Goal: Task Accomplishment & Management: Manage account settings

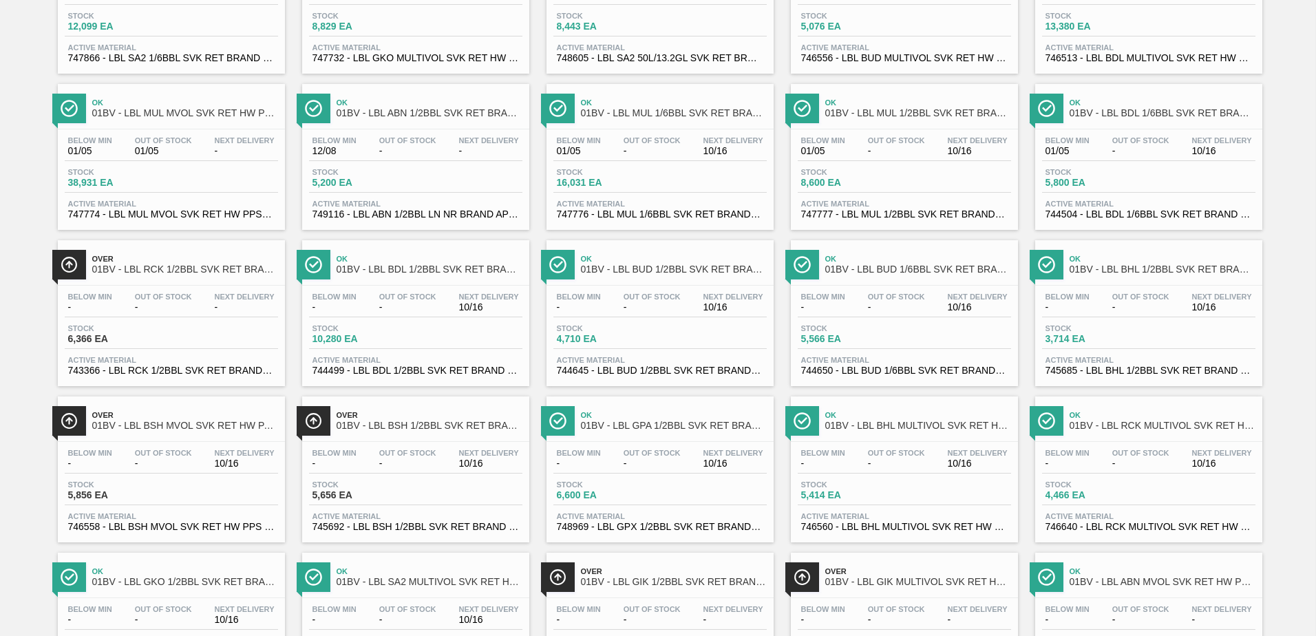
scroll to position [207, 0]
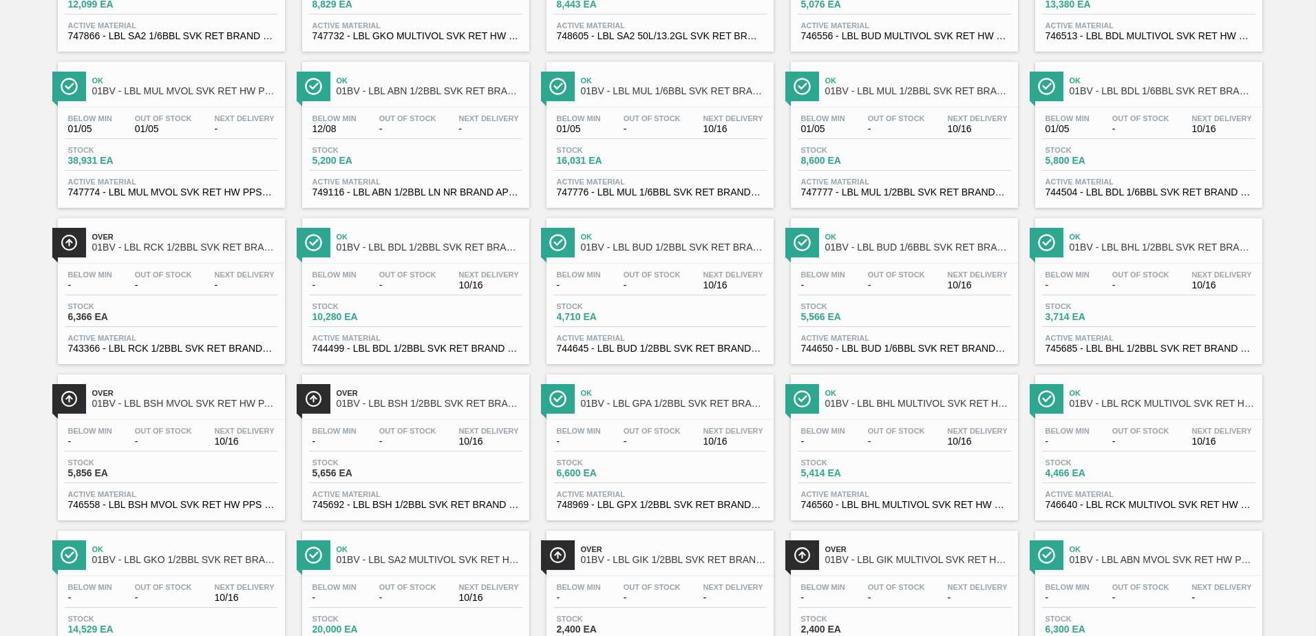
drag, startPoint x: 162, startPoint y: 247, endPoint x: 196, endPoint y: 246, distance: 33.7
click at [162, 247] on span "01BV - LBL RCK 1/2BBL SVK RET BRAND PAPER" at bounding box center [185, 247] width 186 height 10
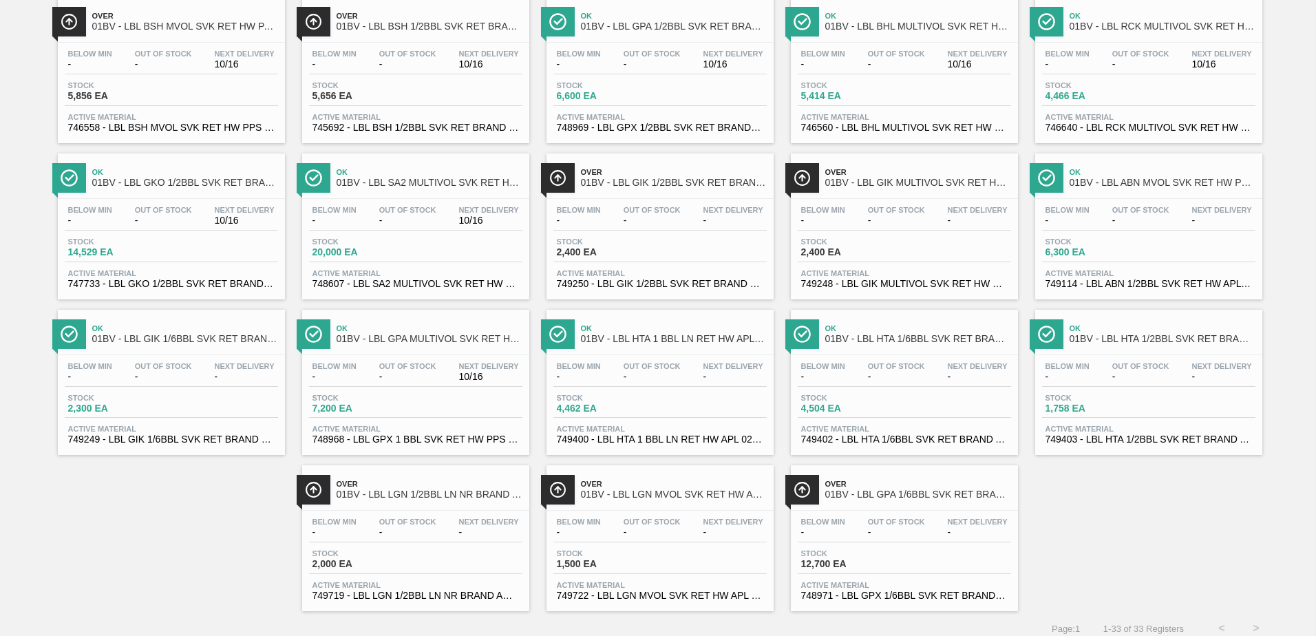
scroll to position [593, 0]
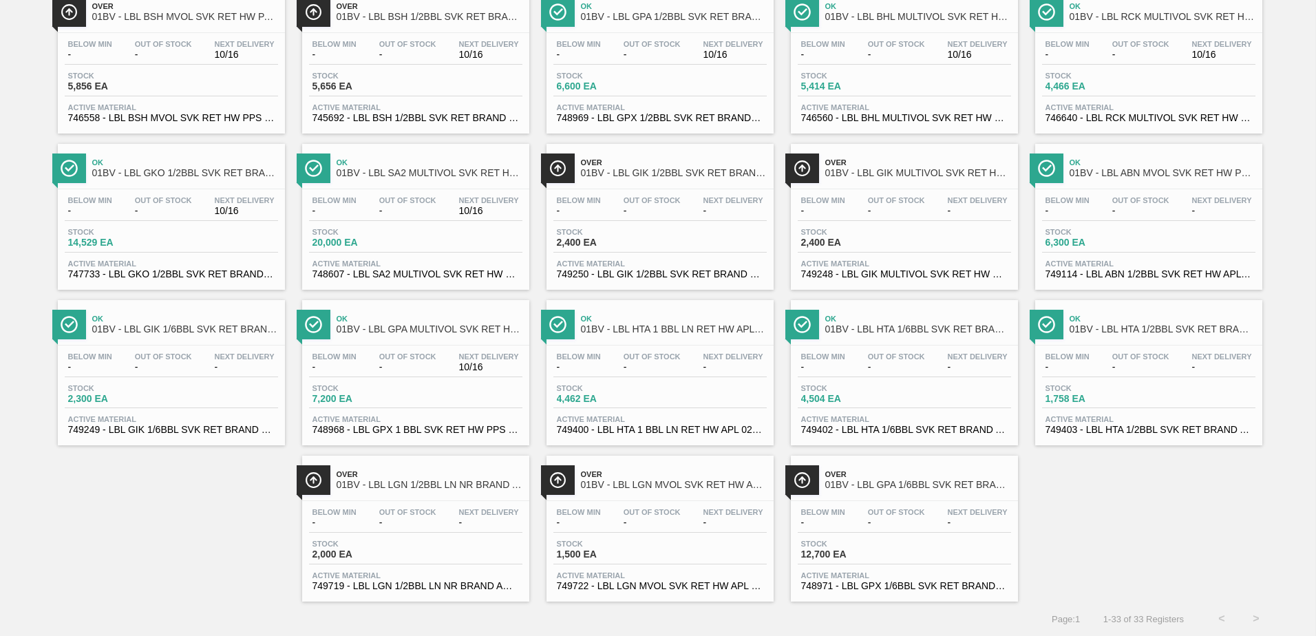
click at [870, 170] on span "01BV - LBL GIK MULTIVOL SVK RET HW PPS" at bounding box center [918, 173] width 186 height 10
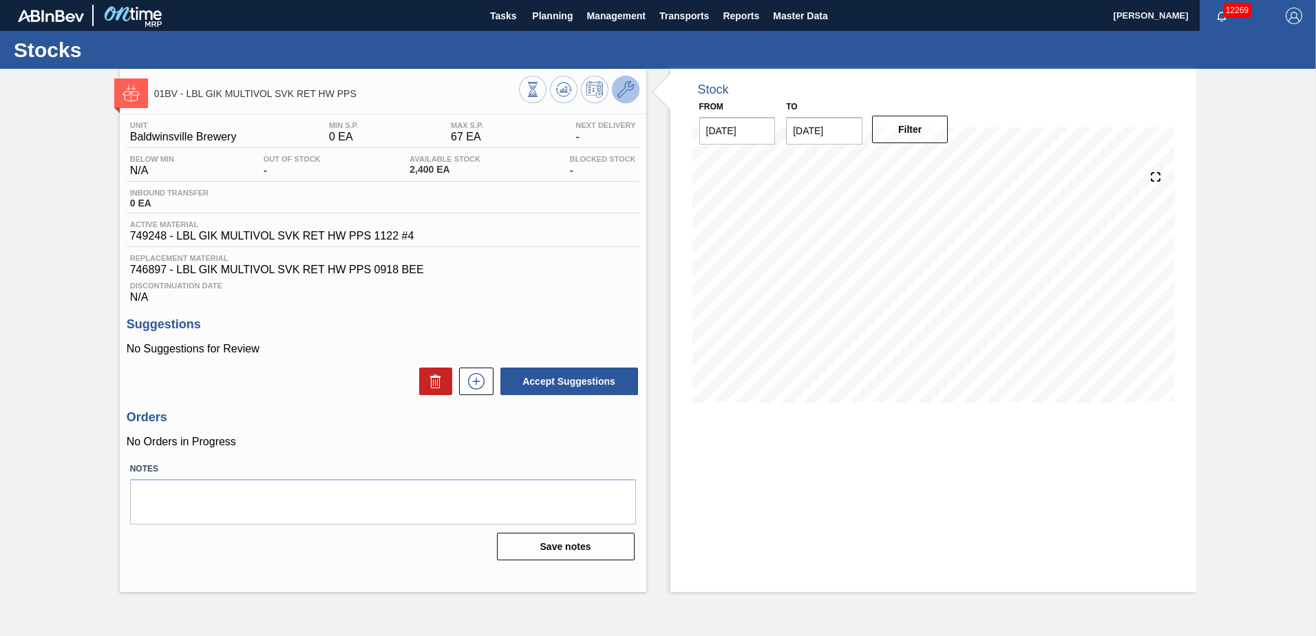
click at [624, 93] on icon at bounding box center [626, 89] width 17 height 17
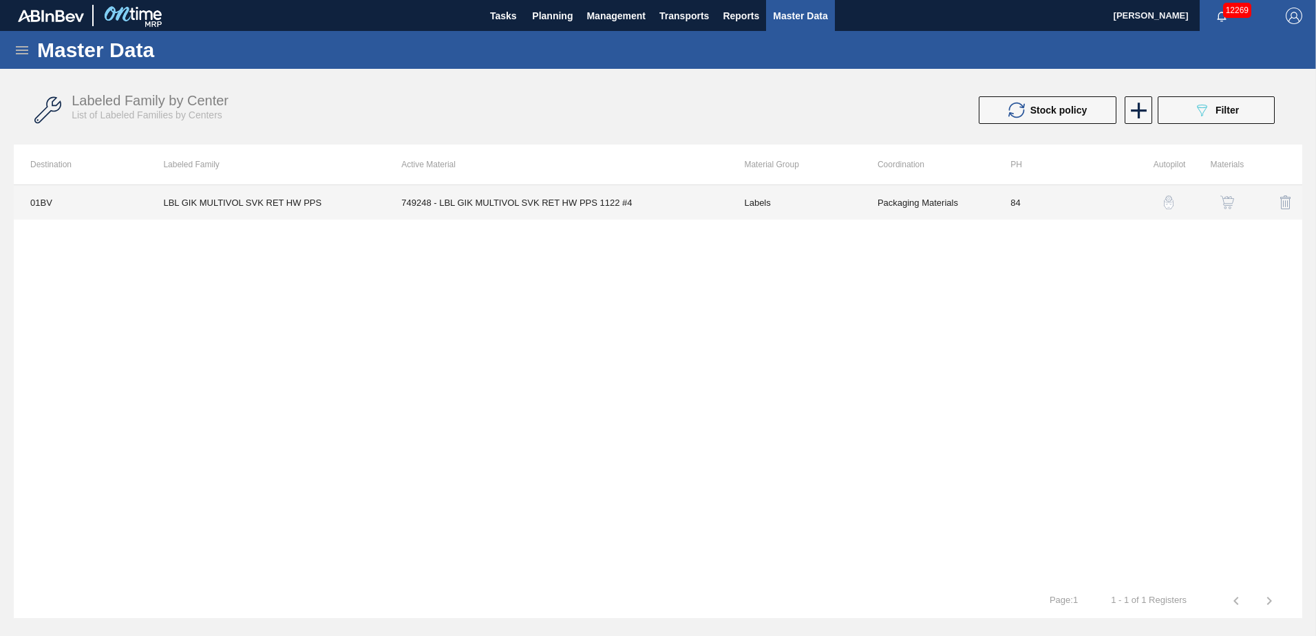
click at [518, 204] on td "749248 - LBL GIK MULTIVOL SVK RET HW PPS 1122 #4" at bounding box center [556, 202] width 343 height 34
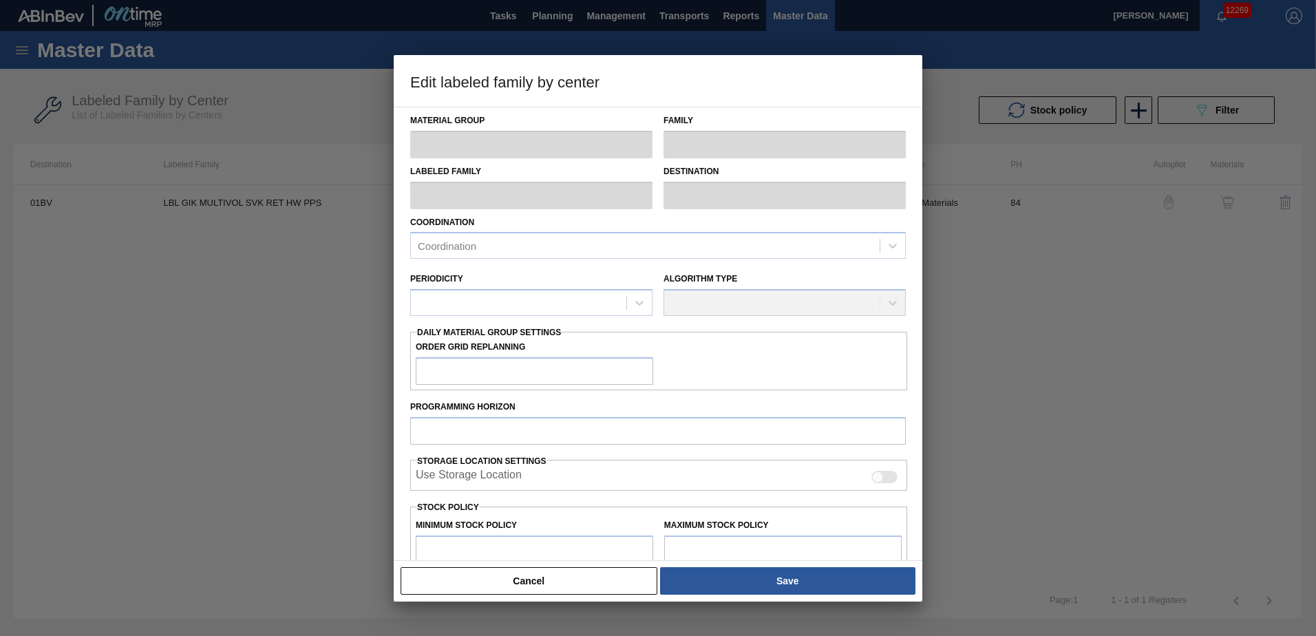
type input "Labels"
type input "Keg Labels"
type input "LBL GIK MULTIVOL SVK RET HW PPS"
type input "01BV - [GEOGRAPHIC_DATA] Brewery"
type input "84"
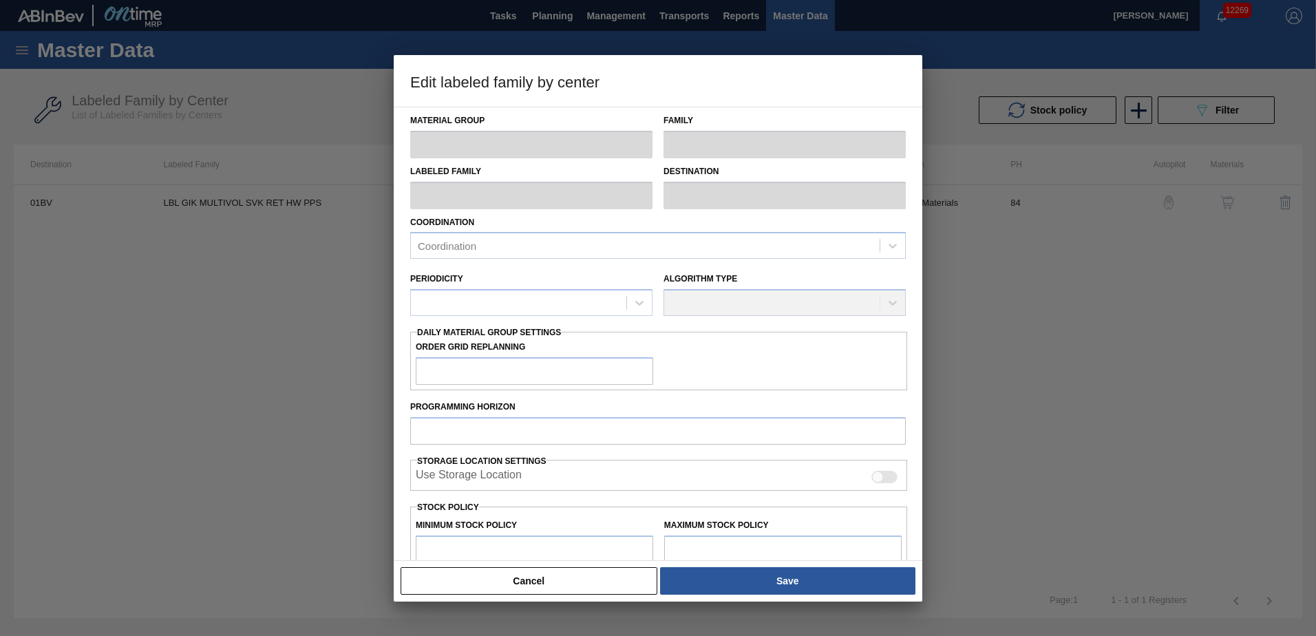
type input "0"
type input "67"
type input "50"
type input "34"
checkbox input "true"
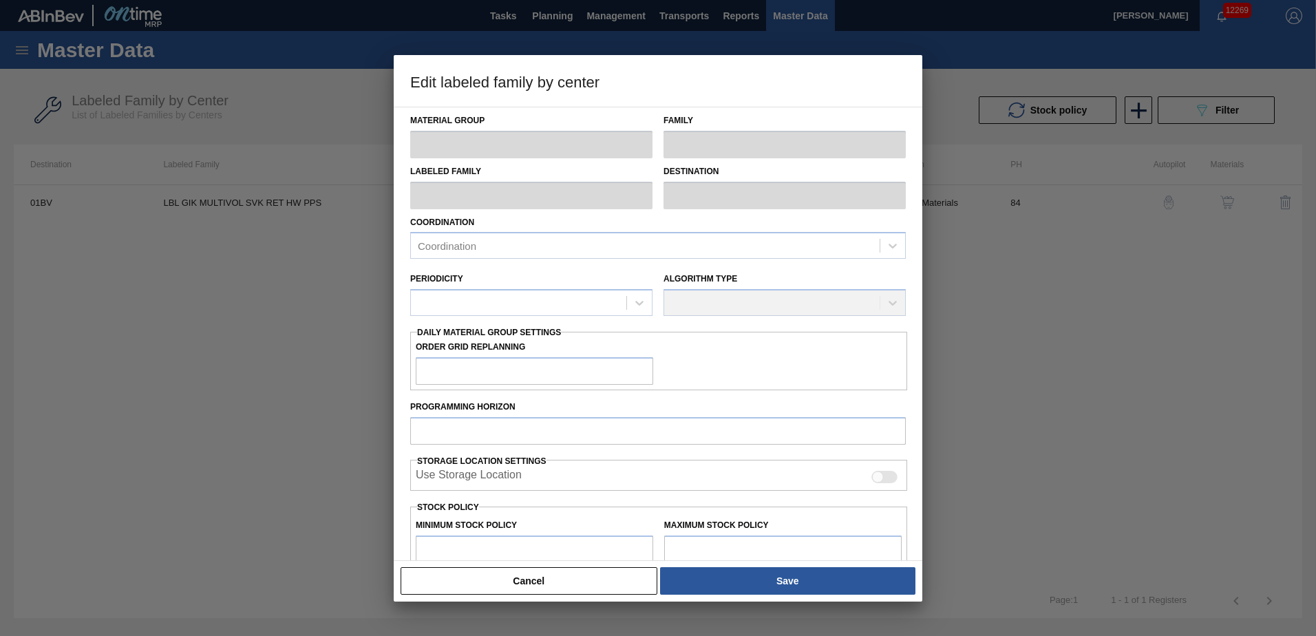
checkbox input "true"
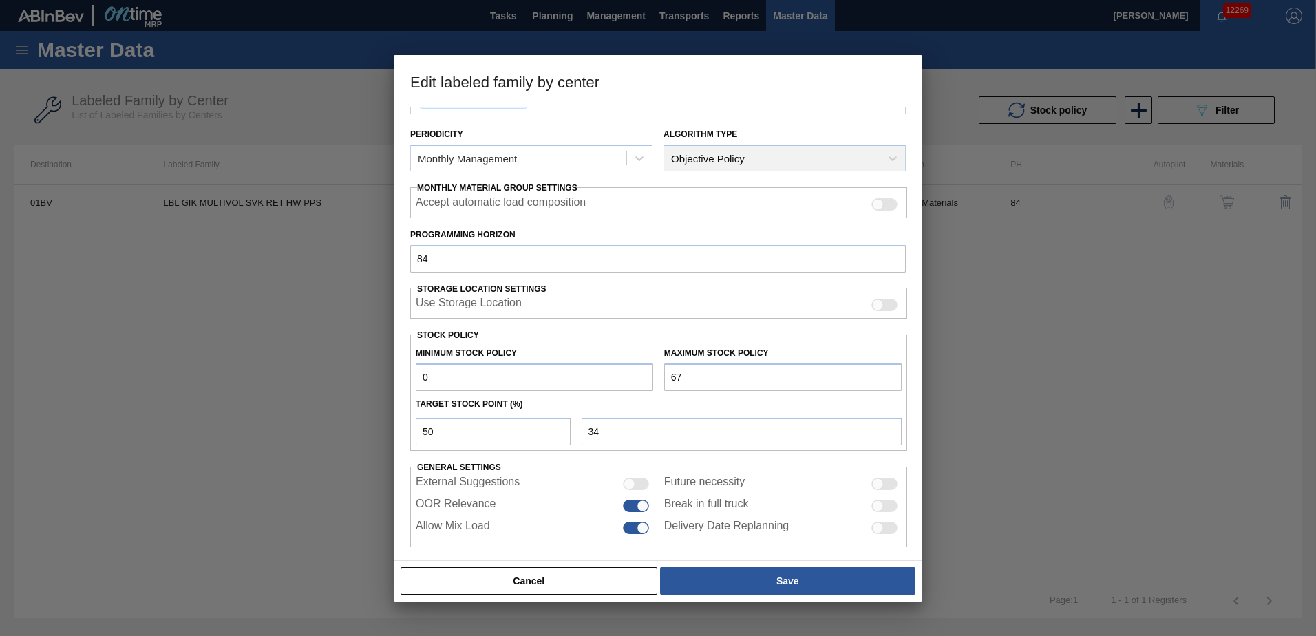
scroll to position [158, 0]
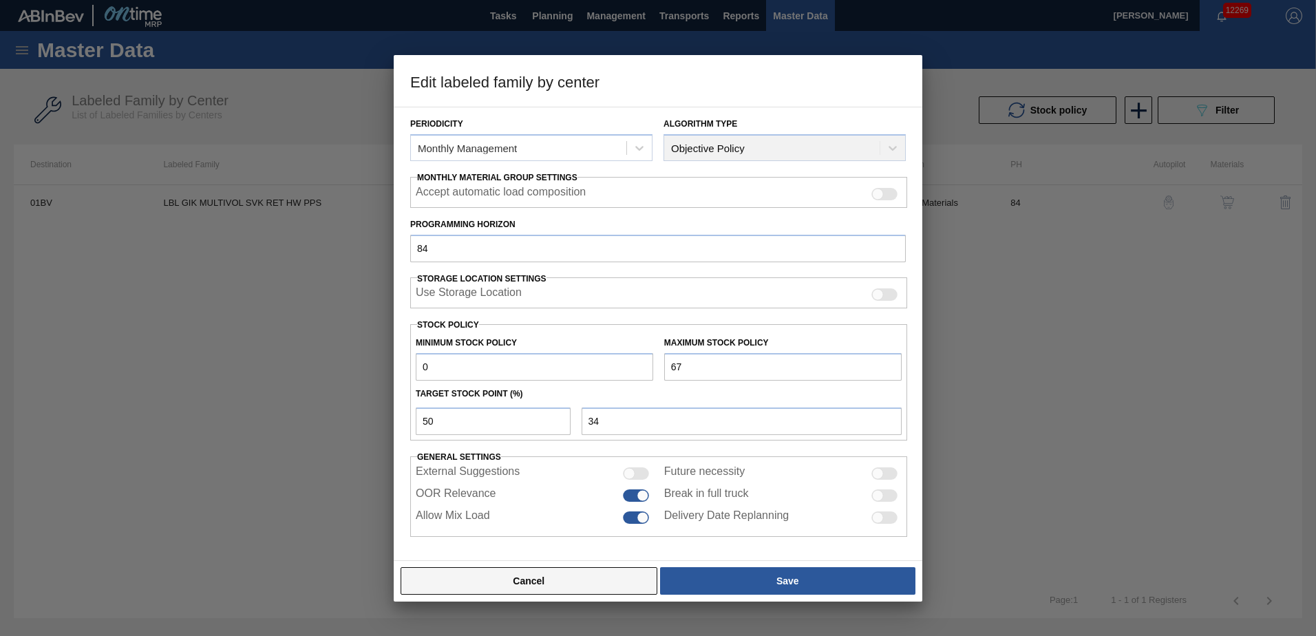
click at [527, 580] on button "Cancel" at bounding box center [529, 581] width 257 height 28
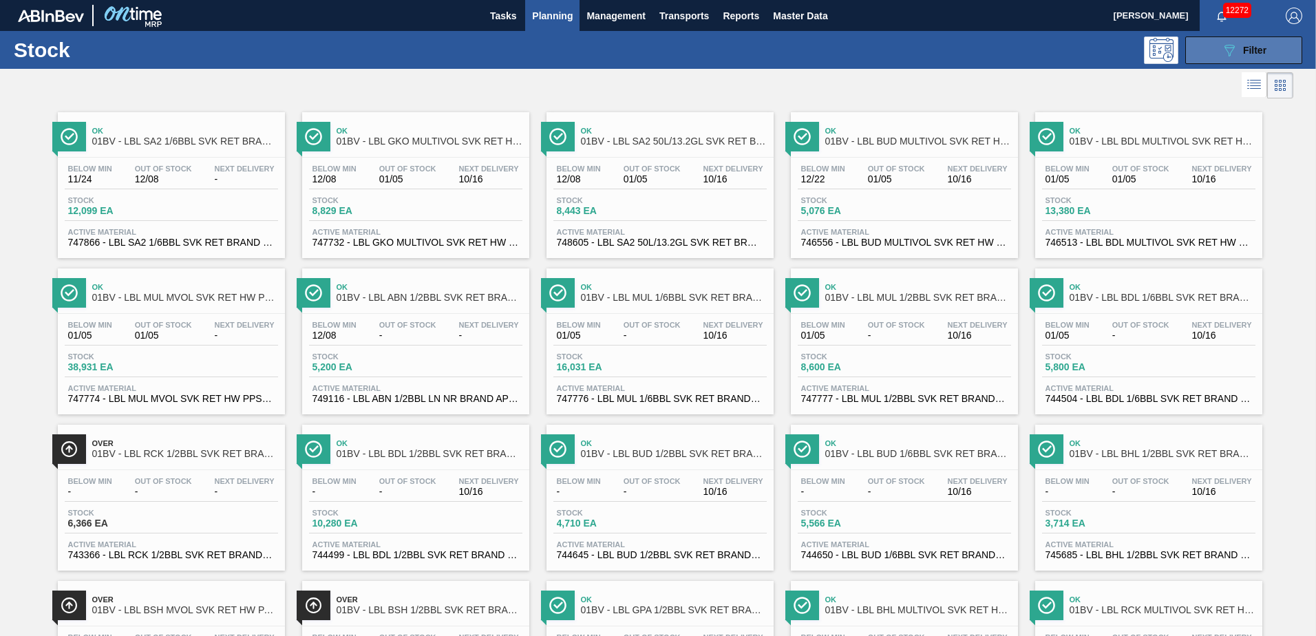
click at [1248, 45] on span "Filter" at bounding box center [1254, 50] width 23 height 11
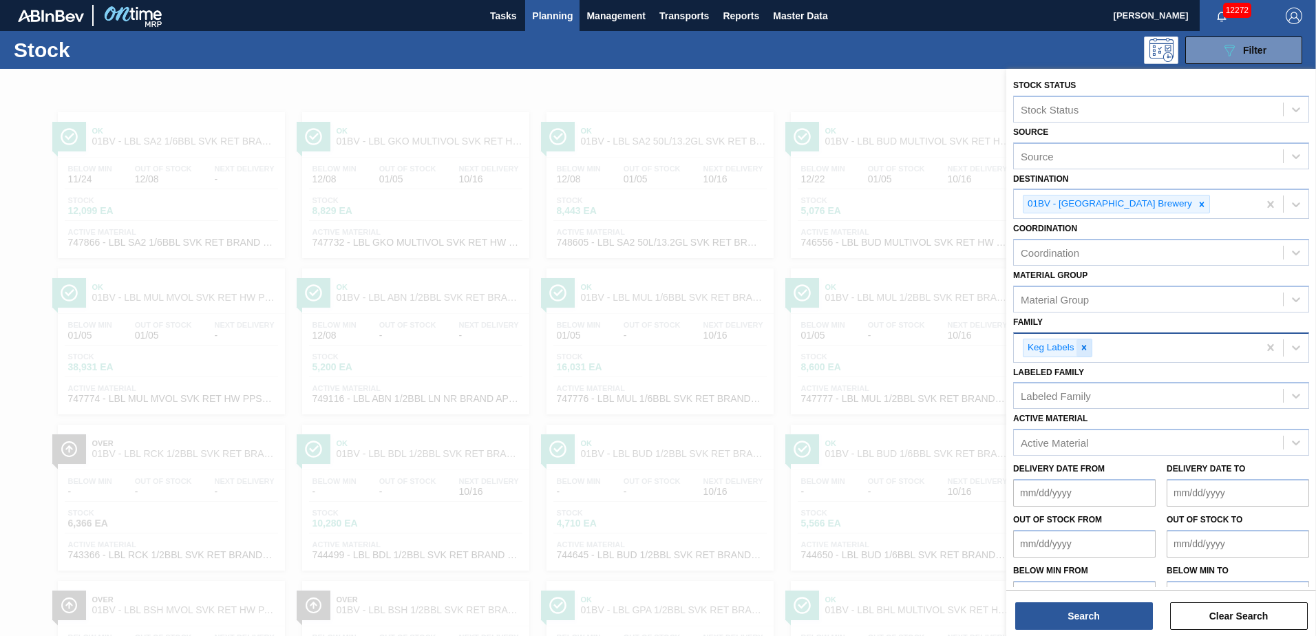
click at [1083, 346] on icon at bounding box center [1085, 348] width 10 height 10
click at [1292, 346] on icon at bounding box center [1297, 346] width 14 height 14
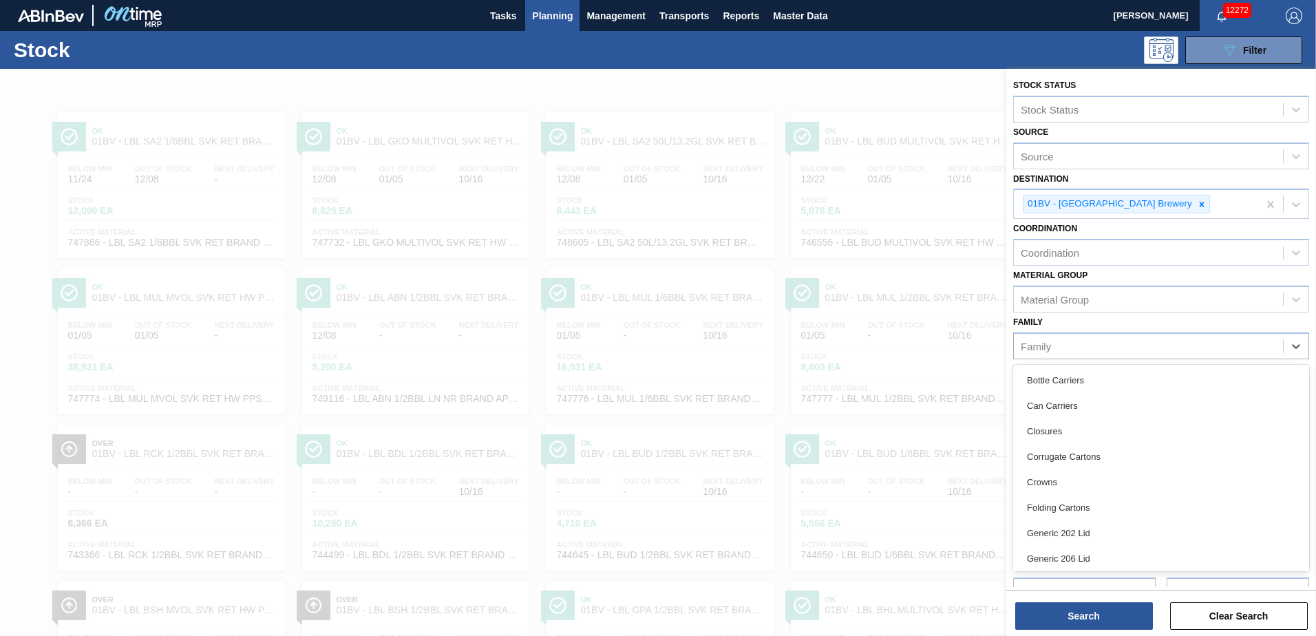
drag, startPoint x: 1304, startPoint y: 393, endPoint x: 1305, endPoint y: 457, distance: 64.0
click at [1305, 457] on div "Bottle Carriers Can Carriers Closures Corrugate Cartons Crowns Folding Cartons …" at bounding box center [1161, 468] width 296 height 207
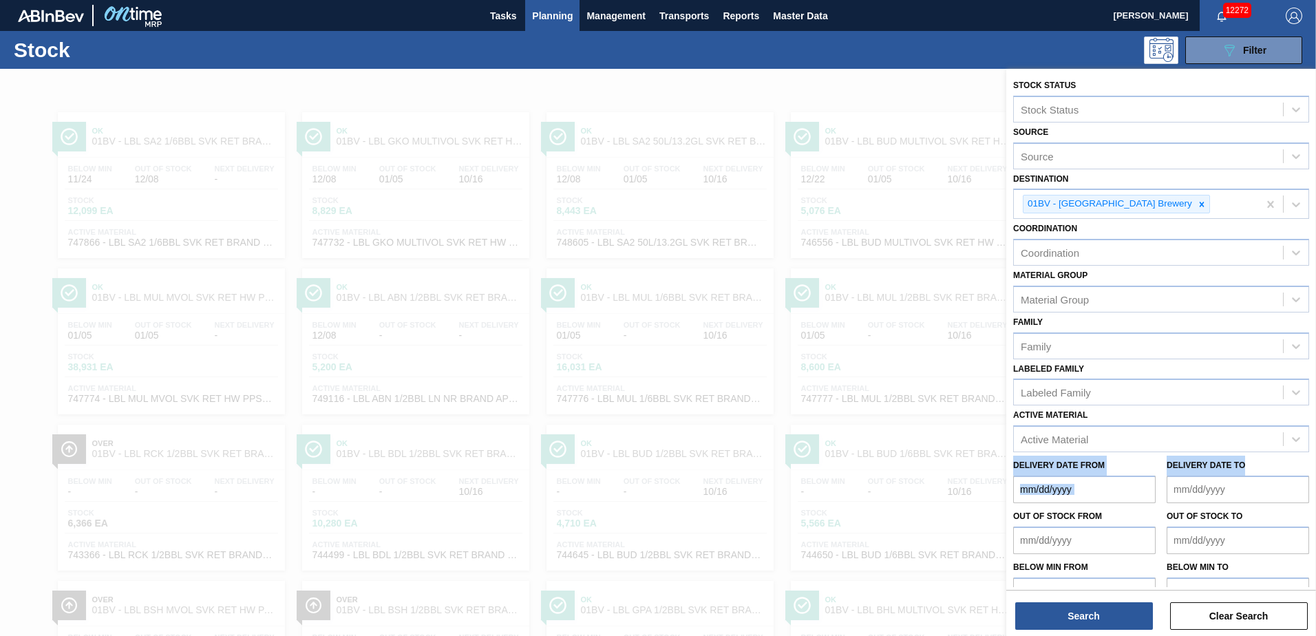
drag, startPoint x: 1307, startPoint y: 432, endPoint x: 1301, endPoint y: 485, distance: 53.4
click at [1301, 485] on div "Stock Status Stock Status Source Source Destination 01BV - [GEOGRAPHIC_DATA] Br…" at bounding box center [1162, 340] width 310 height 543
click at [1064, 345] on div "Family" at bounding box center [1148, 346] width 269 height 20
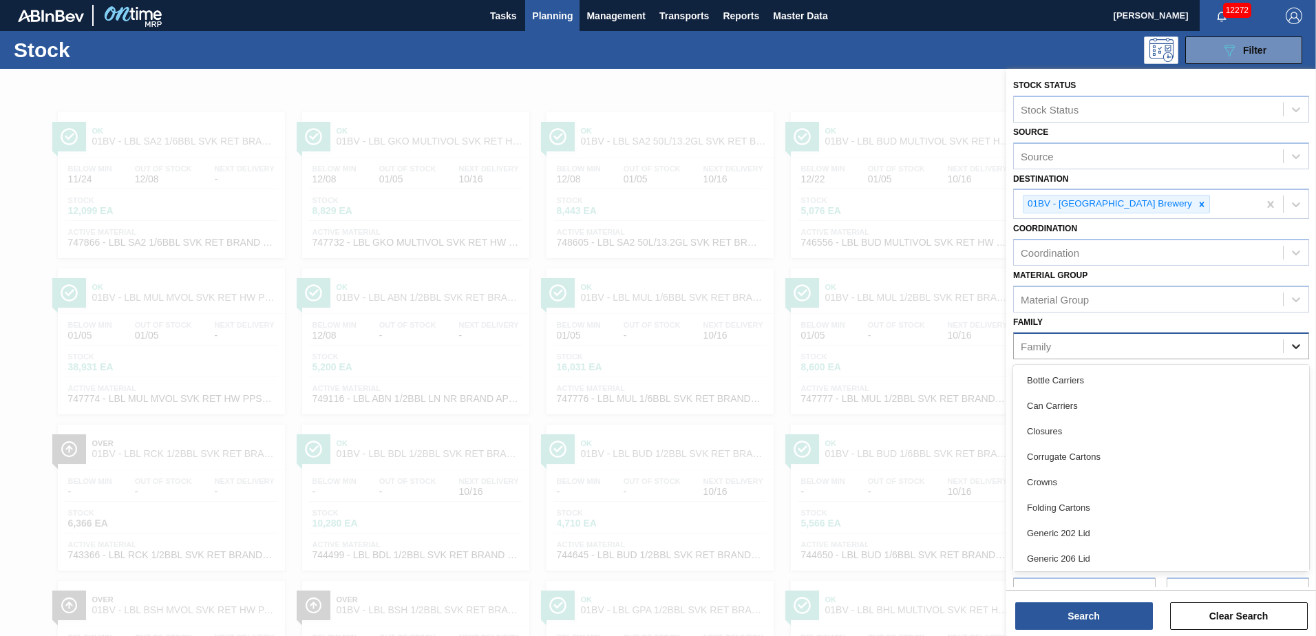
click at [1294, 346] on icon at bounding box center [1297, 346] width 14 height 14
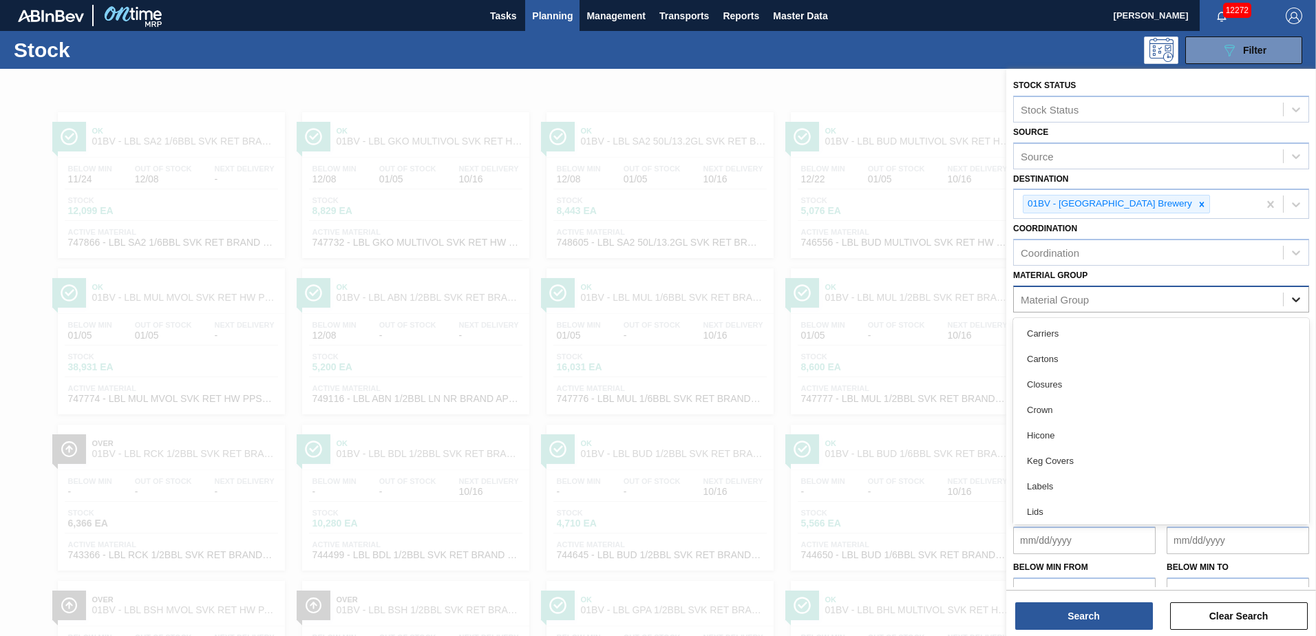
click at [1291, 297] on icon at bounding box center [1297, 300] width 14 height 14
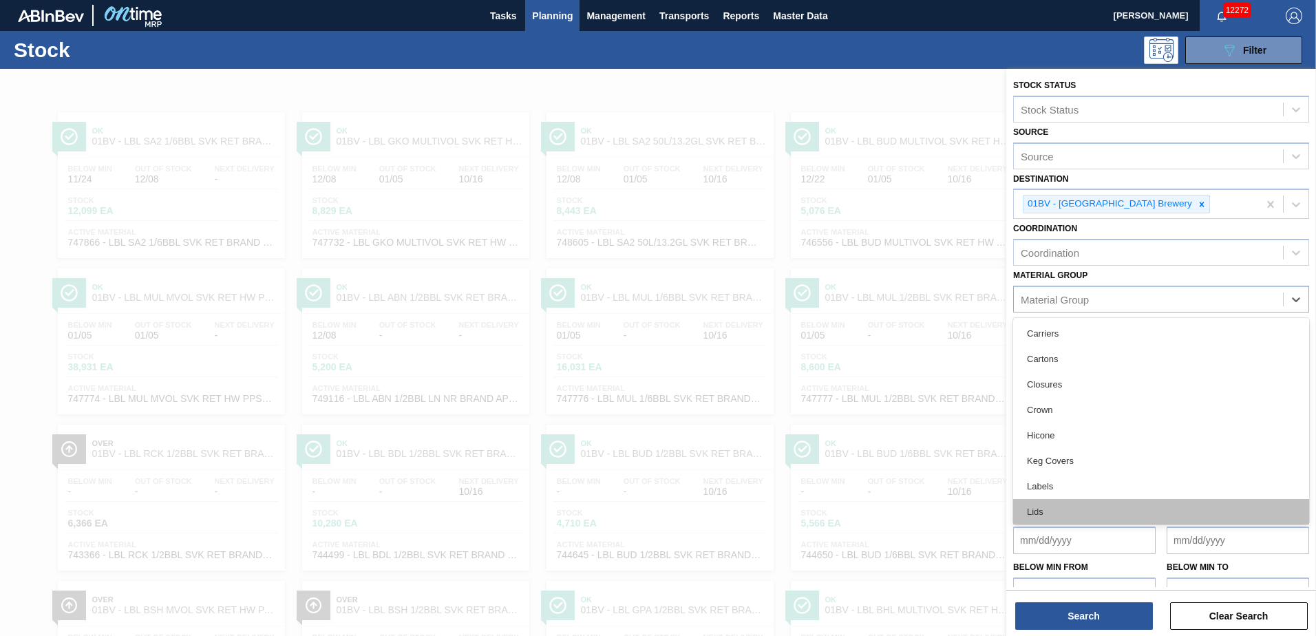
click at [1038, 508] on div "Lids" at bounding box center [1161, 511] width 296 height 25
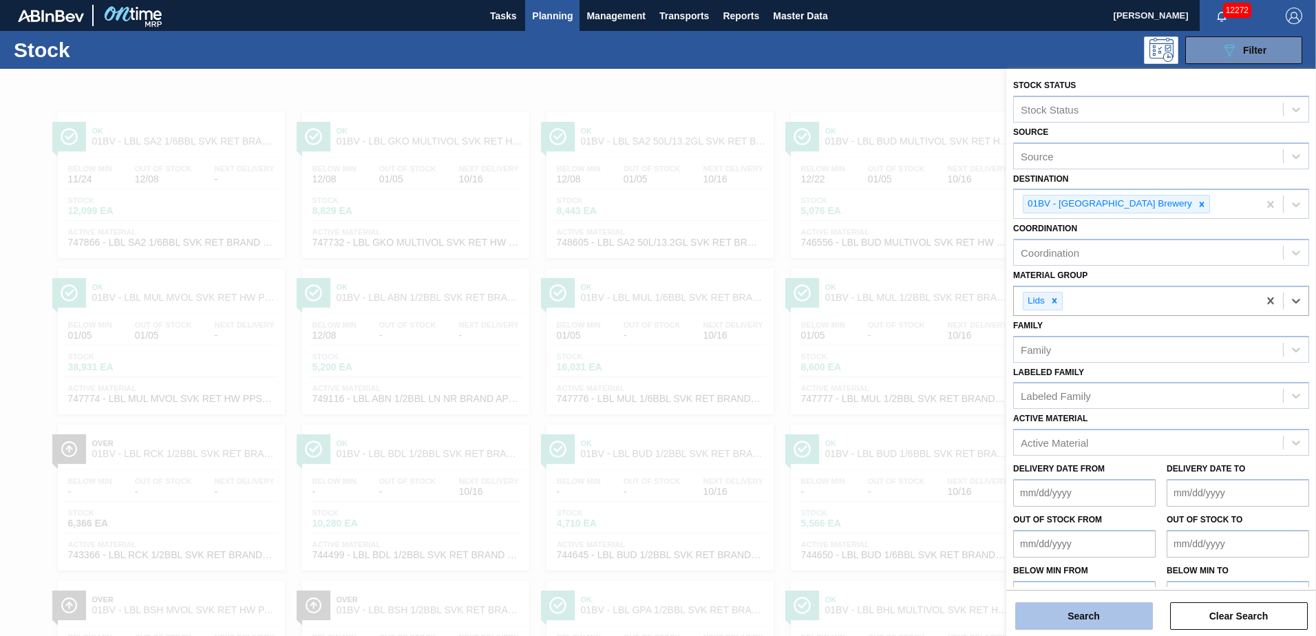
click at [1061, 614] on button "Search" at bounding box center [1085, 616] width 138 height 28
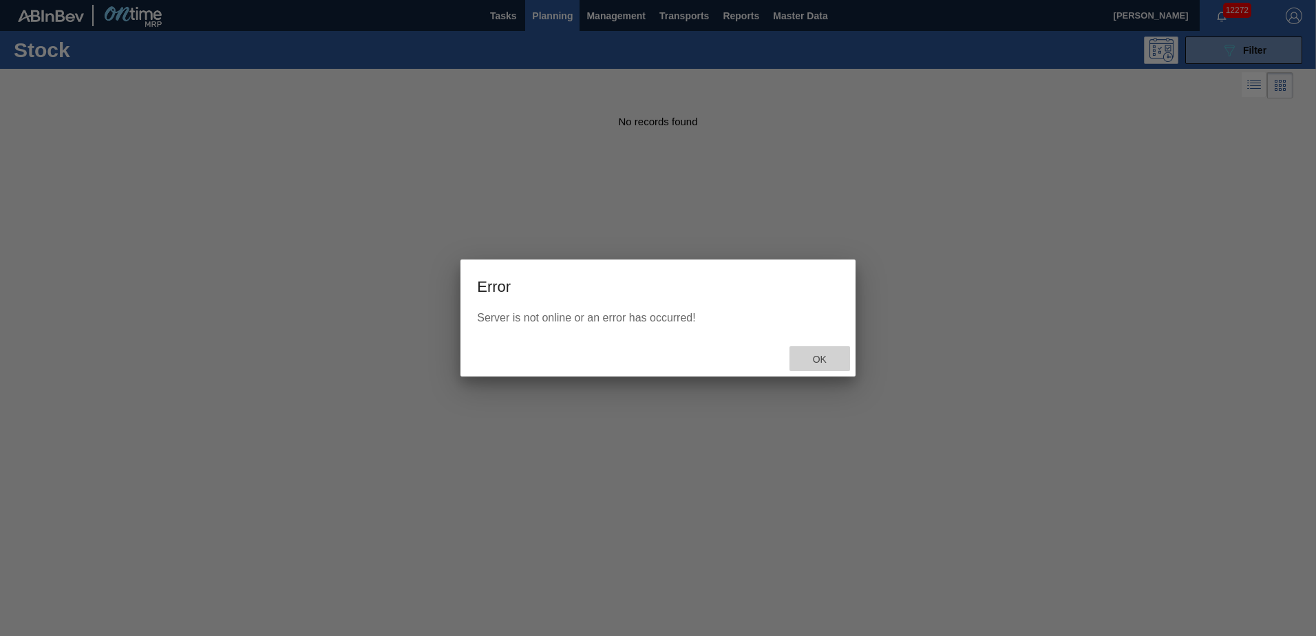
click at [824, 355] on span "Ok" at bounding box center [820, 359] width 36 height 11
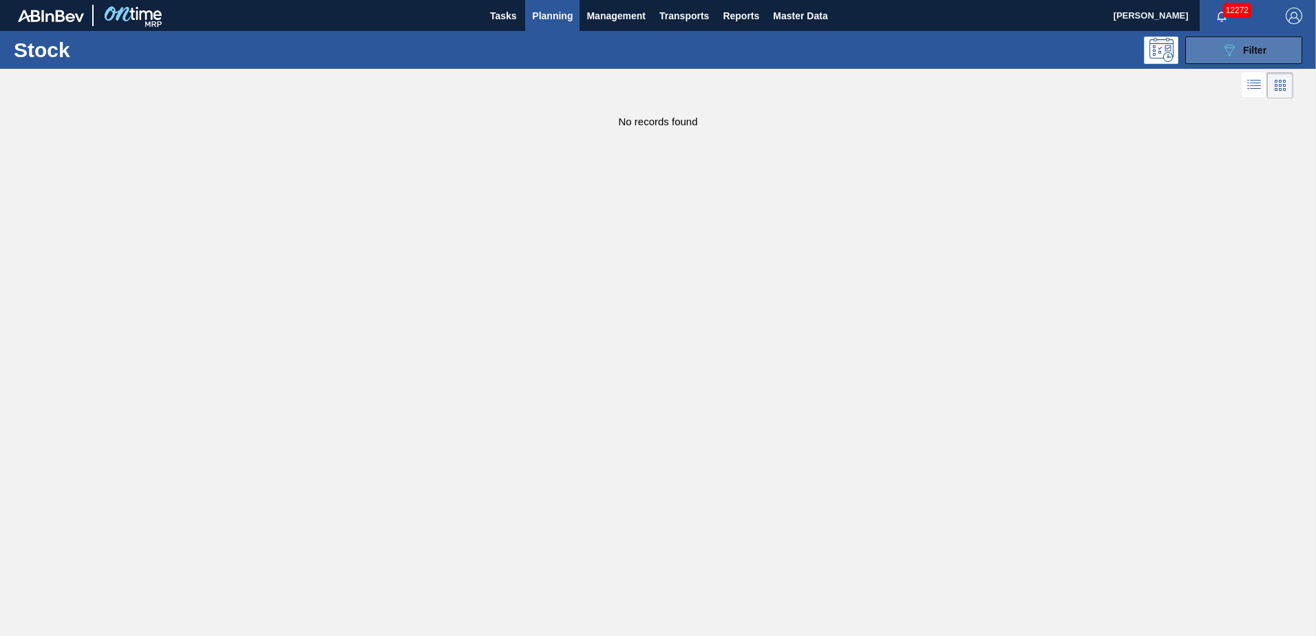
click at [1238, 50] on div "089F7B8B-B2A5-4AFE-B5C0-19BA573D28AC Filter" at bounding box center [1243, 50] width 45 height 17
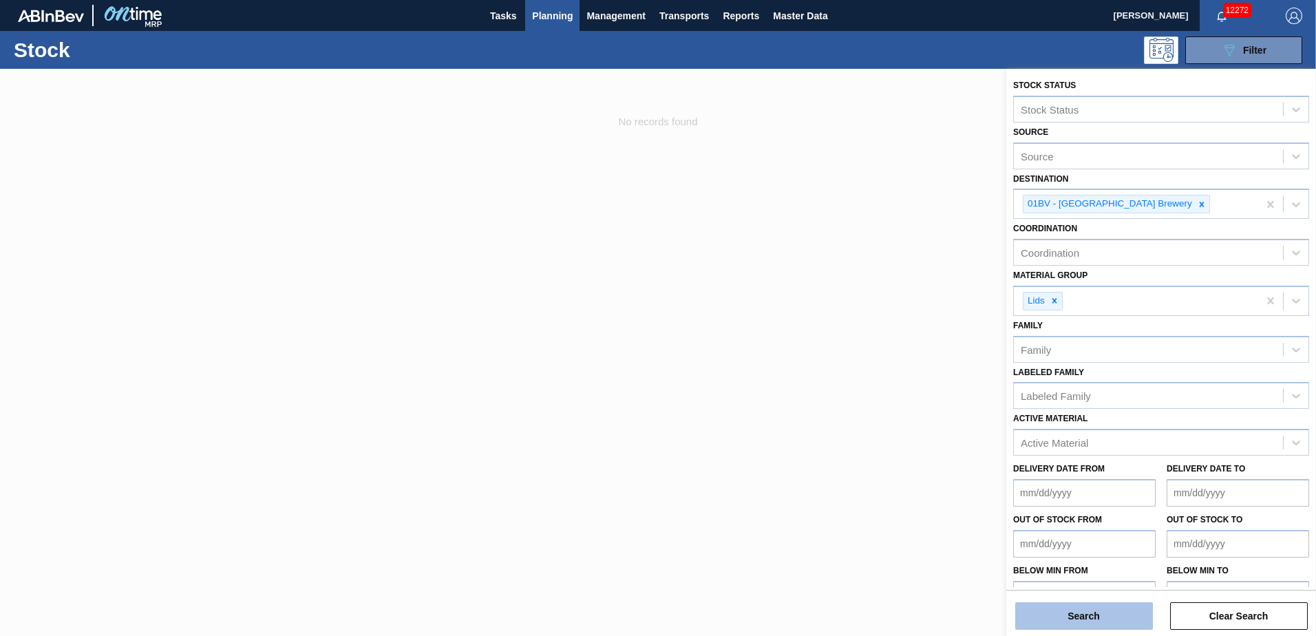
click at [1097, 618] on button "Search" at bounding box center [1085, 616] width 138 height 28
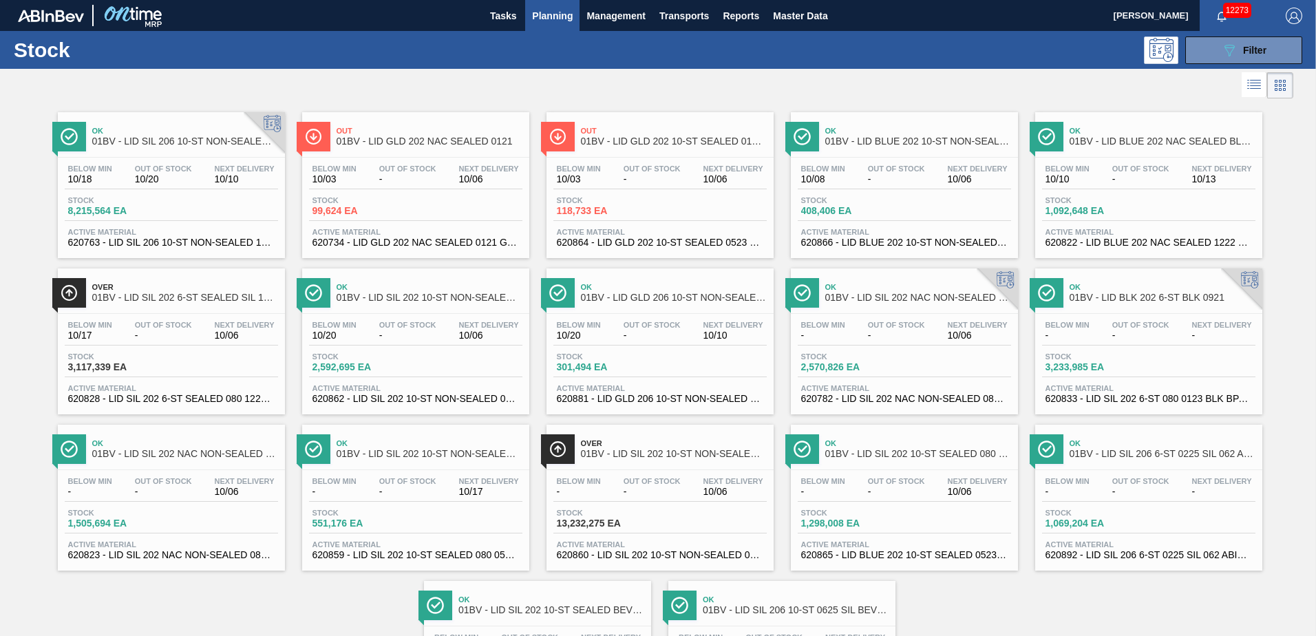
click at [547, 14] on span "Planning" at bounding box center [552, 16] width 41 height 17
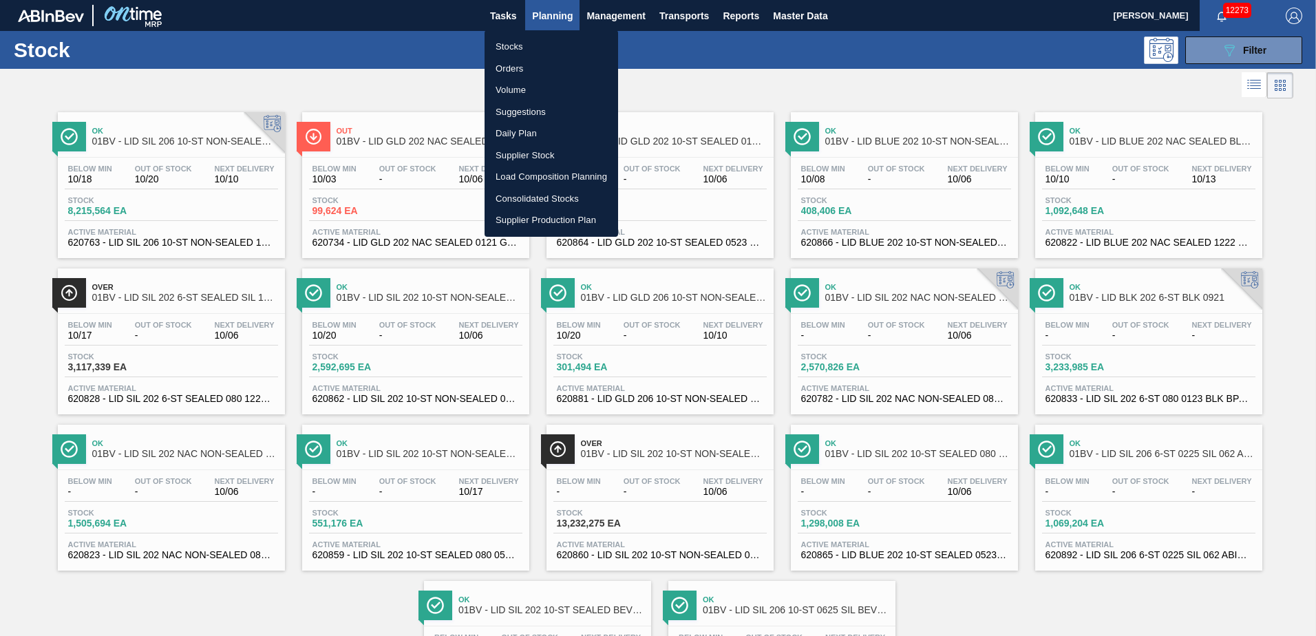
click at [519, 117] on li "Suggestions" at bounding box center [552, 112] width 134 height 22
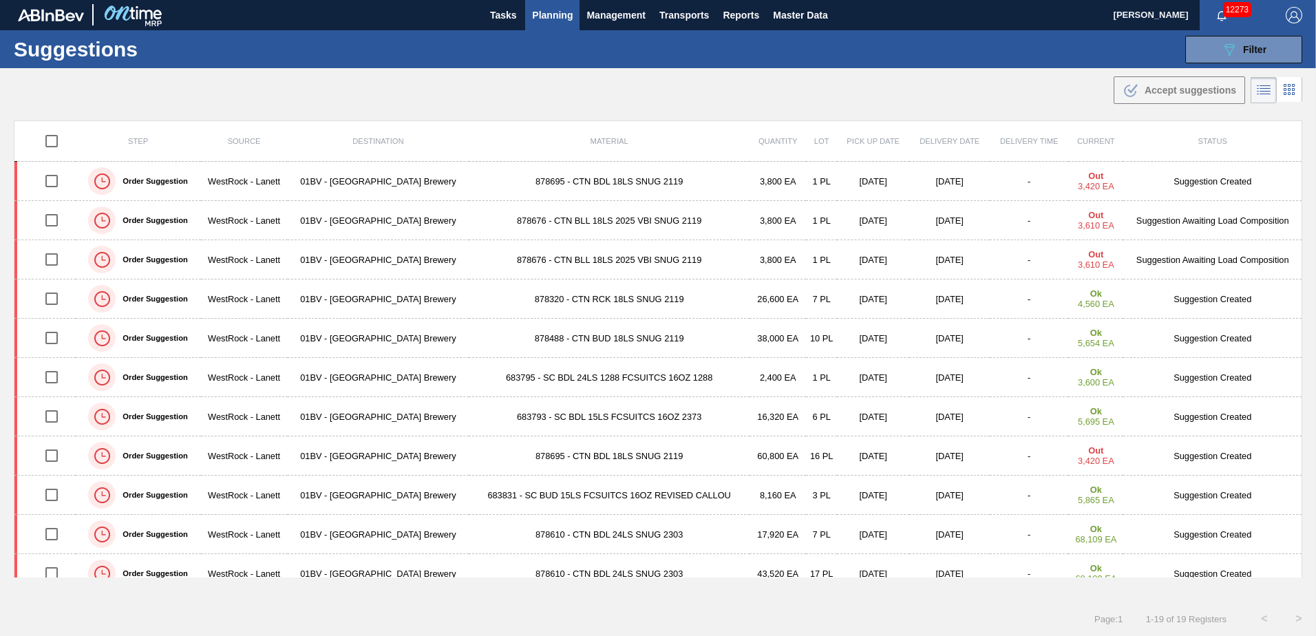
click at [537, 12] on span "Planning" at bounding box center [552, 15] width 41 height 17
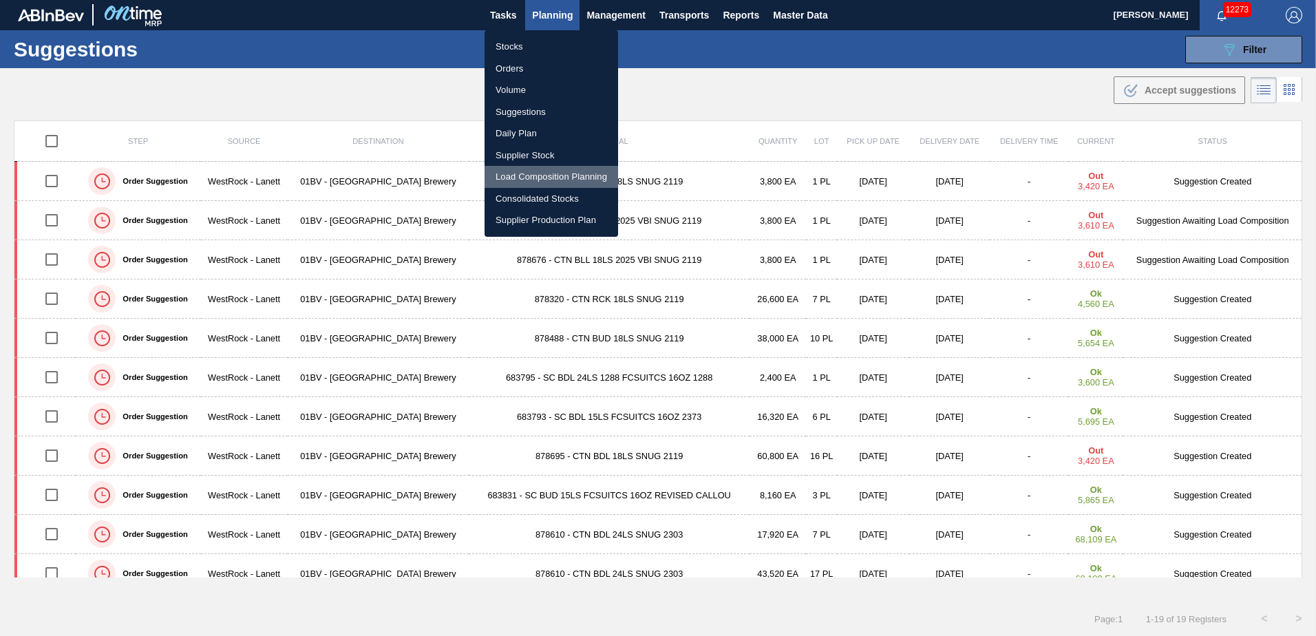
click at [541, 173] on li "Load Composition Planning" at bounding box center [552, 177] width 134 height 22
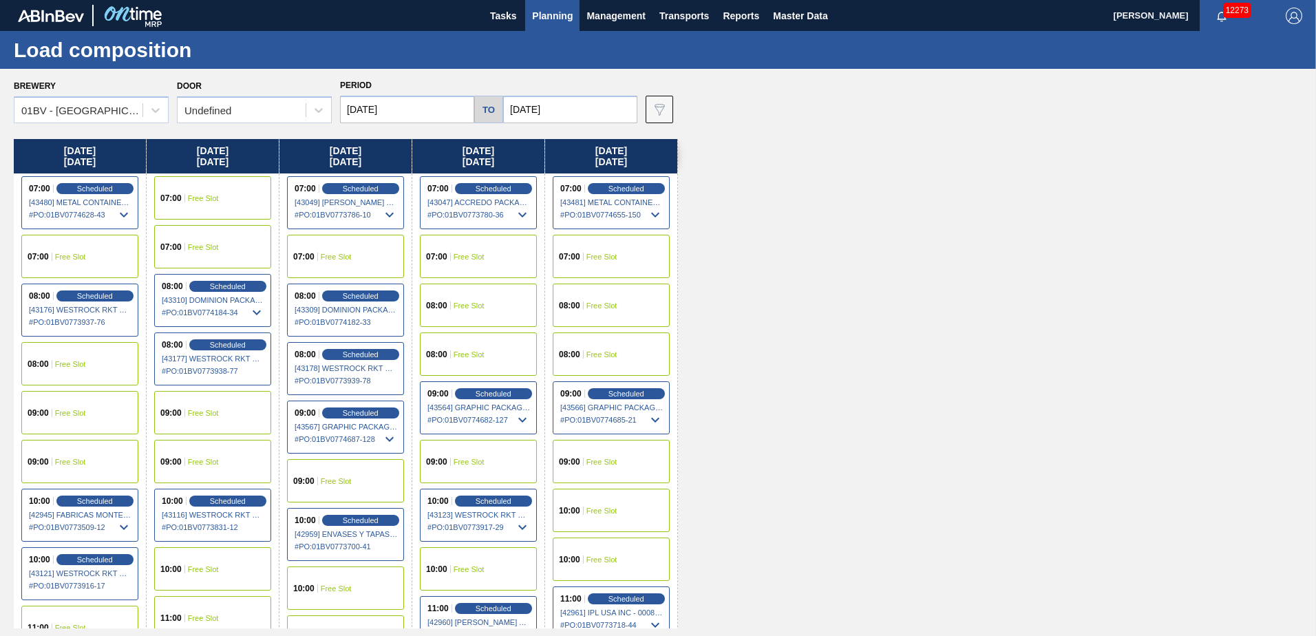
click at [185, 199] on div "07:00" at bounding box center [172, 198] width 25 height 8
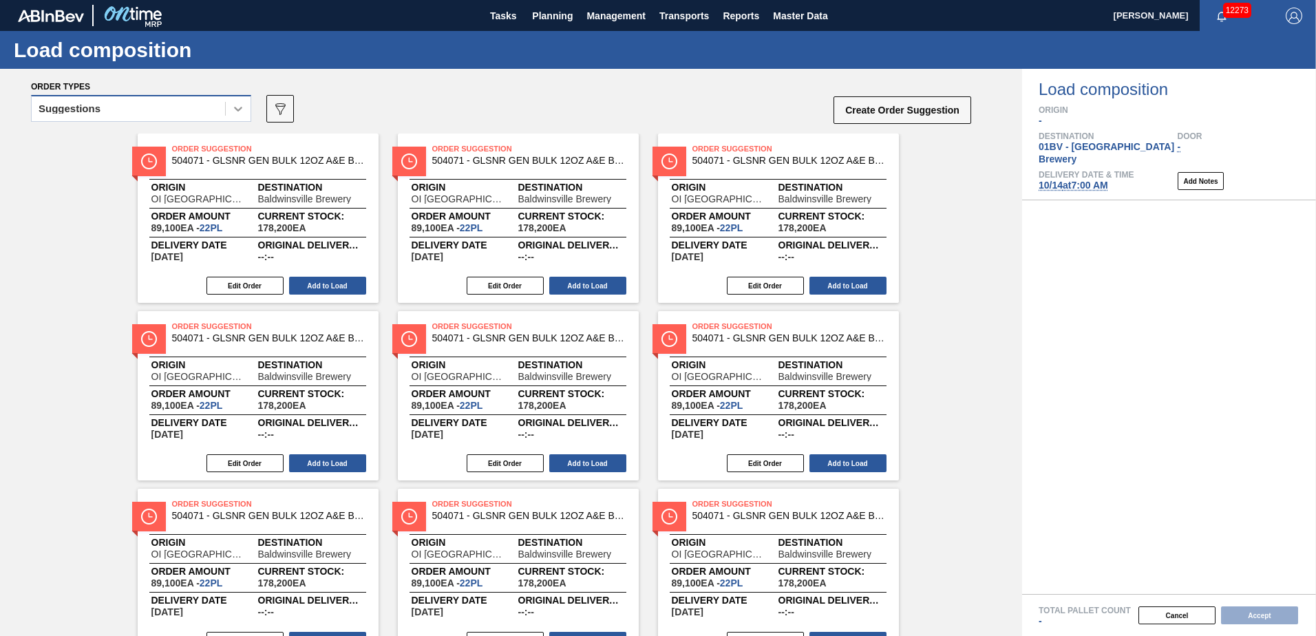
click at [233, 110] on icon at bounding box center [238, 109] width 14 height 14
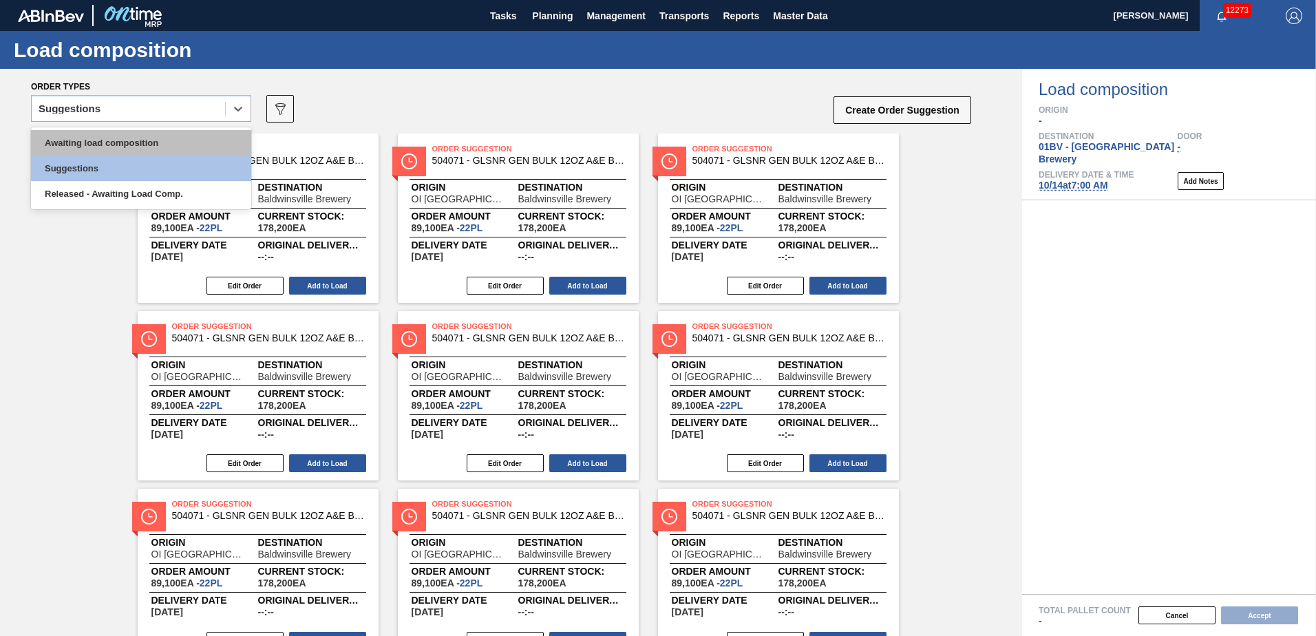
click at [165, 144] on div "Awaiting load composition" at bounding box center [141, 142] width 220 height 25
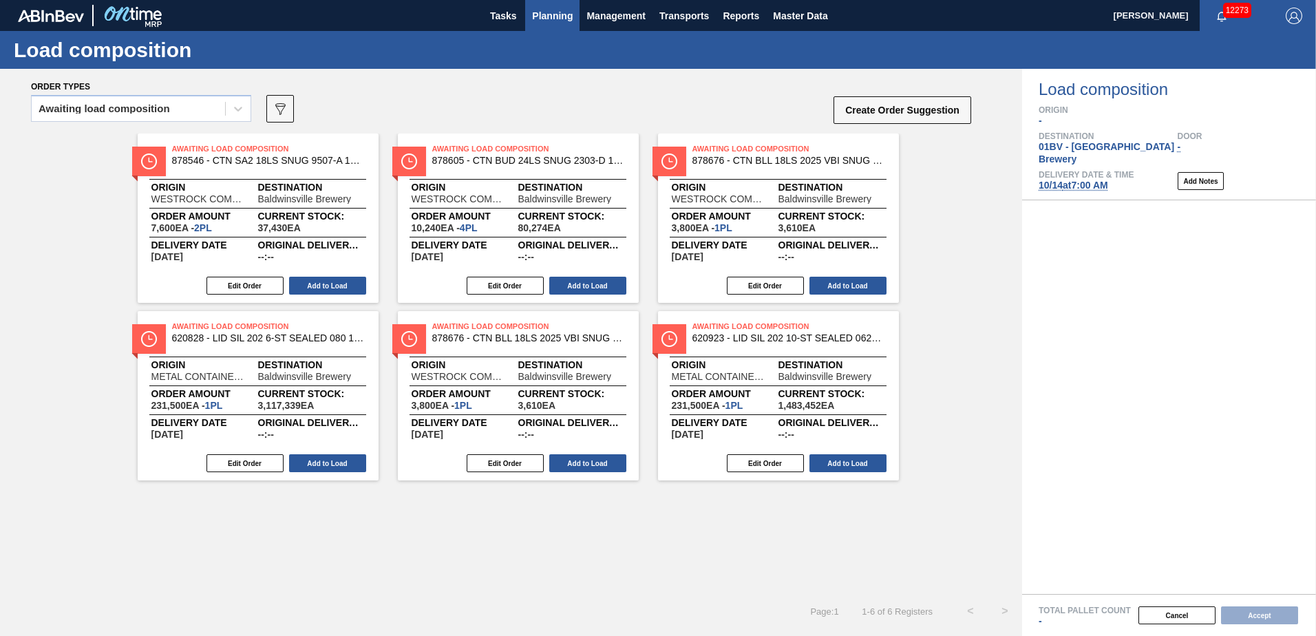
click at [559, 20] on span "Planning" at bounding box center [552, 16] width 41 height 17
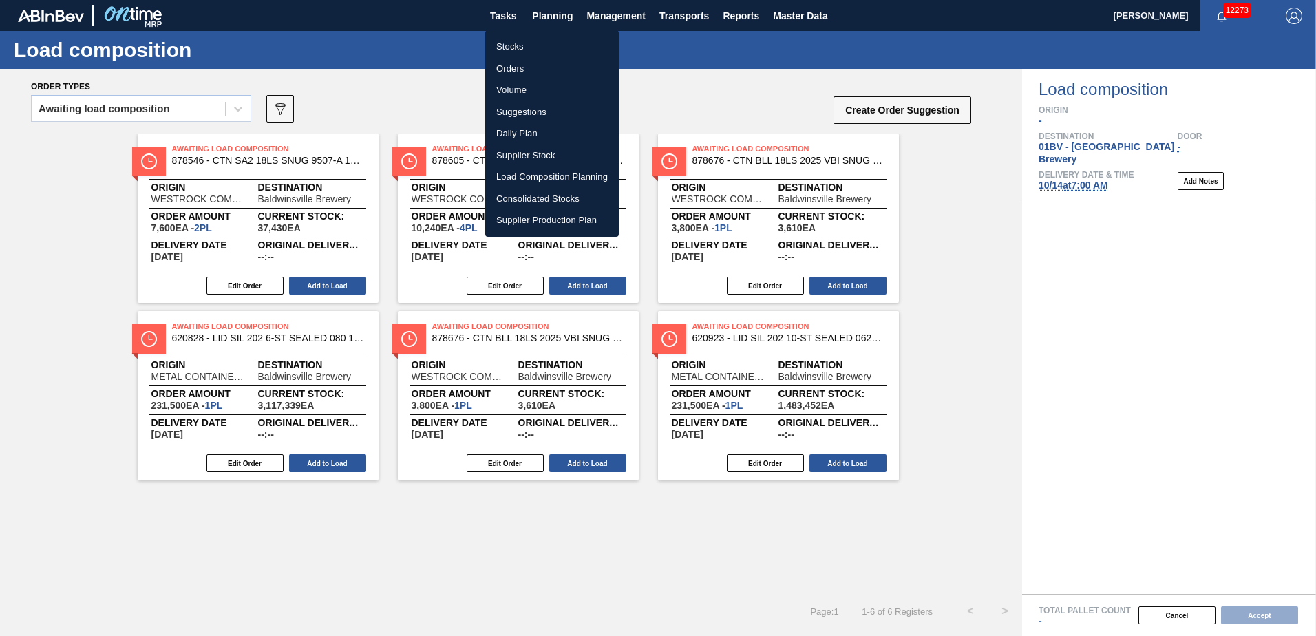
click at [519, 113] on li "Suggestions" at bounding box center [552, 112] width 134 height 22
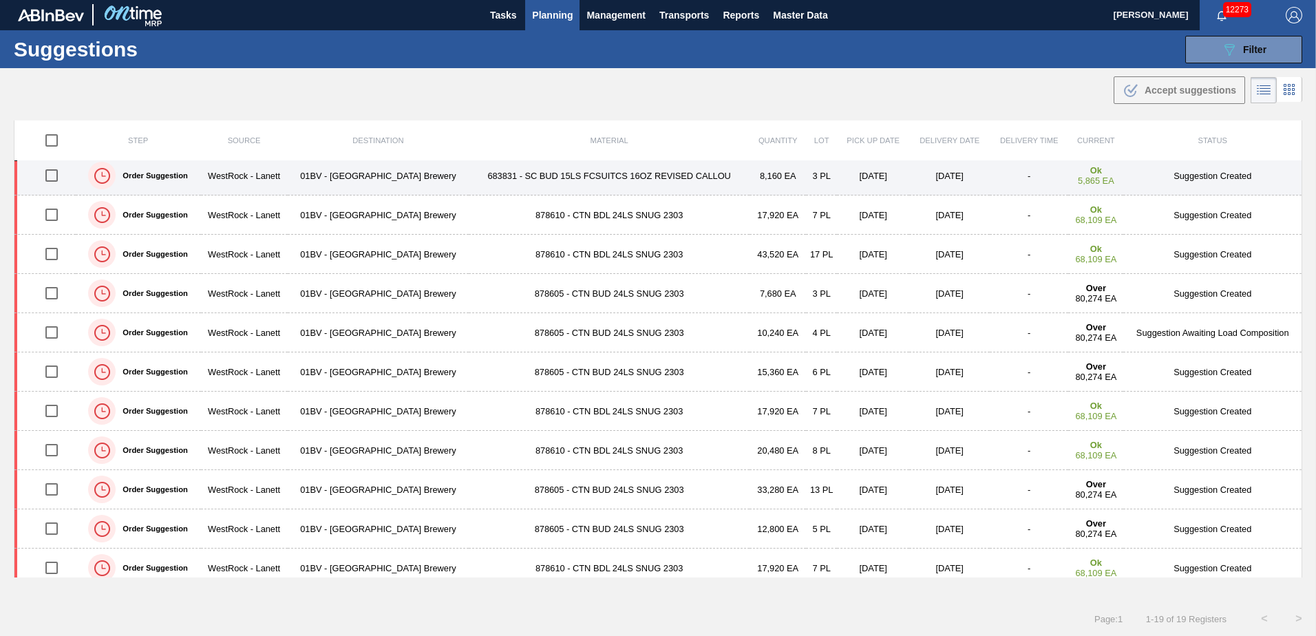
scroll to position [330, 0]
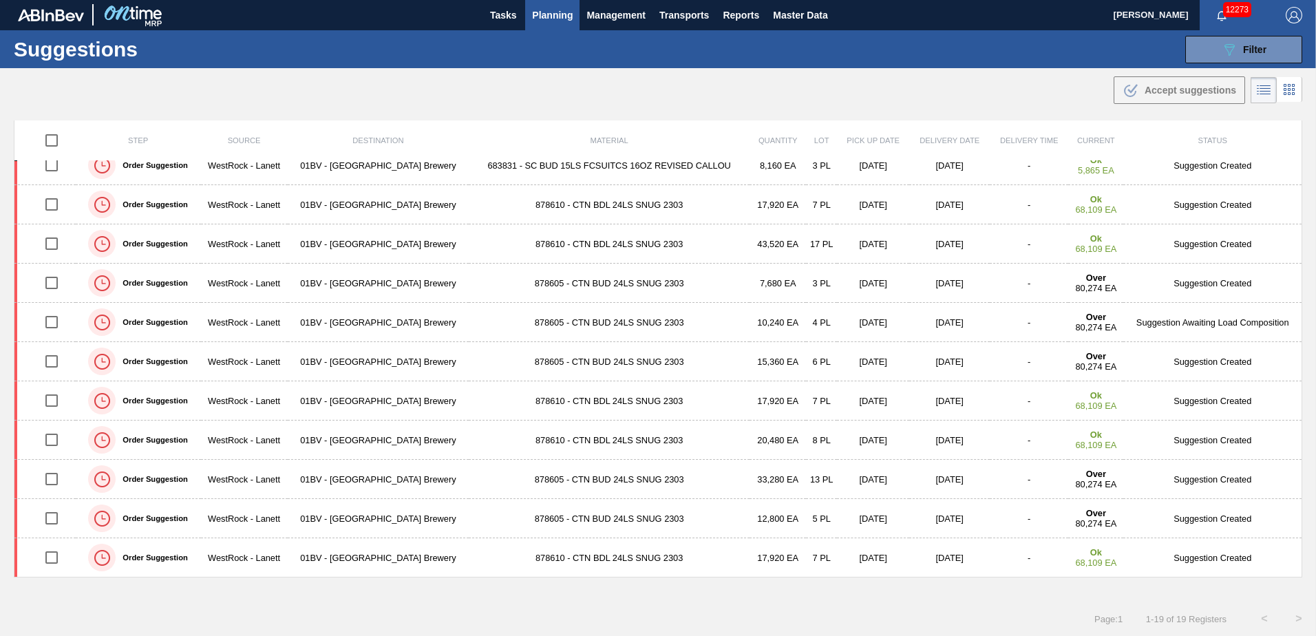
click at [547, 16] on span "Planning" at bounding box center [552, 15] width 41 height 17
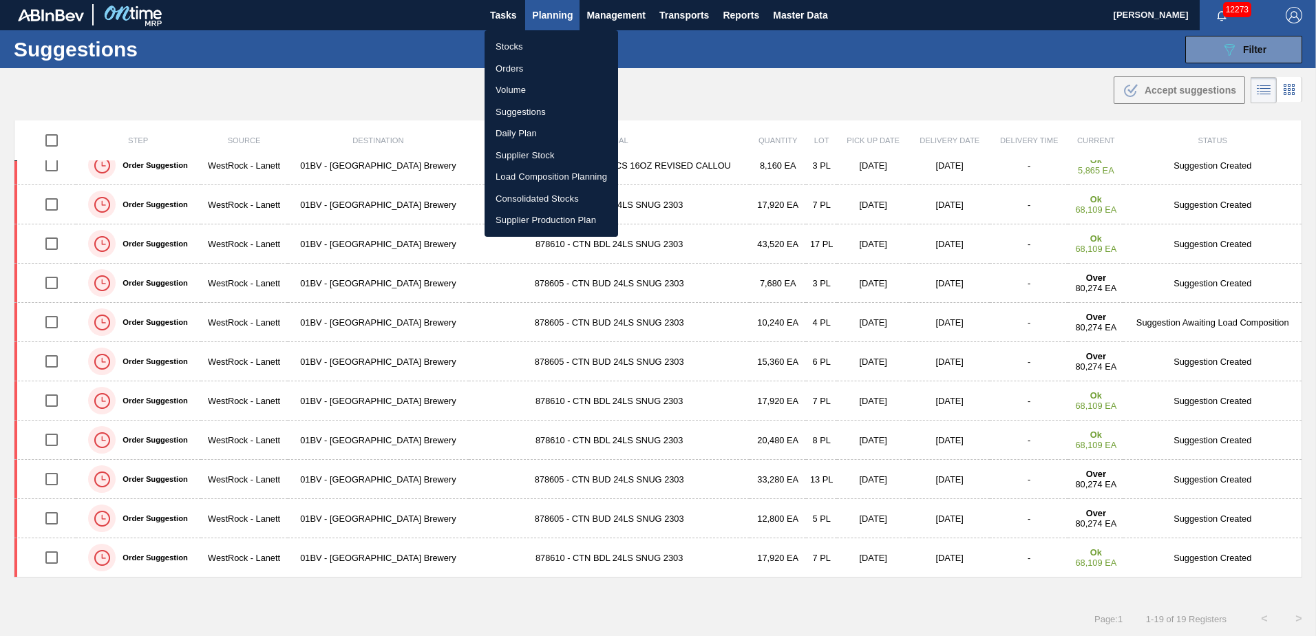
click at [717, 49] on div at bounding box center [658, 318] width 1316 height 636
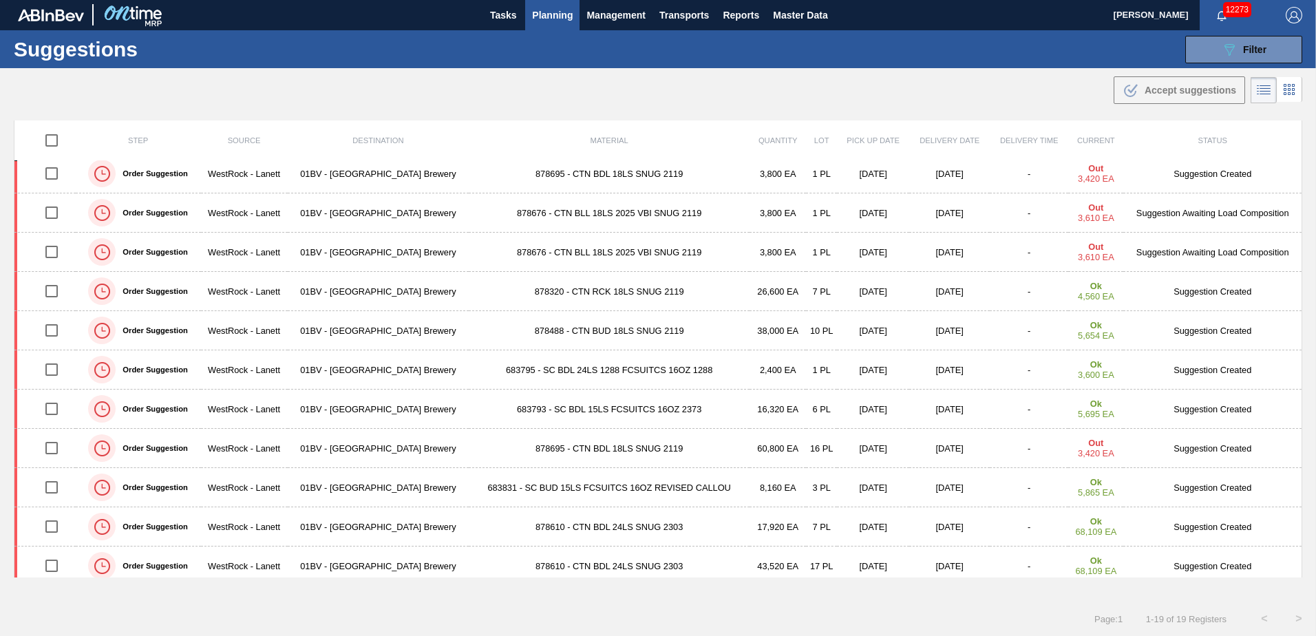
scroll to position [0, 0]
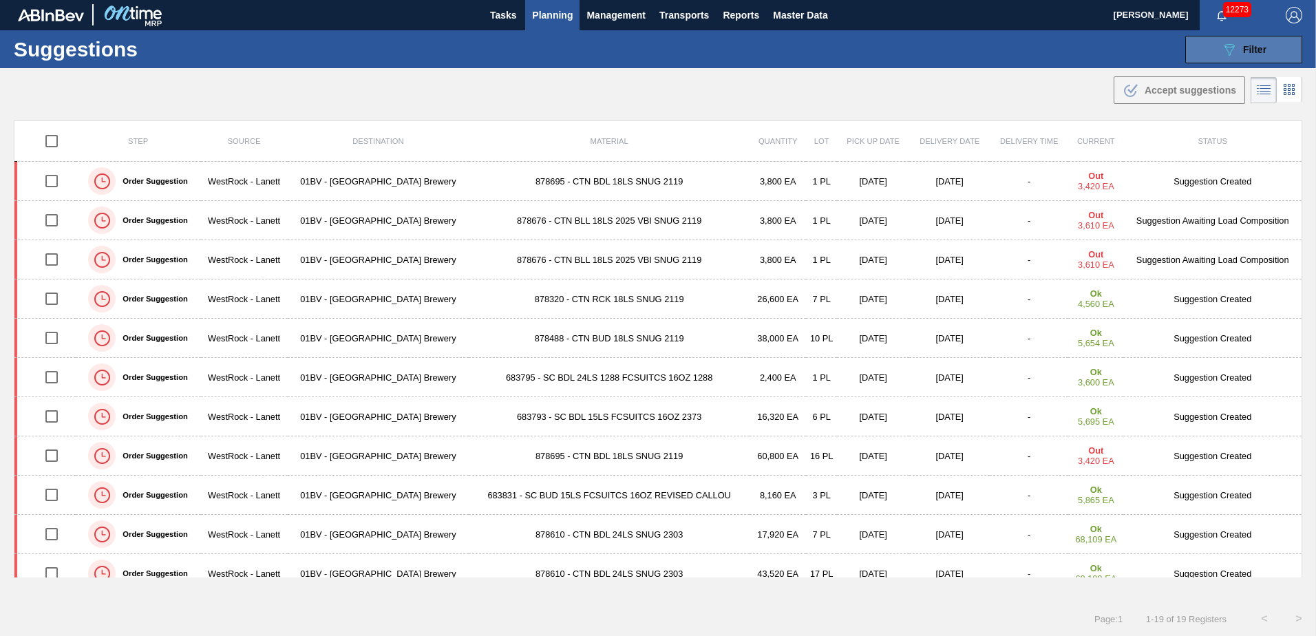
click at [1243, 46] on span "Filter" at bounding box center [1254, 49] width 23 height 11
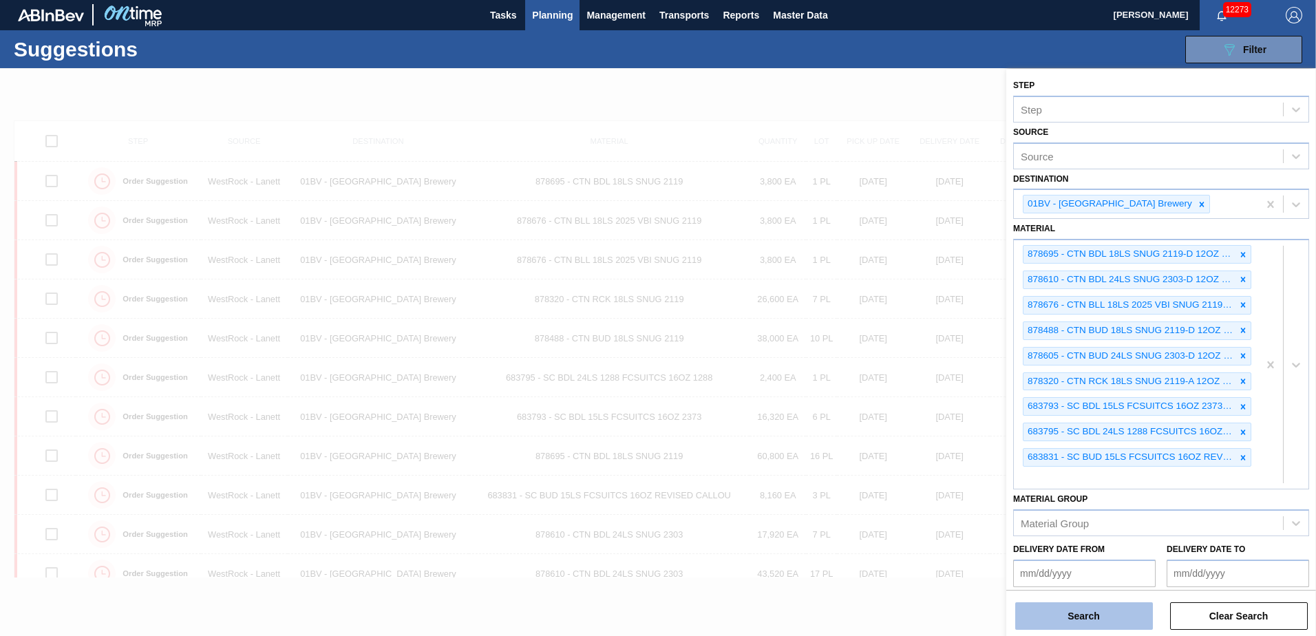
click at [1075, 615] on button "Search" at bounding box center [1085, 616] width 138 height 28
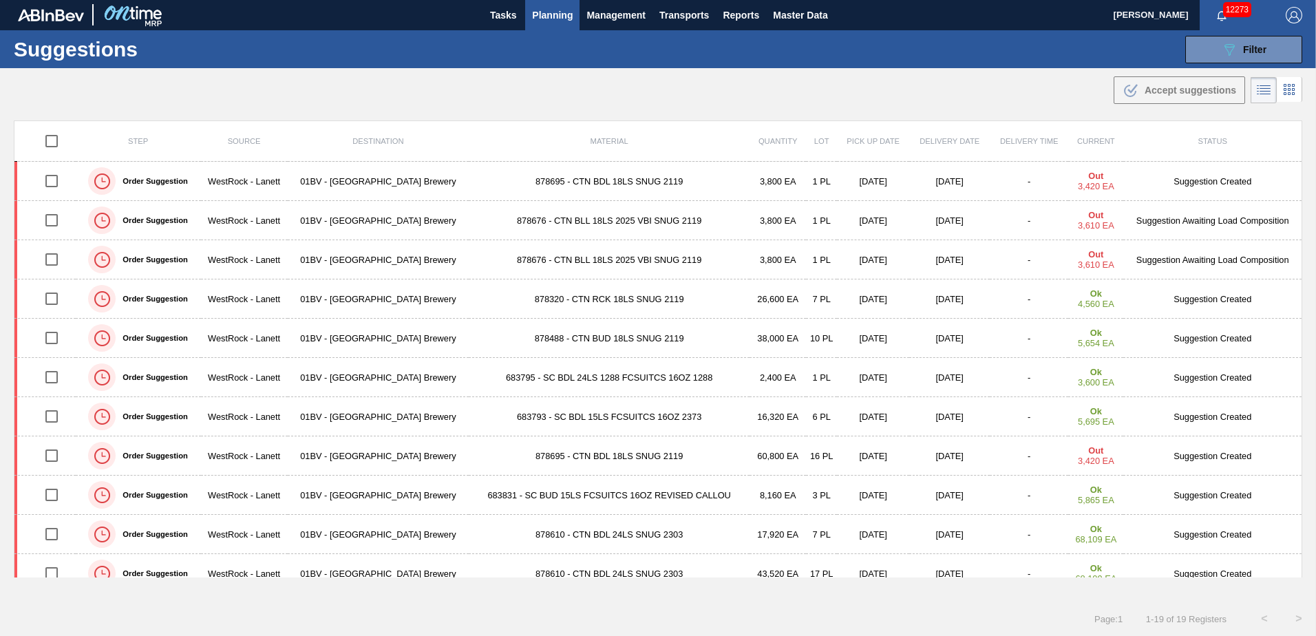
click at [548, 9] on button "Planning" at bounding box center [552, 14] width 54 height 31
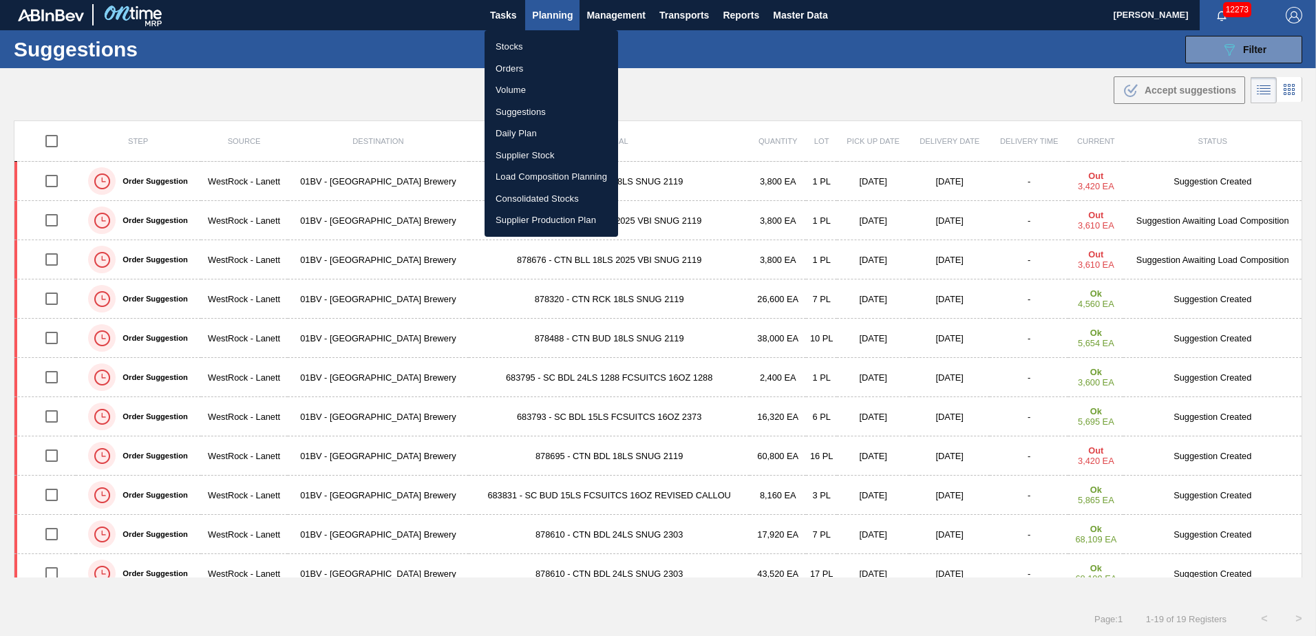
click at [699, 92] on div at bounding box center [658, 318] width 1316 height 636
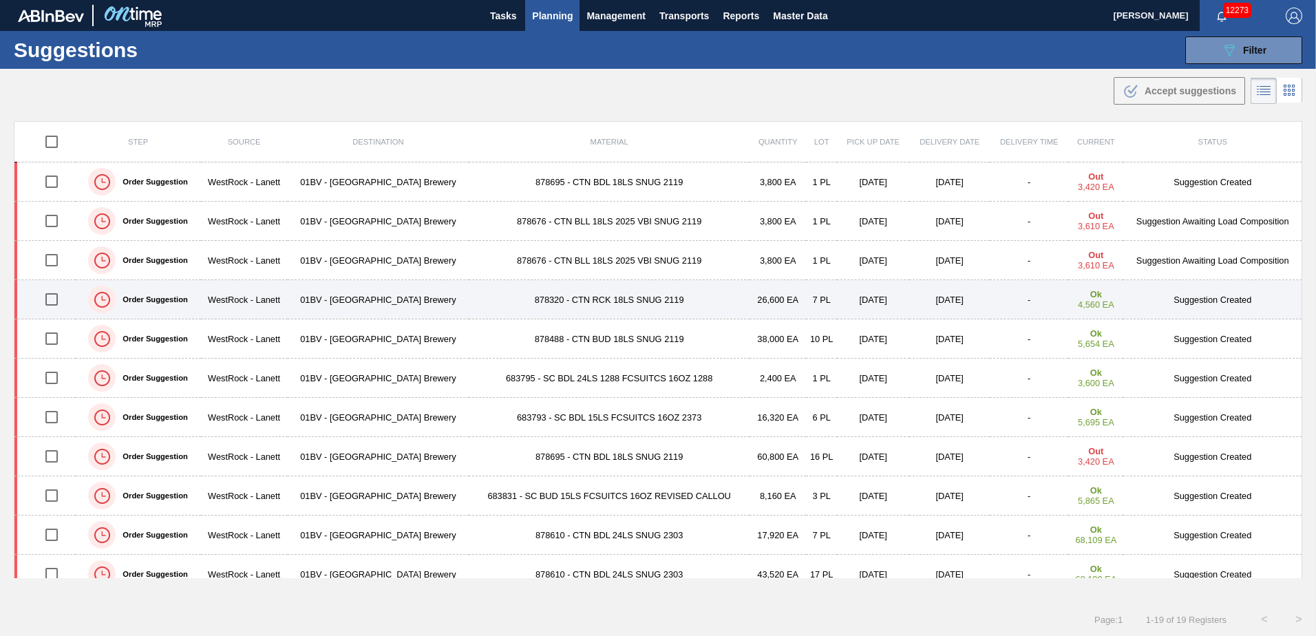
click at [585, 299] on td "878320 - CTN RCK 18LS SNUG 2119" at bounding box center [609, 299] width 281 height 39
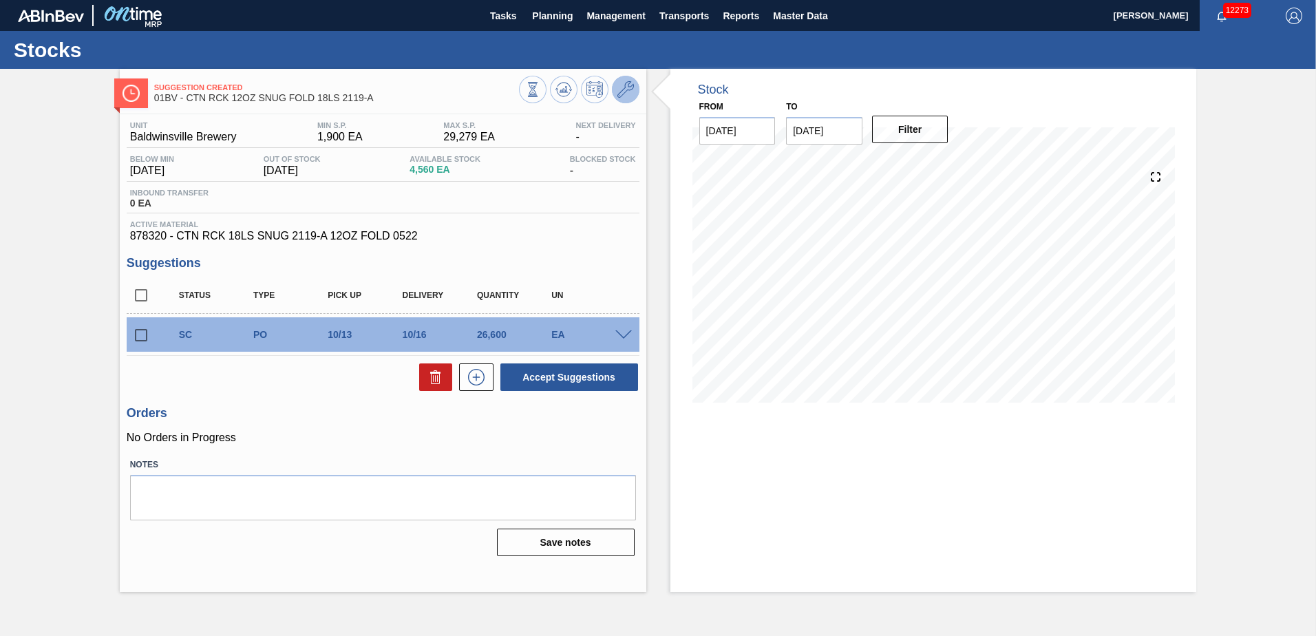
click at [625, 87] on icon at bounding box center [626, 89] width 17 height 17
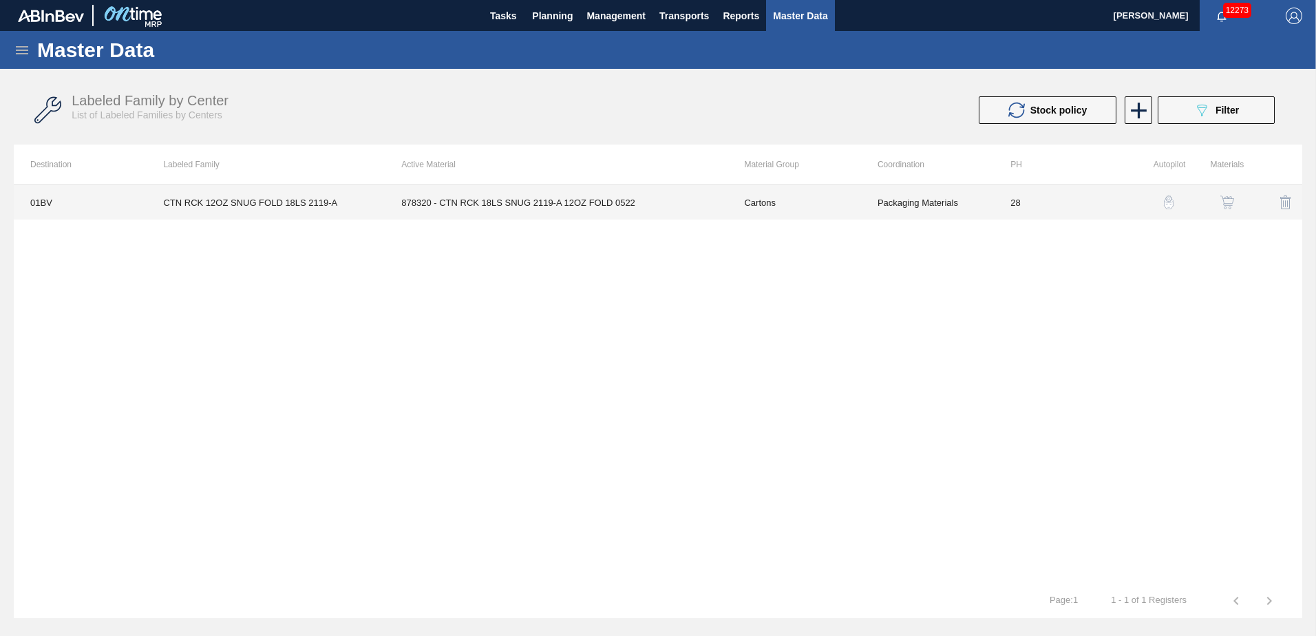
click at [481, 197] on td "878320 - CTN RCK 18LS SNUG 2119-A 12OZ FOLD 0522" at bounding box center [556, 202] width 343 height 34
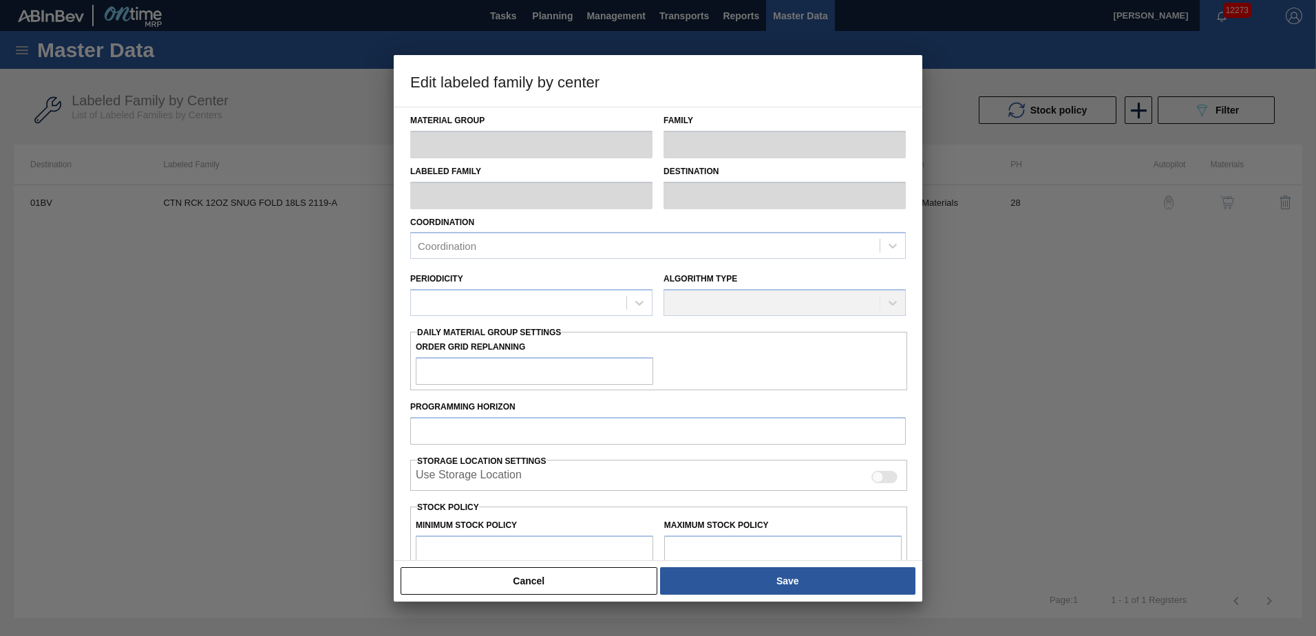
type input "Cartons"
type input "Folding Cartons"
type input "CTN RCK 12OZ SNUG FOLD 18LS 2119-A"
type input "01BV - [GEOGRAPHIC_DATA] Brewery"
type input "28"
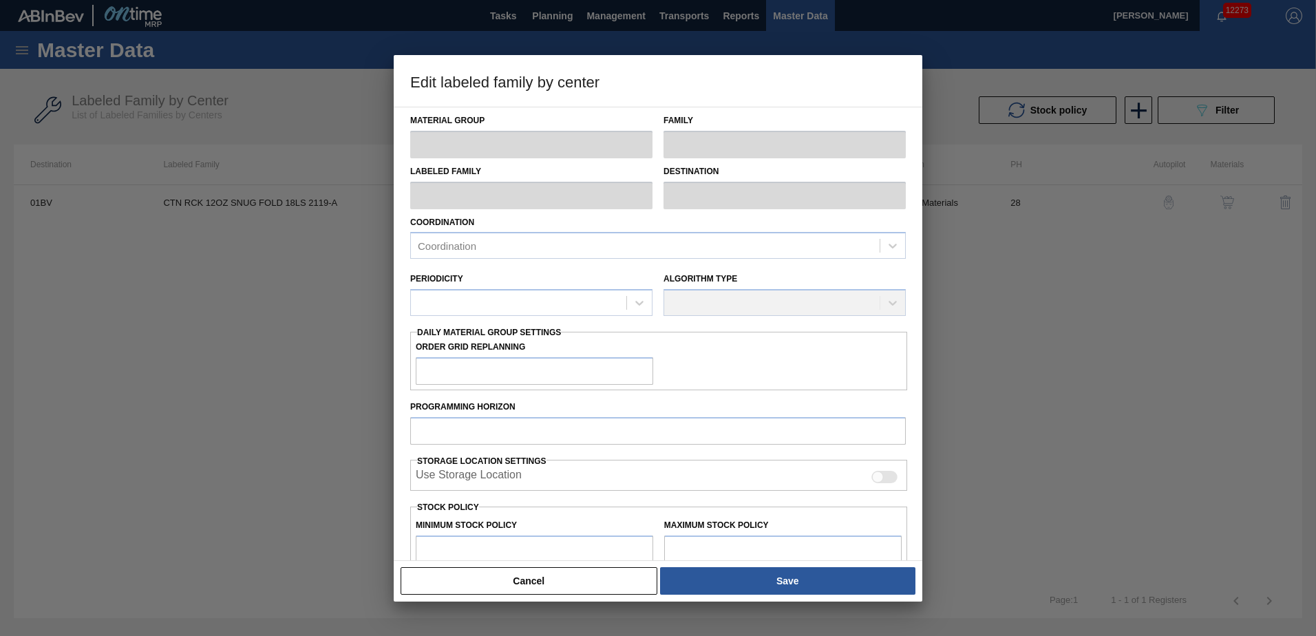
type input "1,900"
type input "29,279"
type input "8"
type input "4,090"
checkbox input "true"
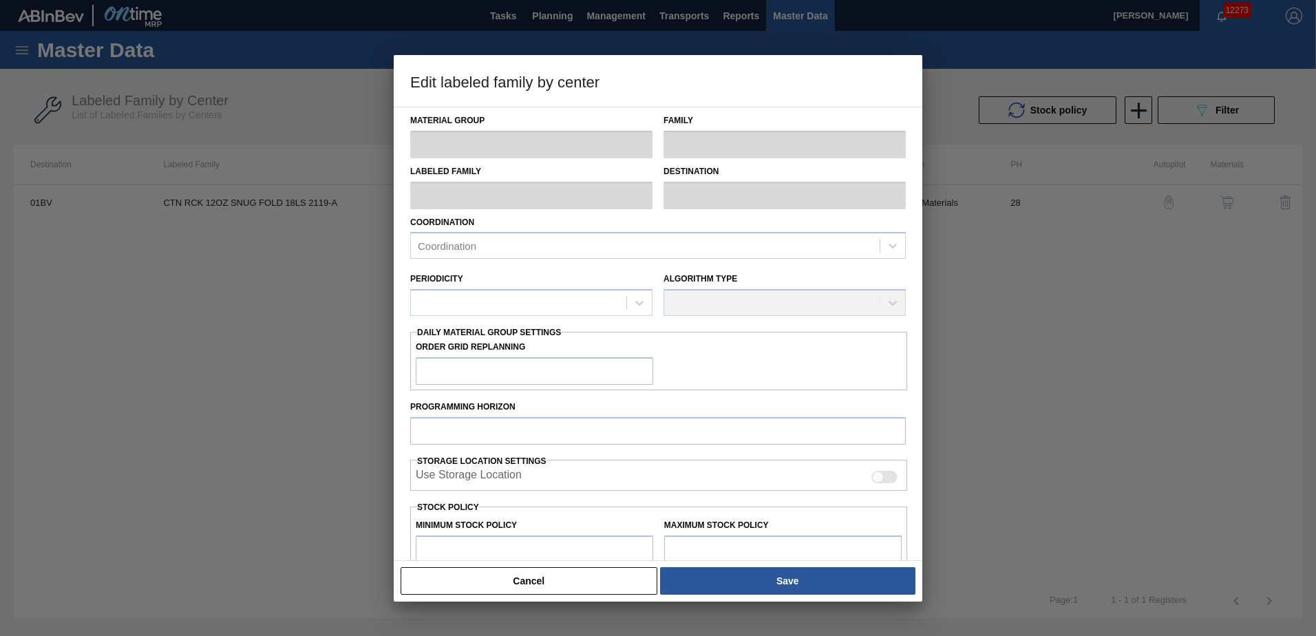
checkbox input "true"
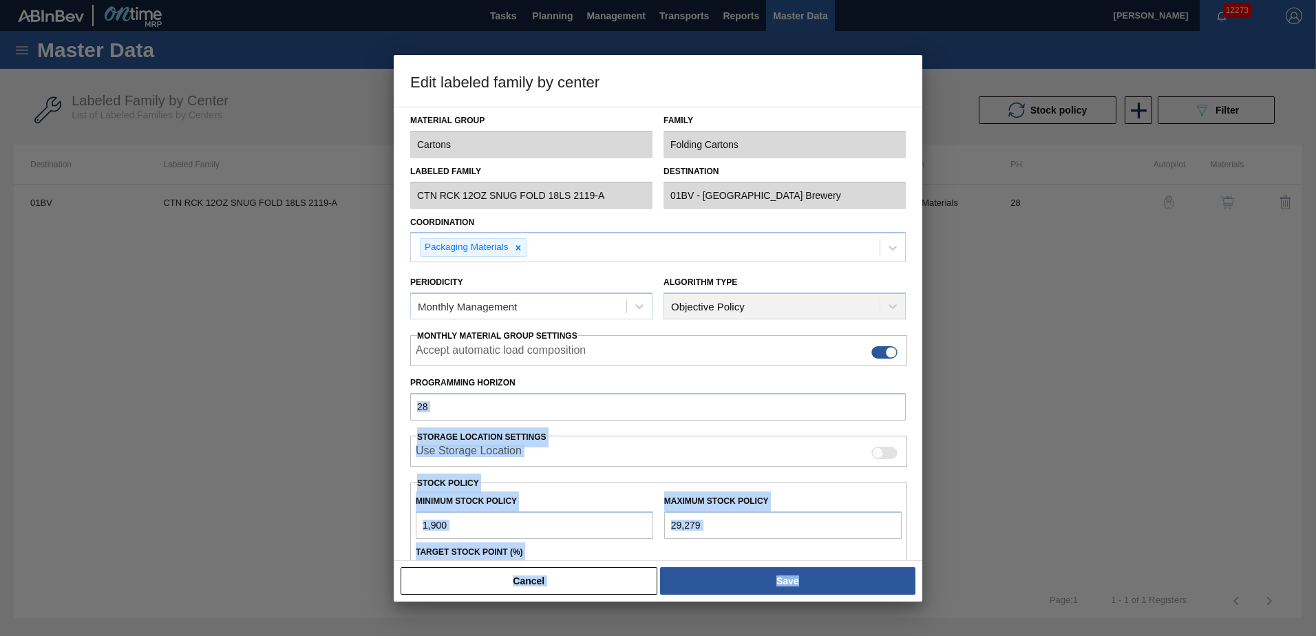
drag, startPoint x: 923, startPoint y: 339, endPoint x: 916, endPoint y: 369, distance: 30.9
click at [916, 369] on div "Edit labeled family by center Material Group Cartons Family Folding Cartons Lab…" at bounding box center [658, 318] width 1316 height 636
click at [923, 338] on div at bounding box center [658, 318] width 1316 height 636
drag, startPoint x: 923, startPoint y: 338, endPoint x: 919, endPoint y: 364, distance: 25.7
click at [919, 364] on div "Edit labeled family by center Material Group Cartons Family Folding Cartons Lab…" at bounding box center [658, 318] width 1316 height 636
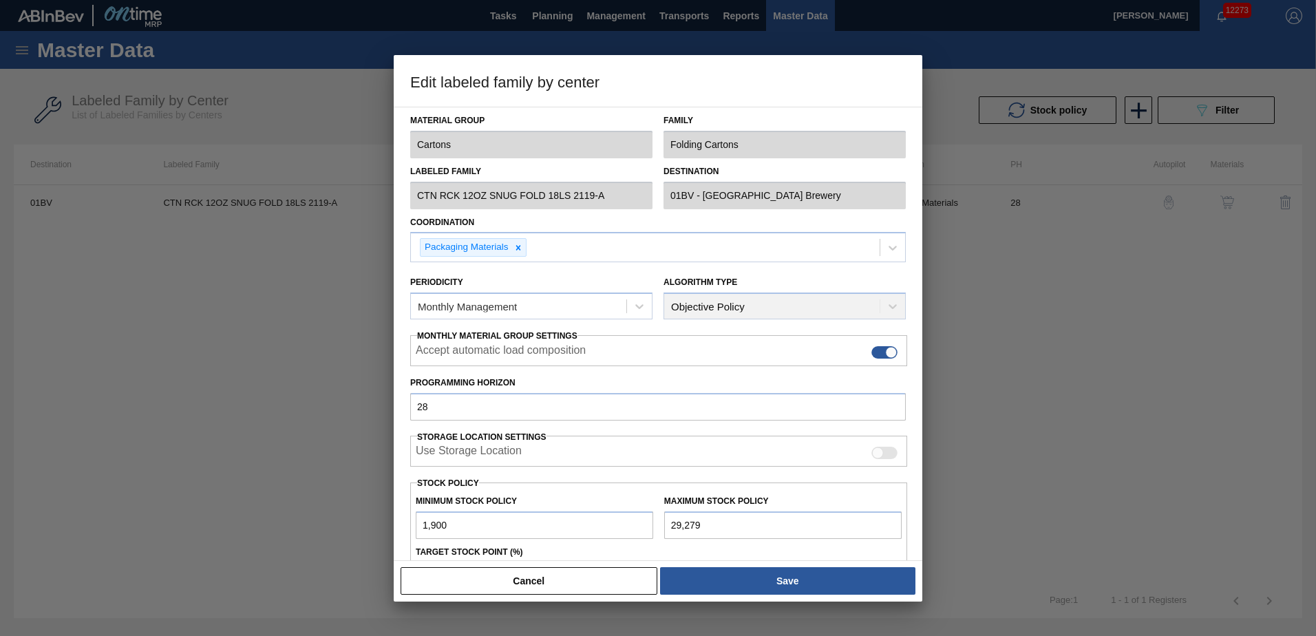
click at [723, 77] on h3 "Edit labeled family by center" at bounding box center [658, 81] width 529 height 52
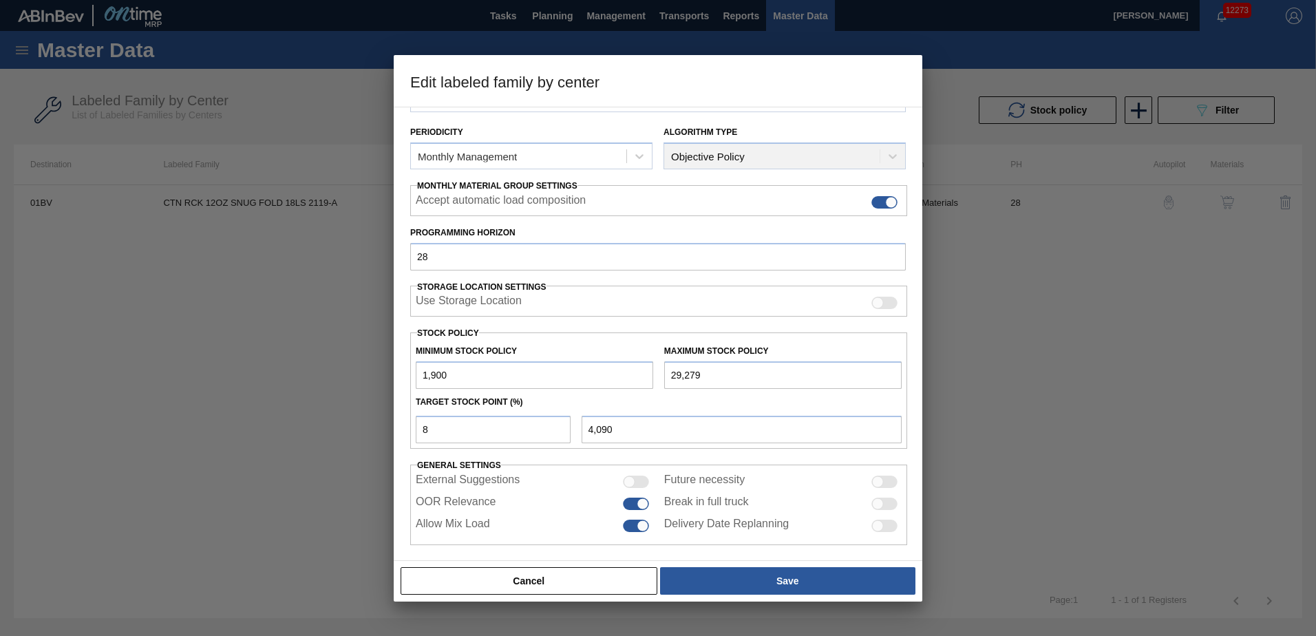
scroll to position [158, 0]
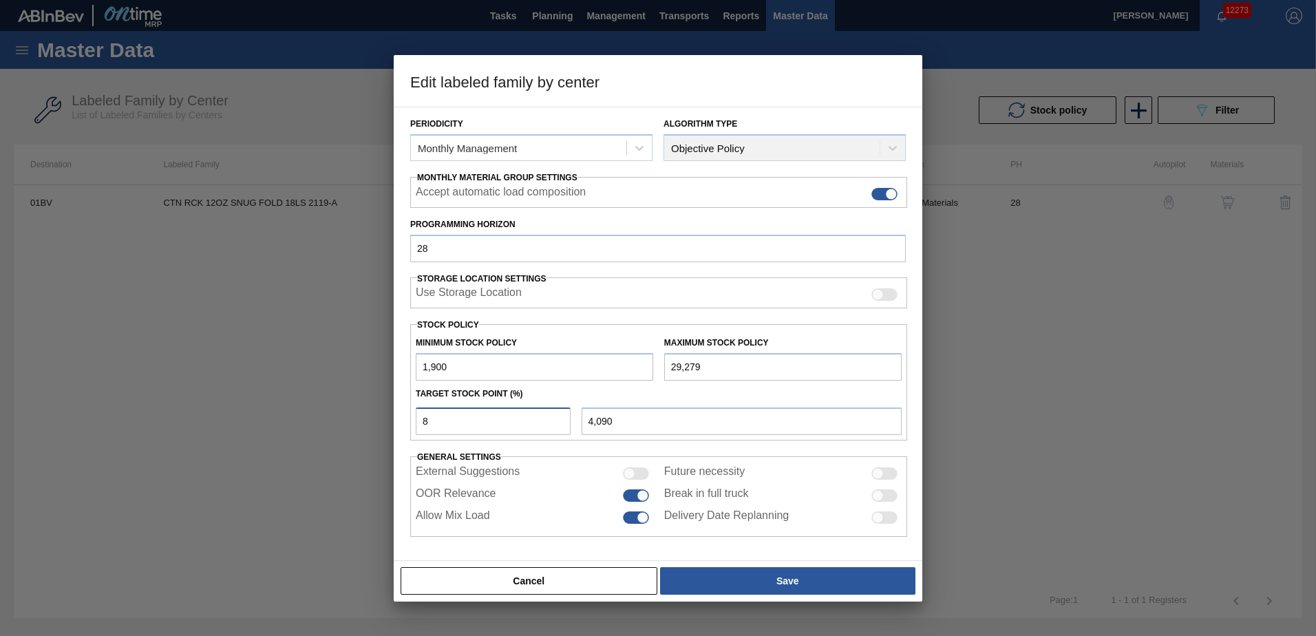
drag, startPoint x: 442, startPoint y: 425, endPoint x: 344, endPoint y: 395, distance: 102.8
click at [359, 405] on div "Edit labeled family by center Material Group Cartons Family Folding Cartons Lab…" at bounding box center [658, 318] width 1316 height 636
type input "9"
type input "4,364"
type input "1,900"
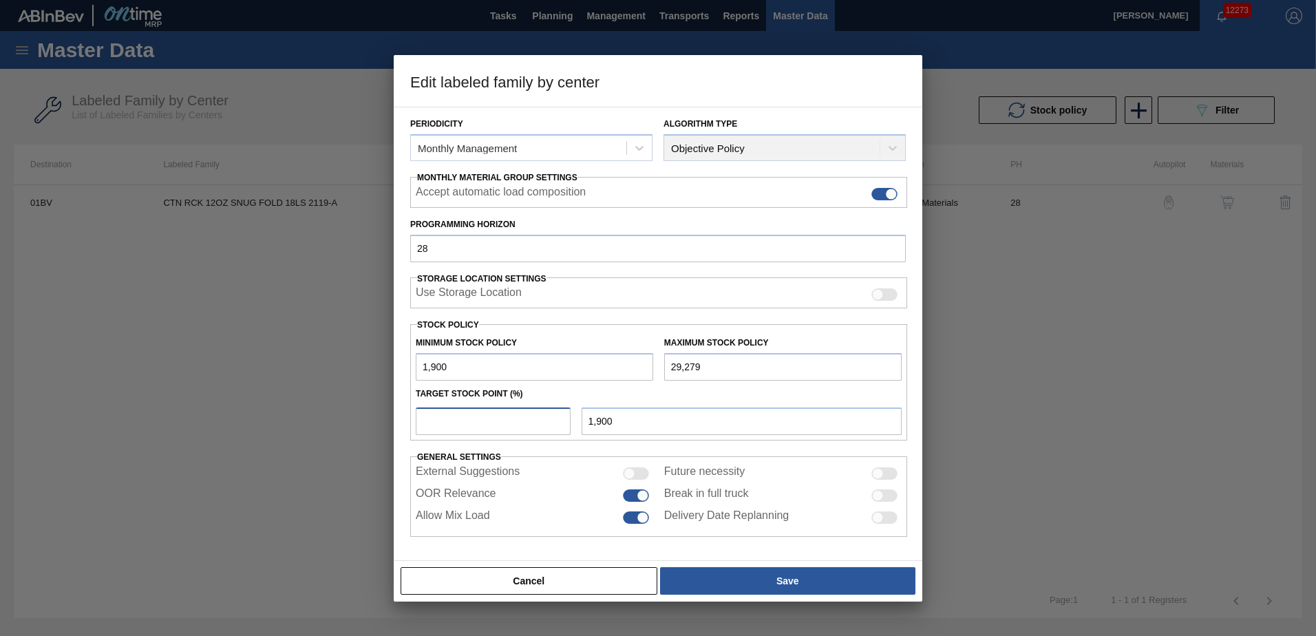
type input "1"
type input "2,174"
type input "10"
type input "4,638"
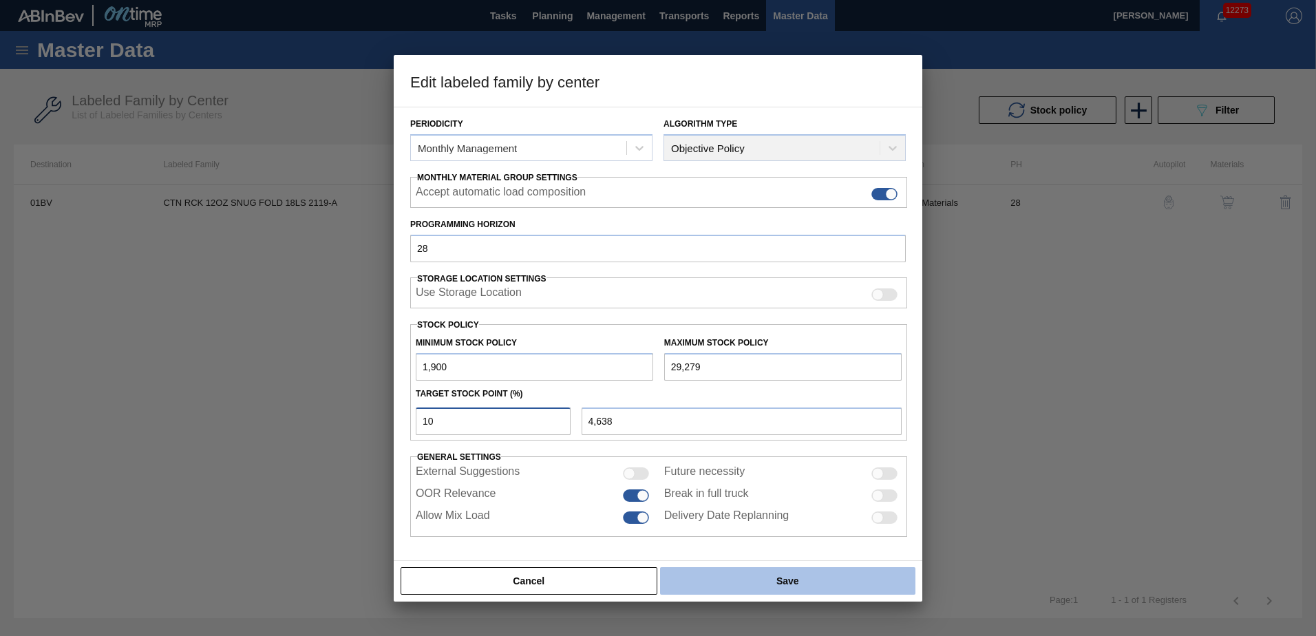
type input "10"
click at [768, 582] on button "Save" at bounding box center [787, 581] width 255 height 28
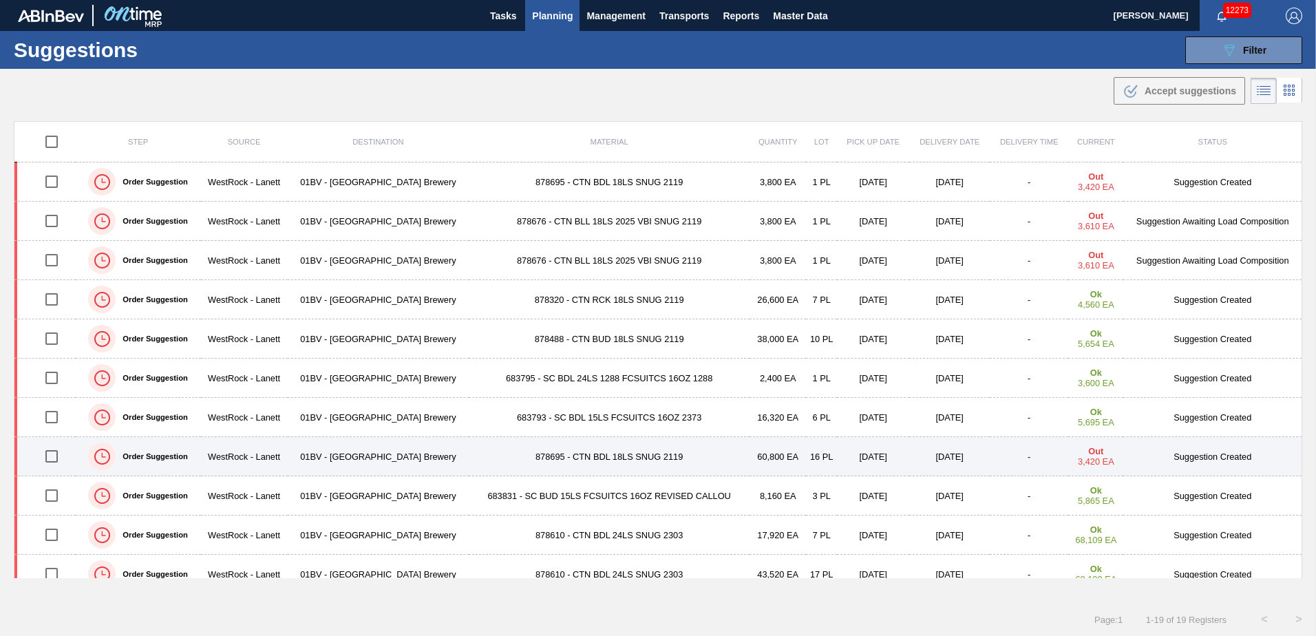
click at [560, 455] on td "878695 - CTN BDL 18LS SNUG 2119" at bounding box center [609, 456] width 281 height 39
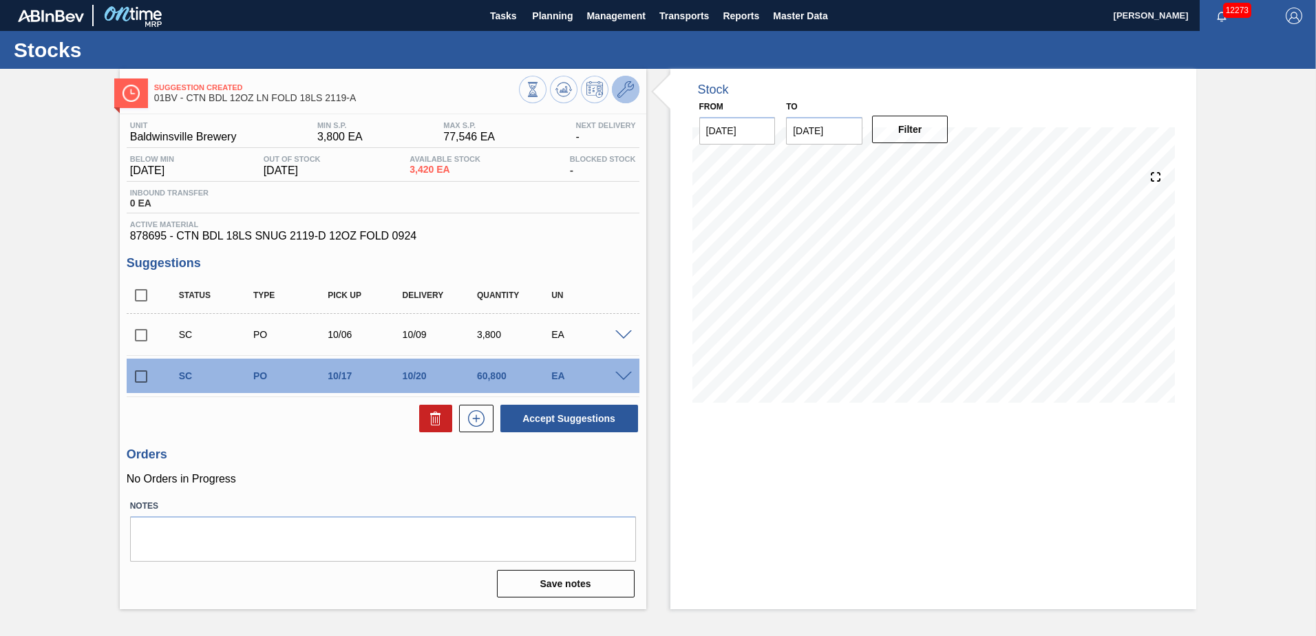
click at [623, 85] on icon at bounding box center [626, 89] width 17 height 17
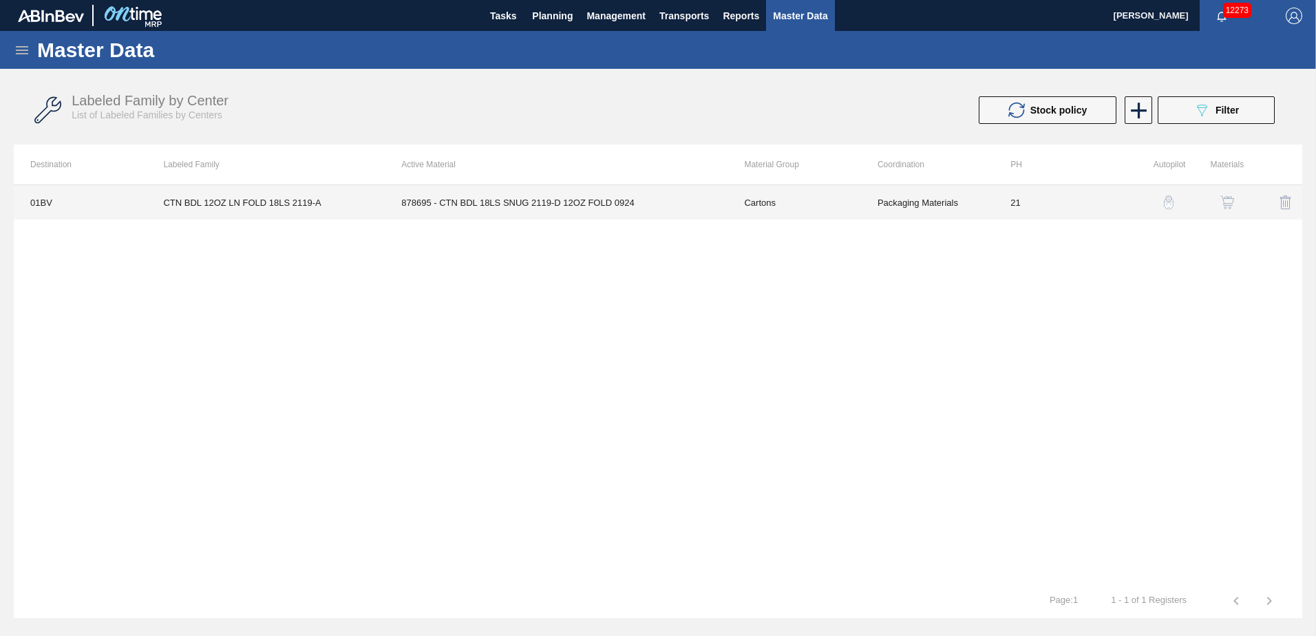
click at [471, 204] on td "878695 - CTN BDL 18LS SNUG 2119-D 12OZ FOLD 0924" at bounding box center [556, 202] width 343 height 34
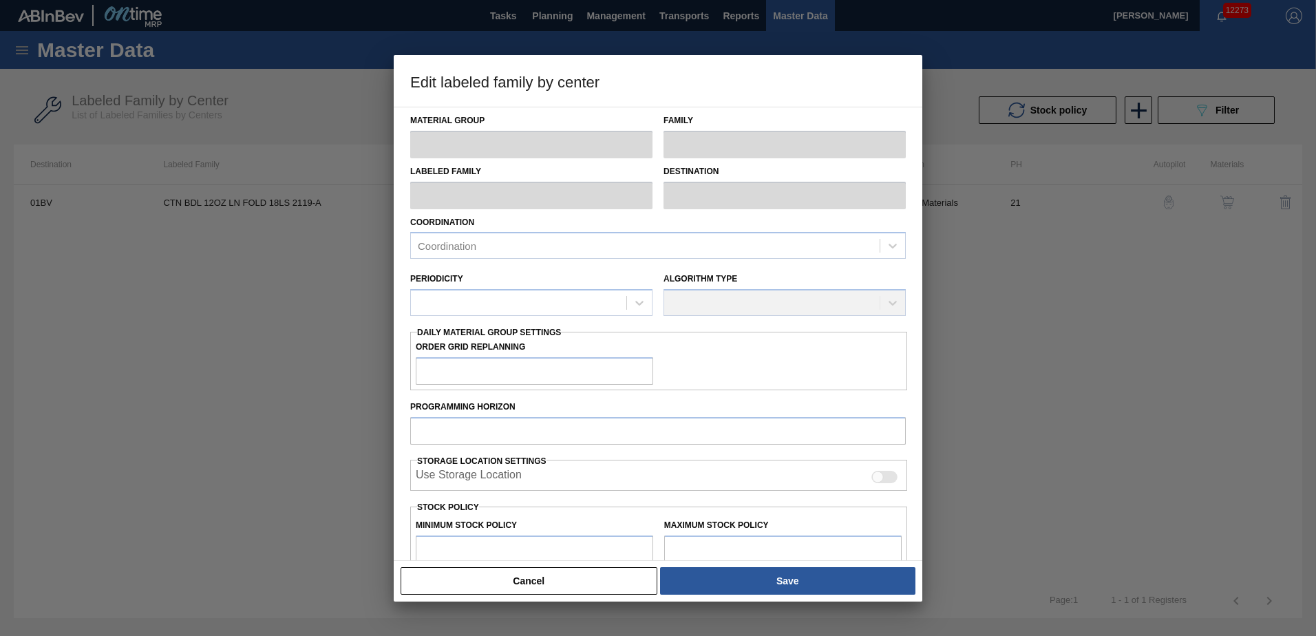
type input "Cartons"
type input "Folding Cartons"
type input "CTN BDL 12OZ LN FOLD 18LS 2119-A"
type input "01BV - [GEOGRAPHIC_DATA] Brewery"
type input "21"
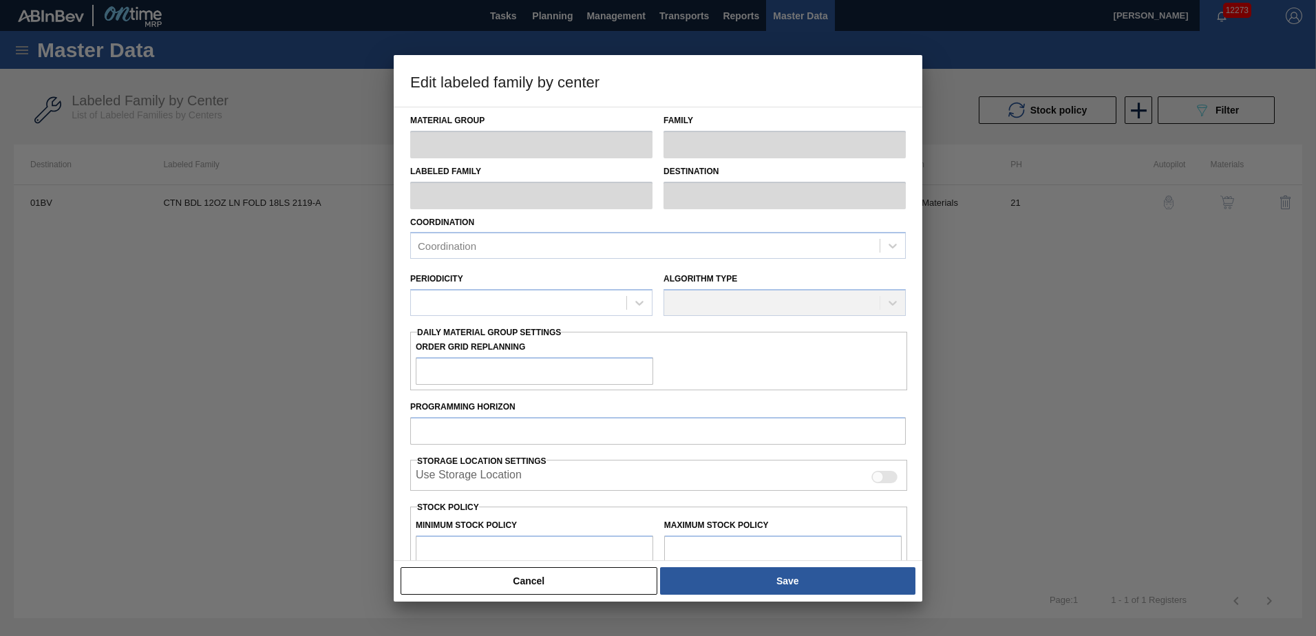
type input "3,800"
type input "77,546"
type input "2"
type input "5,275"
checkbox input "true"
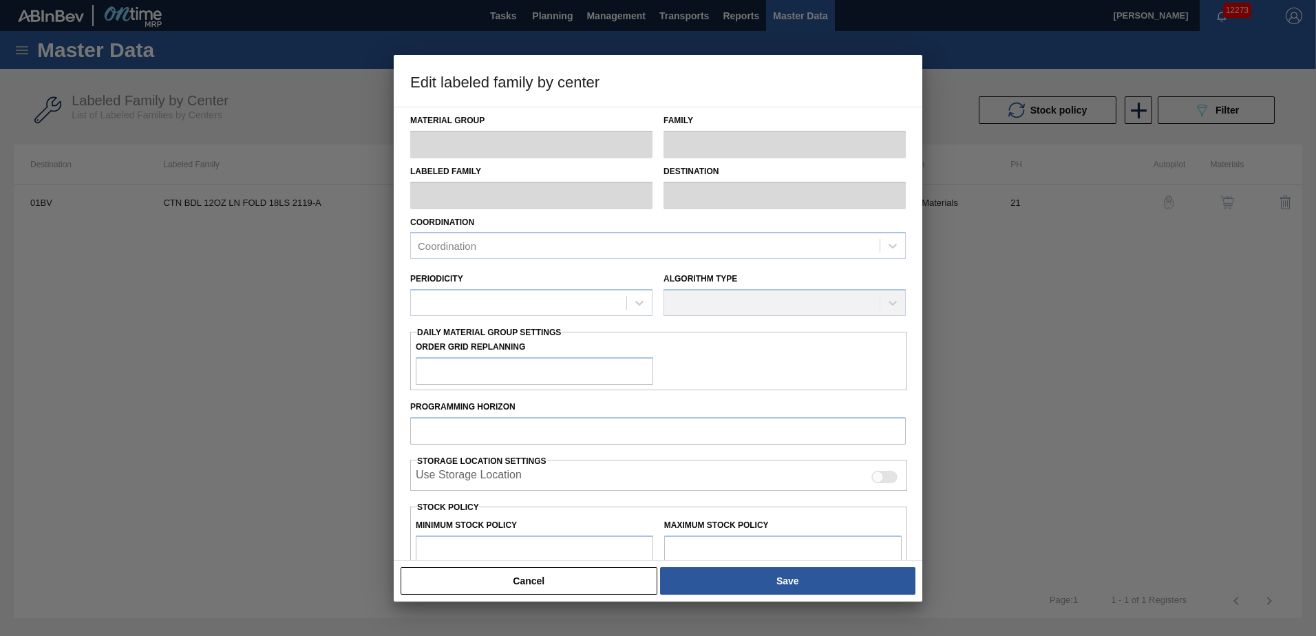
checkbox input "true"
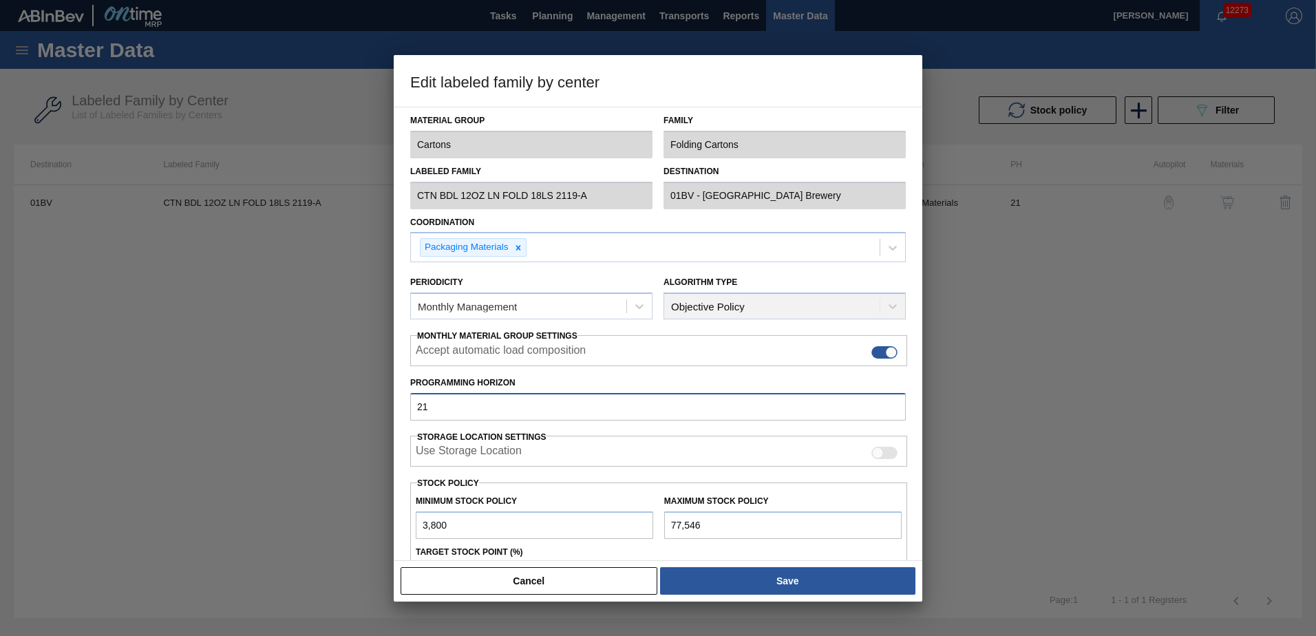
drag, startPoint x: 426, startPoint y: 401, endPoint x: 21, endPoint y: 392, distance: 404.9
click at [21, 392] on div "Edit labeled family by center Material Group Cartons Family Folding Cartons Lab…" at bounding box center [658, 318] width 1316 height 636
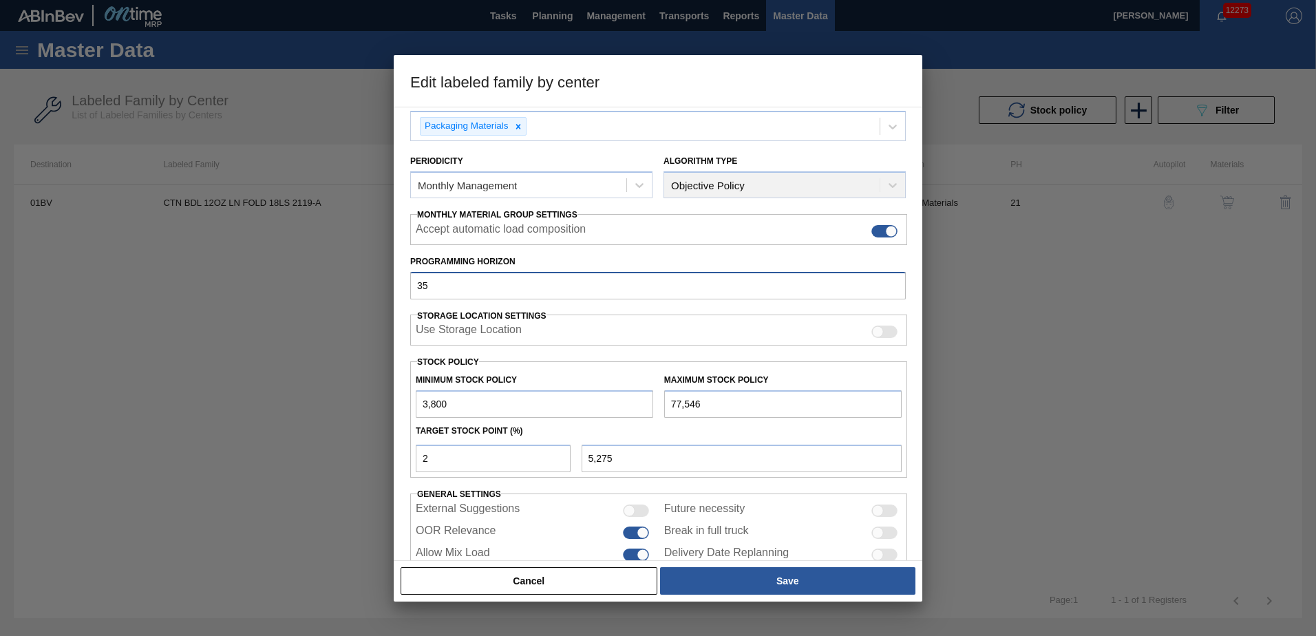
scroll to position [158, 0]
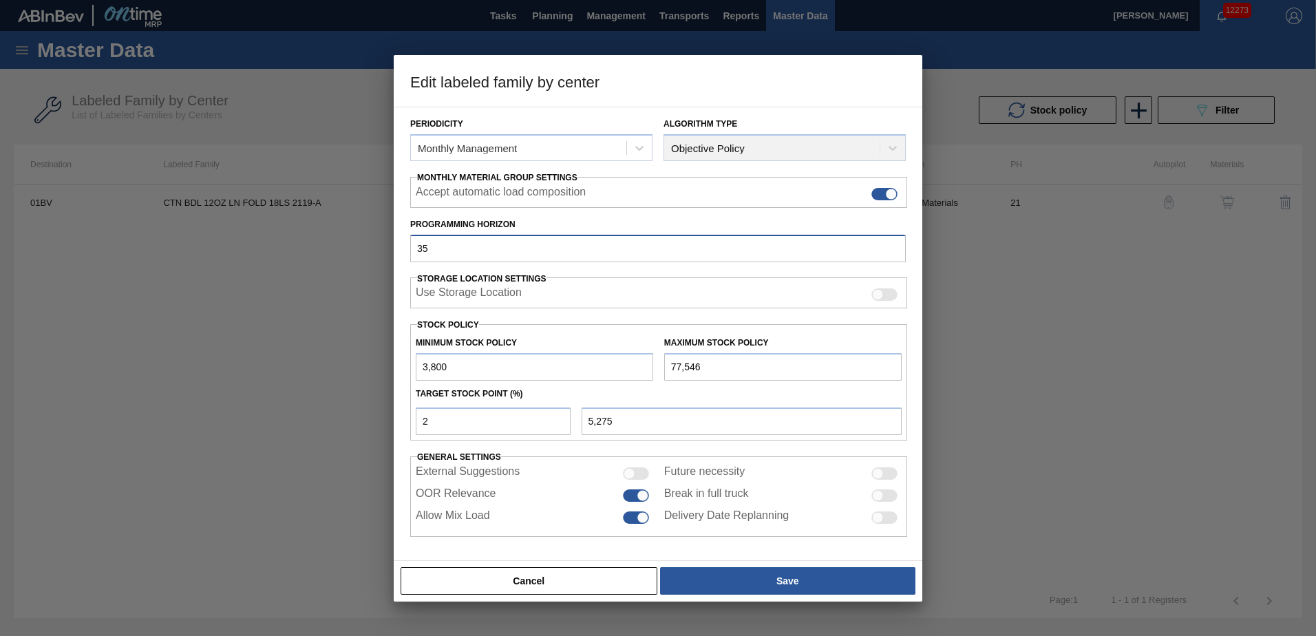
type input "35"
drag, startPoint x: 450, startPoint y: 423, endPoint x: 100, endPoint y: 417, distance: 349.8
click at [108, 419] on div "Edit labeled family by center Material Group Cartons Family Folding Cartons Lab…" at bounding box center [658, 318] width 1316 height 636
type input "3"
type input "6,012"
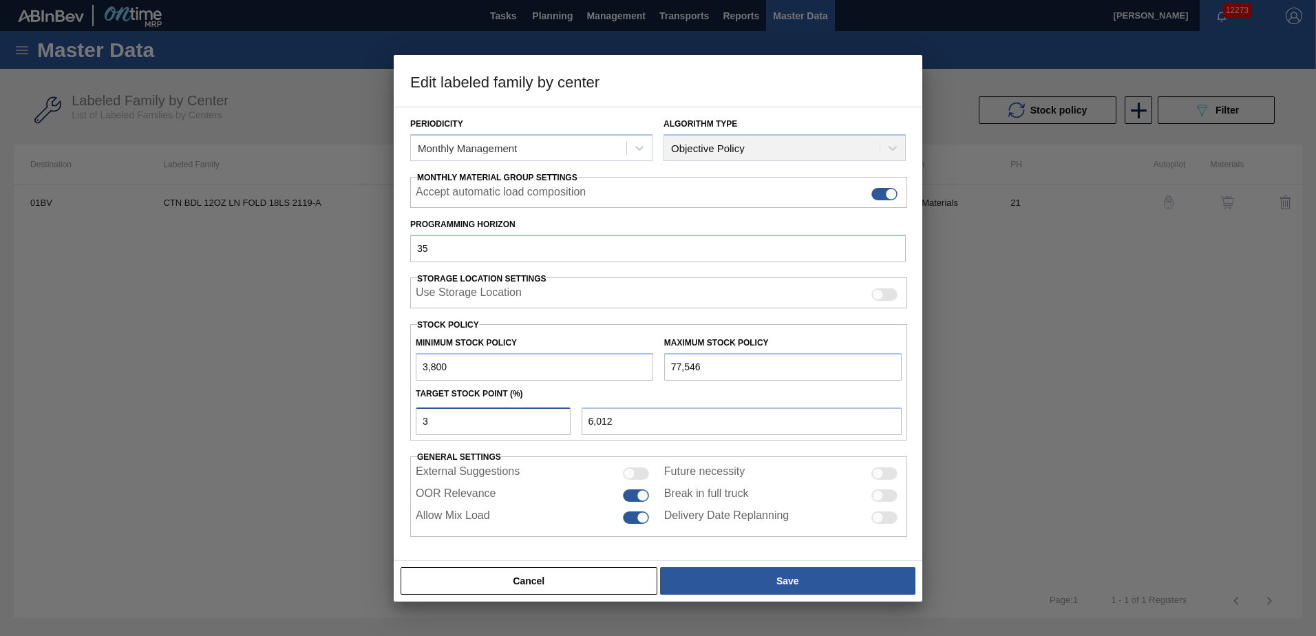
type input "3,800"
type input "4"
type input "6,750"
type input "3,800"
type input "5"
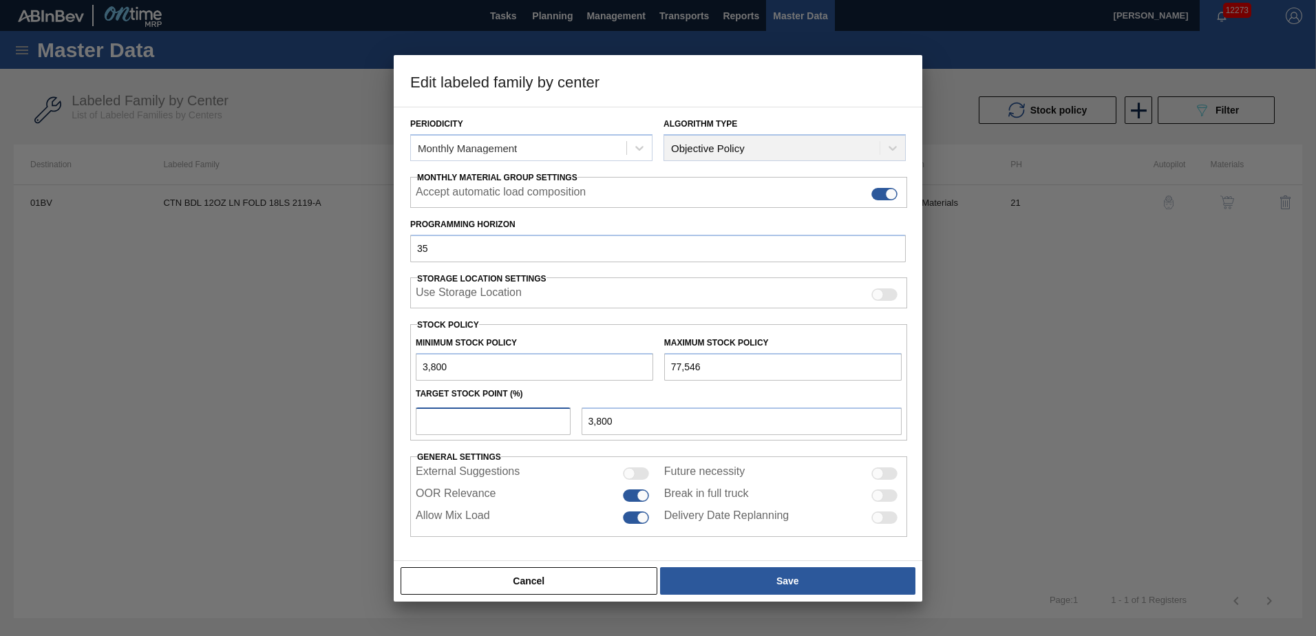
type input "7,487"
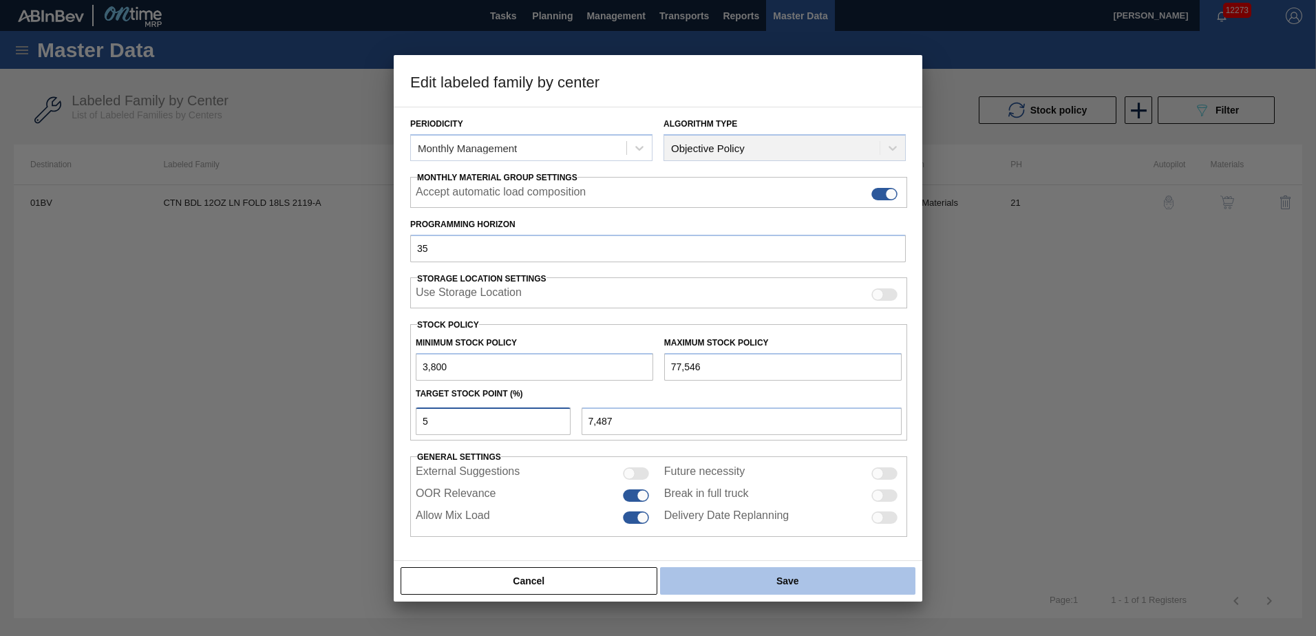
type input "5"
click at [787, 580] on button "Save" at bounding box center [787, 581] width 255 height 28
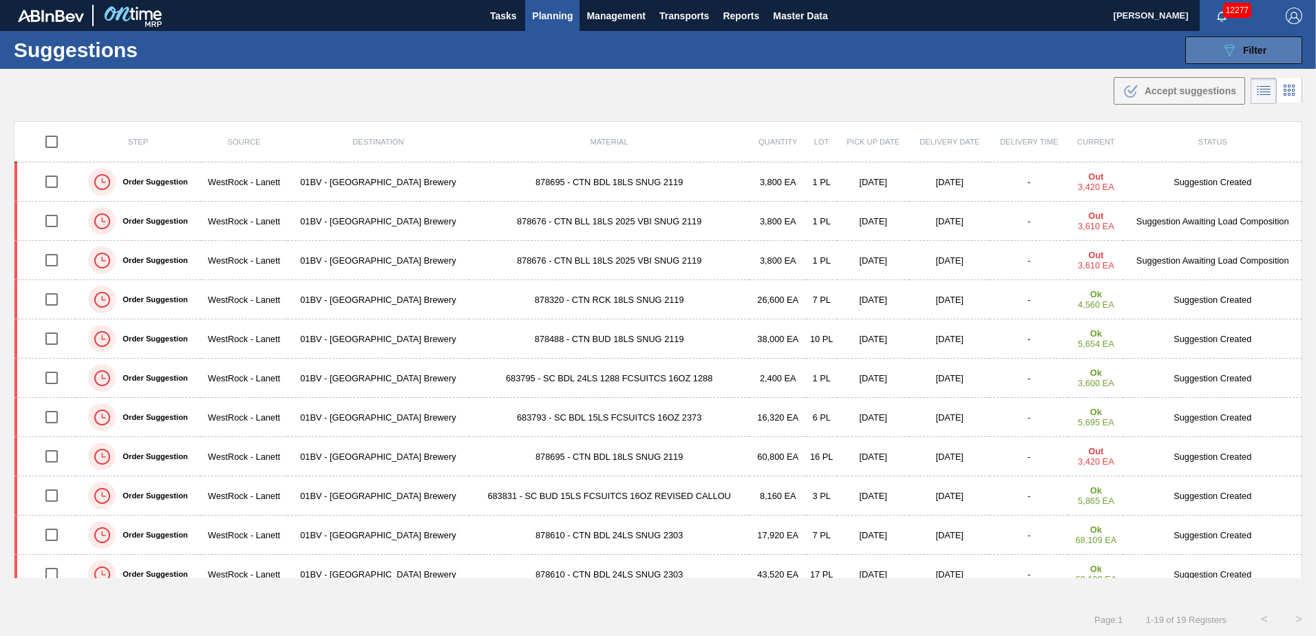
click at [1230, 55] on icon "089F7B8B-B2A5-4AFE-B5C0-19BA573D28AC" at bounding box center [1229, 50] width 17 height 17
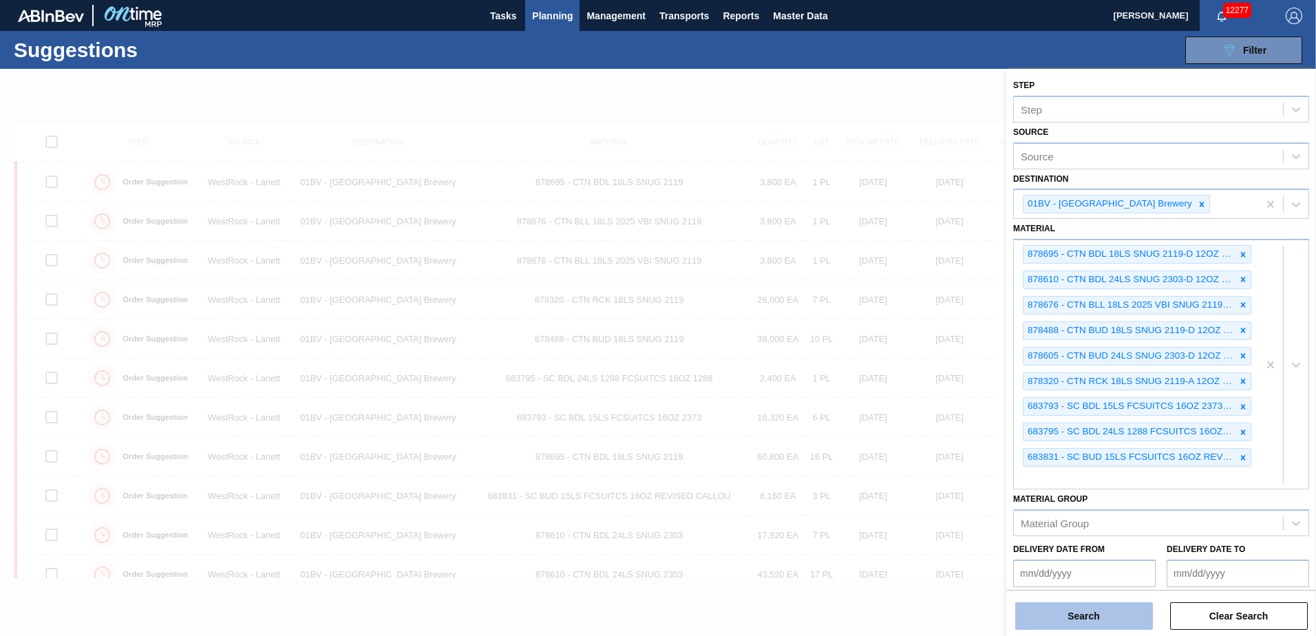
click at [1091, 617] on button "Search" at bounding box center [1085, 616] width 138 height 28
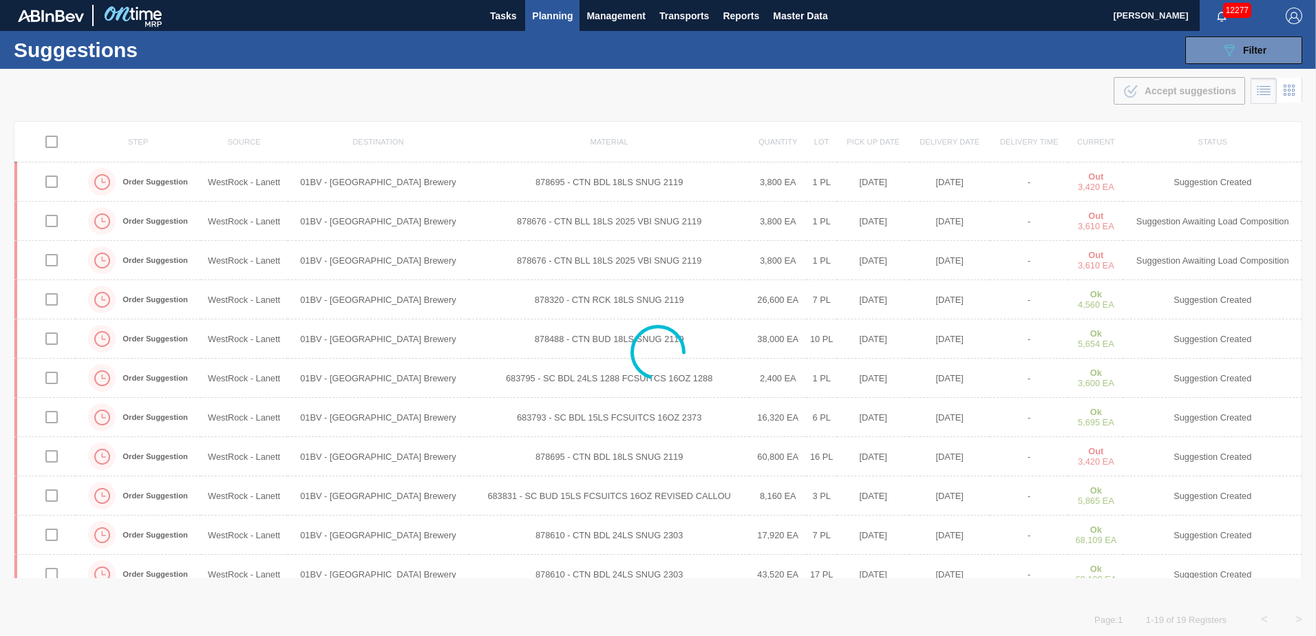
click at [1290, 14] on img "button" at bounding box center [1294, 16] width 17 height 17
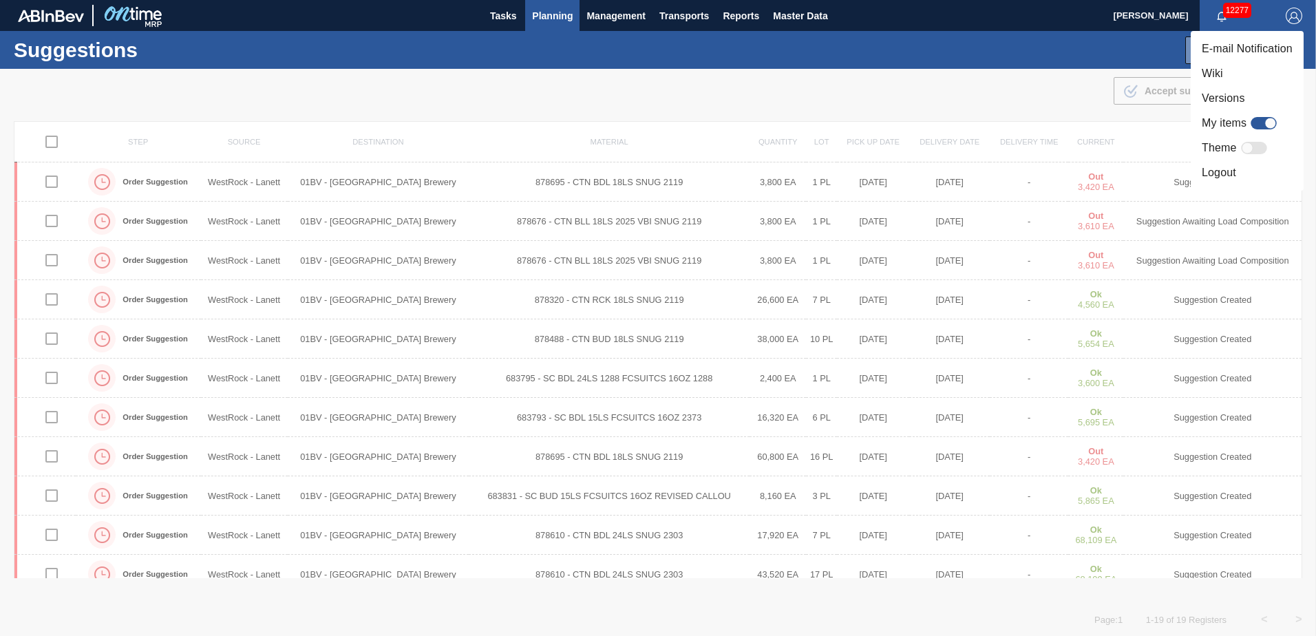
click at [1219, 167] on li "Logout" at bounding box center [1247, 172] width 113 height 25
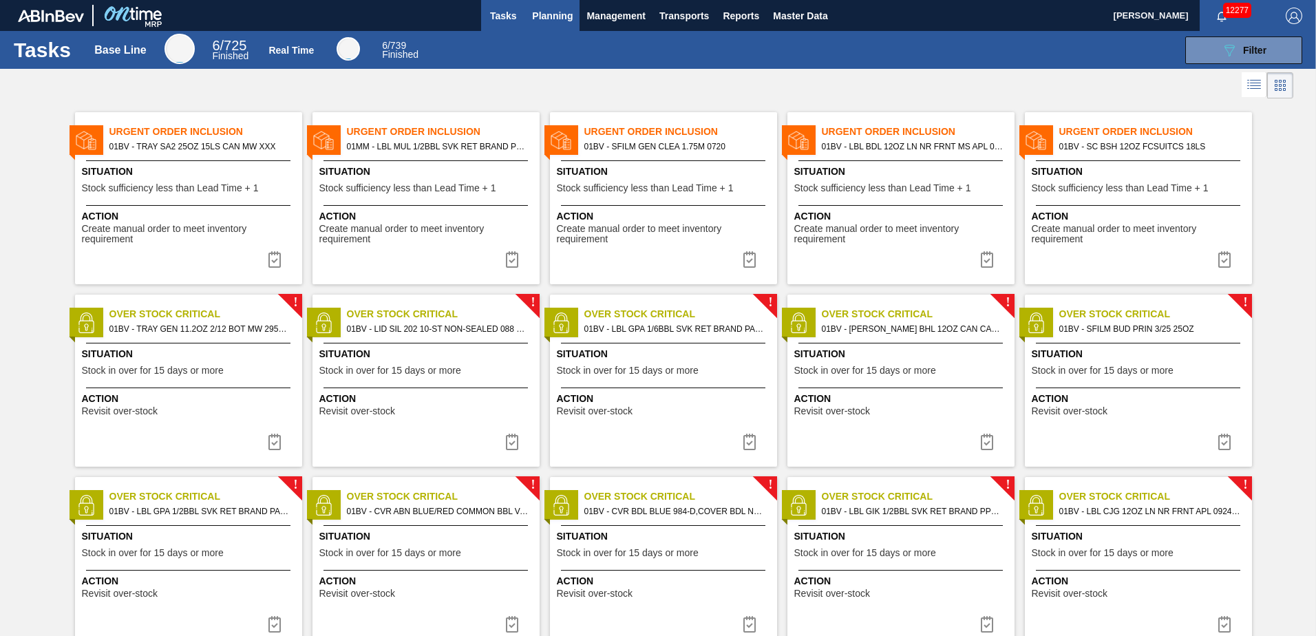
click at [547, 21] on span "Planning" at bounding box center [552, 16] width 41 height 17
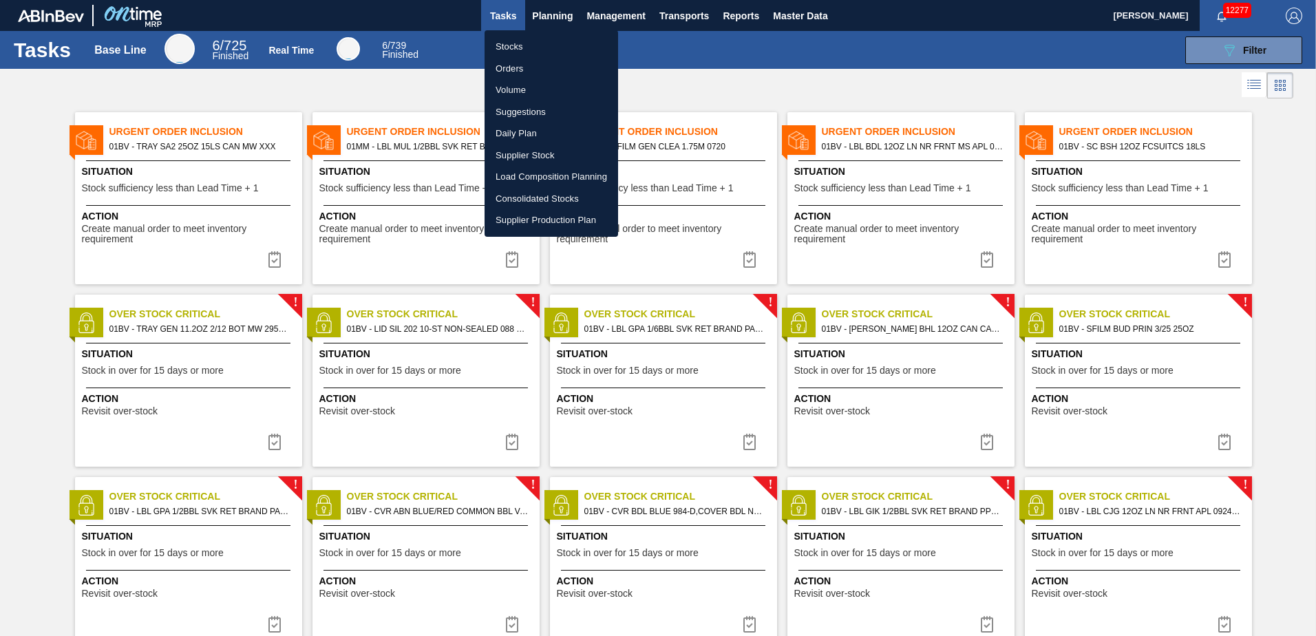
click at [531, 114] on li "Suggestions" at bounding box center [552, 112] width 134 height 22
checkbox input "true"
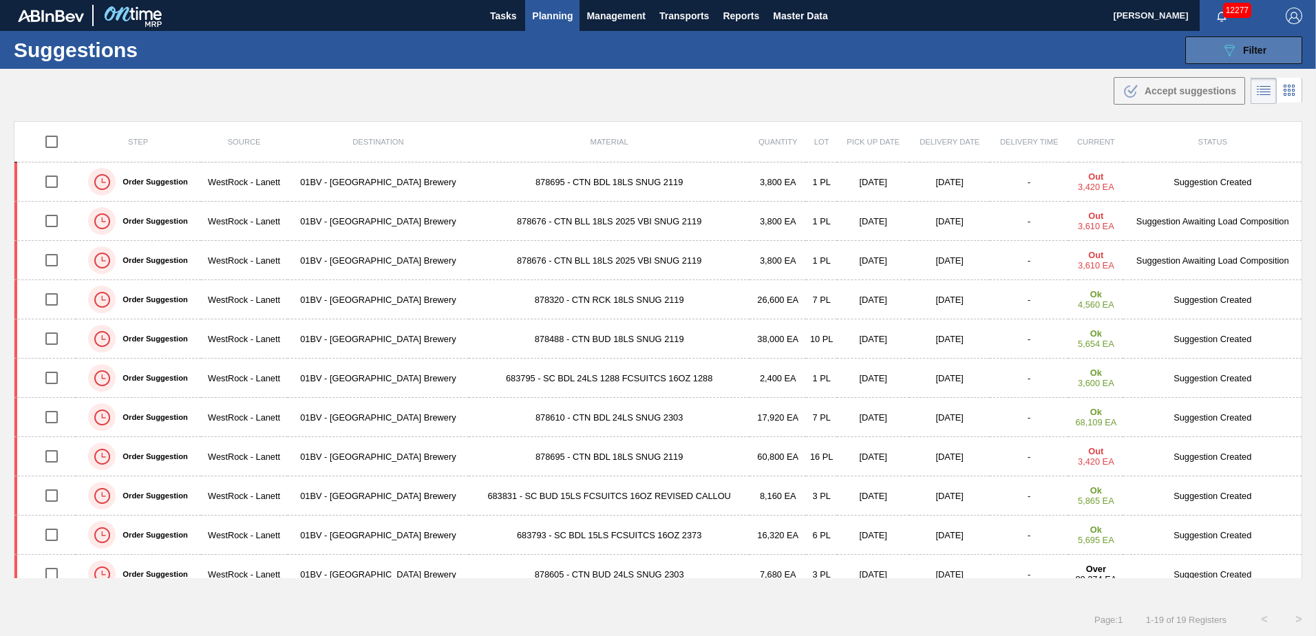
click at [1235, 47] on icon "089F7B8B-B2A5-4AFE-B5C0-19BA573D28AC" at bounding box center [1229, 50] width 17 height 17
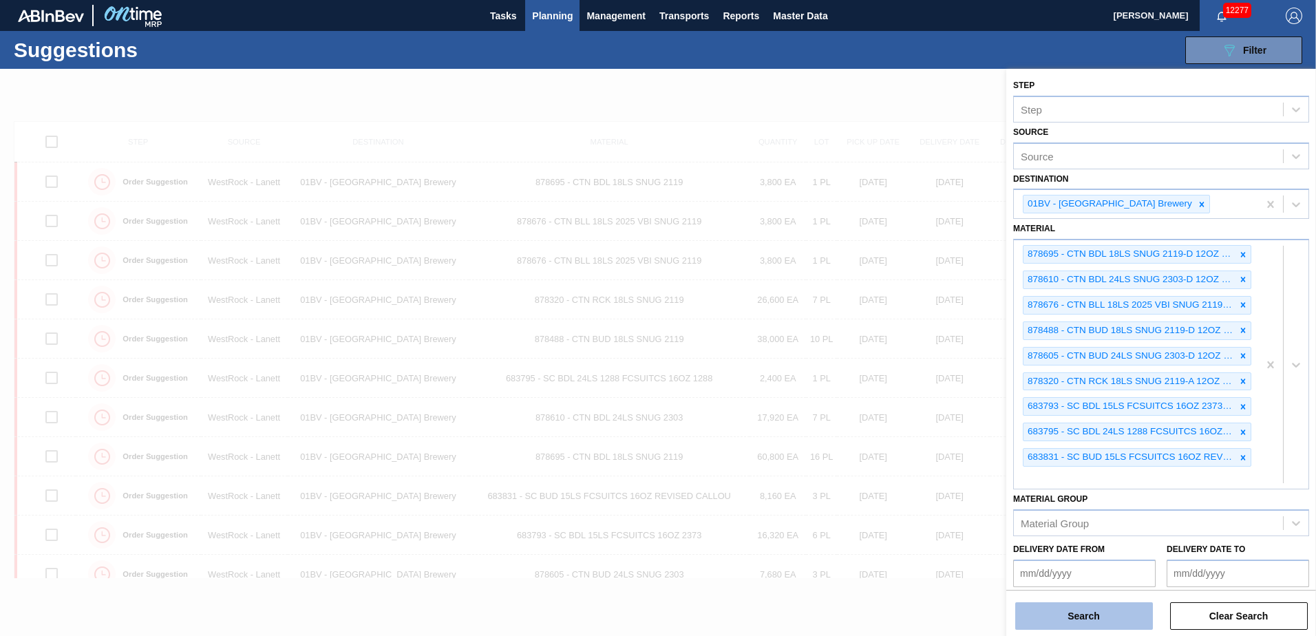
click at [1080, 622] on button "Search" at bounding box center [1085, 616] width 138 height 28
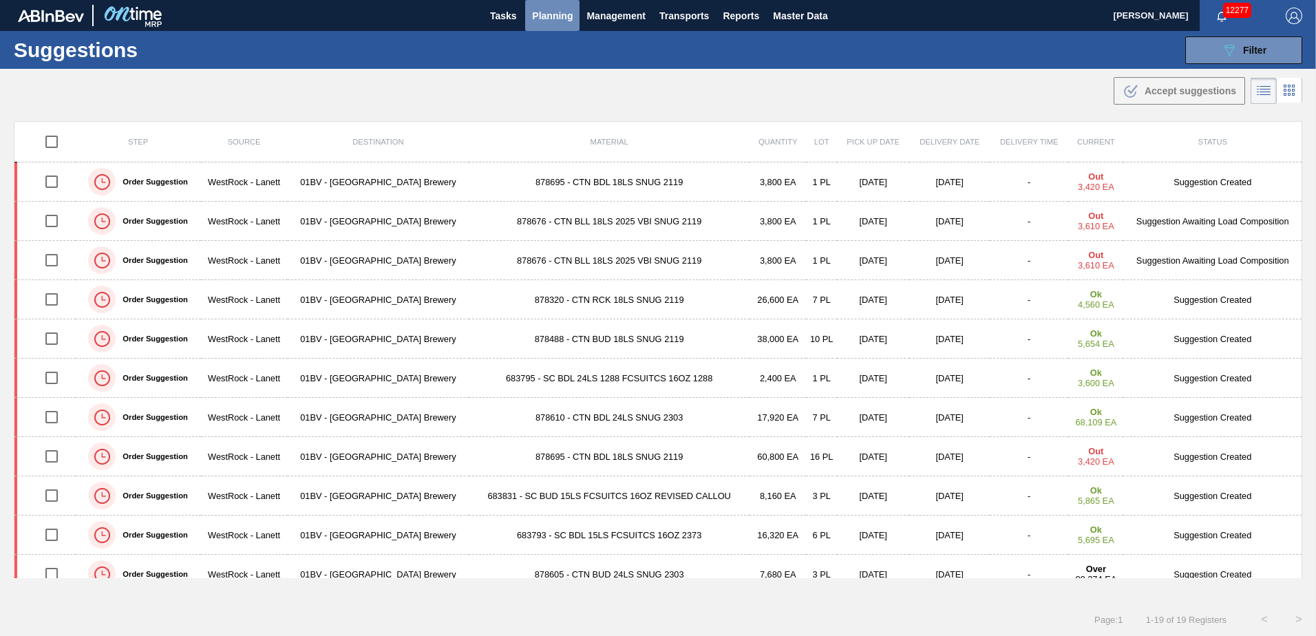
click at [557, 14] on span "Planning" at bounding box center [552, 16] width 41 height 17
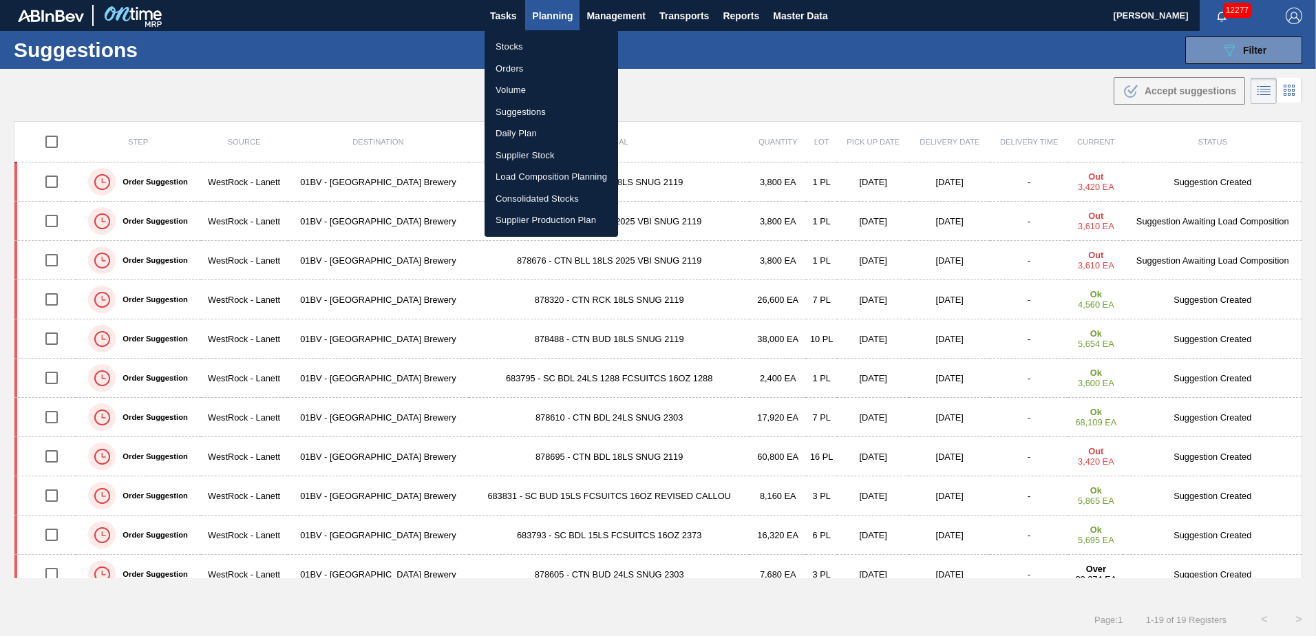
click at [508, 44] on li "Stocks" at bounding box center [552, 47] width 134 height 22
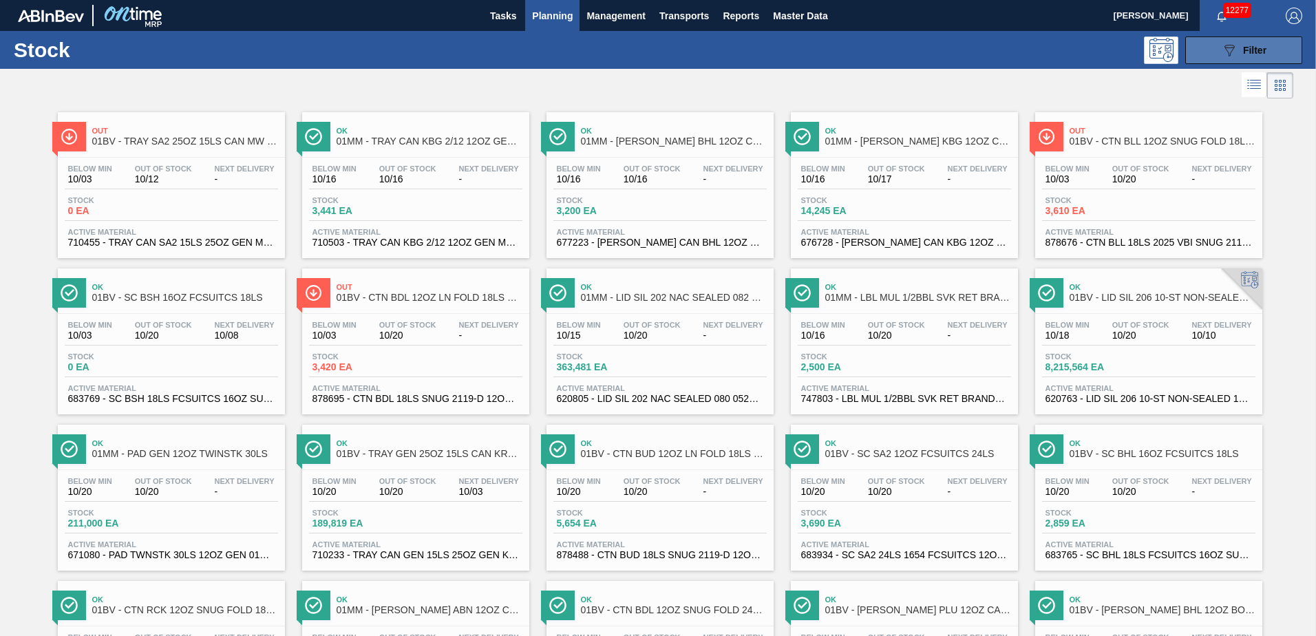
click at [1247, 45] on span "Filter" at bounding box center [1254, 50] width 23 height 11
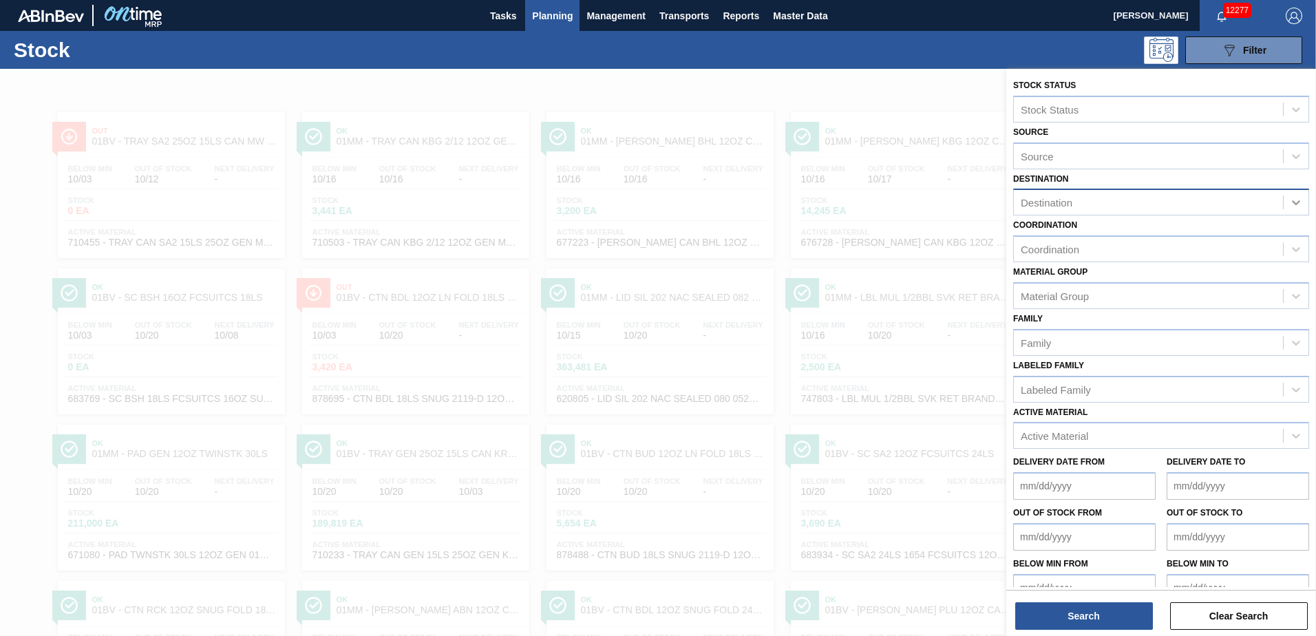
click at [1294, 204] on icon at bounding box center [1296, 203] width 8 height 5
drag, startPoint x: 1138, startPoint y: 238, endPoint x: 1146, endPoint y: 242, distance: 9.0
click at [1138, 238] on div "01BV - [GEOGRAPHIC_DATA] Brewery" at bounding box center [1161, 236] width 296 height 25
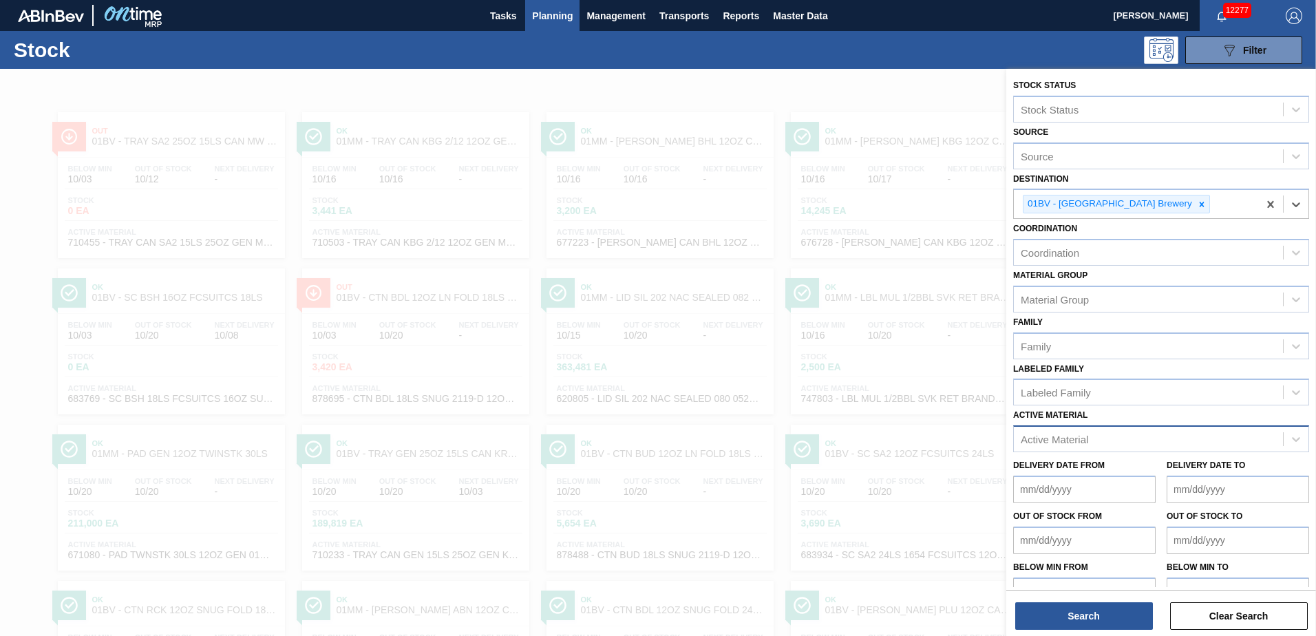
click at [1100, 440] on div "Active Material" at bounding box center [1148, 440] width 269 height 20
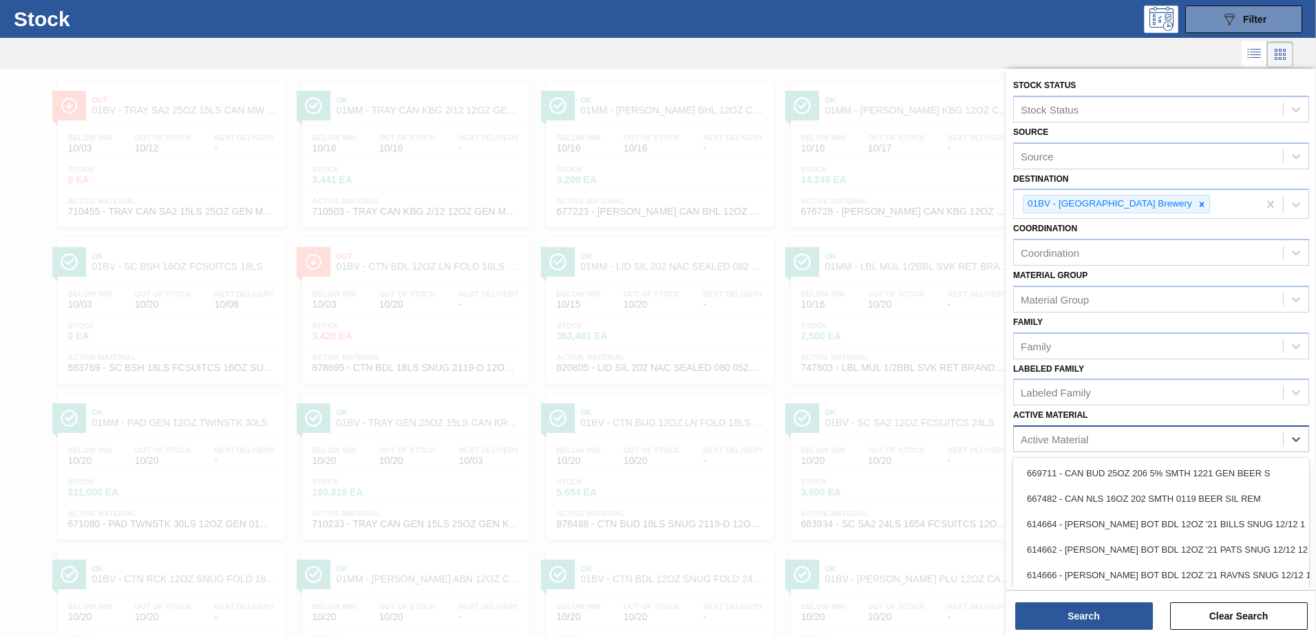
scroll to position [34, 0]
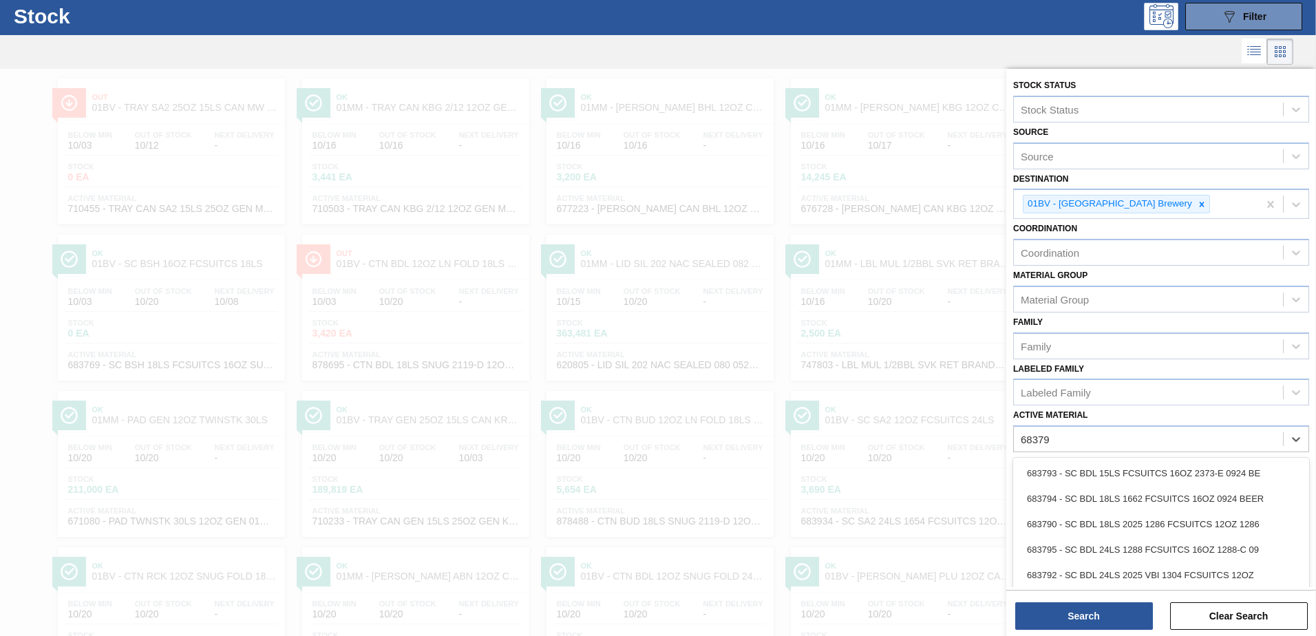
type Material "683795"
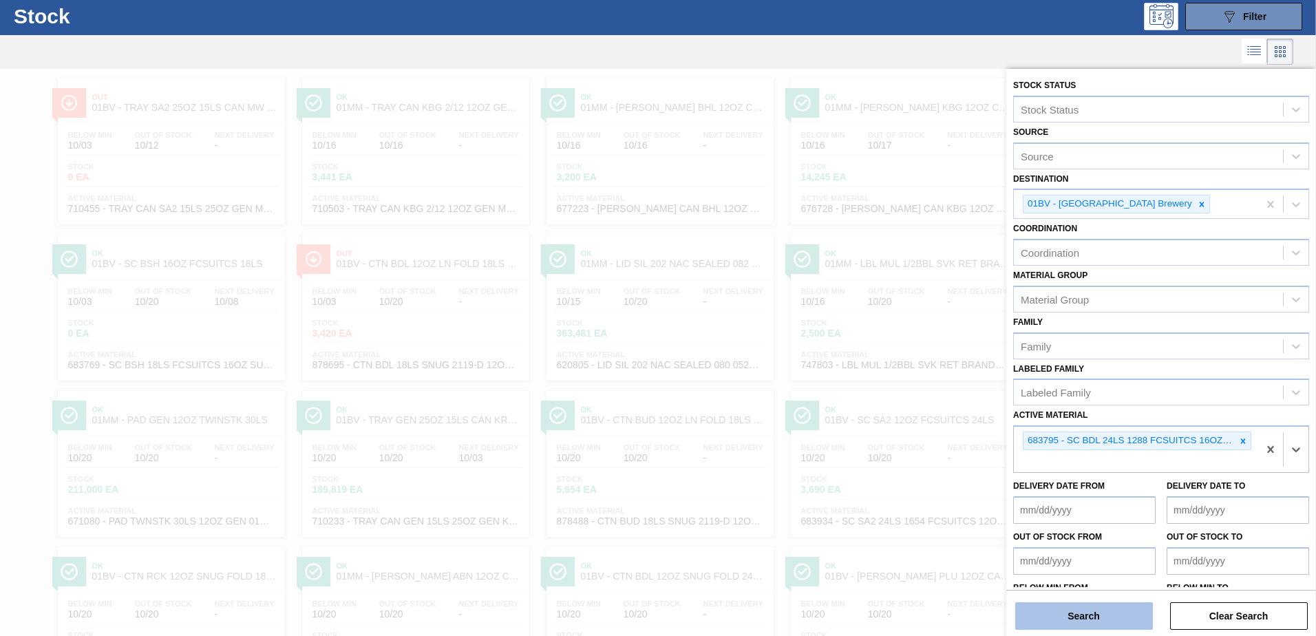
click at [1060, 611] on button "Search" at bounding box center [1085, 616] width 138 height 28
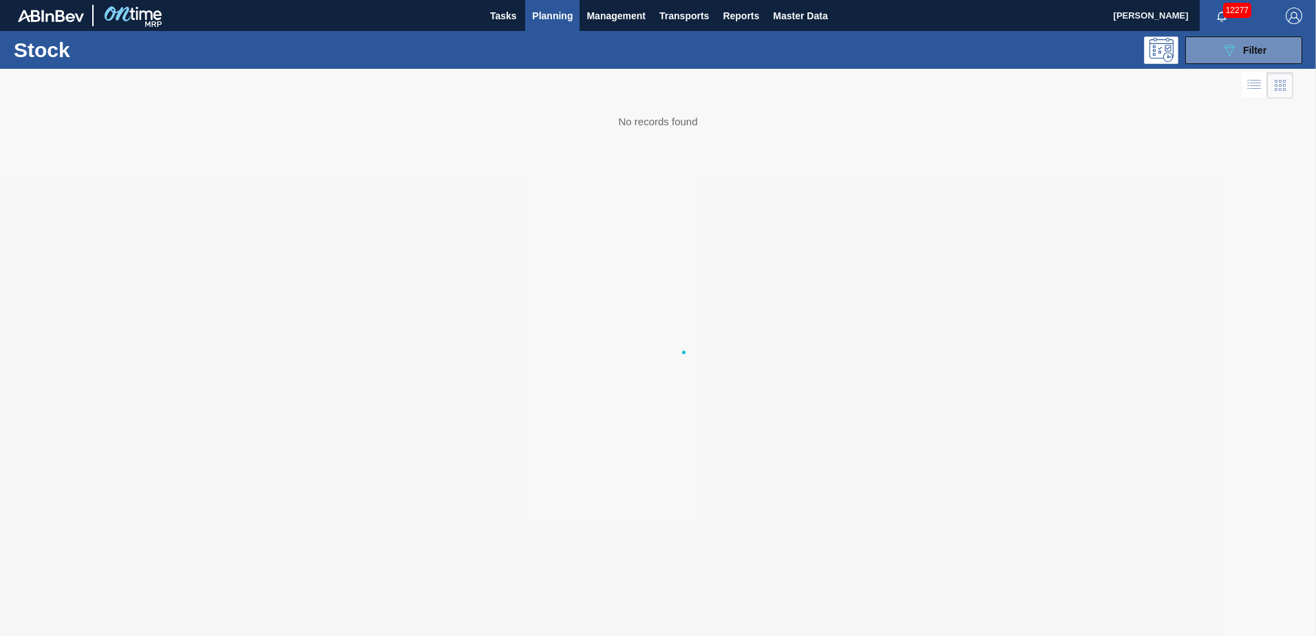
scroll to position [0, 0]
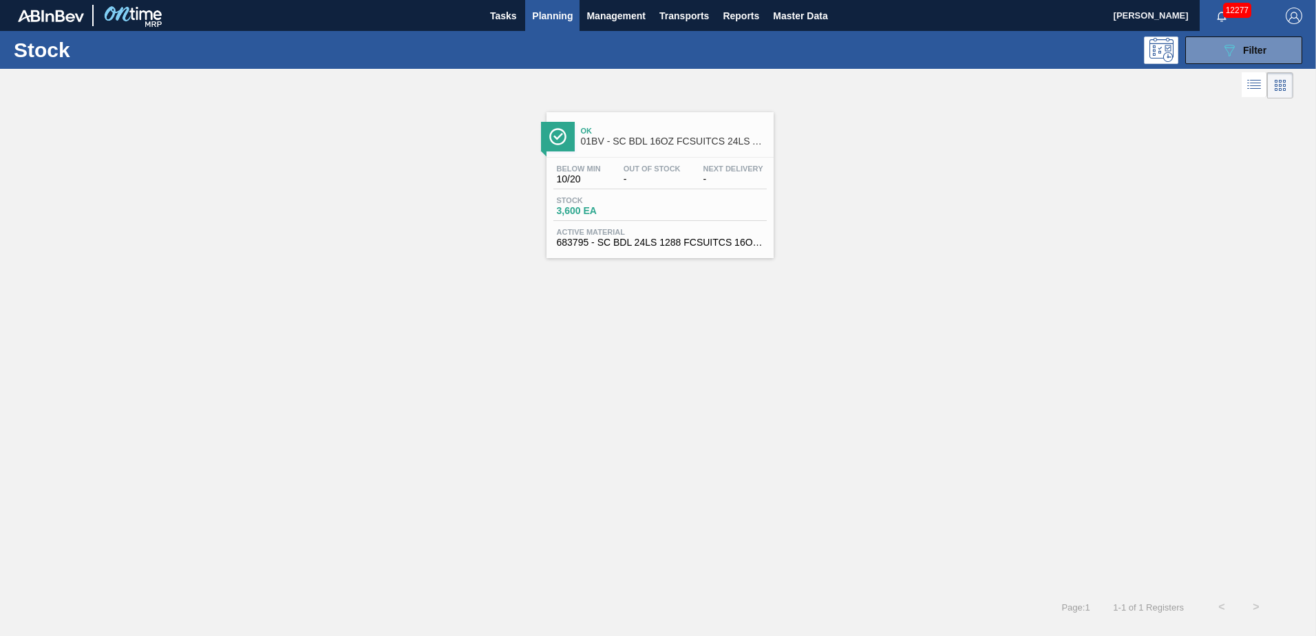
click at [621, 147] on div "Ok 01BV - SC BDL 16OZ FCSUITCS 24LS AQUEOUS COATING" at bounding box center [674, 136] width 186 height 31
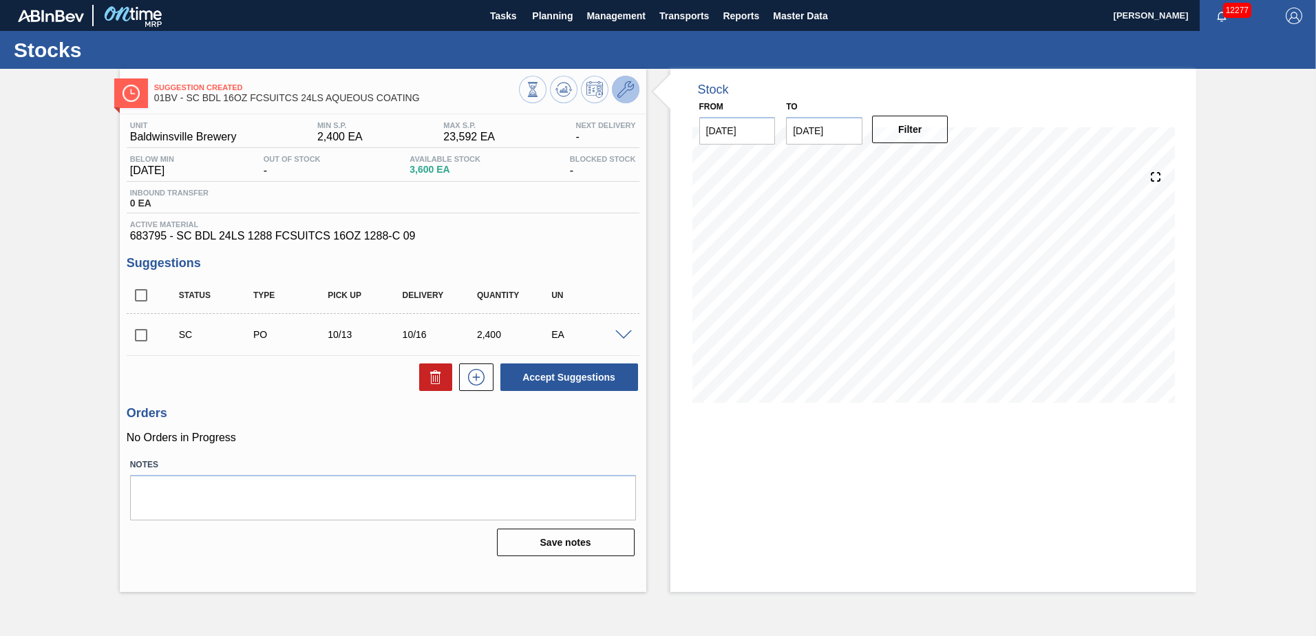
click at [629, 91] on icon at bounding box center [626, 89] width 17 height 17
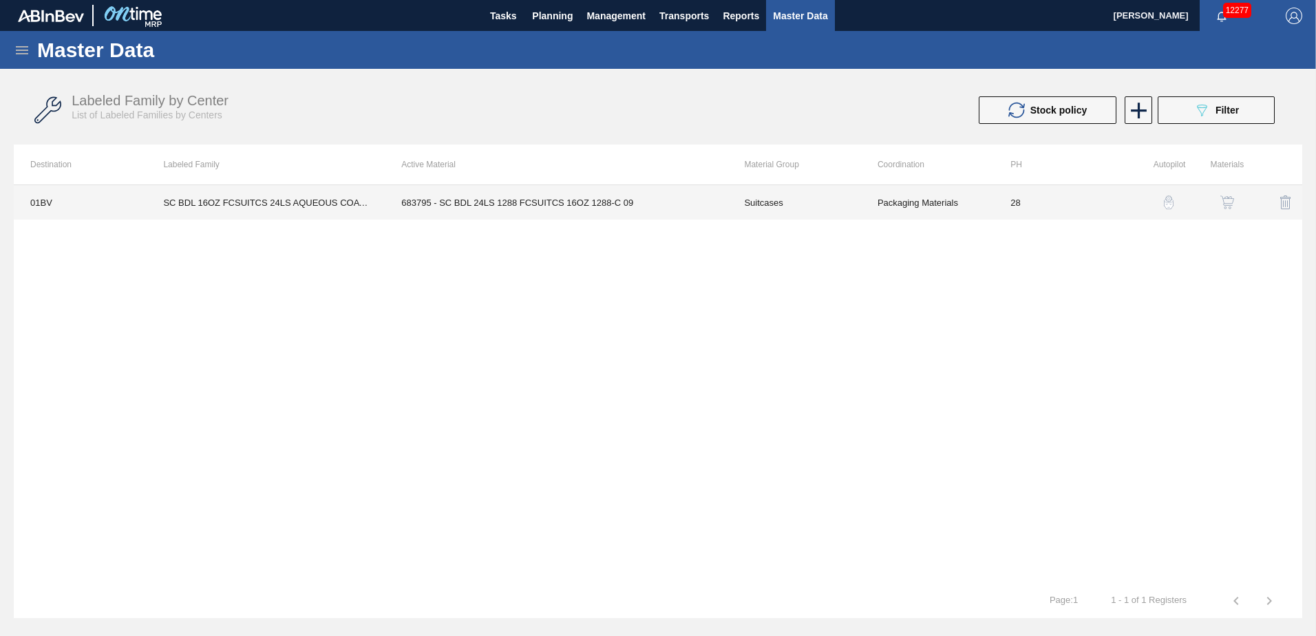
click at [554, 200] on td "683795 - SC BDL 24LS 1288 FCSUITCS 16OZ 1288-C 09" at bounding box center [556, 202] width 343 height 34
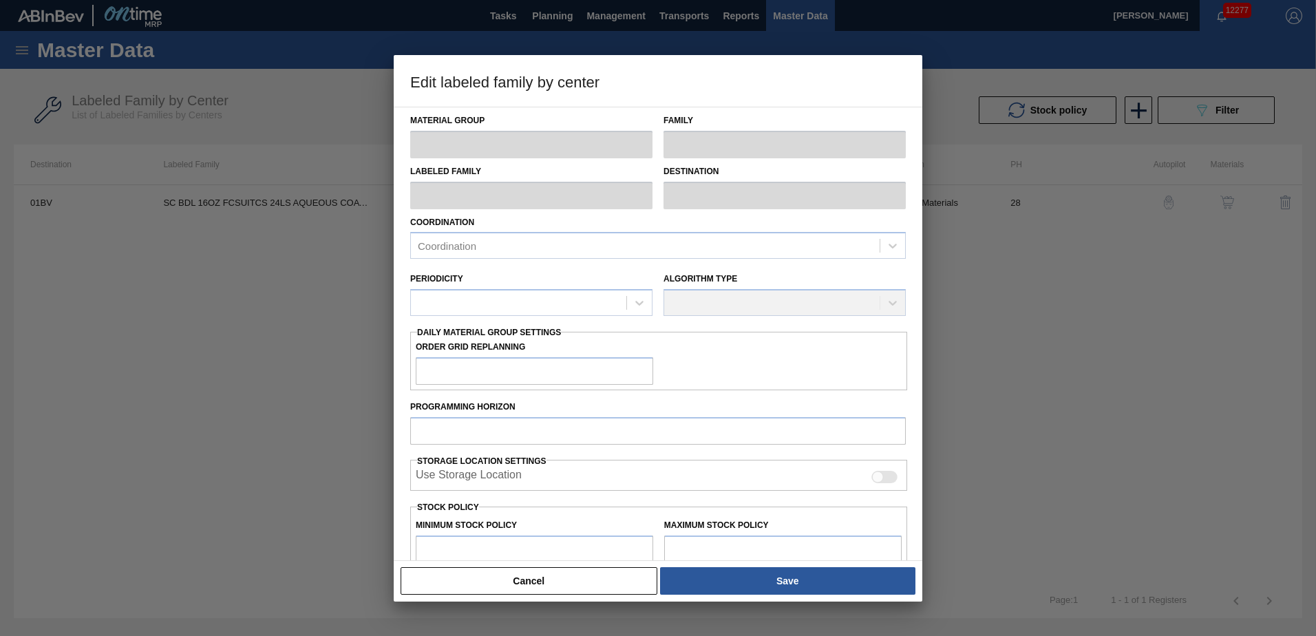
type input "Suitcases"
type input "SC BDL 16OZ FCSUITCS 24LS AQUEOUS COATING"
type input "01BV - [GEOGRAPHIC_DATA] Brewery"
type input "28"
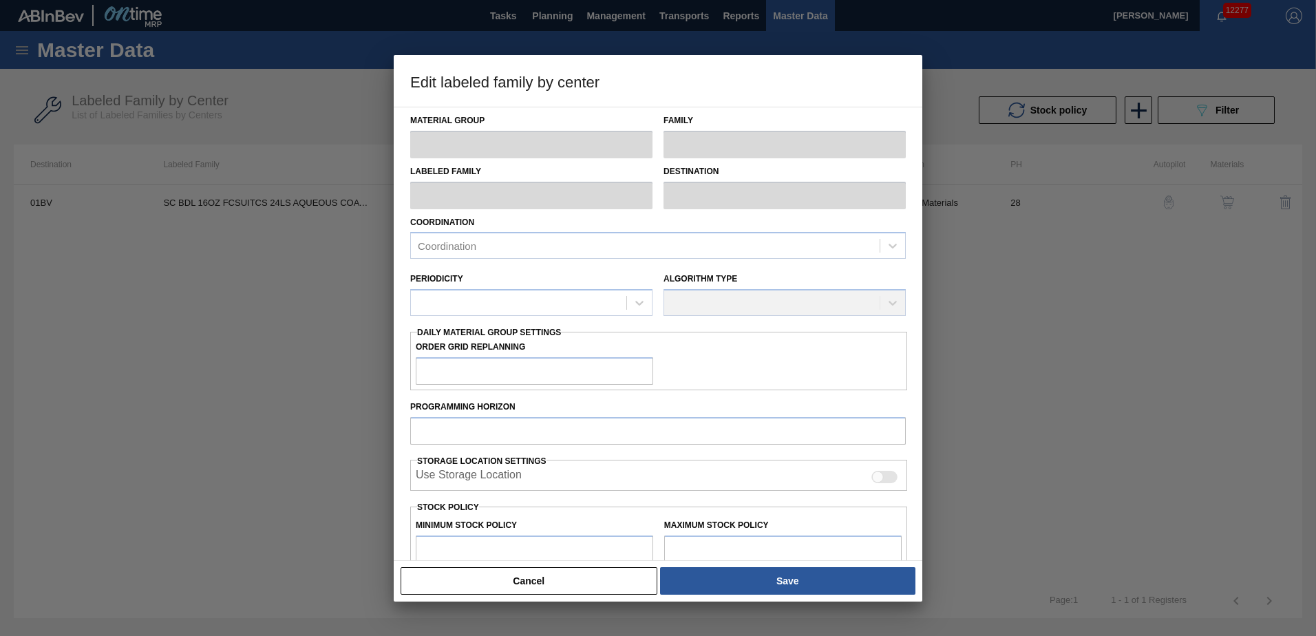
type input "2,400"
type input "23,592"
type input "0"
type input "2,400"
checkbox input "true"
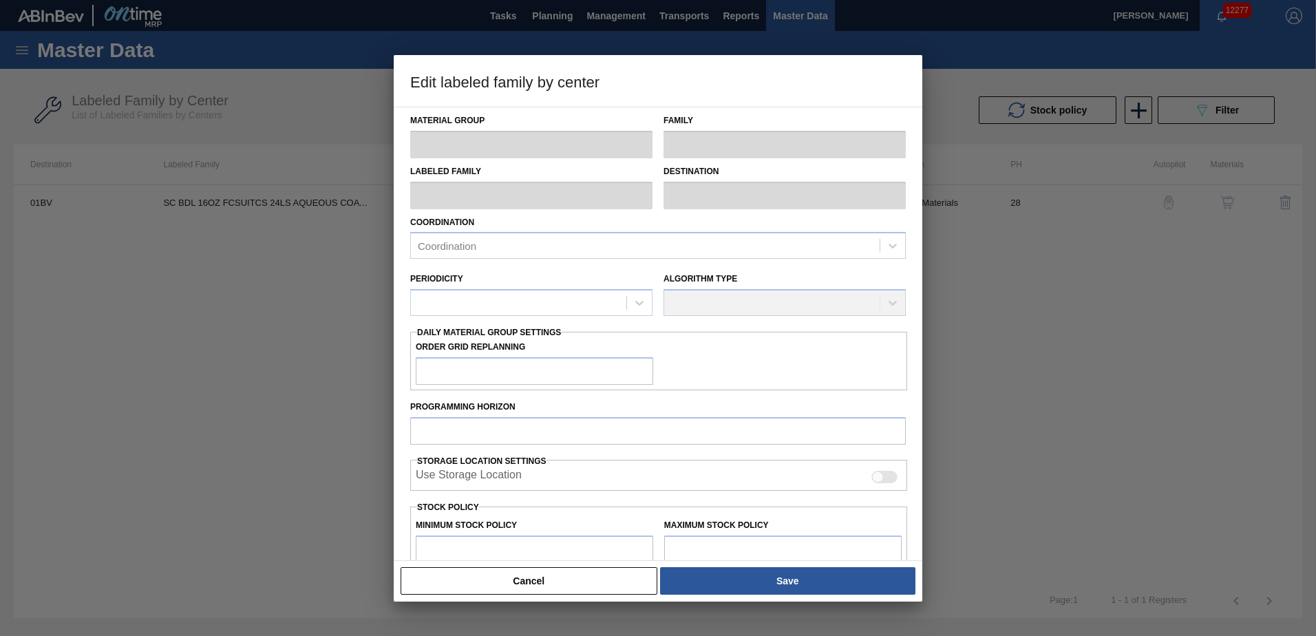
checkbox input "true"
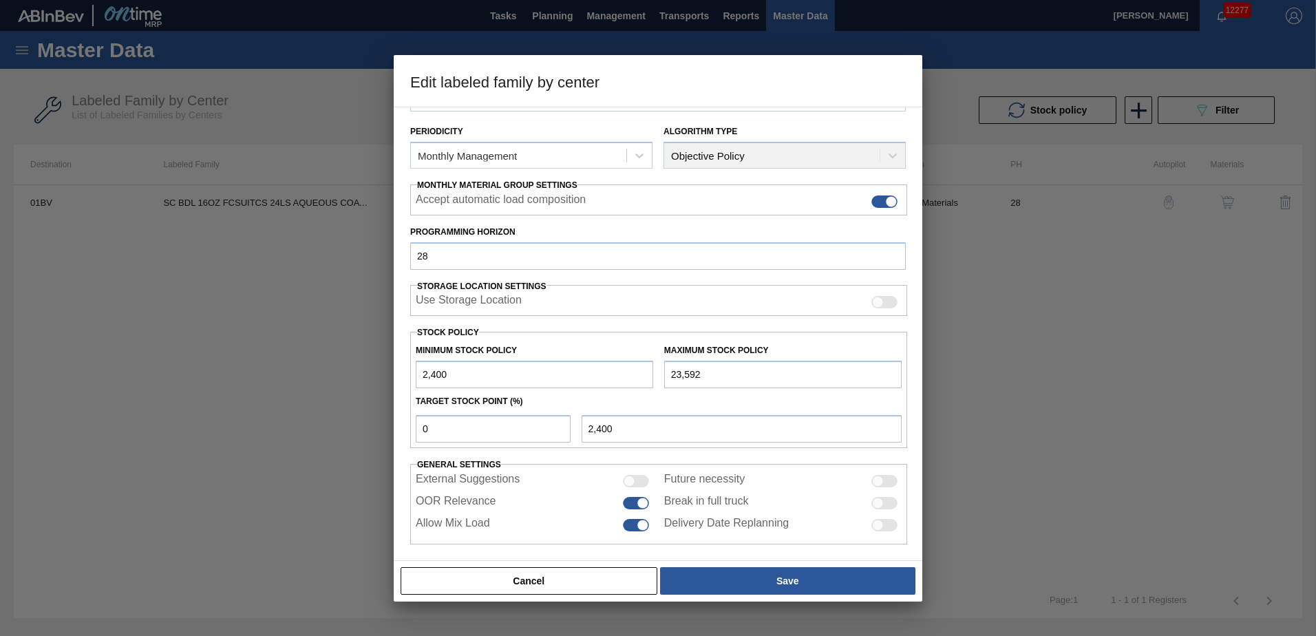
scroll to position [158, 0]
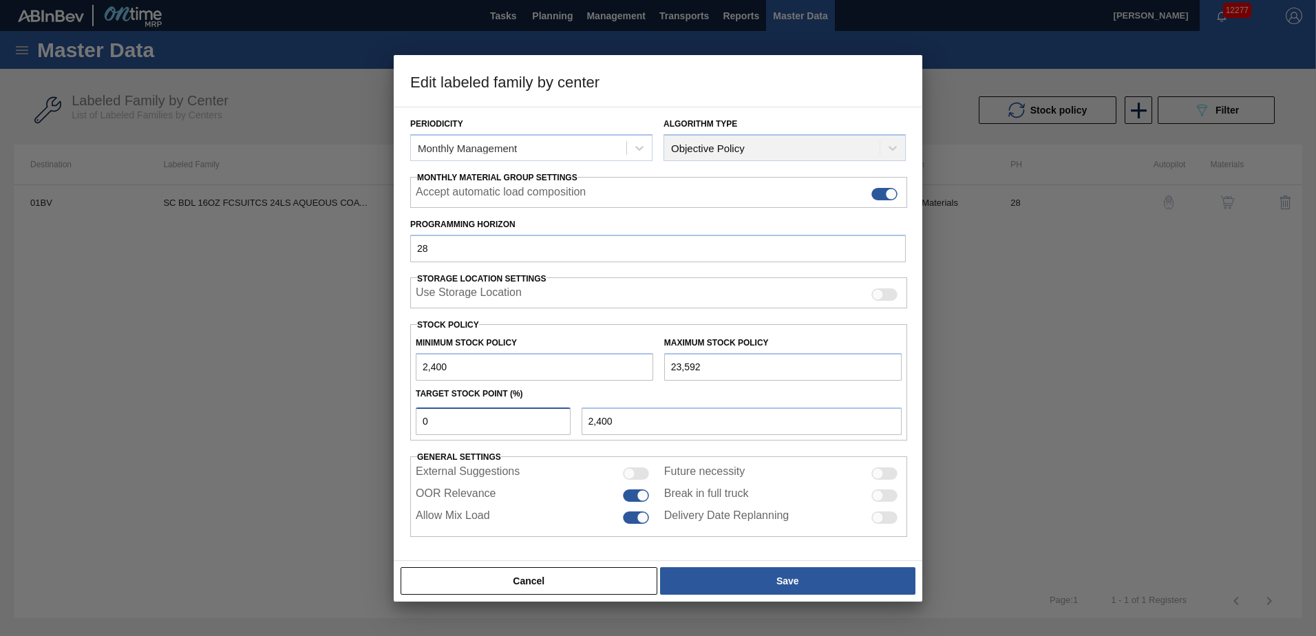
drag, startPoint x: 476, startPoint y: 423, endPoint x: 345, endPoint y: 423, distance: 130.8
click at [345, 423] on div "Edit labeled family by center Material Group Suitcases Family Suitcases Labeled…" at bounding box center [658, 318] width 1316 height 636
type input "5"
type input "3,460"
type input "2,400"
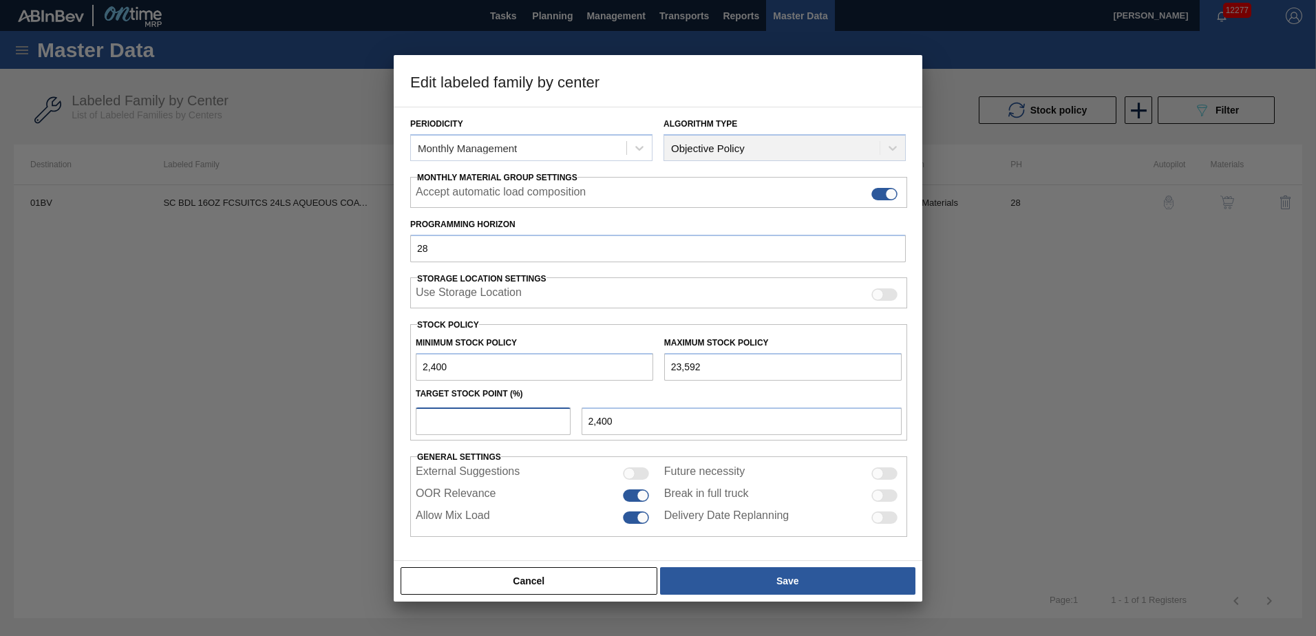
type input "7"
type input "3,883"
type input "2,400"
type input "8"
type input "4,095"
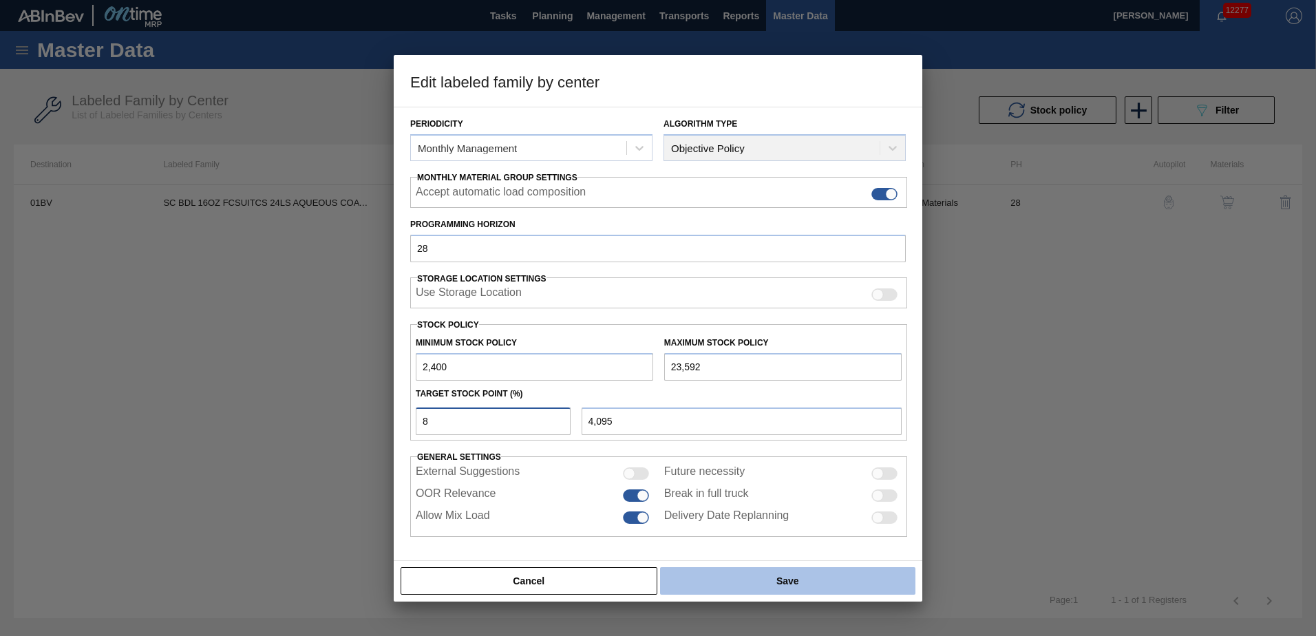
type input "8"
click at [786, 583] on button "Save" at bounding box center [787, 581] width 255 height 28
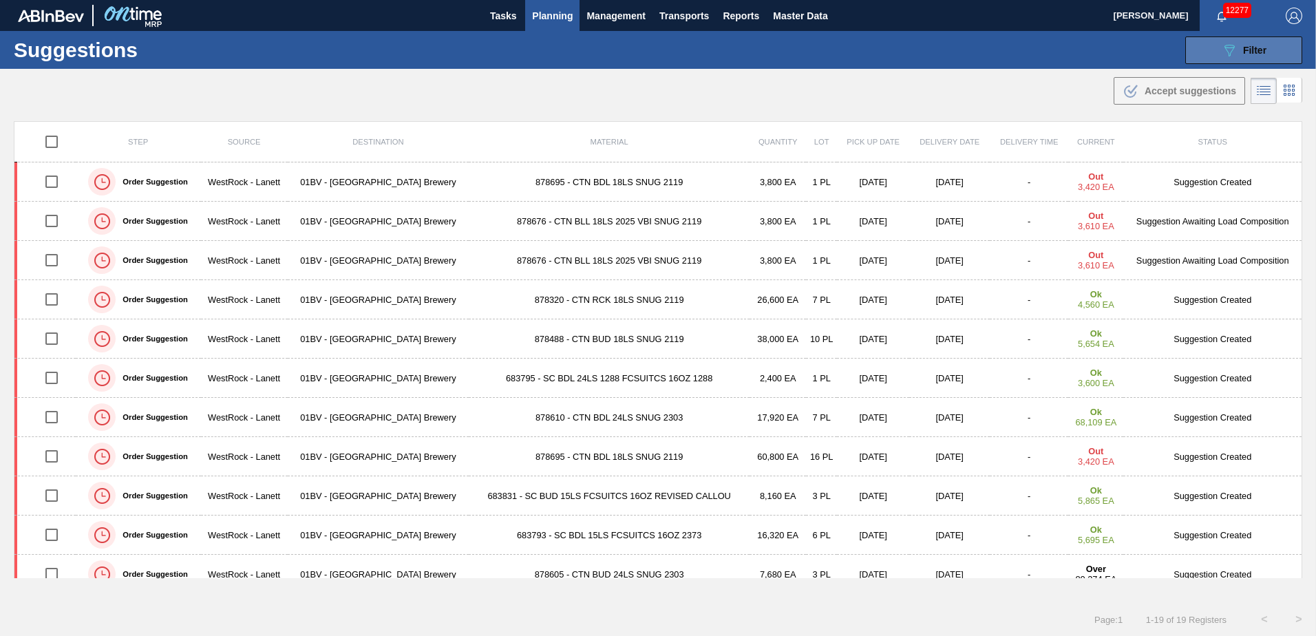
click at [1235, 49] on icon "089F7B8B-B2A5-4AFE-B5C0-19BA573D28AC" at bounding box center [1229, 50] width 17 height 17
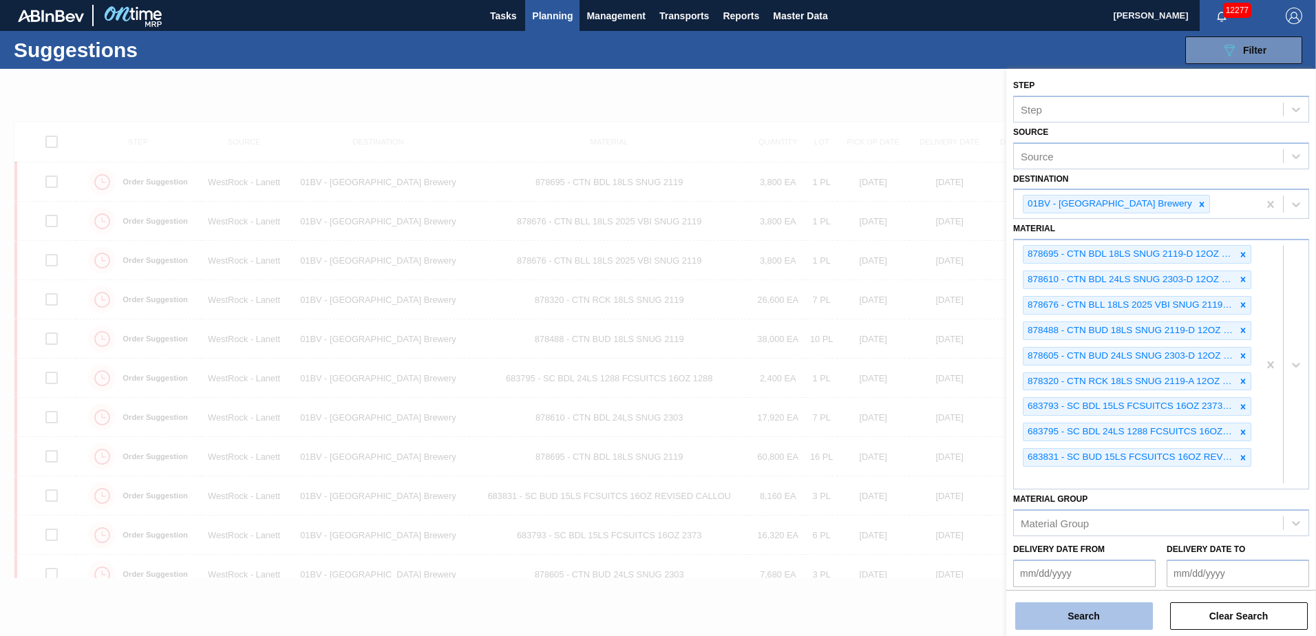
click at [1063, 622] on button "Search" at bounding box center [1085, 616] width 138 height 28
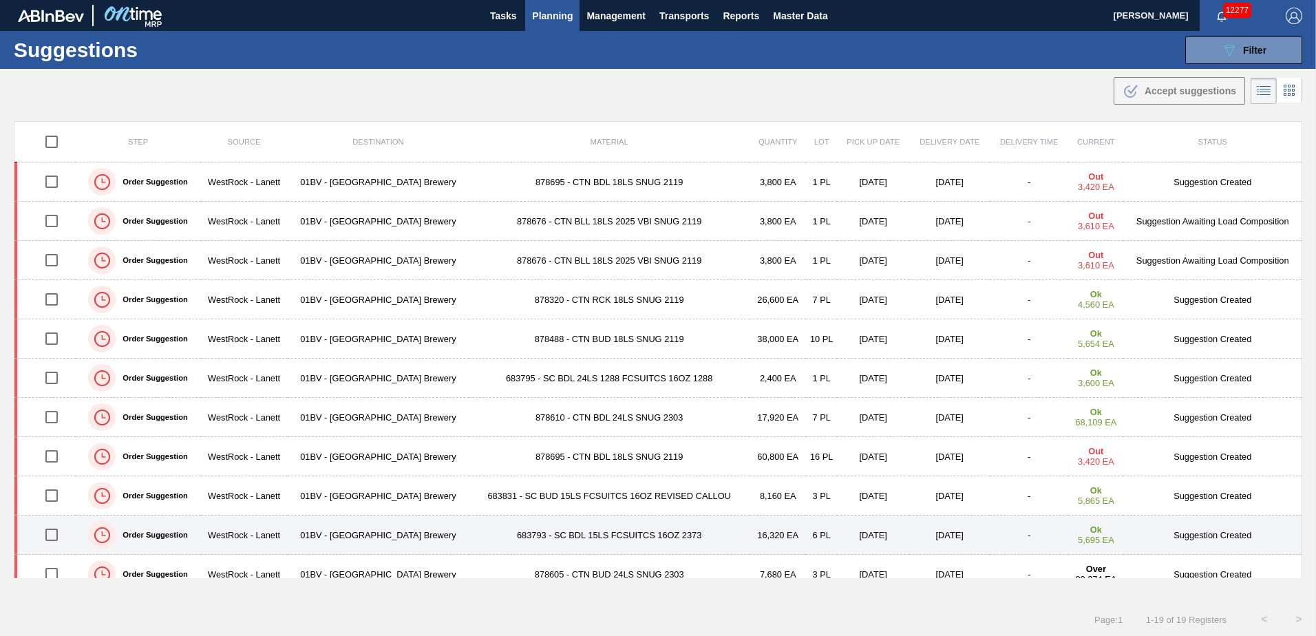
click at [53, 538] on input "checkbox" at bounding box center [51, 534] width 29 height 29
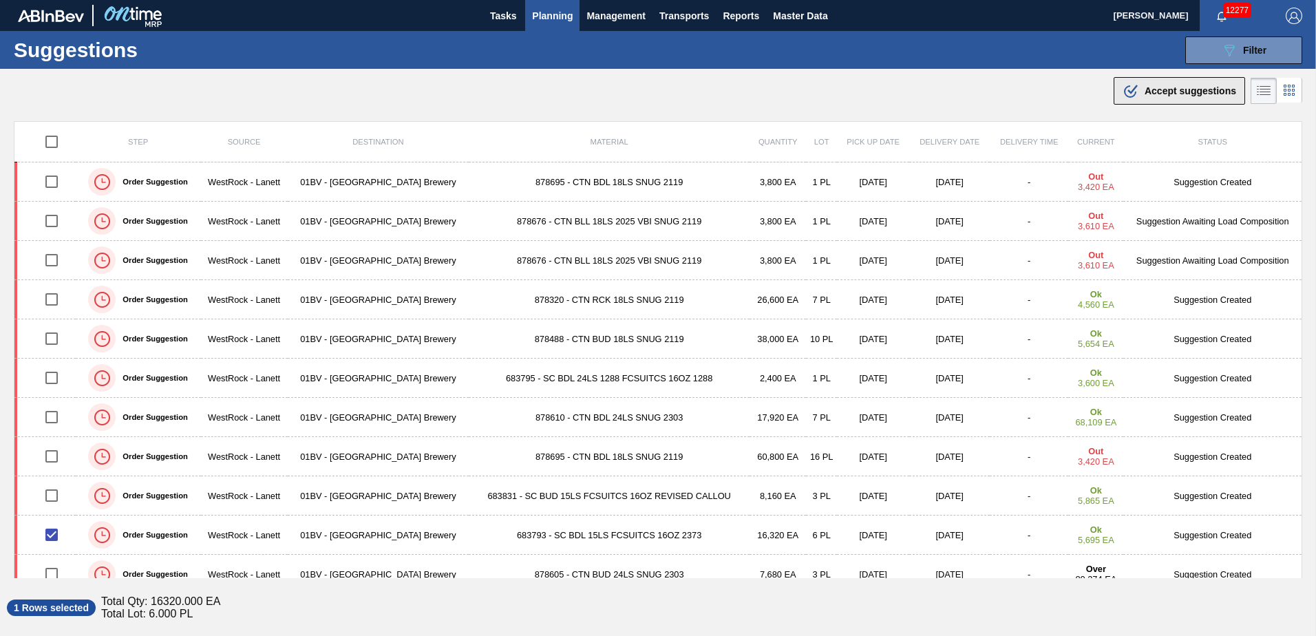
click at [1159, 88] on span "Accept suggestions" at bounding box center [1191, 90] width 92 height 11
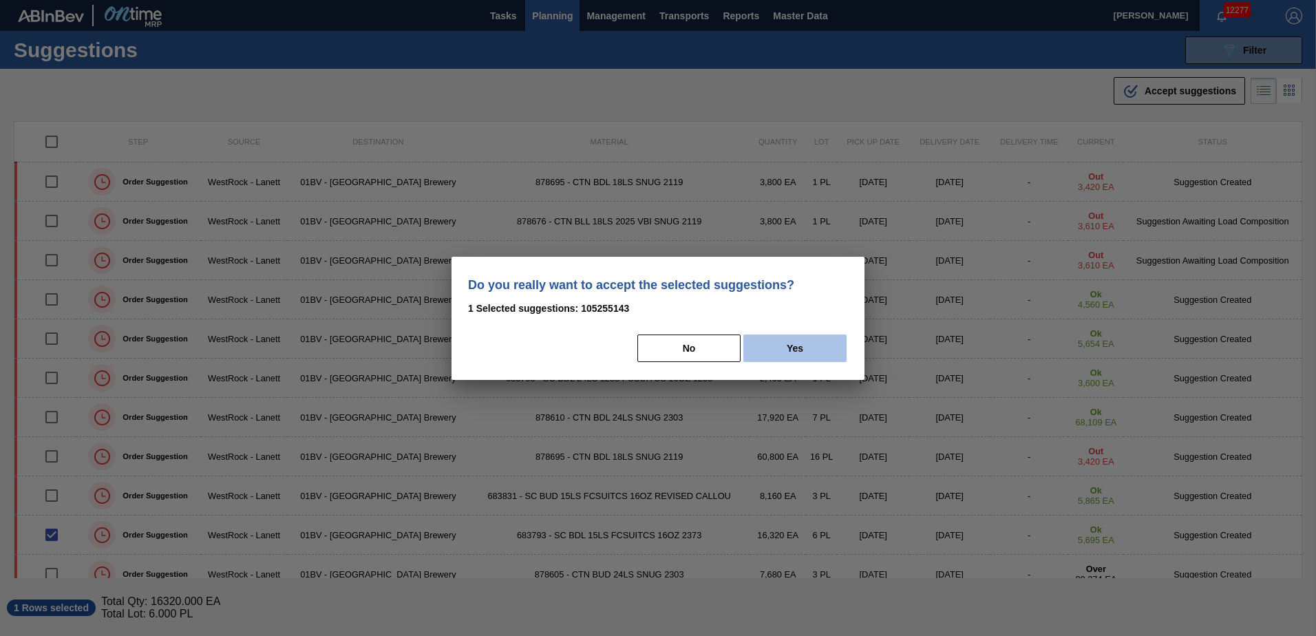
click at [792, 353] on button "Yes" at bounding box center [795, 349] width 103 height 28
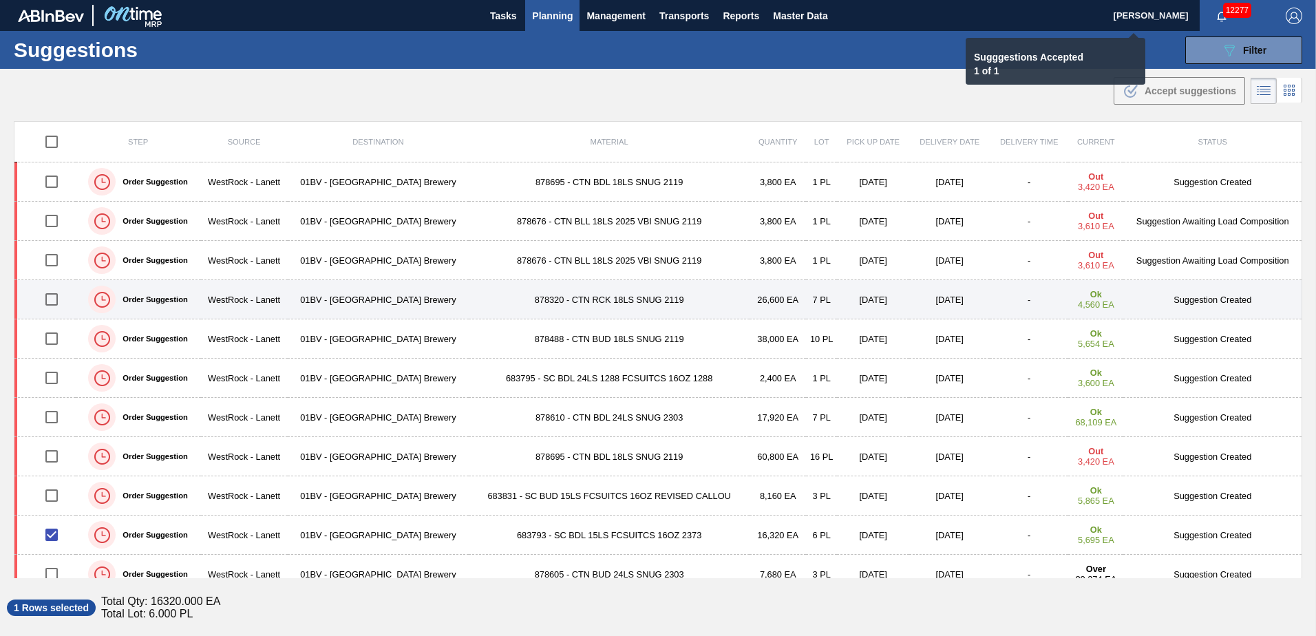
checkbox input "false"
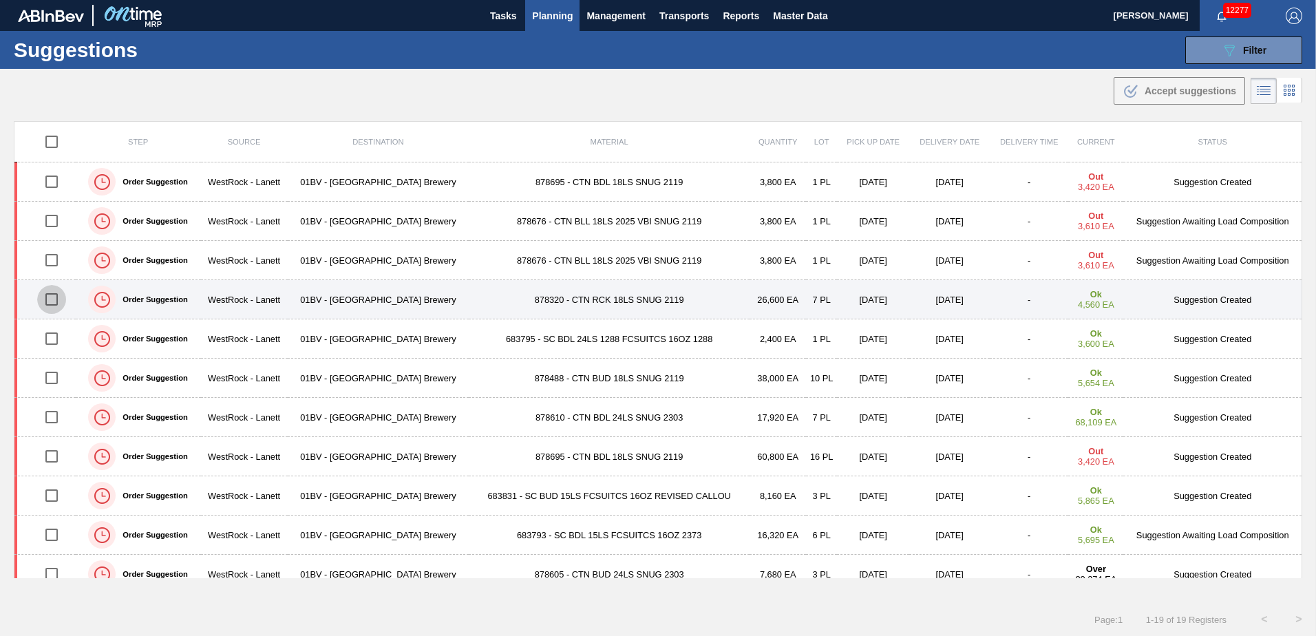
click at [52, 299] on input "checkbox" at bounding box center [51, 299] width 29 height 29
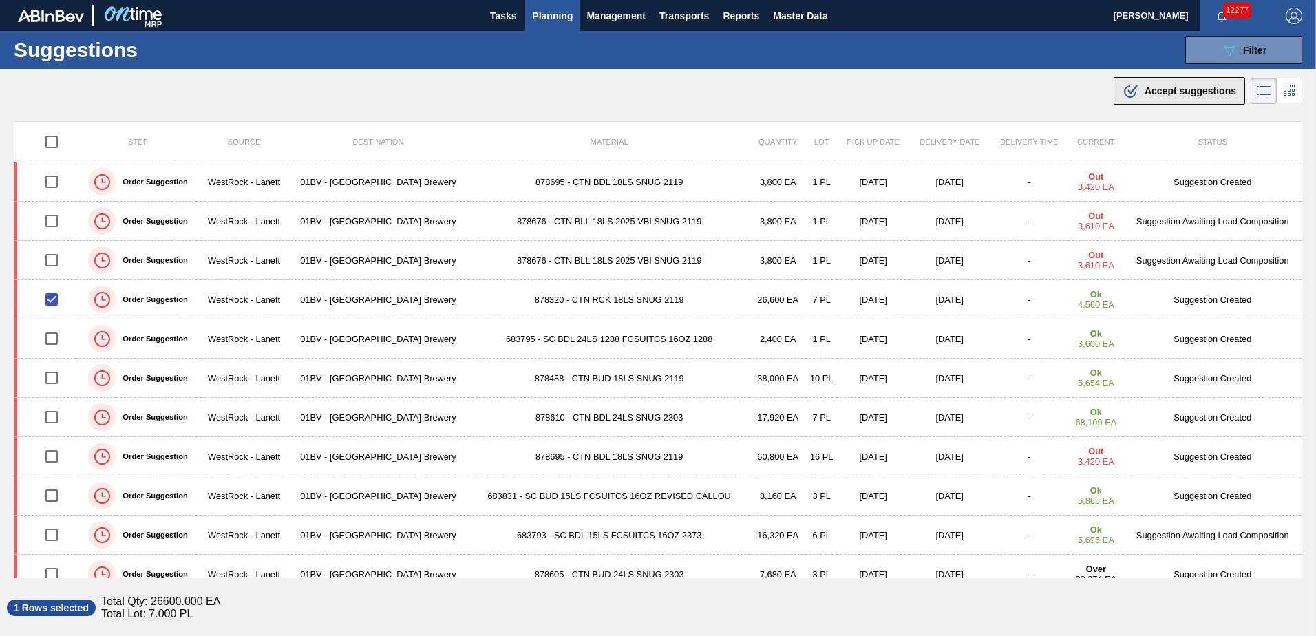
click at [1146, 98] on div ".b{fill:var(--color-action-default)} Accept suggestions" at bounding box center [1180, 91] width 114 height 17
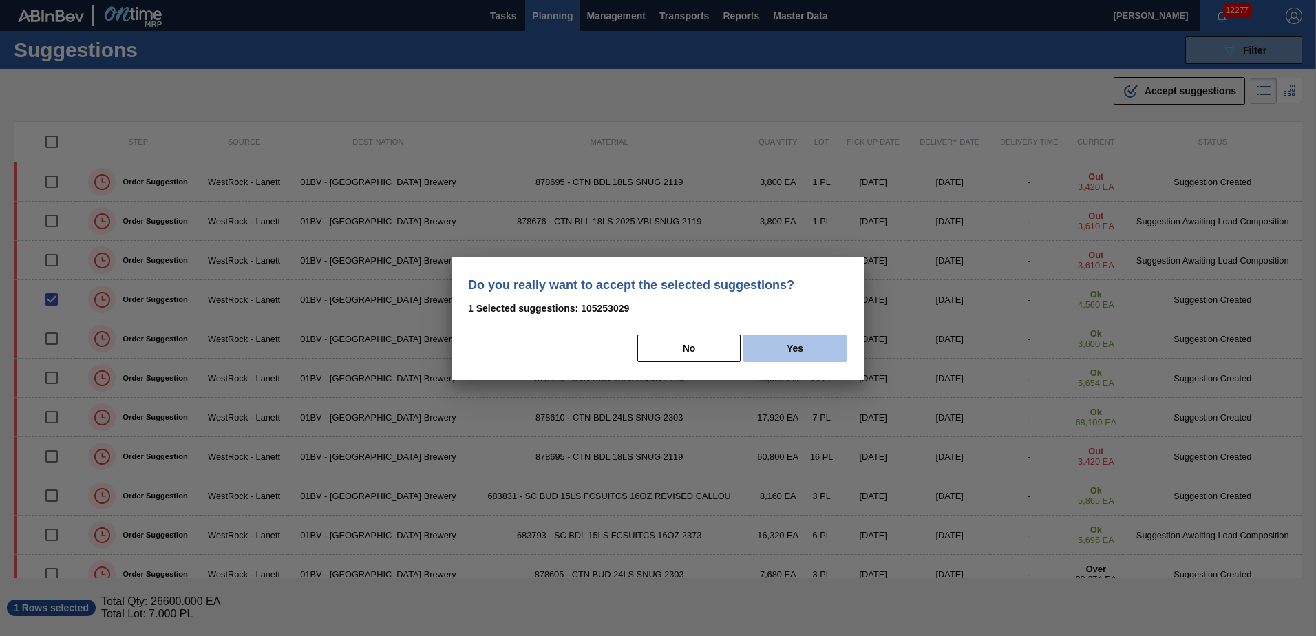
click at [797, 344] on button "Yes" at bounding box center [795, 349] width 103 height 28
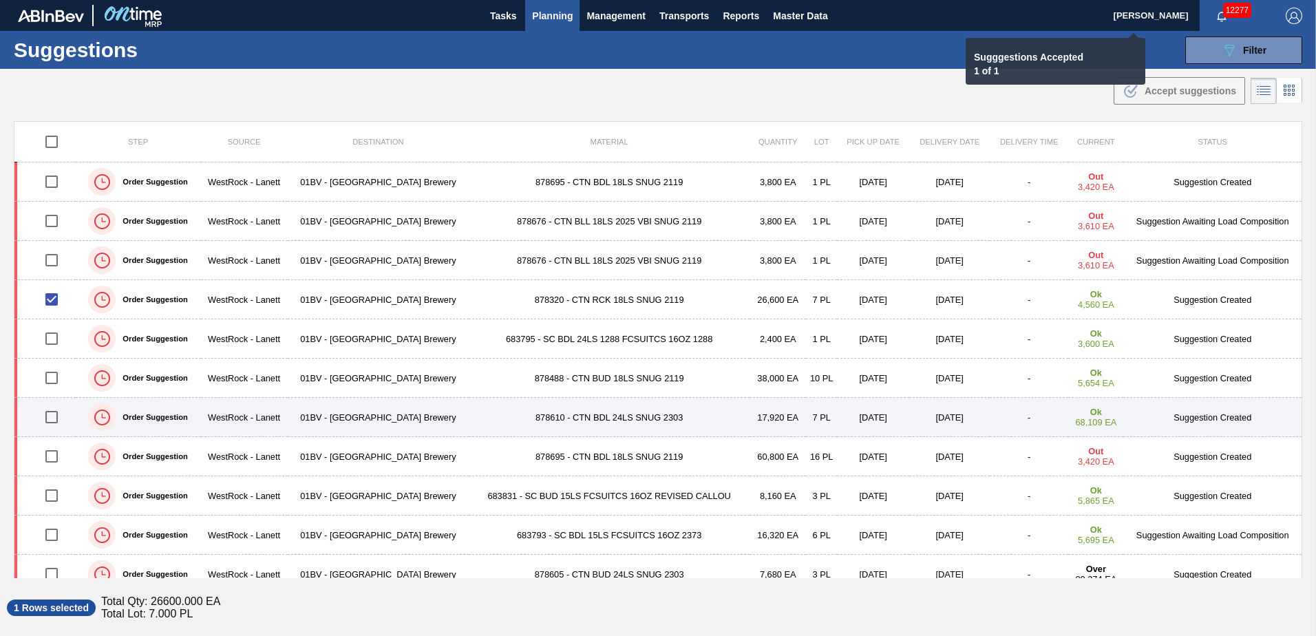
checkbox input "false"
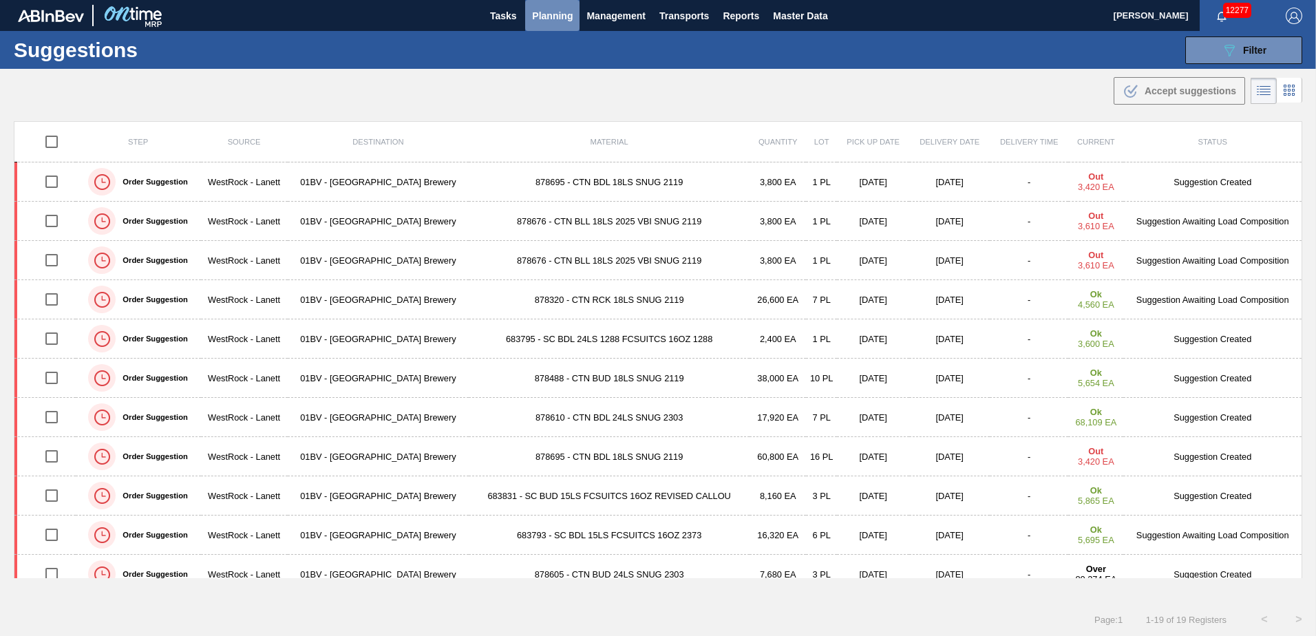
click at [560, 16] on span "Planning" at bounding box center [552, 16] width 41 height 17
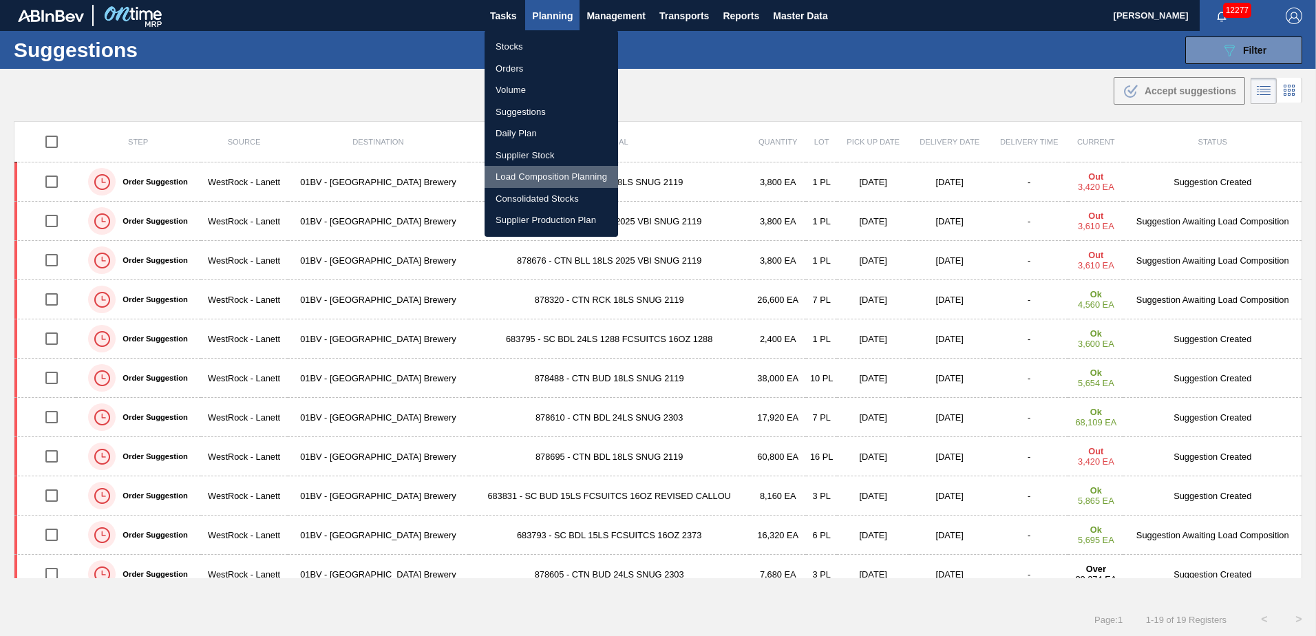
click at [540, 173] on li "Load Composition Planning" at bounding box center [552, 177] width 134 height 22
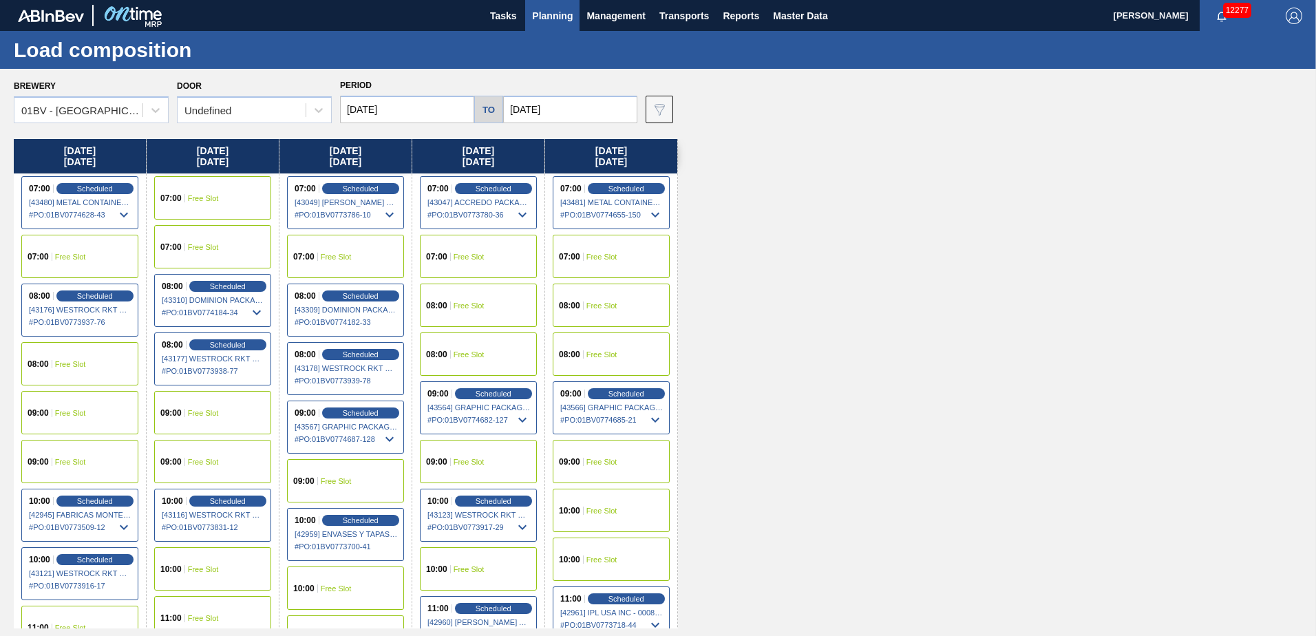
click at [218, 194] on span "Free Slot" at bounding box center [203, 198] width 31 height 8
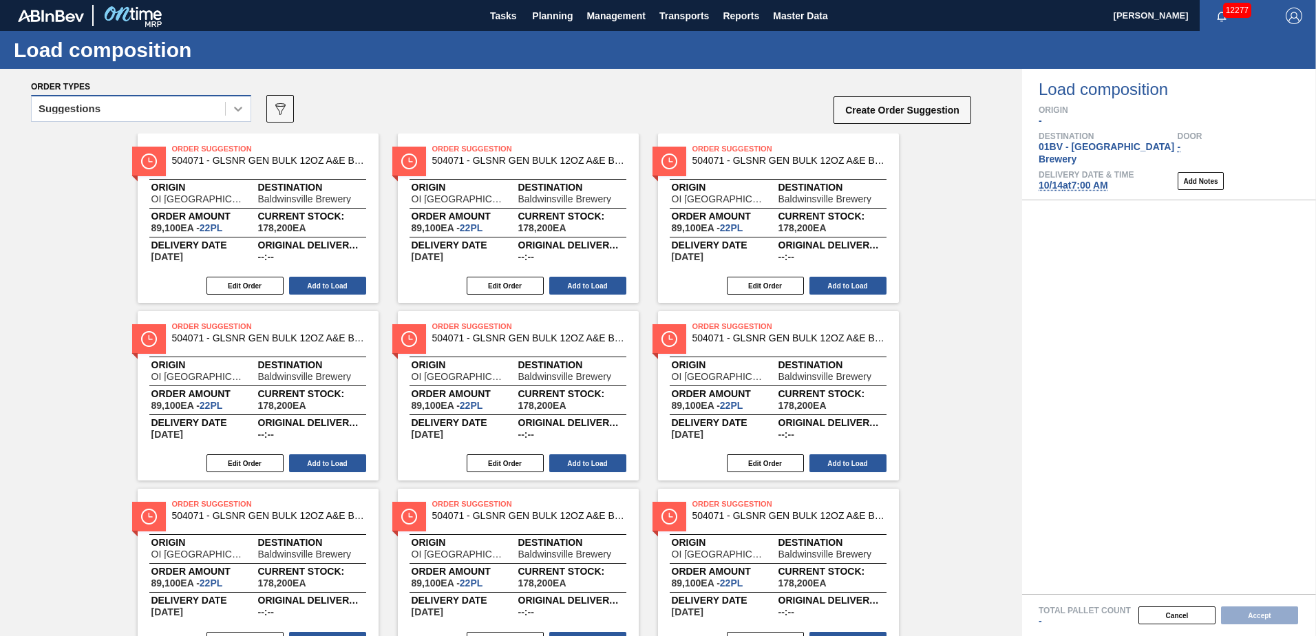
click at [229, 112] on div at bounding box center [238, 108] width 25 height 25
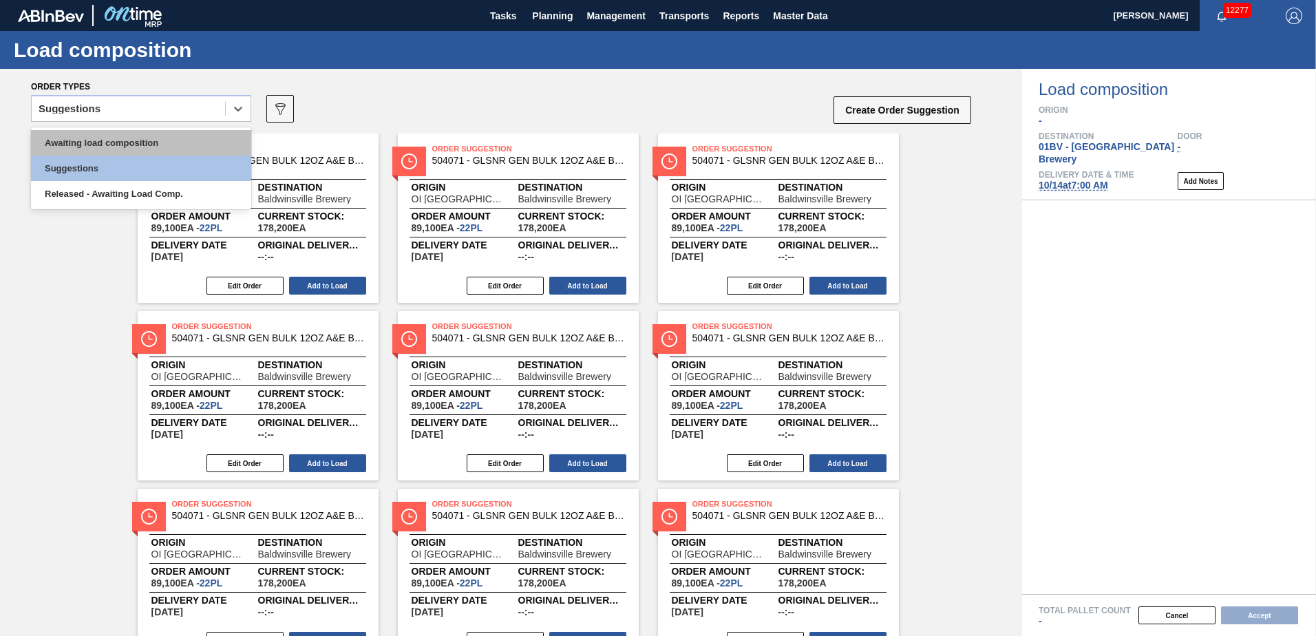
click at [184, 135] on div "Awaiting load composition" at bounding box center [141, 142] width 220 height 25
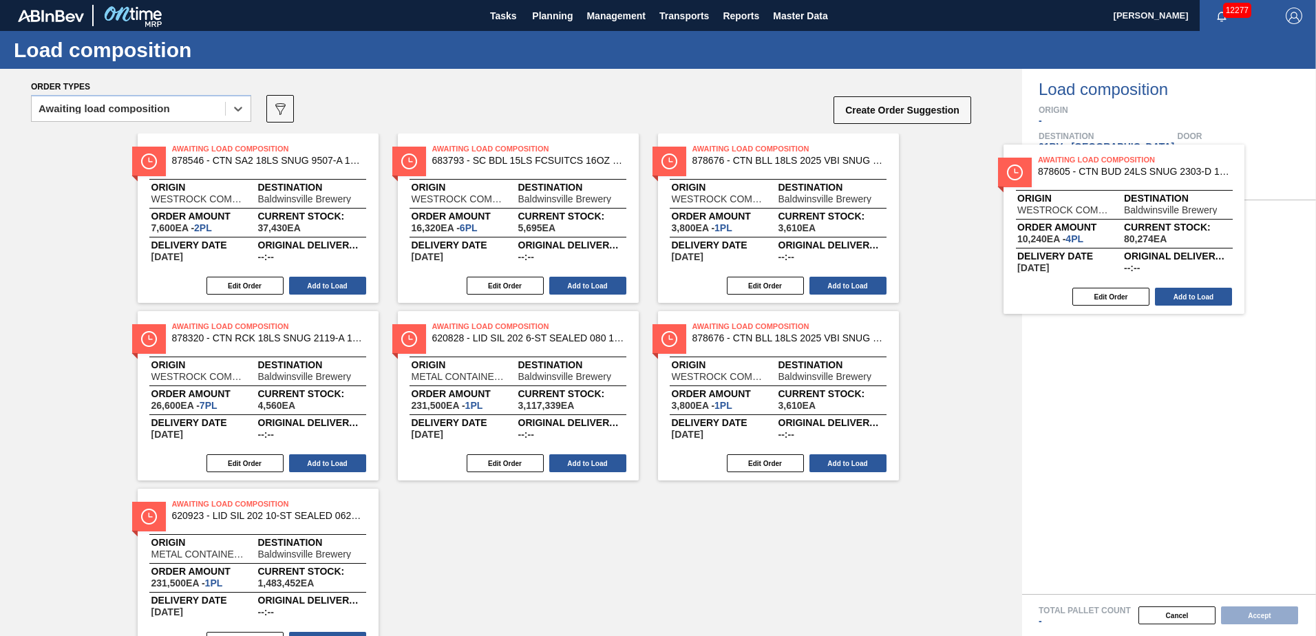
drag, startPoint x: 445, startPoint y: 167, endPoint x: 1060, endPoint y: 178, distance: 614.9
click at [1060, 178] on div "Order types option Awaiting load composition, selected. Select is focused ,type…" at bounding box center [658, 352] width 1316 height 567
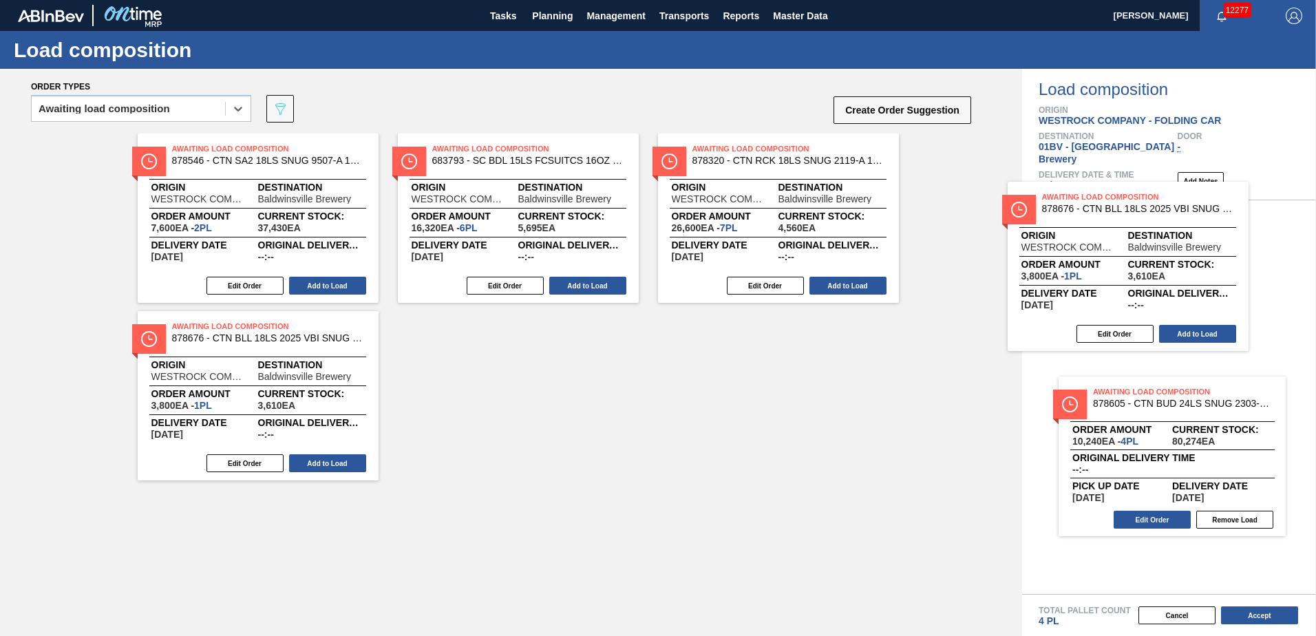
drag, startPoint x: 717, startPoint y: 171, endPoint x: 1069, endPoint y: 220, distance: 354.4
click at [1073, 220] on div "Order types option Awaiting load composition, selected. Select is focused ,type…" at bounding box center [658, 352] width 1316 height 567
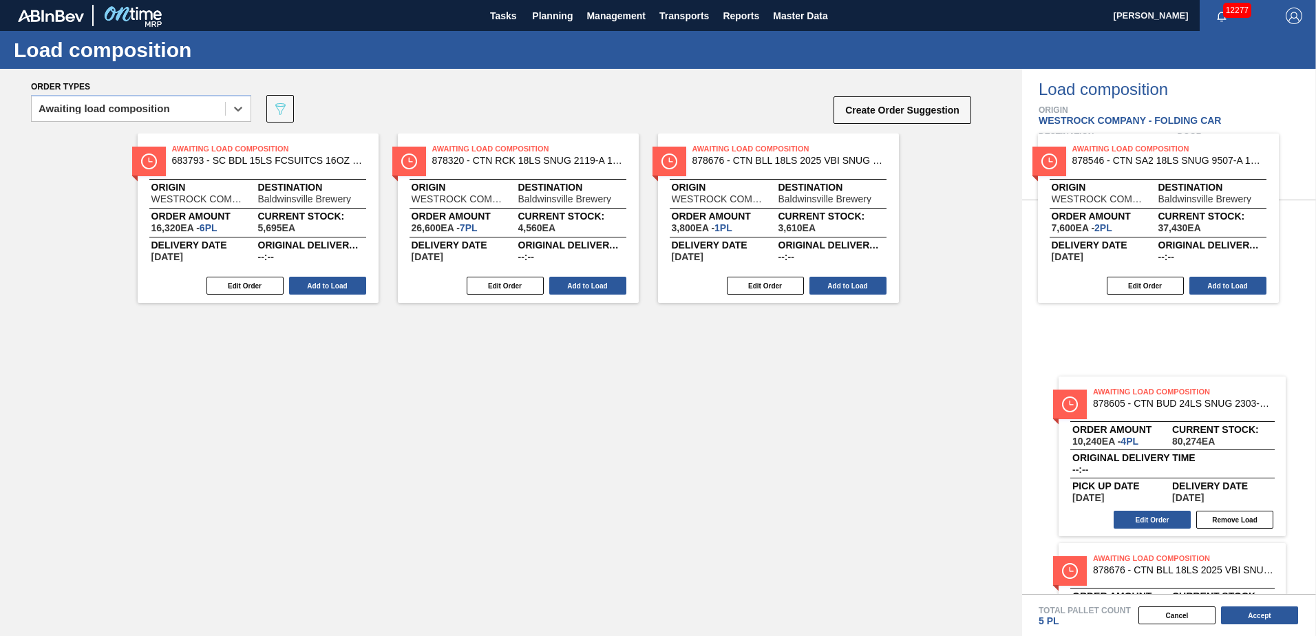
drag, startPoint x: 205, startPoint y: 164, endPoint x: 1137, endPoint y: 162, distance: 932.2
click at [1139, 162] on div "Order types option Awaiting load composition, selected. Select is focused ,type…" at bounding box center [658, 352] width 1316 height 567
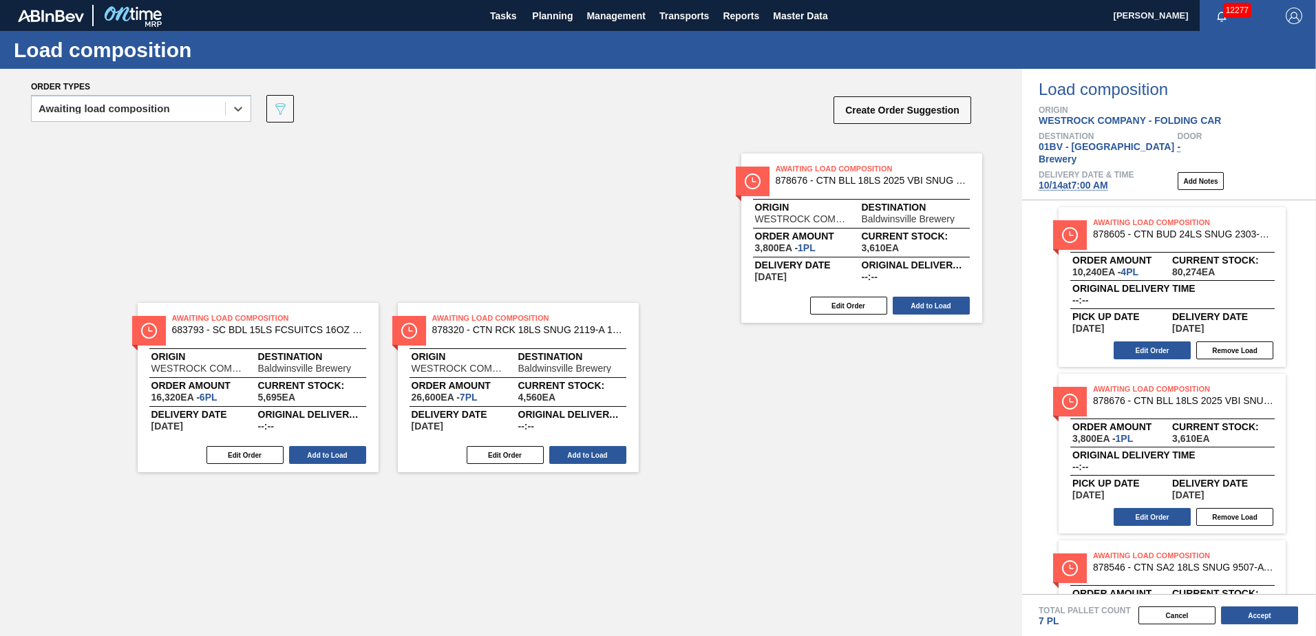
drag, startPoint x: 861, startPoint y: 200, endPoint x: 1114, endPoint y: 224, distance: 254.5
click at [1114, 224] on div "Order types option Awaiting load composition, selected. Select is focused ,type…" at bounding box center [658, 352] width 1316 height 567
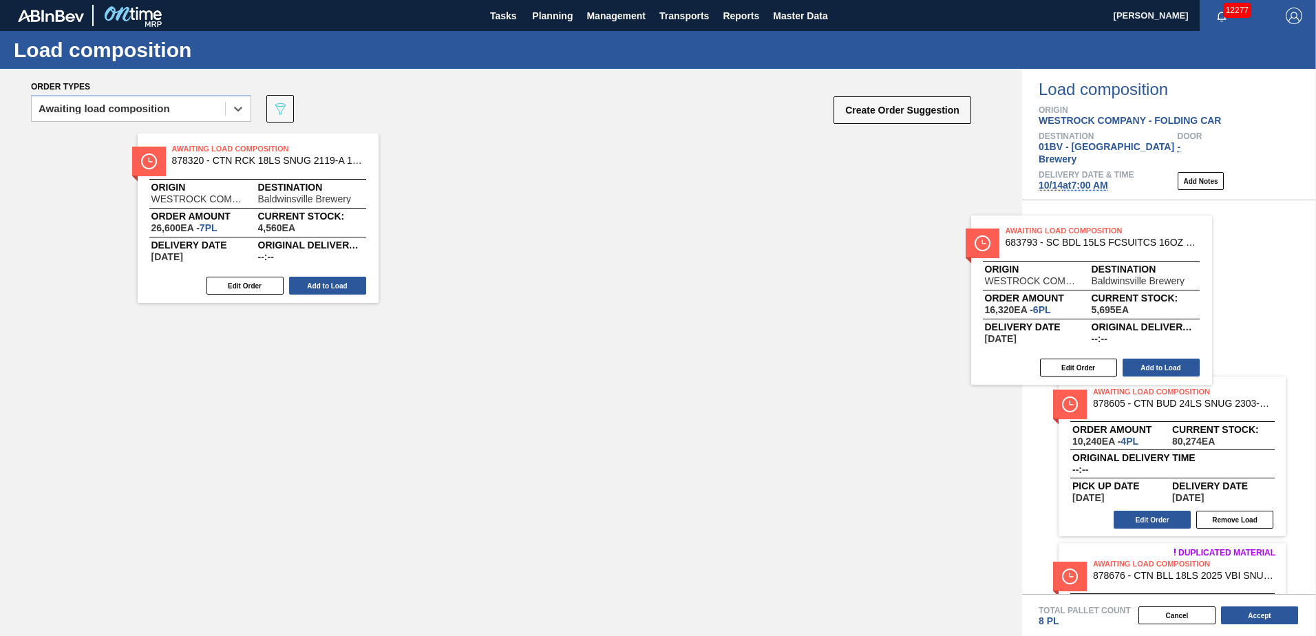
drag, startPoint x: 178, startPoint y: 169, endPoint x: 1157, endPoint y: 254, distance: 983.4
click at [1157, 254] on div "Order types option Awaiting load composition, selected. Select is focused ,type…" at bounding box center [658, 352] width 1316 height 567
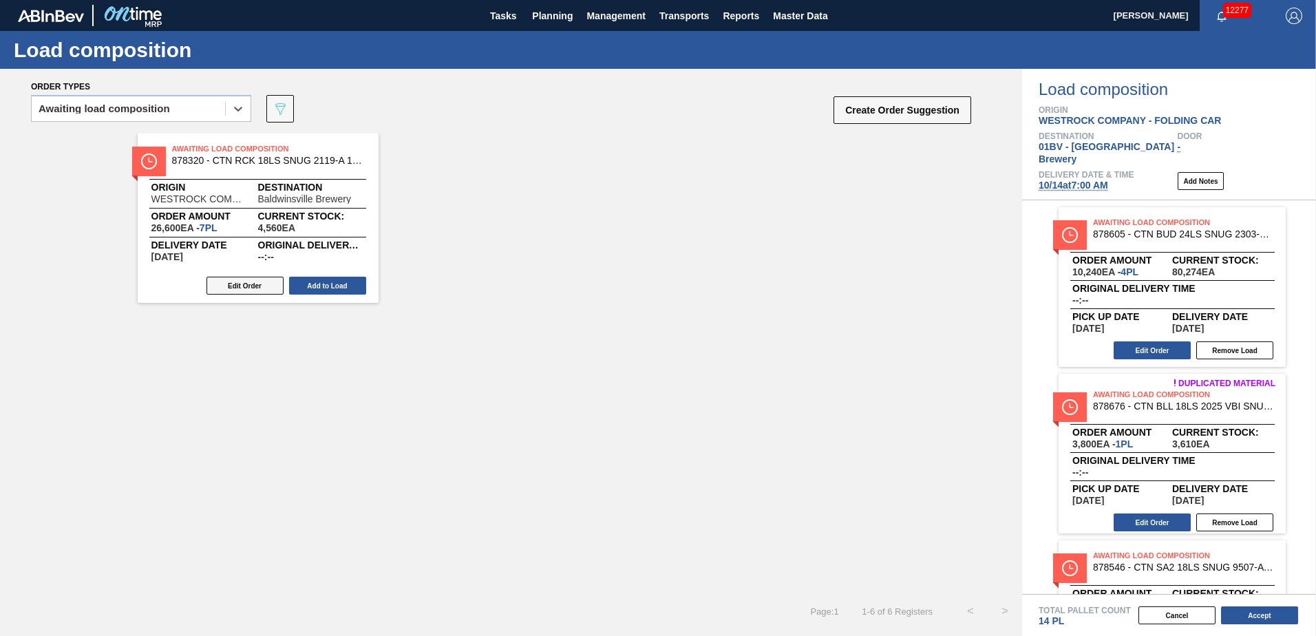
click at [240, 282] on button "Edit Order" at bounding box center [245, 286] width 77 height 18
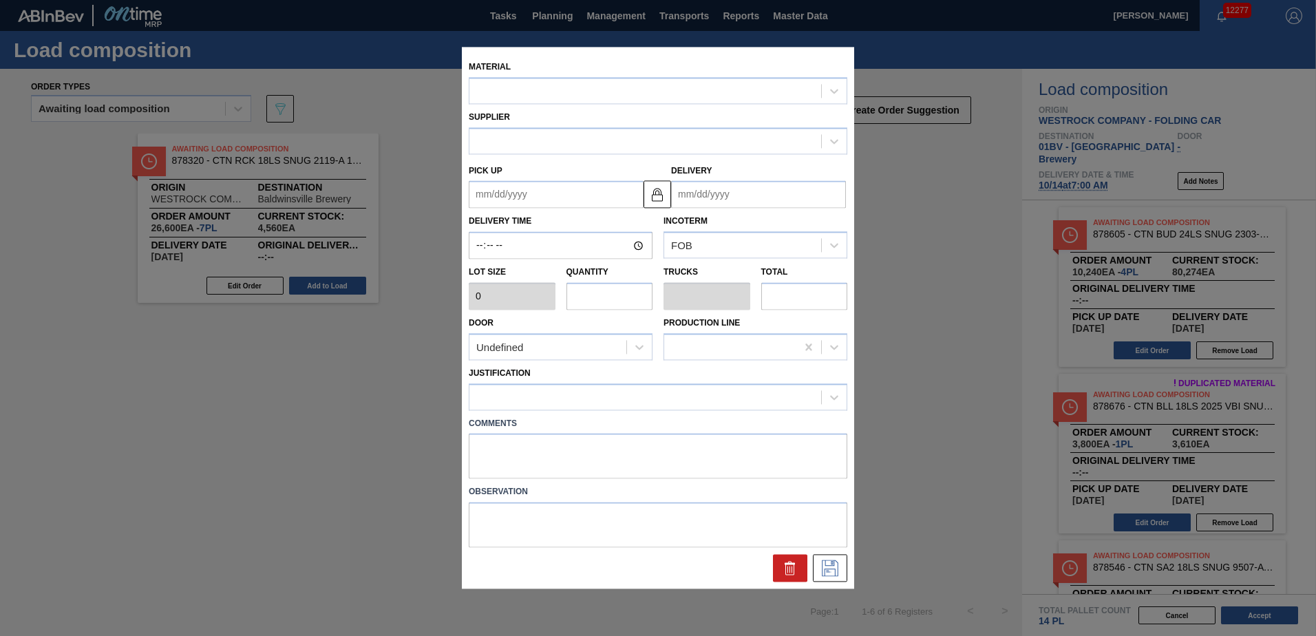
type input "3,800"
type input "7"
type input "0.438"
type input "26,600"
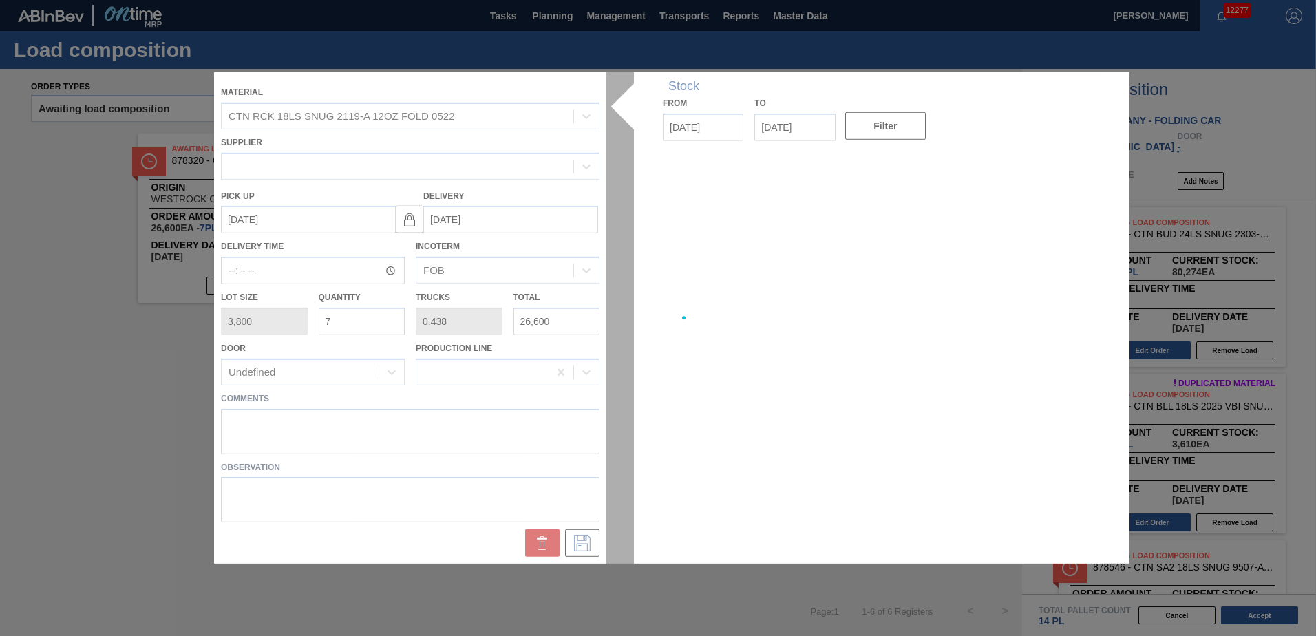
type up "[DATE]"
type input "[DATE]"
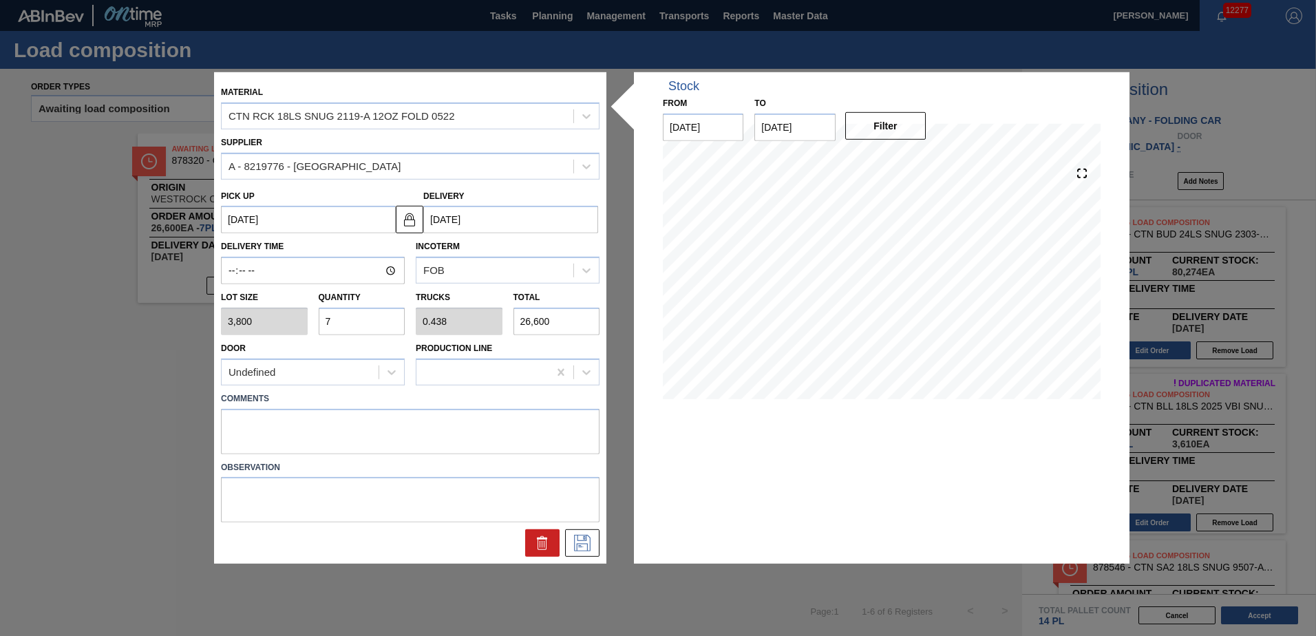
drag, startPoint x: 346, startPoint y: 319, endPoint x: 34, endPoint y: 323, distance: 311.9
click at [45, 323] on div "Material CTN RCK 18LS SNUG 2119-A 12OZ FOLD 0522 Supplier A - 8219776 - WestRoc…" at bounding box center [658, 318] width 1316 height 636
type input "8"
type input "0.5"
type input "30,400"
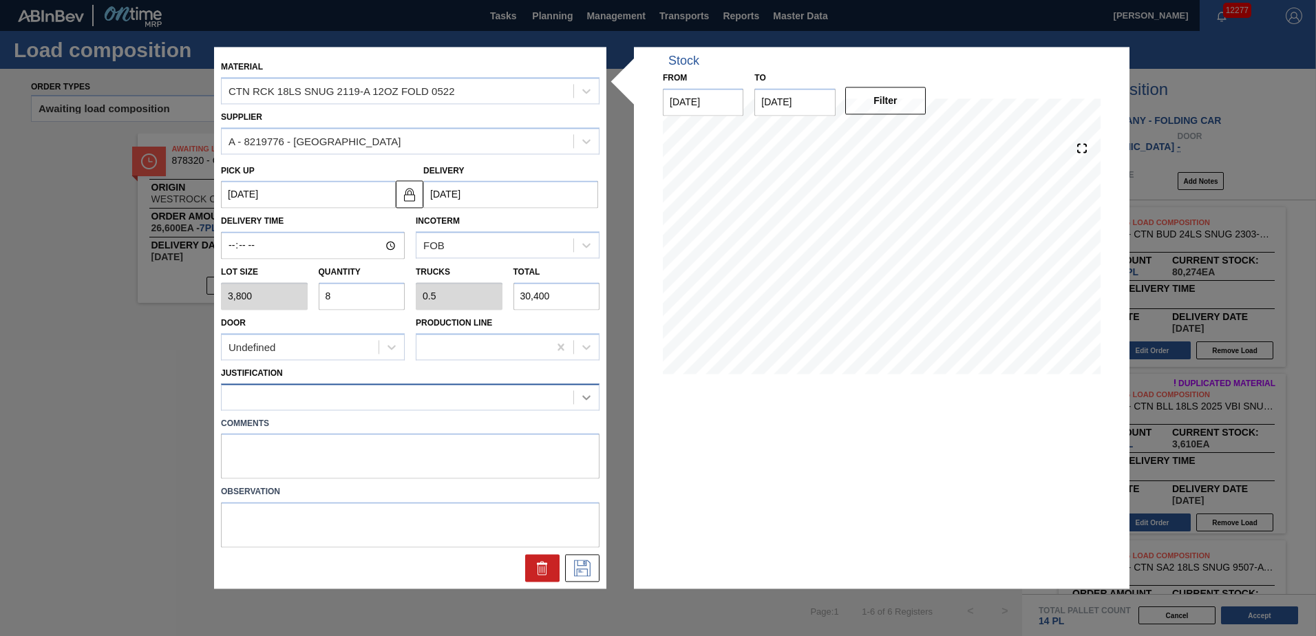
type input "8"
click at [580, 396] on div at bounding box center [586, 397] width 25 height 25
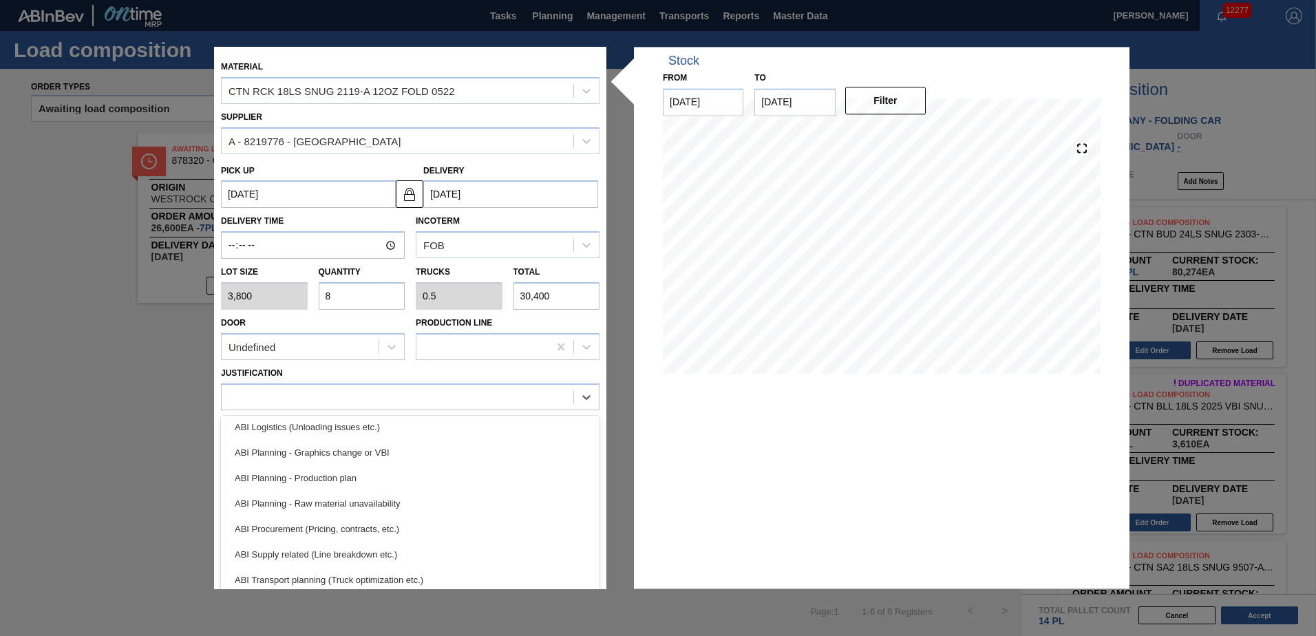
scroll to position [158, 0]
drag, startPoint x: 379, startPoint y: 507, endPoint x: 414, endPoint y: 512, distance: 34.7
click at [379, 507] on div "ABI Transport planning (Truck optimization etc.)" at bounding box center [410, 502] width 379 height 25
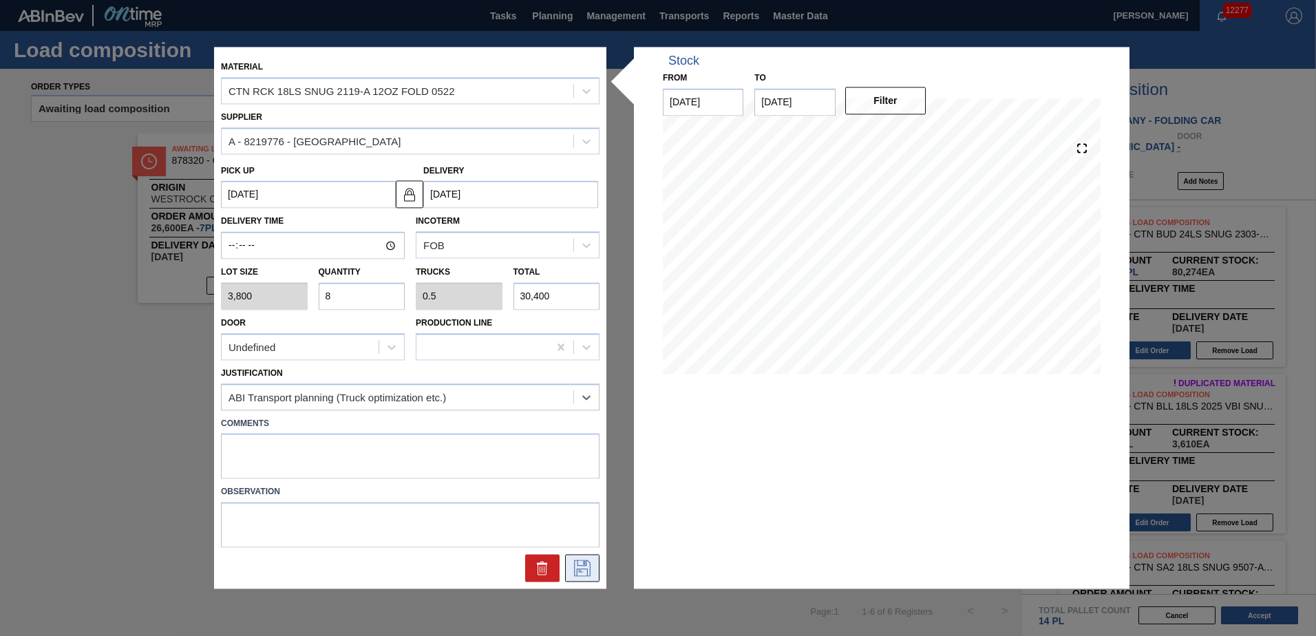
click at [579, 571] on icon at bounding box center [582, 568] width 22 height 17
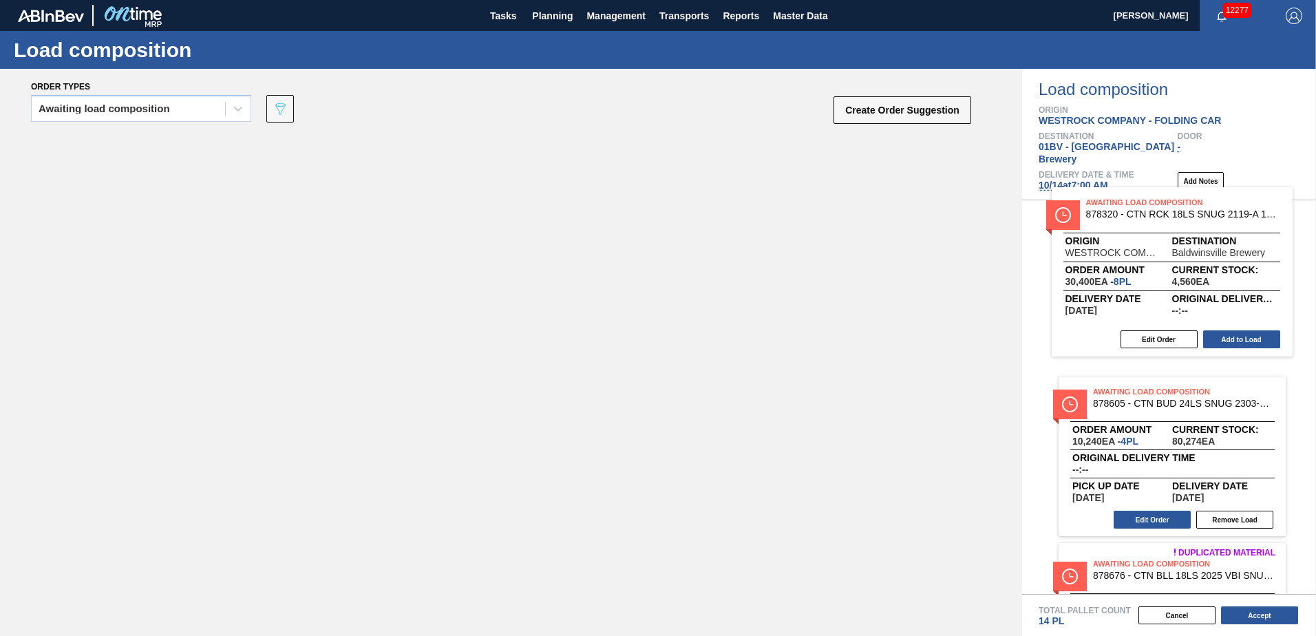
drag, startPoint x: 251, startPoint y: 157, endPoint x: 1201, endPoint y: 212, distance: 952.4
click at [1201, 212] on div "Order types Awaiting load composition 089F7B8B-B2A5-4AFE-B5C0-19BA573D28AC Crea…" at bounding box center [658, 352] width 1316 height 567
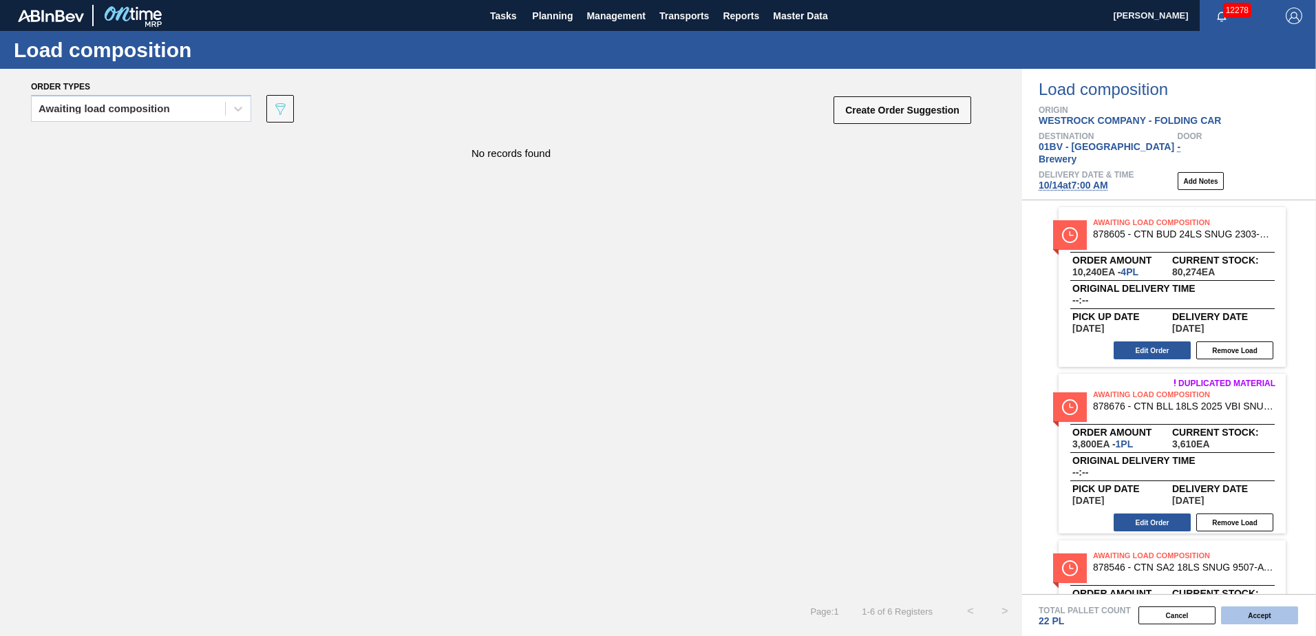
click at [1251, 613] on button "Accept" at bounding box center [1259, 616] width 77 height 18
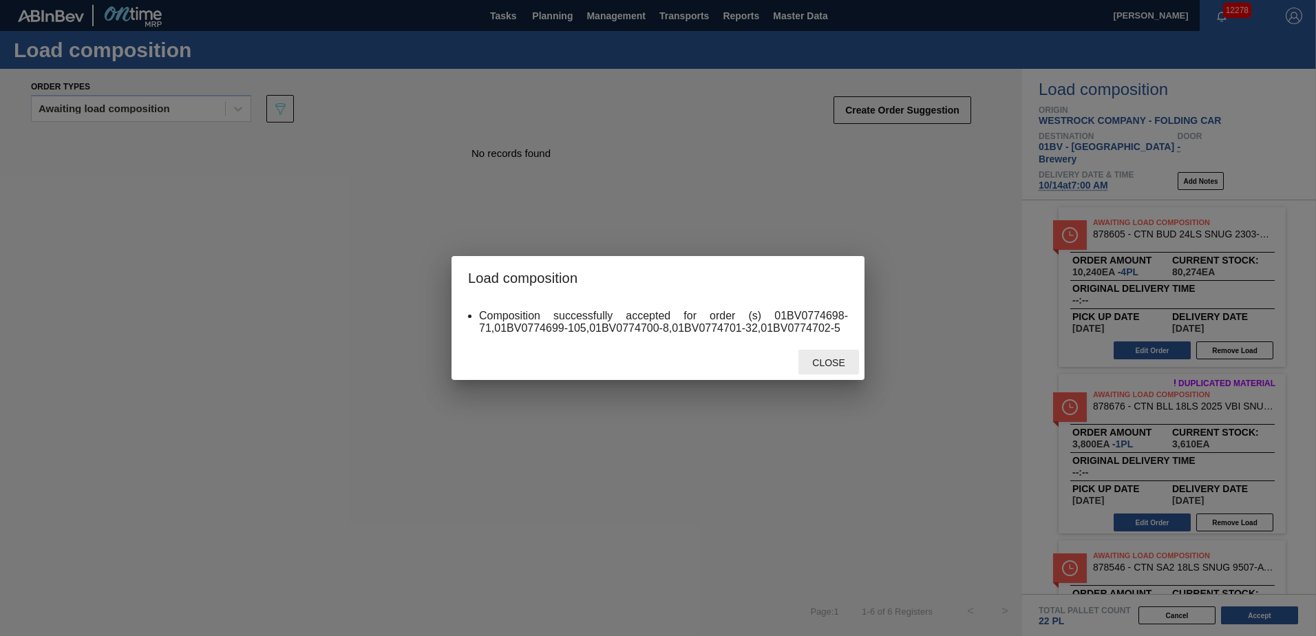
click at [833, 362] on span "Close" at bounding box center [828, 362] width 54 height 11
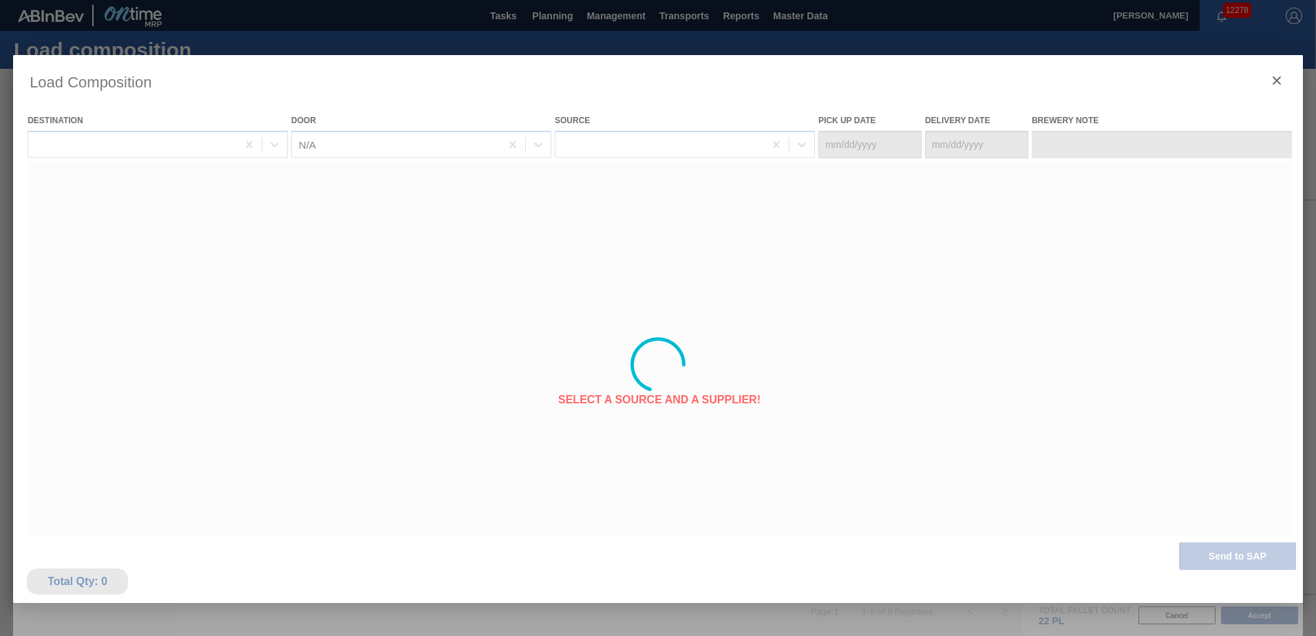
type Date "10/11/2025"
type Date "[DATE]"
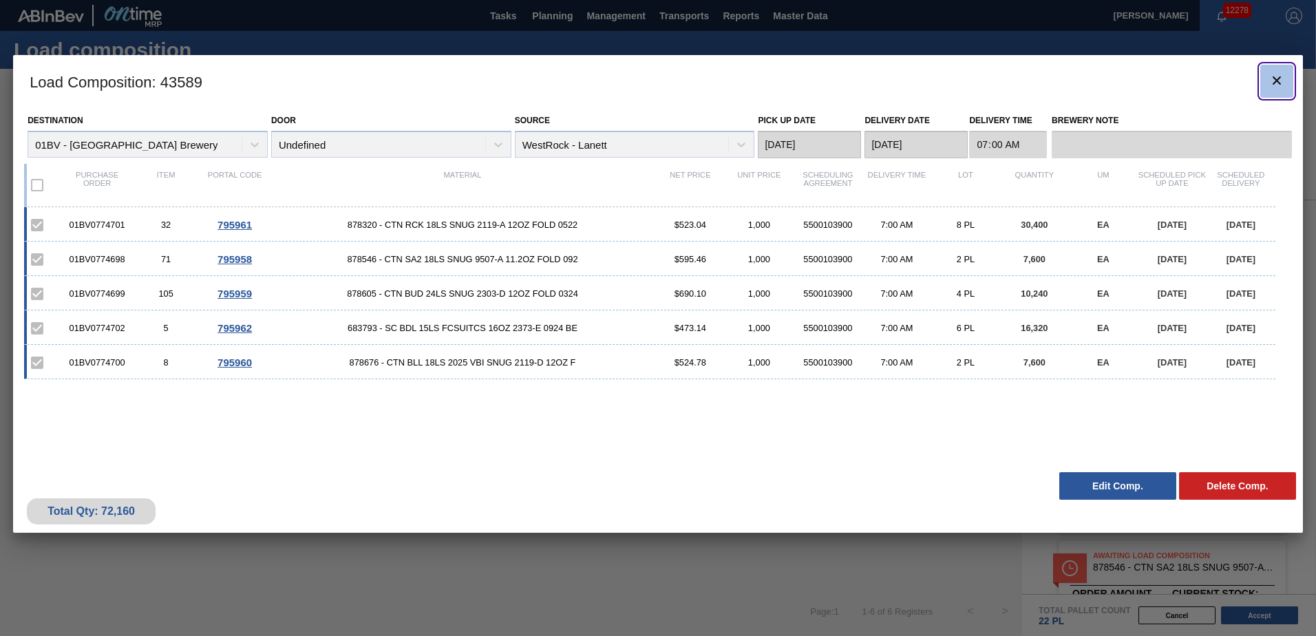
click at [1276, 80] on icon "botão de ícone" at bounding box center [1277, 80] width 8 height 8
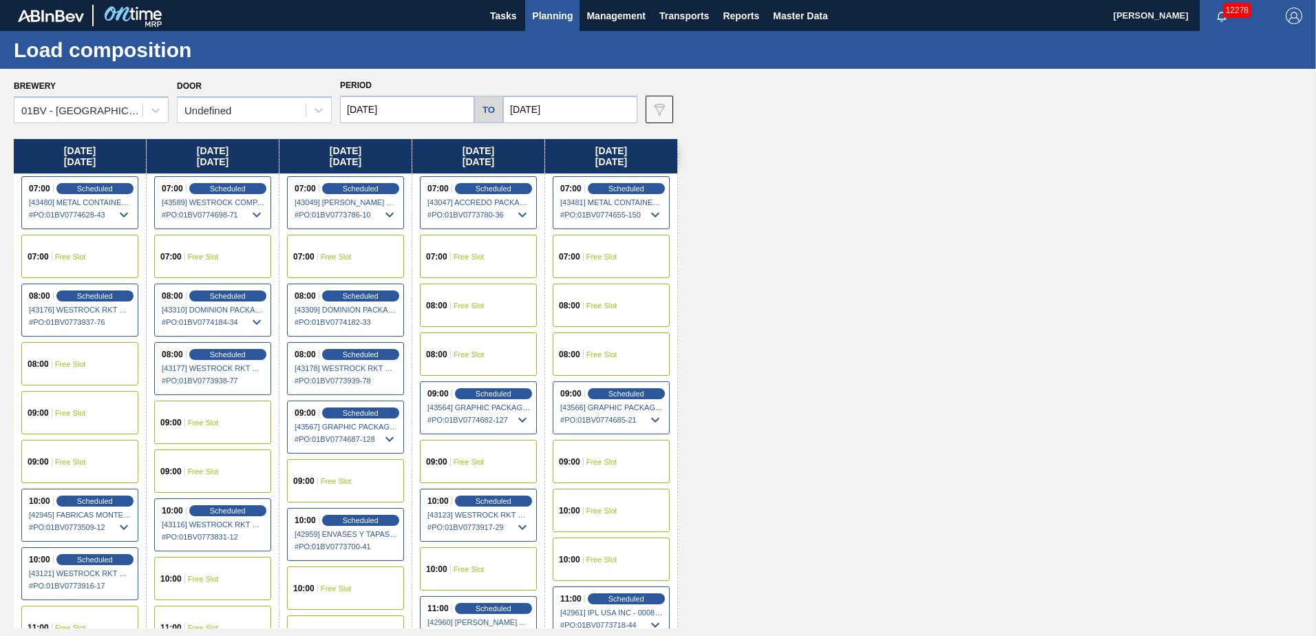
click at [544, 14] on span "Planning" at bounding box center [552, 16] width 41 height 17
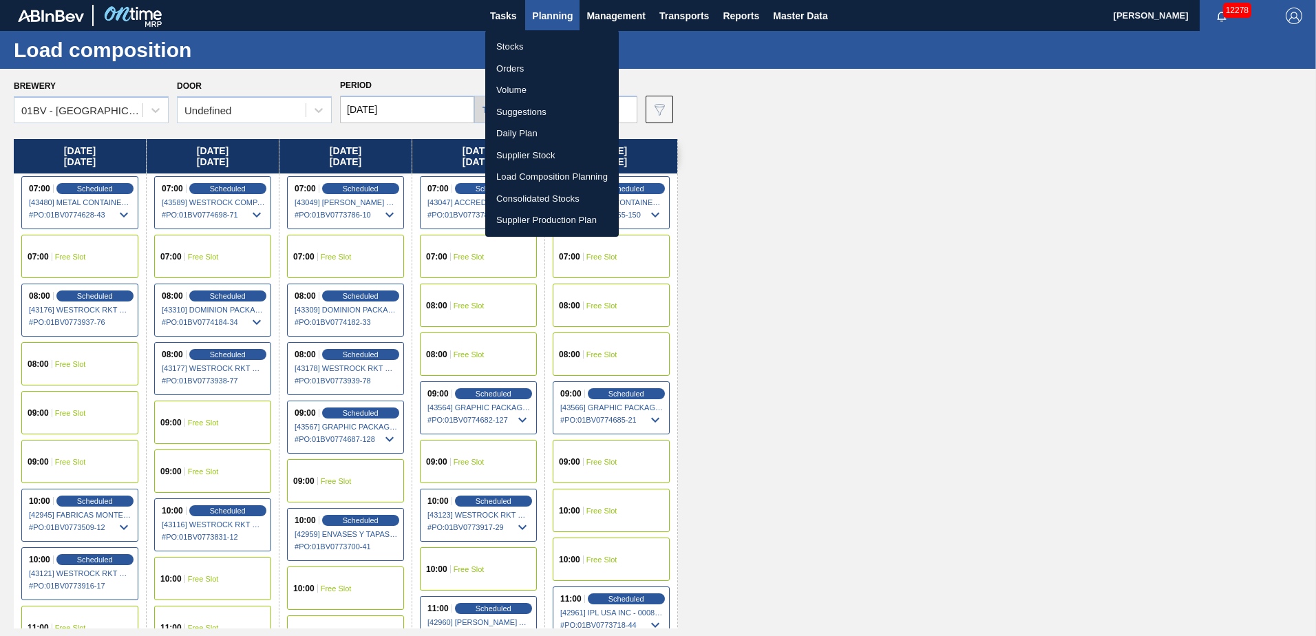
click at [552, 20] on div at bounding box center [658, 318] width 1316 height 636
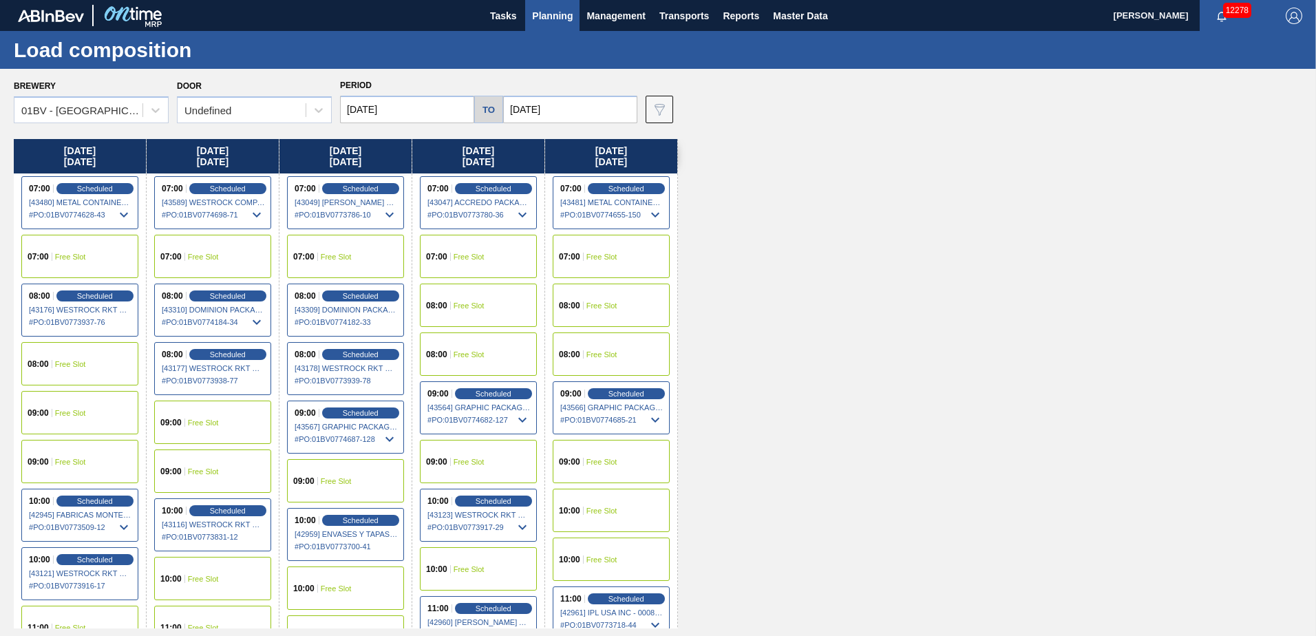
click at [548, 12] on span "Planning" at bounding box center [552, 16] width 41 height 17
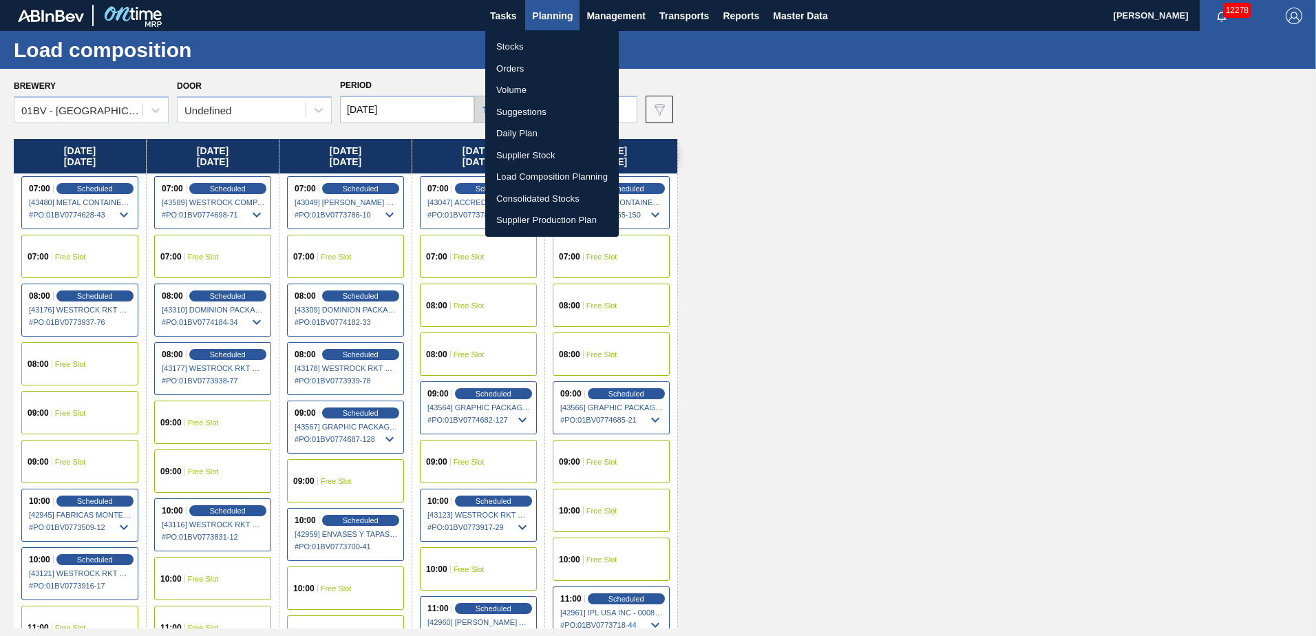
click at [527, 112] on li "Suggestions" at bounding box center [552, 112] width 134 height 22
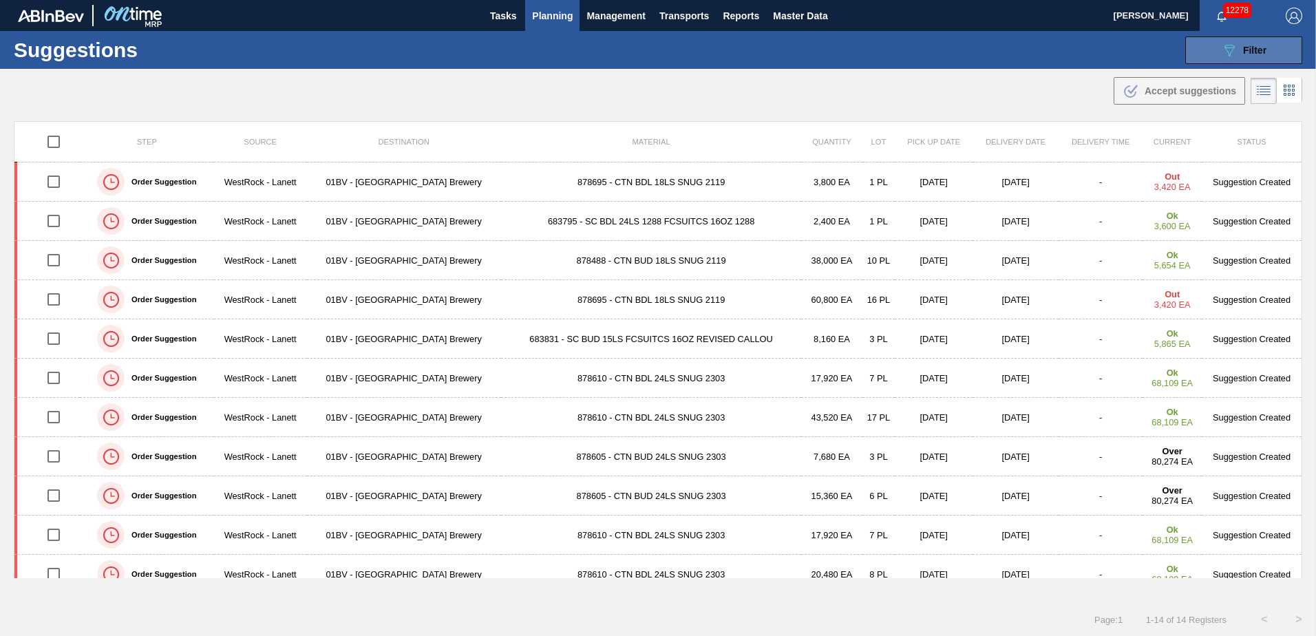
click at [1238, 45] on div "089F7B8B-B2A5-4AFE-B5C0-19BA573D28AC Filter" at bounding box center [1243, 50] width 45 height 17
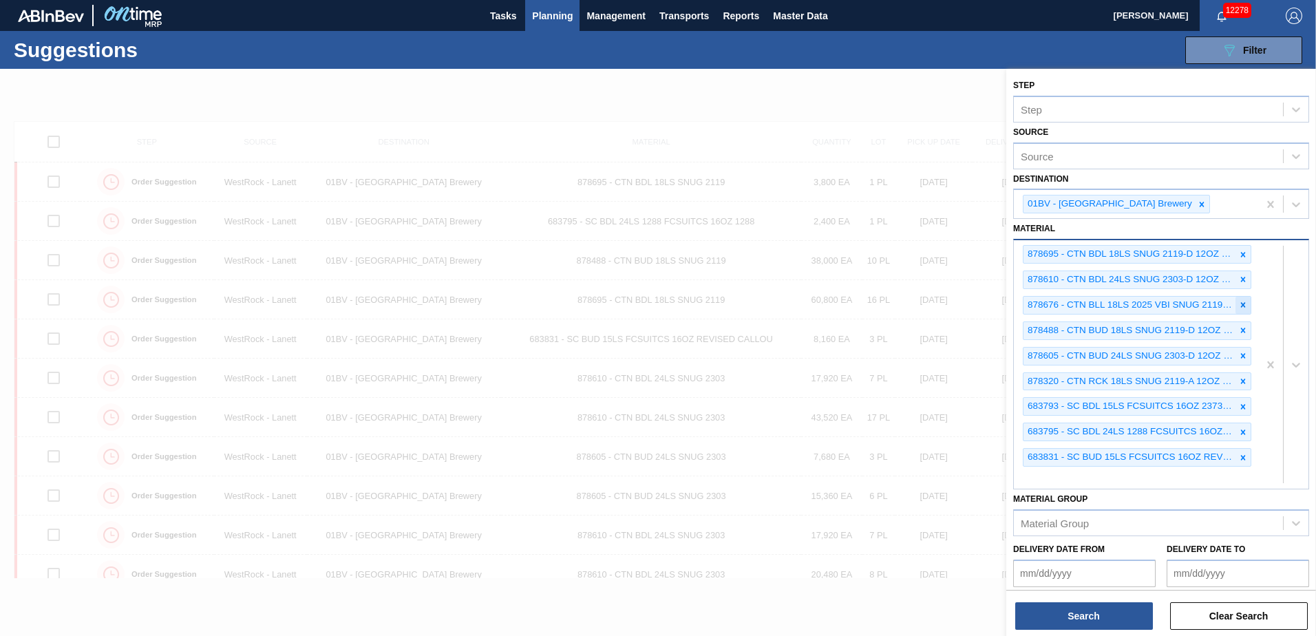
click at [1241, 303] on icon at bounding box center [1243, 305] width 5 height 5
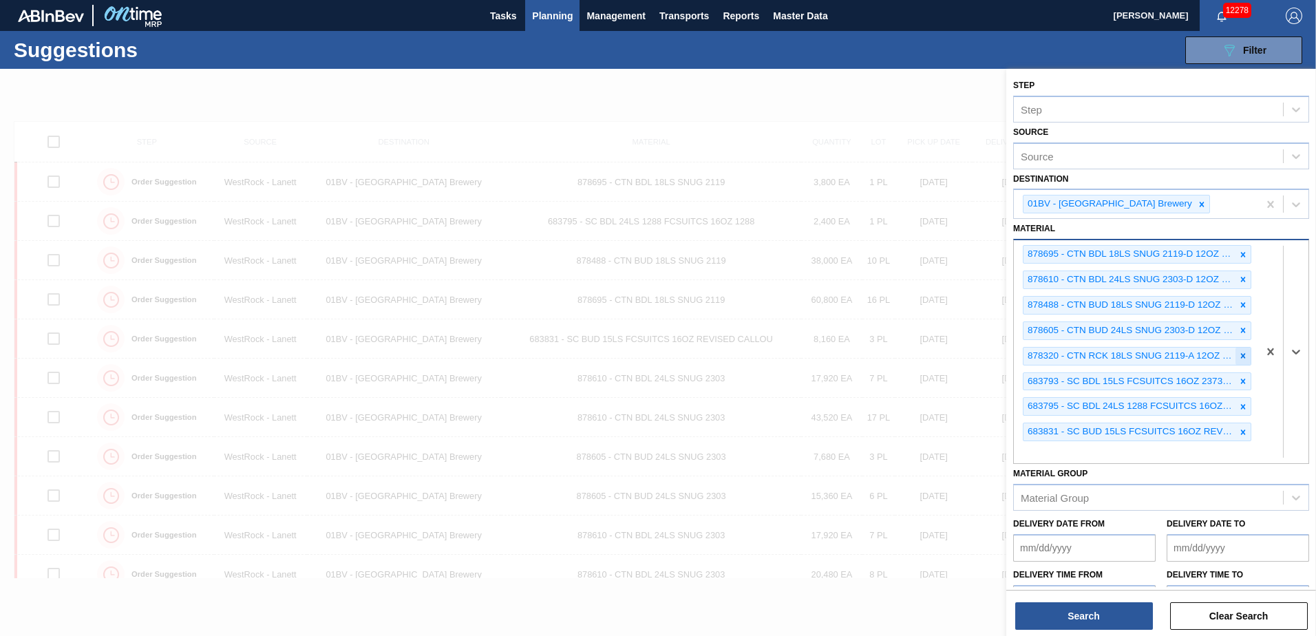
click at [1239, 355] on icon at bounding box center [1244, 356] width 10 height 10
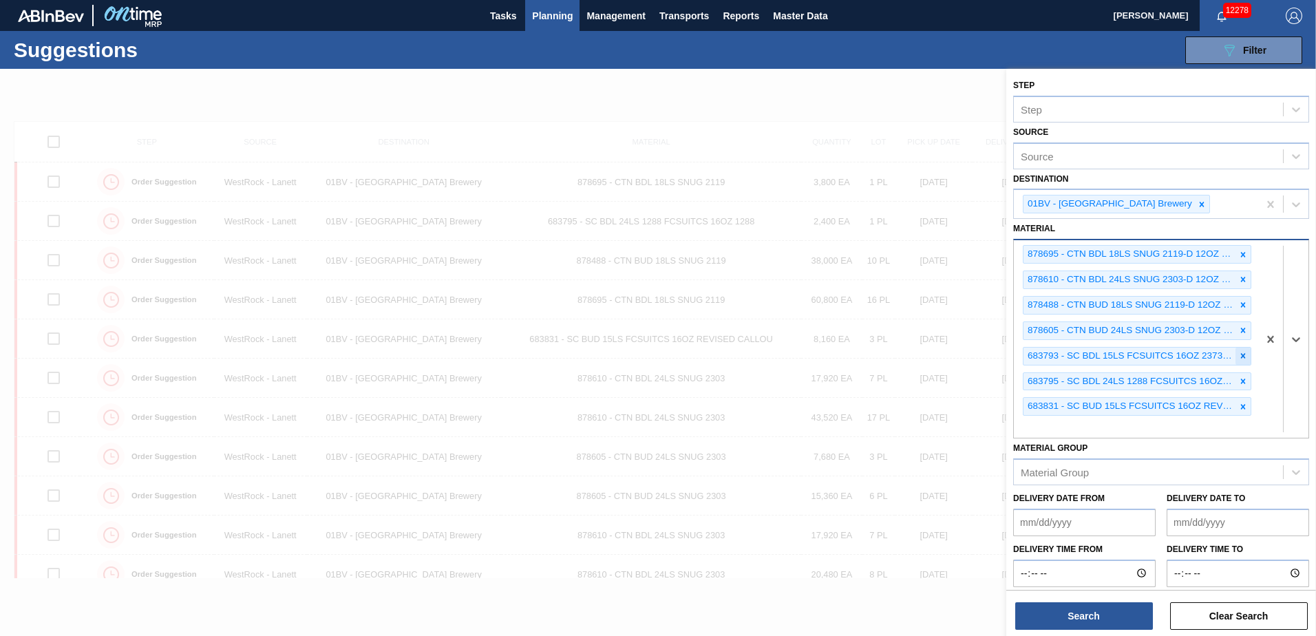
click at [1240, 353] on icon at bounding box center [1244, 356] width 10 height 10
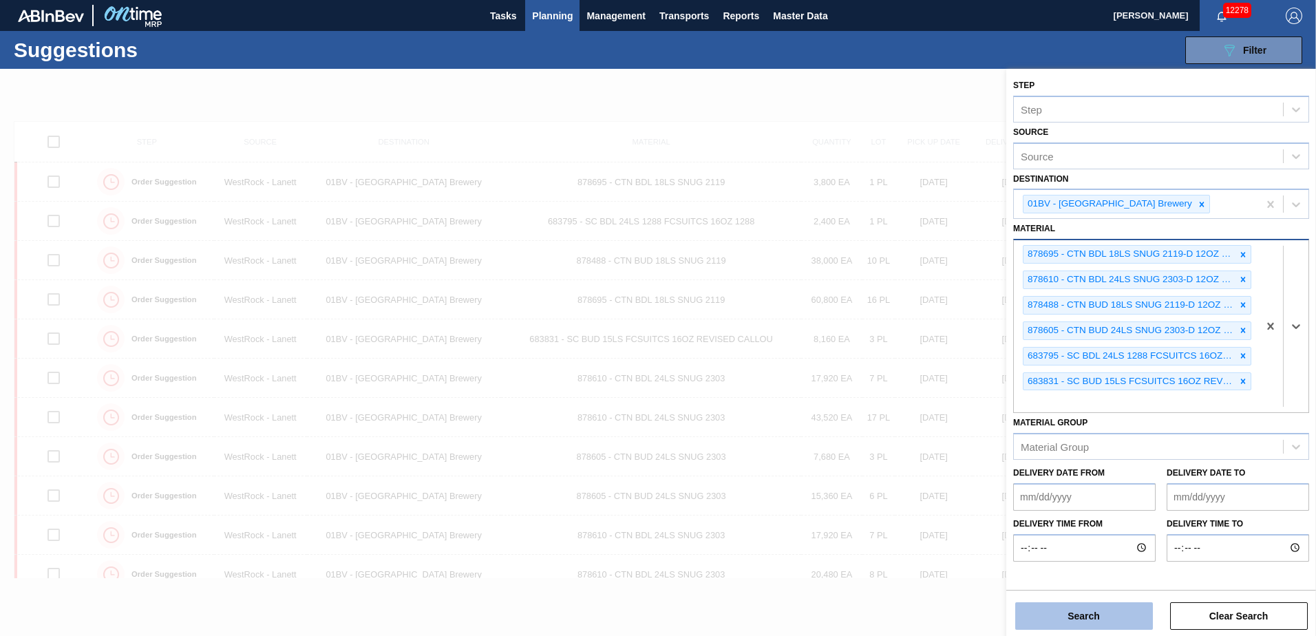
click at [1086, 614] on button "Search" at bounding box center [1085, 616] width 138 height 28
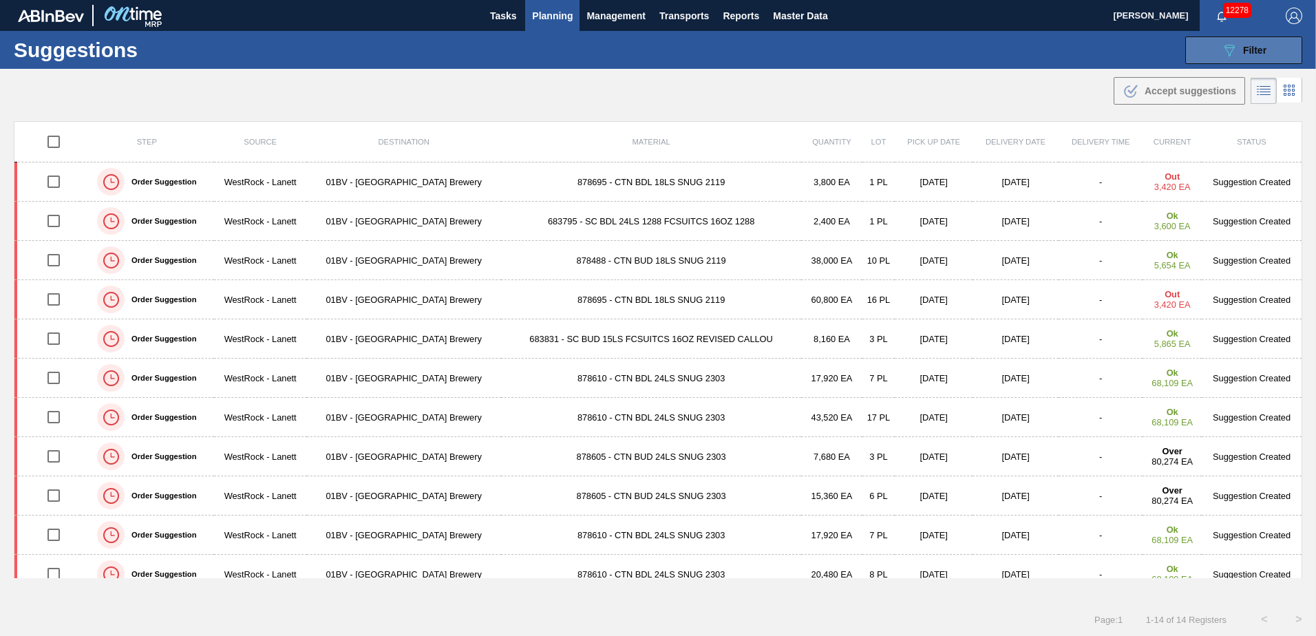
click at [1254, 47] on span "Filter" at bounding box center [1254, 50] width 23 height 11
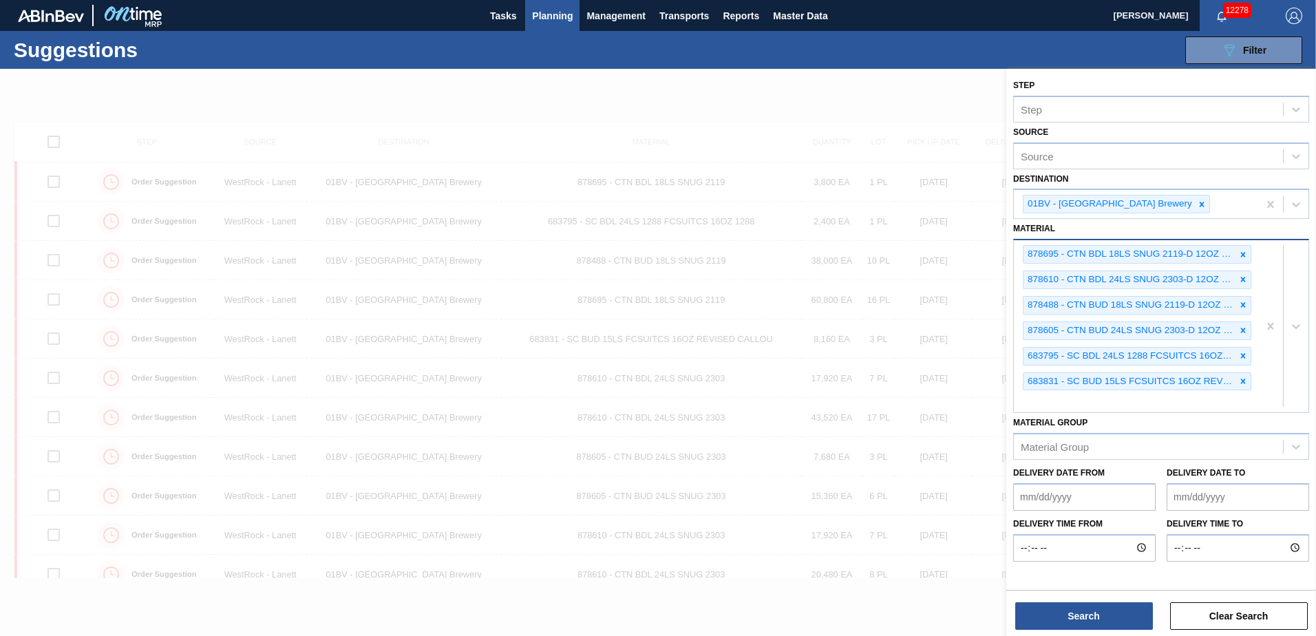
click at [1070, 407] on div "878695 - CTN BDL 18LS SNUG 2119-D 12OZ FOLD 0924 878610 - CTN BDL 24LS SNUG 230…" at bounding box center [1136, 326] width 244 height 172
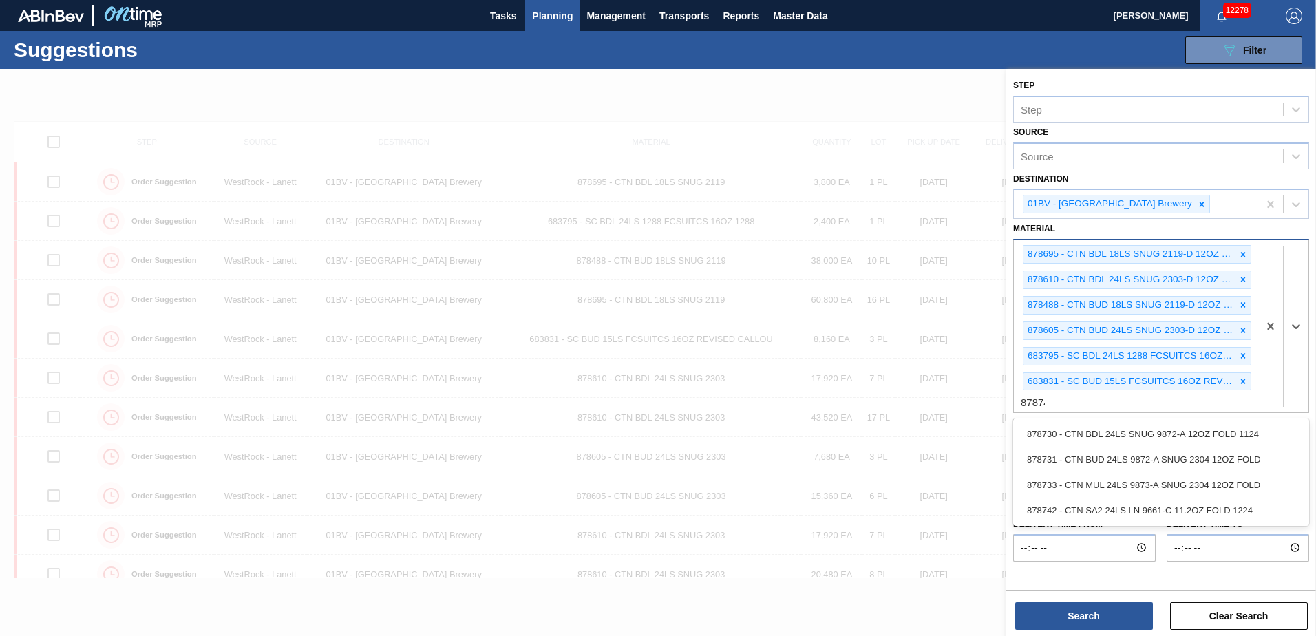
type input "878742"
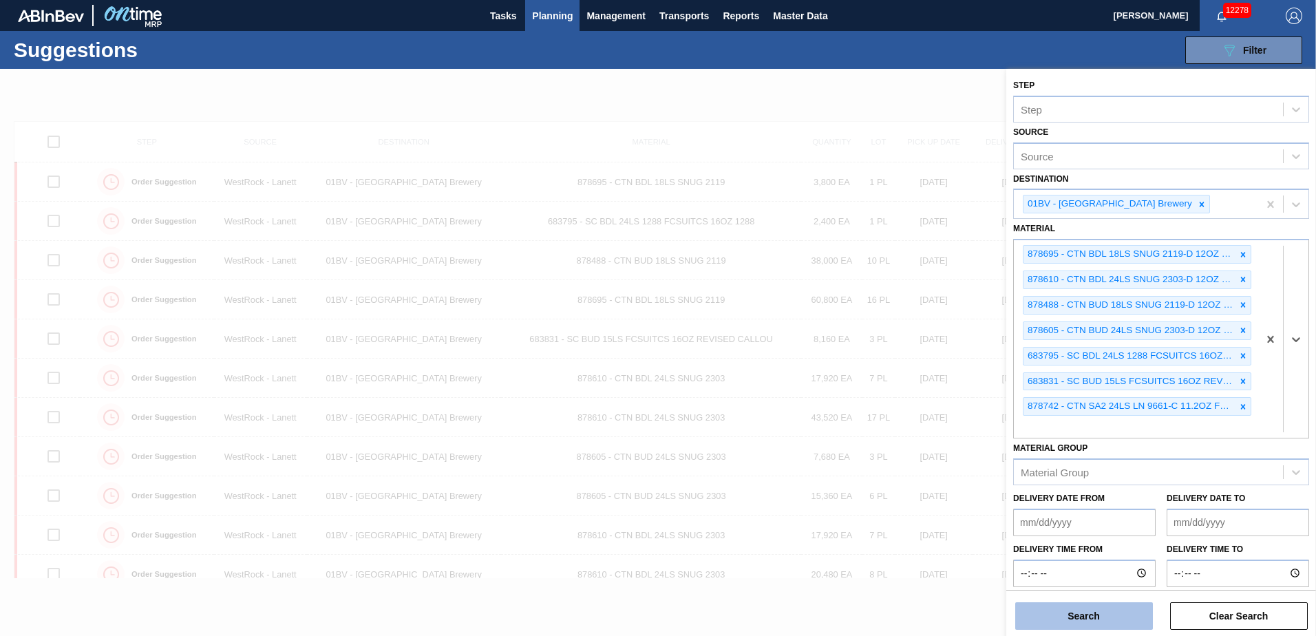
click at [1087, 616] on button "Search" at bounding box center [1085, 616] width 138 height 28
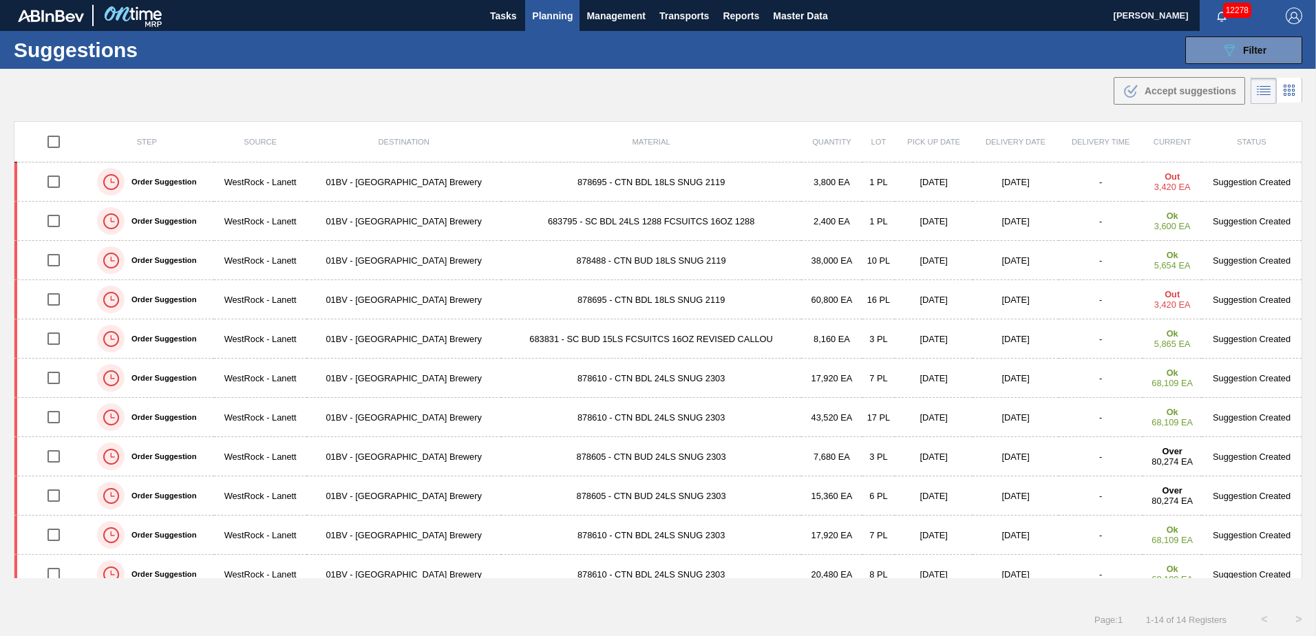
click at [547, 16] on span "Planning" at bounding box center [552, 16] width 41 height 17
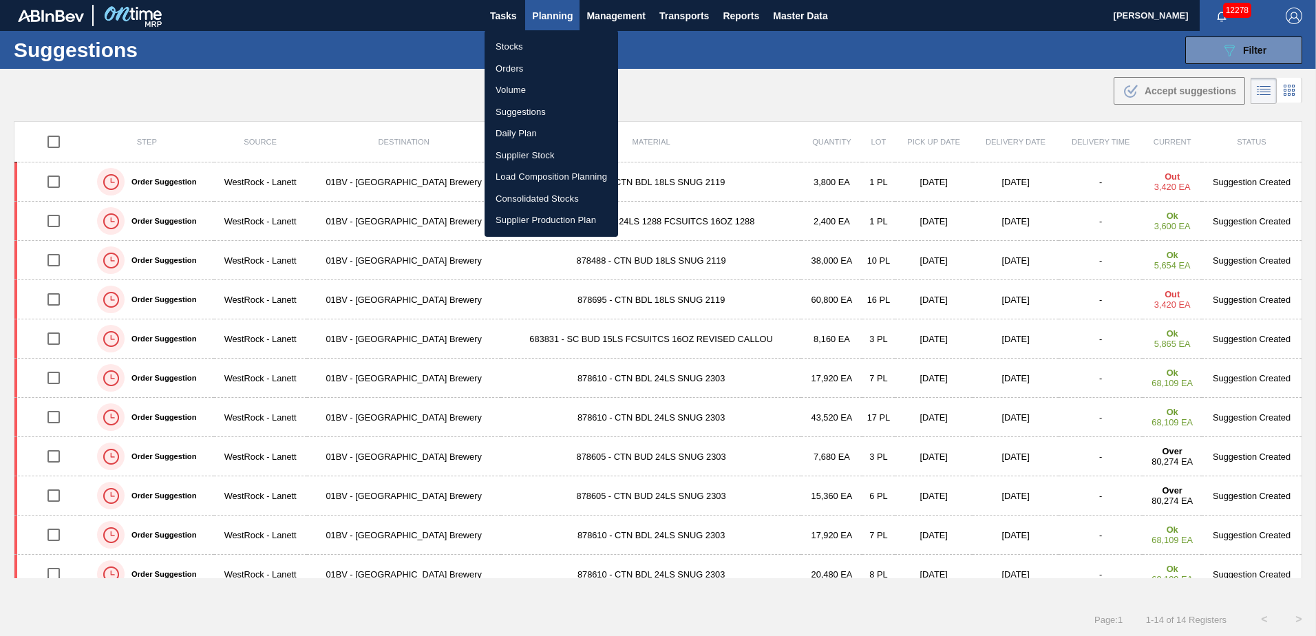
click at [513, 45] on li "Stocks" at bounding box center [552, 47] width 134 height 22
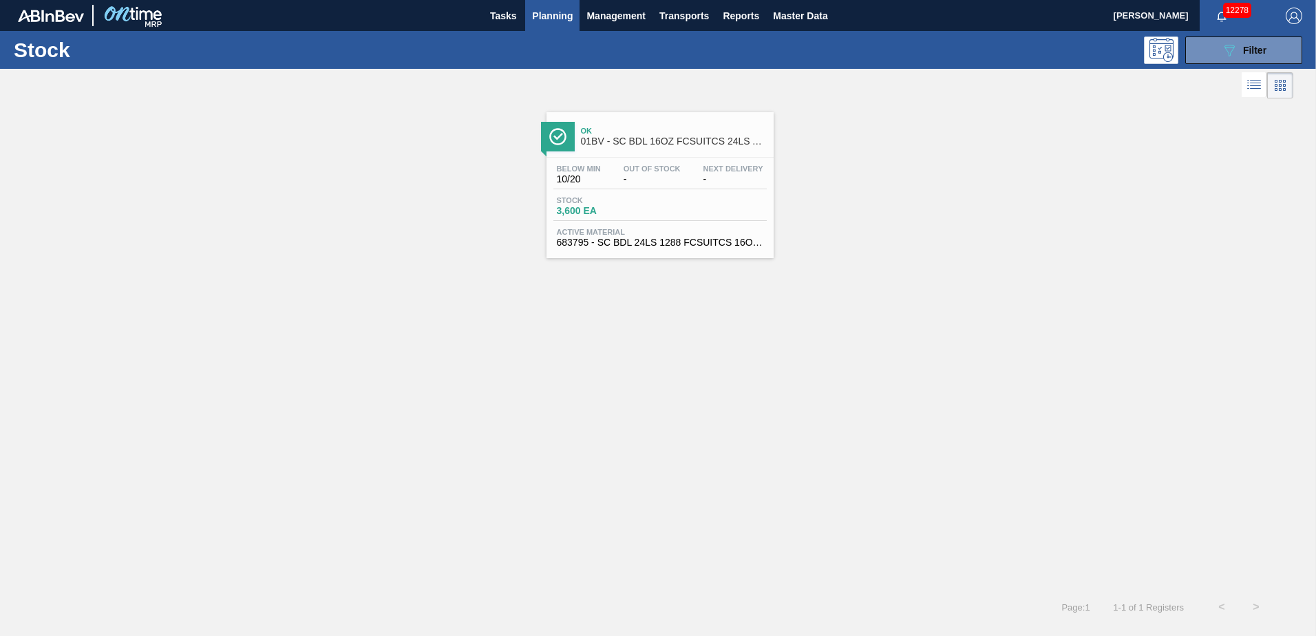
click at [679, 149] on div "Ok 01BV - SC BDL 16OZ FCSUITCS 24LS AQUEOUS COATING" at bounding box center [674, 136] width 186 height 31
click at [1242, 54] on div "089F7B8B-B2A5-4AFE-B5C0-19BA573D28AC Filter" at bounding box center [1243, 50] width 45 height 17
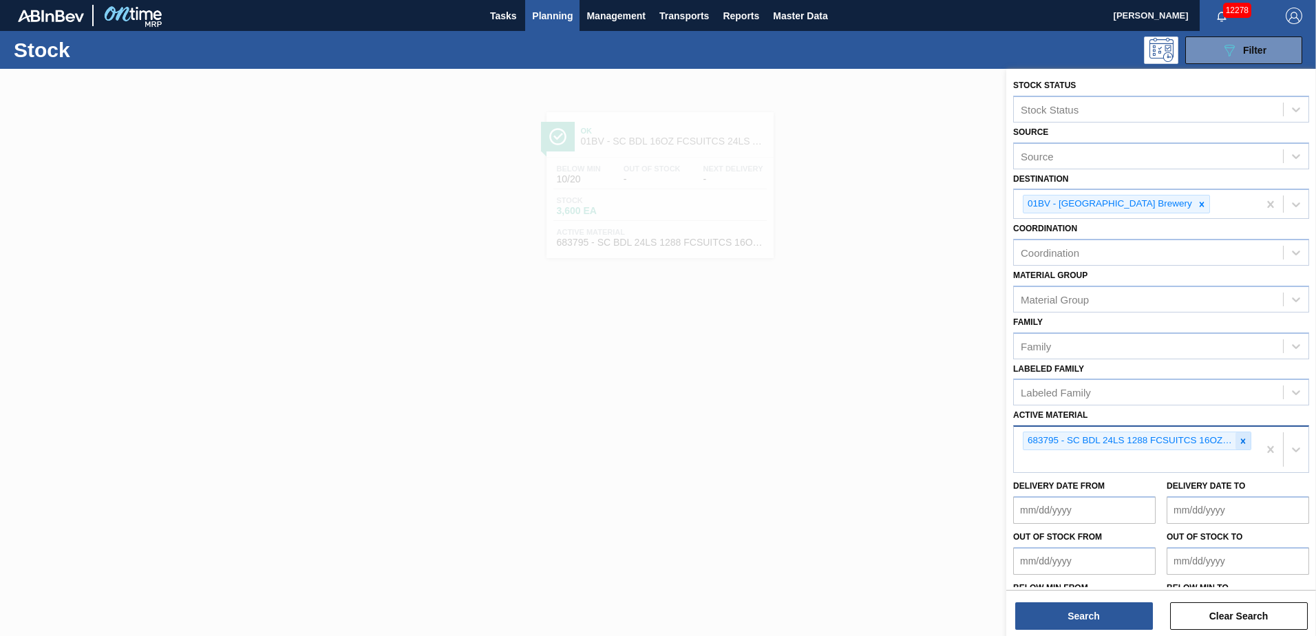
click at [1241, 440] on icon at bounding box center [1243, 441] width 5 height 5
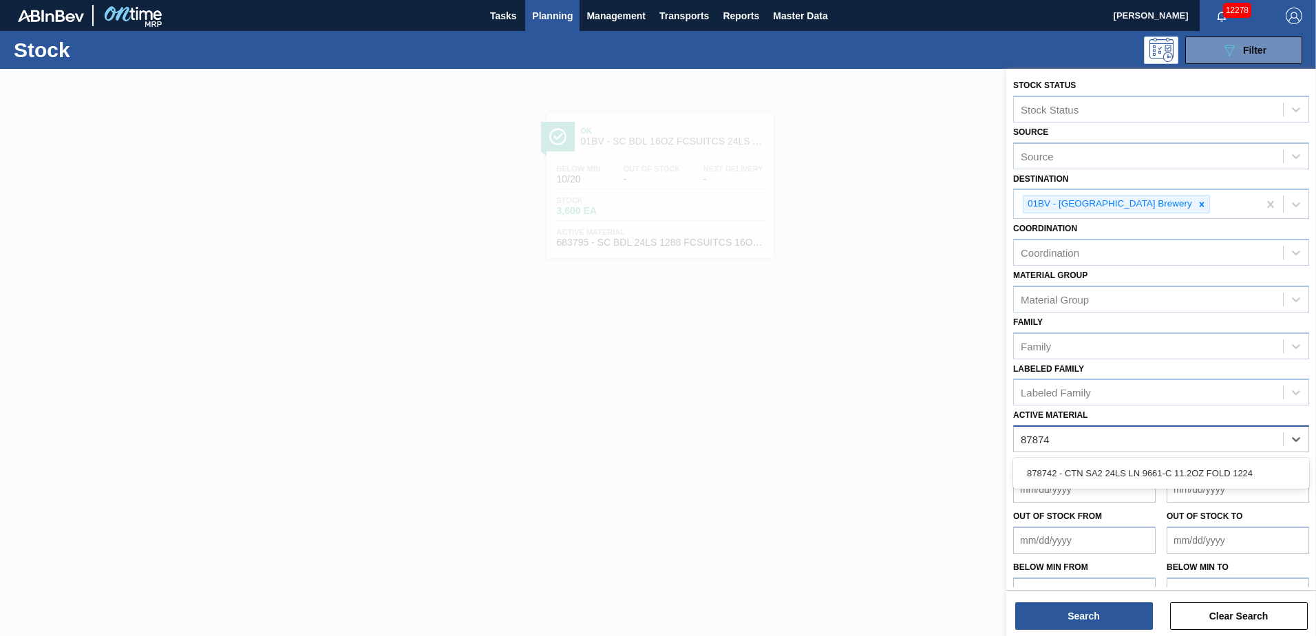
type Material "878742"
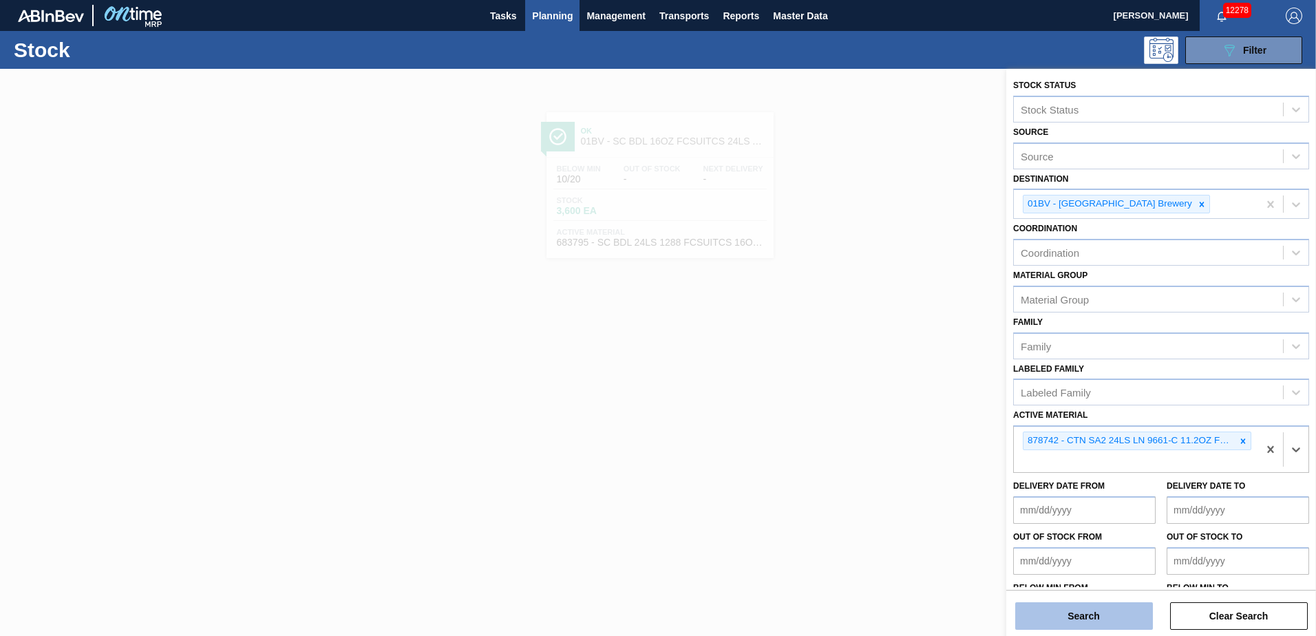
click at [1055, 621] on button "Search" at bounding box center [1085, 616] width 138 height 28
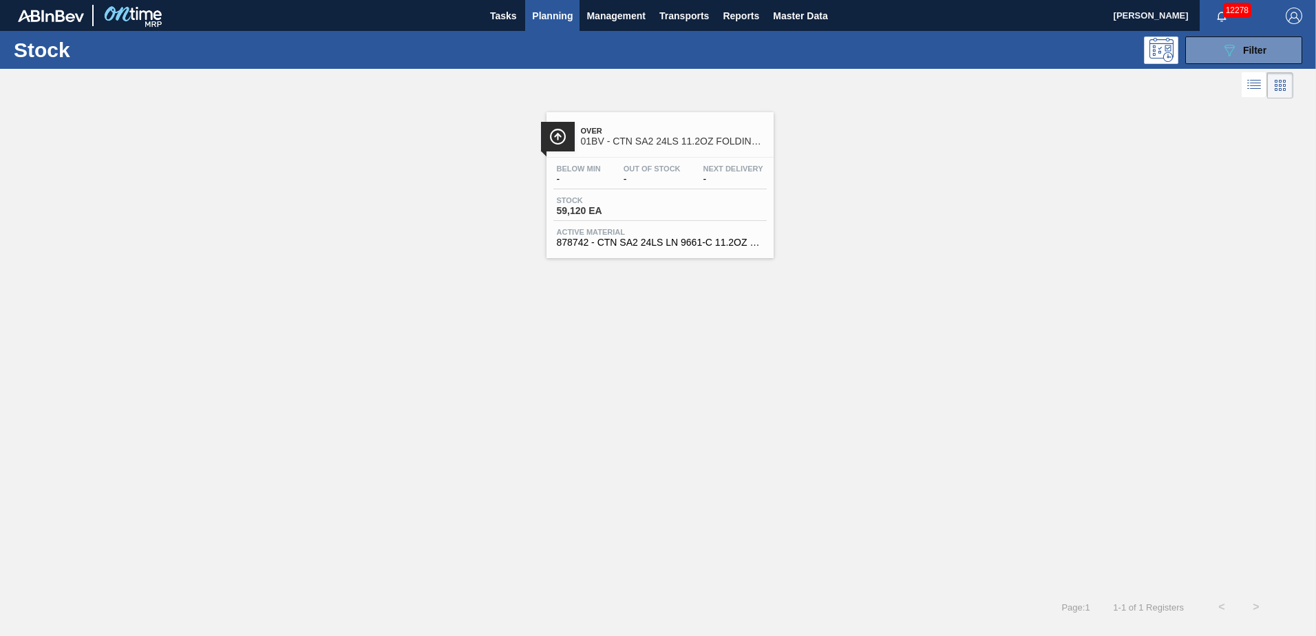
click at [646, 145] on span "01BV - CTN SA2 24LS 11.2OZ FOLDING SNUG PACK" at bounding box center [674, 141] width 186 height 10
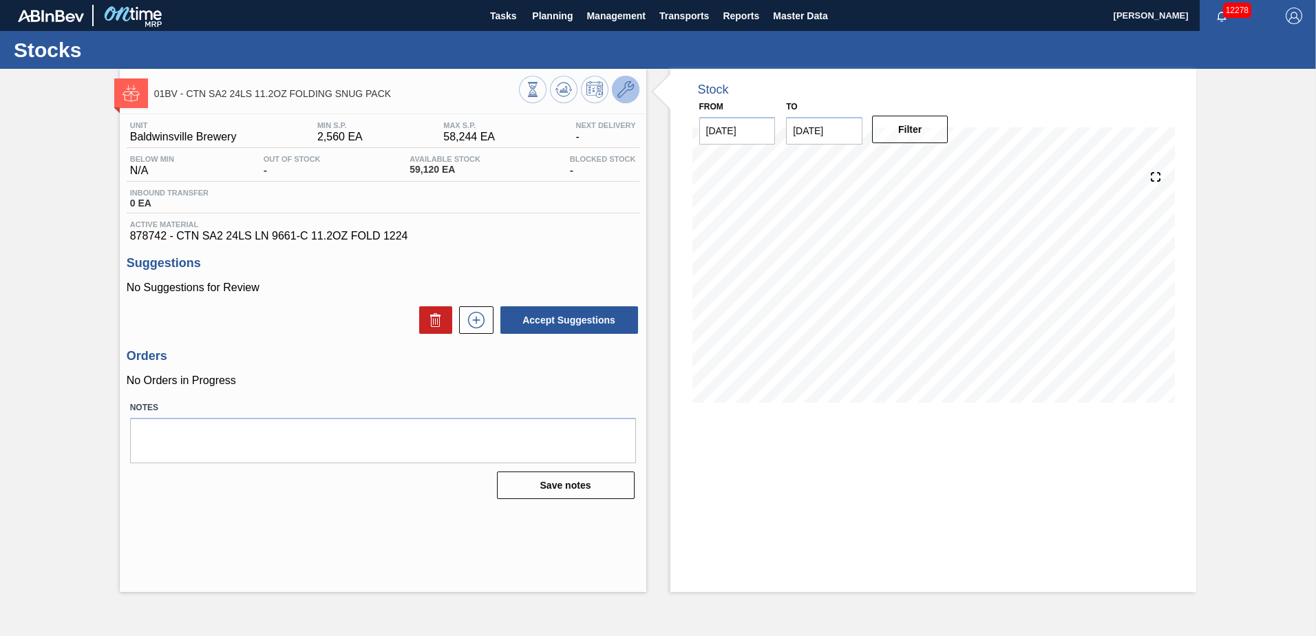
click at [620, 92] on icon at bounding box center [626, 89] width 17 height 17
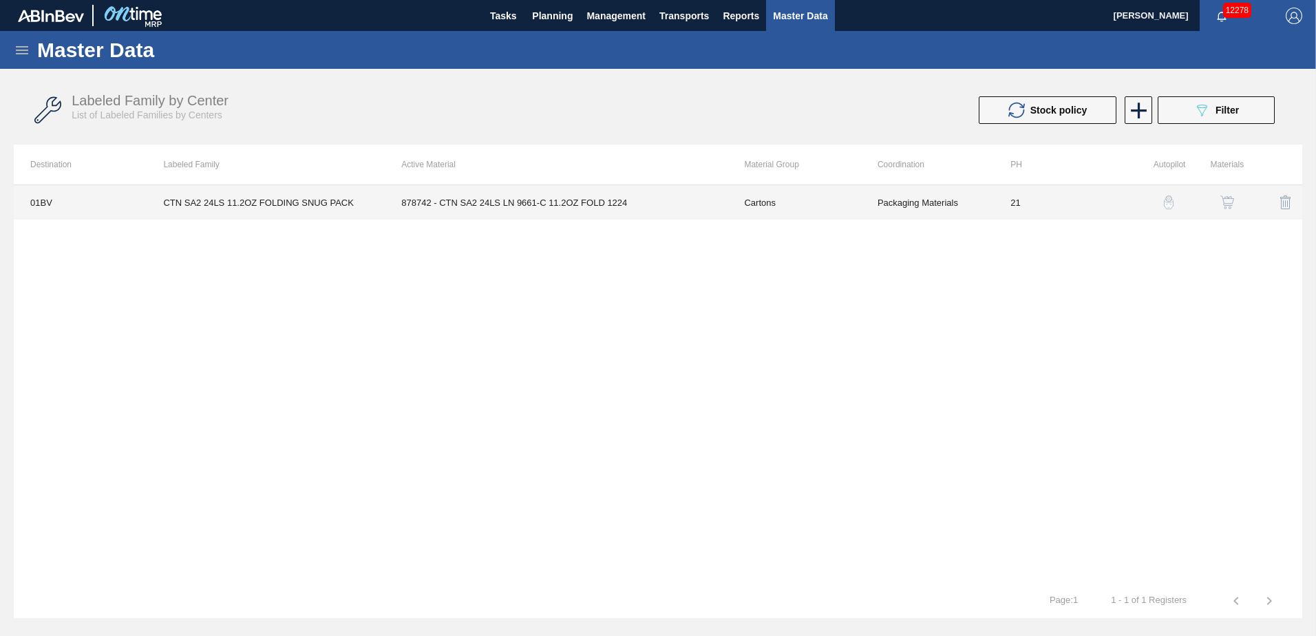
click at [567, 205] on td "878742 - CTN SA2 24LS LN 9661-C 11.2OZ FOLD 1224" at bounding box center [556, 202] width 343 height 34
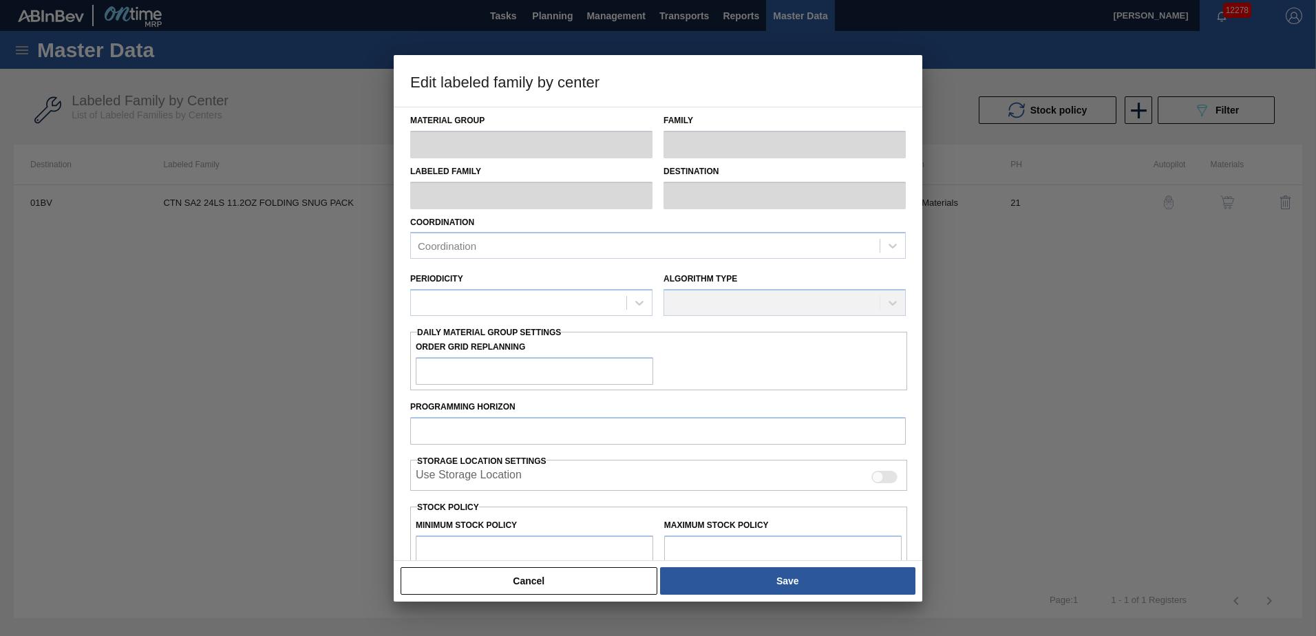
type input "Cartons"
type input "Folding Cartons"
type input "CTN SA2 24LS 11.2OZ FOLDING SNUG PACK"
type input "01BV - [GEOGRAPHIC_DATA] Brewery"
type input "21"
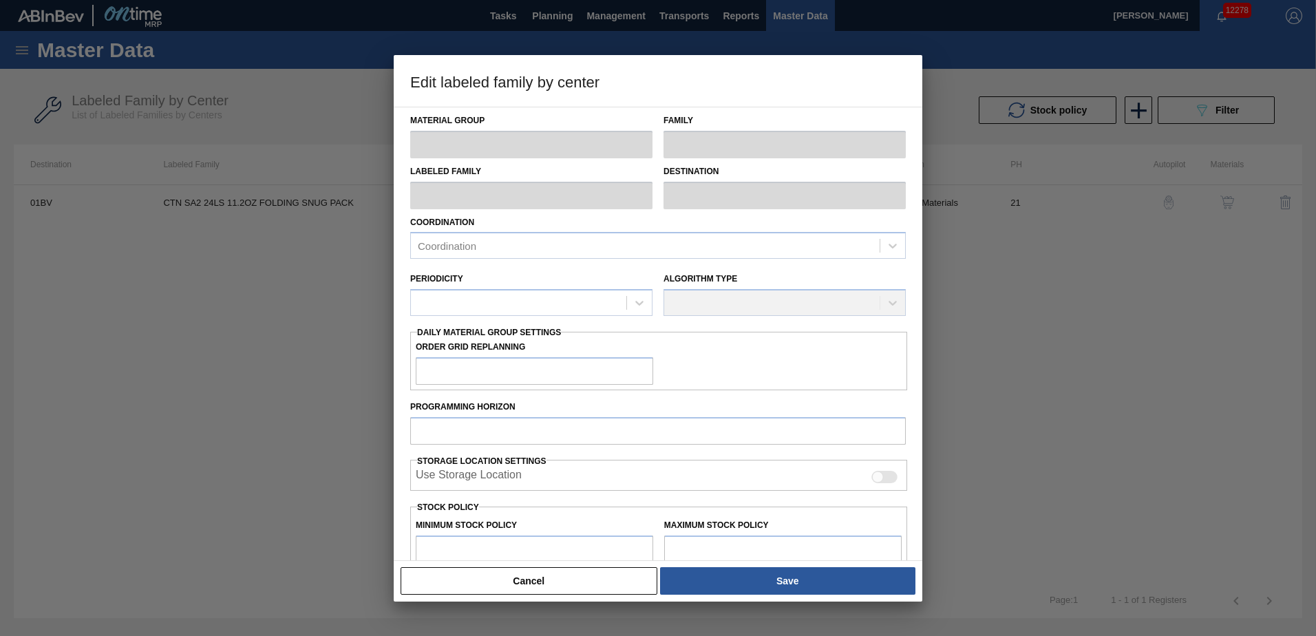
type input "2,560"
type input "58,244"
type input "20"
type input "13,697"
checkbox input "true"
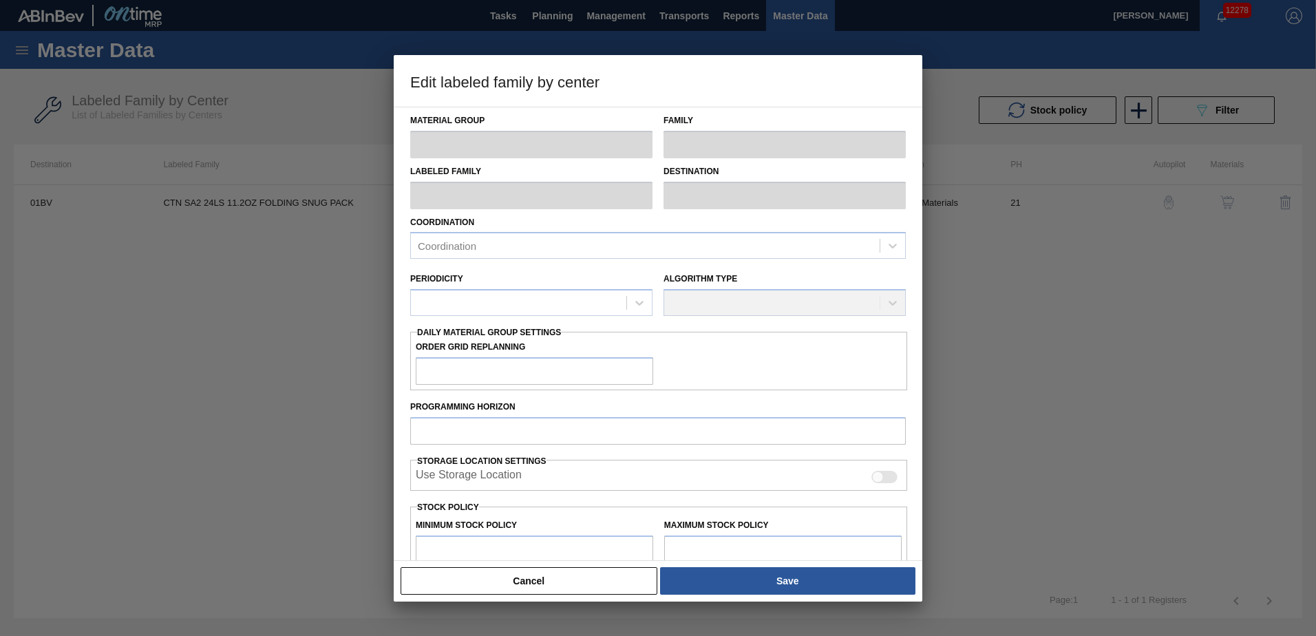
checkbox input "true"
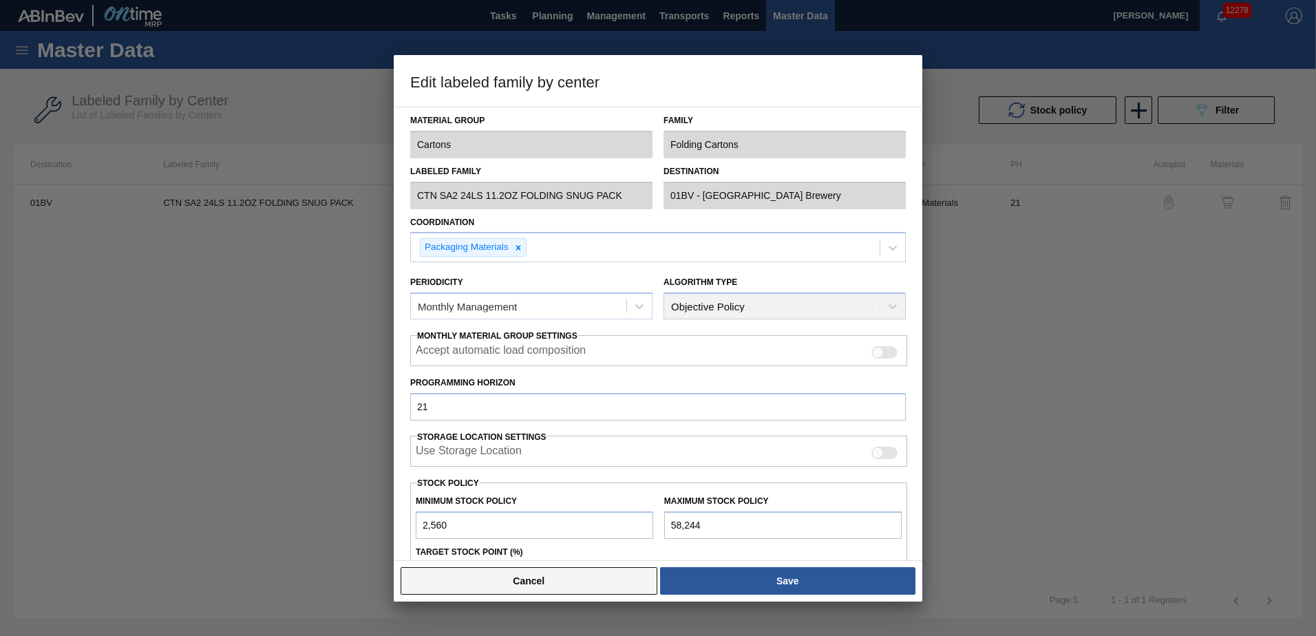
click at [532, 583] on button "Cancel" at bounding box center [529, 581] width 257 height 28
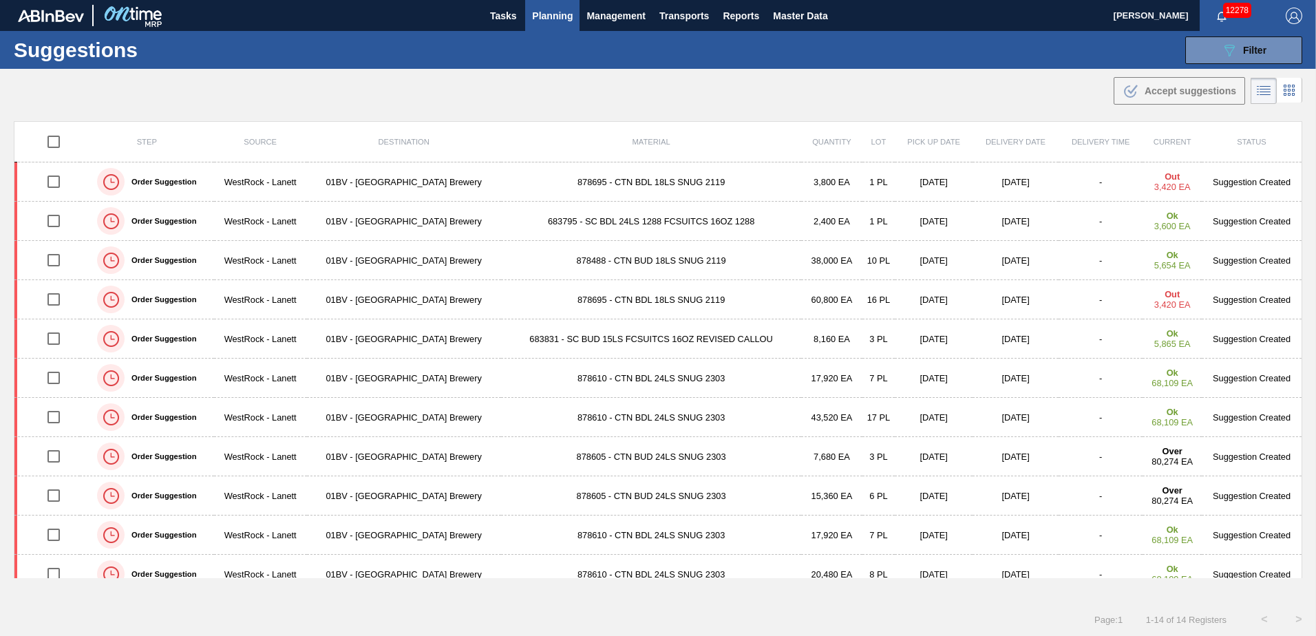
click at [570, 98] on div ".b{fill:var(--color-action-default)} Accept suggestions" at bounding box center [658, 88] width 1316 height 39
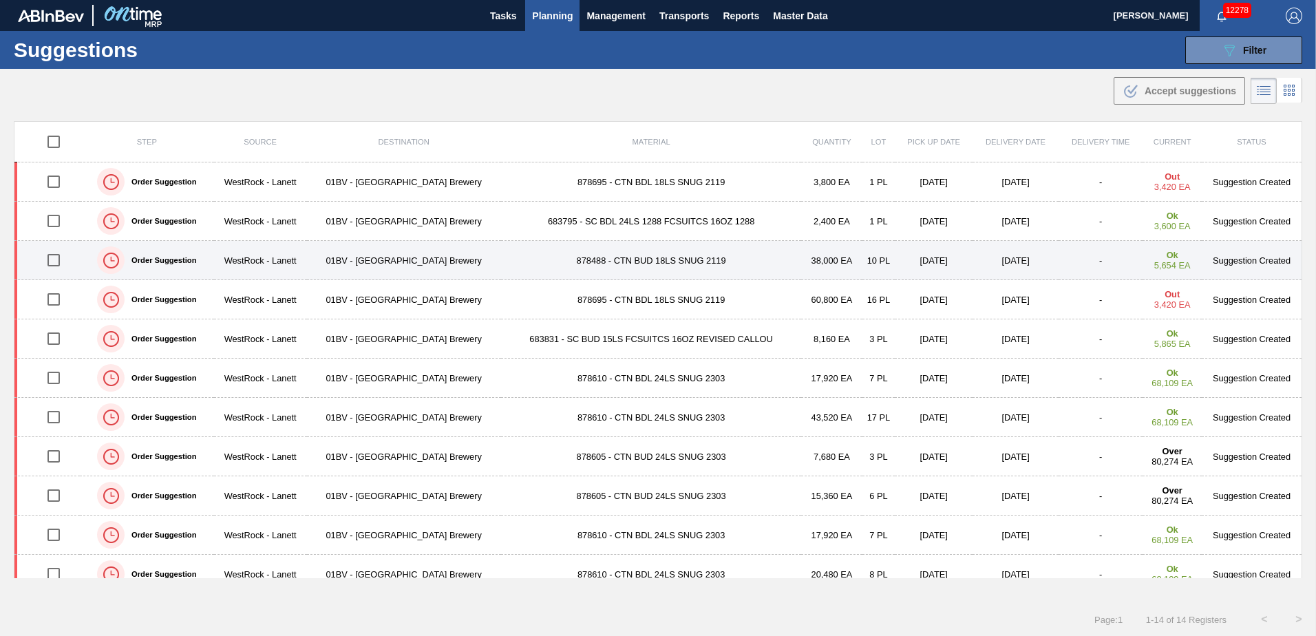
drag, startPoint x: 54, startPoint y: 259, endPoint x: 63, endPoint y: 259, distance: 8.3
click at [54, 259] on input "checkbox" at bounding box center [53, 260] width 29 height 29
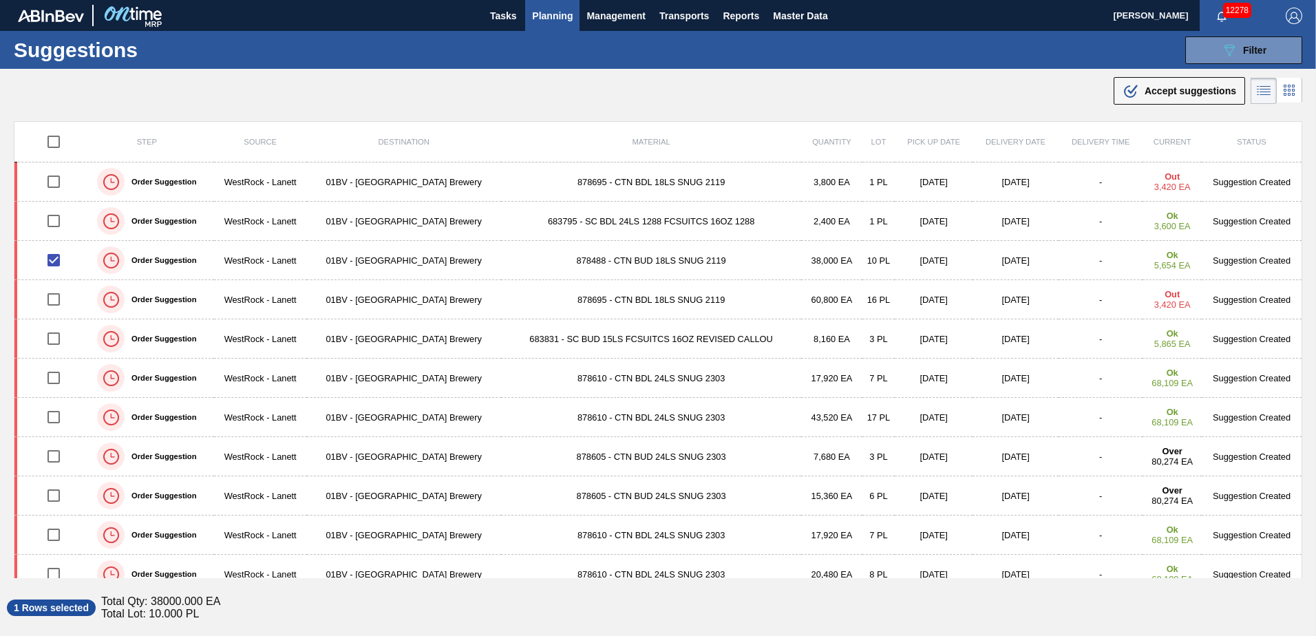
click at [1145, 92] on span "Accept suggestions" at bounding box center [1191, 90] width 92 height 11
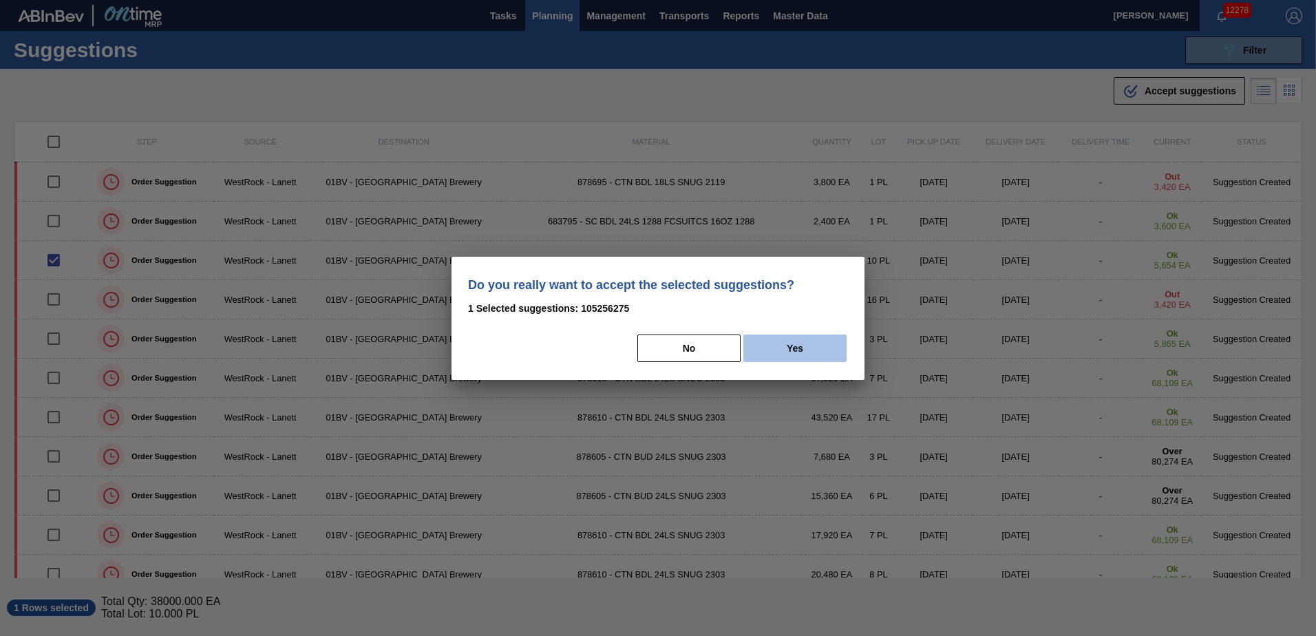
click at [813, 346] on button "Yes" at bounding box center [795, 349] width 103 height 28
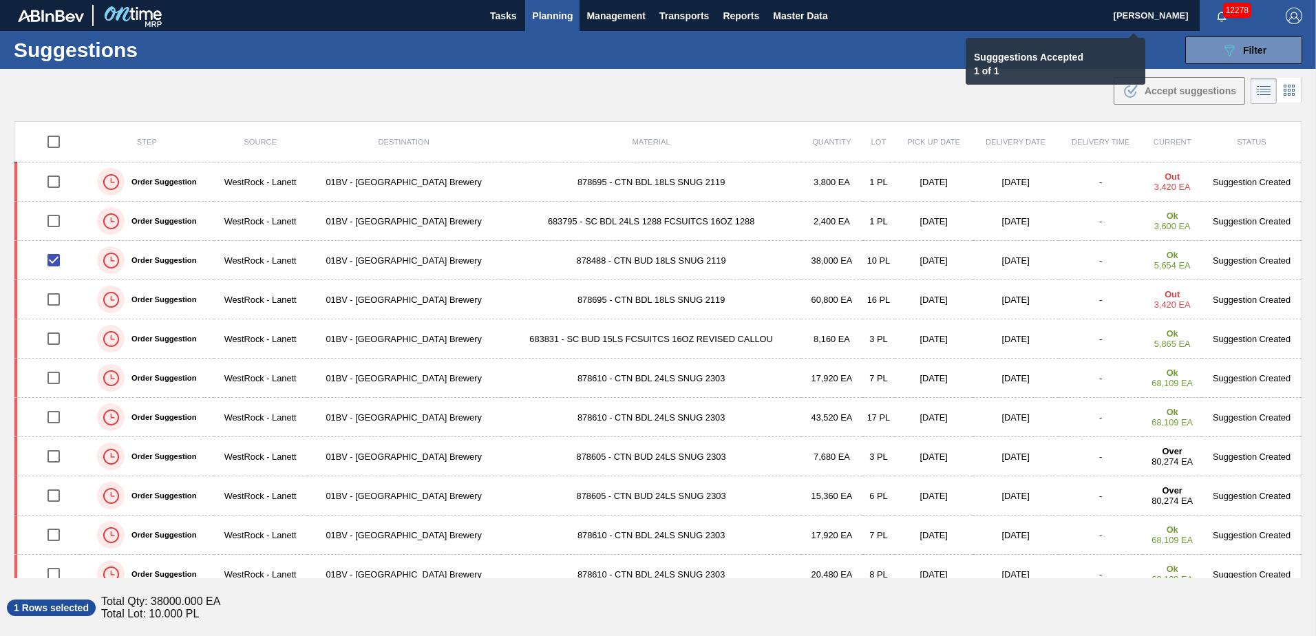
checkbox input "false"
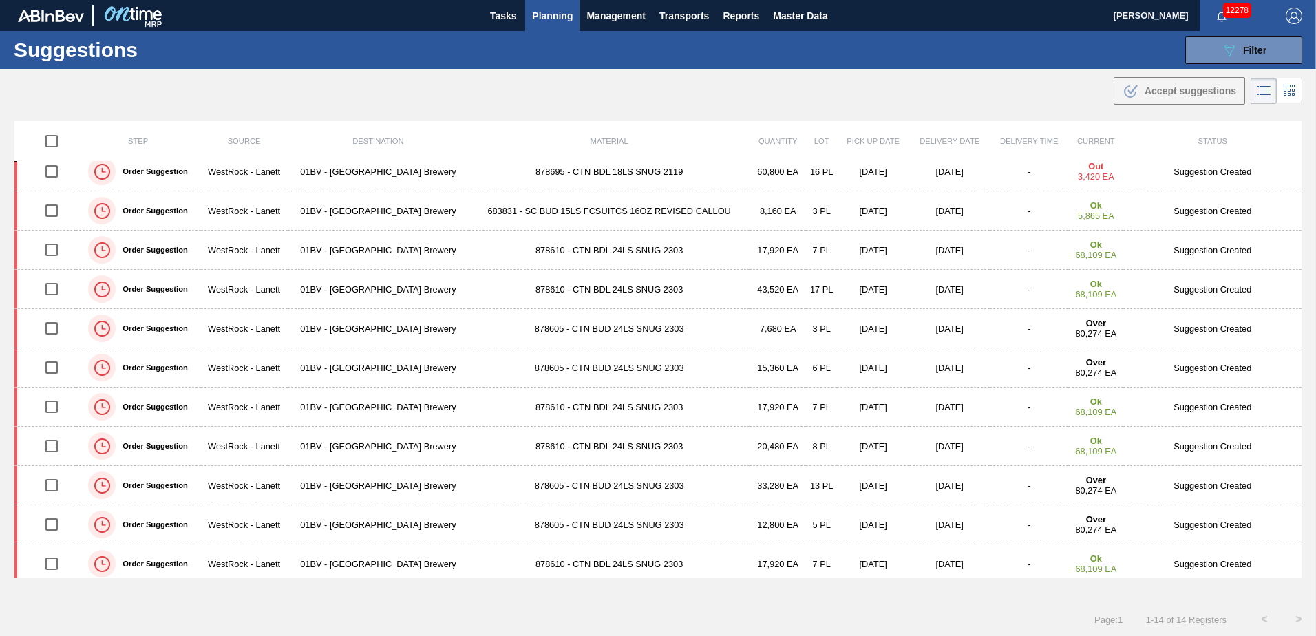
scroll to position [134, 0]
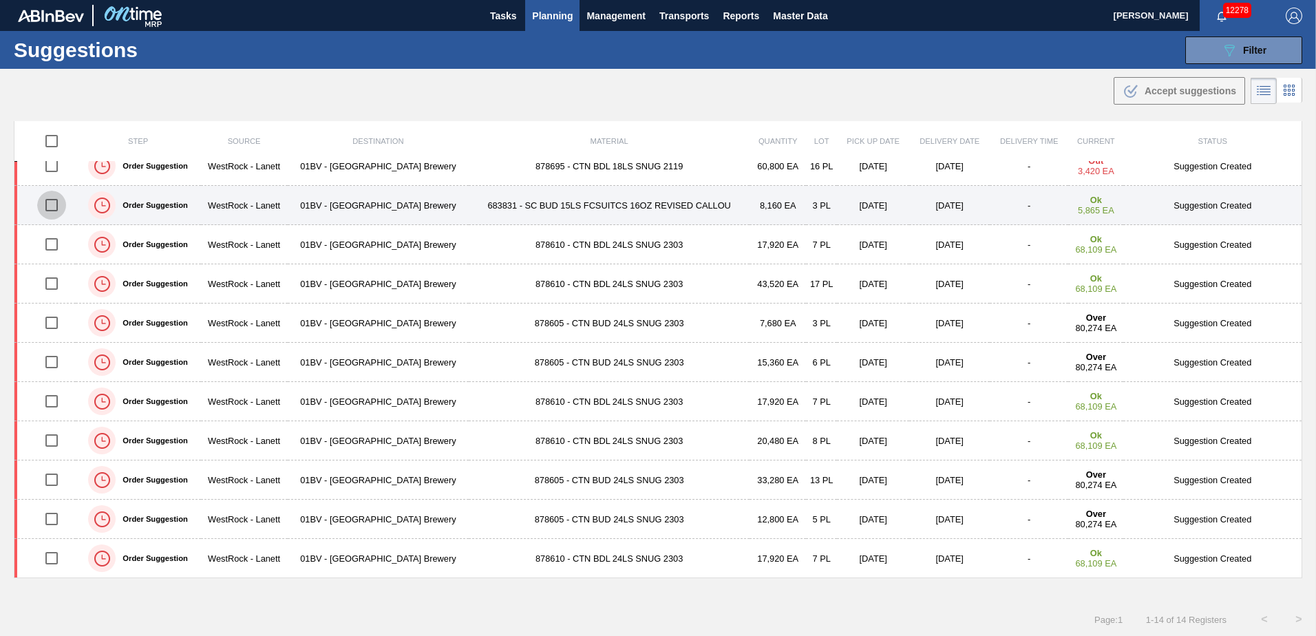
click at [50, 208] on input "checkbox" at bounding box center [51, 205] width 29 height 29
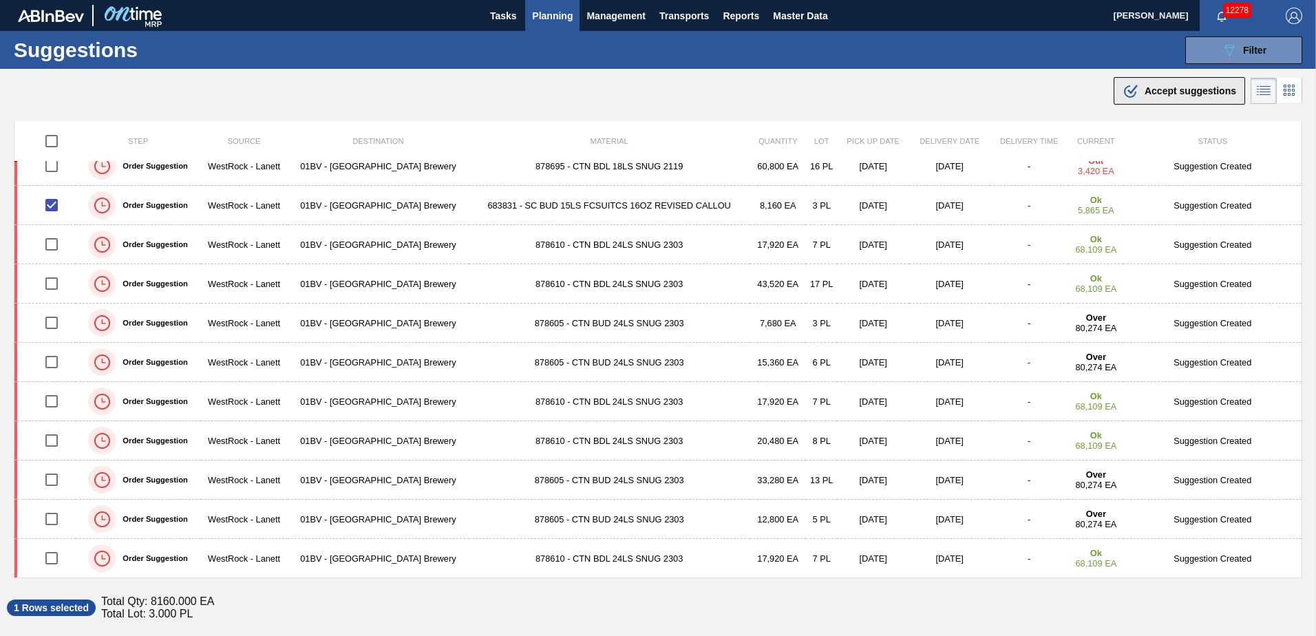
click at [1173, 92] on span "Accept suggestions" at bounding box center [1191, 90] width 92 height 11
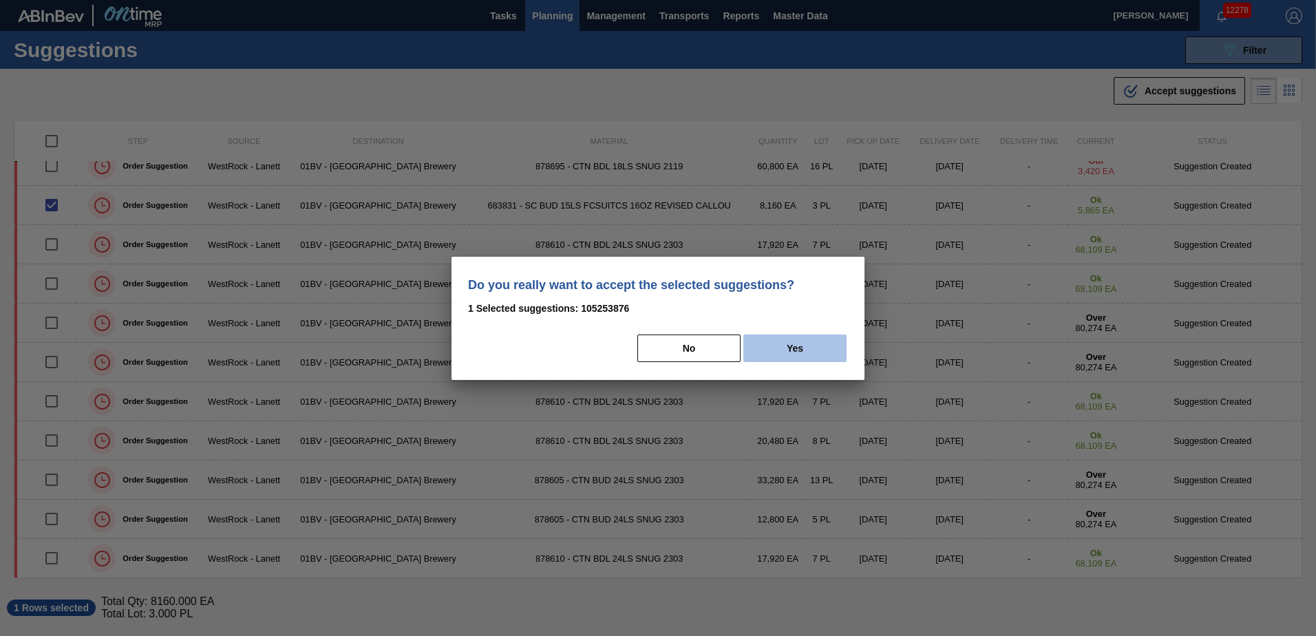
click at [788, 344] on button "Yes" at bounding box center [795, 349] width 103 height 28
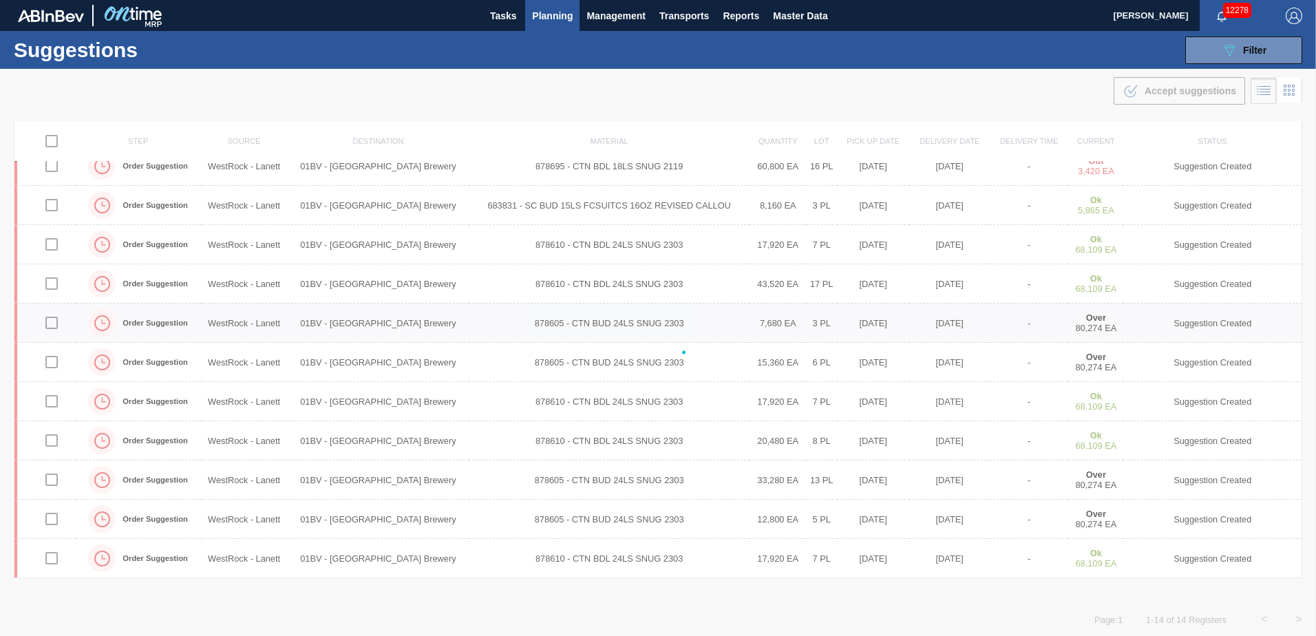
checkbox input "false"
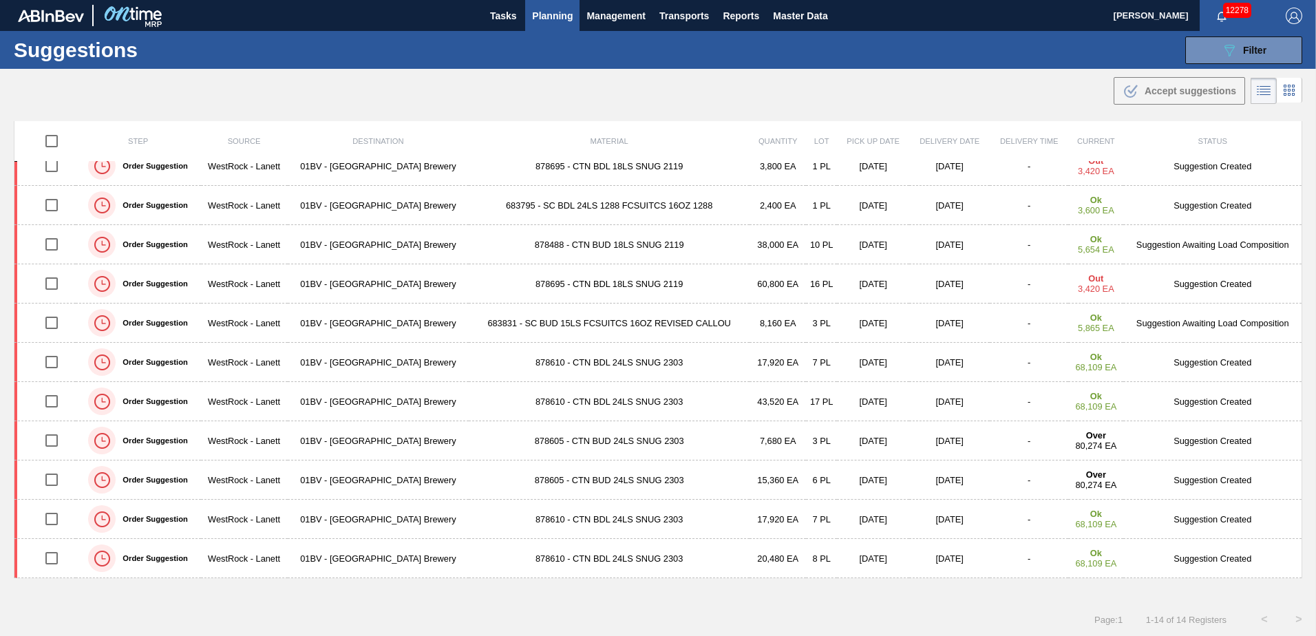
scroll to position [0, 0]
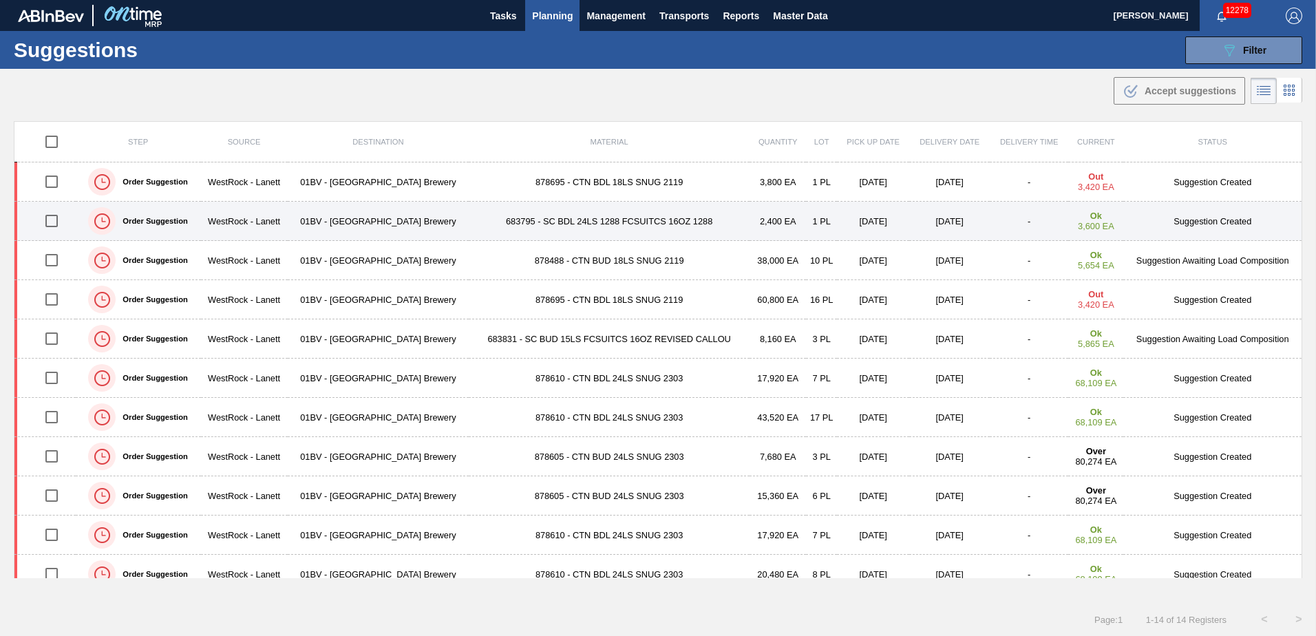
drag, startPoint x: 45, startPoint y: 221, endPoint x: 172, endPoint y: 220, distance: 126.7
click at [45, 221] on input "checkbox" at bounding box center [51, 221] width 29 height 29
checkbox input "true"
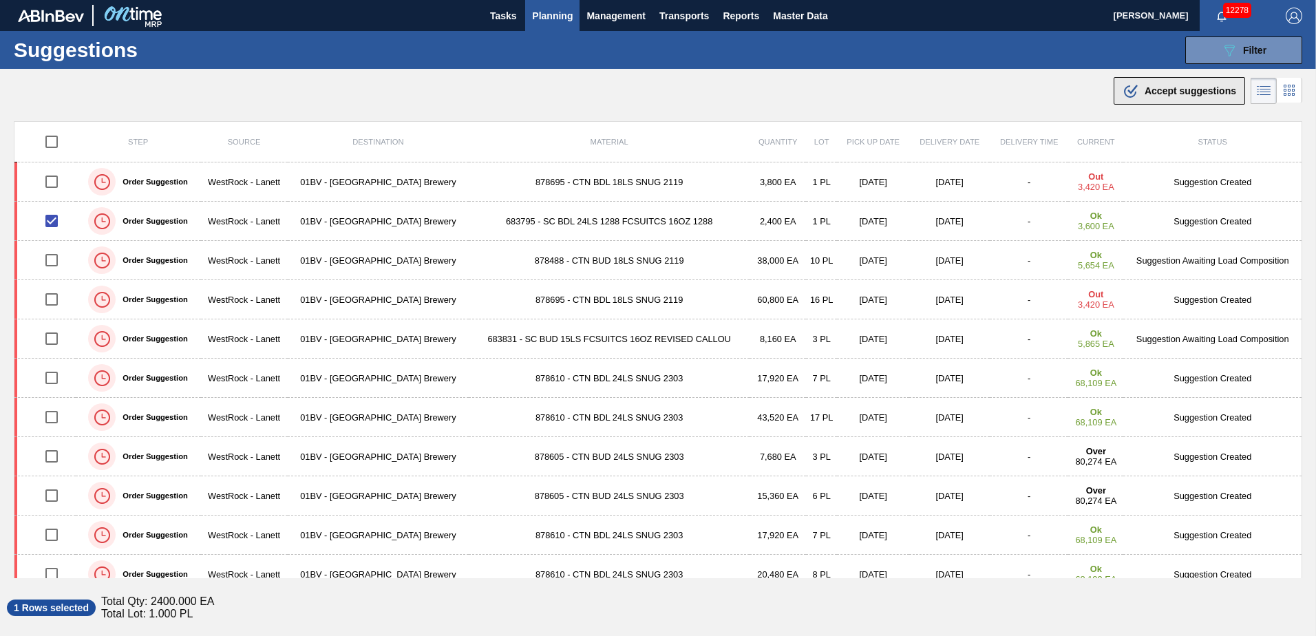
click at [1147, 92] on span "Accept suggestions" at bounding box center [1191, 90] width 92 height 11
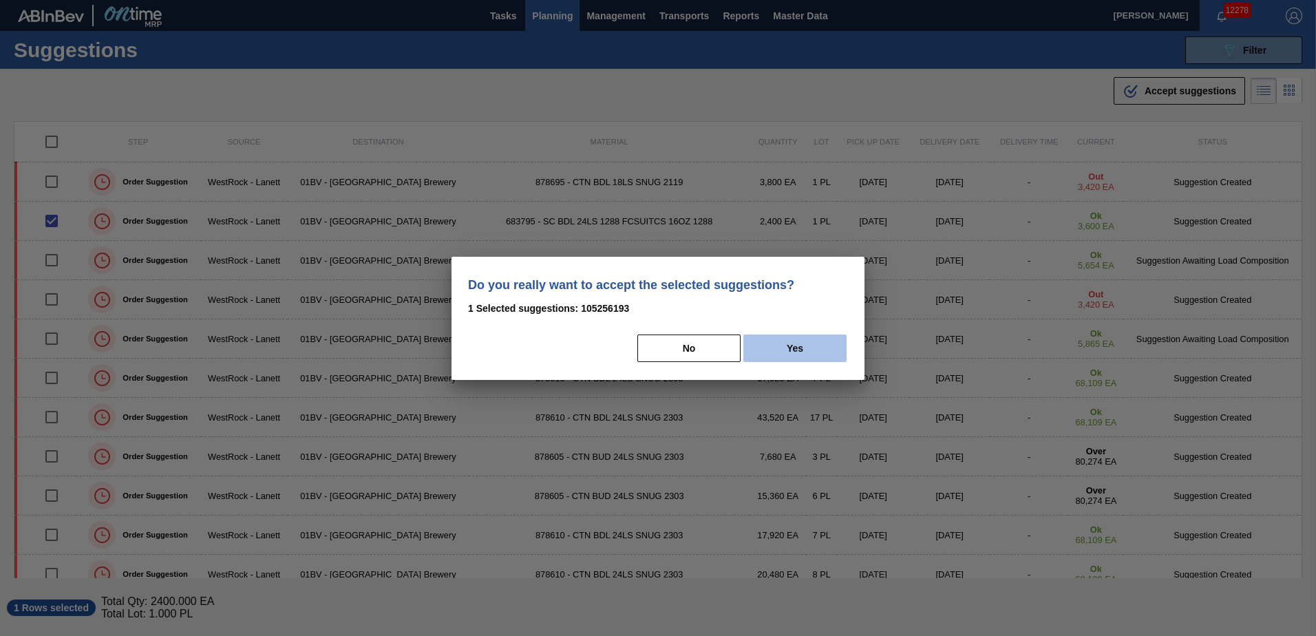
click at [822, 348] on button "Yes" at bounding box center [795, 349] width 103 height 28
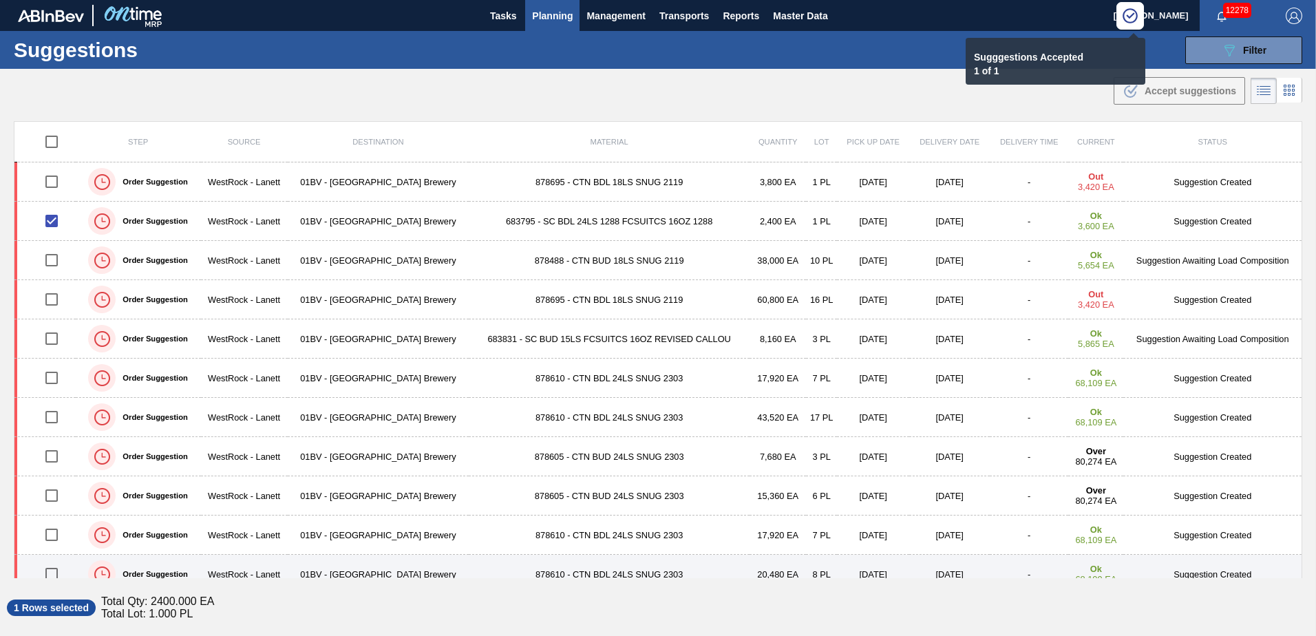
click at [54, 574] on input "checkbox" at bounding box center [51, 574] width 29 height 29
checkbox input "true"
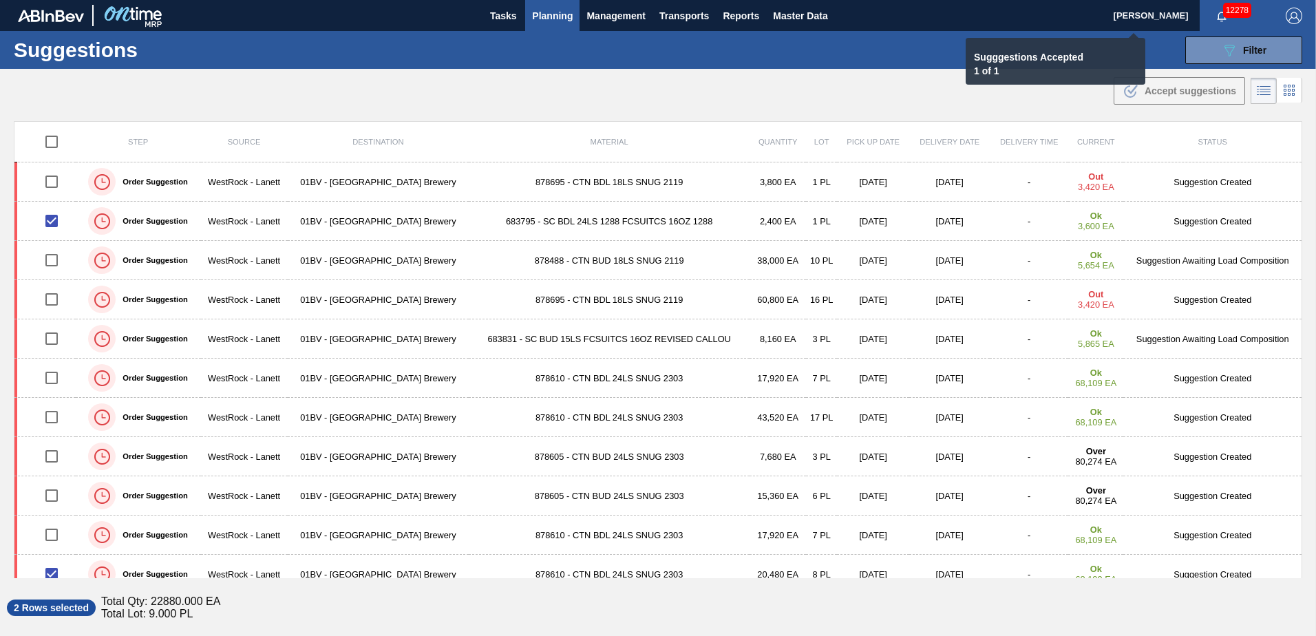
checkbox input "false"
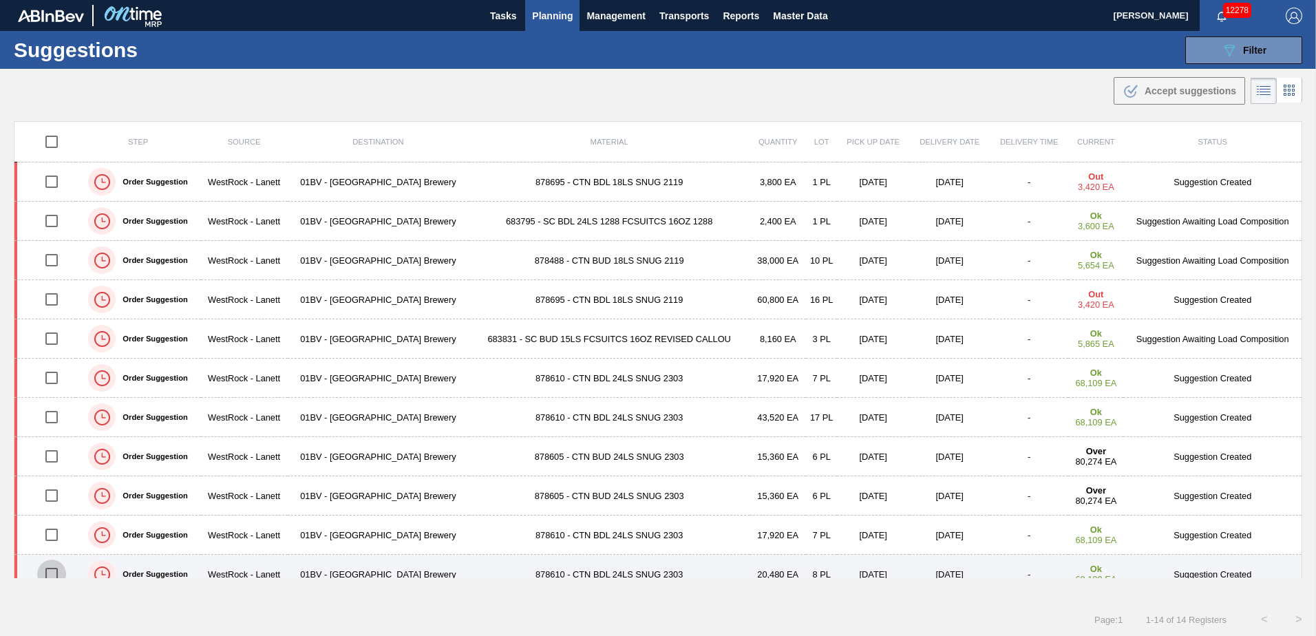
click at [50, 575] on input "checkbox" at bounding box center [51, 574] width 29 height 29
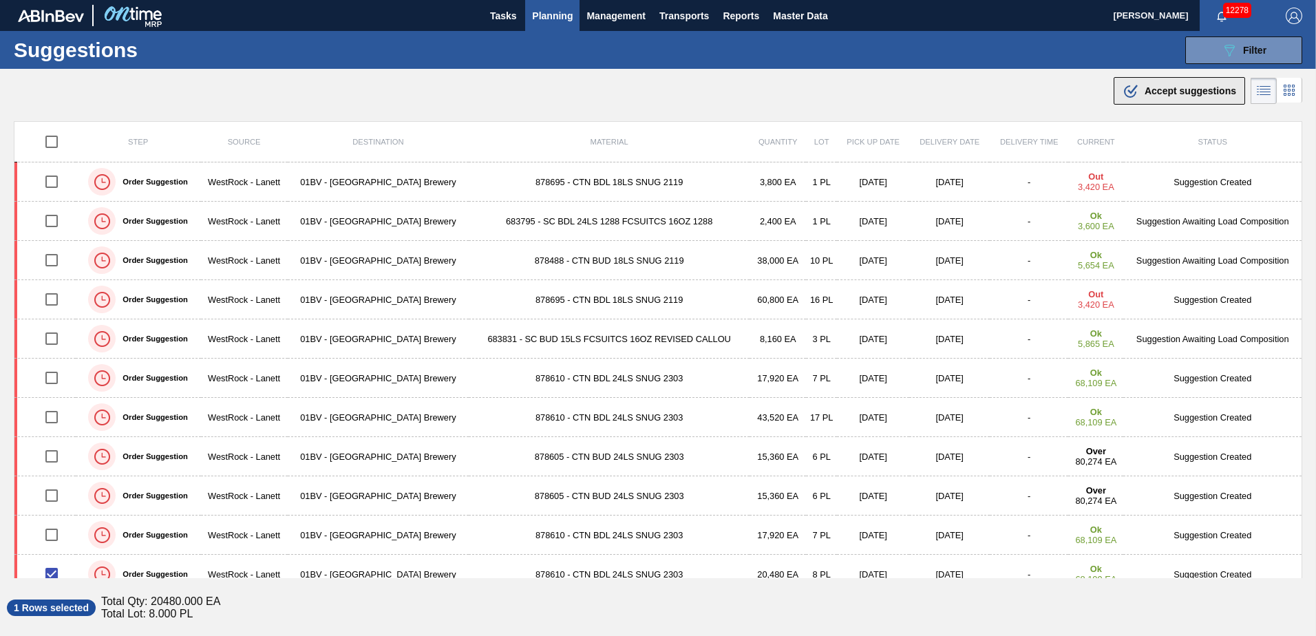
click at [1166, 90] on span "Accept suggestions" at bounding box center [1191, 90] width 92 height 11
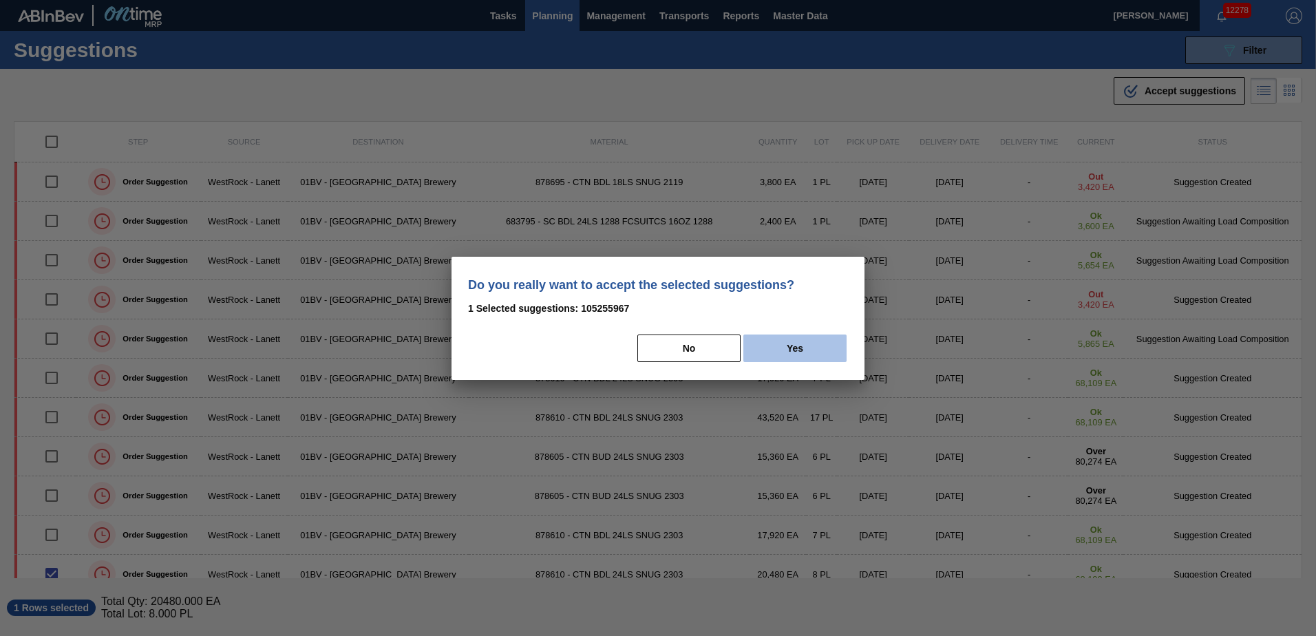
click at [794, 347] on button "Yes" at bounding box center [795, 349] width 103 height 28
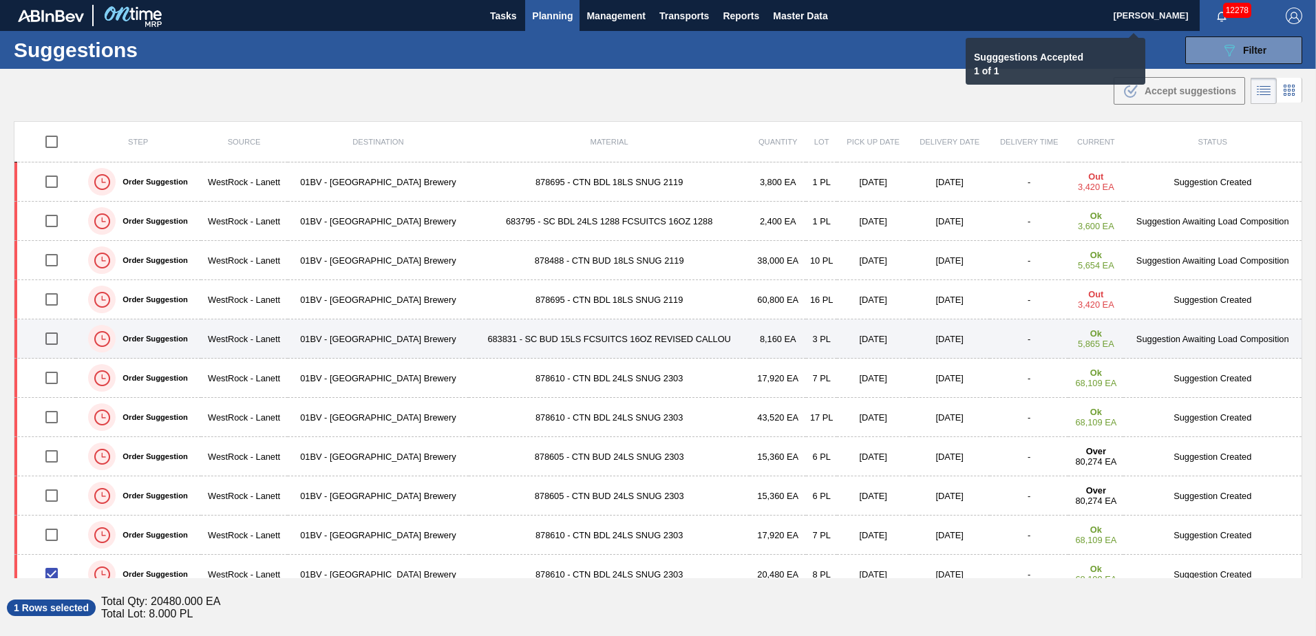
checkbox input "false"
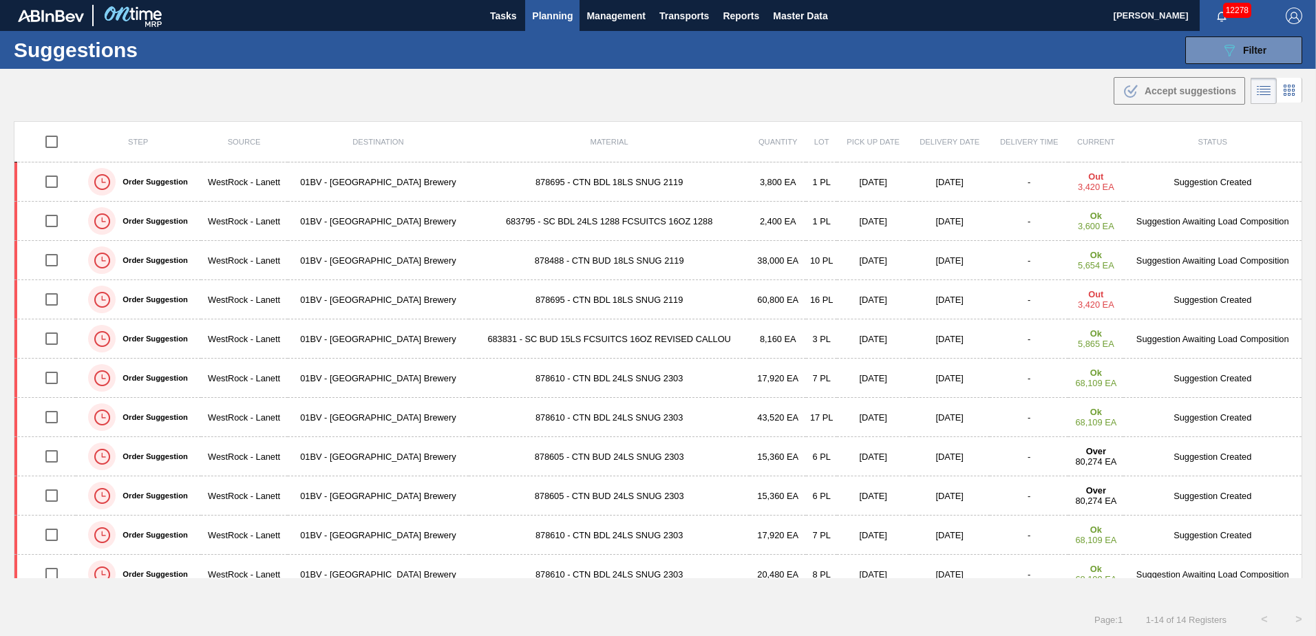
click at [545, 15] on span "Planning" at bounding box center [552, 16] width 41 height 17
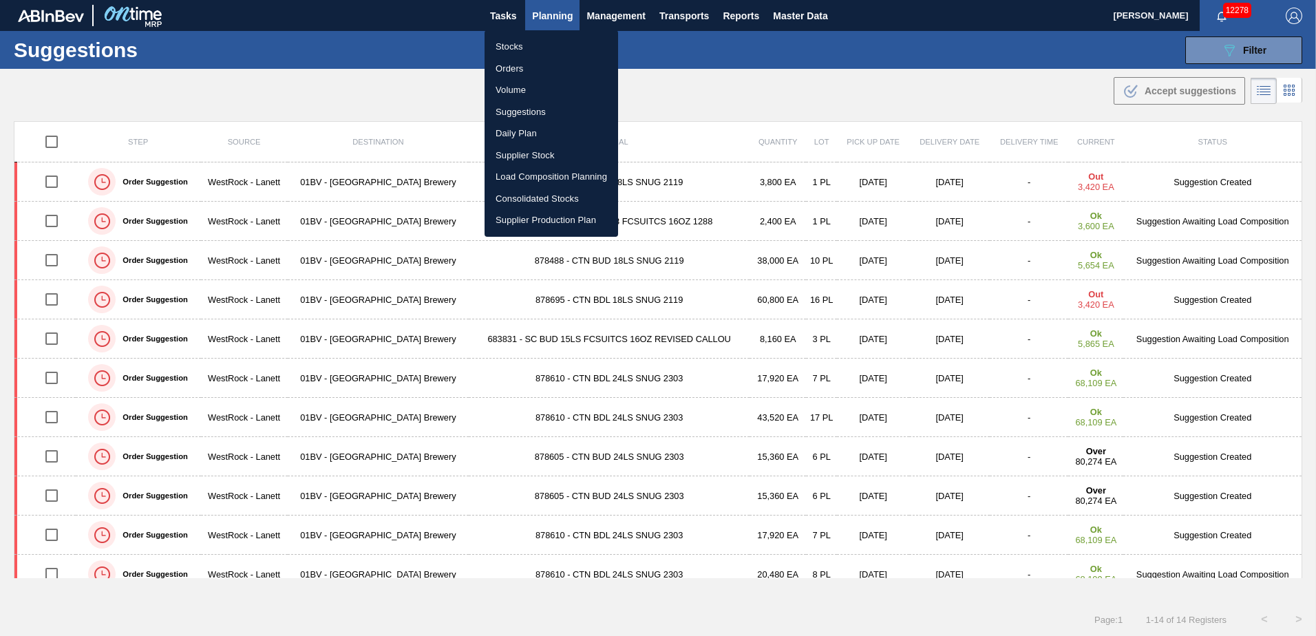
click at [534, 175] on li "Load Composition Planning" at bounding box center [552, 177] width 134 height 22
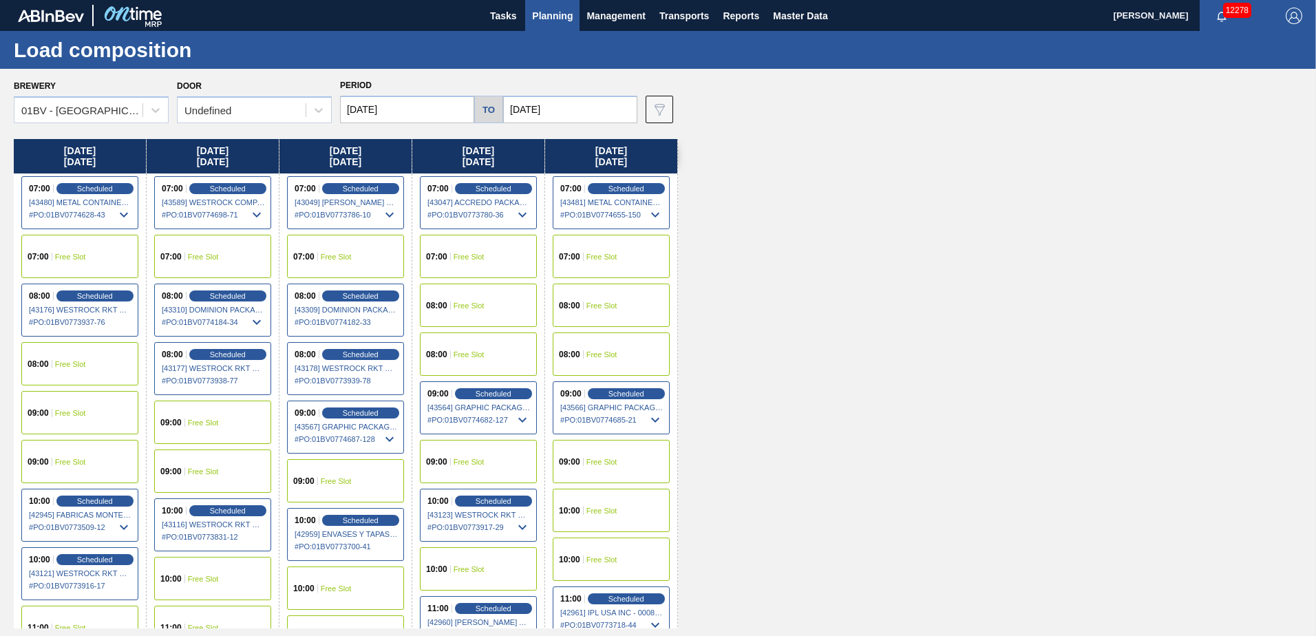
click at [565, 108] on input "[DATE]" at bounding box center [570, 110] width 134 height 28
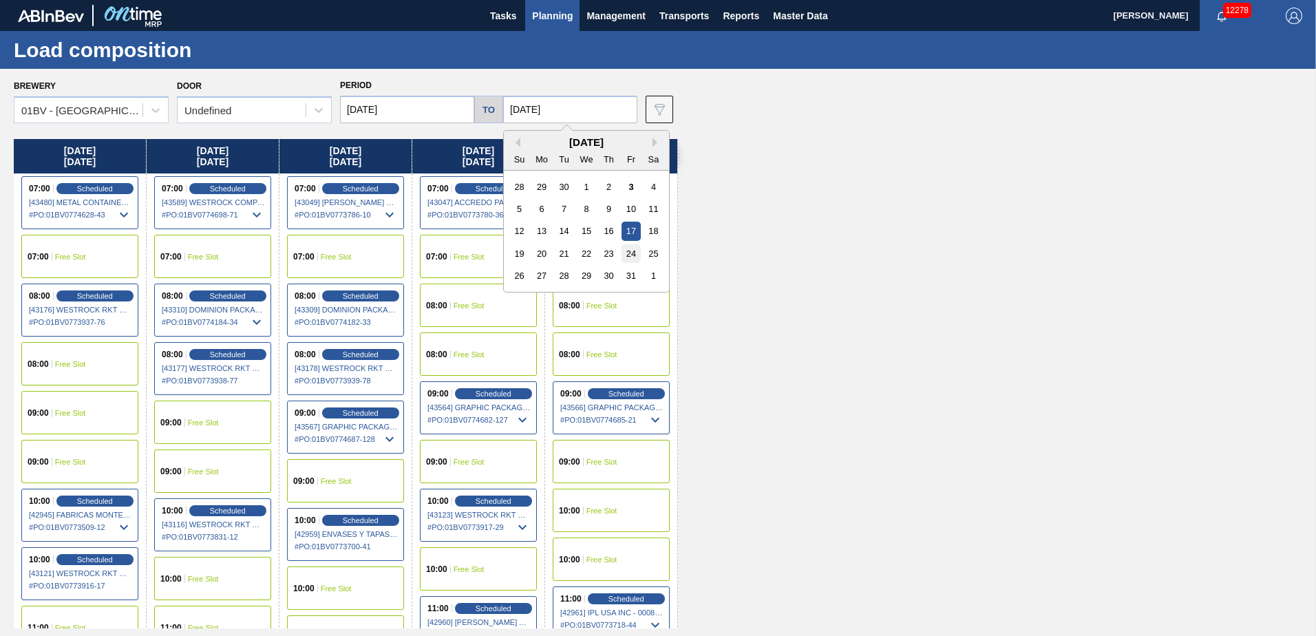
click at [622, 250] on div "24" at bounding box center [631, 253] width 19 height 19
type input "[DATE]"
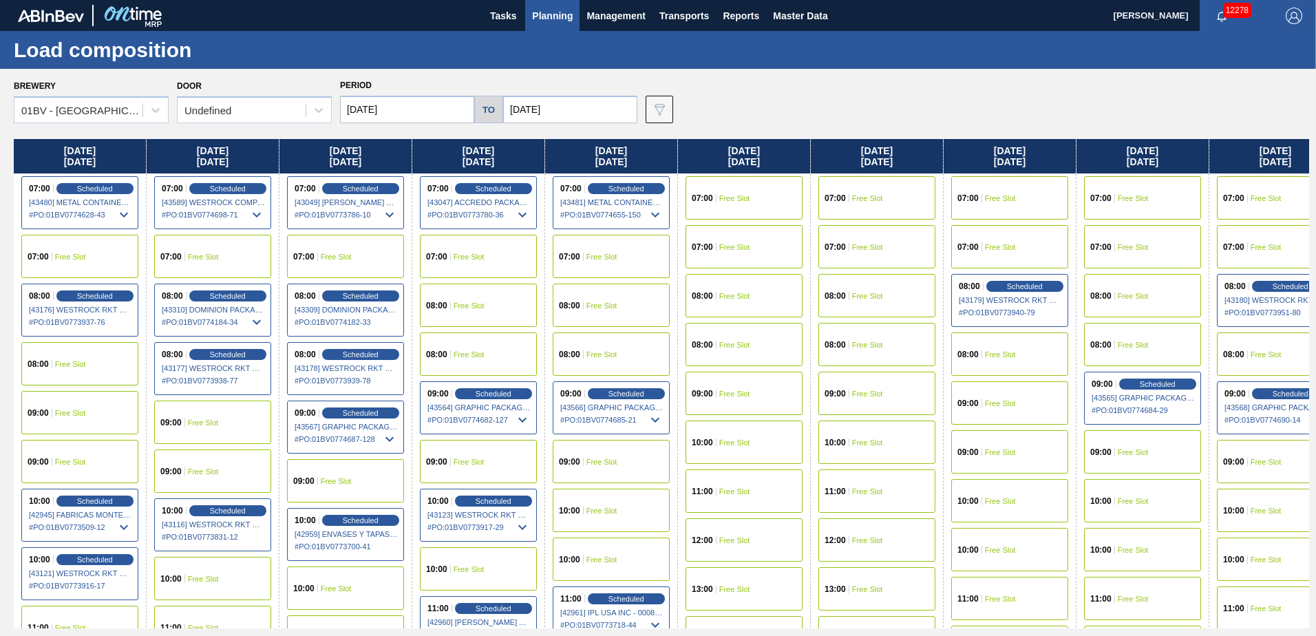
click at [409, 109] on input "[DATE]" at bounding box center [407, 110] width 134 height 28
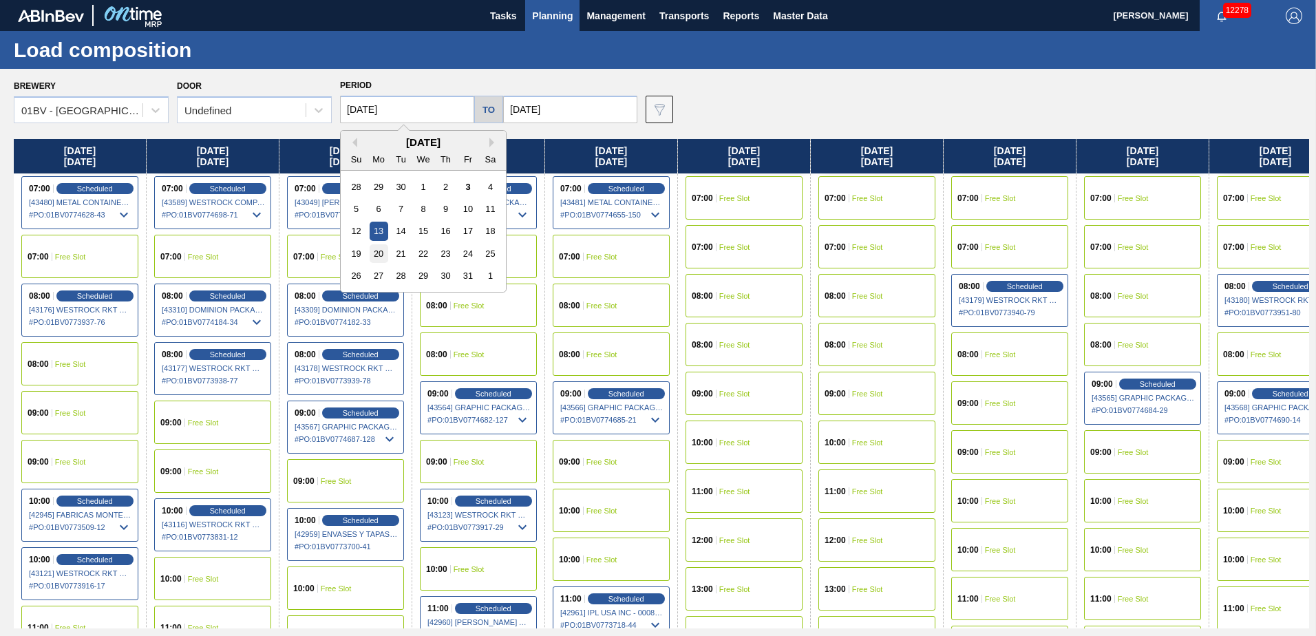
click at [381, 249] on div "20" at bounding box center [379, 253] width 19 height 19
type input "[DATE]"
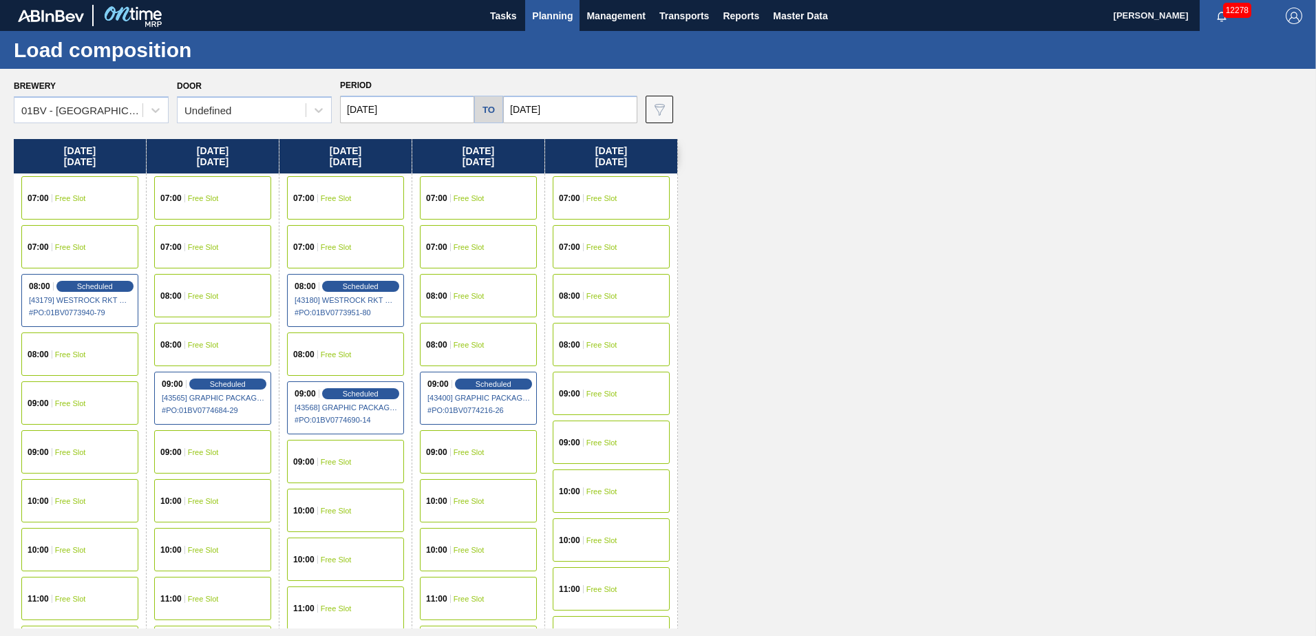
click at [228, 198] on div "07:00 Free Slot" at bounding box center [212, 197] width 117 height 43
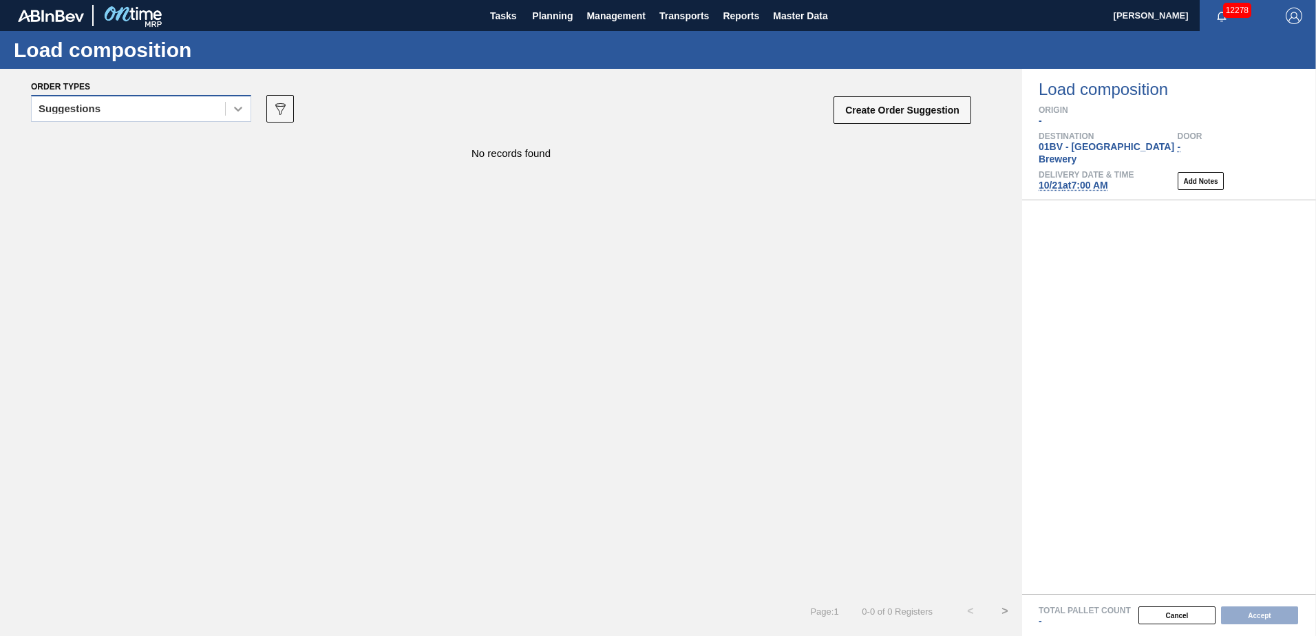
click at [231, 107] on icon at bounding box center [238, 109] width 14 height 14
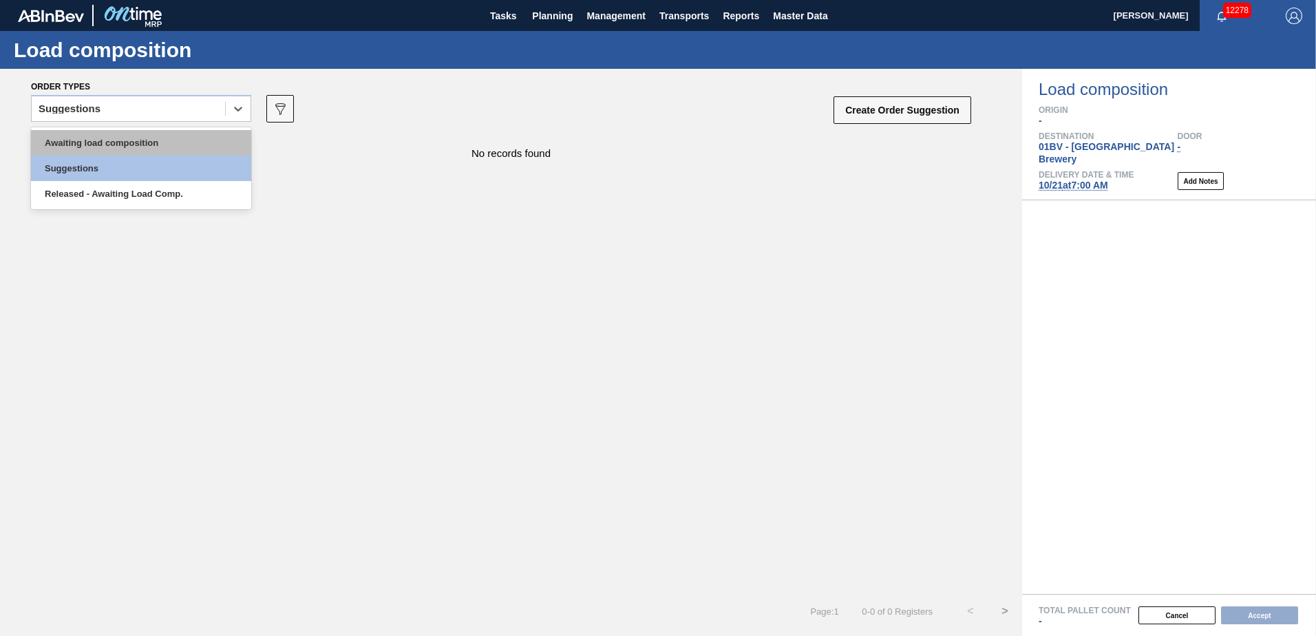
click at [183, 136] on div "Awaiting load composition" at bounding box center [141, 142] width 220 height 25
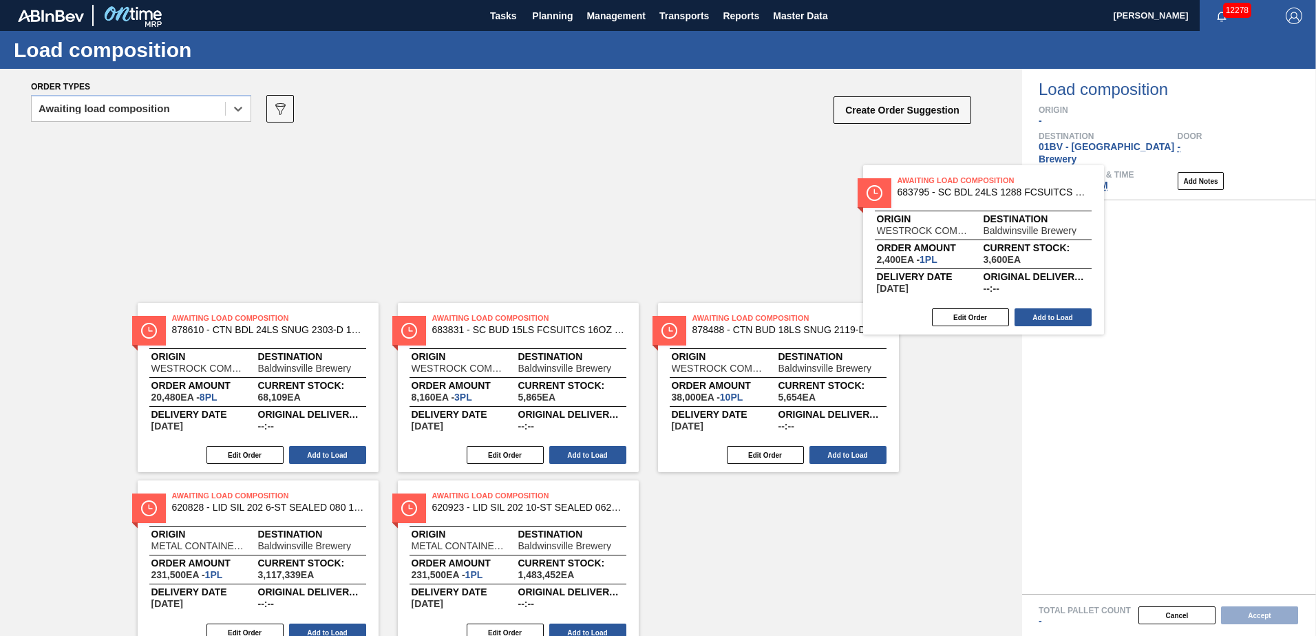
drag, startPoint x: 706, startPoint y: 154, endPoint x: 1071, endPoint y: 209, distance: 368.5
click at [1071, 209] on div "Order types option Awaiting load composition, selected. Select is focused ,type…" at bounding box center [658, 352] width 1316 height 567
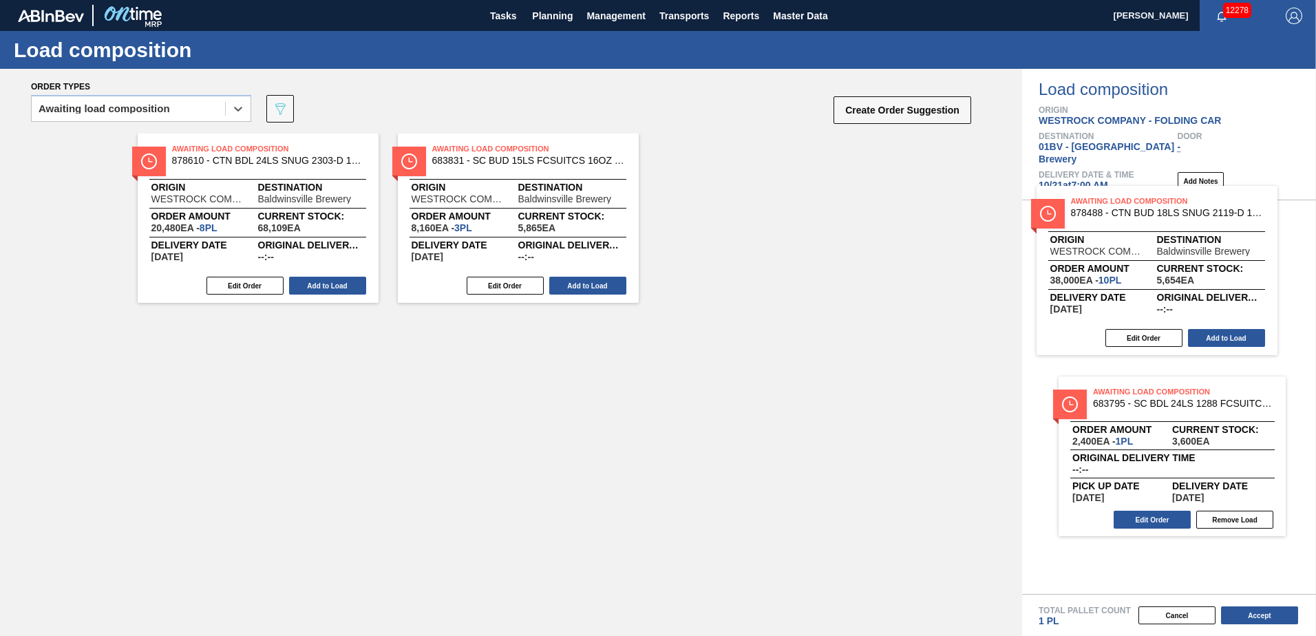
drag, startPoint x: 727, startPoint y: 163, endPoint x: 1118, endPoint y: 217, distance: 394.7
click at [1118, 217] on div "Order types option Awaiting load composition, selected. Select is focused ,type…" at bounding box center [658, 352] width 1316 height 567
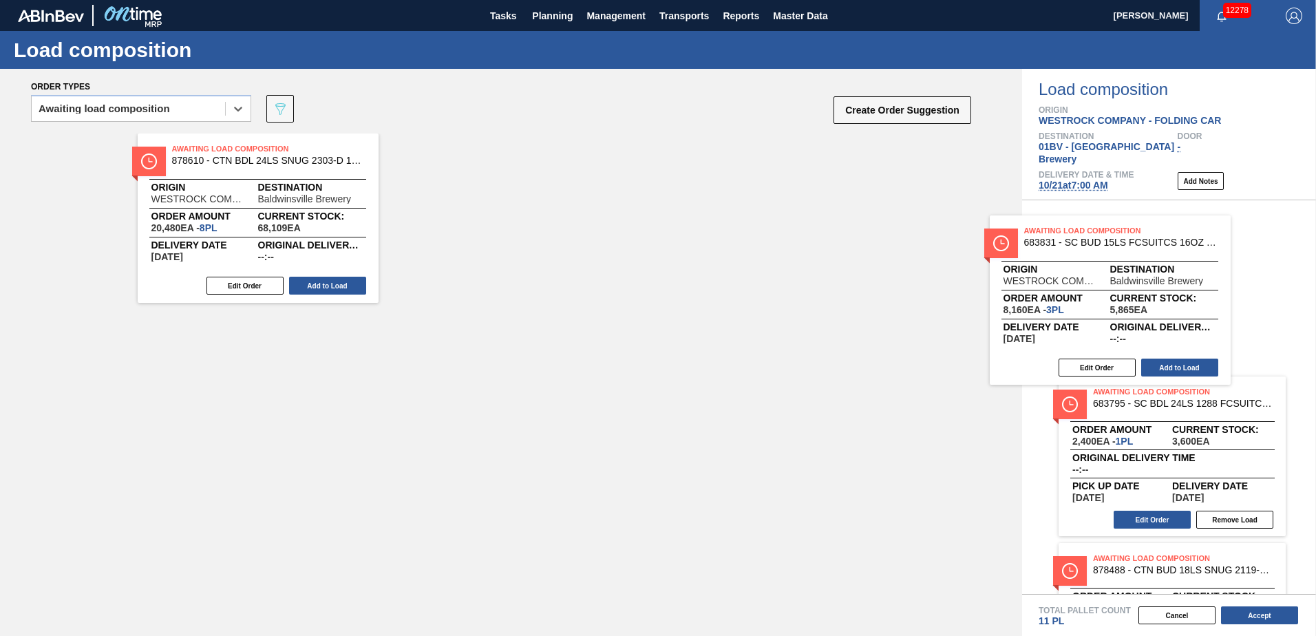
drag, startPoint x: 523, startPoint y: 164, endPoint x: 1161, endPoint y: 251, distance: 644.2
click at [1161, 251] on div "Order types option Awaiting load composition, selected. Select is focused ,type…" at bounding box center [658, 352] width 1316 height 567
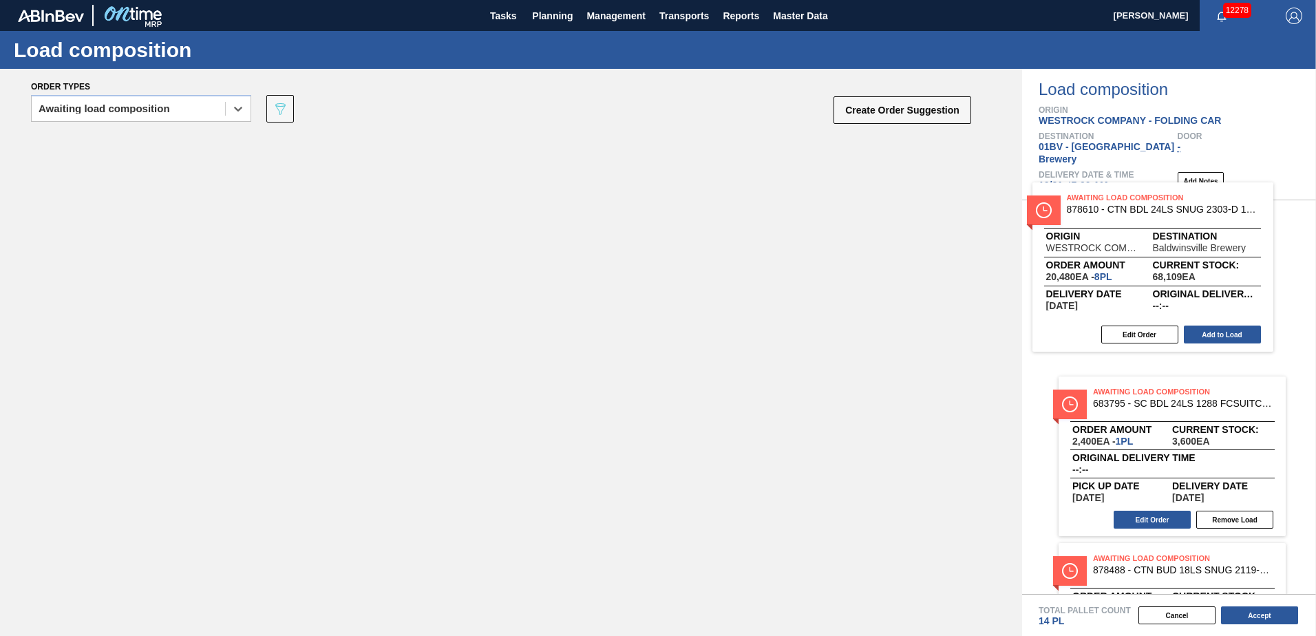
drag, startPoint x: 234, startPoint y: 179, endPoint x: 1139, endPoint y: 229, distance: 906.7
click at [1139, 229] on div "Order types option Awaiting load composition, selected. Select is focused ,type…" at bounding box center [658, 352] width 1316 height 567
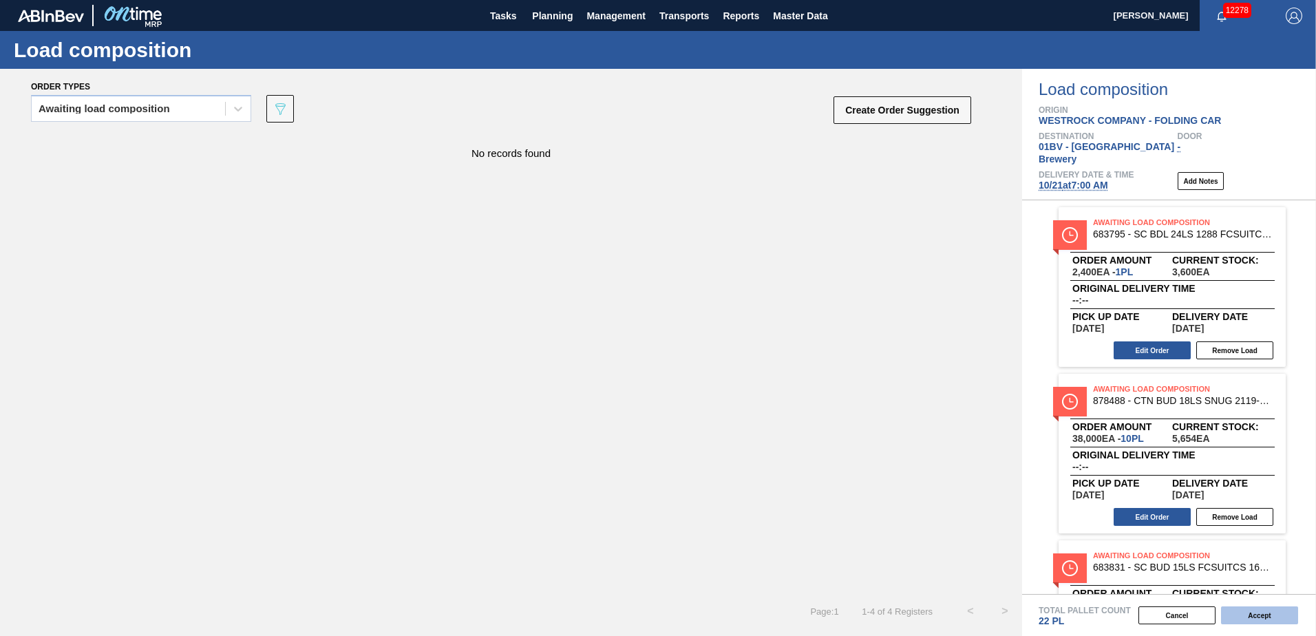
click at [1261, 616] on button "Accept" at bounding box center [1259, 616] width 77 height 18
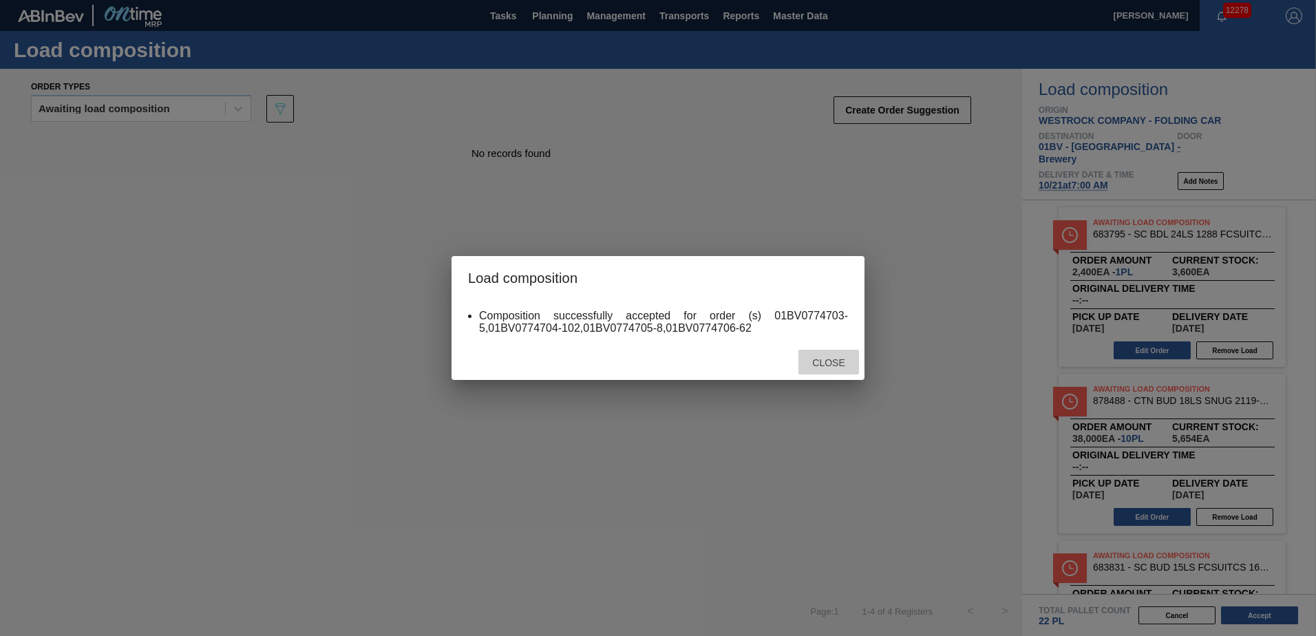
click at [840, 366] on span "Close" at bounding box center [828, 362] width 54 height 11
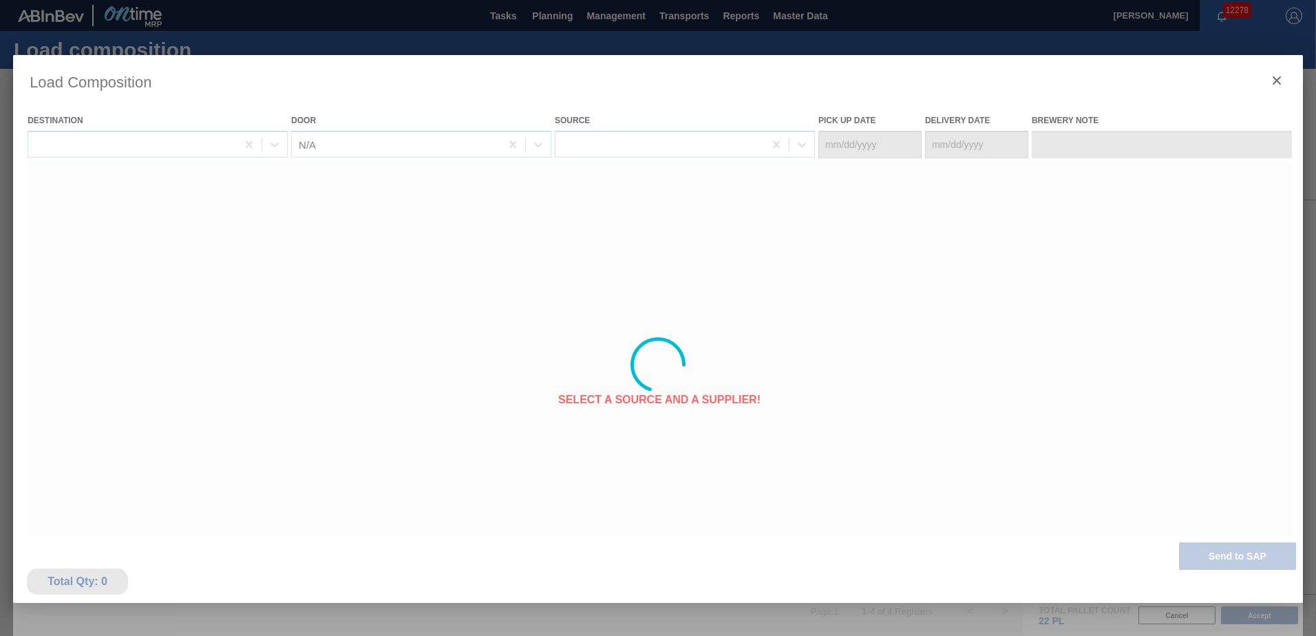
type Date "10/18/2025"
type Date "10/21/2025"
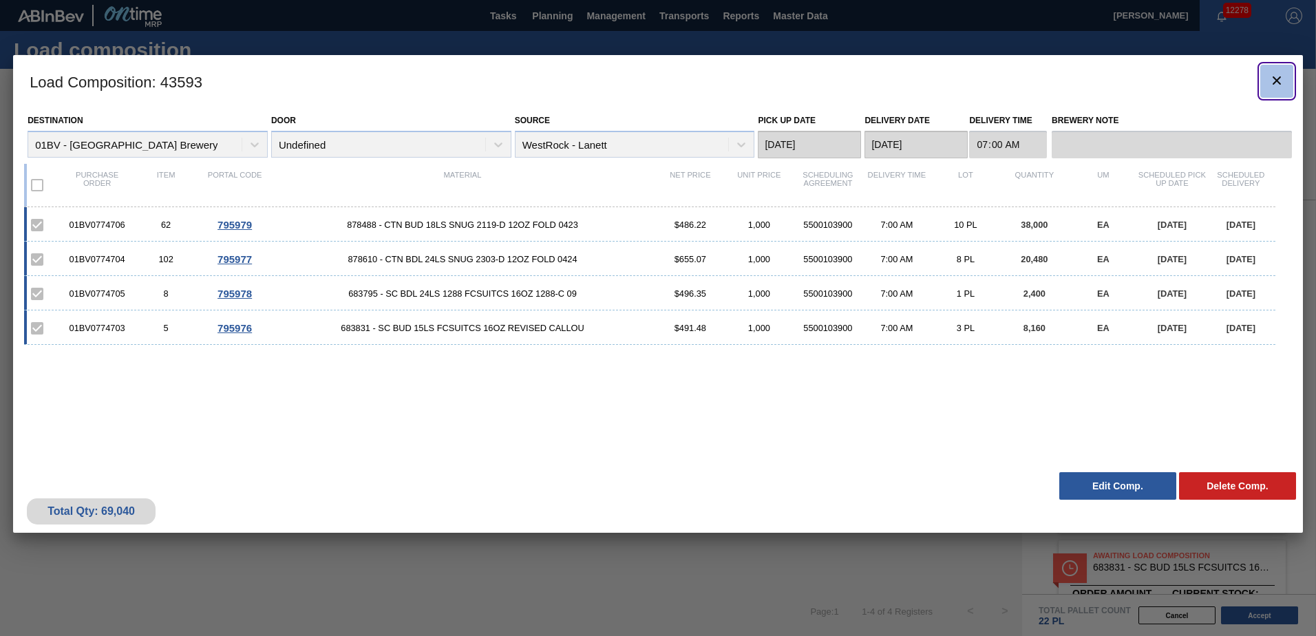
click at [1279, 83] on icon "botão de ícone" at bounding box center [1277, 80] width 8 height 8
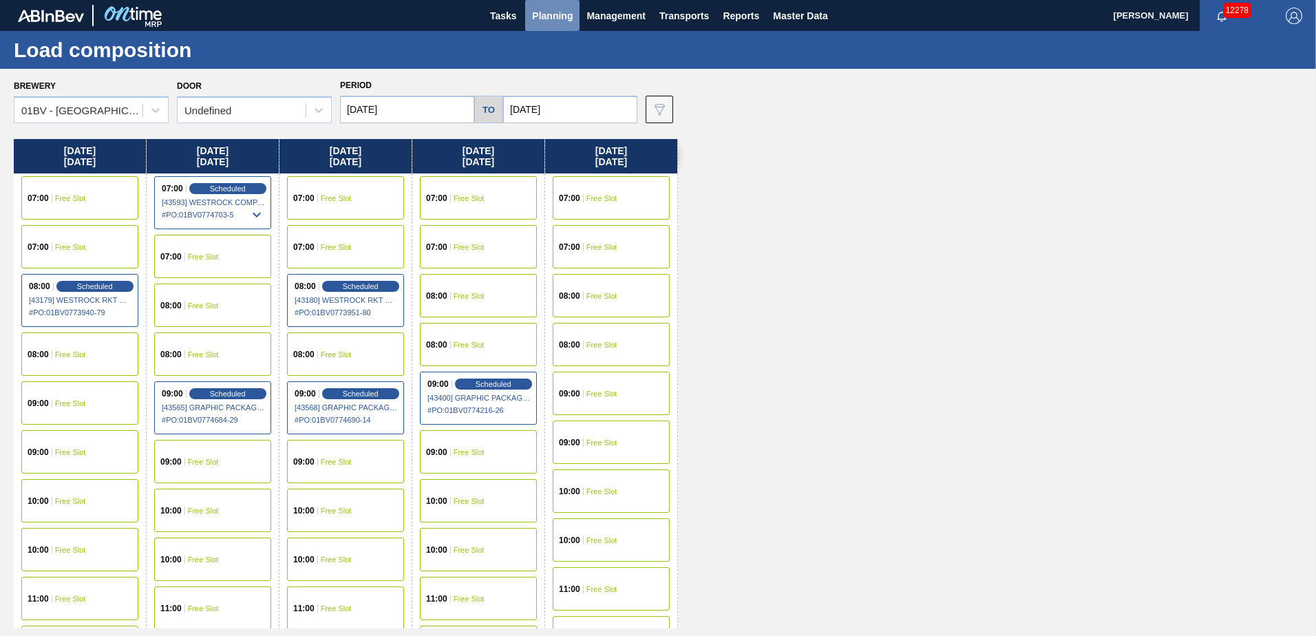
click at [551, 17] on span "Planning" at bounding box center [552, 16] width 41 height 17
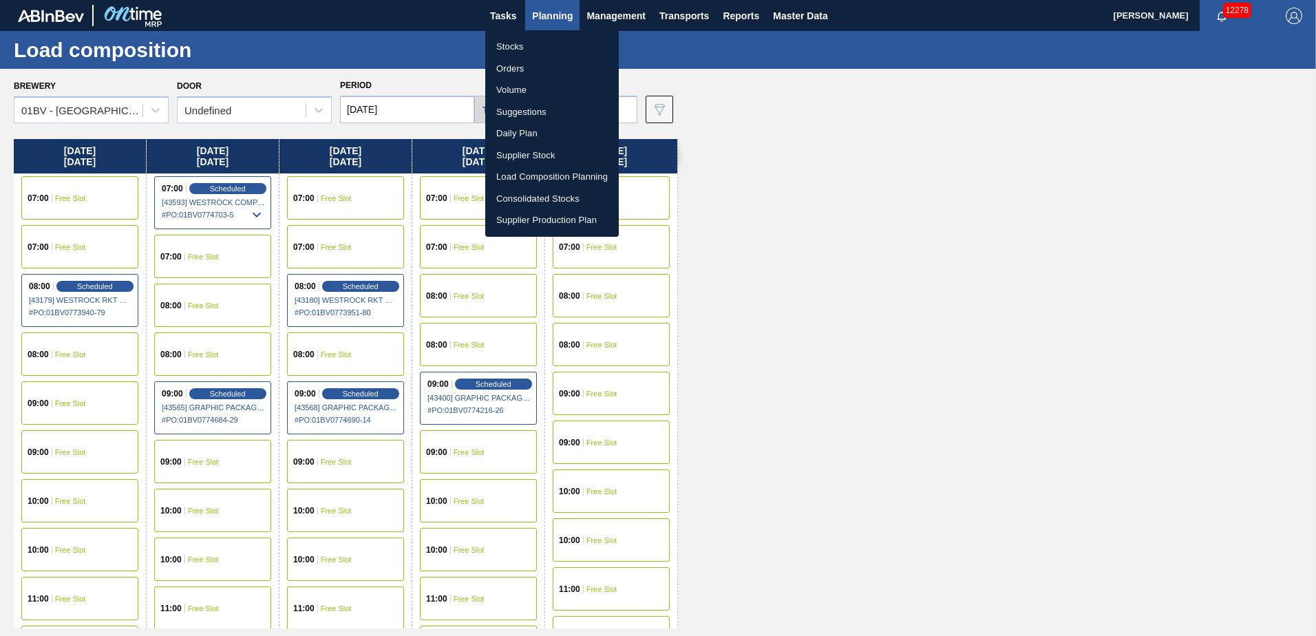
drag, startPoint x: 522, startPoint y: 109, endPoint x: 538, endPoint y: 110, distance: 15.9
click at [522, 109] on li "Suggestions" at bounding box center [552, 112] width 134 height 22
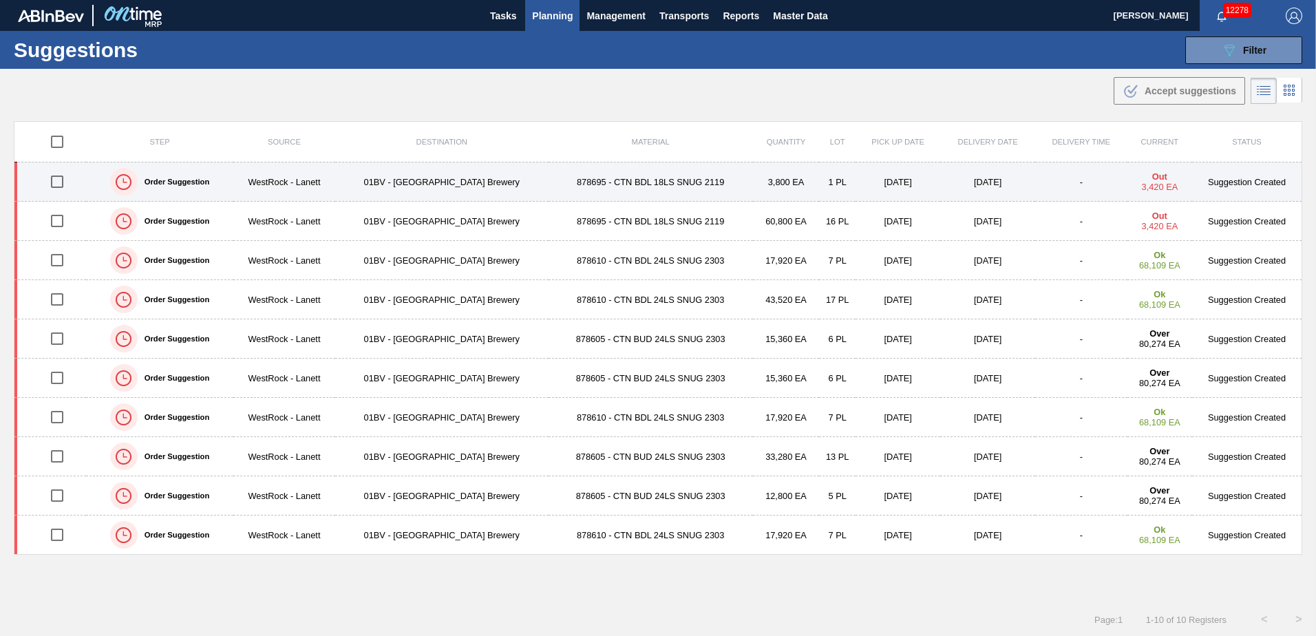
click at [57, 185] on input "checkbox" at bounding box center [57, 181] width 29 height 29
checkbox input "true"
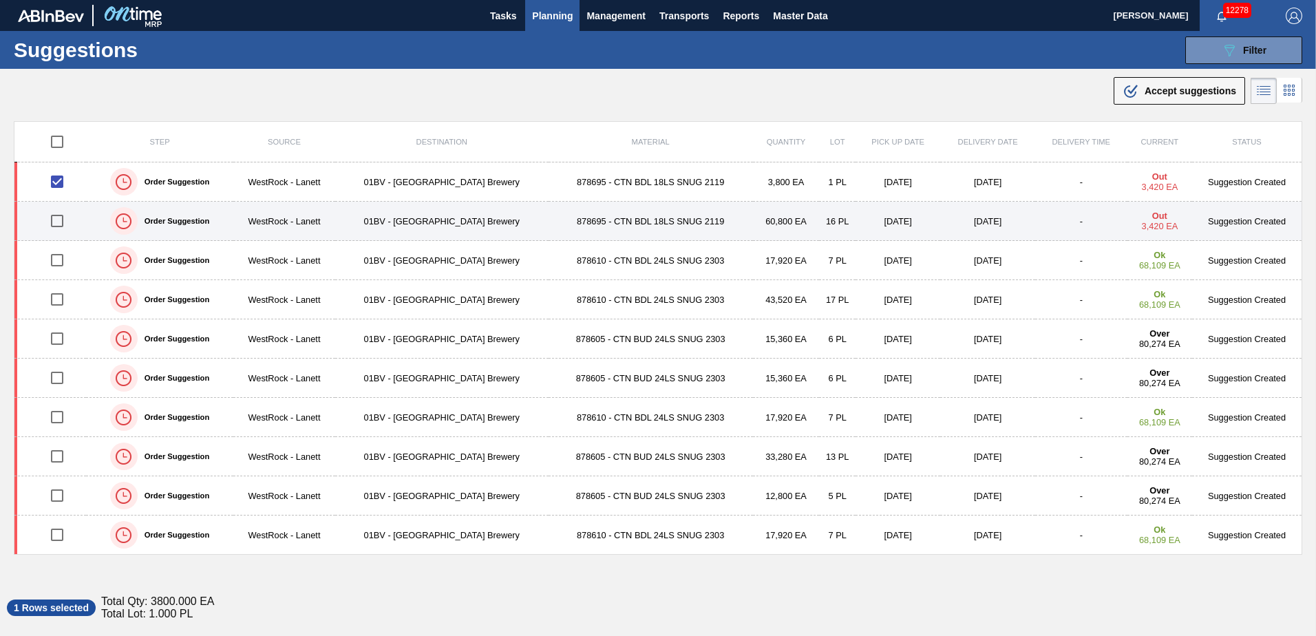
click at [53, 224] on input "checkbox" at bounding box center [57, 221] width 29 height 29
checkbox input "true"
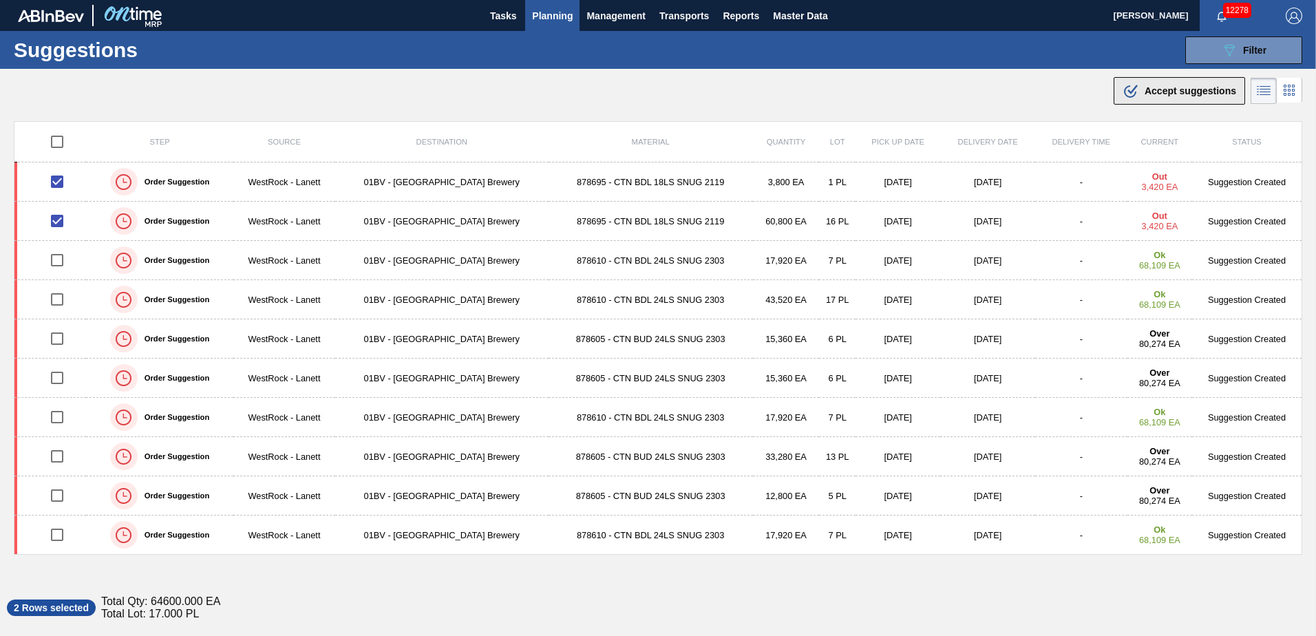
click at [1168, 89] on span "Accept suggestions" at bounding box center [1191, 90] width 92 height 11
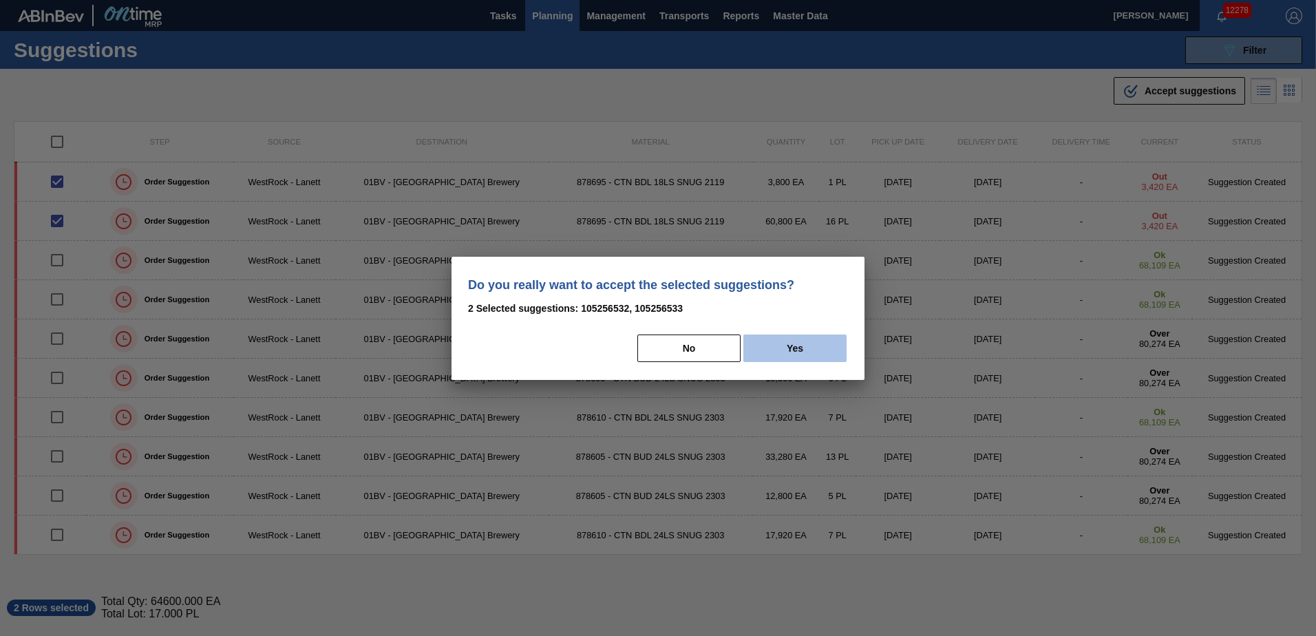
click at [801, 350] on button "Yes" at bounding box center [795, 349] width 103 height 28
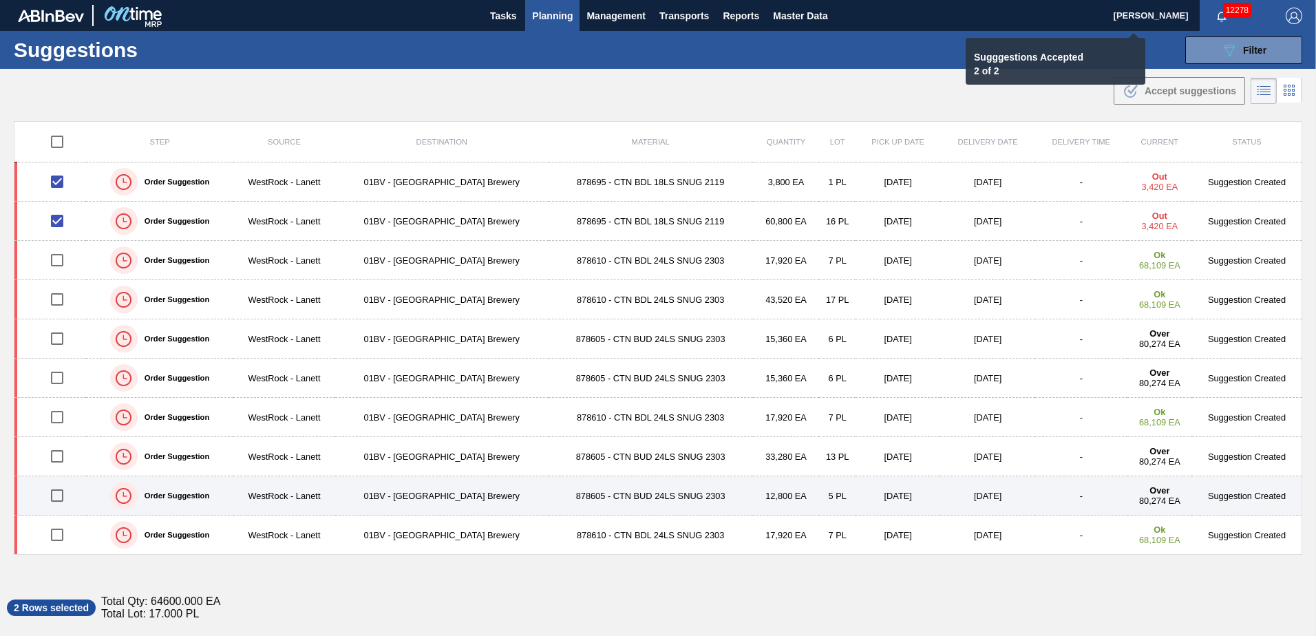
checkbox input "false"
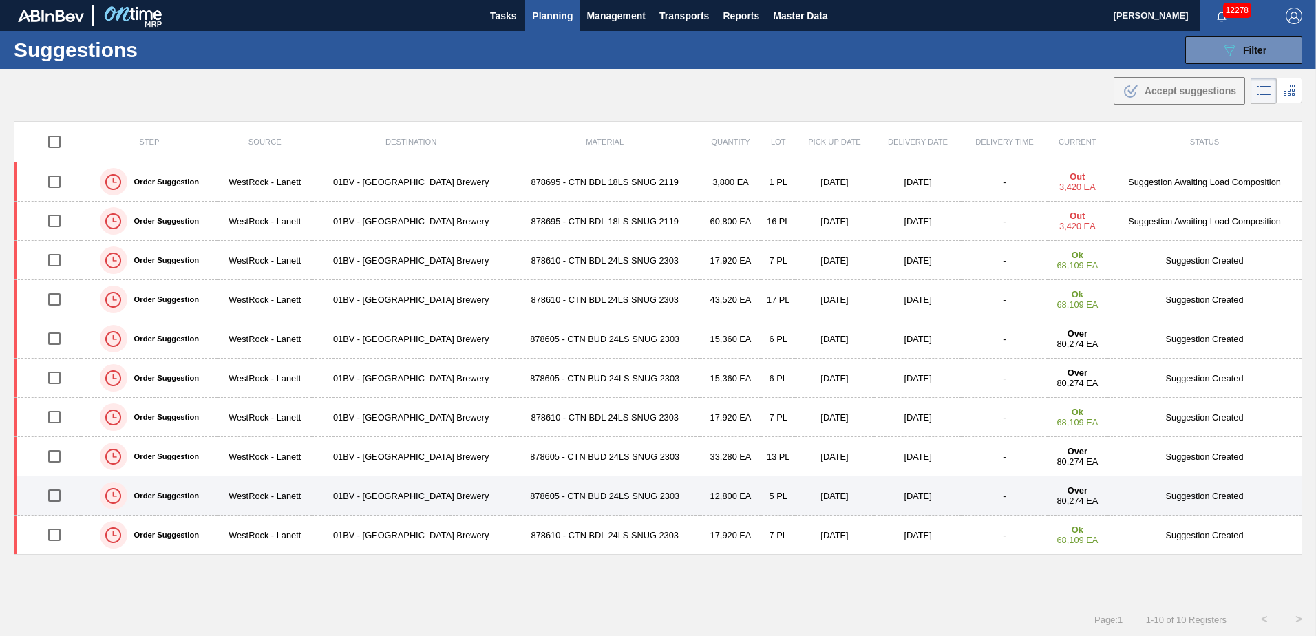
click at [50, 496] on input "checkbox" at bounding box center [54, 495] width 29 height 29
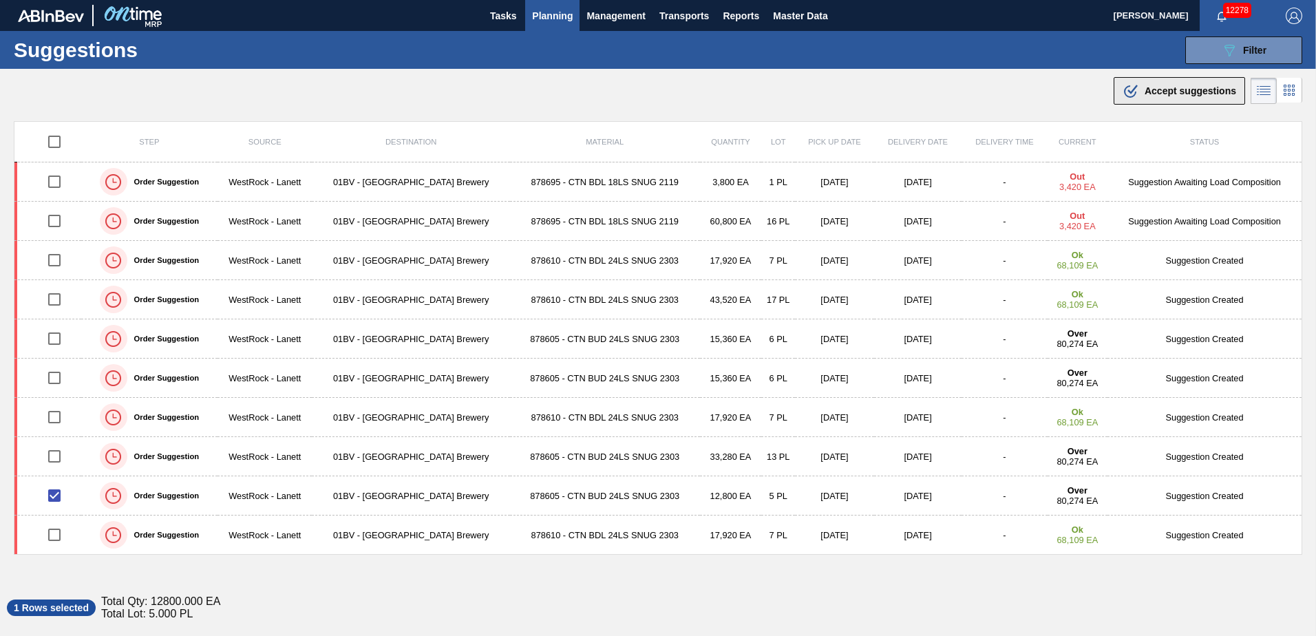
click at [1146, 92] on span "Accept suggestions" at bounding box center [1191, 90] width 92 height 11
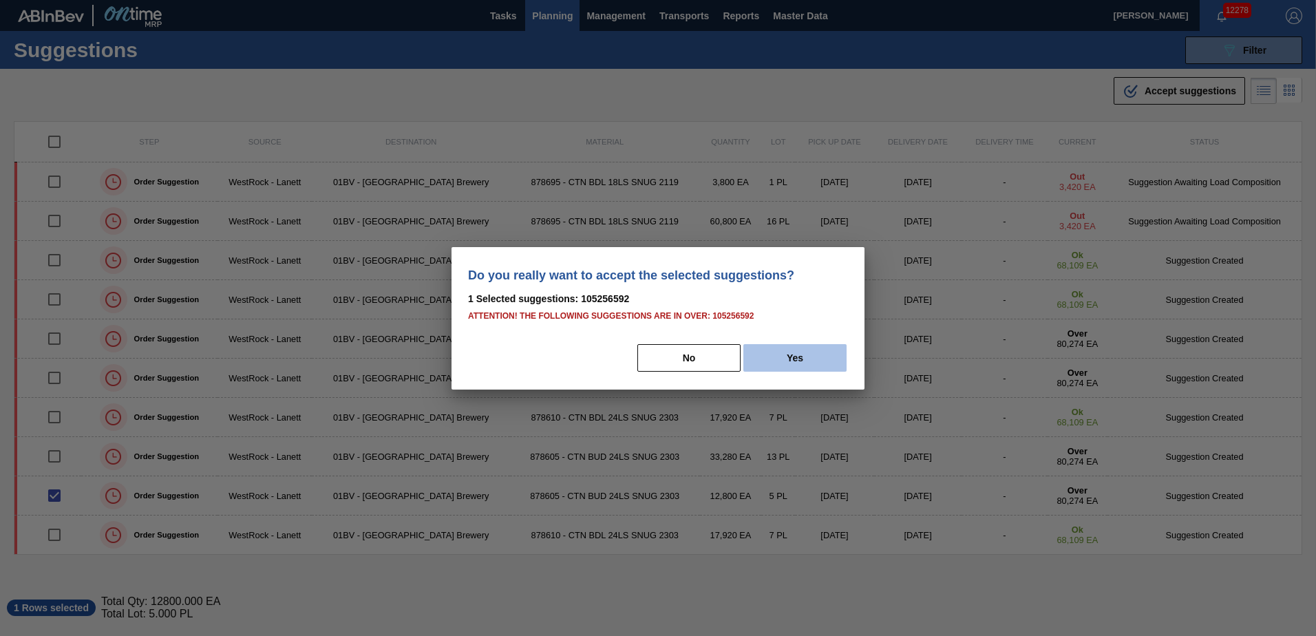
click at [834, 352] on button "Yes" at bounding box center [795, 358] width 103 height 28
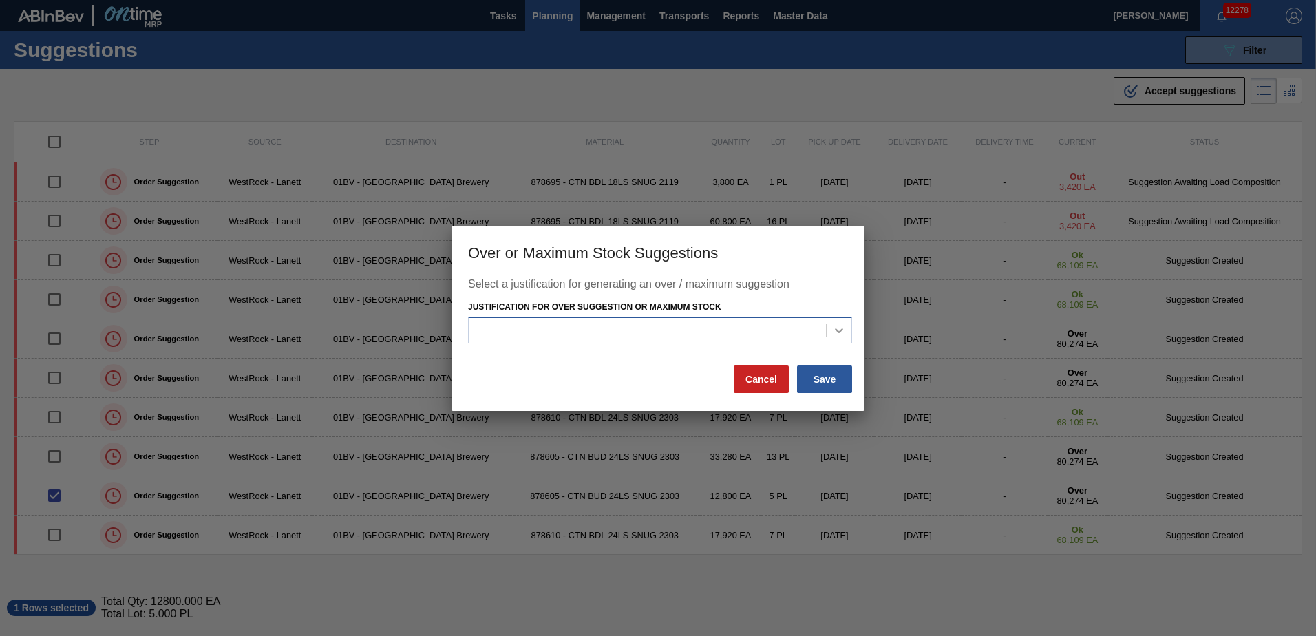
click at [830, 332] on div at bounding box center [839, 330] width 25 height 25
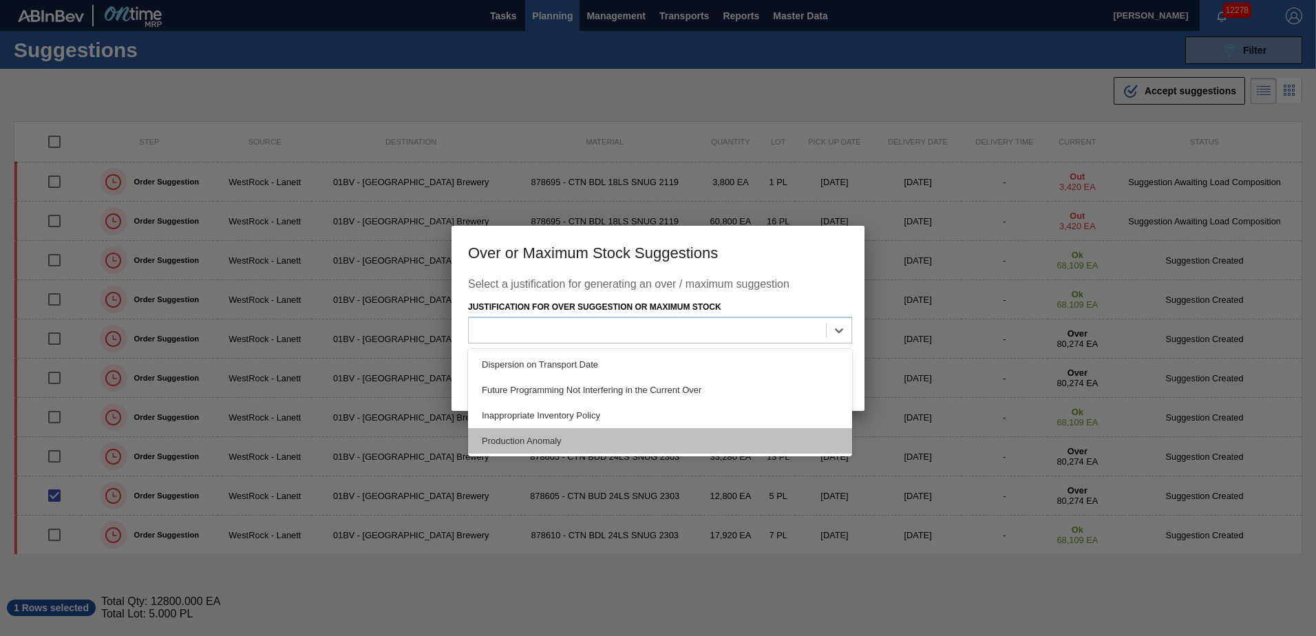
click at [540, 435] on div "Production Anomaly" at bounding box center [660, 440] width 384 height 25
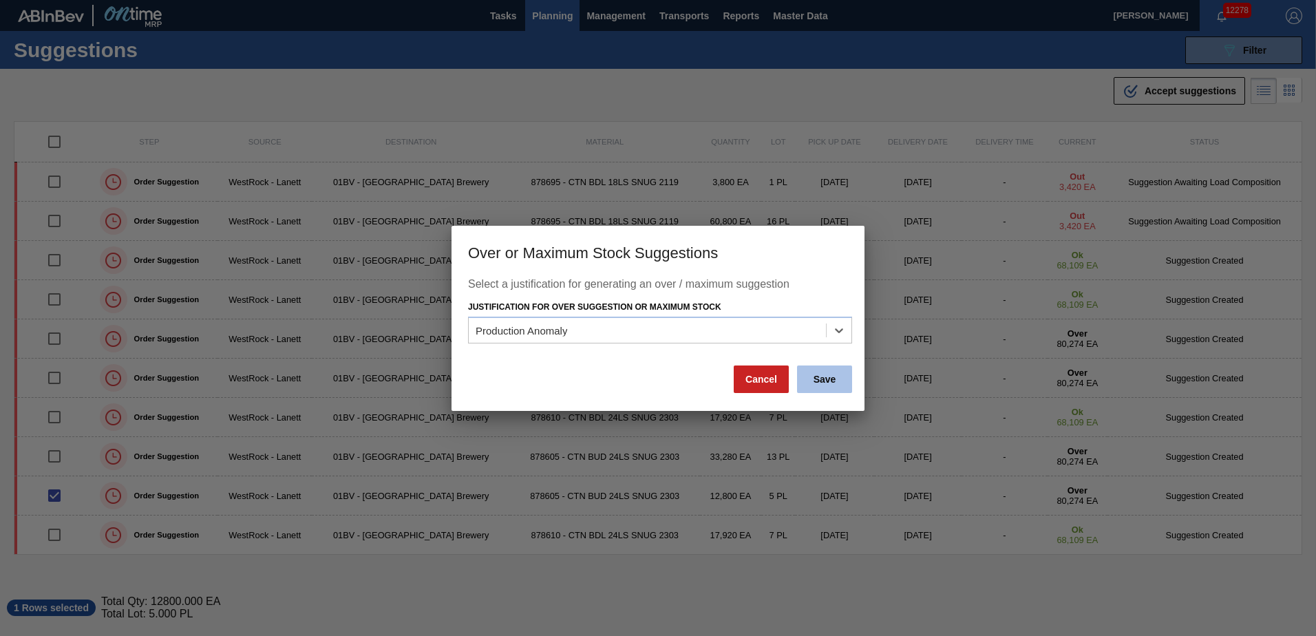
drag, startPoint x: 811, startPoint y: 378, endPoint x: 833, endPoint y: 375, distance: 22.2
click at [817, 378] on button "Save" at bounding box center [824, 380] width 55 height 28
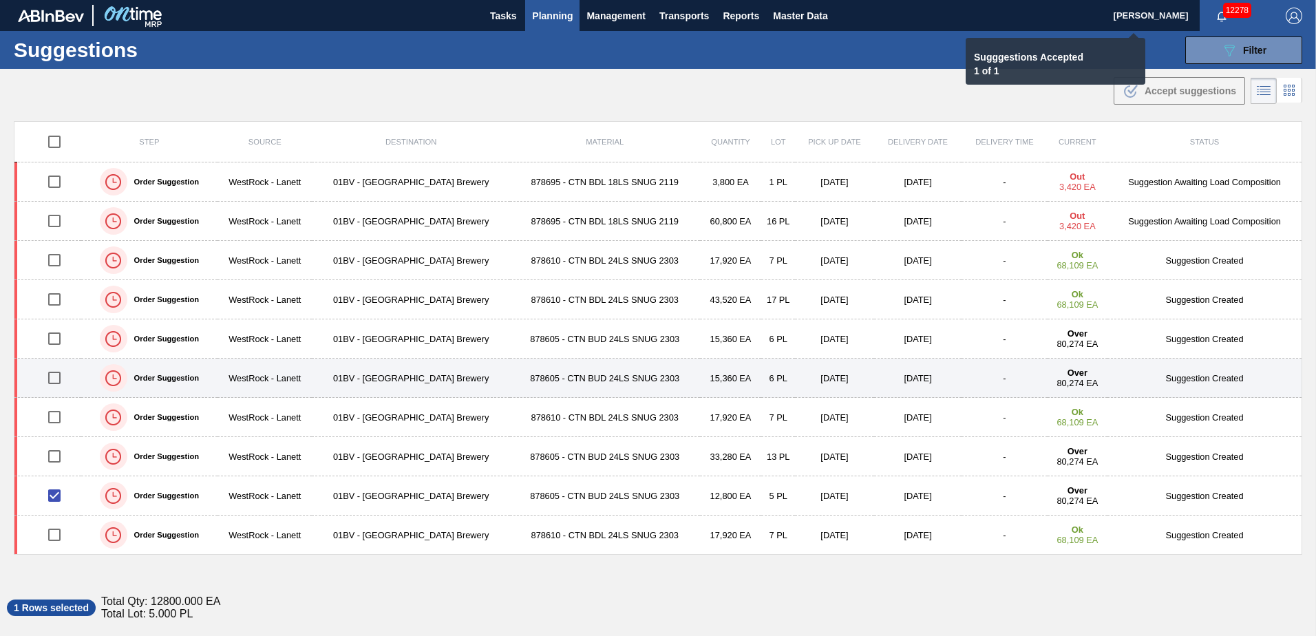
checkbox input "false"
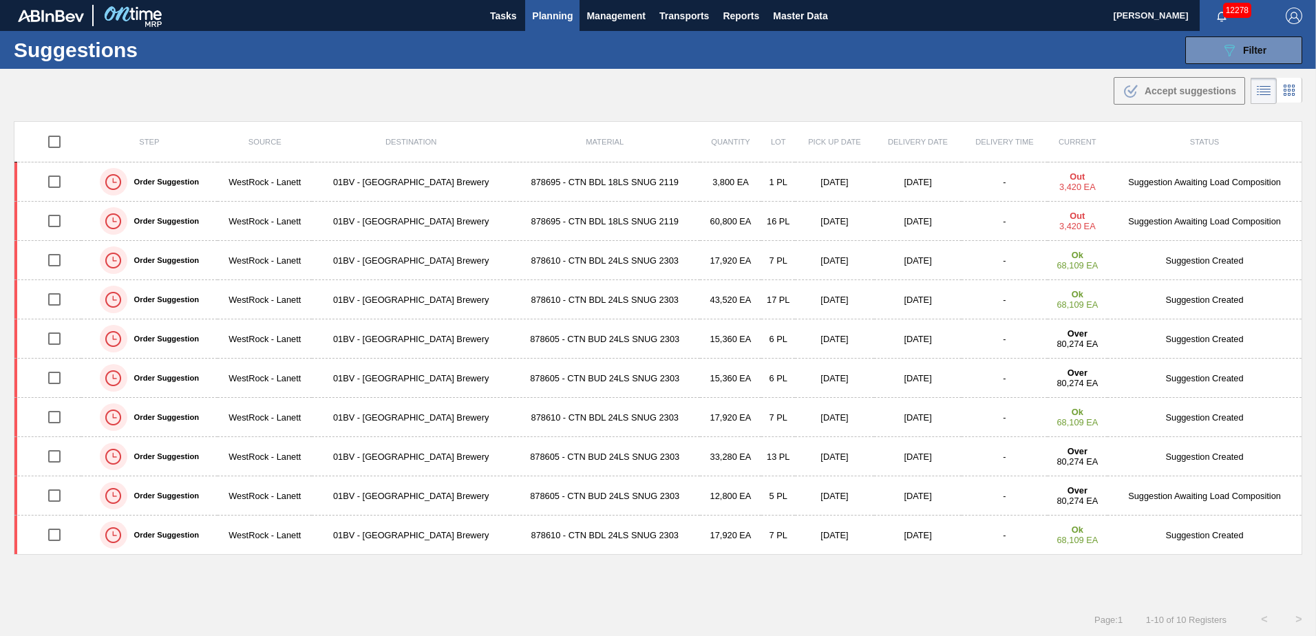
click at [545, 18] on span "Planning" at bounding box center [552, 16] width 41 height 17
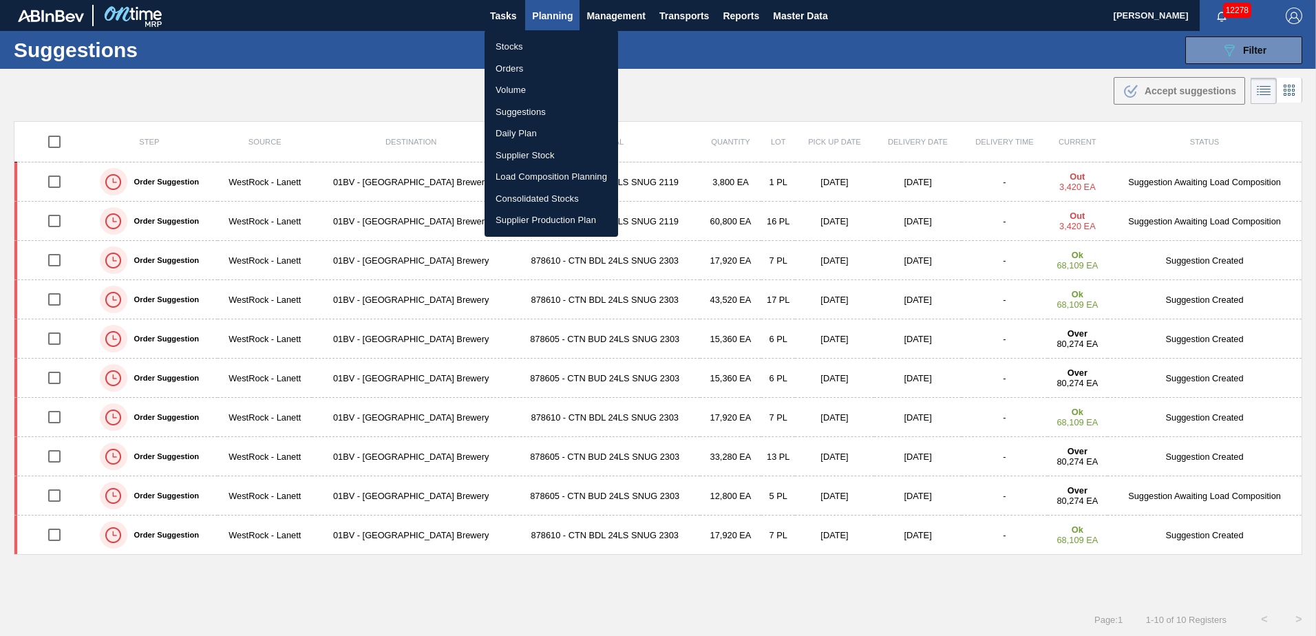
click at [536, 180] on li "Load Composition Planning" at bounding box center [552, 177] width 134 height 22
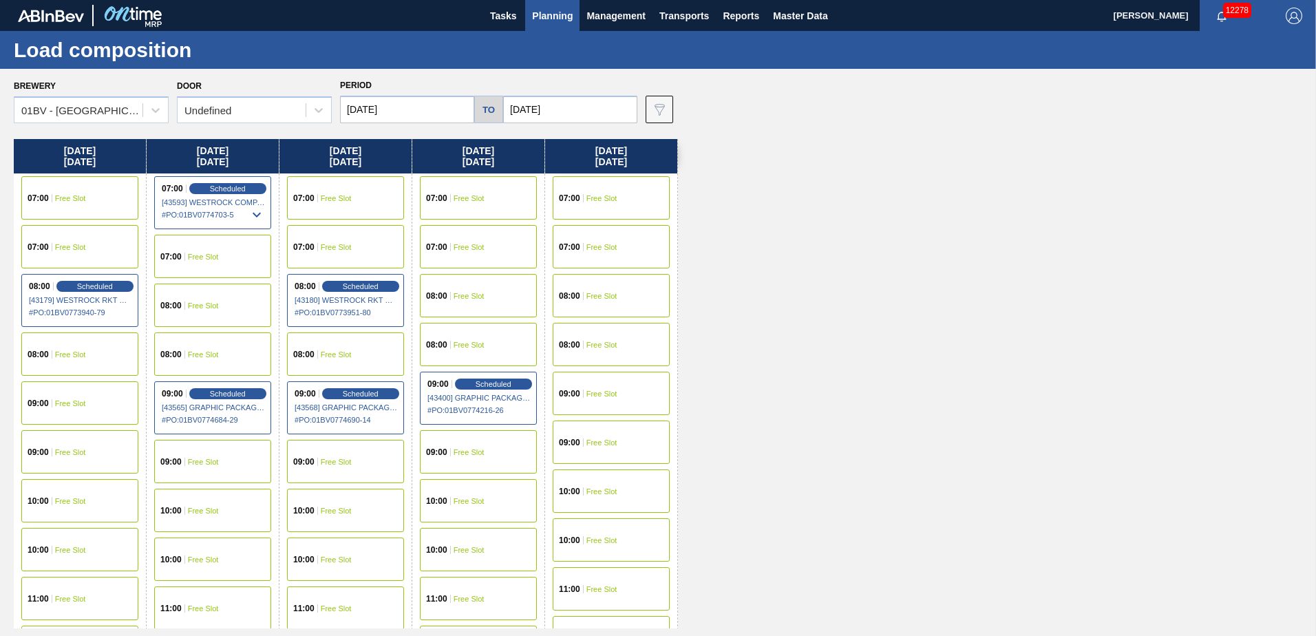
click at [337, 197] on span "Free Slot" at bounding box center [336, 198] width 31 height 8
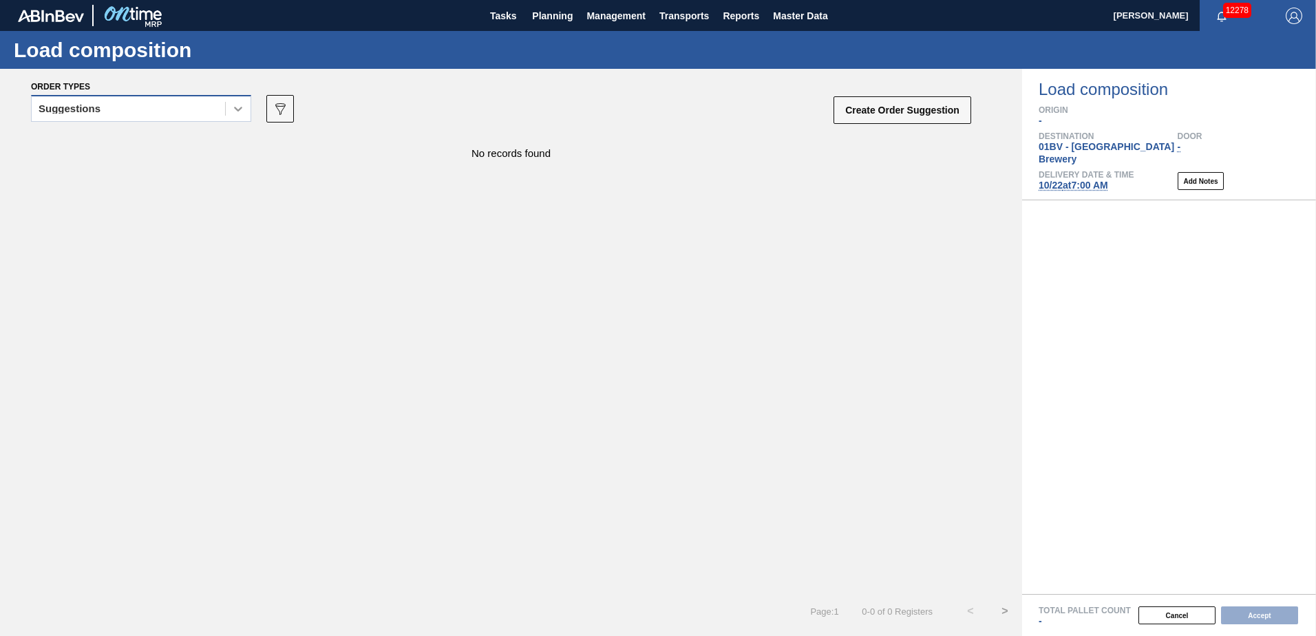
click at [239, 113] on icon at bounding box center [238, 109] width 14 height 14
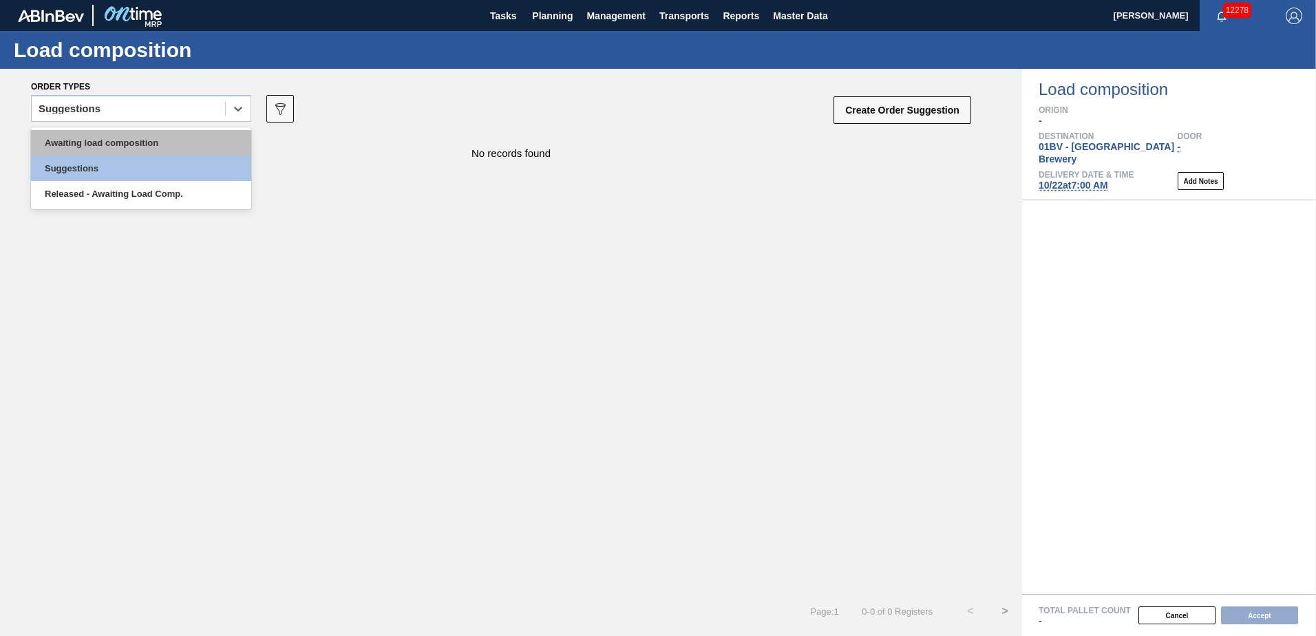
click at [197, 142] on div "Awaiting load composition" at bounding box center [141, 142] width 220 height 25
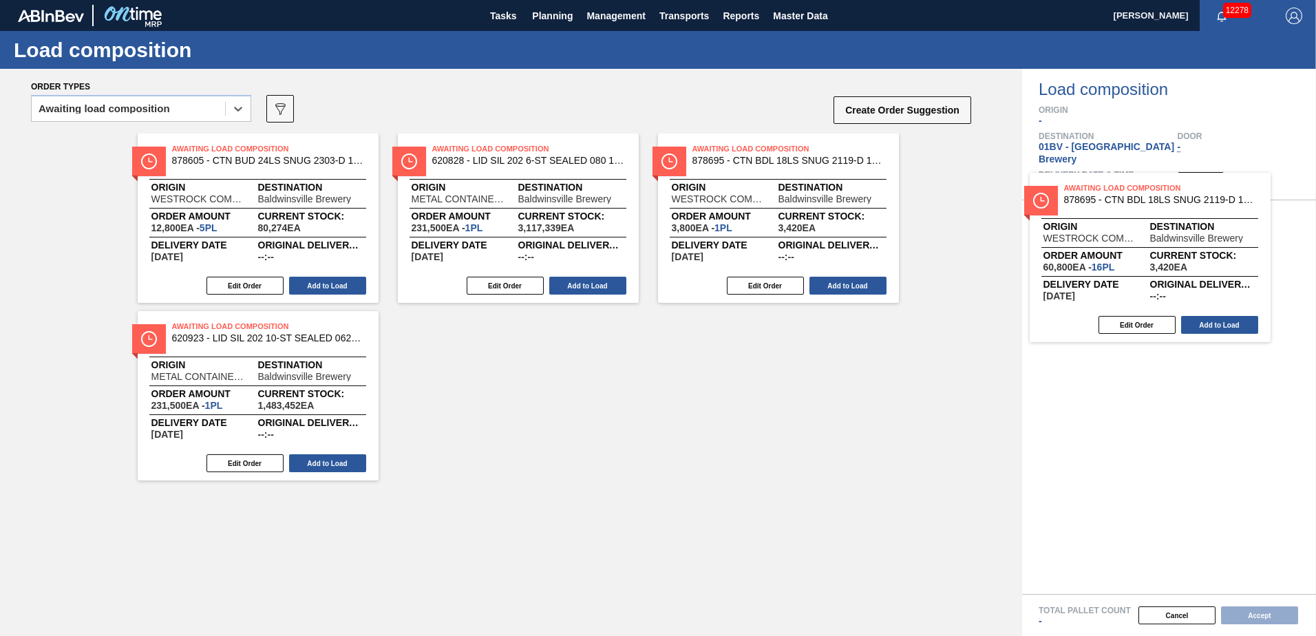
drag, startPoint x: 441, startPoint y: 171, endPoint x: 1106, endPoint y: 214, distance: 665.8
click at [1106, 214] on div "Order types option Awaiting load composition, selected. Select is focused ,type…" at bounding box center [658, 352] width 1316 height 567
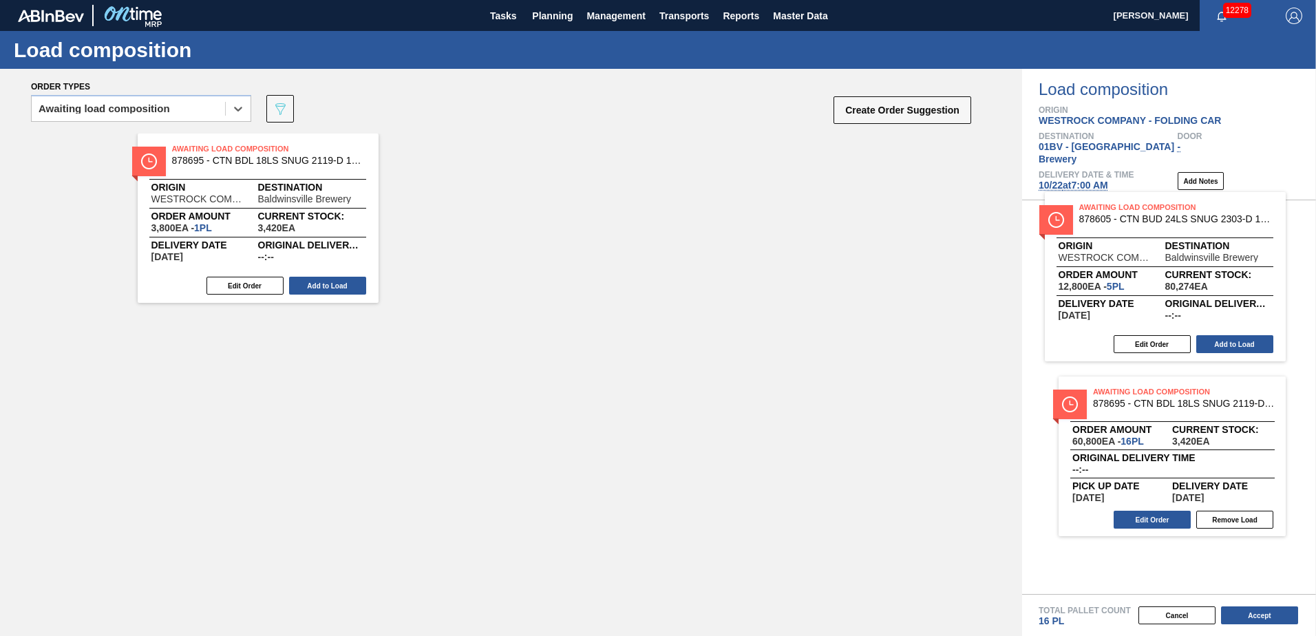
drag, startPoint x: 210, startPoint y: 162, endPoint x: 1144, endPoint y: 221, distance: 935.4
click at [1144, 221] on div "Order types option Awaiting load composition, selected. Select is focused ,type…" at bounding box center [658, 352] width 1316 height 567
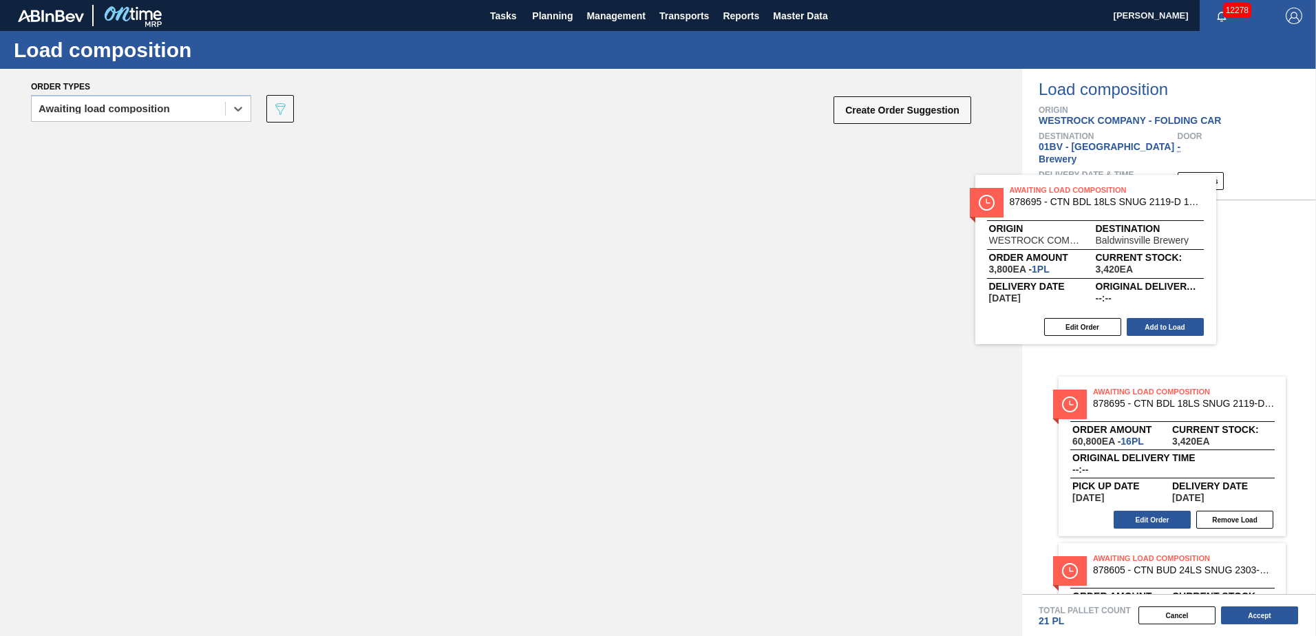
drag, startPoint x: 225, startPoint y: 178, endPoint x: 1192, endPoint y: 234, distance: 969.0
click at [1192, 234] on div "Order types option Awaiting load composition, selected. Select is focused ,type…" at bounding box center [658, 352] width 1316 height 567
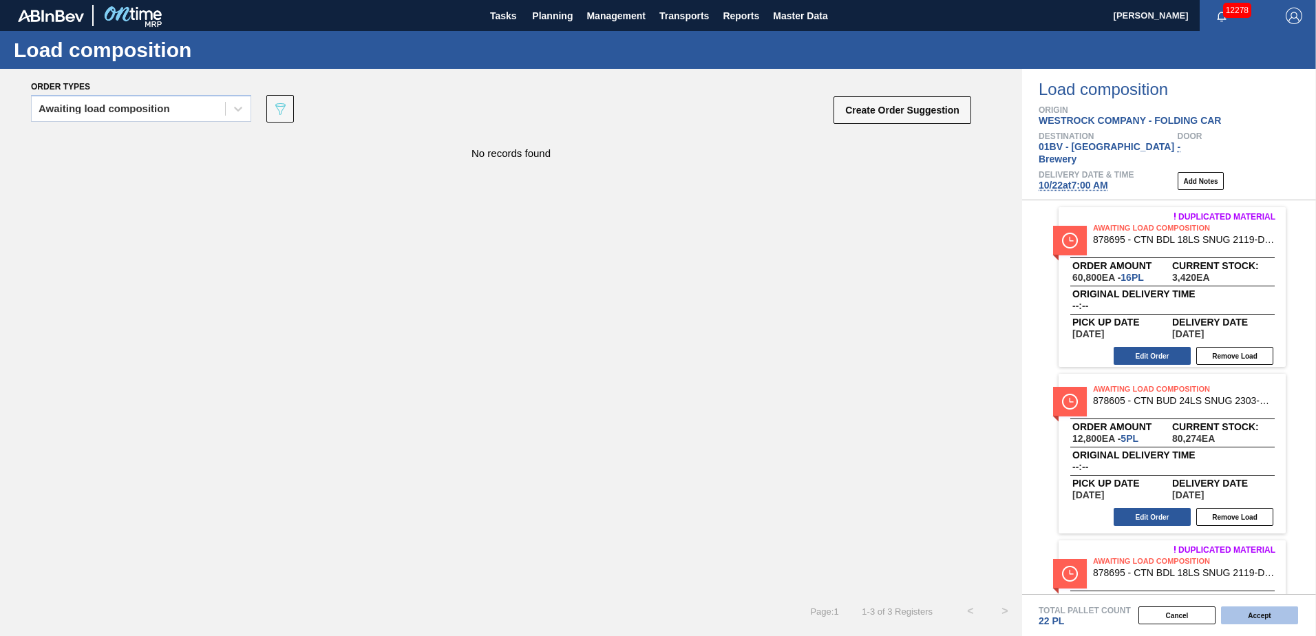
click at [1259, 615] on button "Accept" at bounding box center [1259, 616] width 77 height 18
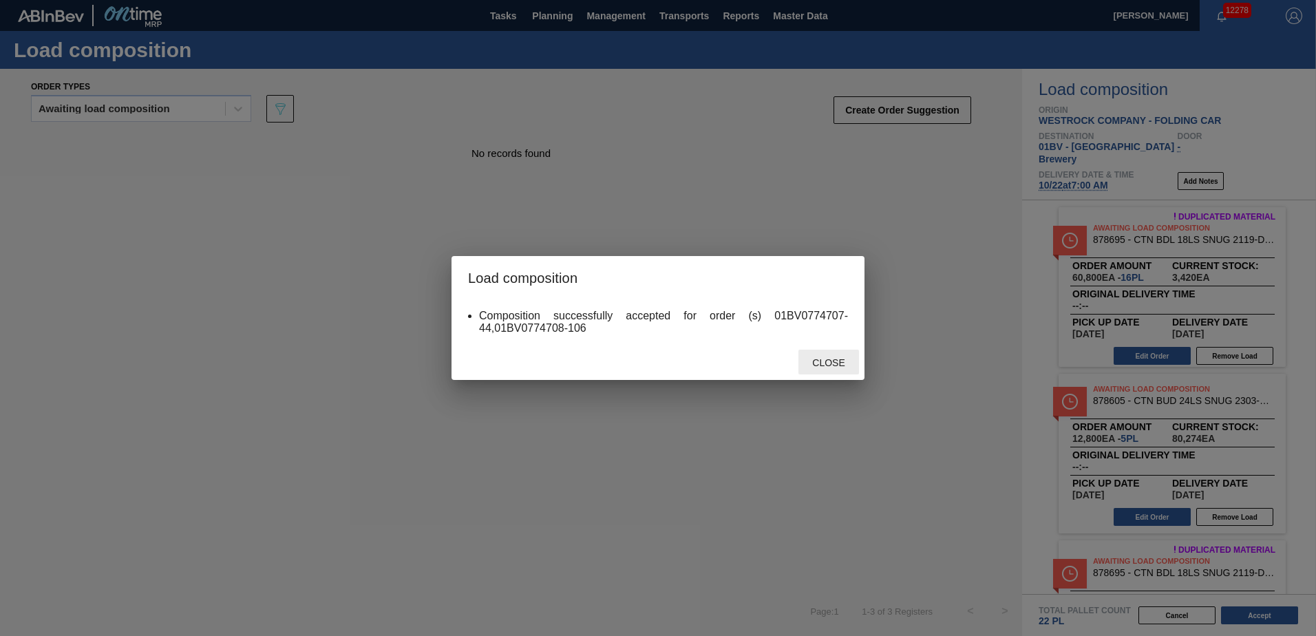
click at [832, 359] on span "Close" at bounding box center [828, 362] width 54 height 11
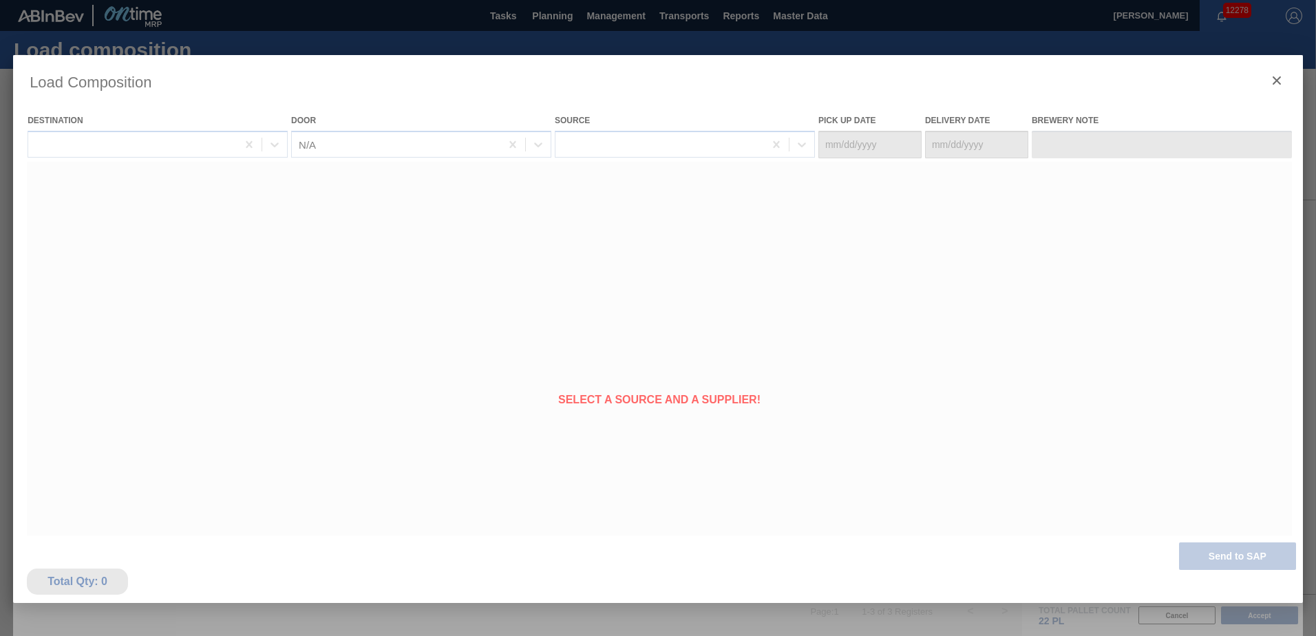
type Date "10/19/2025"
type Date "10/22/2025"
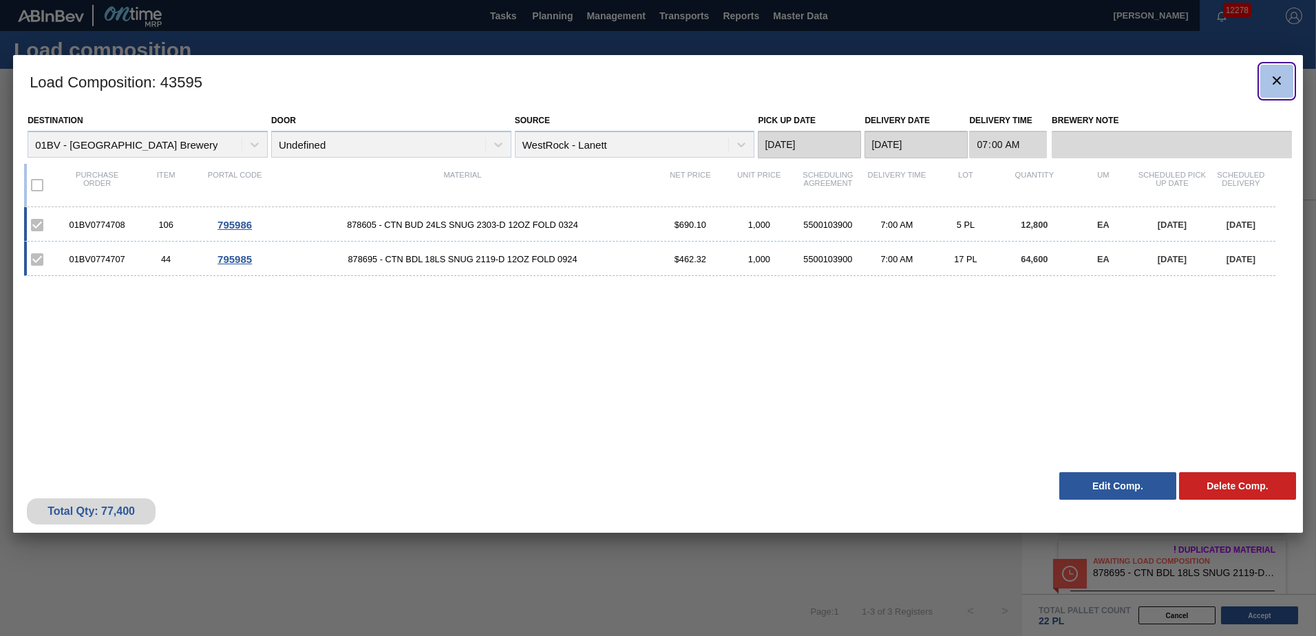
click at [1276, 83] on icon "botão de ícone" at bounding box center [1277, 80] width 17 height 17
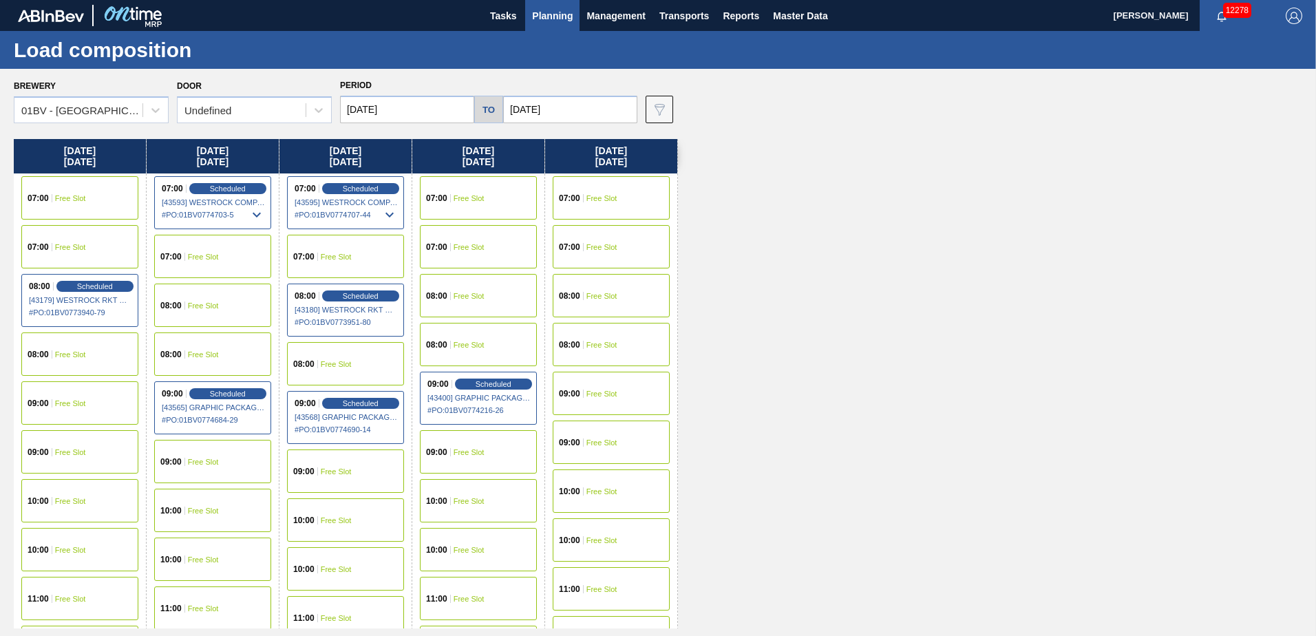
click at [528, 13] on button "Planning" at bounding box center [552, 15] width 54 height 31
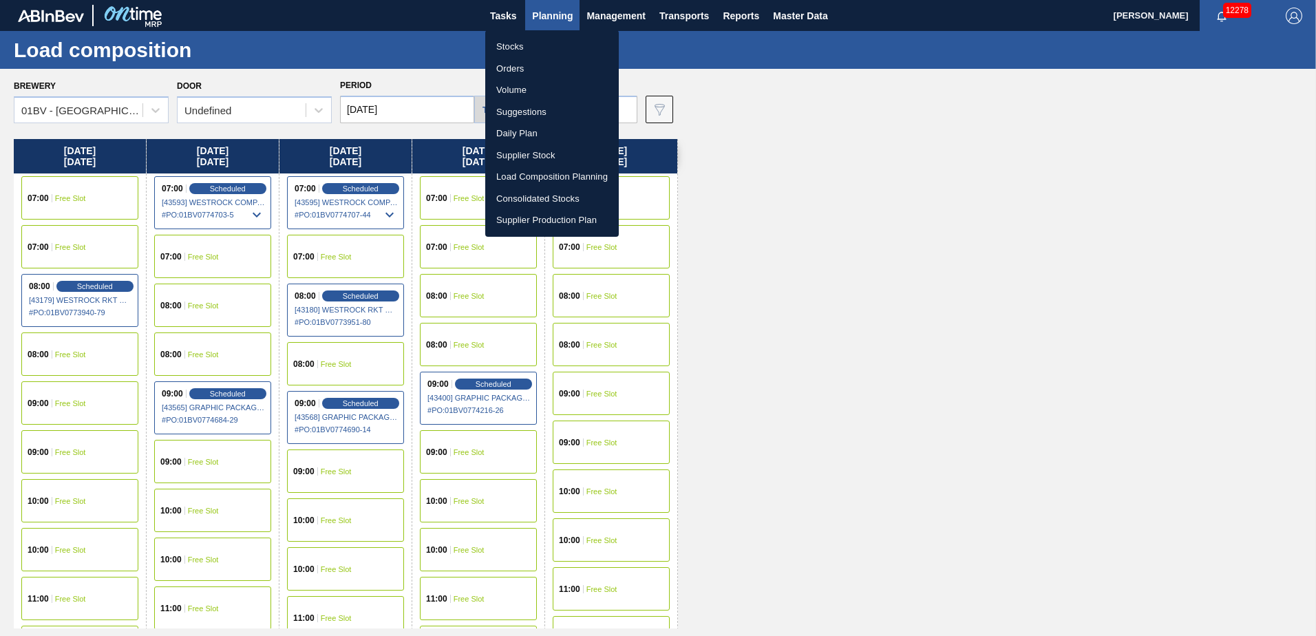
click at [513, 50] on li "Stocks" at bounding box center [552, 47] width 134 height 22
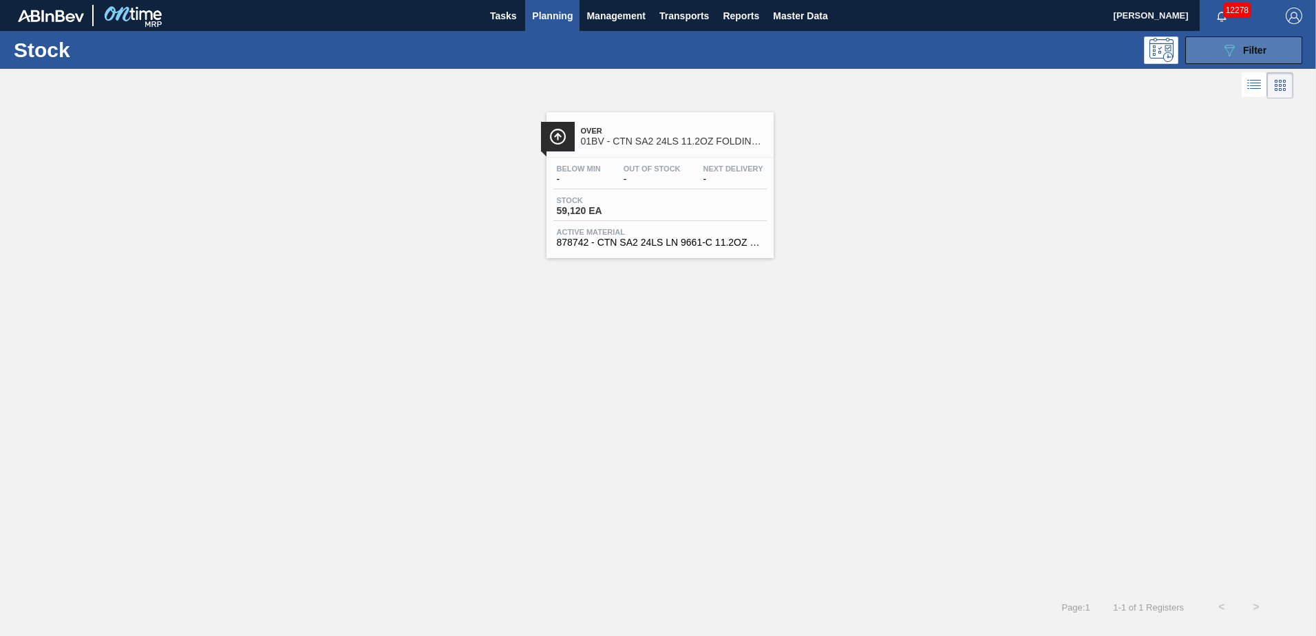
click at [1256, 53] on span "Filter" at bounding box center [1254, 50] width 23 height 11
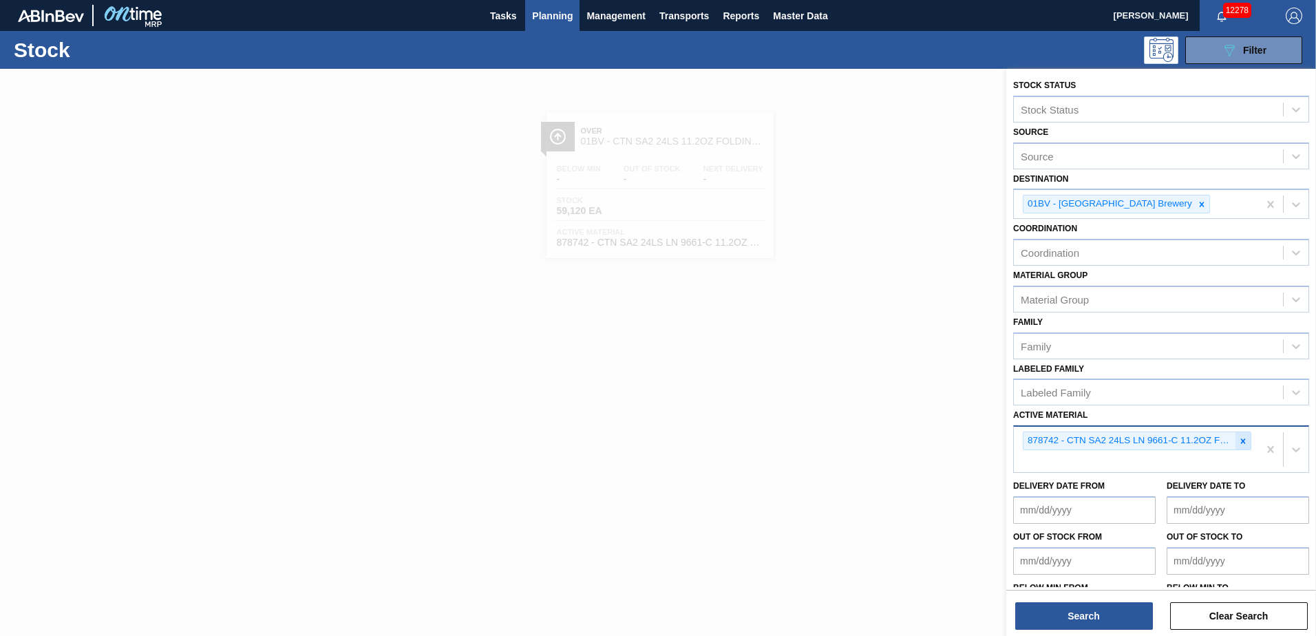
click at [1241, 441] on icon at bounding box center [1243, 441] width 5 height 5
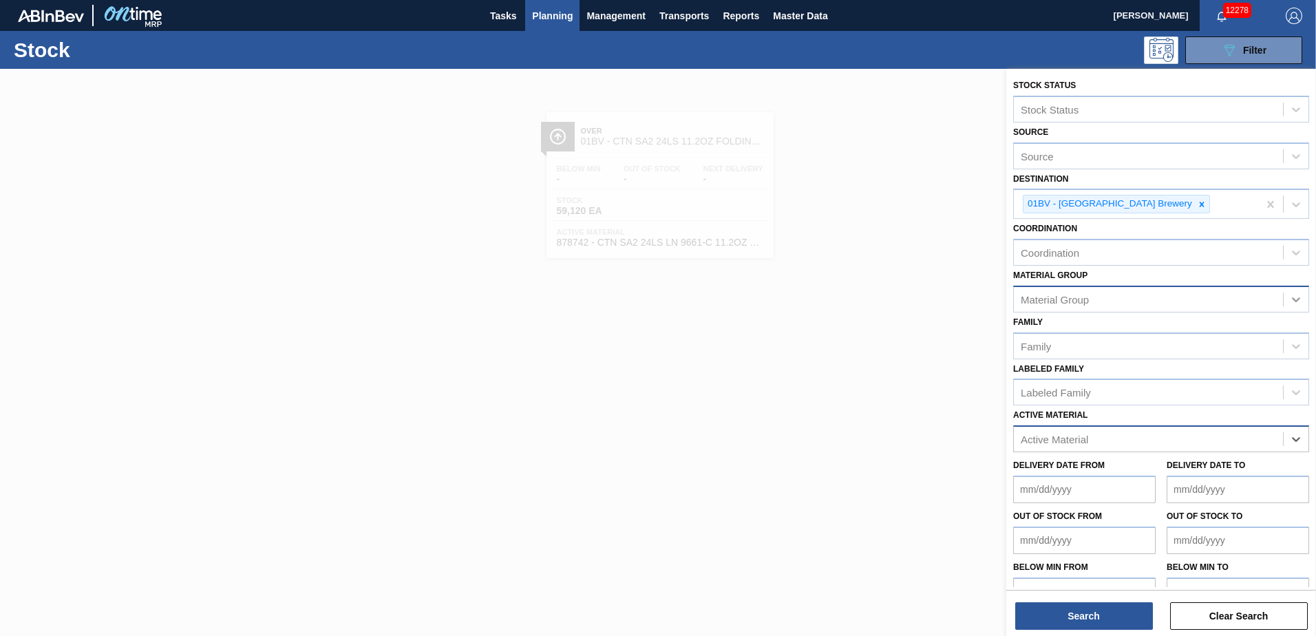
click at [1293, 297] on icon at bounding box center [1297, 300] width 14 height 14
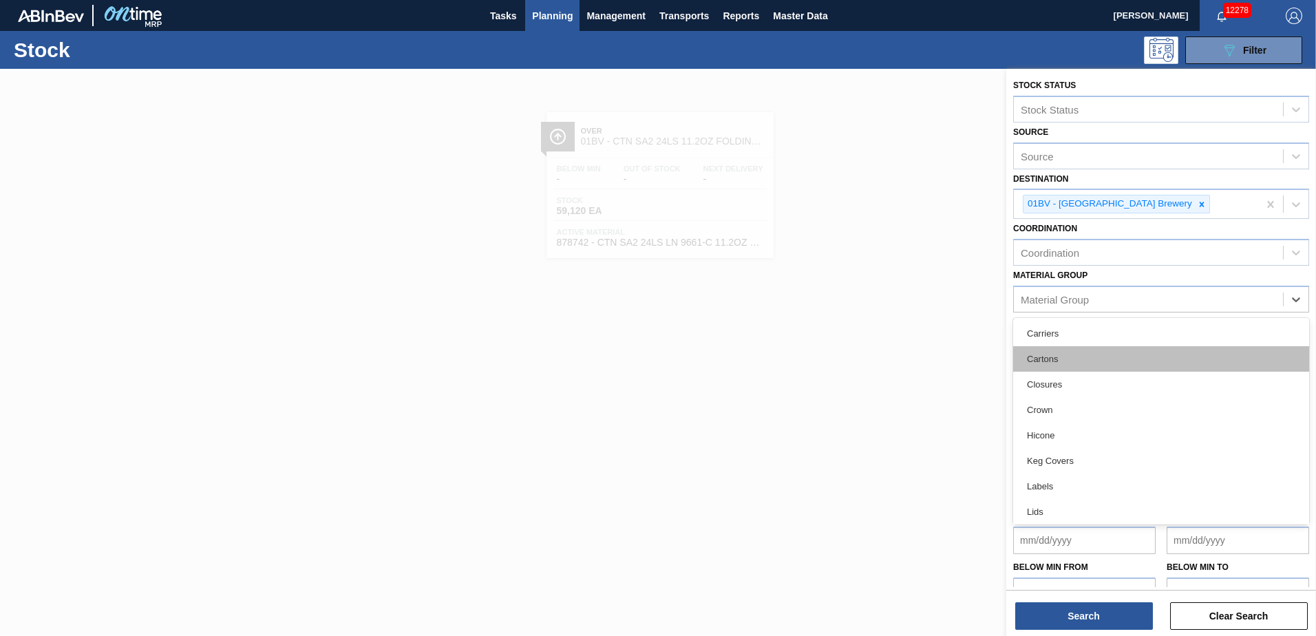
click at [1086, 358] on div "Cartons" at bounding box center [1161, 358] width 296 height 25
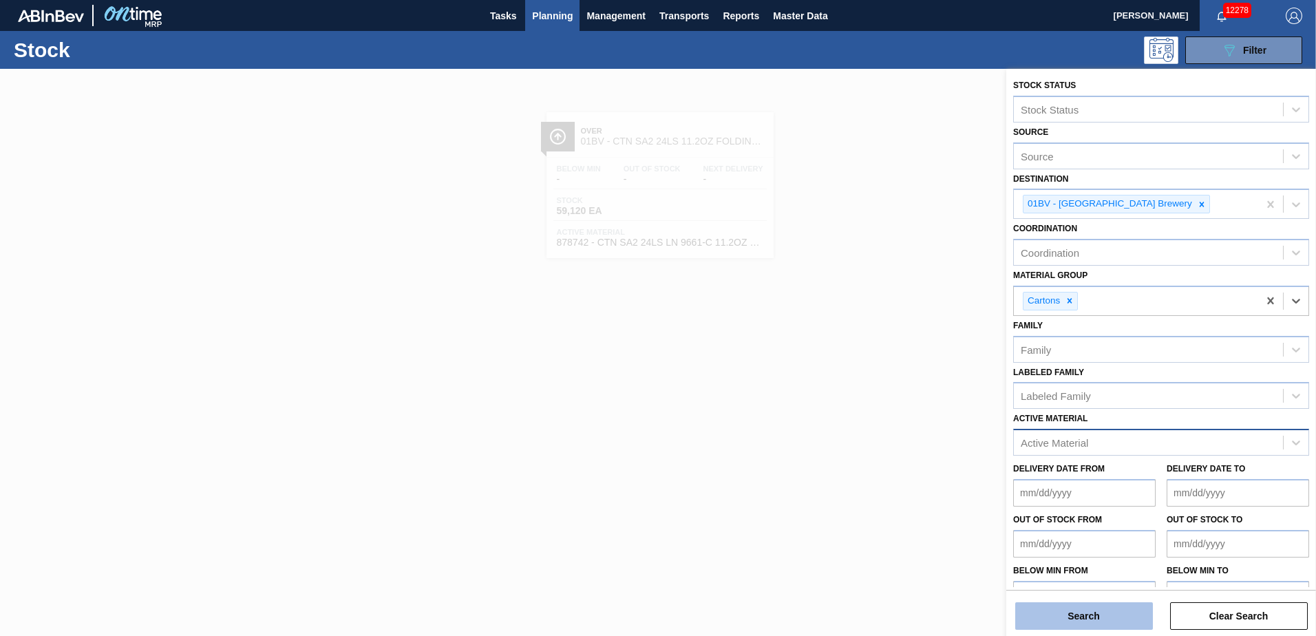
click at [1033, 611] on button "Search" at bounding box center [1085, 616] width 138 height 28
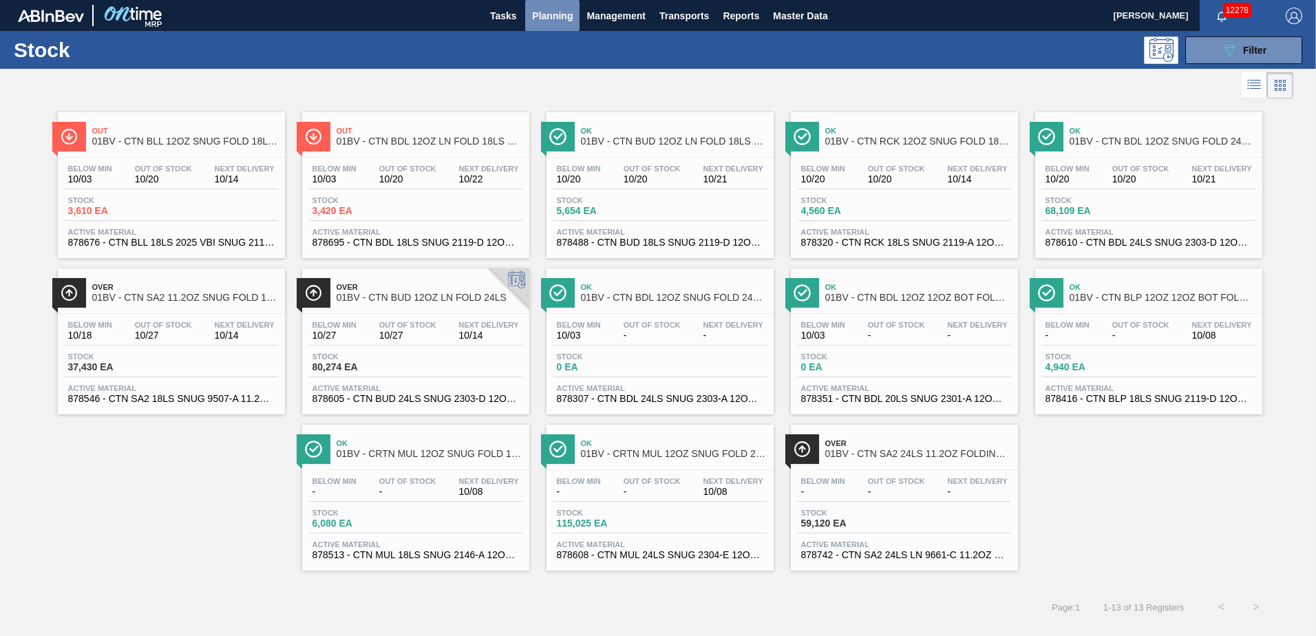
click at [547, 17] on span "Planning" at bounding box center [552, 16] width 41 height 17
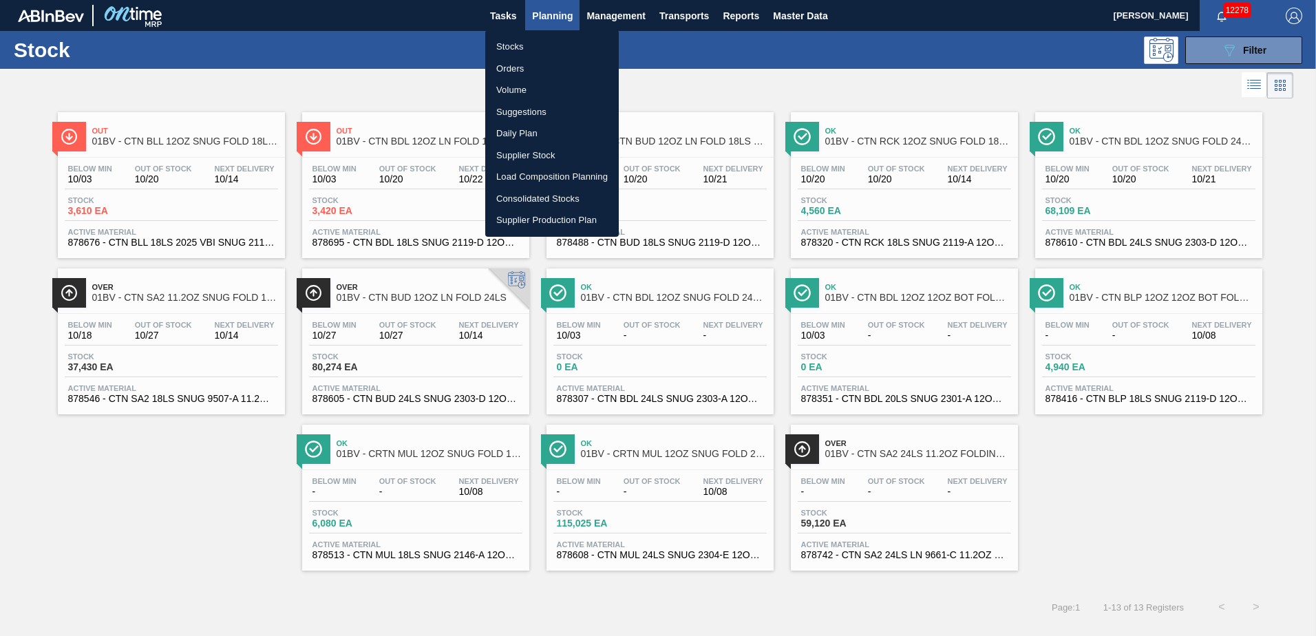
click at [529, 112] on li "Suggestions" at bounding box center [552, 112] width 134 height 22
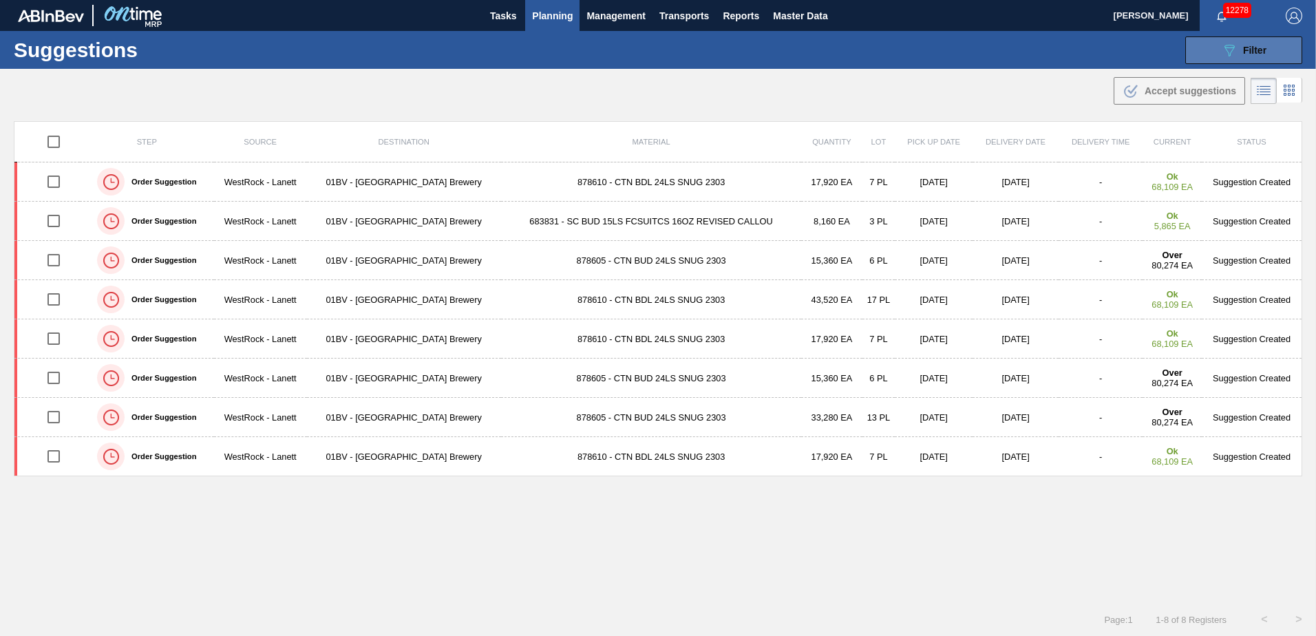
click at [1230, 46] on icon "089F7B8B-B2A5-4AFE-B5C0-19BA573D28AC" at bounding box center [1229, 50] width 17 height 17
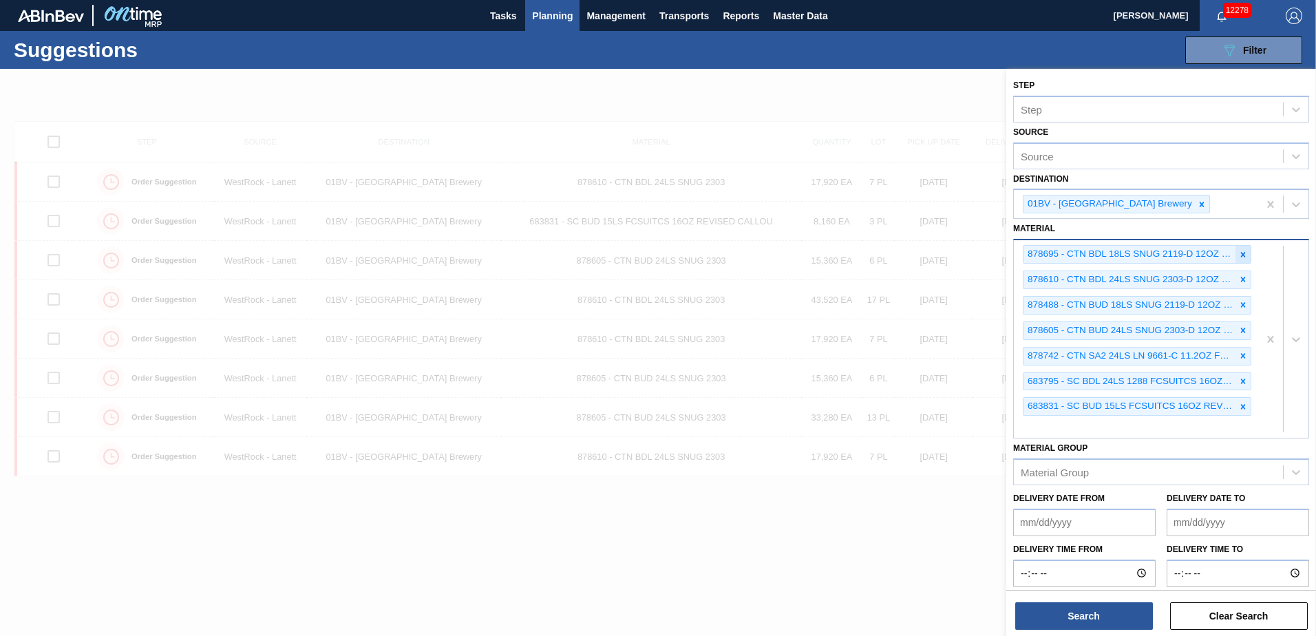
click at [1241, 255] on icon at bounding box center [1244, 255] width 10 height 10
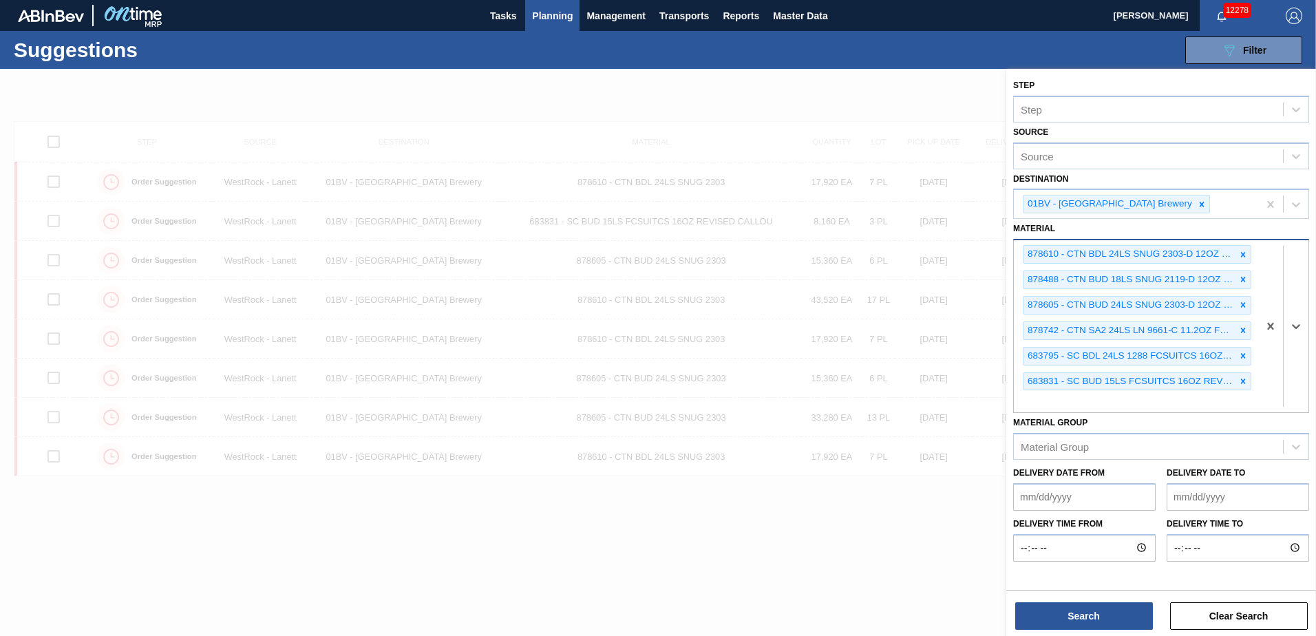
click at [1241, 255] on icon at bounding box center [1244, 255] width 10 height 10
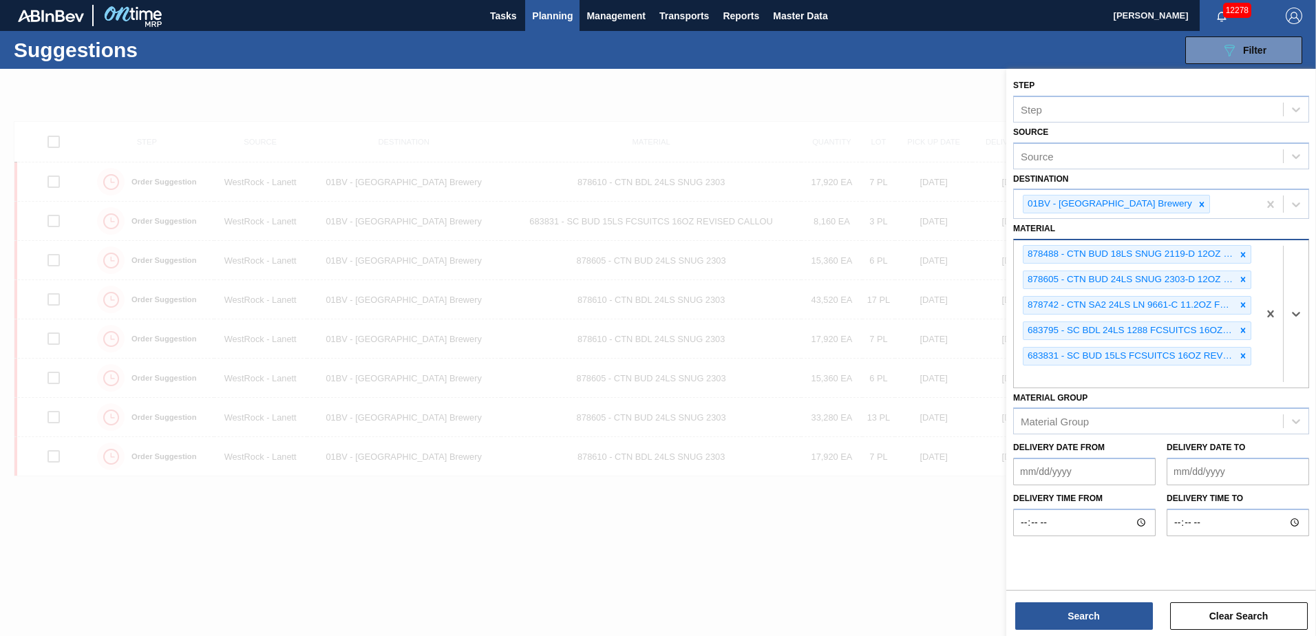
click at [1241, 255] on icon at bounding box center [1244, 255] width 10 height 10
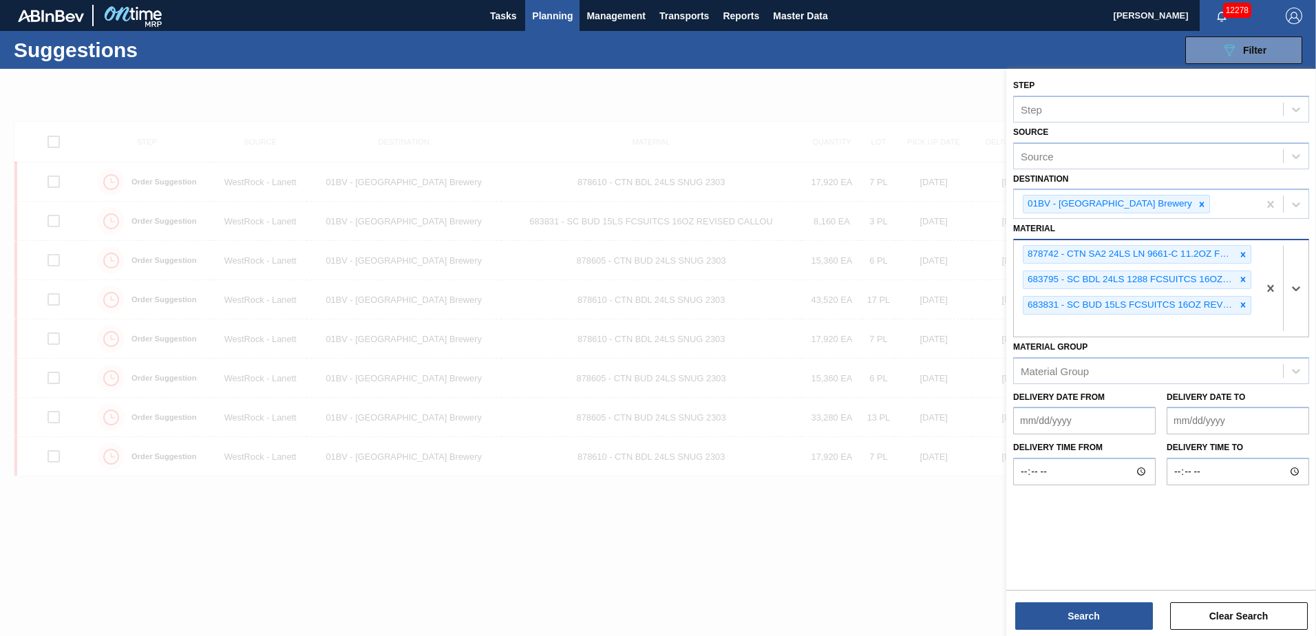
click at [1241, 255] on icon at bounding box center [1244, 255] width 10 height 10
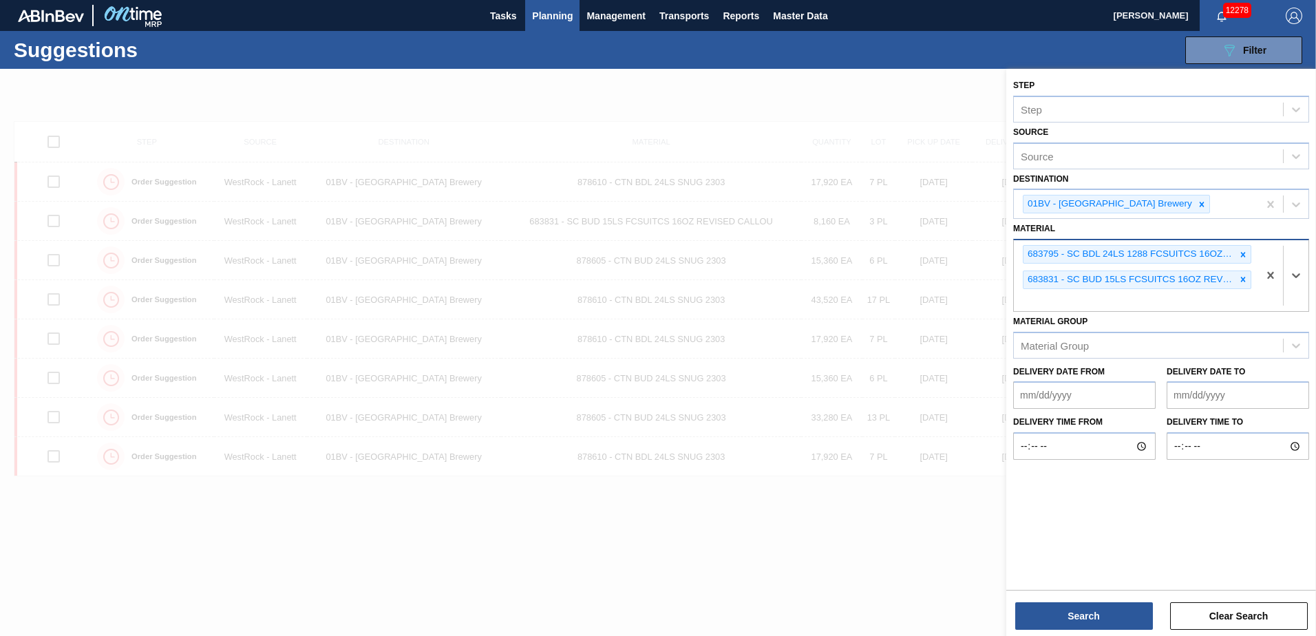
click at [1241, 255] on icon at bounding box center [1244, 255] width 10 height 10
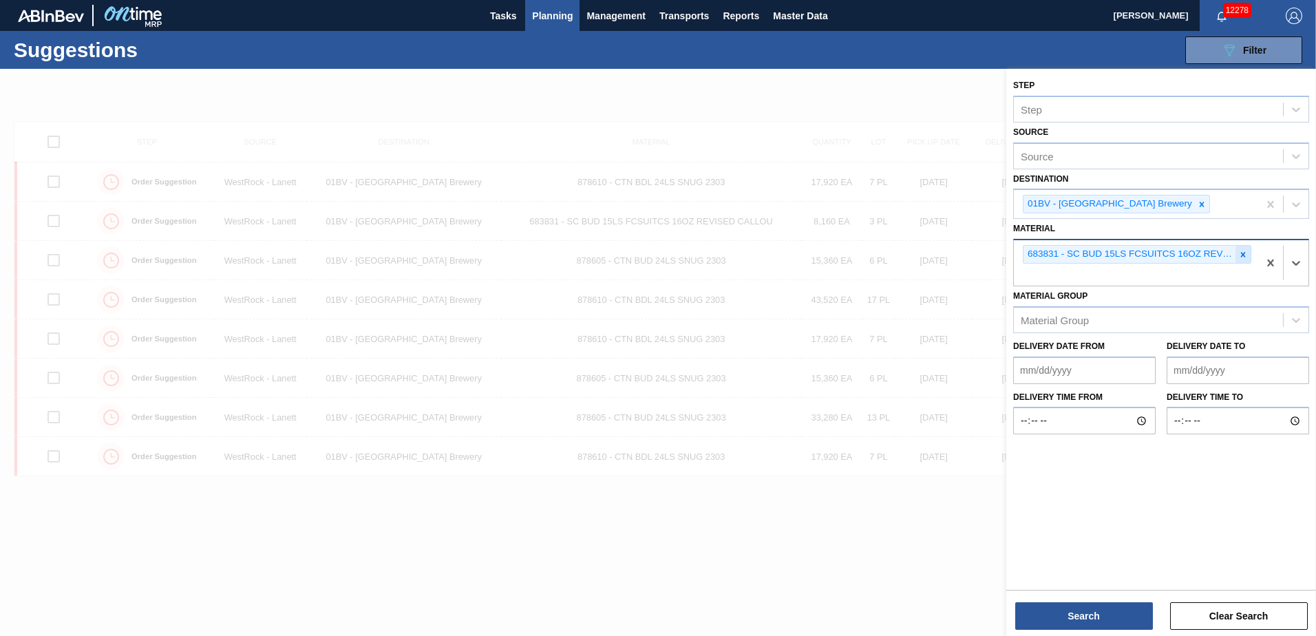
click at [1241, 253] on icon at bounding box center [1243, 254] width 5 height 5
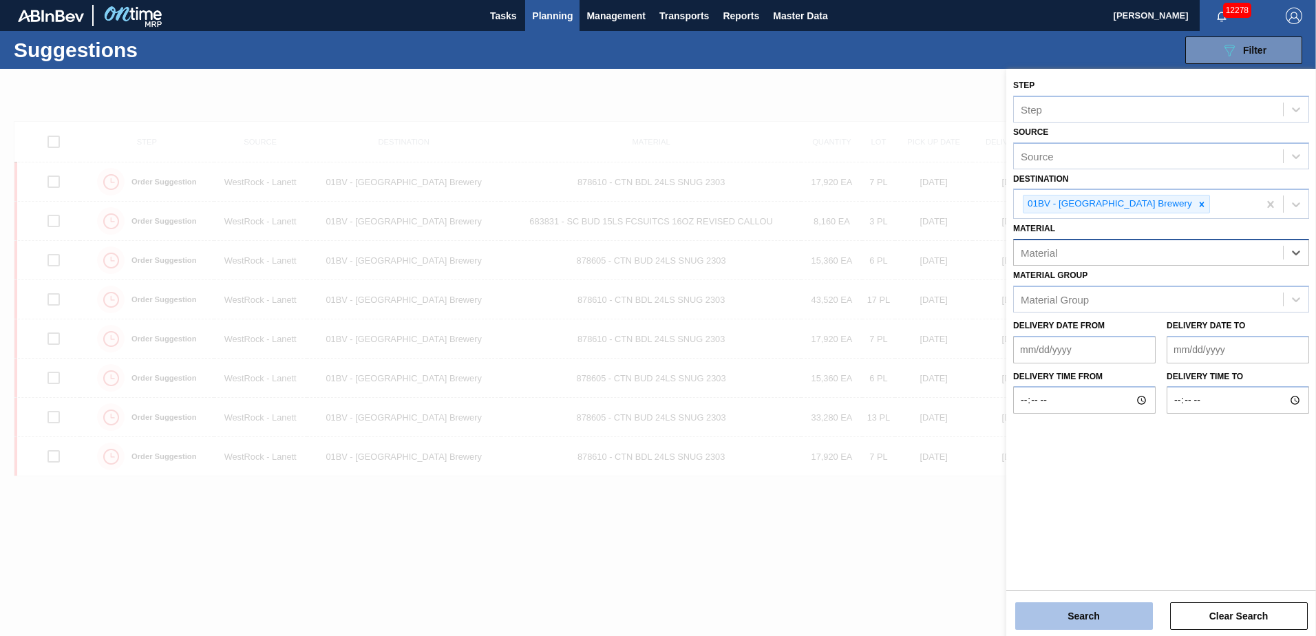
click at [1084, 621] on button "Search" at bounding box center [1085, 616] width 138 height 28
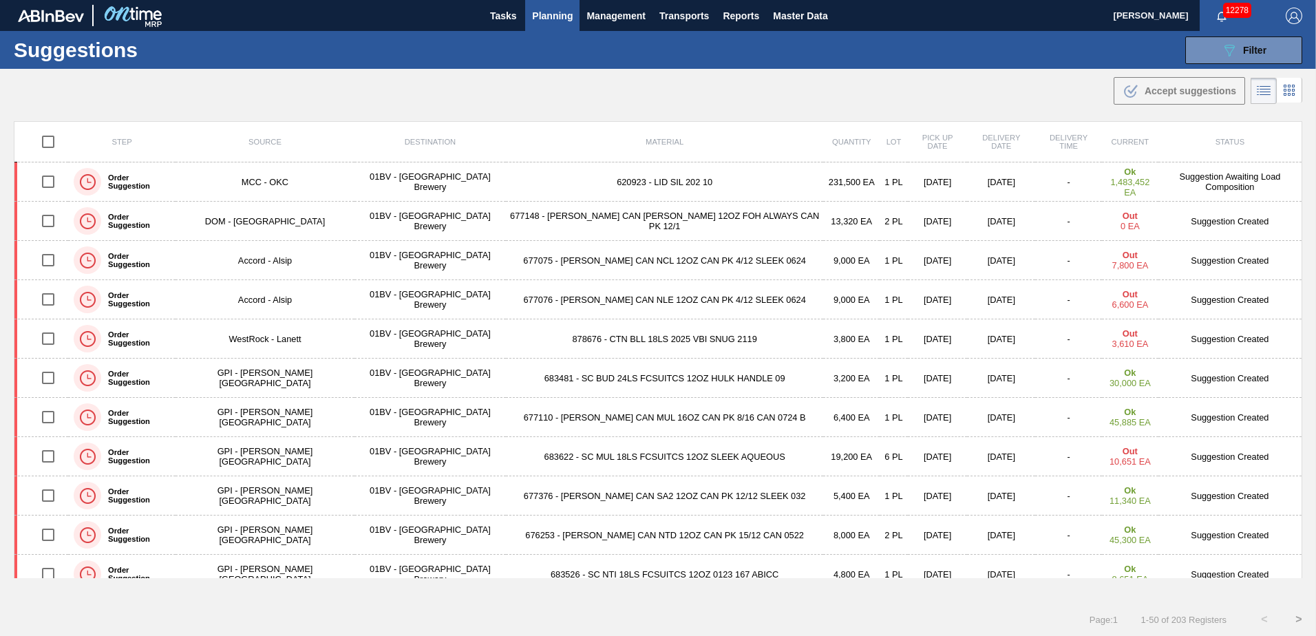
click at [560, 10] on span "Planning" at bounding box center [552, 16] width 41 height 17
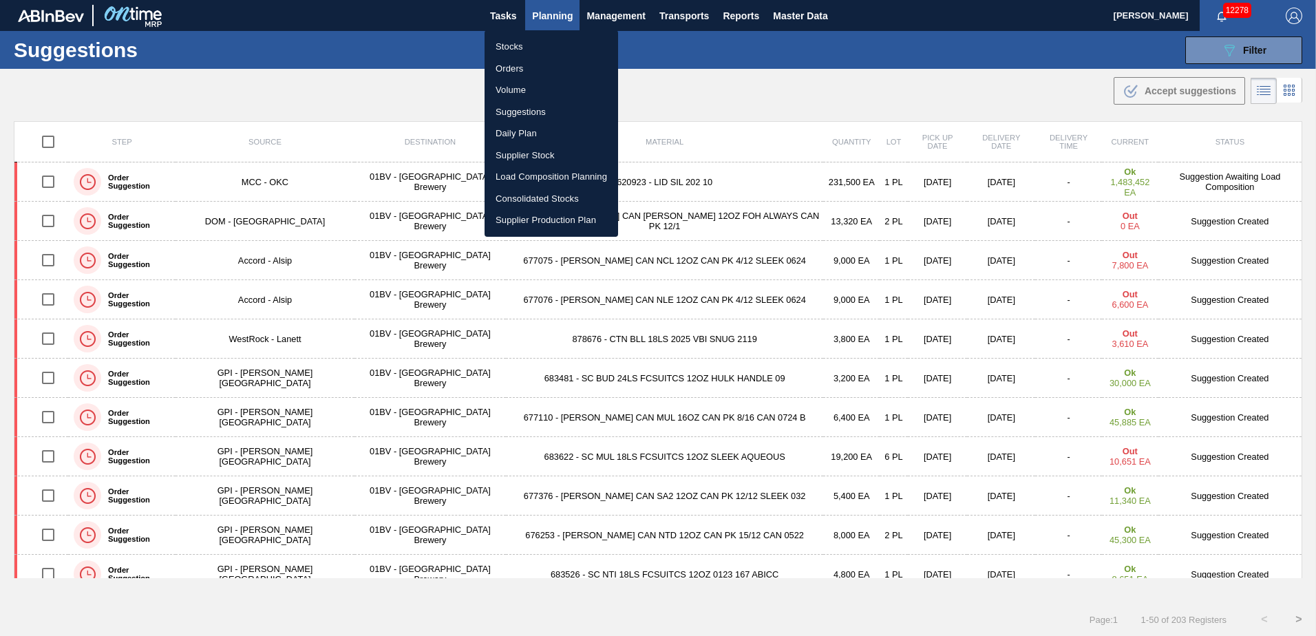
click at [544, 176] on li "Load Composition Planning" at bounding box center [552, 177] width 134 height 22
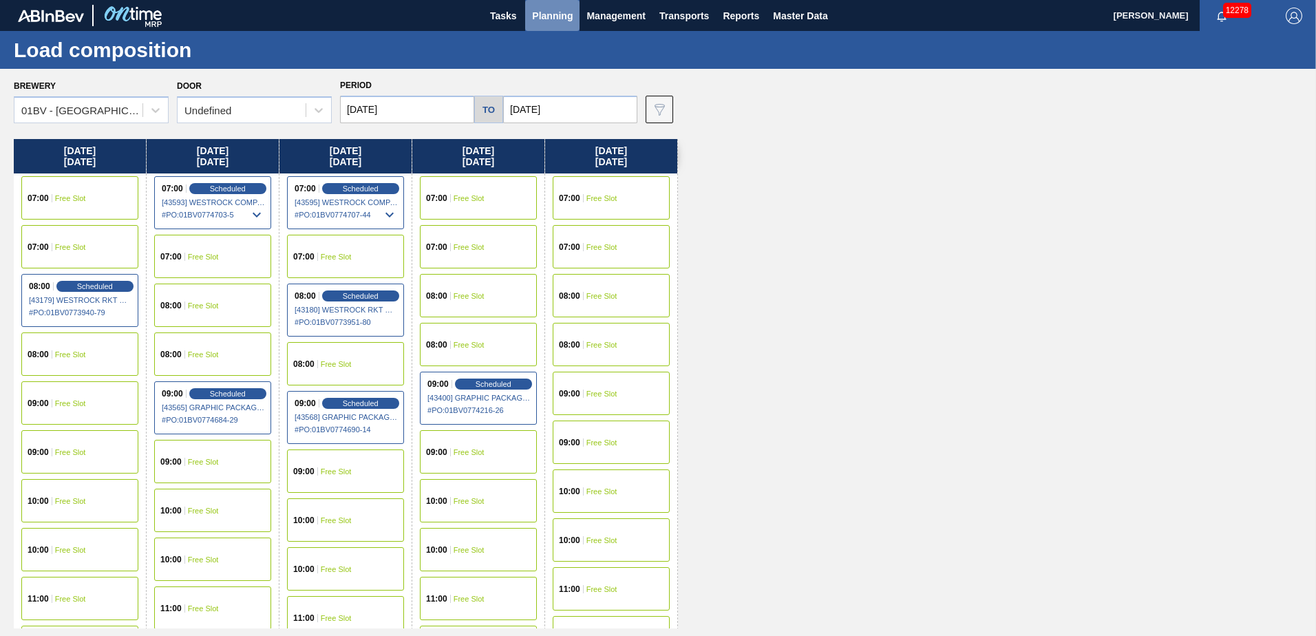
click at [538, 14] on span "Planning" at bounding box center [552, 16] width 41 height 17
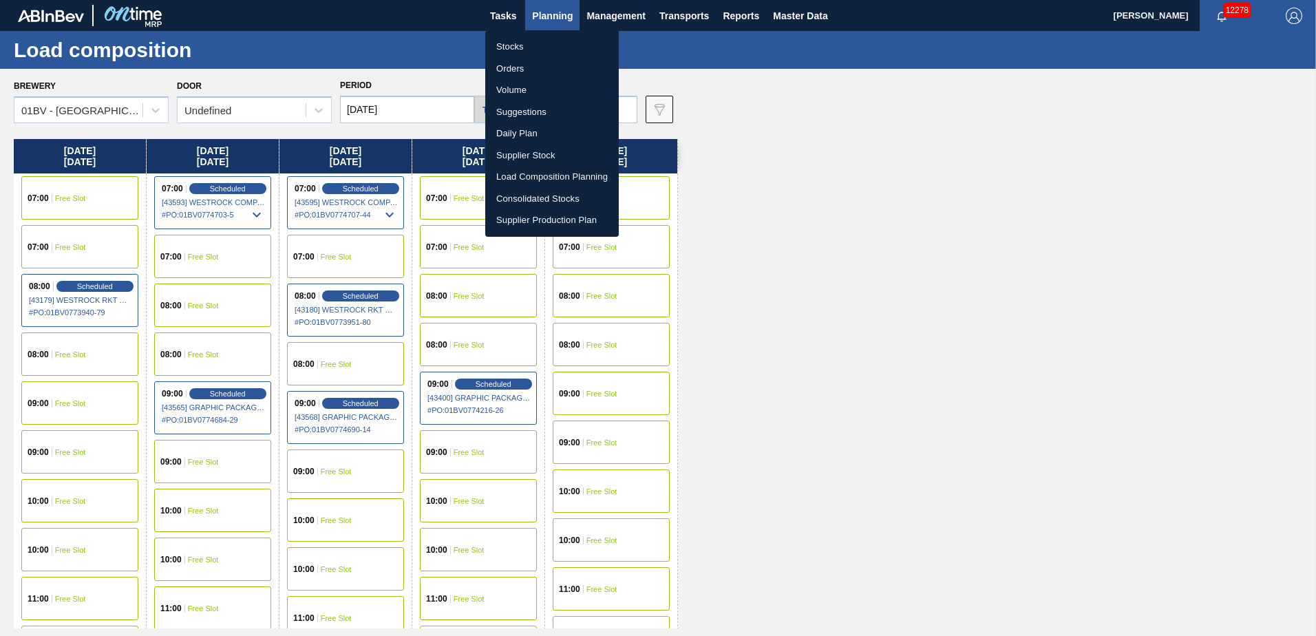
click at [525, 112] on li "Suggestions" at bounding box center [552, 112] width 134 height 22
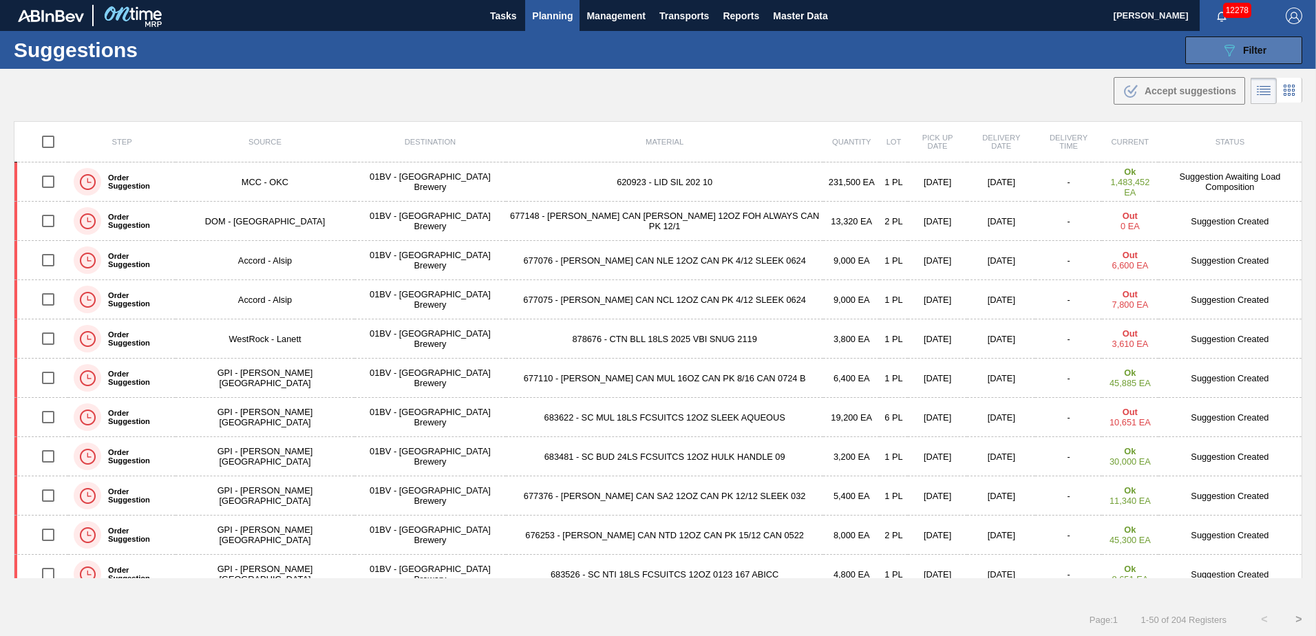
click at [1240, 45] on div "089F7B8B-B2A5-4AFE-B5C0-19BA573D28AC Filter" at bounding box center [1243, 50] width 45 height 17
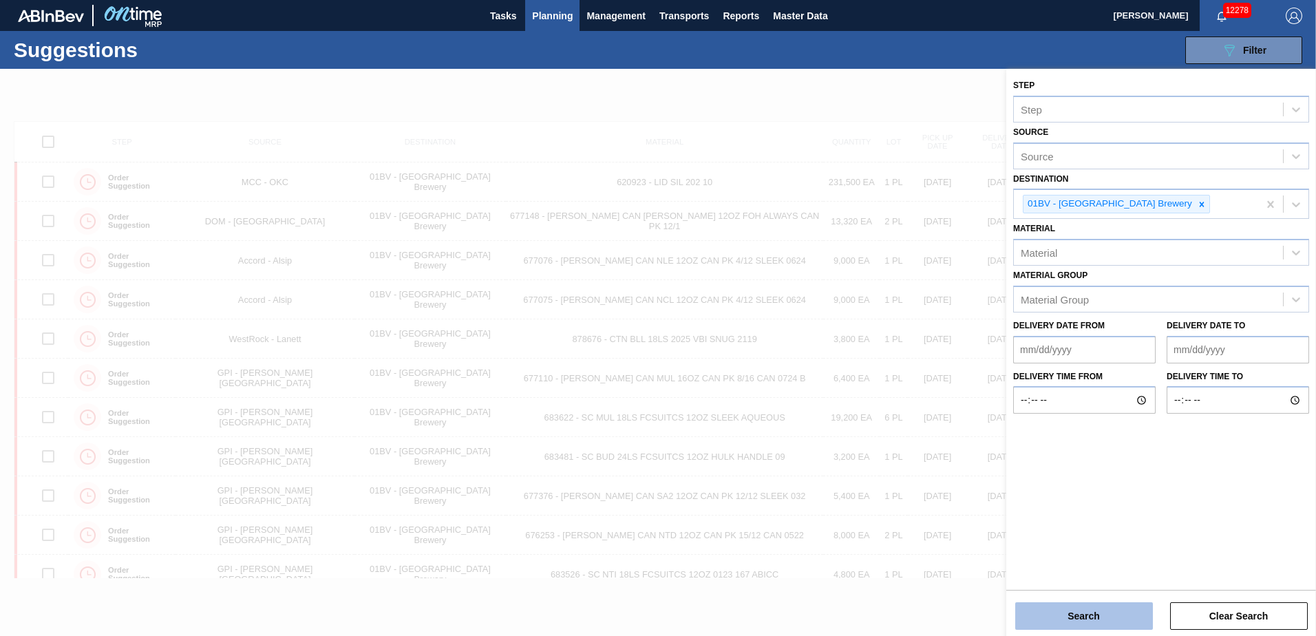
click at [1091, 616] on button "Search" at bounding box center [1085, 616] width 138 height 28
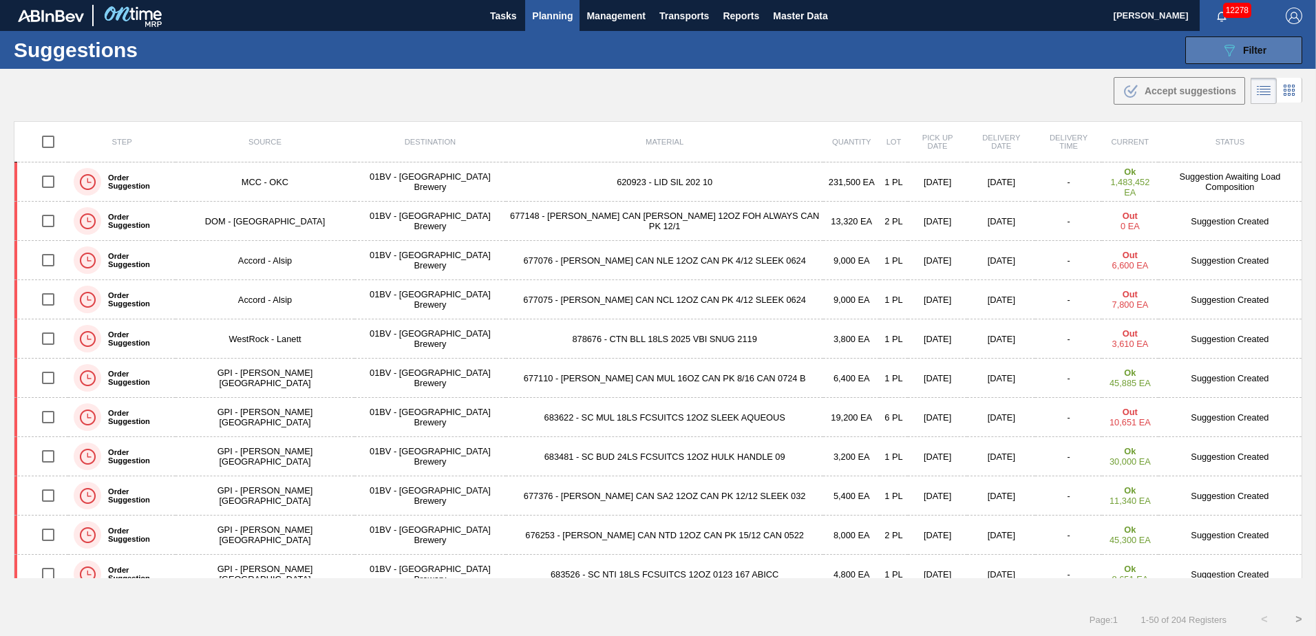
click at [1237, 39] on button "089F7B8B-B2A5-4AFE-B5C0-19BA573D28AC Filter" at bounding box center [1244, 50] width 117 height 28
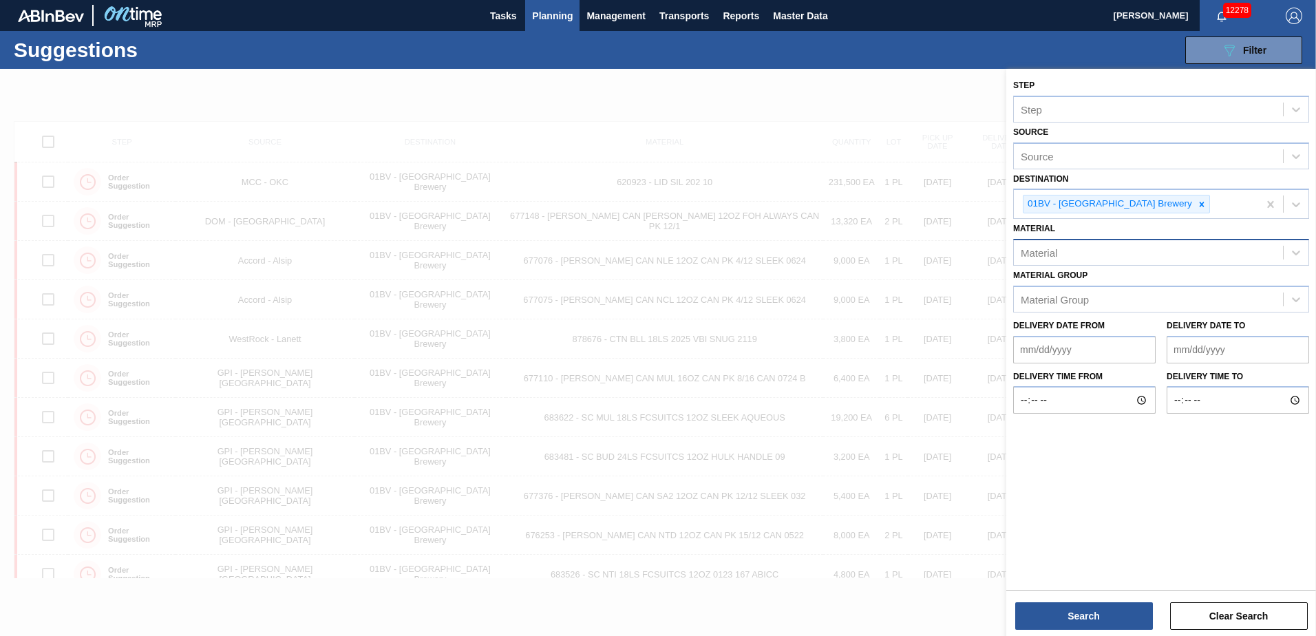
click at [1049, 254] on div "Material" at bounding box center [1039, 253] width 36 height 12
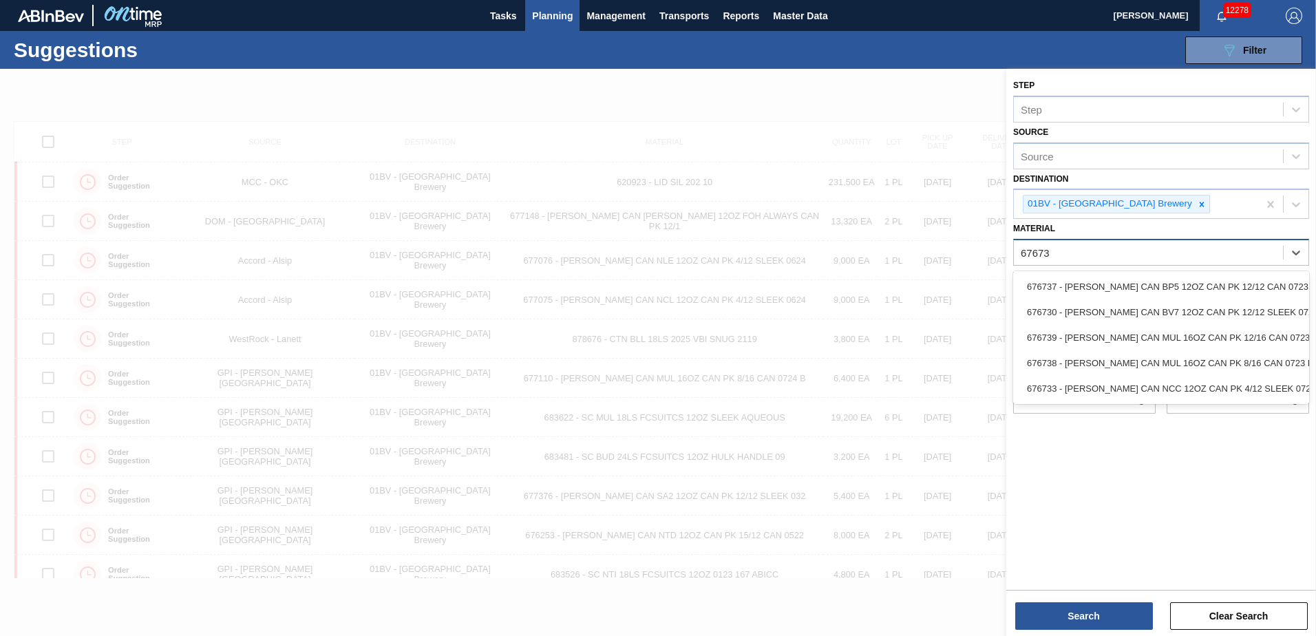
type input "676730"
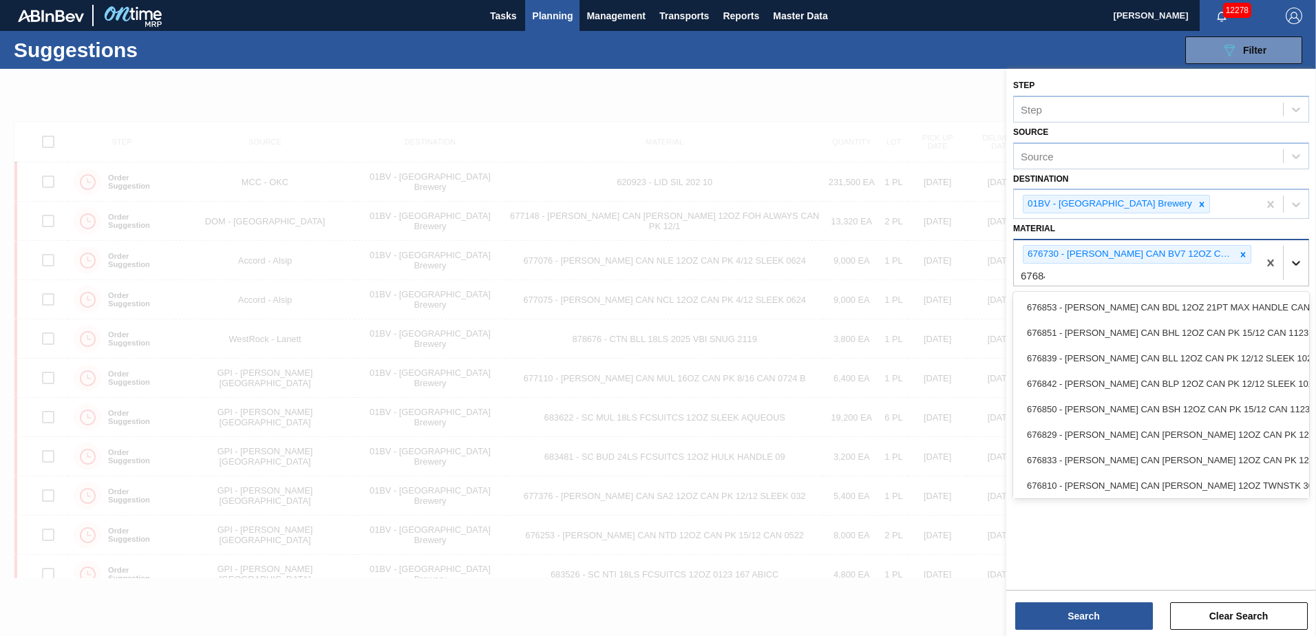
type input "676844"
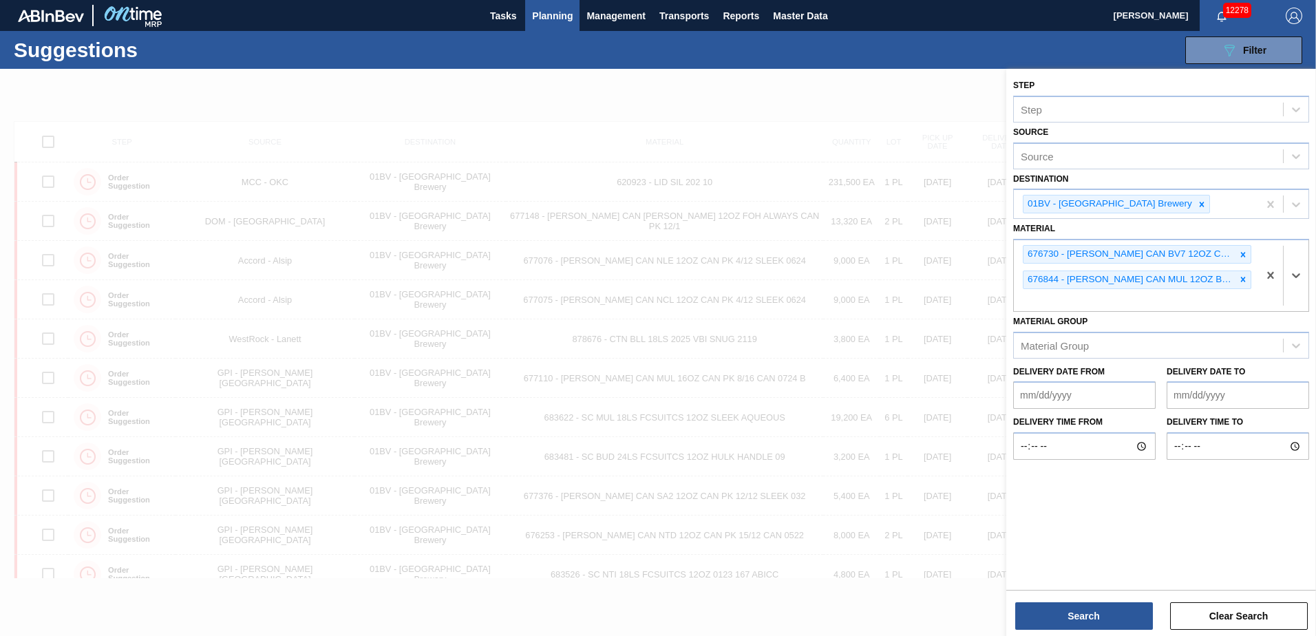
drag, startPoint x: 1046, startPoint y: 301, endPoint x: 1054, endPoint y: 297, distance: 8.3
click at [1046, 300] on div "676730 - CARR CAN BV7 12OZ CAN PK 12/12 SLEEK 072 676844 - CARR CAN MUL 12OZ BA…" at bounding box center [1136, 275] width 244 height 71
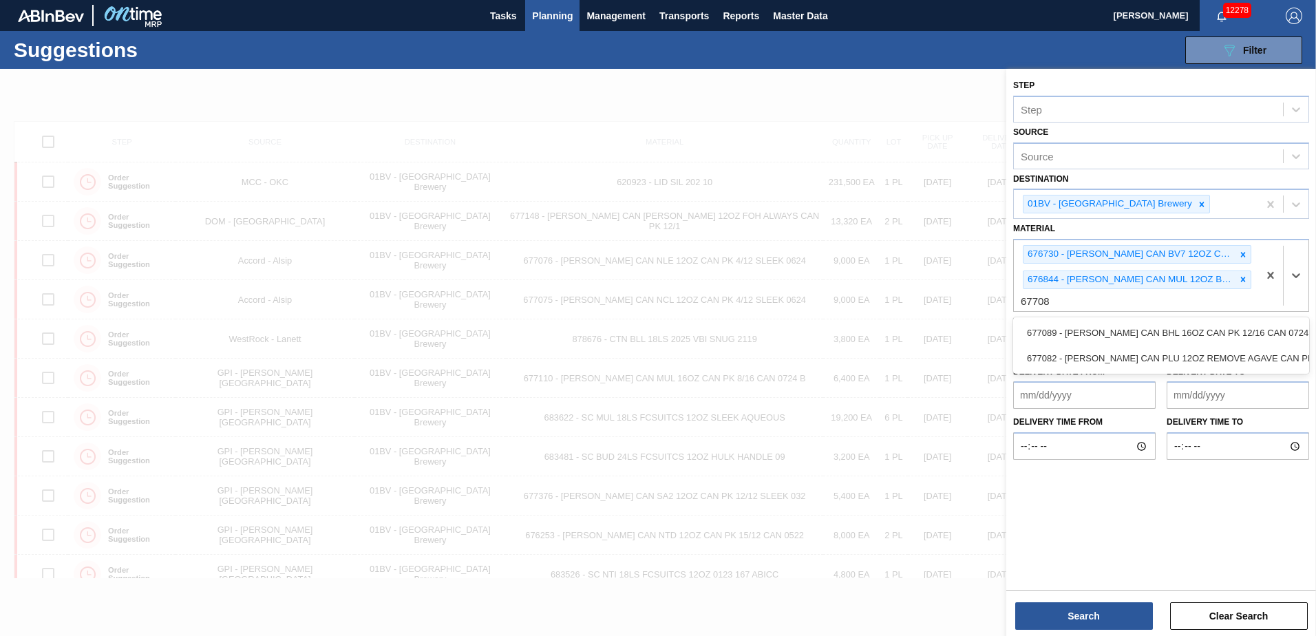
type input "677082"
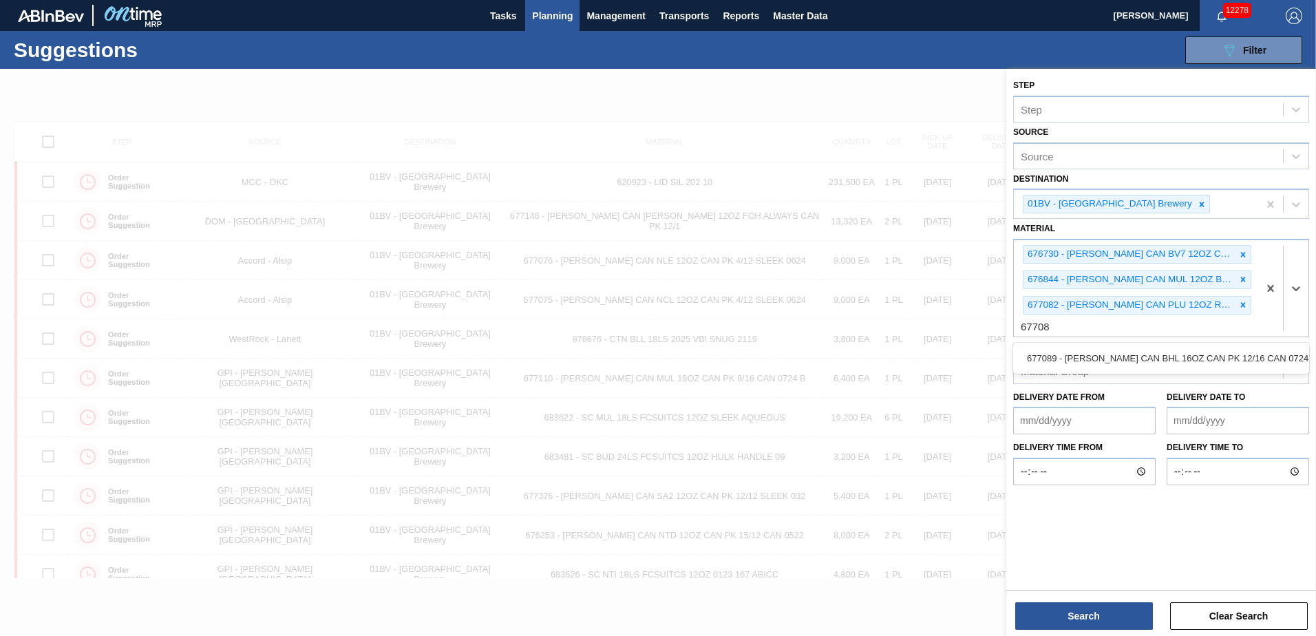
type input "677089"
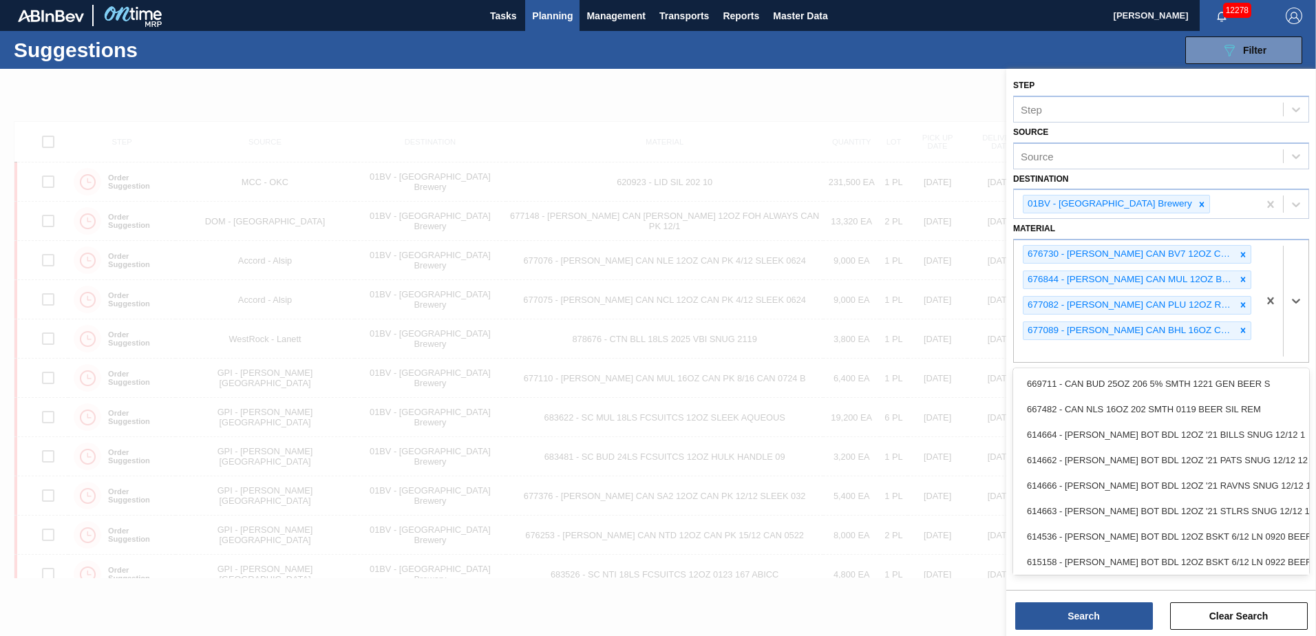
click at [1053, 353] on div "676730 - CARR CAN BV7 12OZ CAN PK 12/12 SLEEK 072 676844 - CARR CAN MUL 12OZ BA…" at bounding box center [1136, 301] width 244 height 122
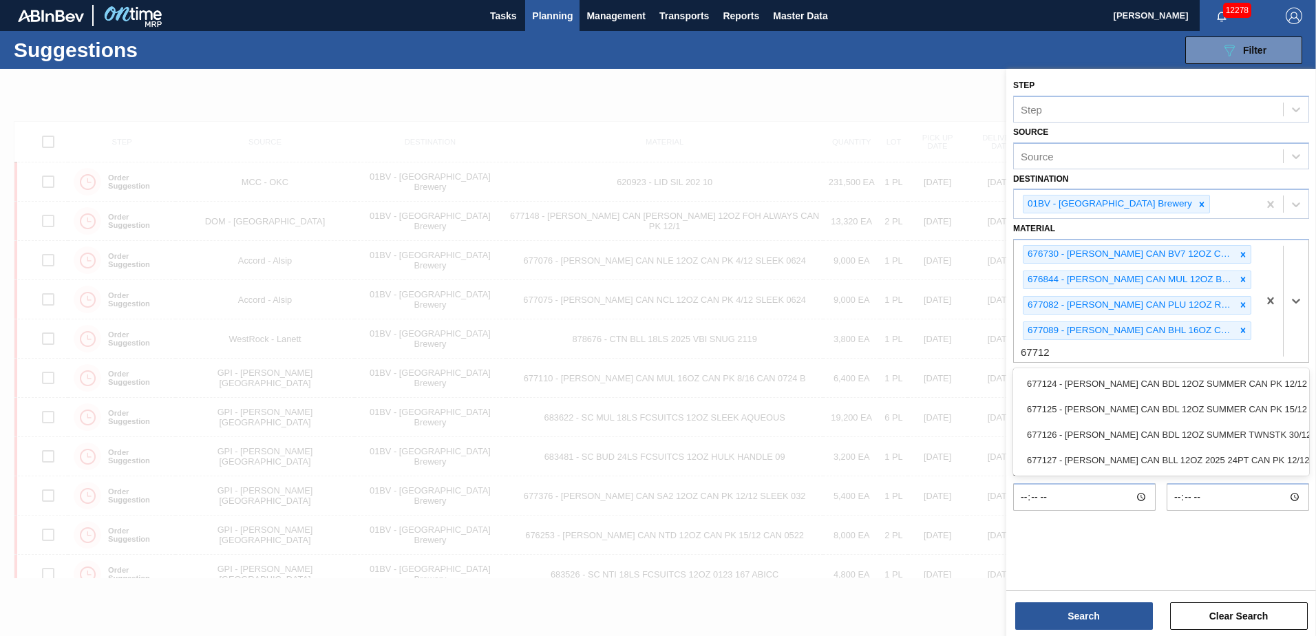
type input "677127"
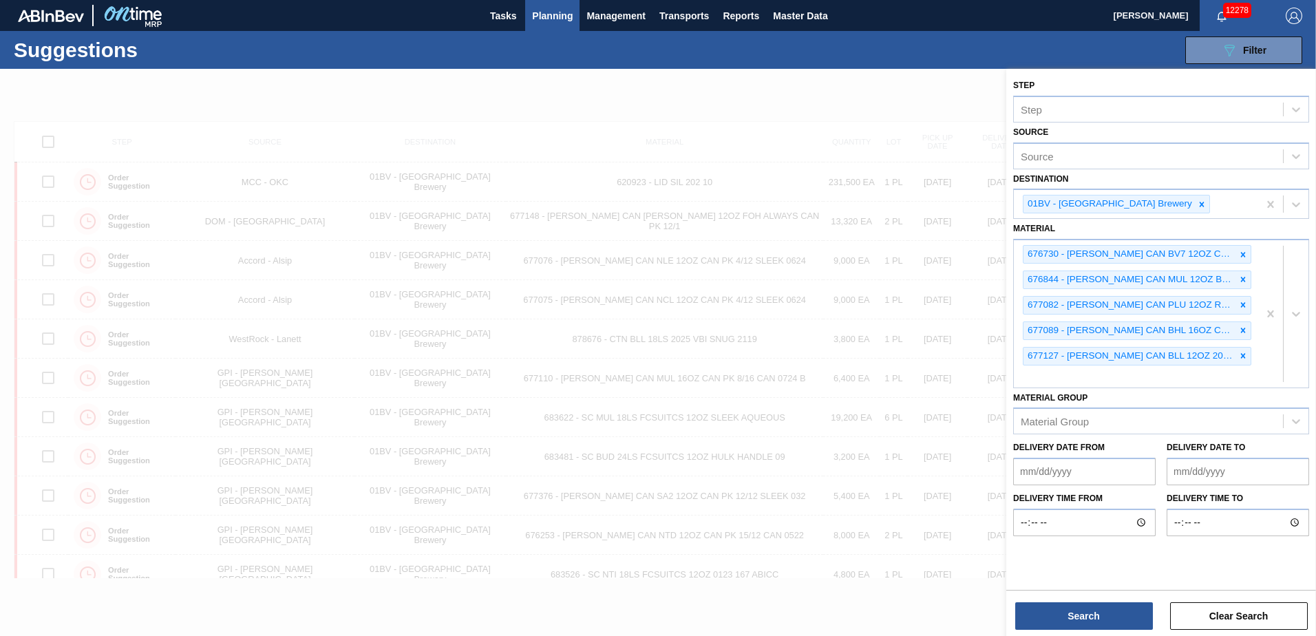
click at [1035, 374] on div "676730 - CARR CAN BV7 12OZ CAN PK 12/12 SLEEK 072 676844 - CARR CAN MUL 12OZ BA…" at bounding box center [1136, 313] width 244 height 147
type input "677182"
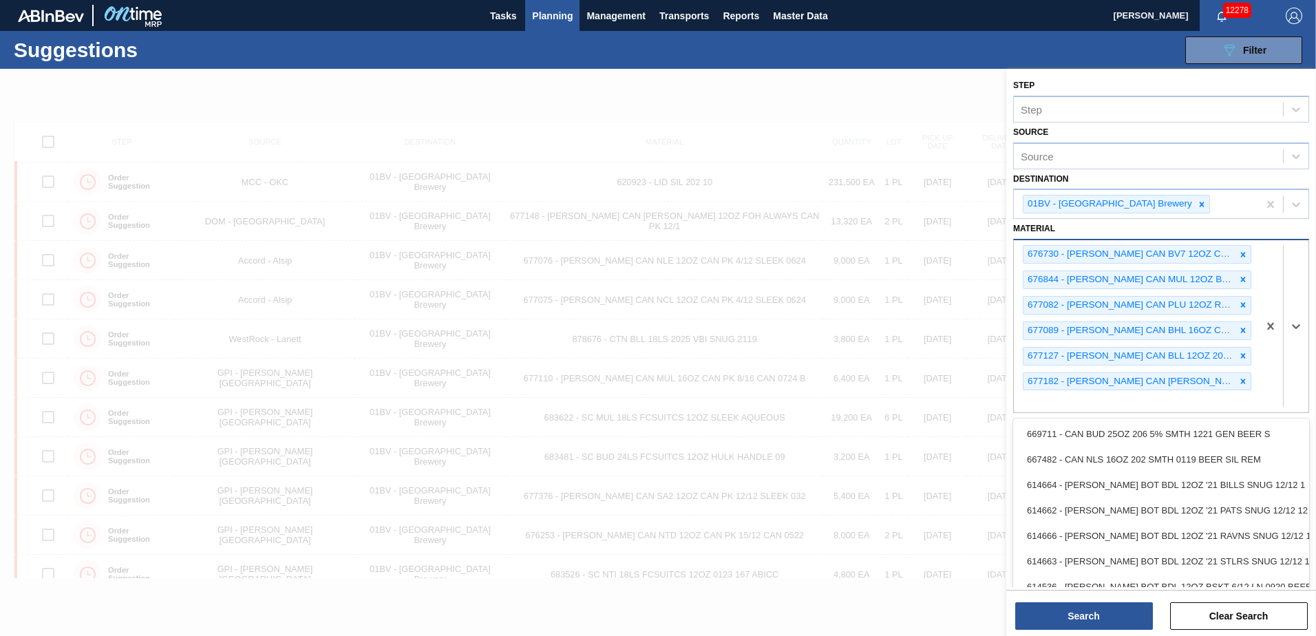
click at [1034, 402] on div "676730 - CARR CAN BV7 12OZ CAN PK 12/12 SLEEK 072 676844 - CARR CAN MUL 12OZ BA…" at bounding box center [1136, 326] width 244 height 172
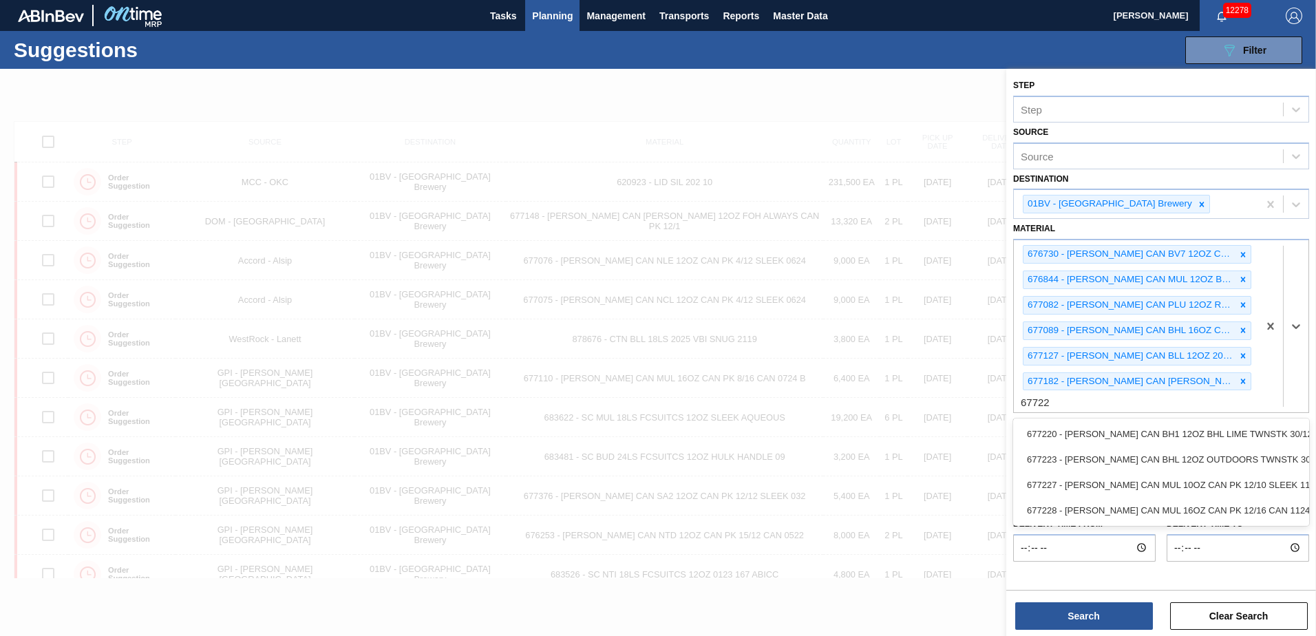
type input "677228"
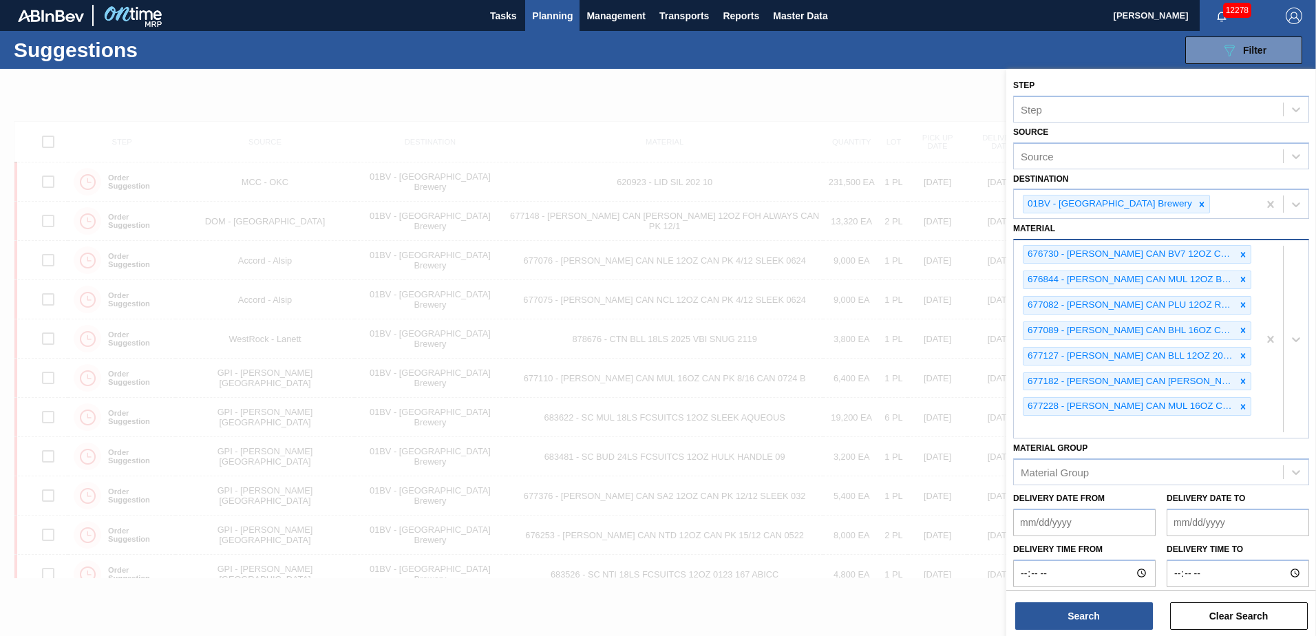
click at [1052, 423] on div "676730 - CARR CAN BV7 12OZ CAN PK 12/12 SLEEK 072 676844 - CARR CAN MUL 12OZ BA…" at bounding box center [1136, 339] width 244 height 198
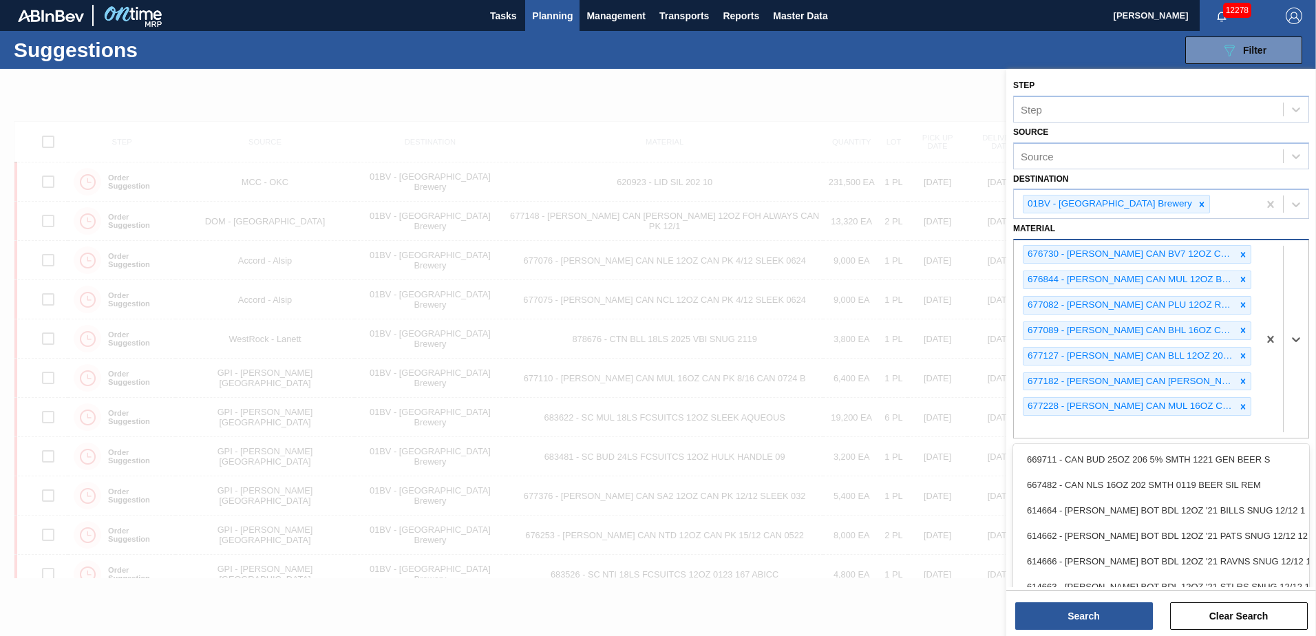
scroll to position [1, 0]
type input "683724"
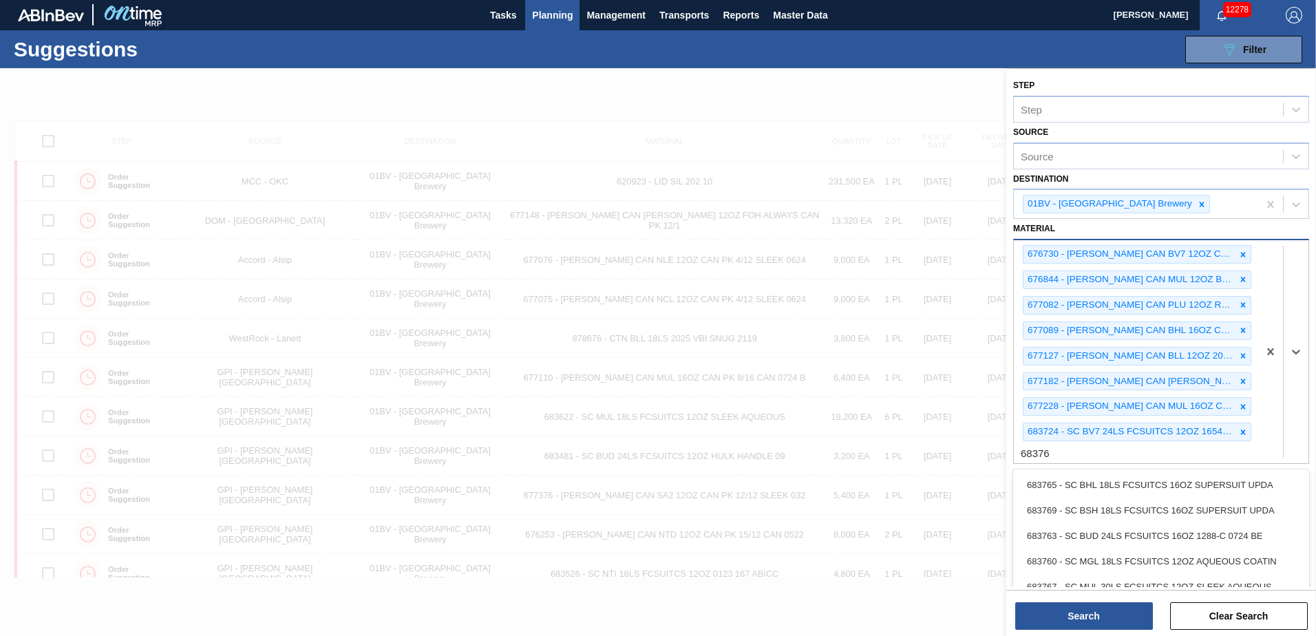
type input "683765"
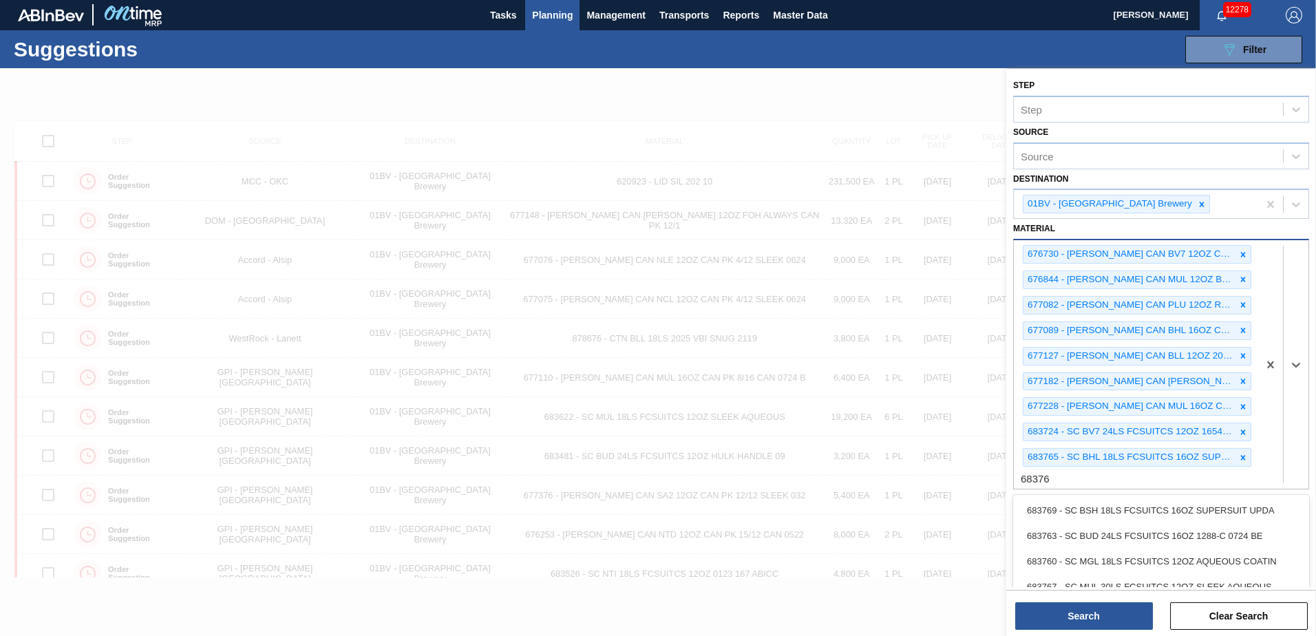
type input "683769"
drag, startPoint x: 1049, startPoint y: 500, endPoint x: 1038, endPoint y: 497, distance: 11.4
click at [1049, 500] on div "676730 - CARR CAN BV7 12OZ CAN PK 12/12 SLEEK 072 676844 - CARR CAN MUL 12OZ BA…" at bounding box center [1136, 377] width 244 height 274
type input "683776"
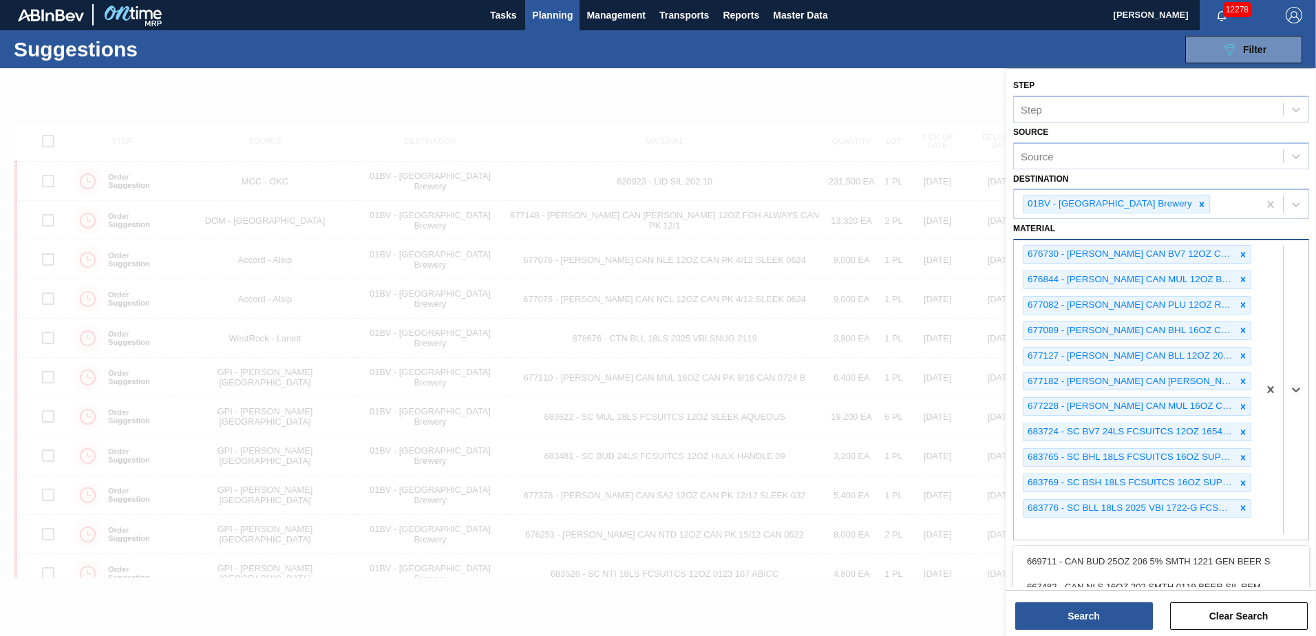
click at [1045, 534] on div "676730 - CARR CAN BV7 12OZ CAN PK 12/12 SLEEK 072 676844 - CARR CAN MUL 12OZ BA…" at bounding box center [1136, 389] width 244 height 299
type input "683933"
type input "683934"
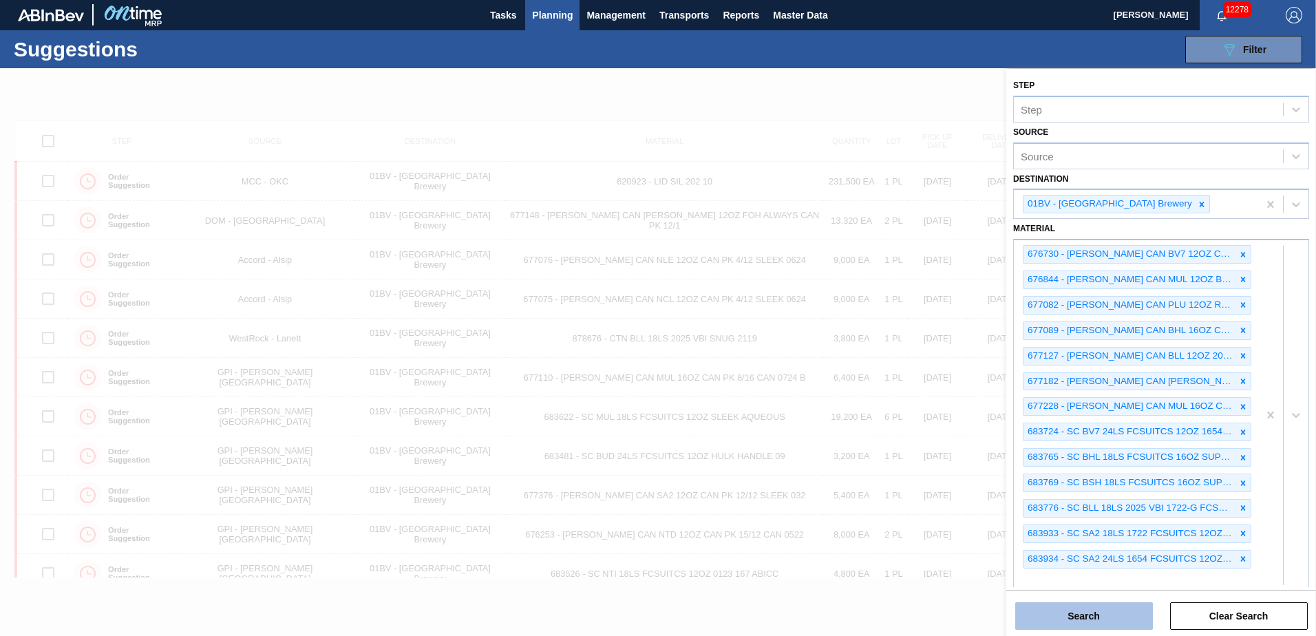
click at [1090, 615] on button "Search" at bounding box center [1085, 616] width 138 height 28
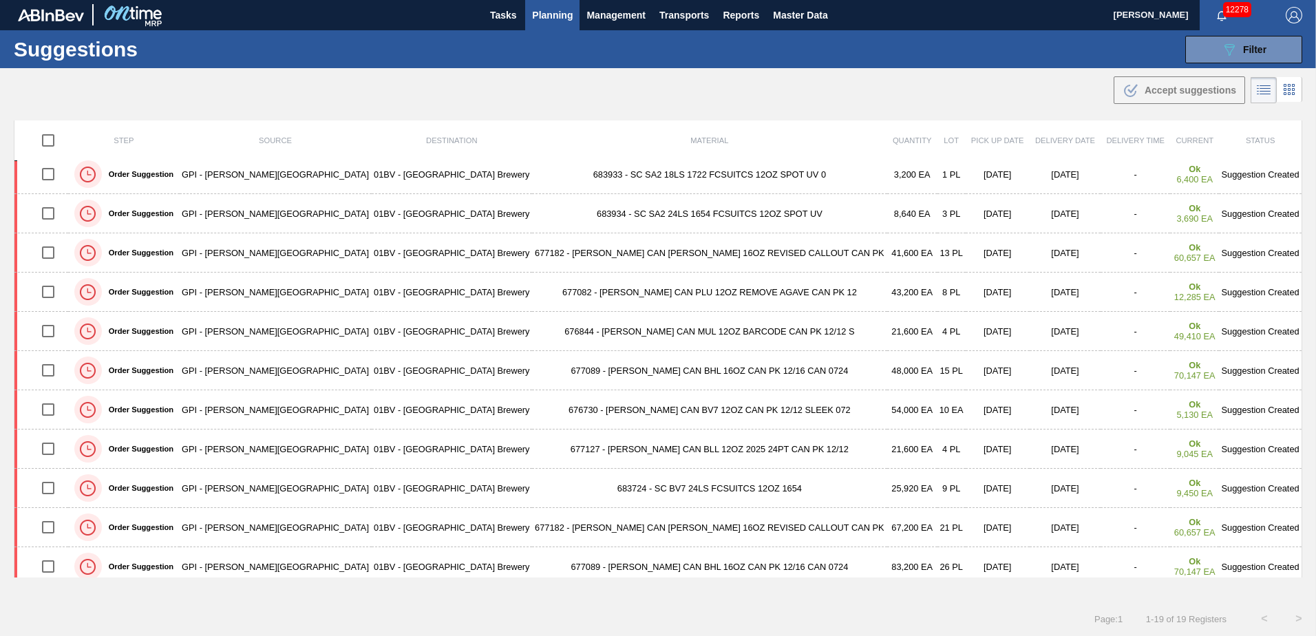
scroll to position [149, 0]
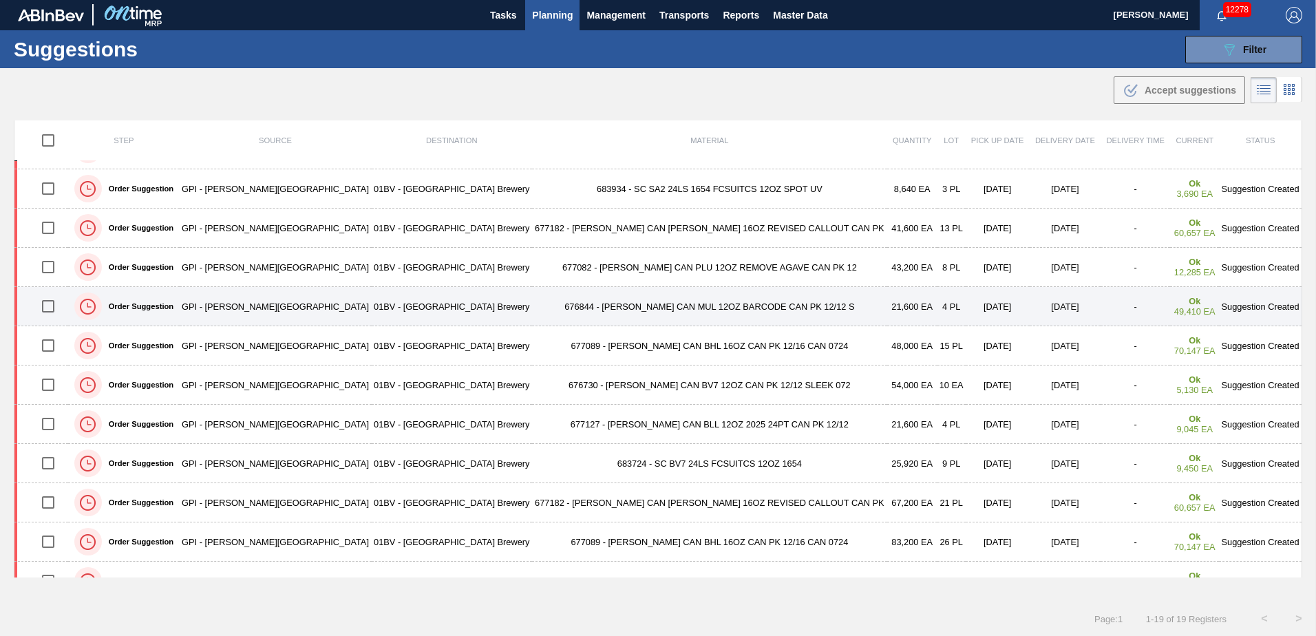
click at [54, 311] on input "checkbox" at bounding box center [48, 306] width 29 height 29
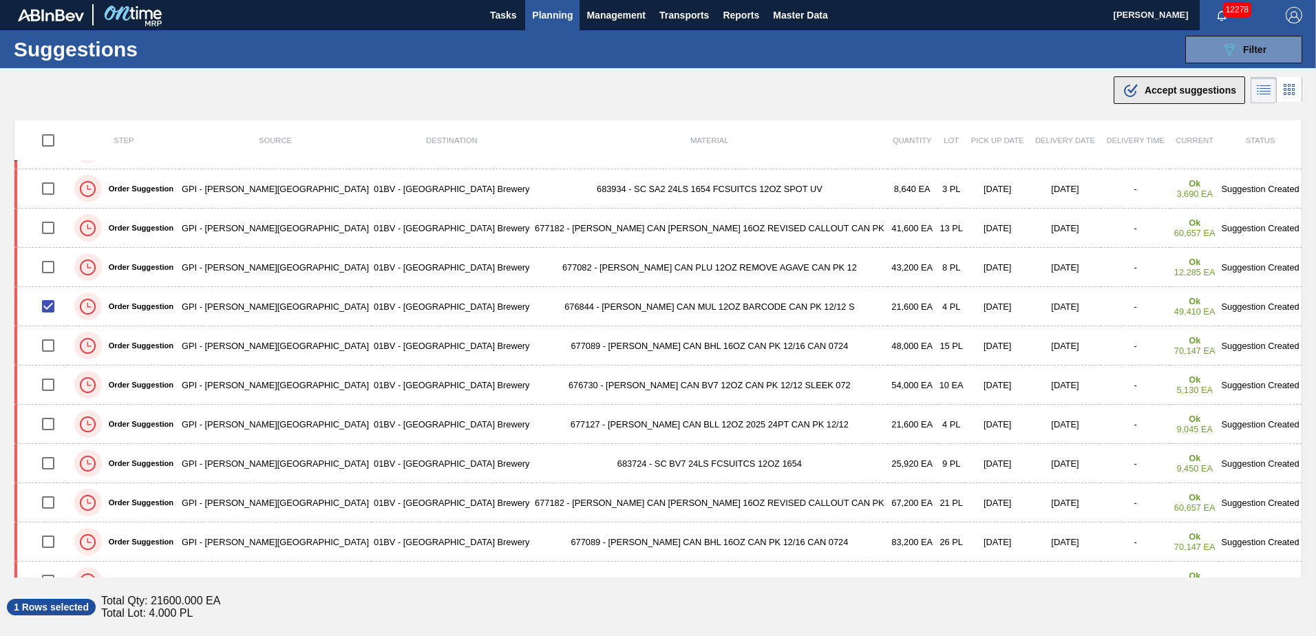
click at [1164, 91] on span "Accept suggestions" at bounding box center [1191, 90] width 92 height 11
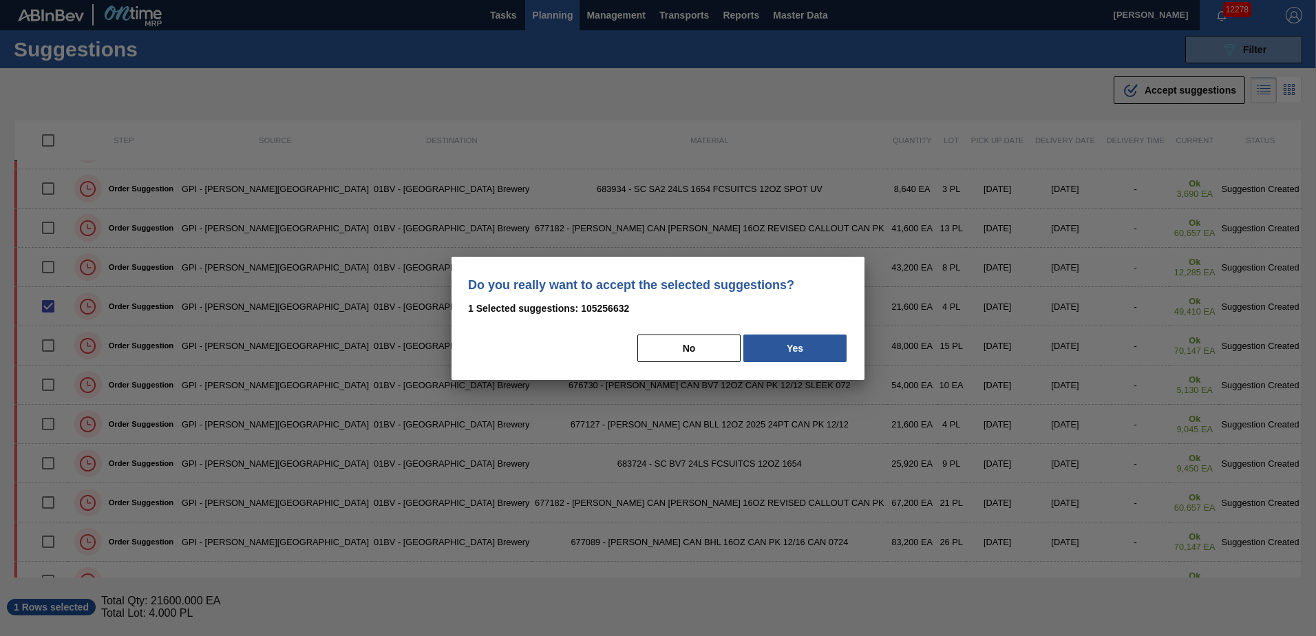
click at [795, 352] on button "Yes" at bounding box center [795, 349] width 103 height 28
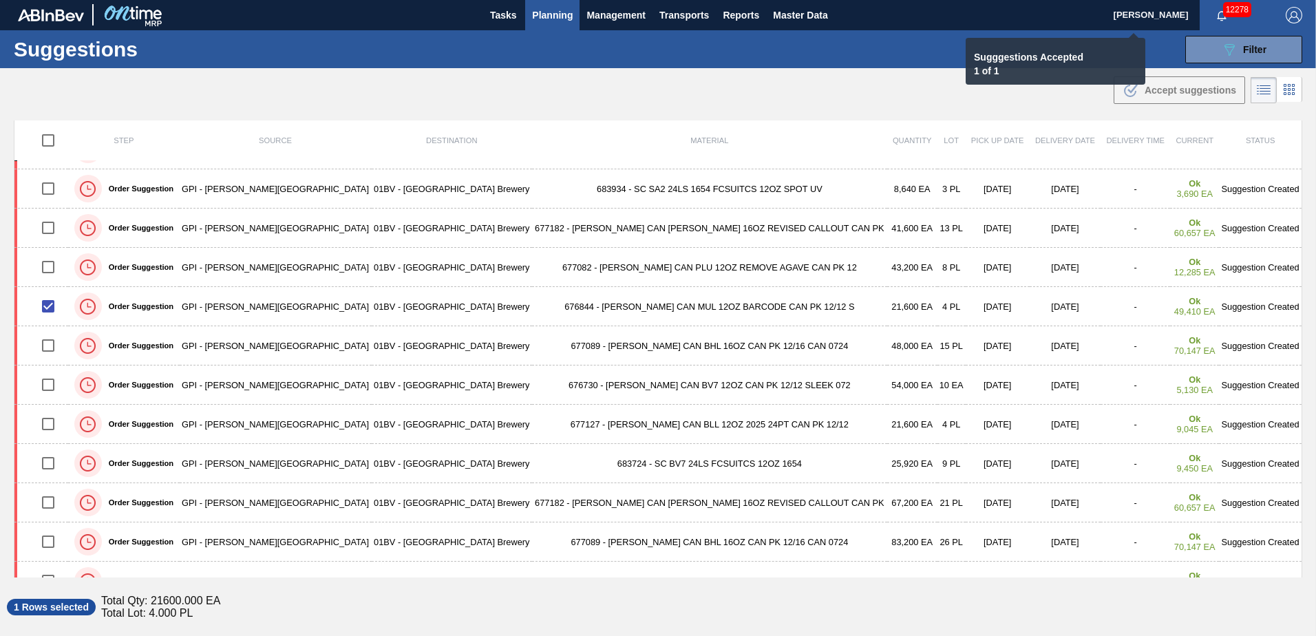
checkbox input "false"
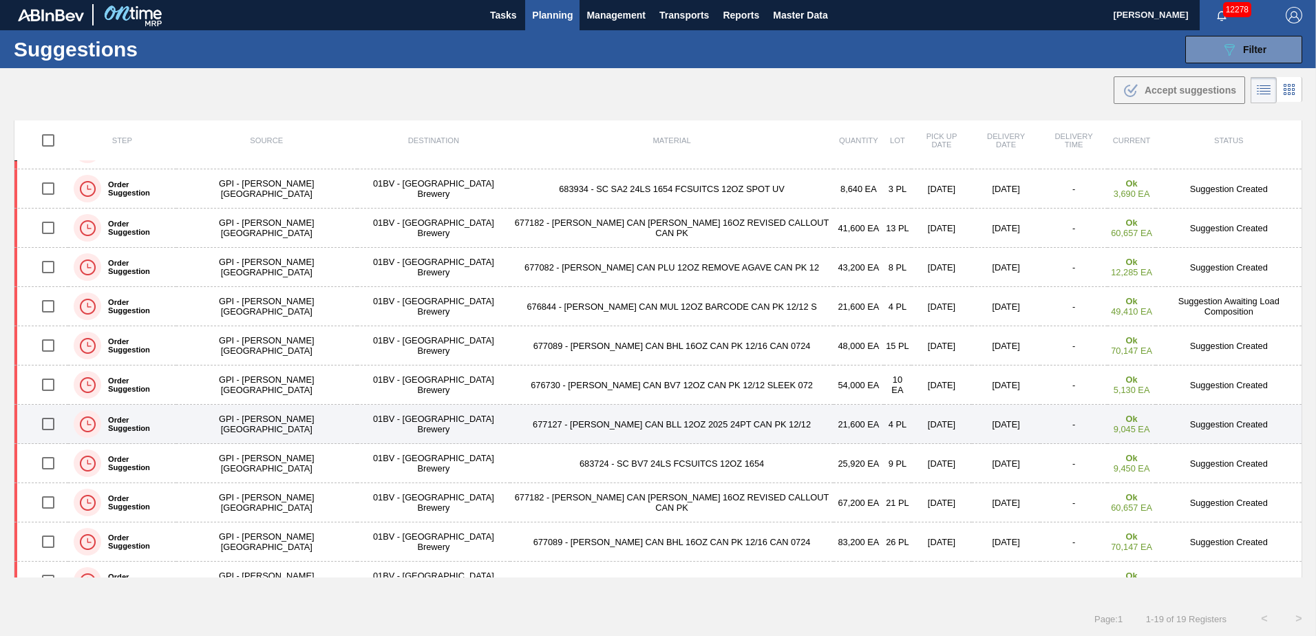
click at [51, 423] on input "checkbox" at bounding box center [48, 424] width 29 height 29
checkbox input "true"
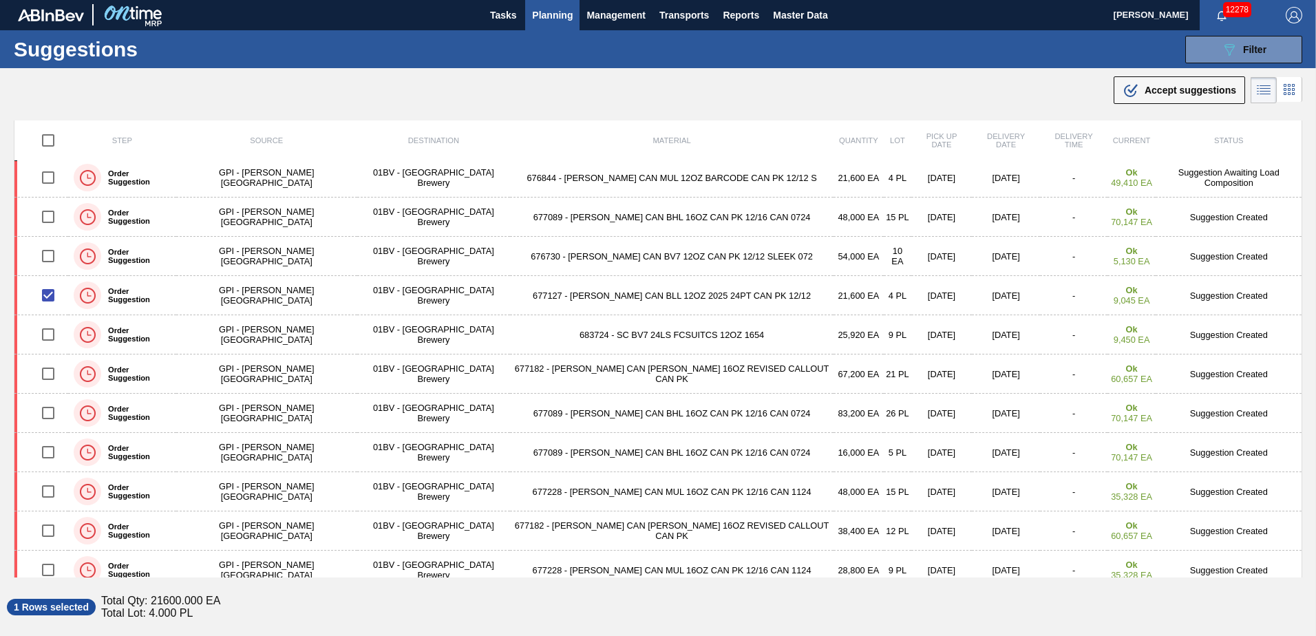
scroll to position [330, 0]
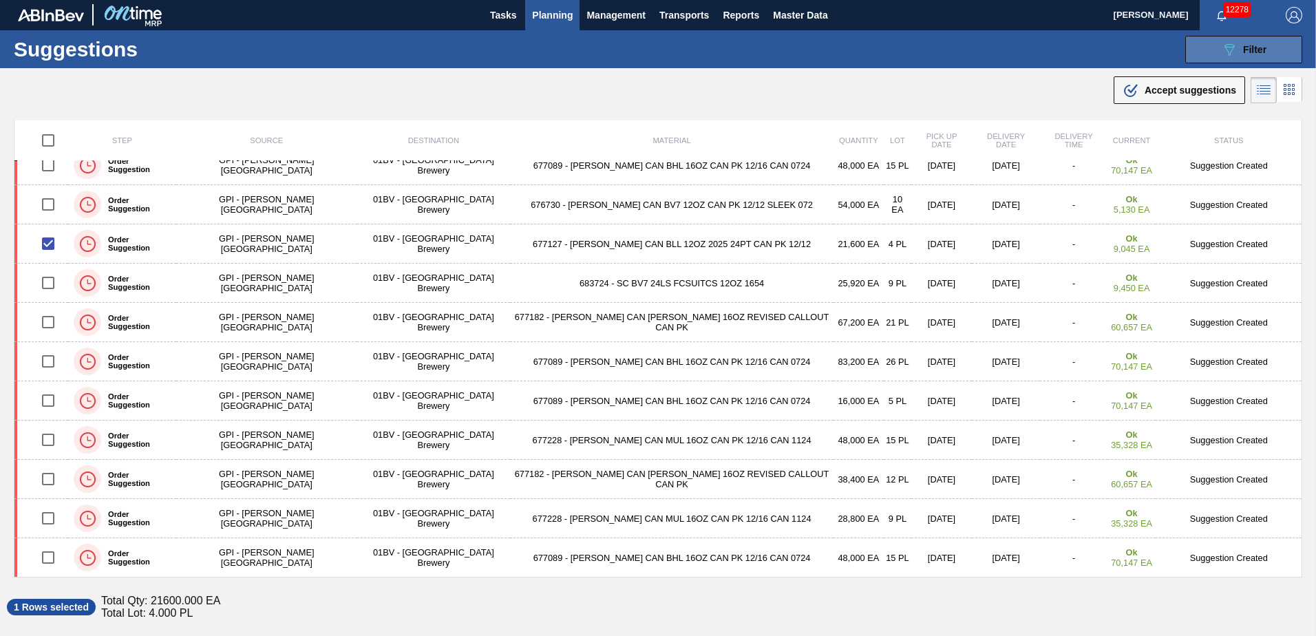
click at [1201, 52] on button "089F7B8B-B2A5-4AFE-B5C0-19BA573D28AC Filter" at bounding box center [1244, 50] width 117 height 28
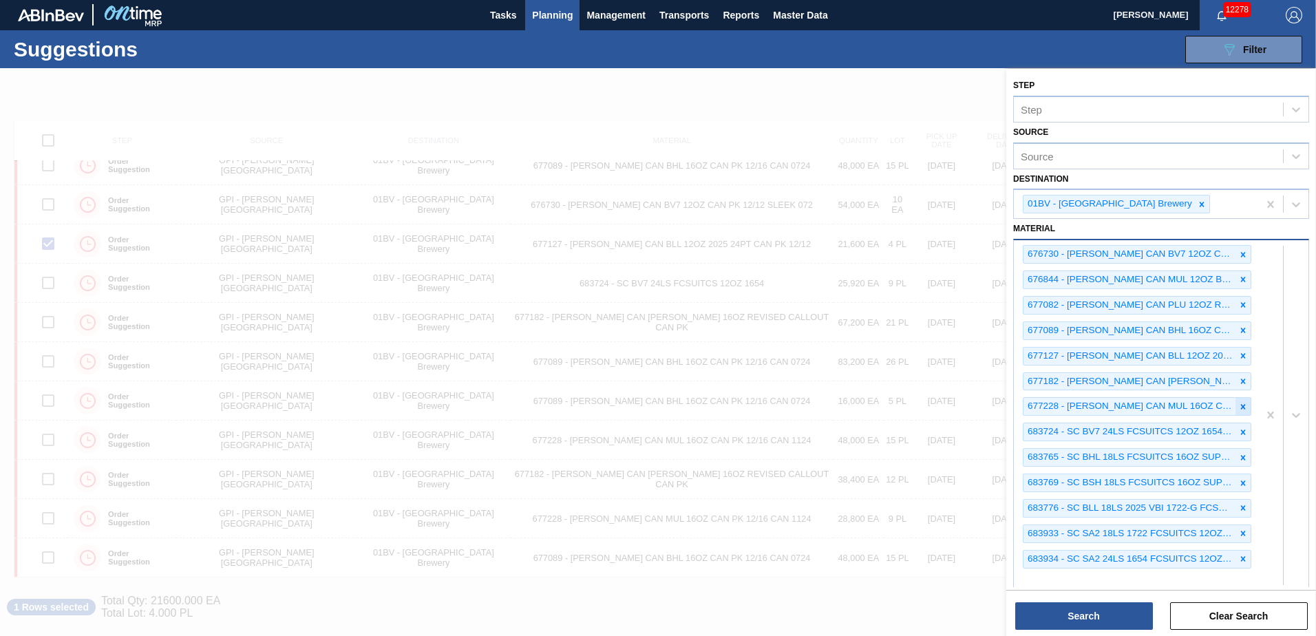
click at [1242, 408] on icon at bounding box center [1243, 406] width 5 height 5
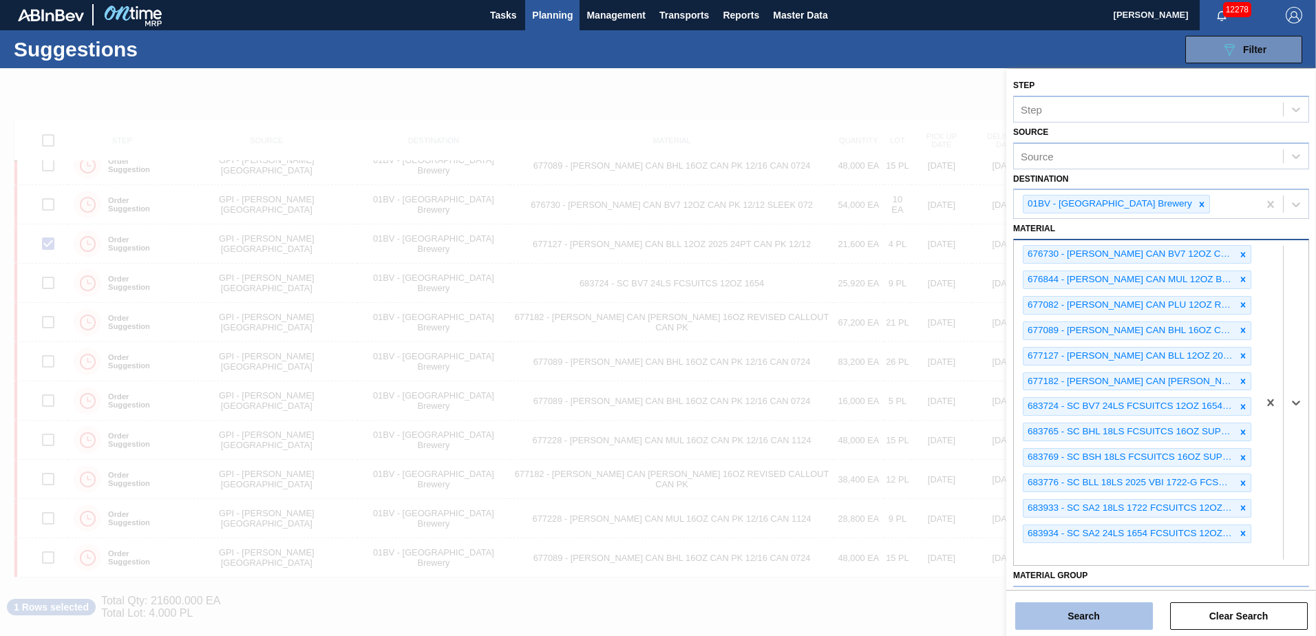
click at [1057, 619] on button "Search" at bounding box center [1085, 616] width 138 height 28
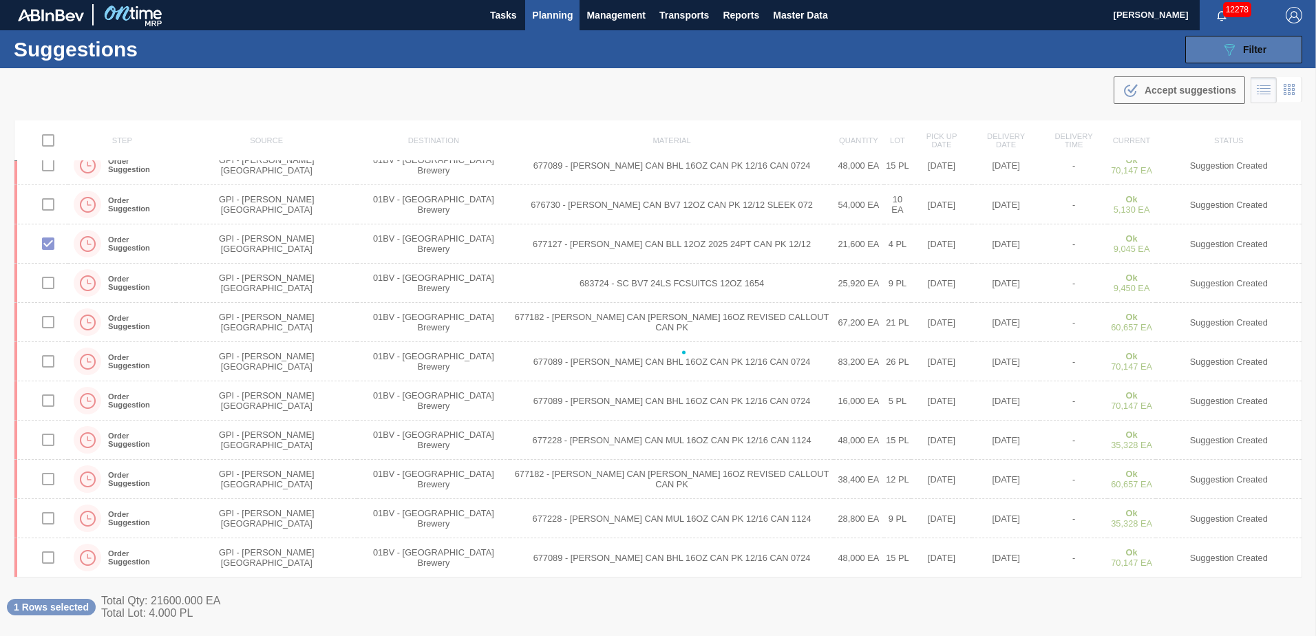
click at [1259, 48] on span "Filter" at bounding box center [1254, 49] width 23 height 11
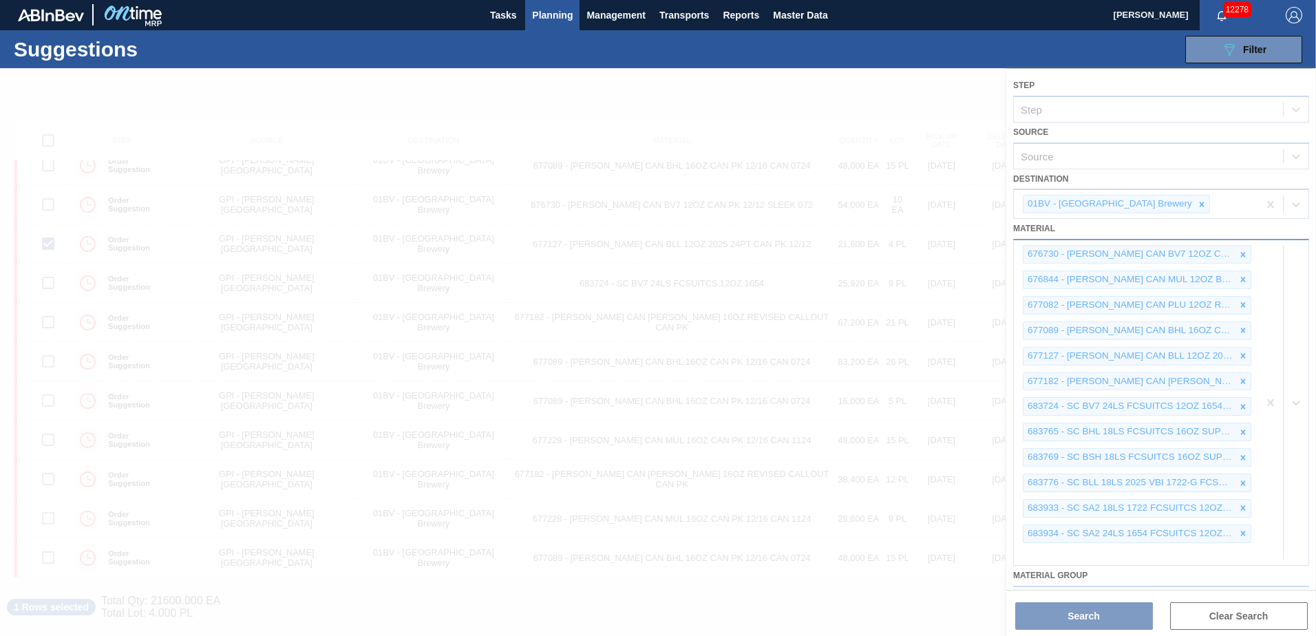
drag, startPoint x: 971, startPoint y: 47, endPoint x: 998, endPoint y: 41, distance: 27.4
click at [971, 47] on div "Suggestions 089F7B8B-B2A5-4AFE-B5C0-19BA573D28AC Filter Step Step Source Source…" at bounding box center [658, 49] width 1316 height 38
click at [1299, 17] on img "button" at bounding box center [1294, 15] width 17 height 17
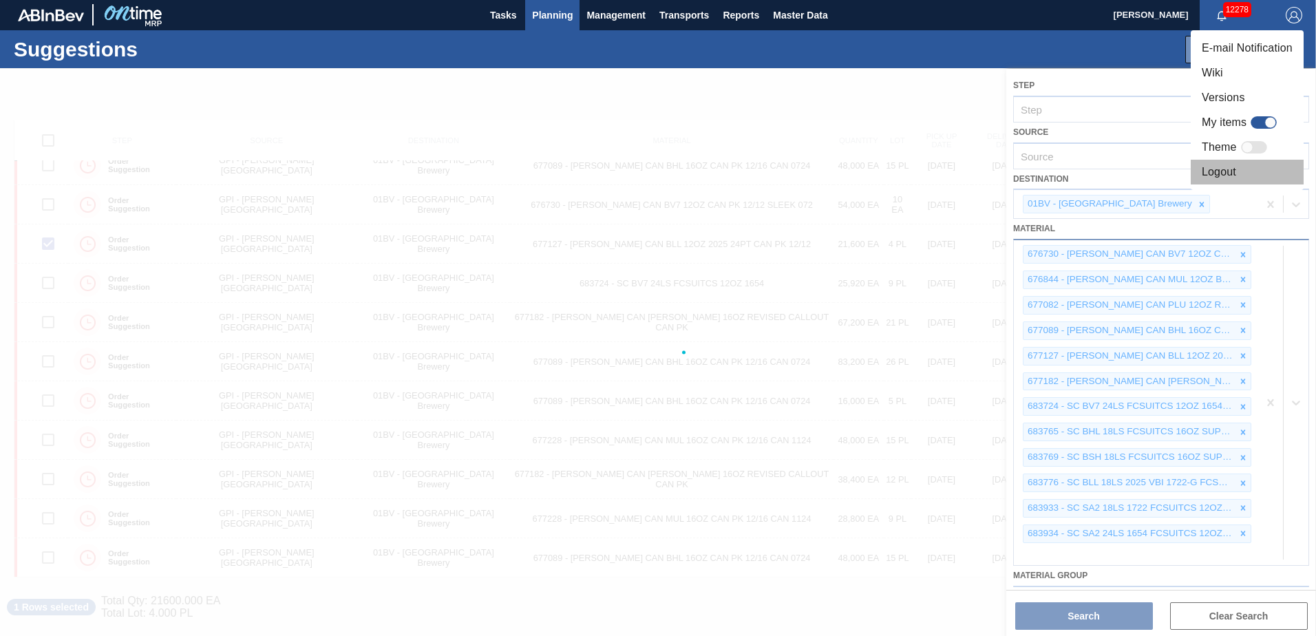
click at [1223, 167] on li "Logout" at bounding box center [1247, 172] width 113 height 25
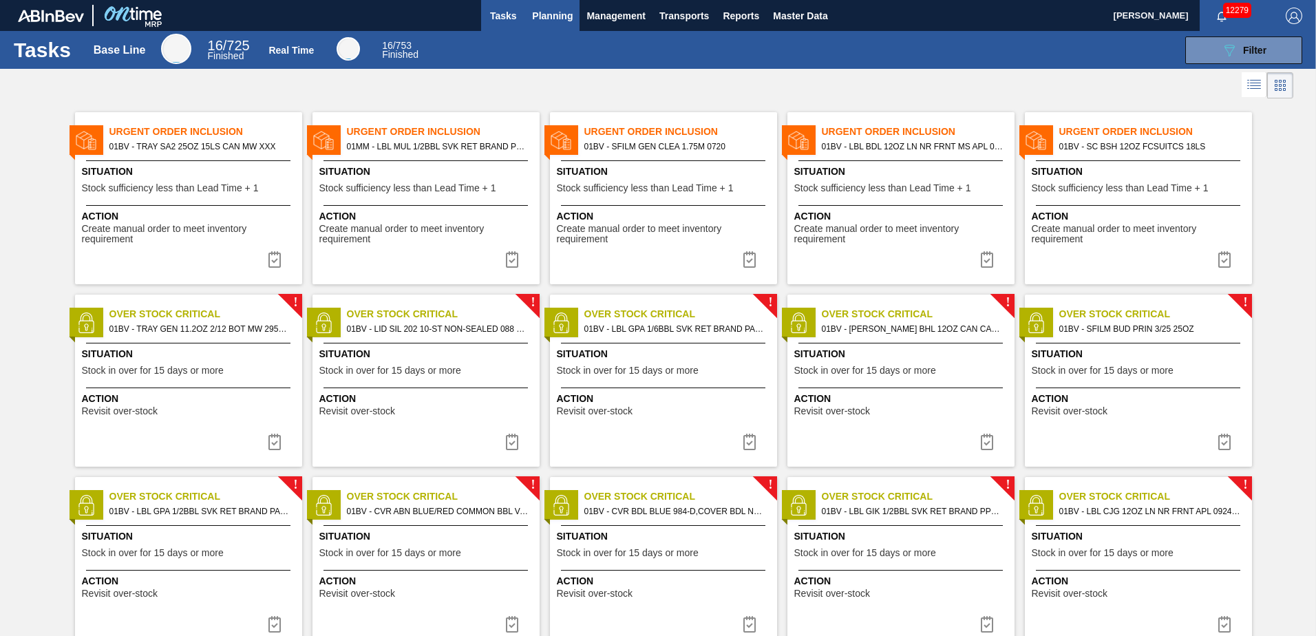
click at [560, 19] on span "Planning" at bounding box center [552, 16] width 41 height 17
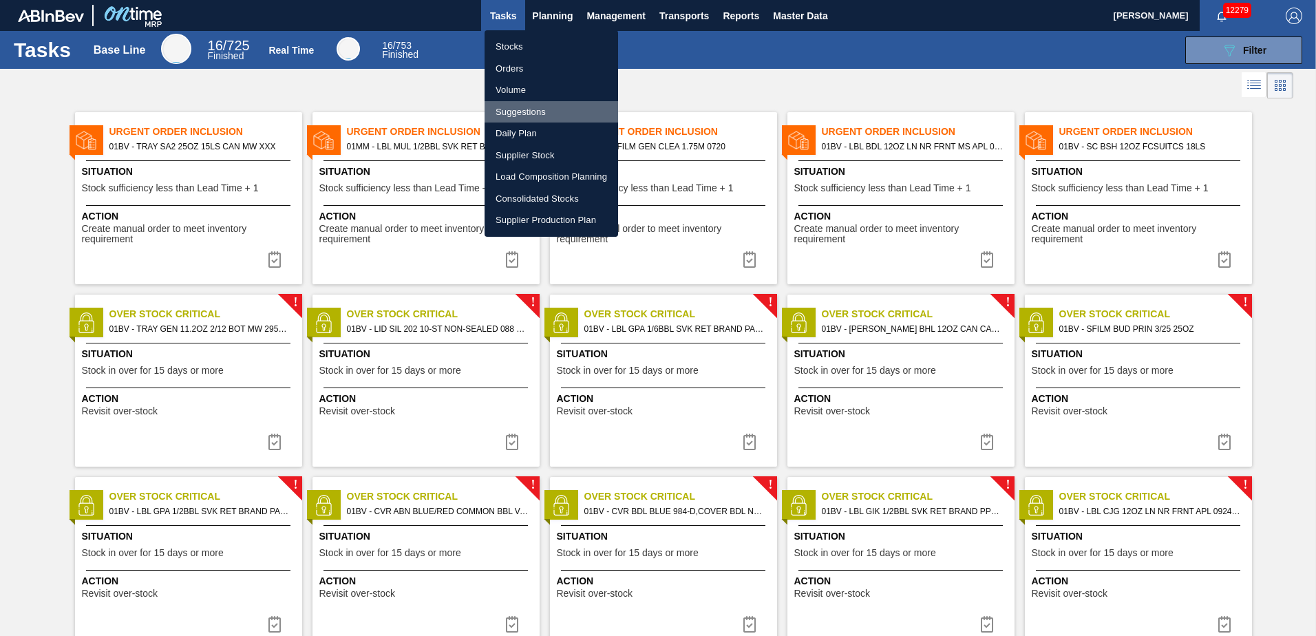
click at [521, 109] on li "Suggestions" at bounding box center [552, 112] width 134 height 22
checkbox input "true"
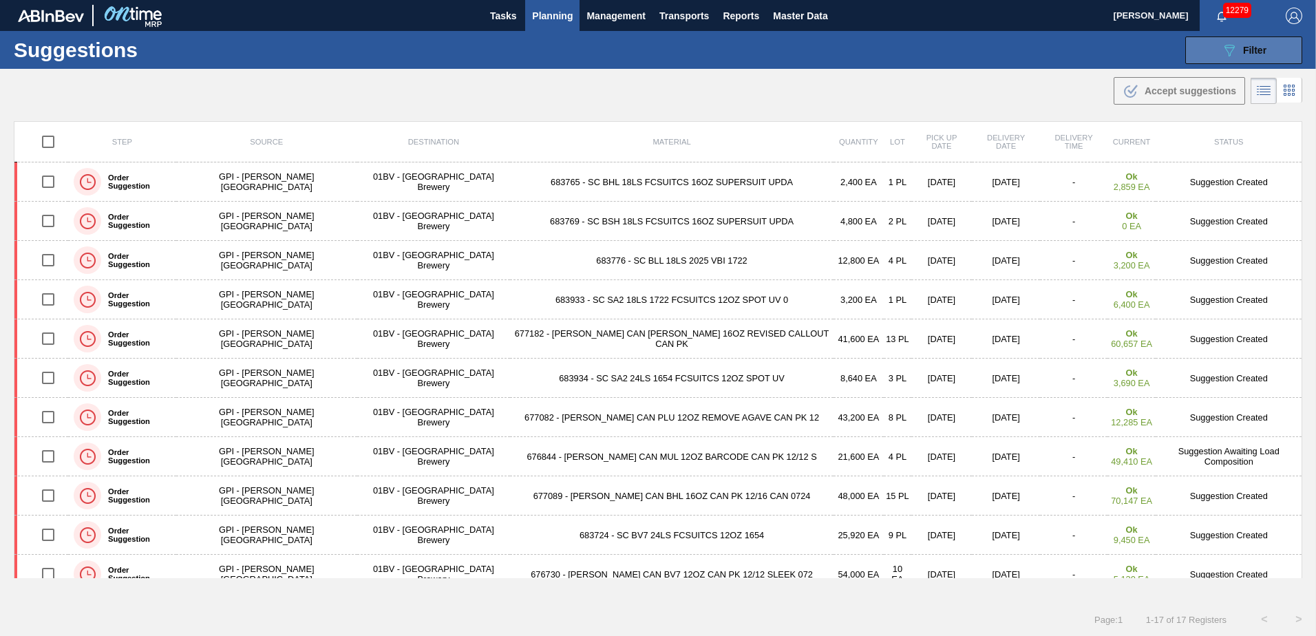
click at [1239, 51] on div "089F7B8B-B2A5-4AFE-B5C0-19BA573D28AC Filter" at bounding box center [1243, 50] width 45 height 17
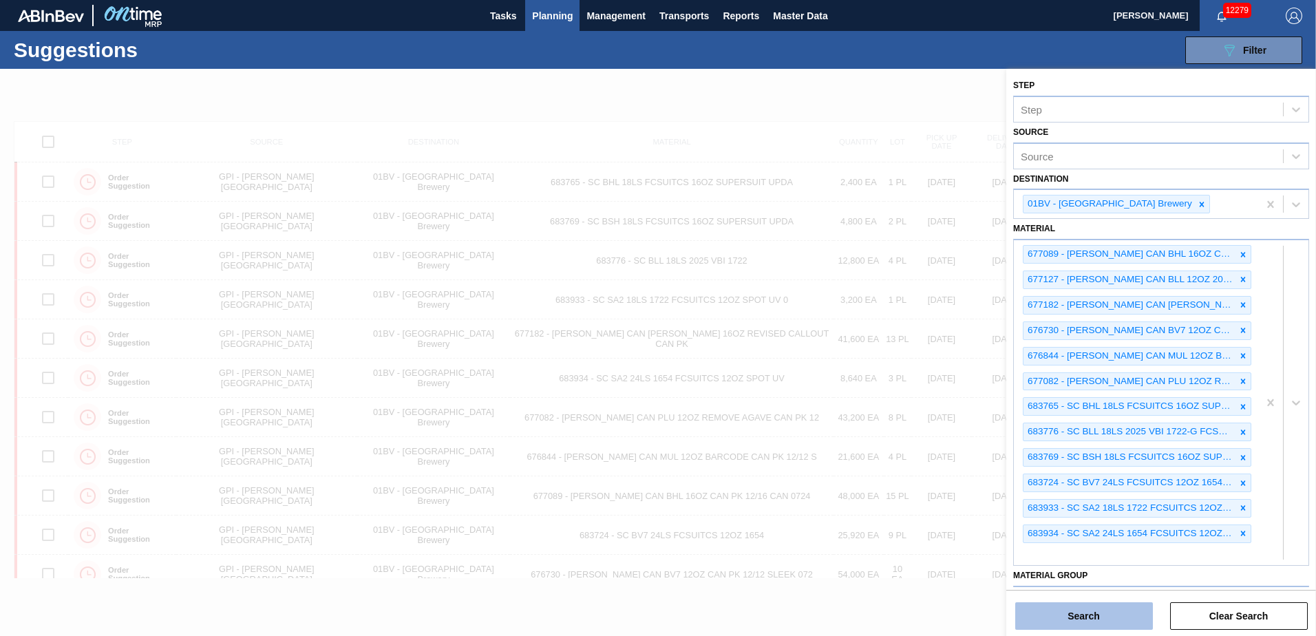
click at [1063, 624] on button "Search" at bounding box center [1085, 616] width 138 height 28
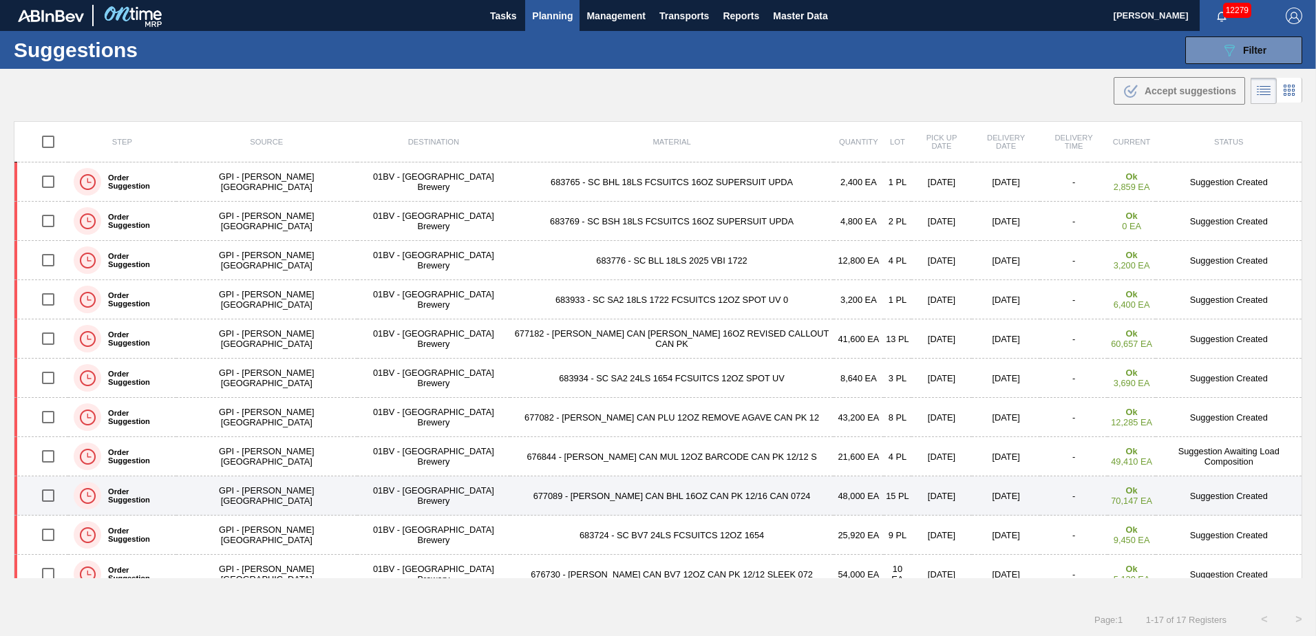
click at [55, 498] on input "checkbox" at bounding box center [48, 495] width 29 height 29
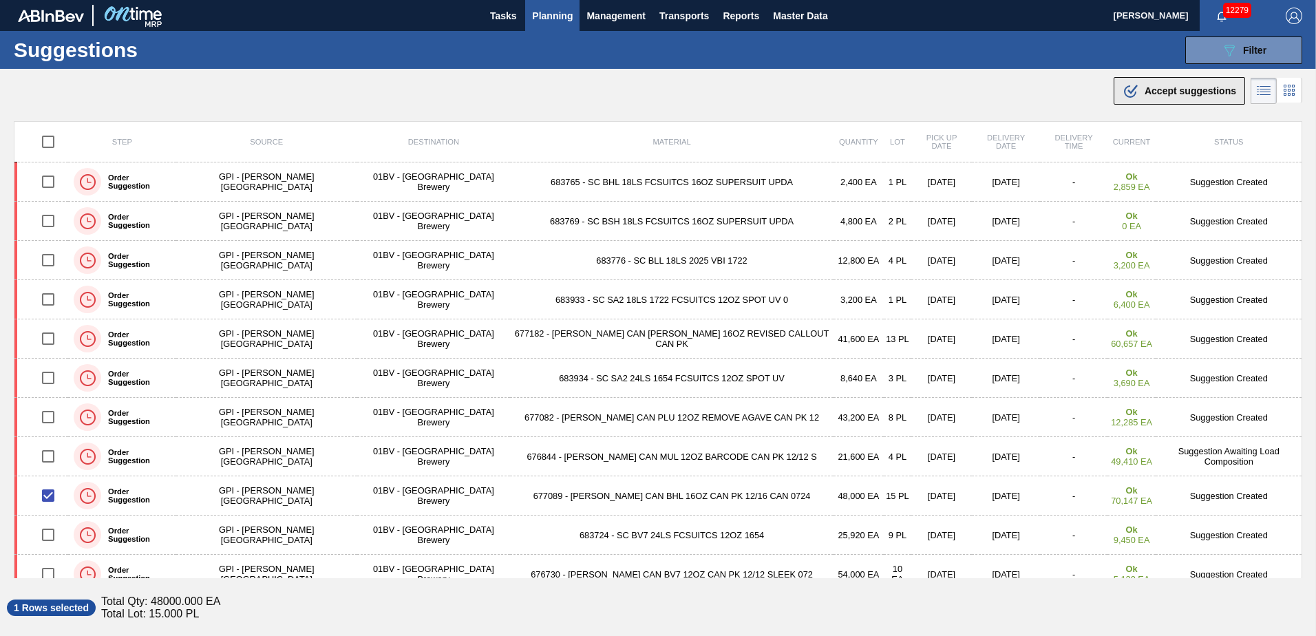
click at [1145, 90] on span "Accept suggestions" at bounding box center [1191, 90] width 92 height 11
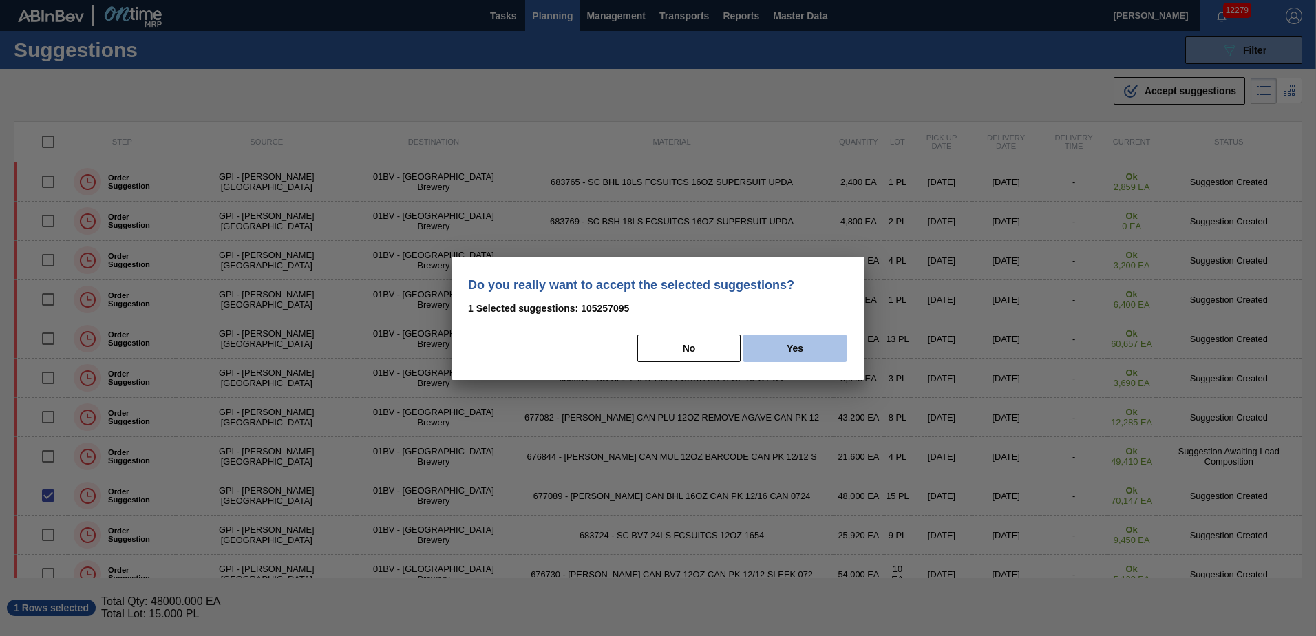
click at [810, 341] on button "Yes" at bounding box center [795, 349] width 103 height 28
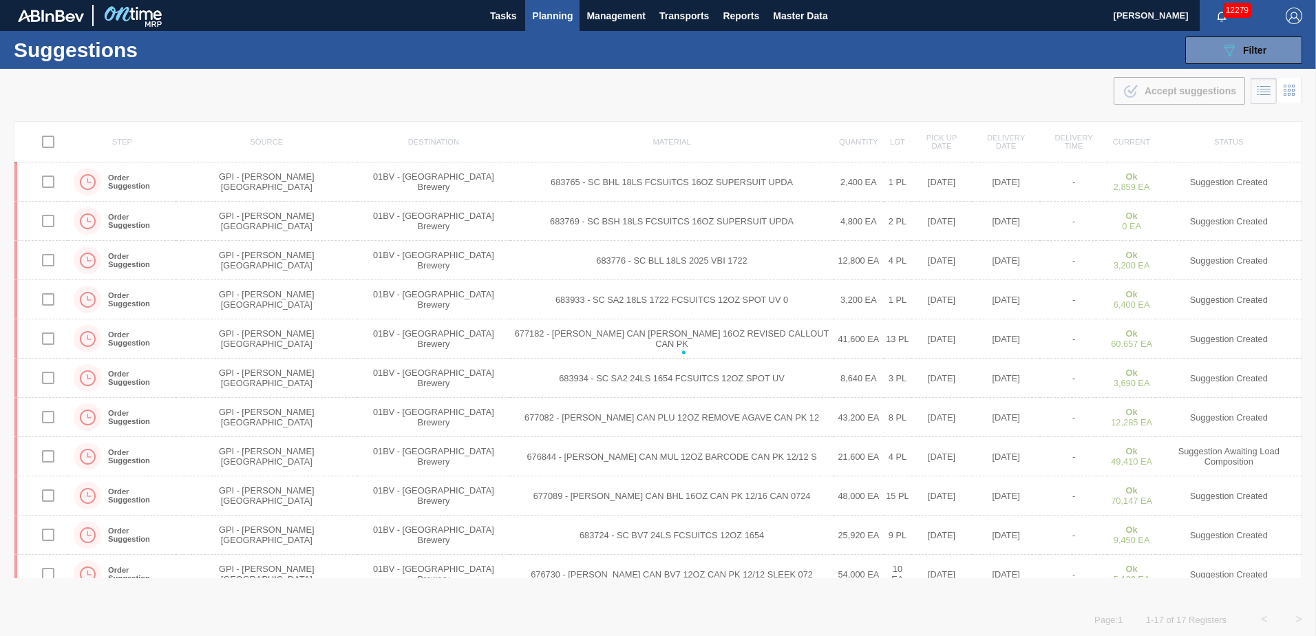
checkbox input "false"
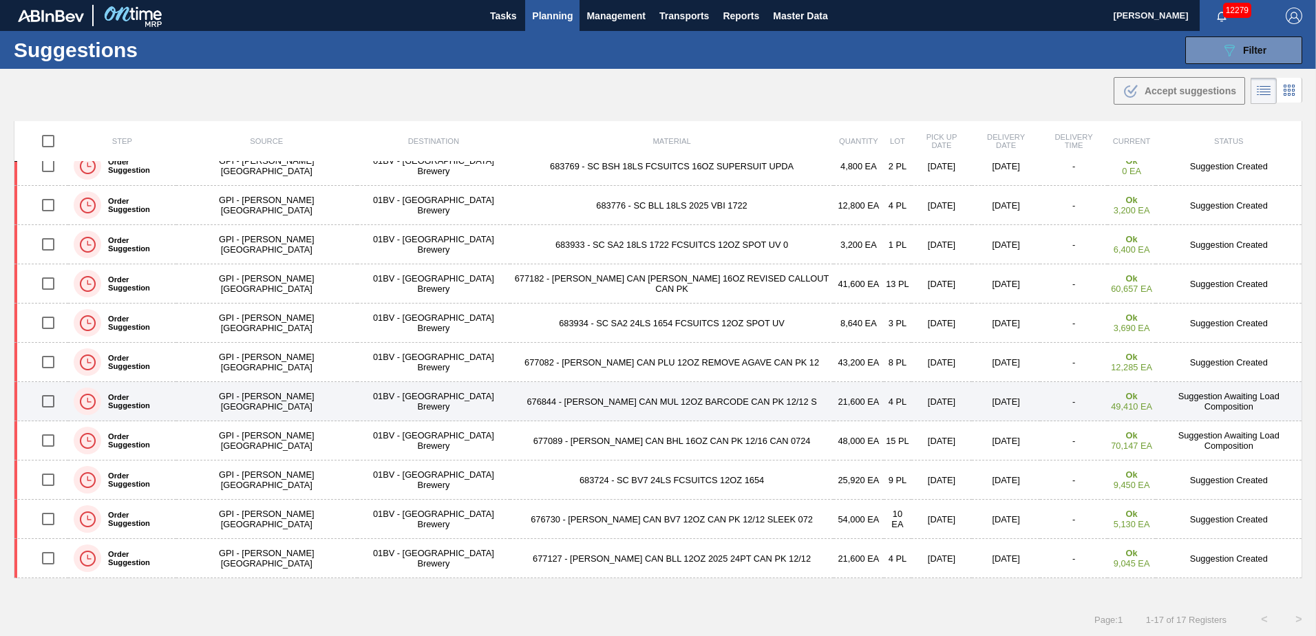
scroll to position [138, 0]
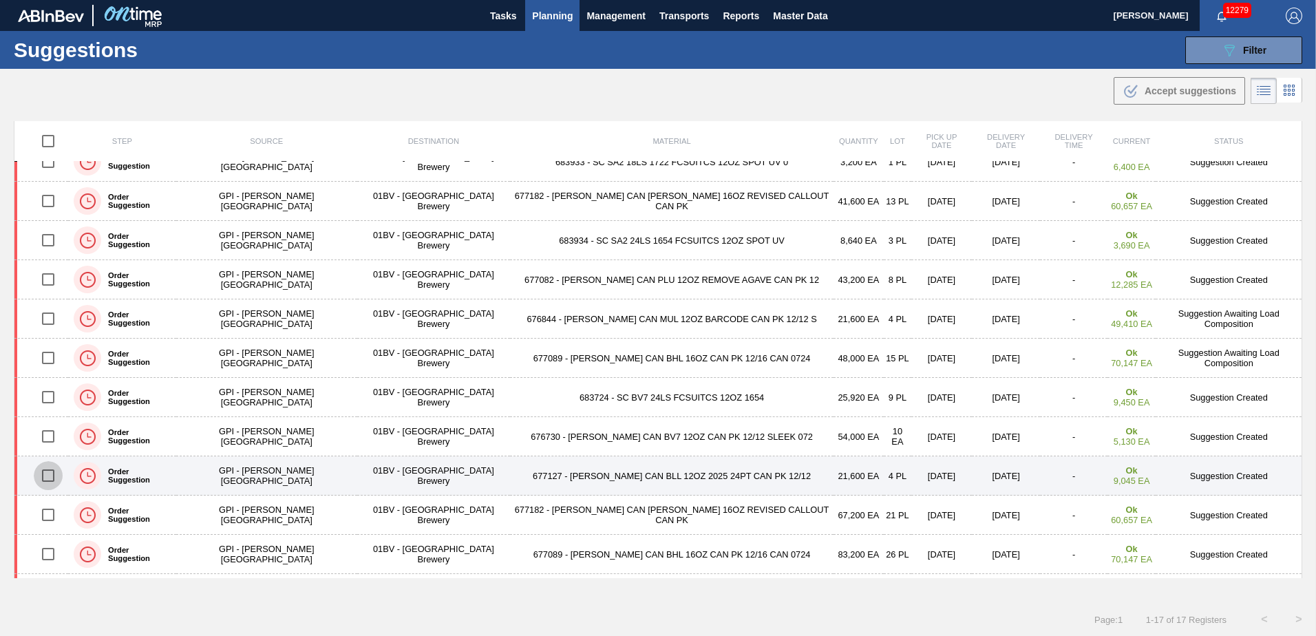
click at [56, 477] on input "checkbox" at bounding box center [48, 475] width 29 height 29
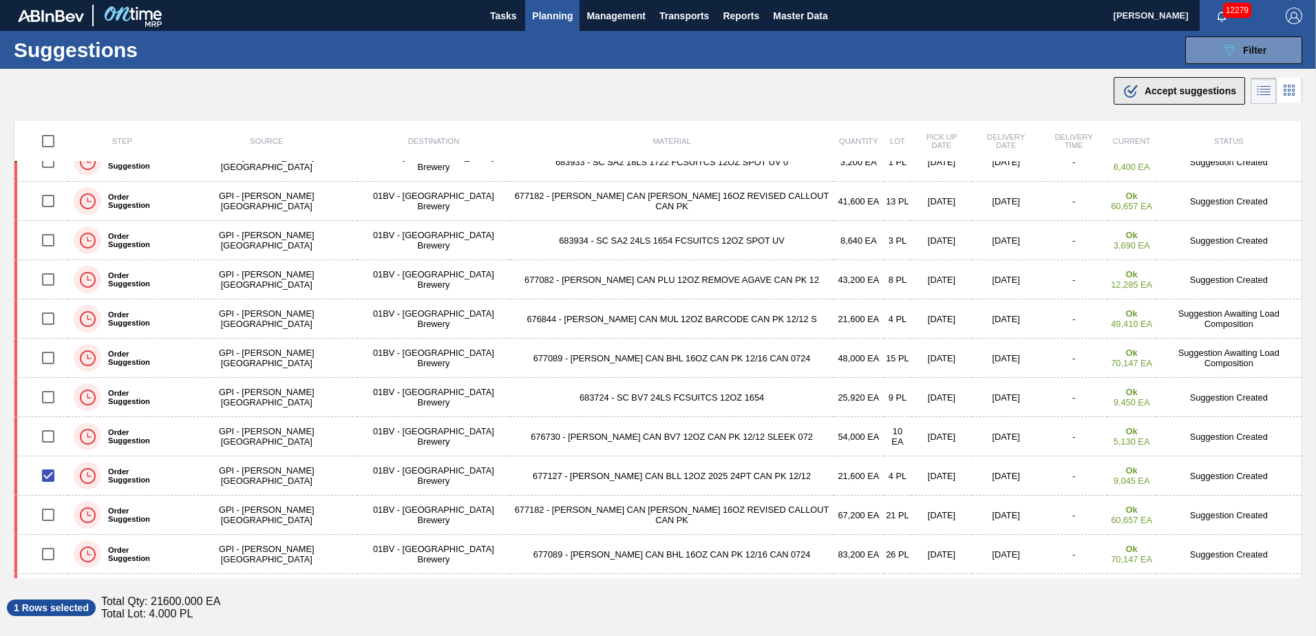
click at [1137, 87] on div ".b{fill:var(--color-action-default)} Accept suggestions" at bounding box center [1180, 91] width 114 height 17
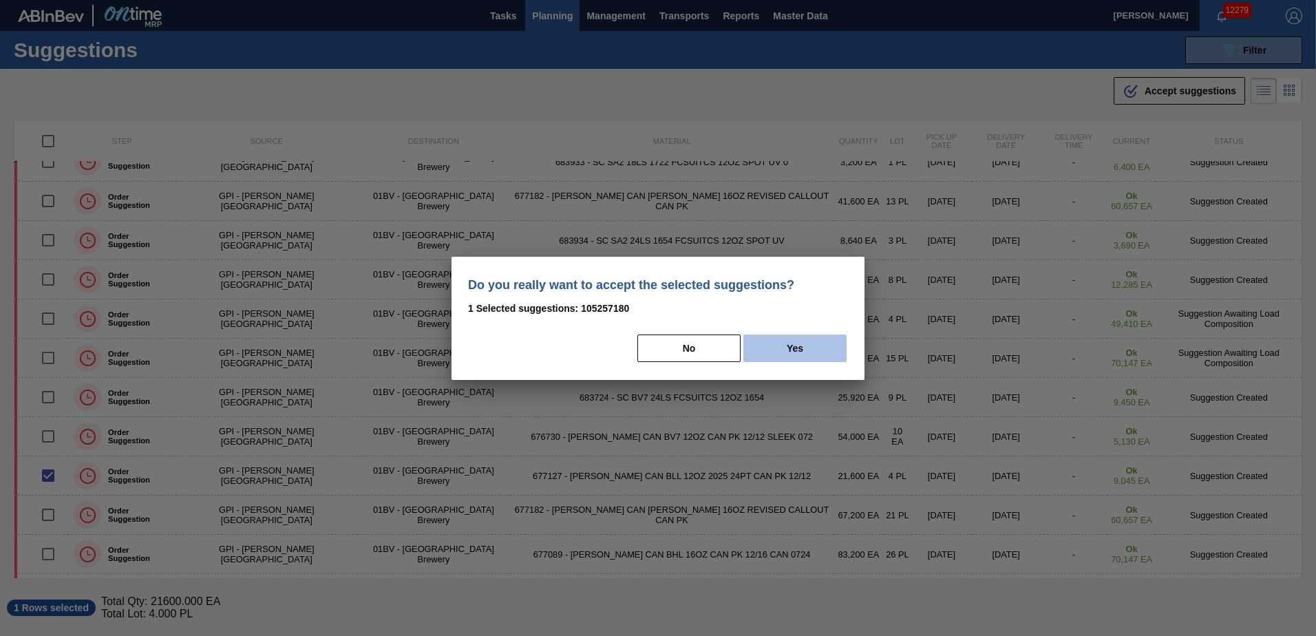
click at [825, 343] on button "Yes" at bounding box center [795, 349] width 103 height 28
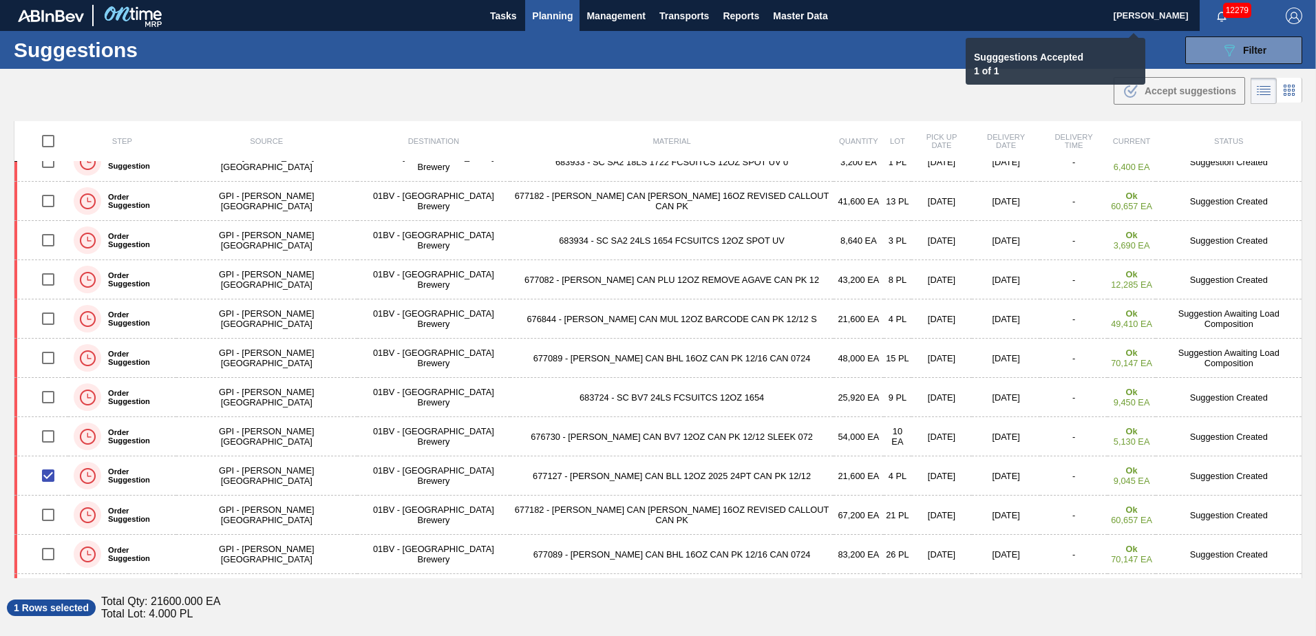
checkbox input "false"
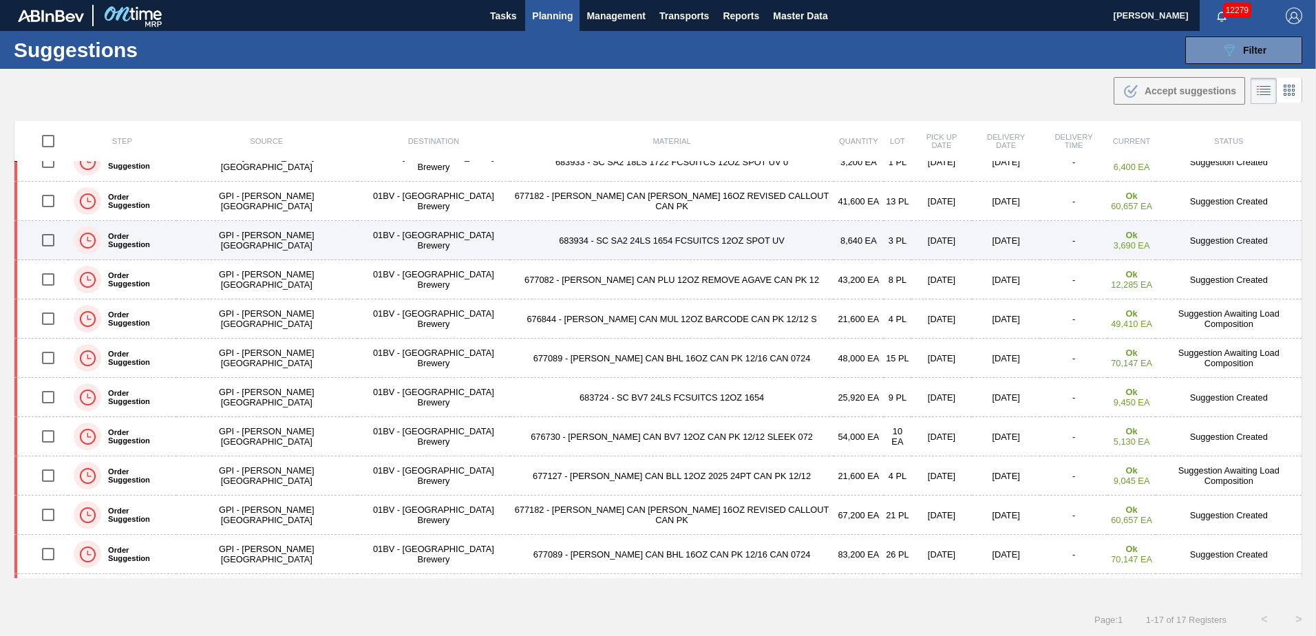
drag, startPoint x: 50, startPoint y: 241, endPoint x: 103, endPoint y: 241, distance: 53.0
click at [51, 241] on input "checkbox" at bounding box center [48, 240] width 29 height 29
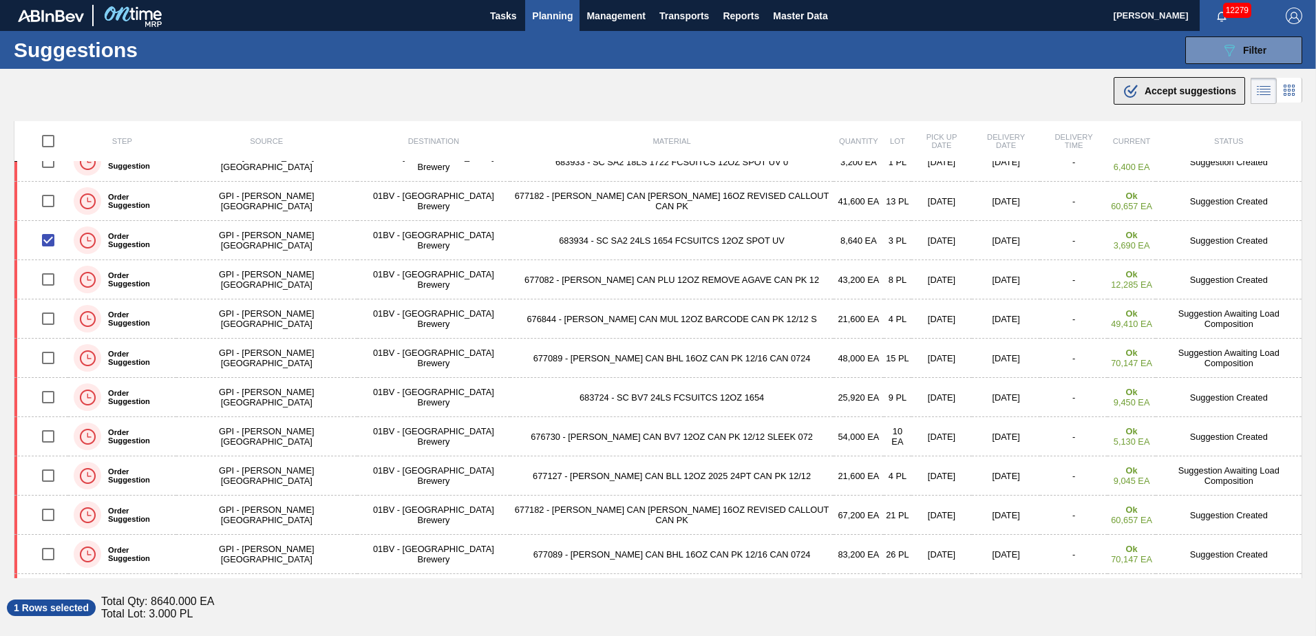
click at [1145, 92] on span "Accept suggestions" at bounding box center [1191, 90] width 92 height 11
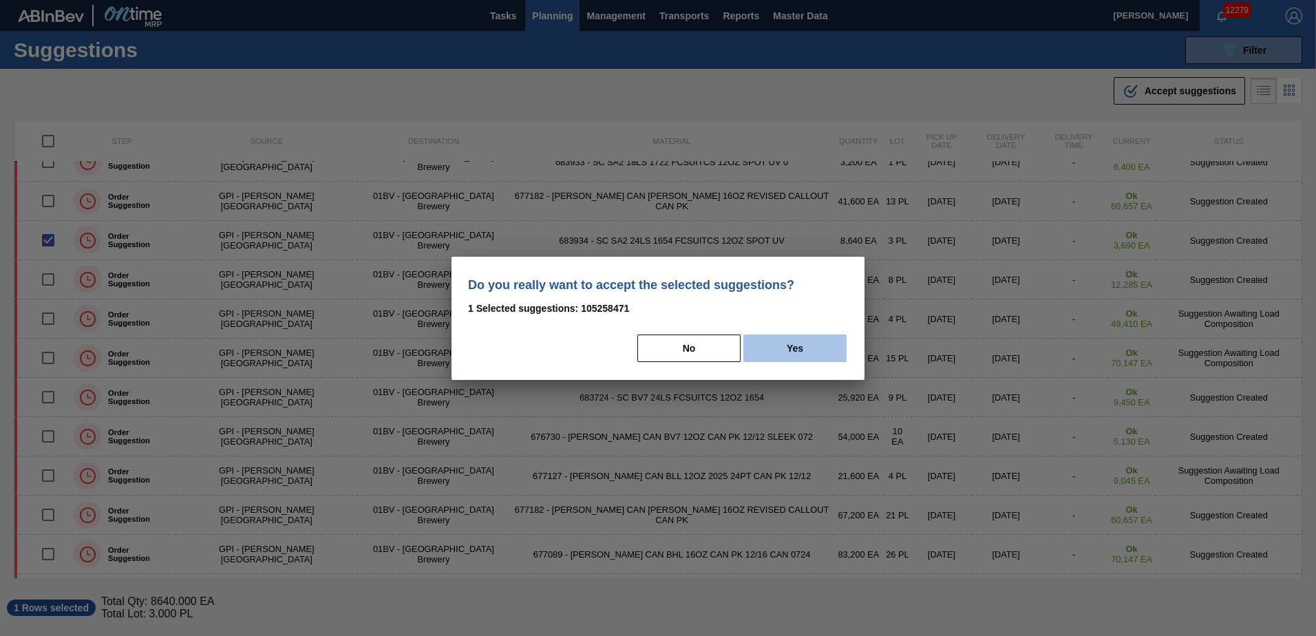
click at [807, 344] on button "Yes" at bounding box center [795, 349] width 103 height 28
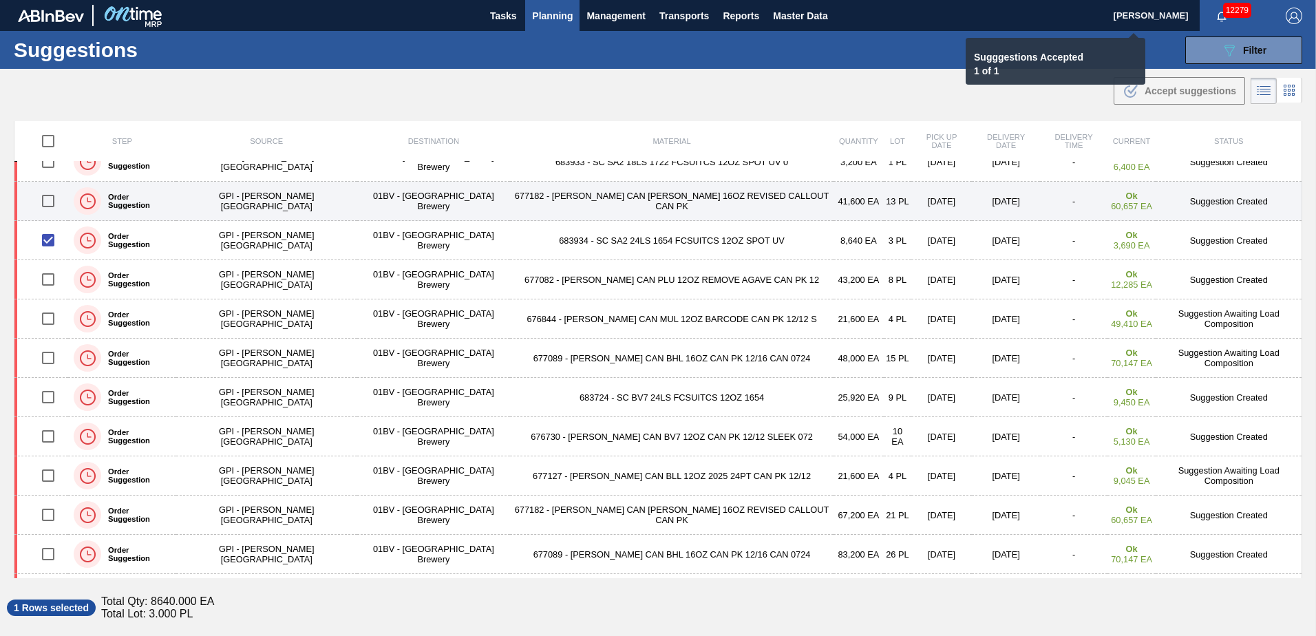
checkbox input "false"
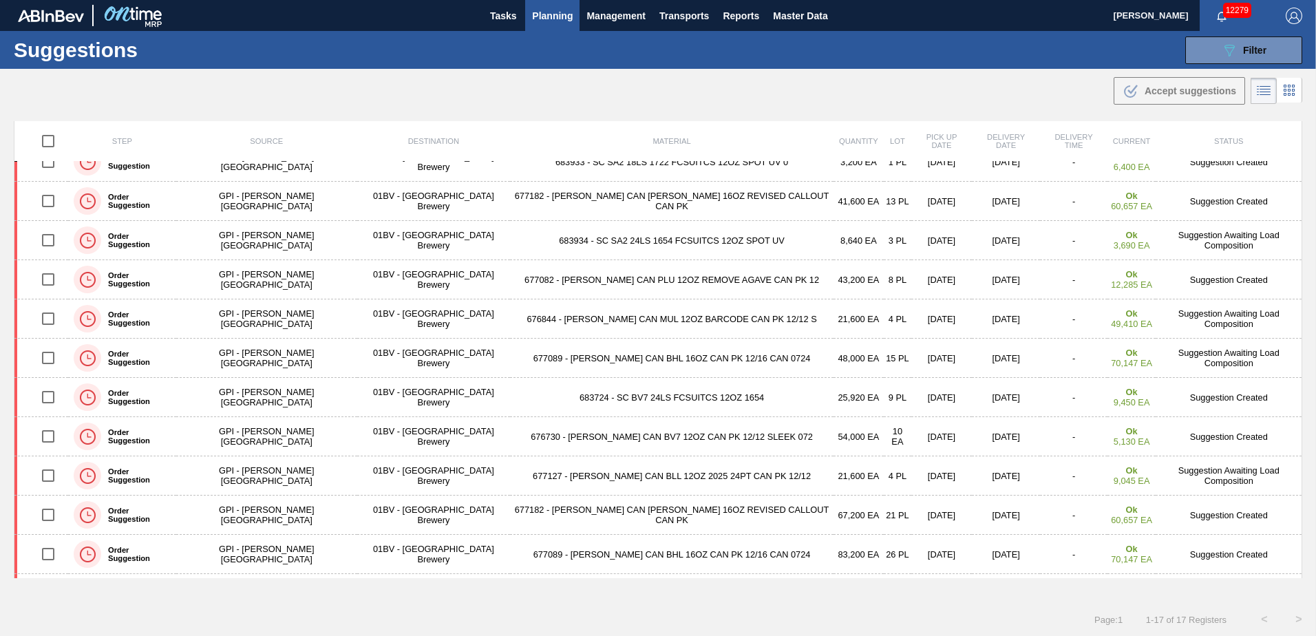
click at [549, 17] on span "Planning" at bounding box center [552, 16] width 41 height 17
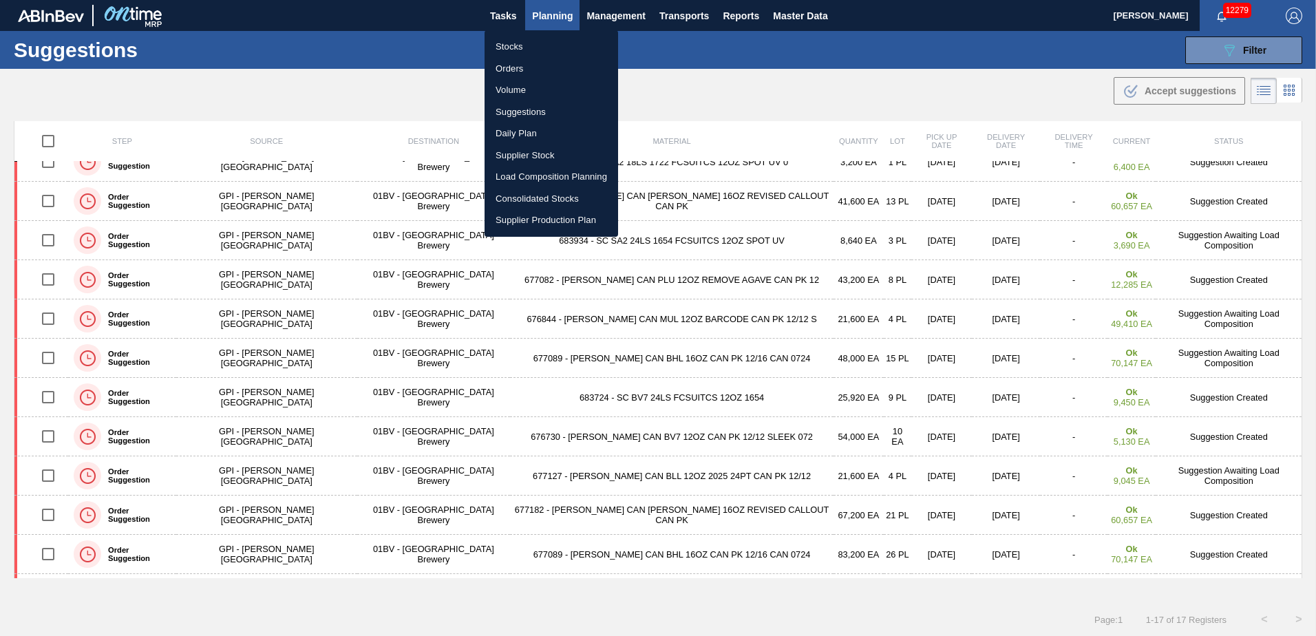
click at [551, 175] on li "Load Composition Planning" at bounding box center [552, 177] width 134 height 22
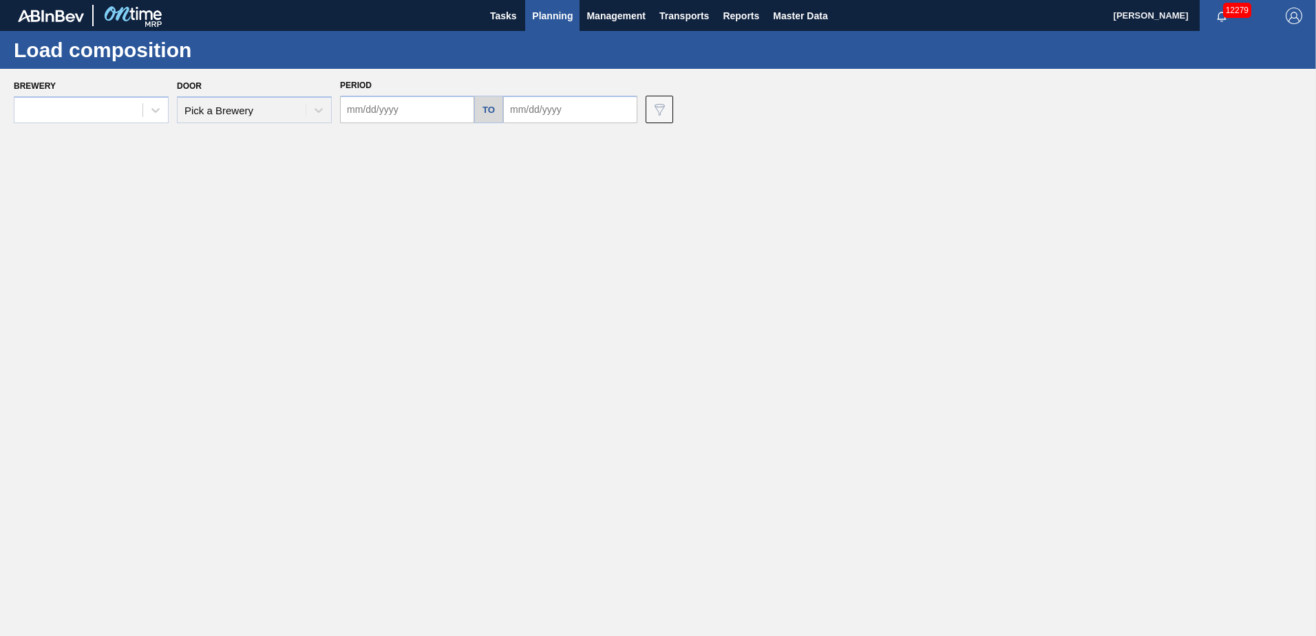
type input "[DATE]"
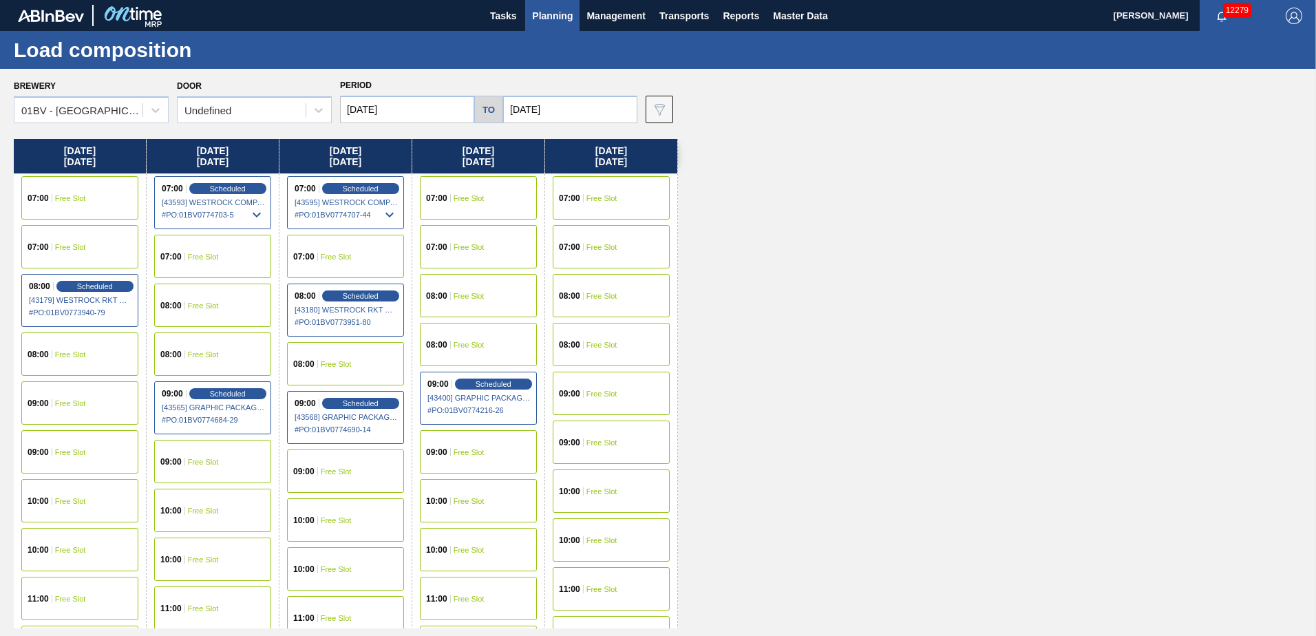
click at [70, 407] on span "Free Slot" at bounding box center [70, 403] width 31 height 8
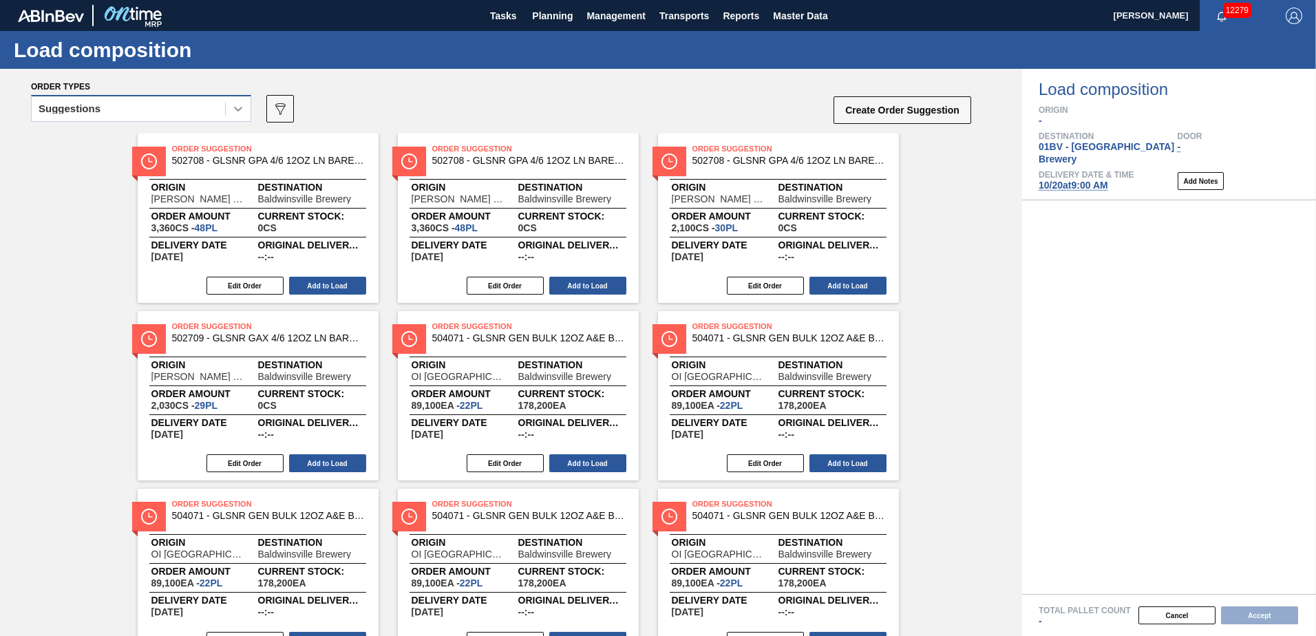
click at [240, 110] on icon at bounding box center [238, 109] width 8 height 5
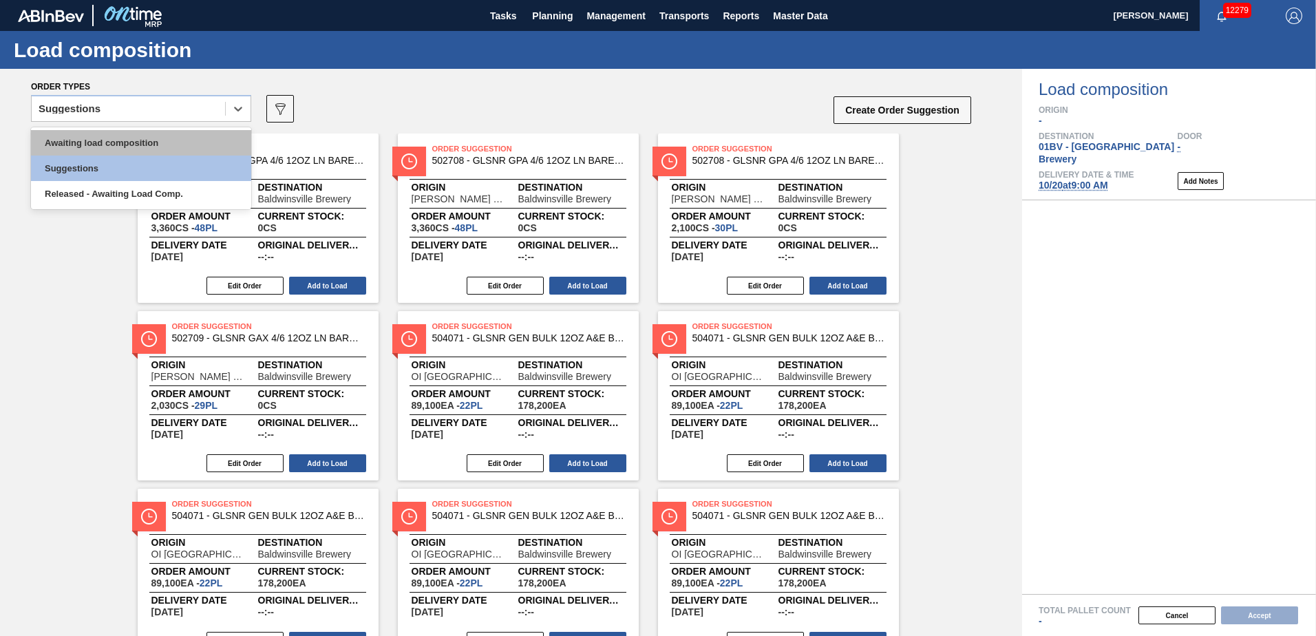
click at [156, 144] on div "Awaiting load composition" at bounding box center [141, 142] width 220 height 25
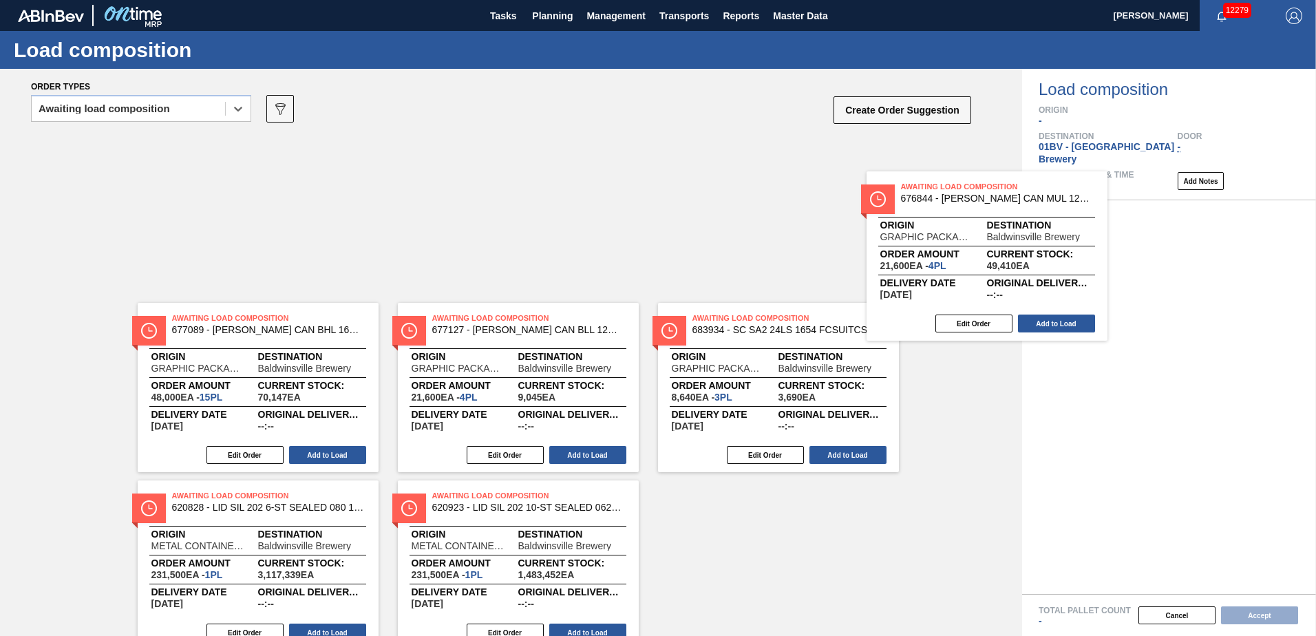
drag, startPoint x: 728, startPoint y: 161, endPoint x: 1068, endPoint y: 222, distance: 345.5
click at [1065, 222] on div "Order types option Awaiting load composition, selected. Select is focused ,type…" at bounding box center [658, 352] width 1316 height 567
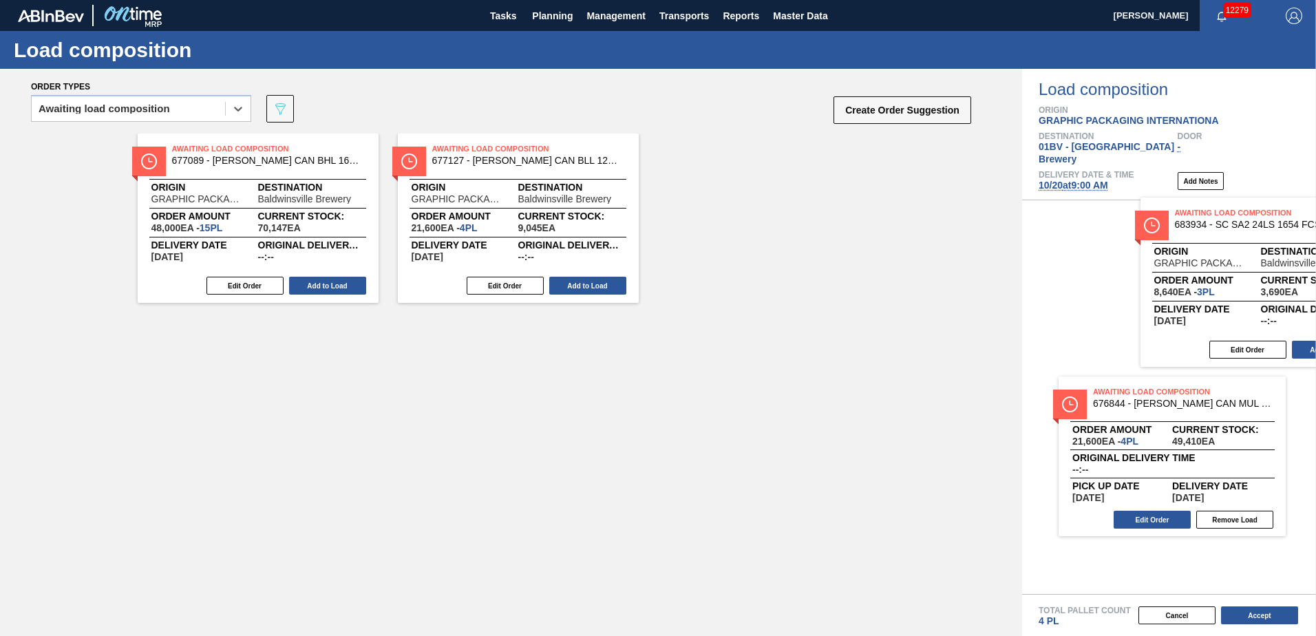
drag, startPoint x: 709, startPoint y: 163, endPoint x: 1255, endPoint y: 241, distance: 551.5
click at [1255, 241] on div "Order types option Awaiting load composition, selected. Select is focused ,type…" at bounding box center [658, 352] width 1316 height 567
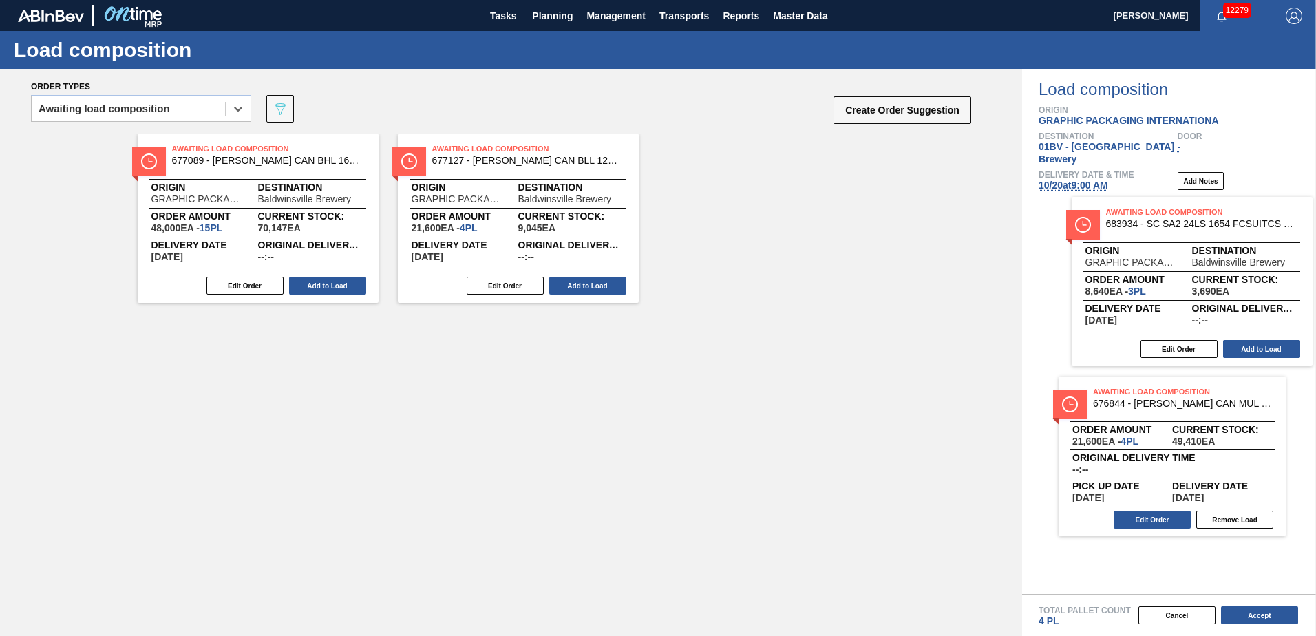
drag, startPoint x: 764, startPoint y: 166, endPoint x: 1239, endPoint y: 236, distance: 479.5
click at [1239, 236] on div "Order types option Awaiting load composition, selected. Select is focused ,type…" at bounding box center [658, 352] width 1316 height 567
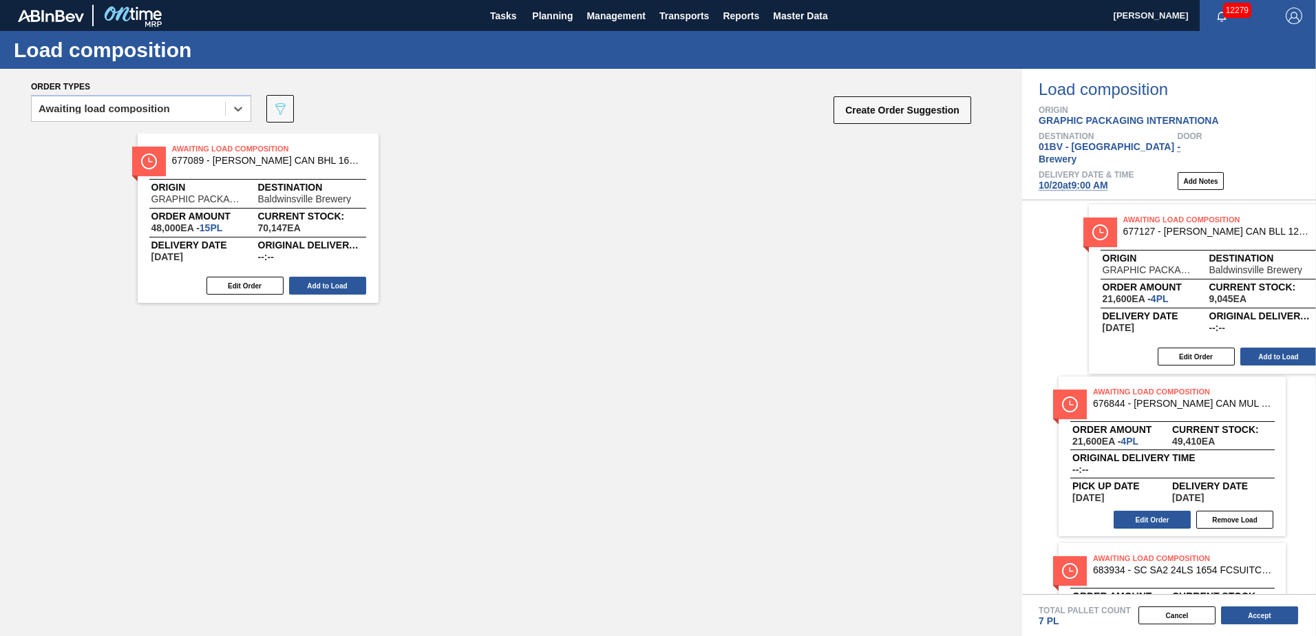
drag, startPoint x: 543, startPoint y: 169, endPoint x: 1320, endPoint y: 248, distance: 780.6
click at [1316, 0] on html "Tasks Planning Management Transports Reports Master Data Kristin Lippert 12279 …" at bounding box center [658, 0] width 1316 height 0
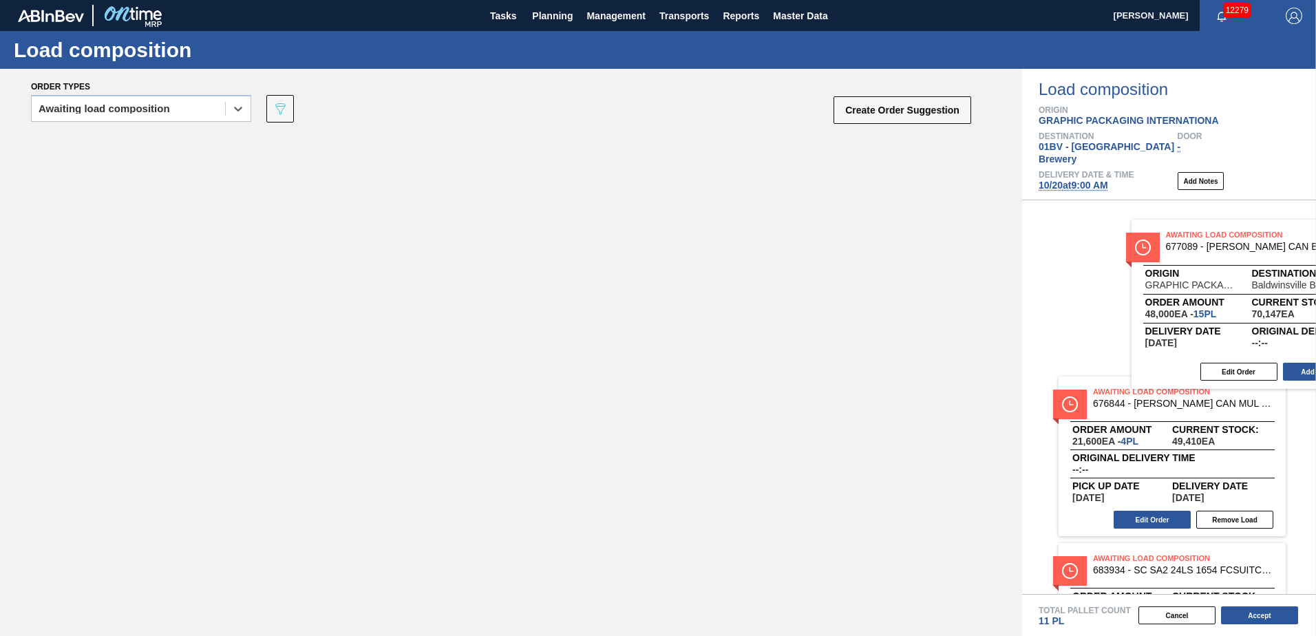
drag, startPoint x: 265, startPoint y: 155, endPoint x: 1287, endPoint y: 246, distance: 1025.8
click at [1287, 246] on div "Order types option Awaiting load composition, selected. Select is focused ,type…" at bounding box center [658, 352] width 1316 height 567
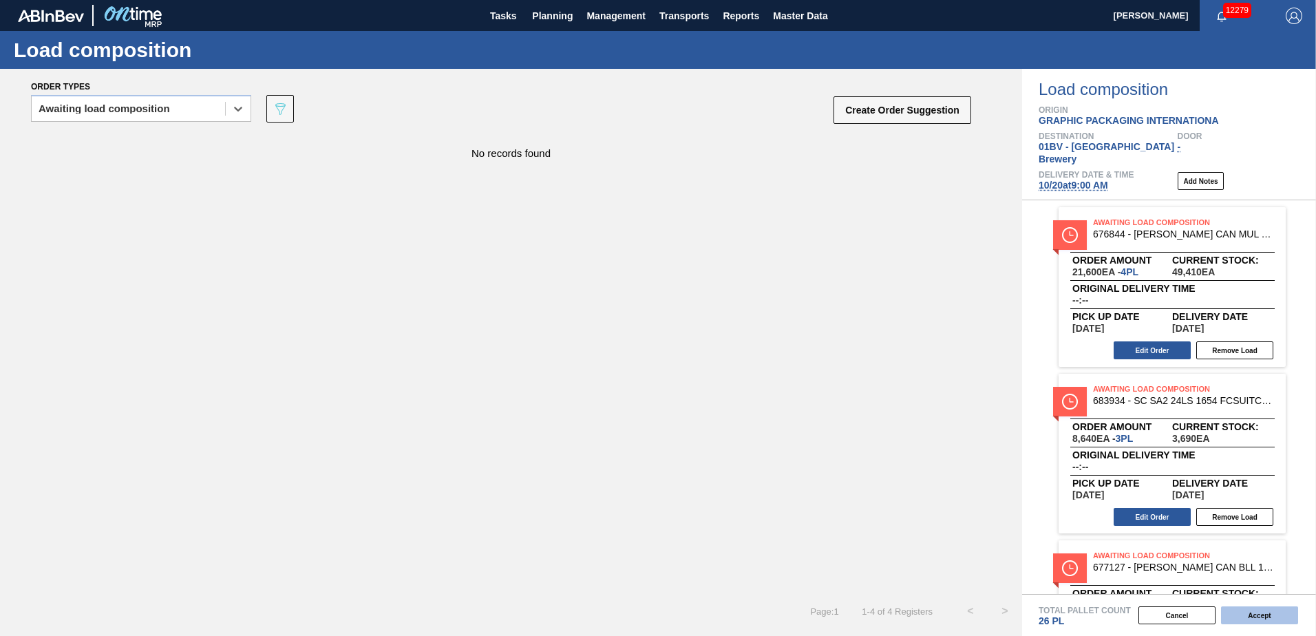
click at [1263, 616] on button "Accept" at bounding box center [1259, 616] width 77 height 18
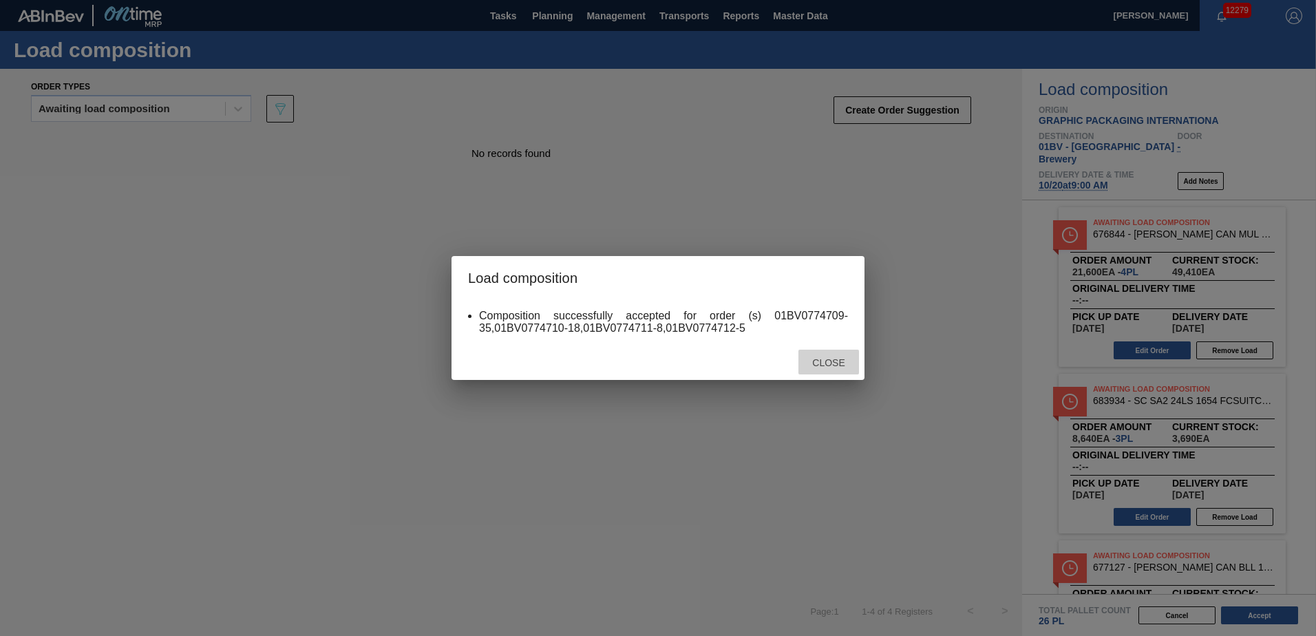
click at [837, 362] on span "Close" at bounding box center [828, 362] width 54 height 11
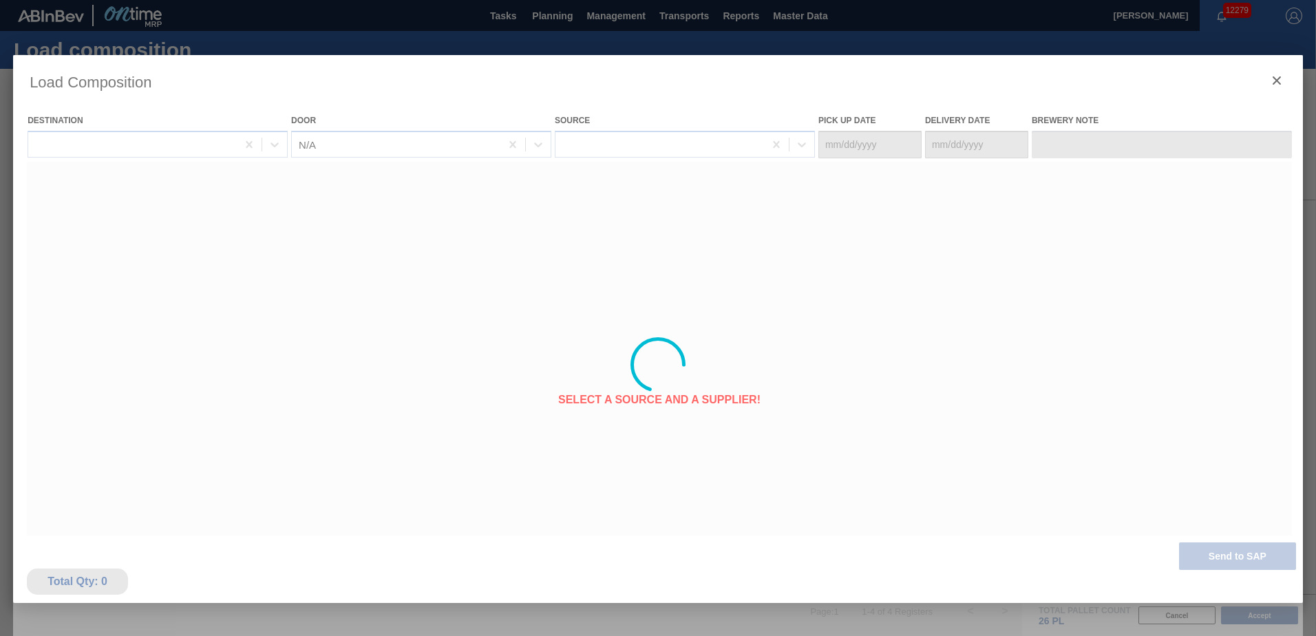
type Date "[DATE]"
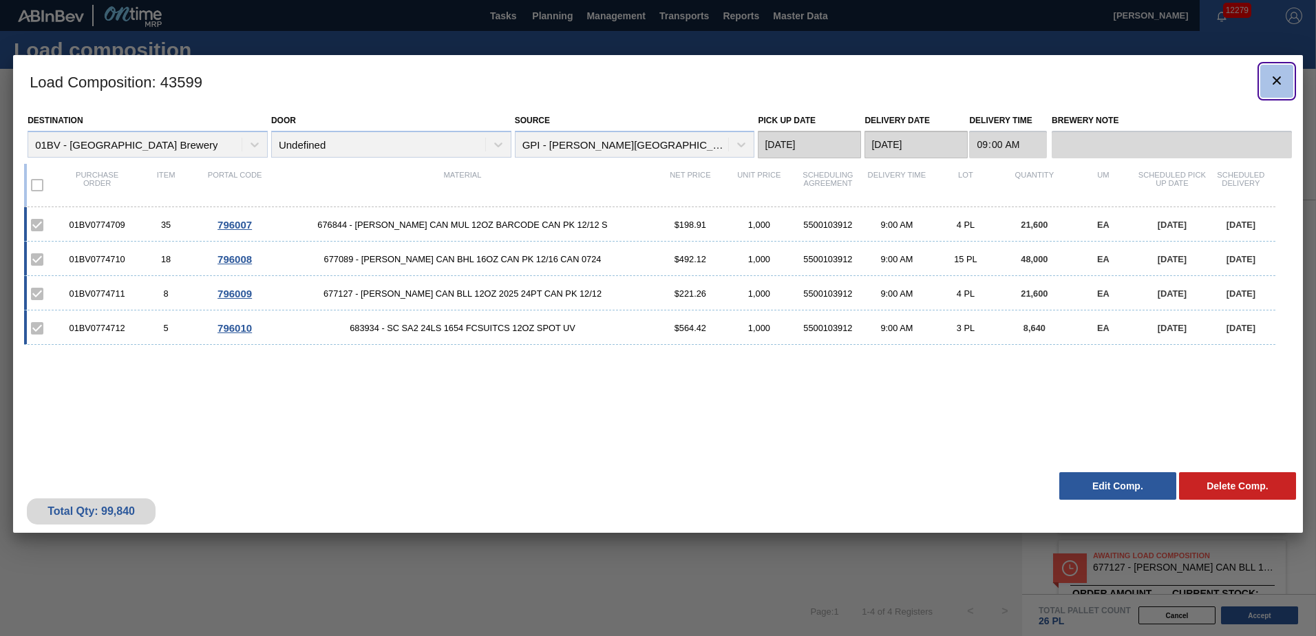
click at [1281, 77] on icon "botão de ícone" at bounding box center [1277, 80] width 8 height 8
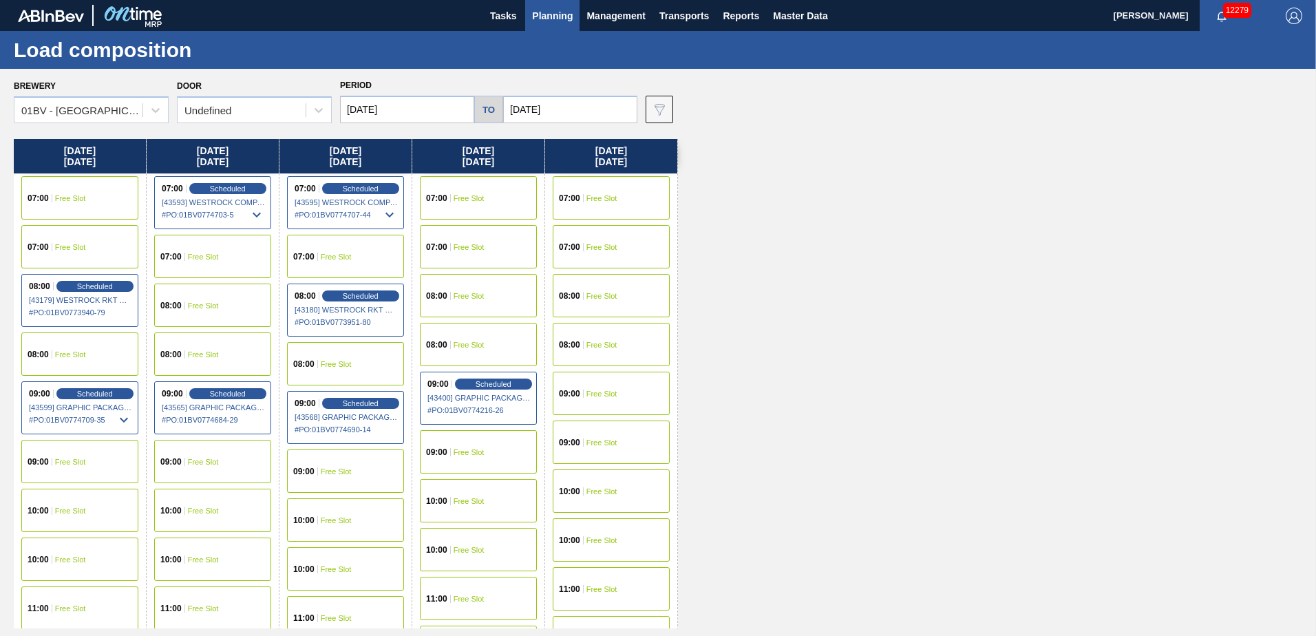
click at [552, 16] on span "Planning" at bounding box center [552, 16] width 41 height 17
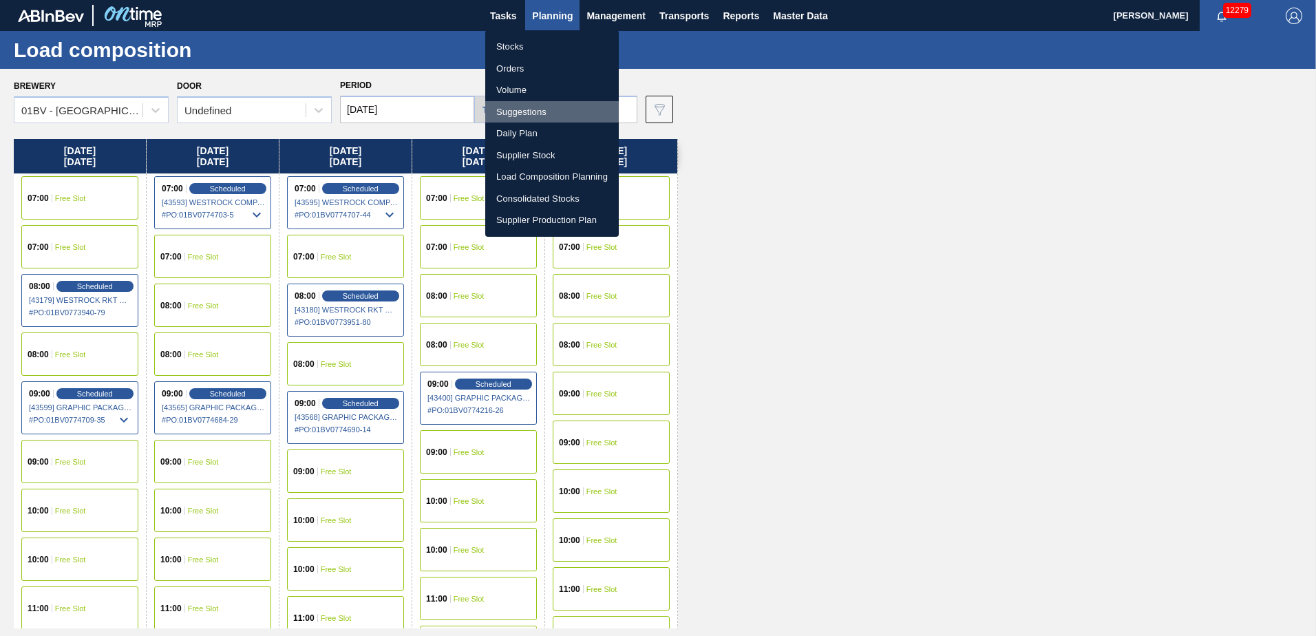
click at [520, 113] on li "Suggestions" at bounding box center [552, 112] width 134 height 22
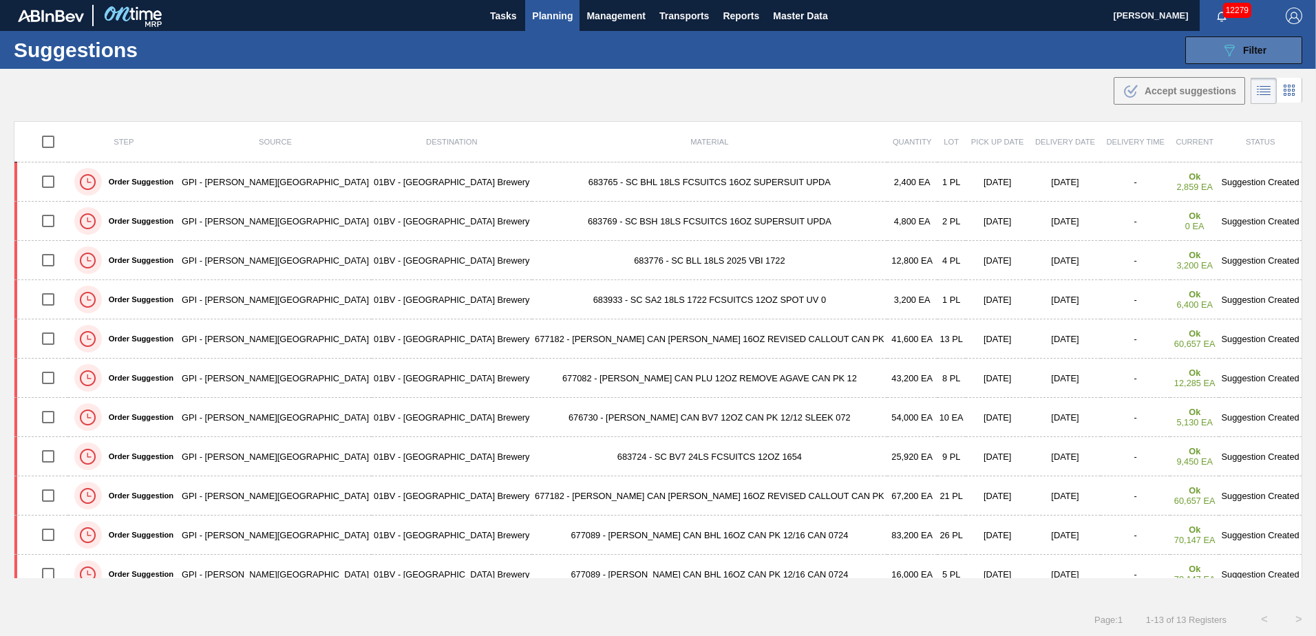
click at [1243, 49] on span "Filter" at bounding box center [1254, 50] width 23 height 11
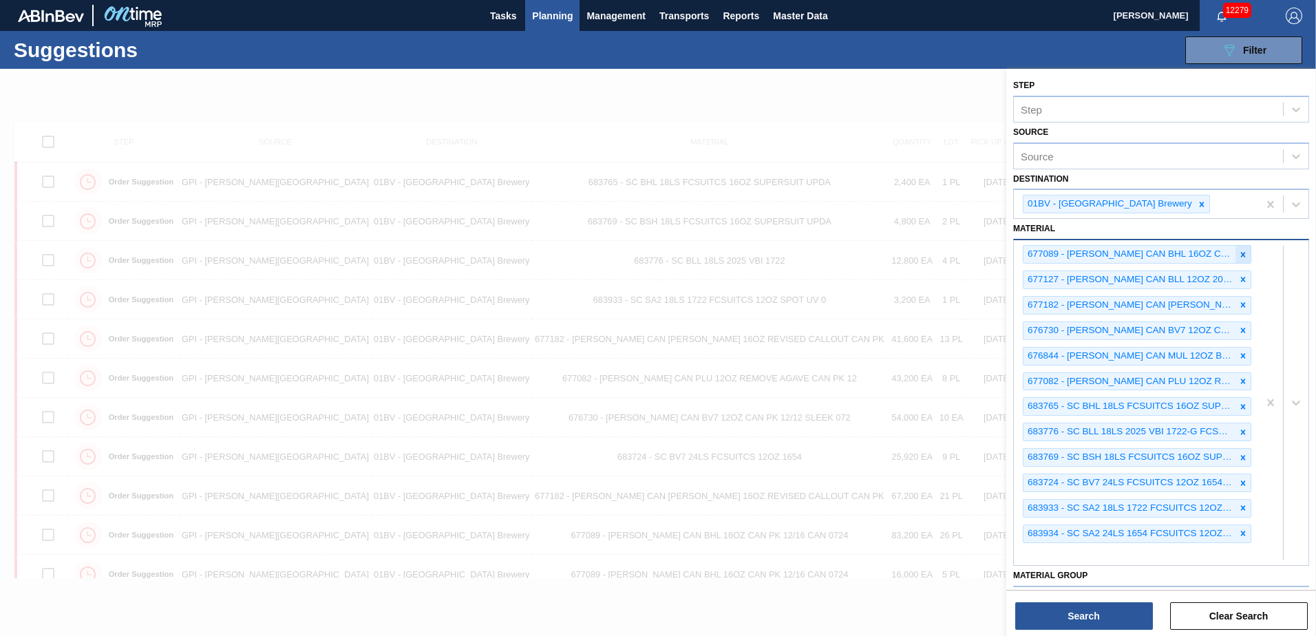
click at [1242, 254] on icon at bounding box center [1243, 254] width 5 height 5
click at [1240, 252] on icon at bounding box center [1244, 255] width 10 height 10
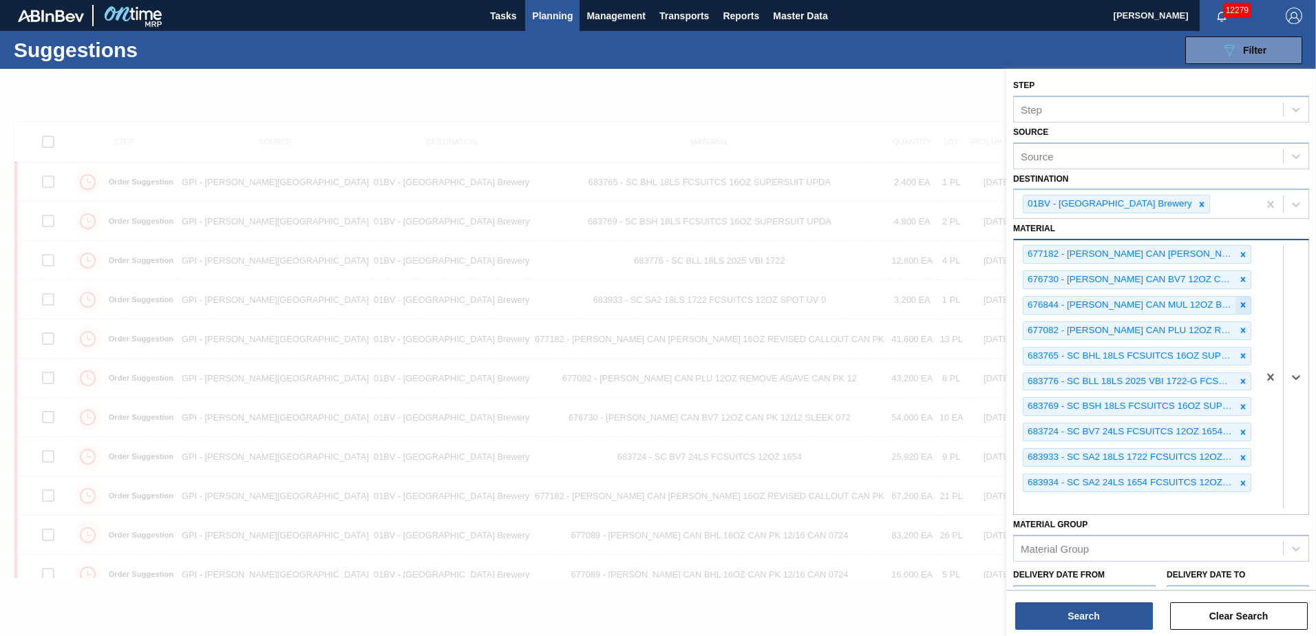
click at [1242, 303] on icon at bounding box center [1244, 305] width 10 height 10
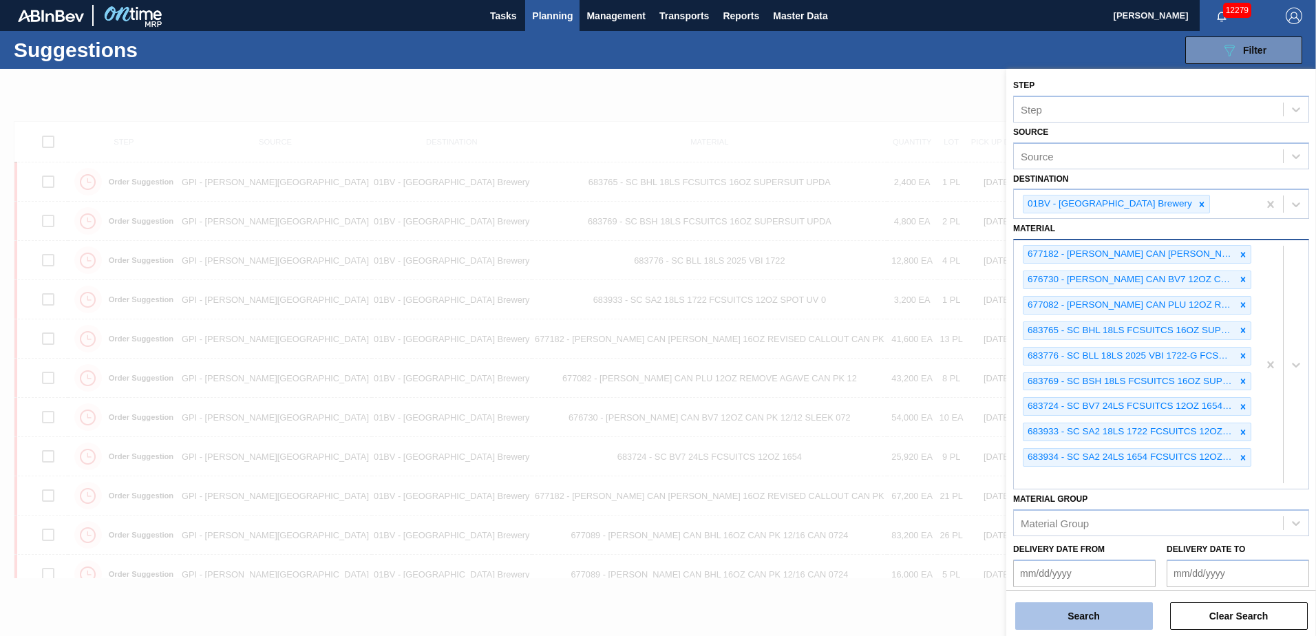
click at [1078, 620] on button "Search" at bounding box center [1085, 616] width 138 height 28
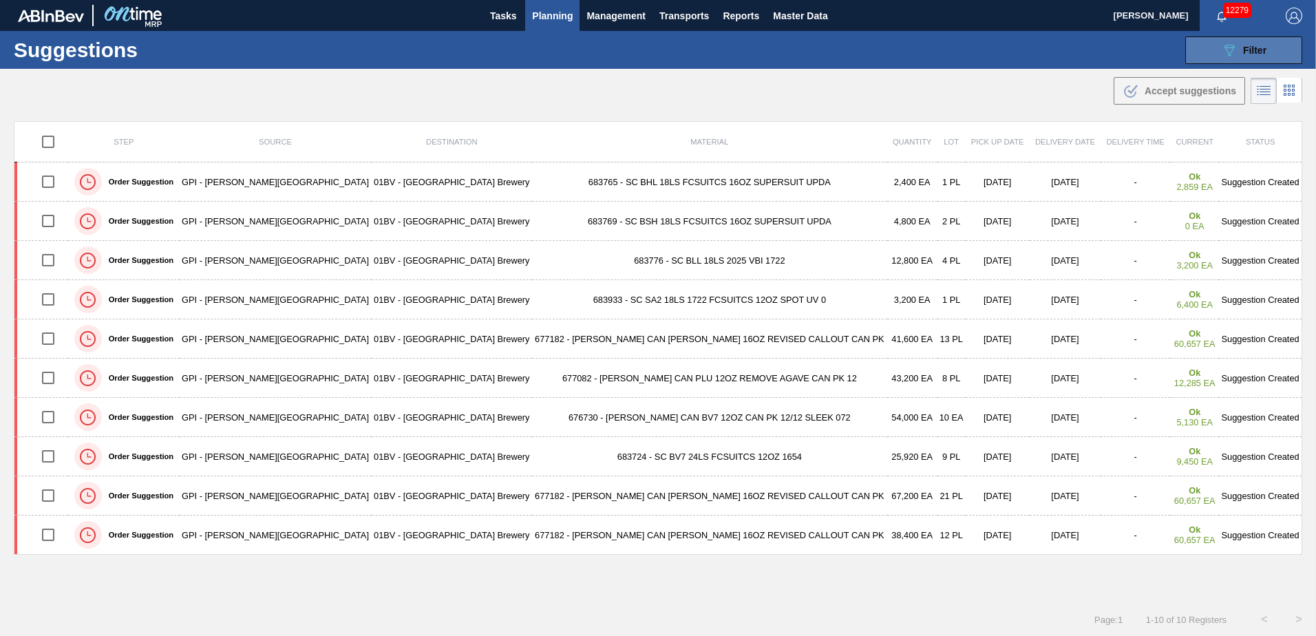
click at [1232, 48] on icon at bounding box center [1230, 51] width 10 height 12
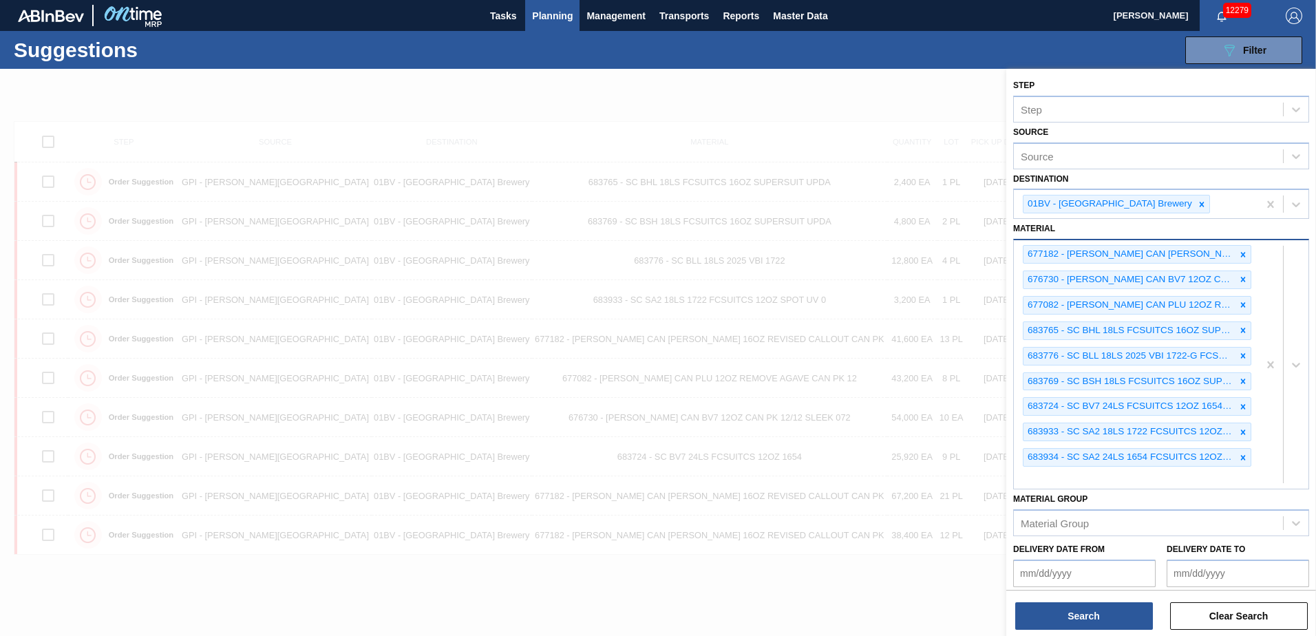
click at [1049, 474] on div "677182 - CARR CAN BUD 16OZ REVISED CALLOUT CAN PK 676730 - CARR CAN BV7 12OZ CA…" at bounding box center [1136, 364] width 244 height 249
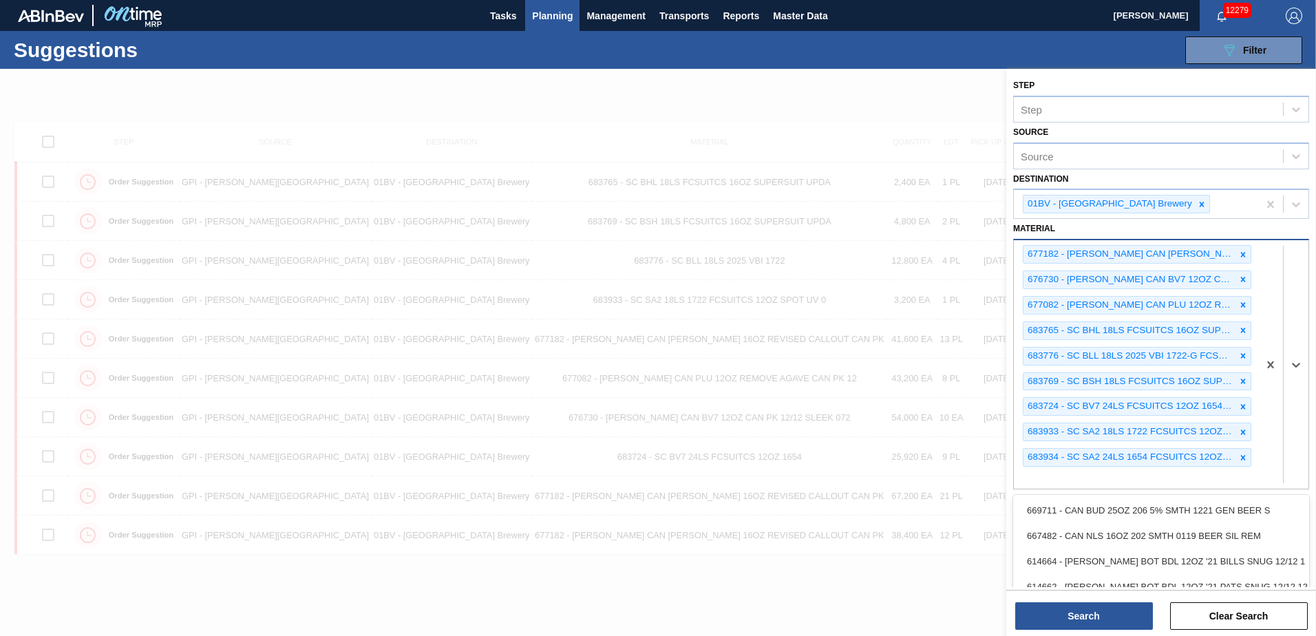
scroll to position [1, 0]
type input "683623"
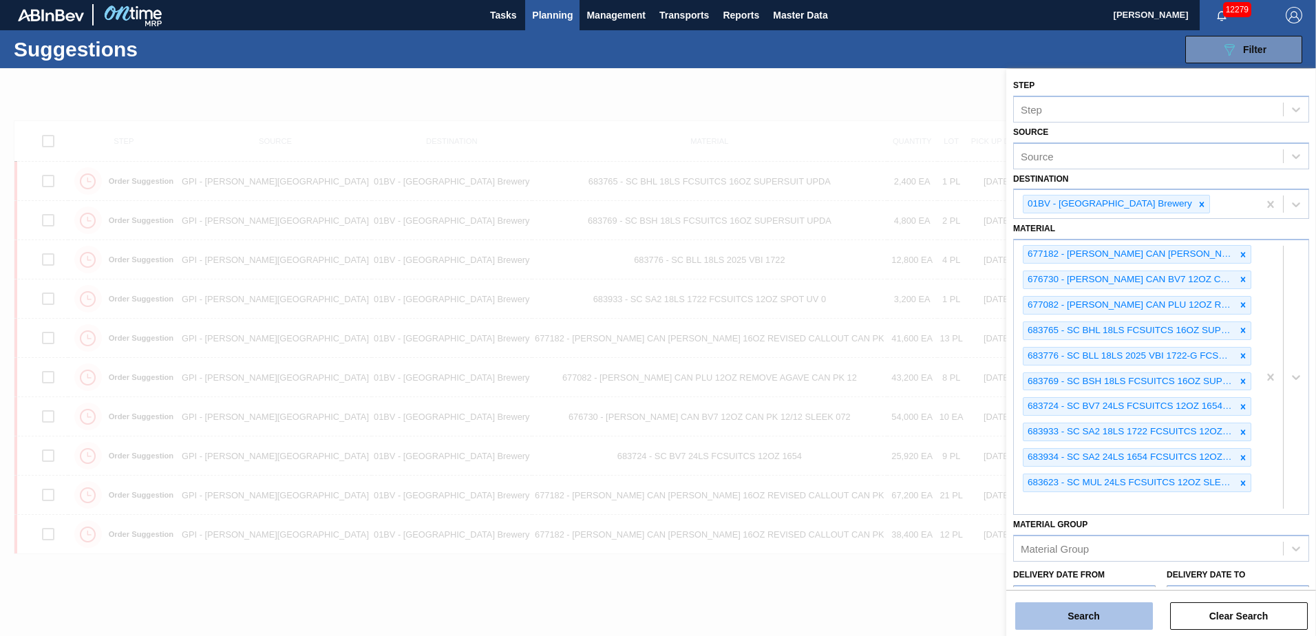
click at [1035, 619] on button "Search" at bounding box center [1085, 616] width 138 height 28
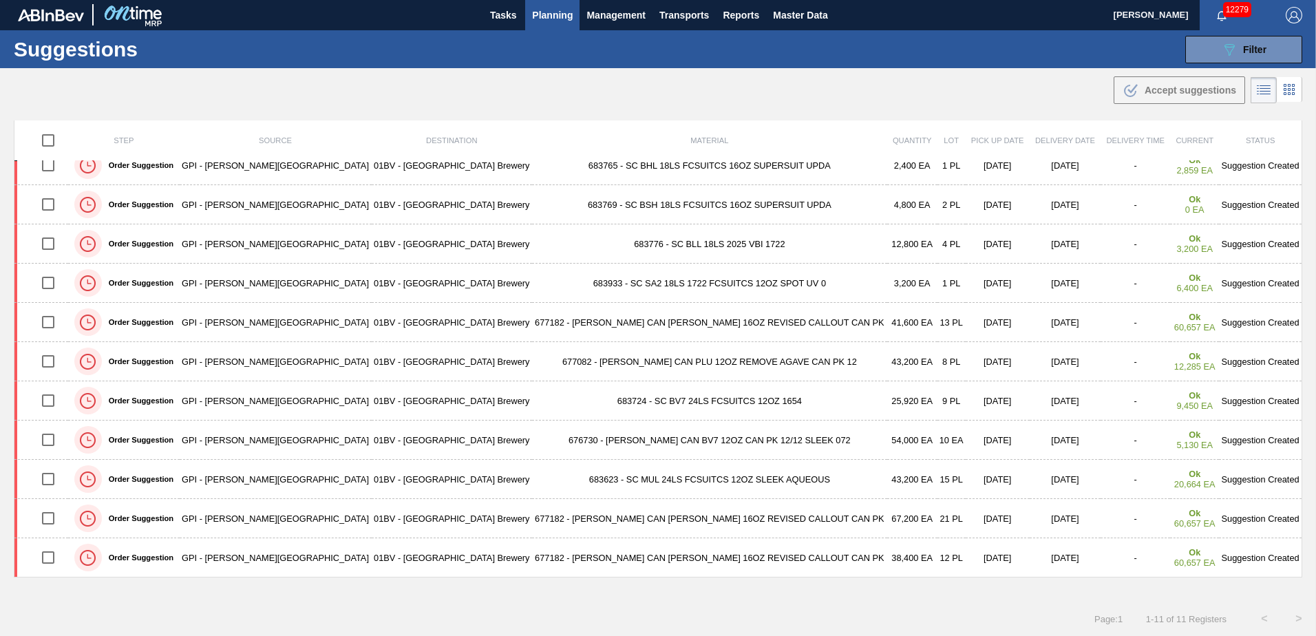
scroll to position [0, 0]
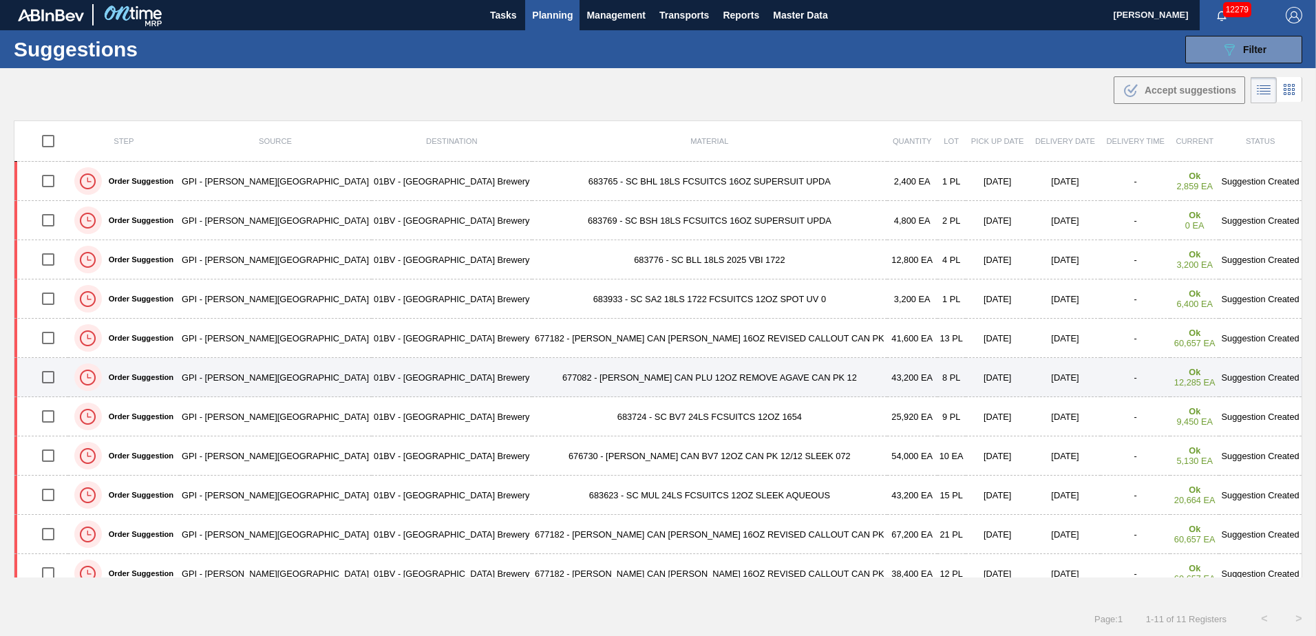
click at [610, 382] on td "677082 - CARR CAN PLU 12OZ REMOVE AGAVE CAN PK 12" at bounding box center [709, 377] width 355 height 39
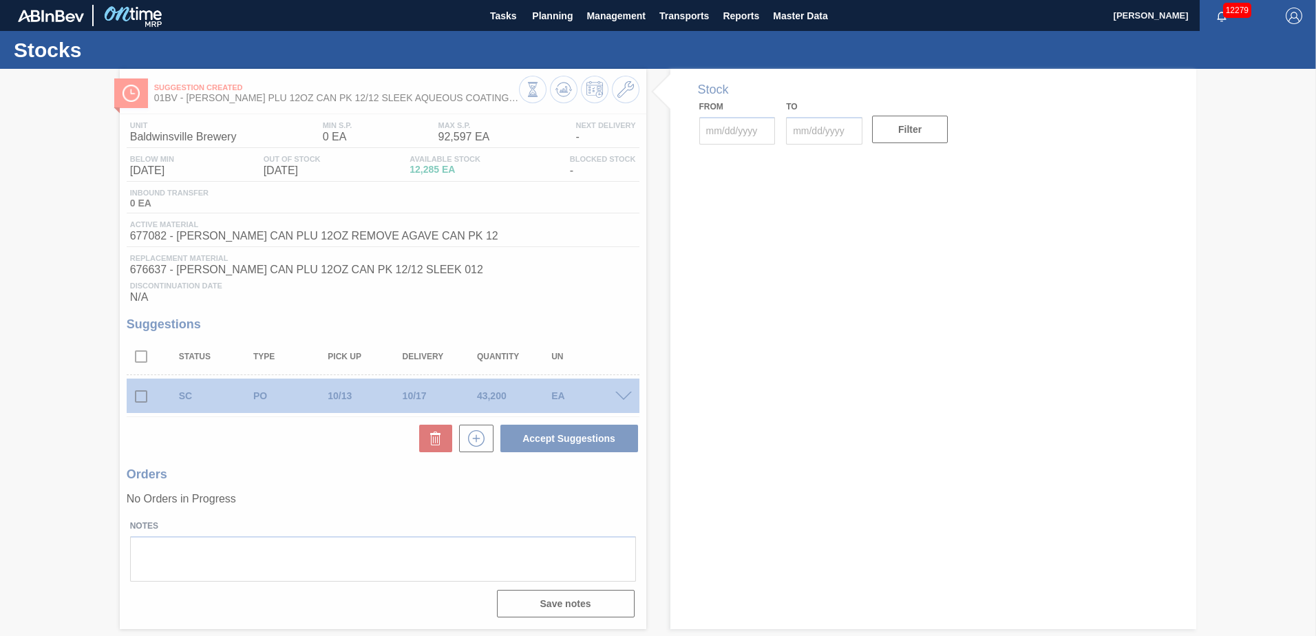
type input "[DATE]"
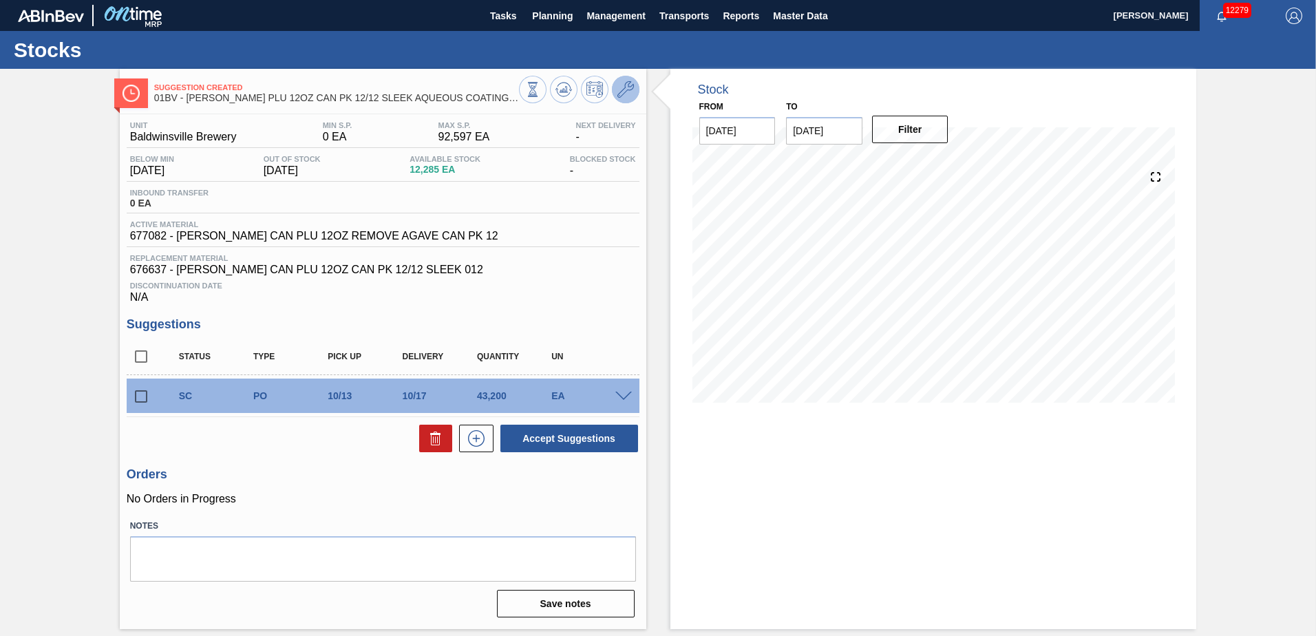
click at [623, 87] on icon at bounding box center [626, 89] width 17 height 17
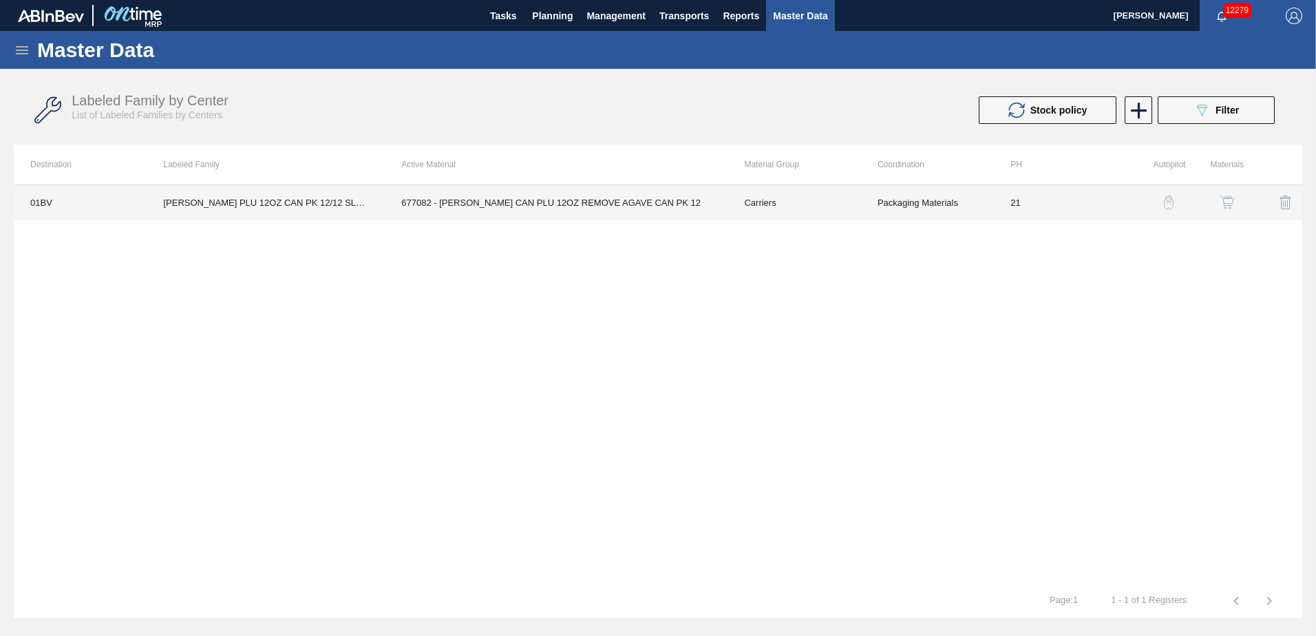
click at [516, 212] on td "677082 - CARR CAN PLU 12OZ REMOVE AGAVE CAN PK 12" at bounding box center [556, 202] width 343 height 34
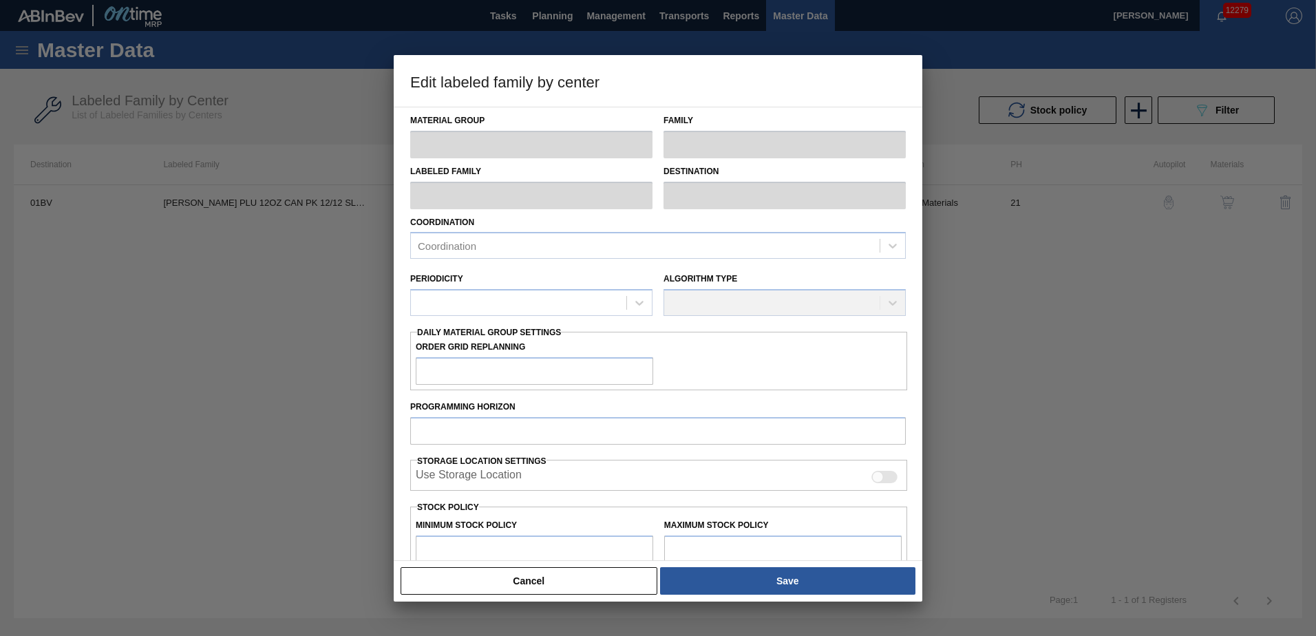
type input "Carriers"
type input "Can Carriers"
type input "CARR PLU 12OZ CAN PK 12/12 SLEEK AQUEOUS COATING WITH SPOT UV"
type input "01BV - [GEOGRAPHIC_DATA] Brewery"
type input "21"
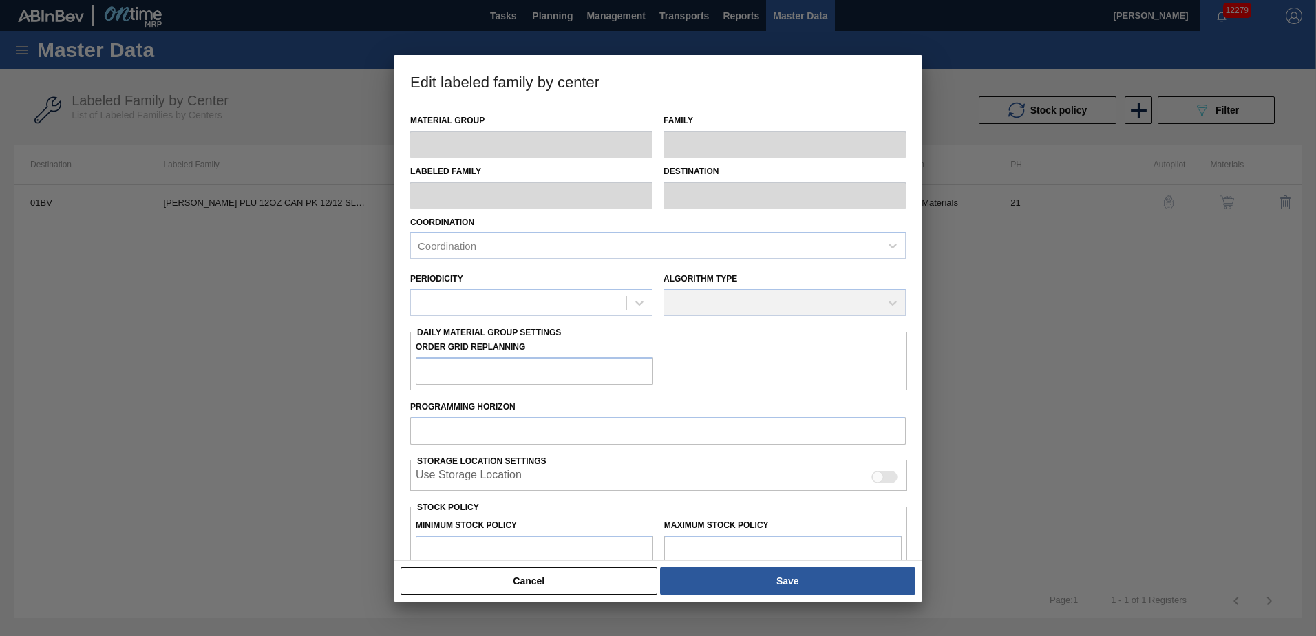
type input "0"
type input "92,597"
type input "5"
type input "4,630"
checkbox input "true"
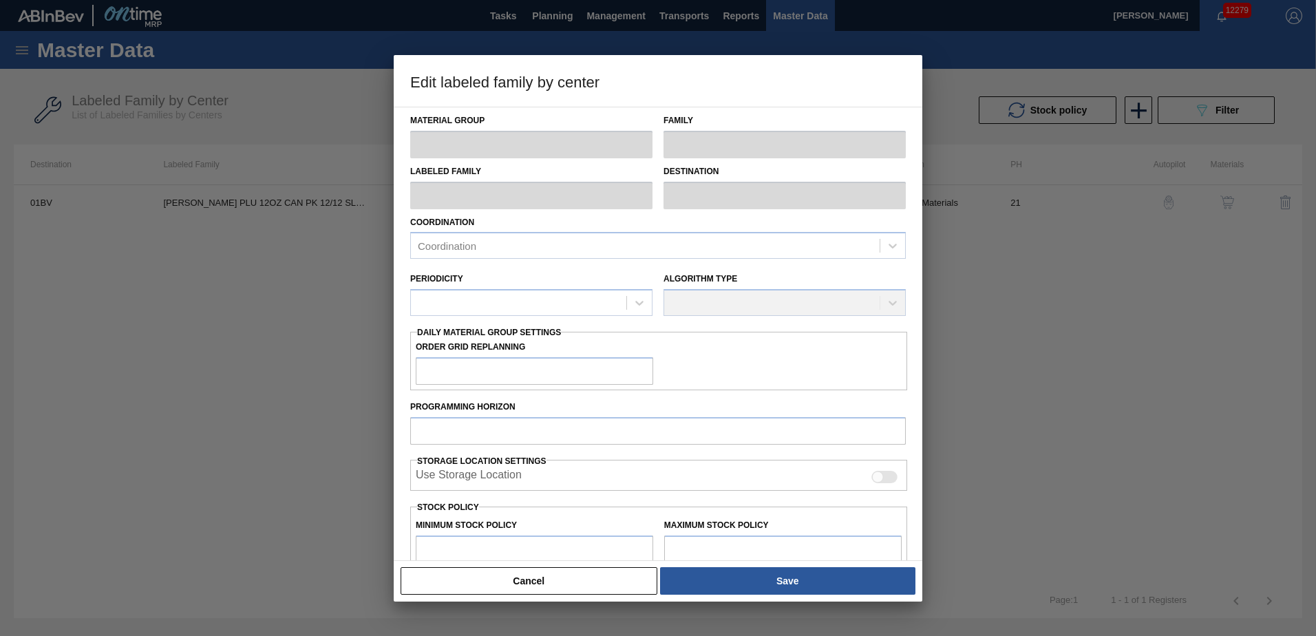
checkbox input "true"
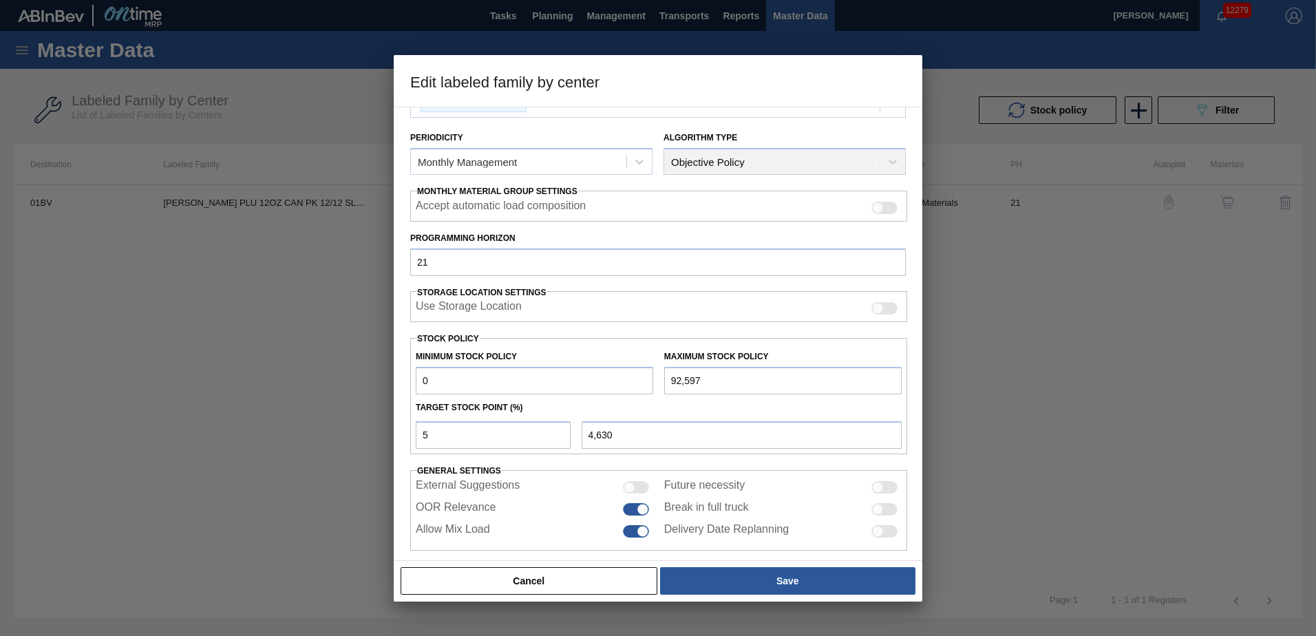
scroll to position [158, 0]
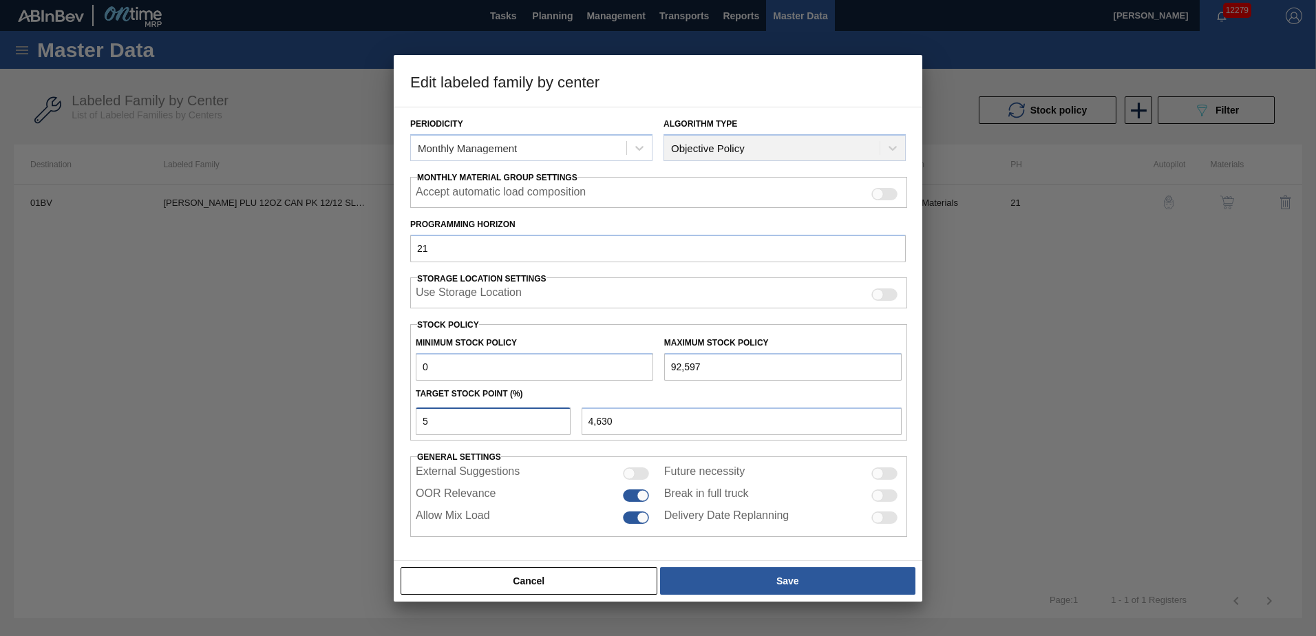
drag, startPoint x: 459, startPoint y: 425, endPoint x: 366, endPoint y: 426, distance: 92.9
click at [366, 426] on div "Edit labeled family by center Material Group Carriers Family Can Carriers Label…" at bounding box center [658, 318] width 1316 height 636
type input "6"
type input "5,556"
type input "0"
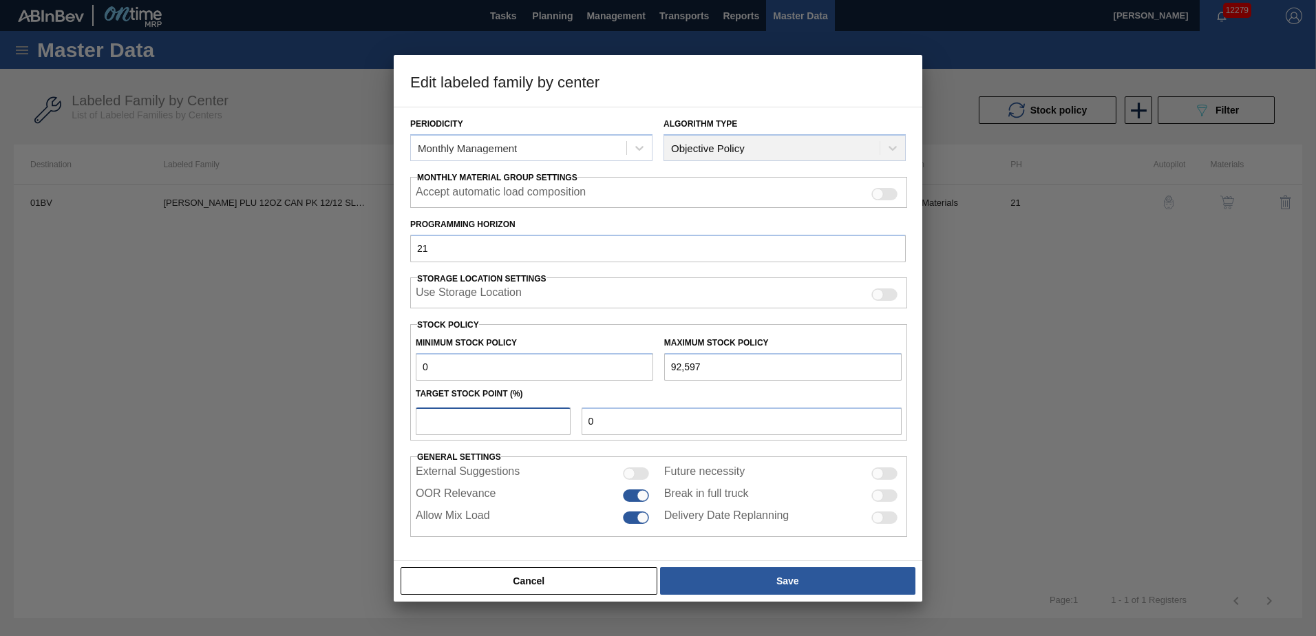
type input "7"
type input "6,482"
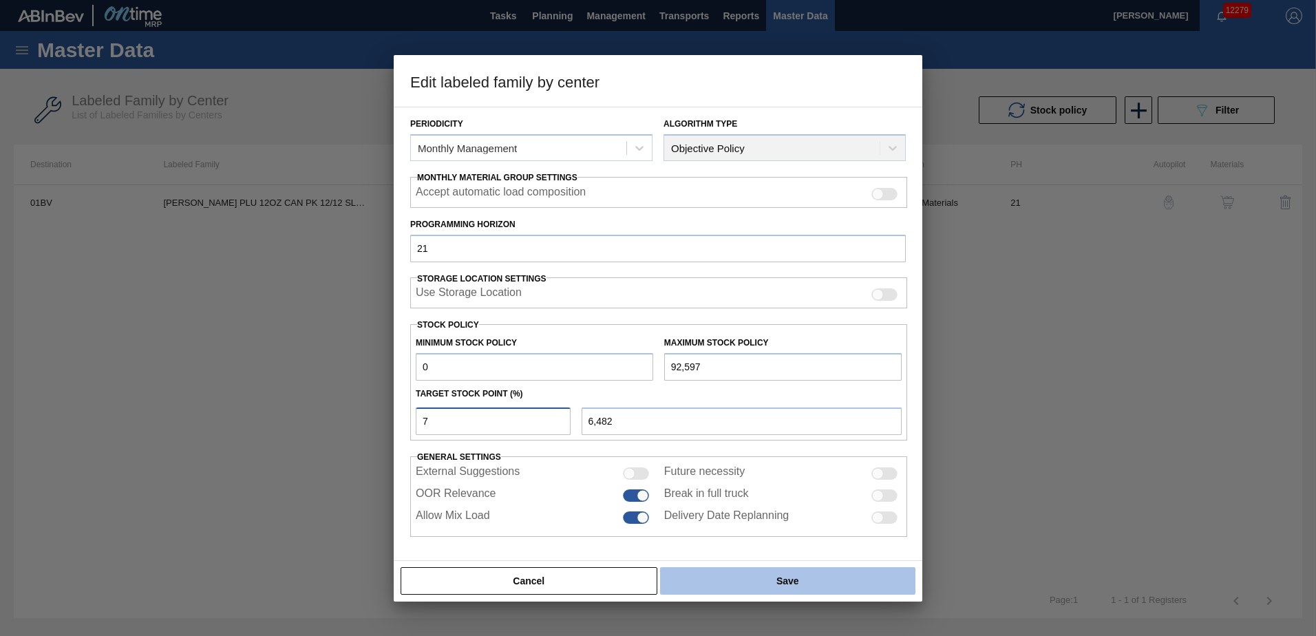
type input "7"
click at [799, 582] on button "Save" at bounding box center [787, 581] width 255 height 28
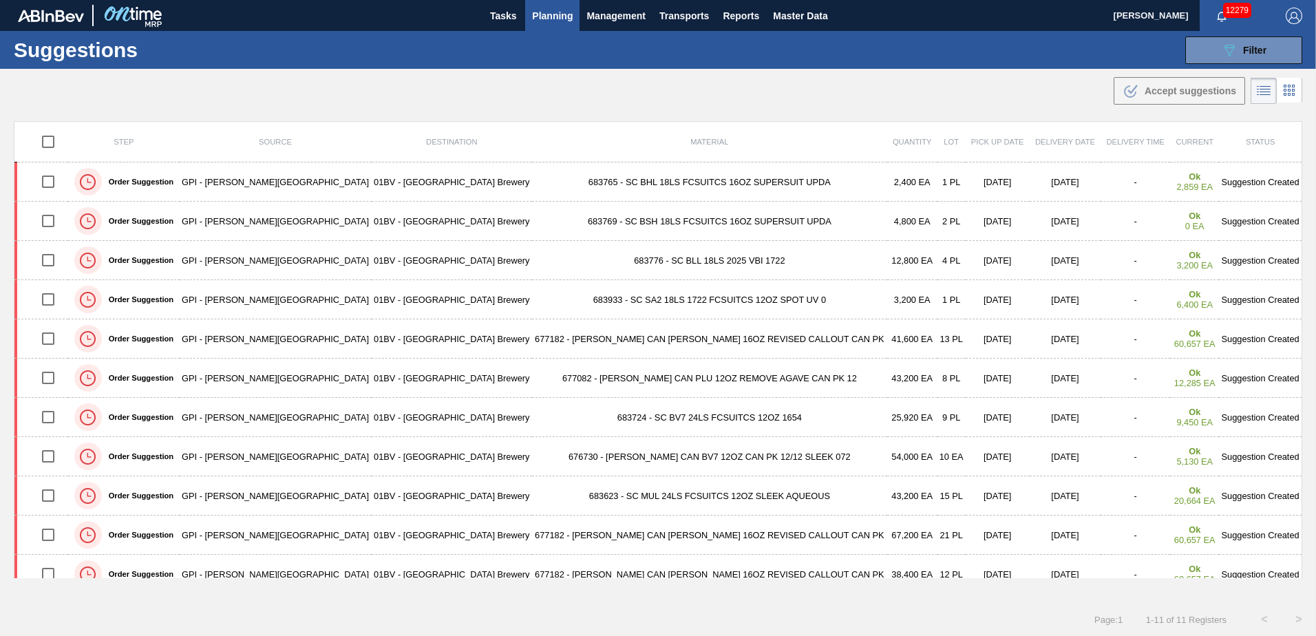
scroll to position [16, 0]
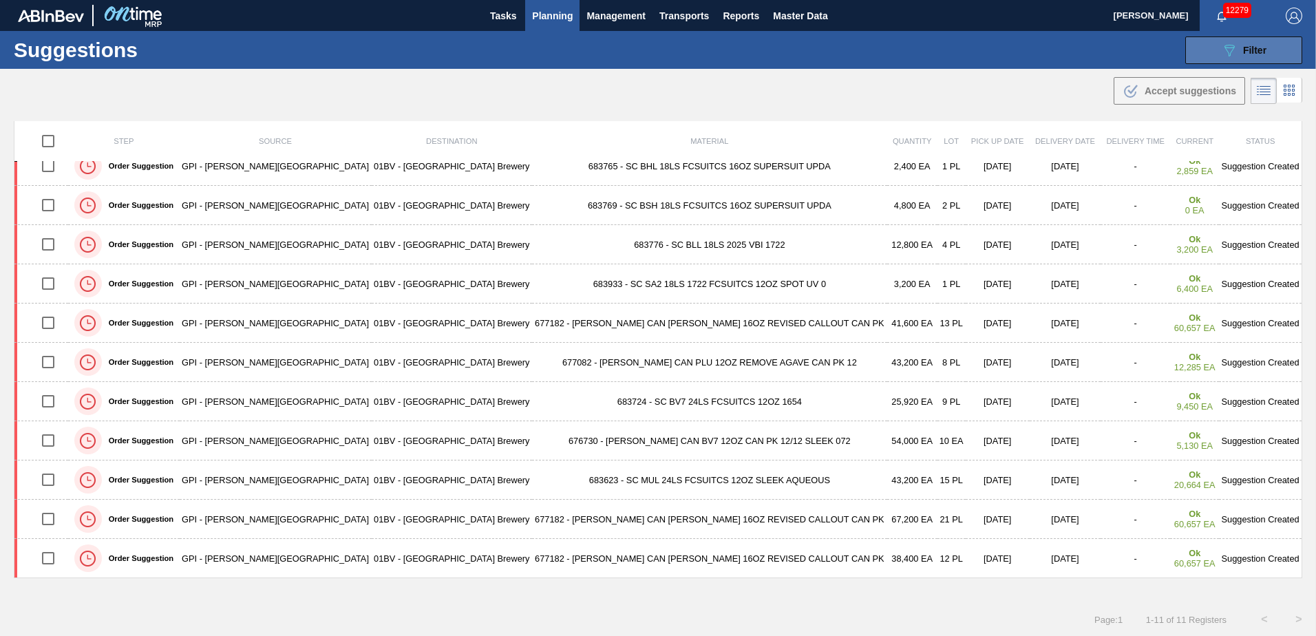
click at [1247, 45] on span "Filter" at bounding box center [1254, 50] width 23 height 11
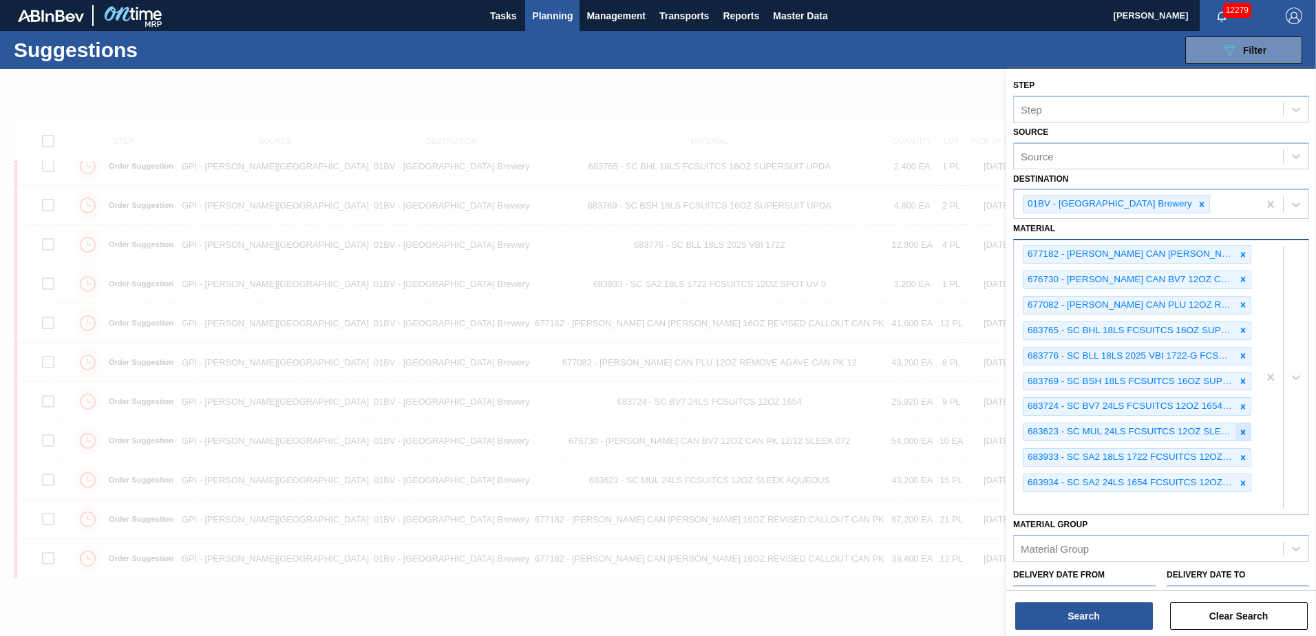
click at [1241, 430] on icon at bounding box center [1243, 432] width 5 height 5
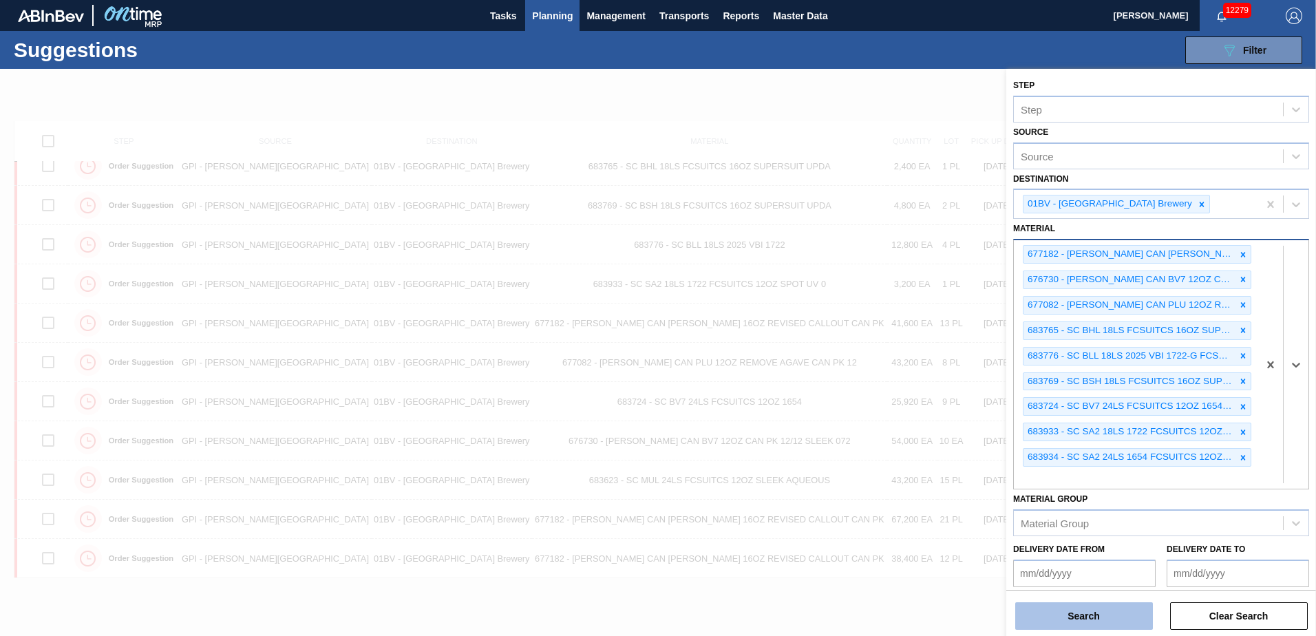
click at [1060, 613] on button "Search" at bounding box center [1085, 616] width 138 height 28
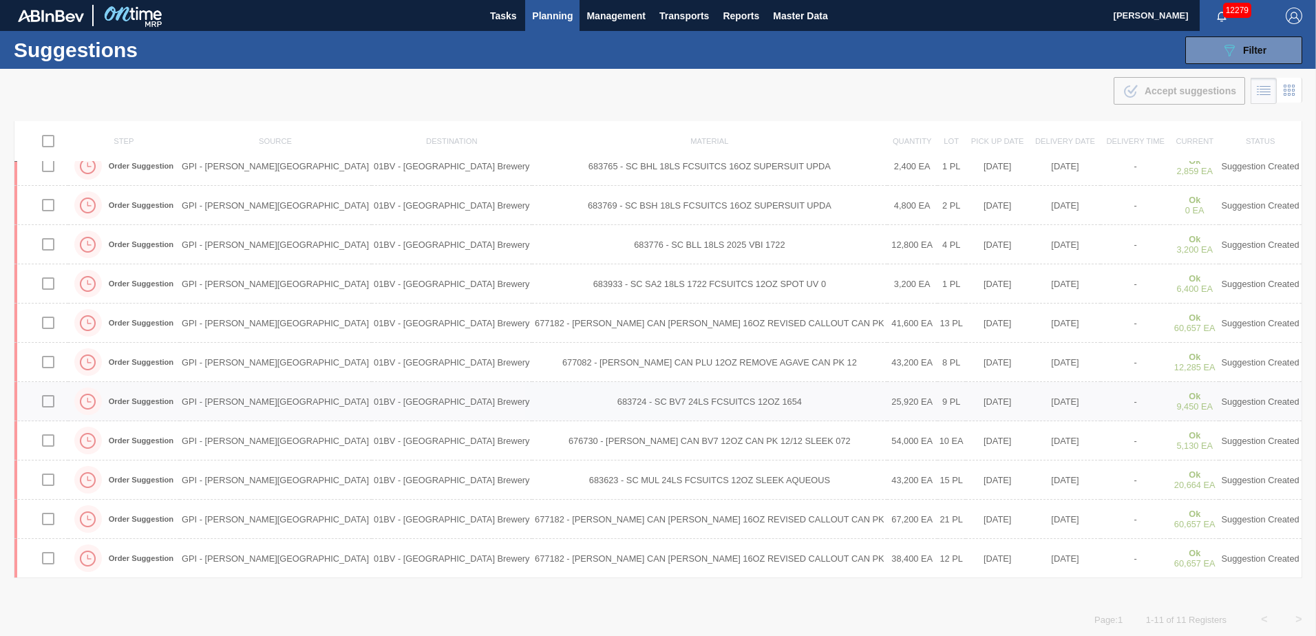
scroll to position [0, 0]
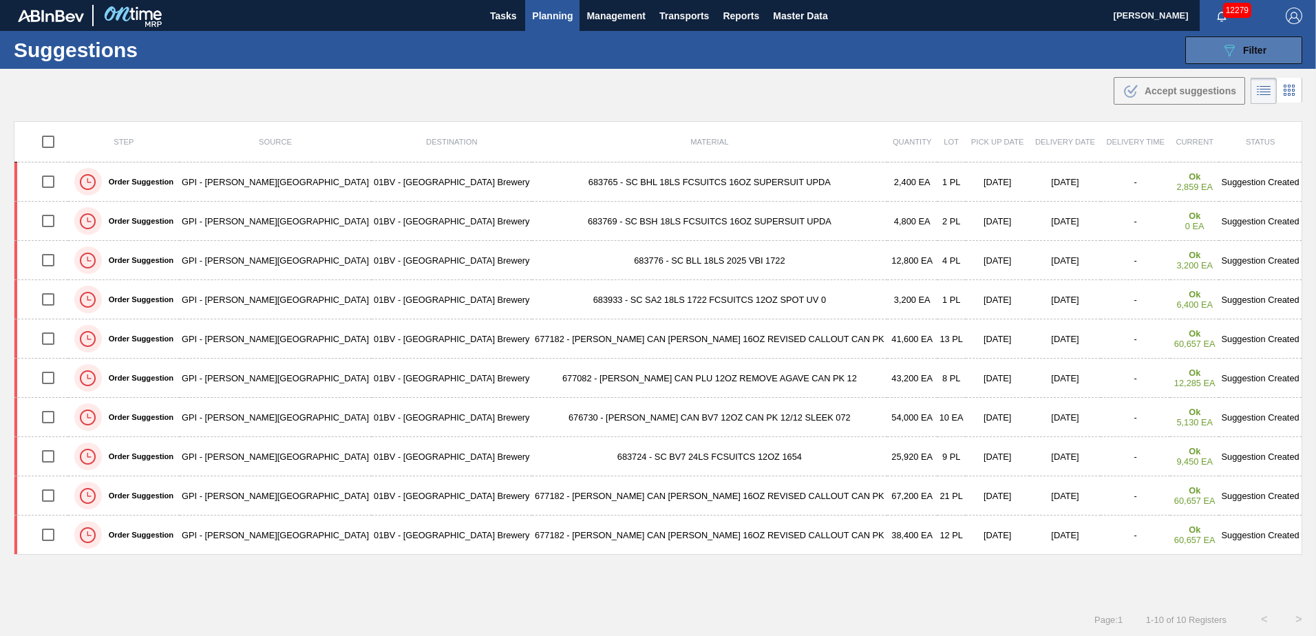
click at [1226, 52] on icon at bounding box center [1230, 51] width 10 height 12
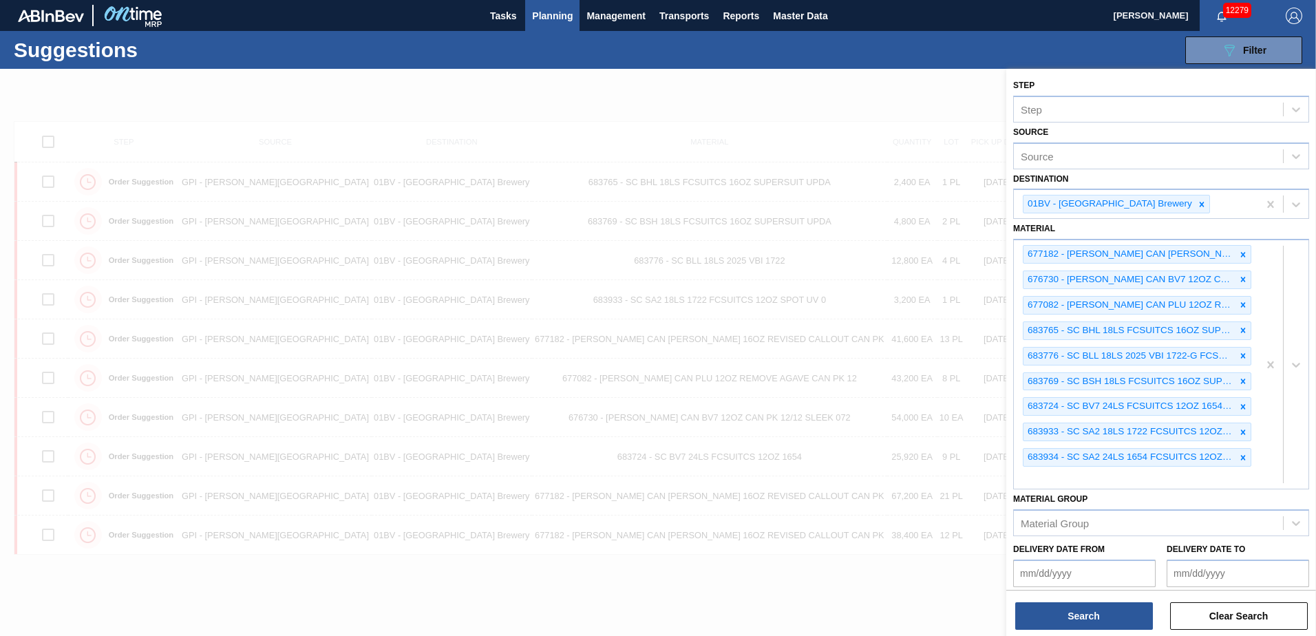
drag, startPoint x: 1241, startPoint y: 456, endPoint x: 1228, endPoint y: 467, distance: 17.6
click at [1241, 456] on icon at bounding box center [1244, 458] width 10 height 10
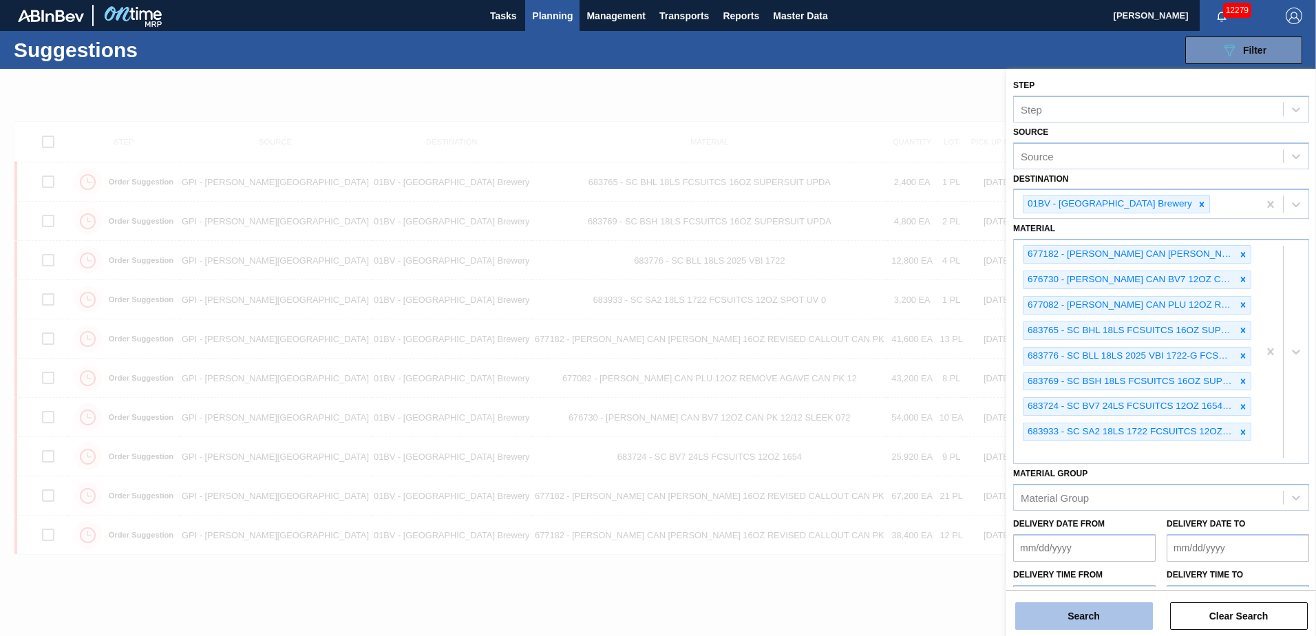
click at [1073, 612] on button "Search" at bounding box center [1085, 616] width 138 height 28
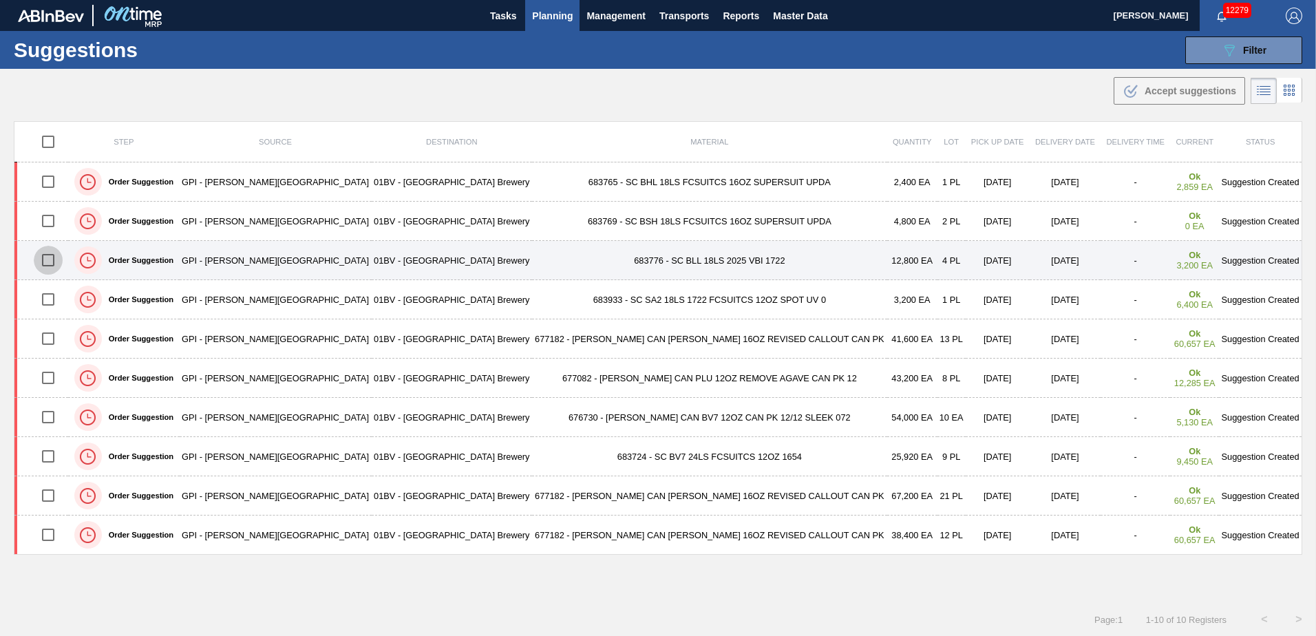
drag, startPoint x: 50, startPoint y: 260, endPoint x: 75, endPoint y: 257, distance: 25.0
click at [50, 260] on input "checkbox" at bounding box center [48, 260] width 29 height 29
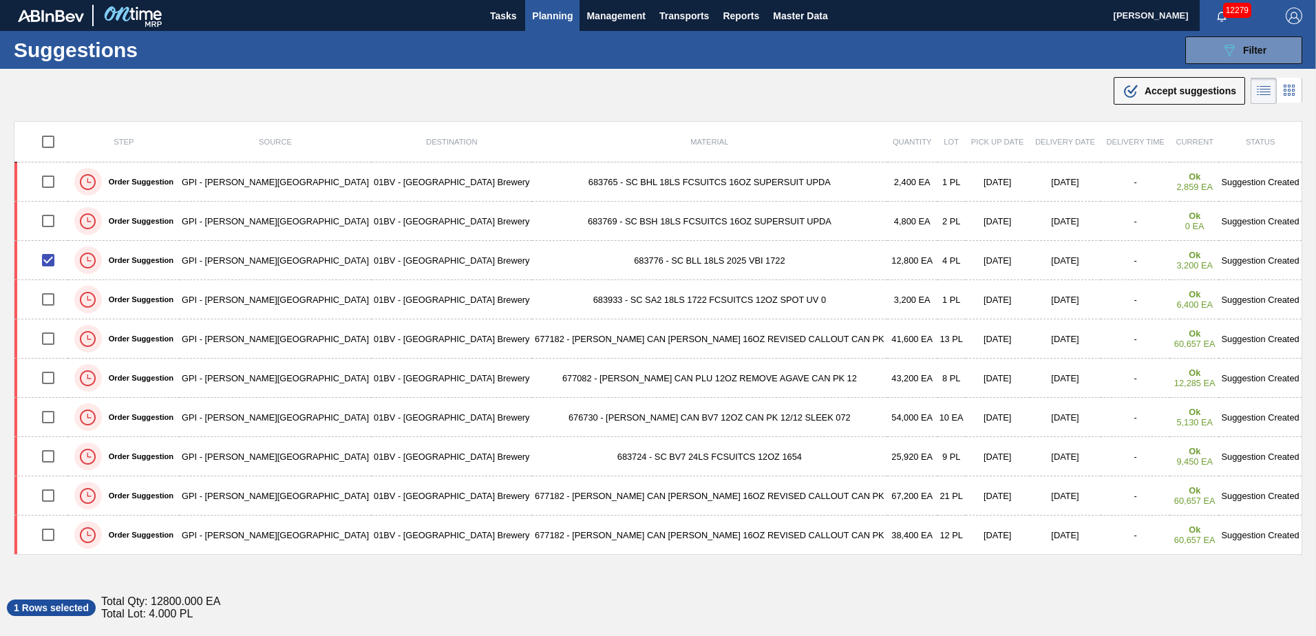
click at [1166, 94] on span "Accept suggestions" at bounding box center [1191, 90] width 92 height 11
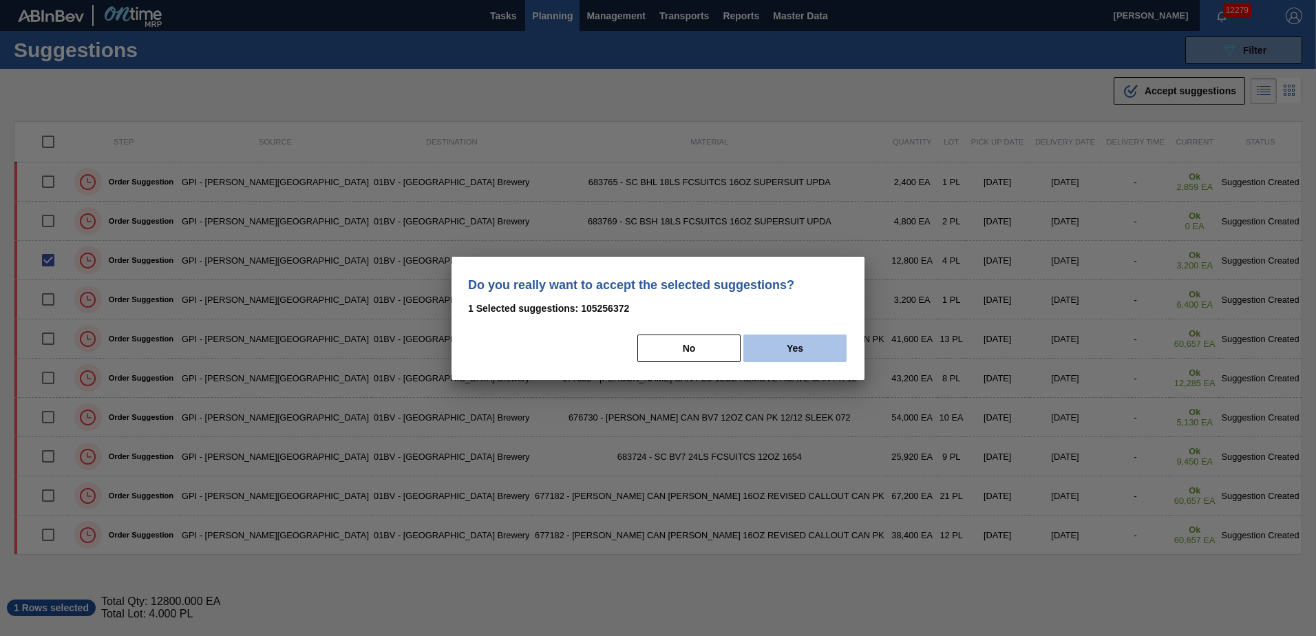
click at [795, 348] on button "Yes" at bounding box center [795, 349] width 103 height 28
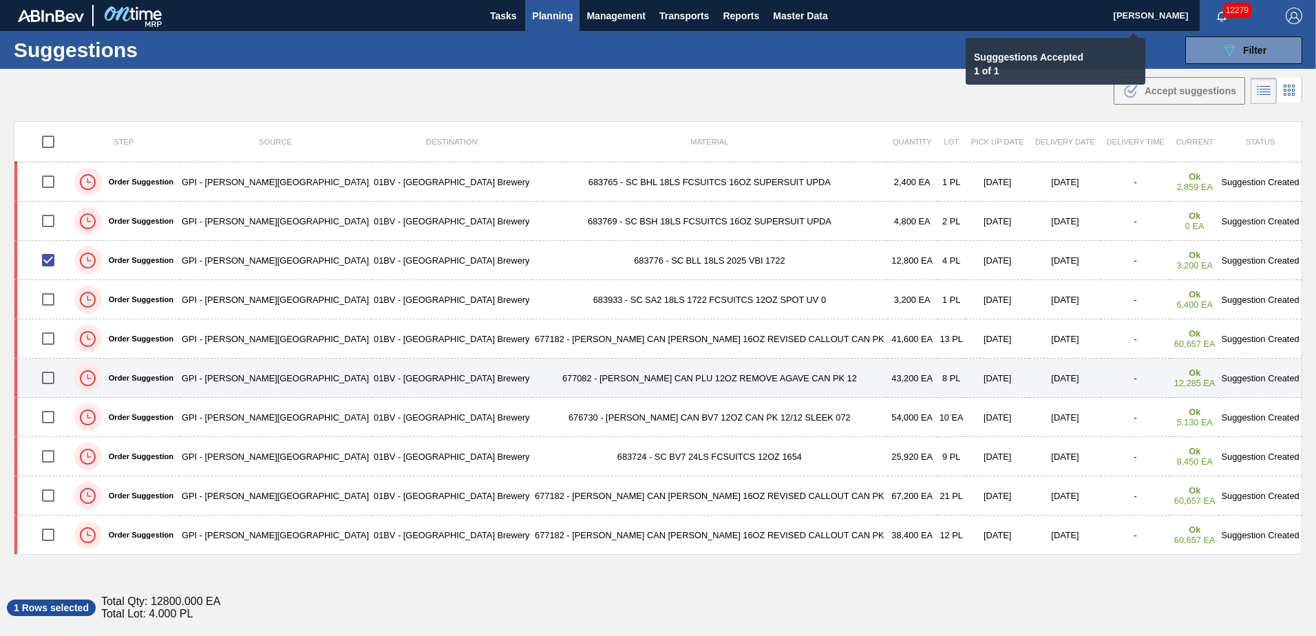
checkbox input "false"
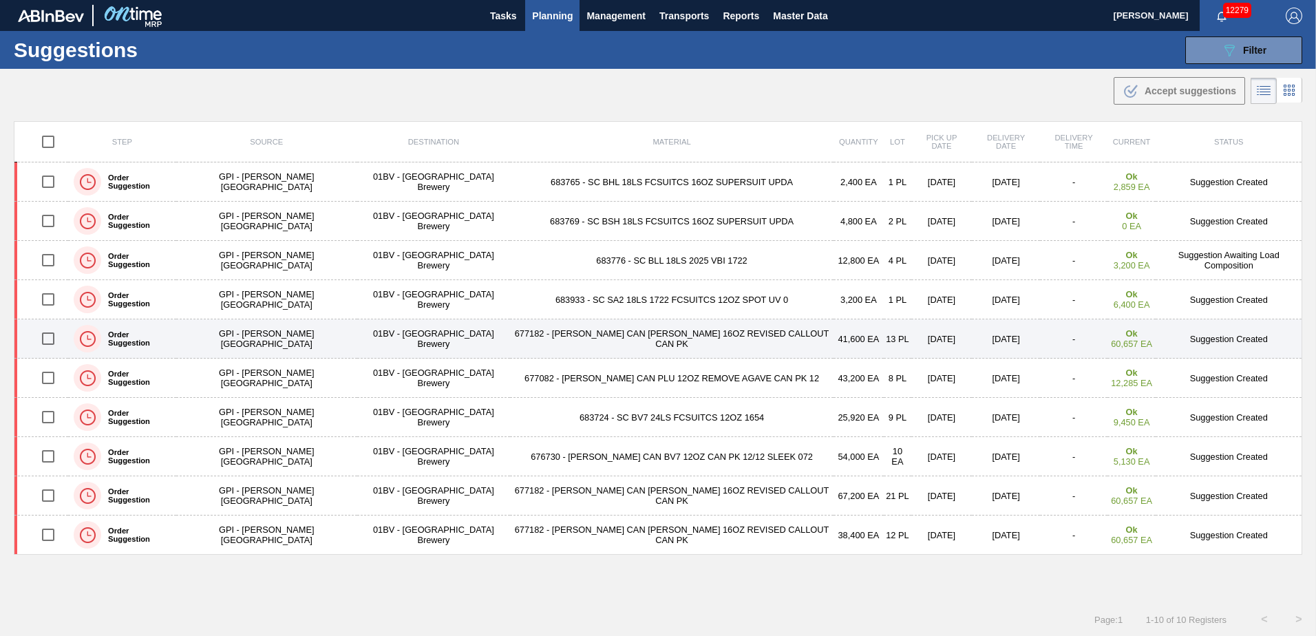
click at [56, 341] on input "checkbox" at bounding box center [48, 338] width 29 height 29
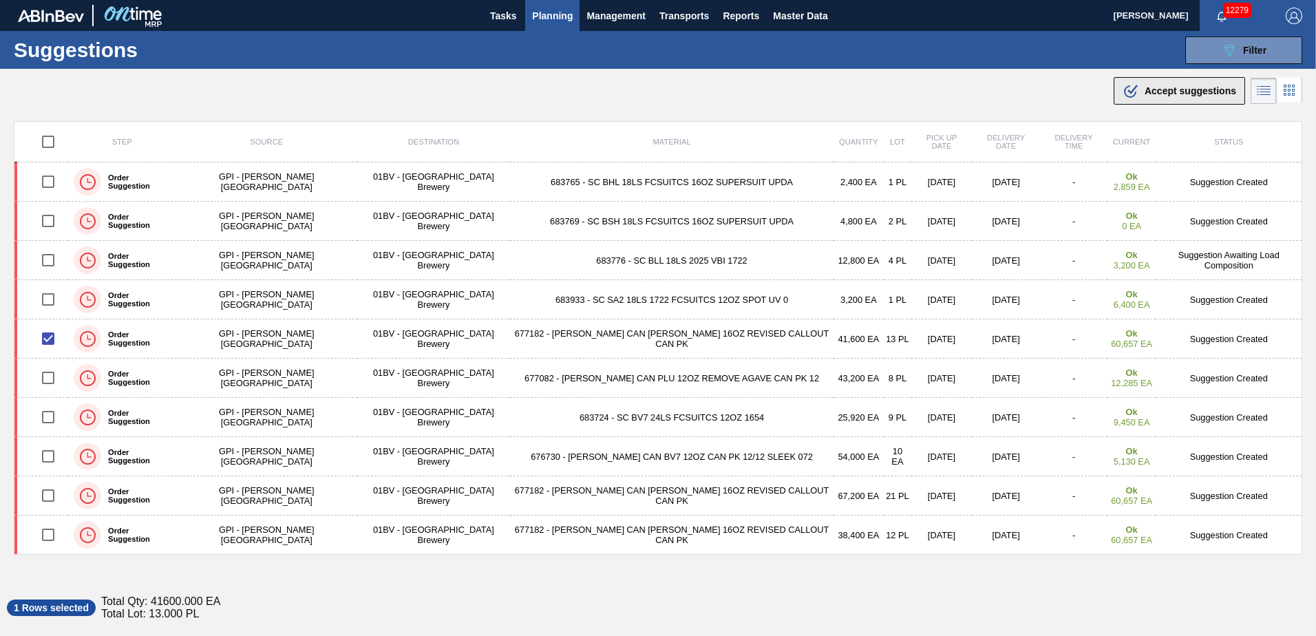
click at [1154, 87] on span "Accept suggestions" at bounding box center [1191, 90] width 92 height 11
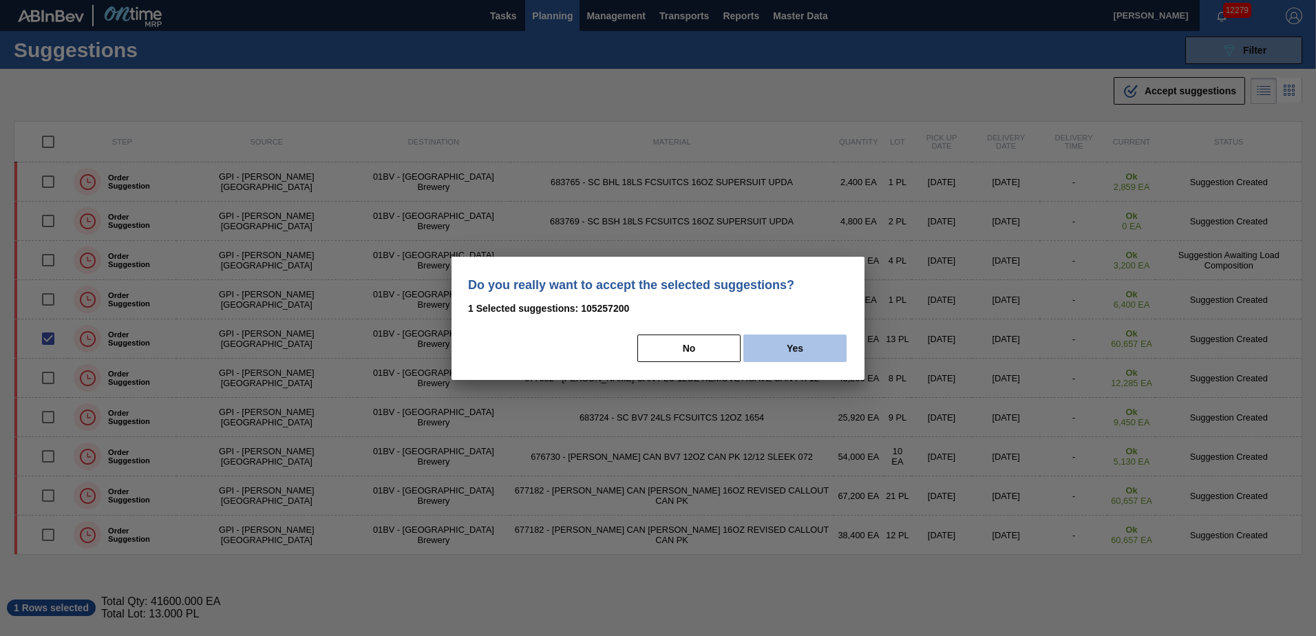
click at [810, 351] on button "Yes" at bounding box center [795, 349] width 103 height 28
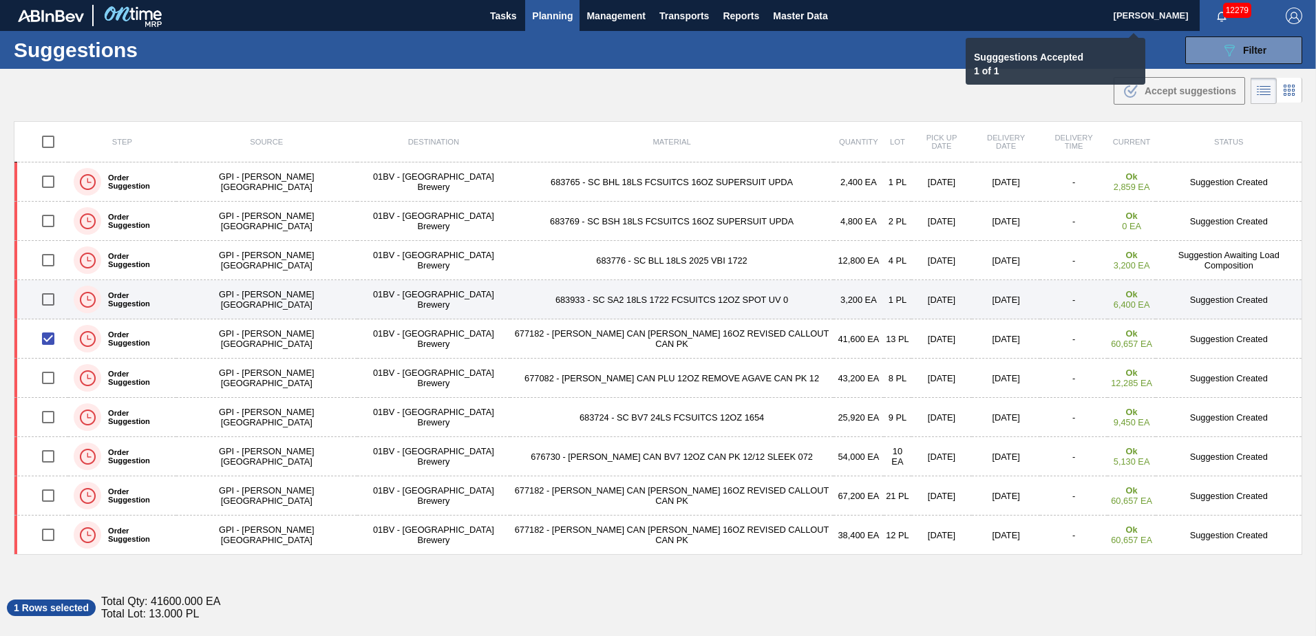
checkbox input "false"
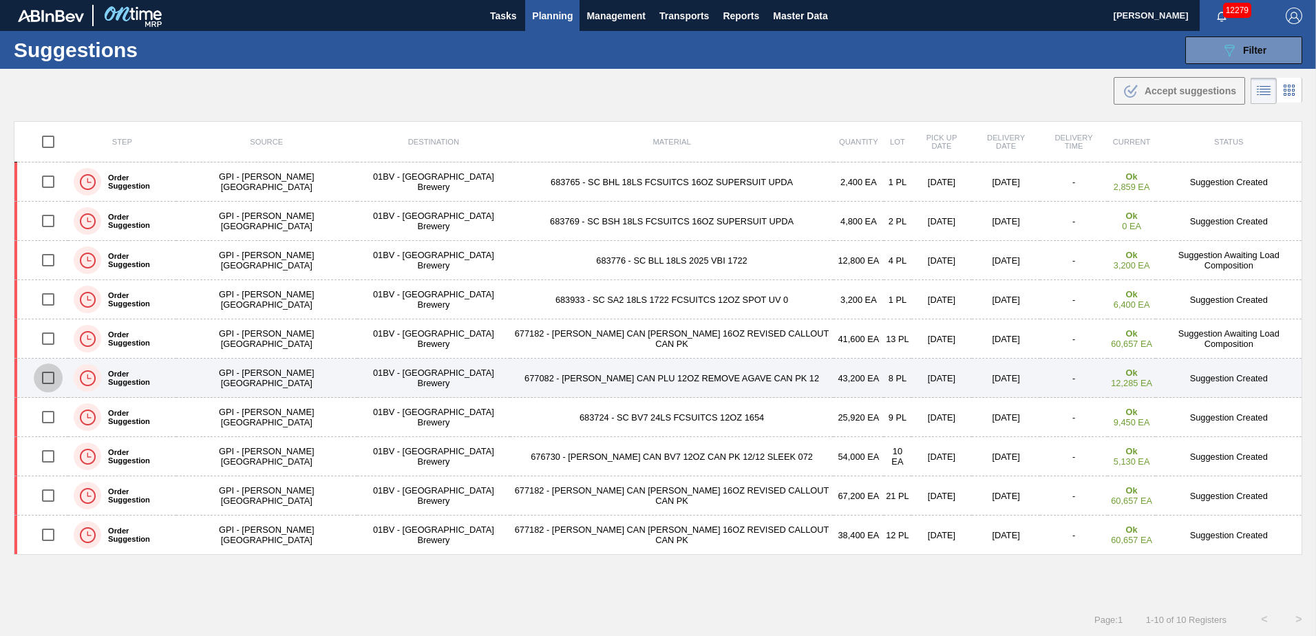
click at [50, 376] on input "checkbox" at bounding box center [48, 378] width 29 height 29
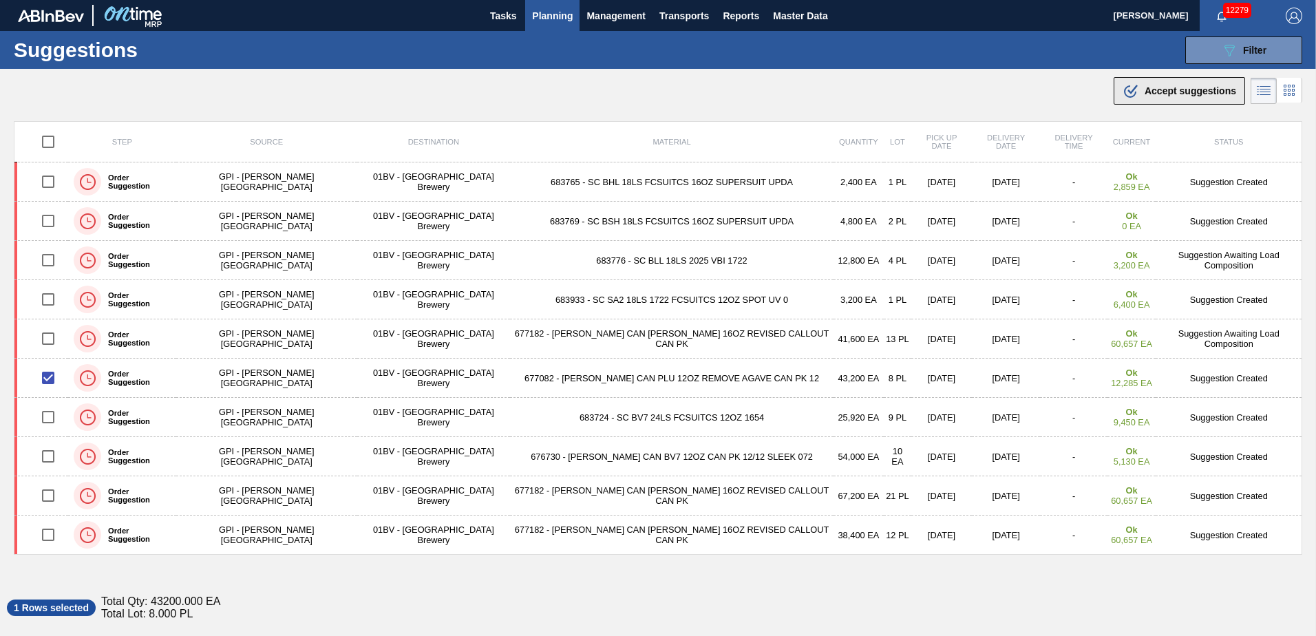
click at [1145, 93] on span "Accept suggestions" at bounding box center [1191, 90] width 92 height 11
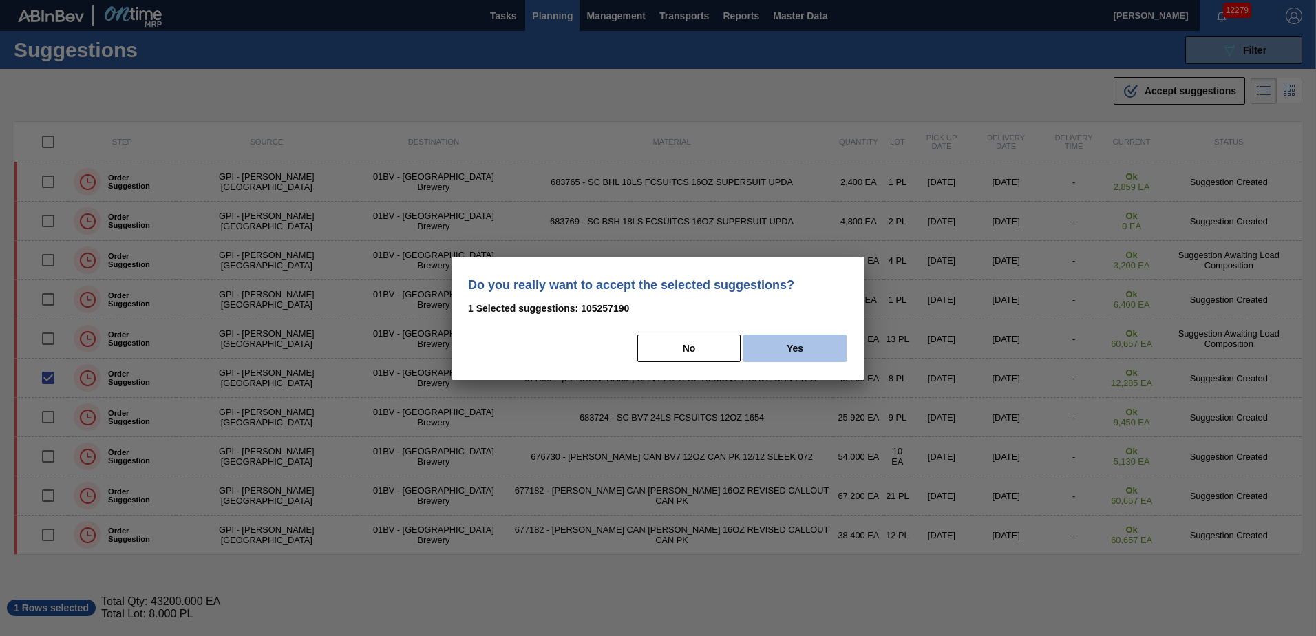
click at [794, 354] on button "Yes" at bounding box center [795, 349] width 103 height 28
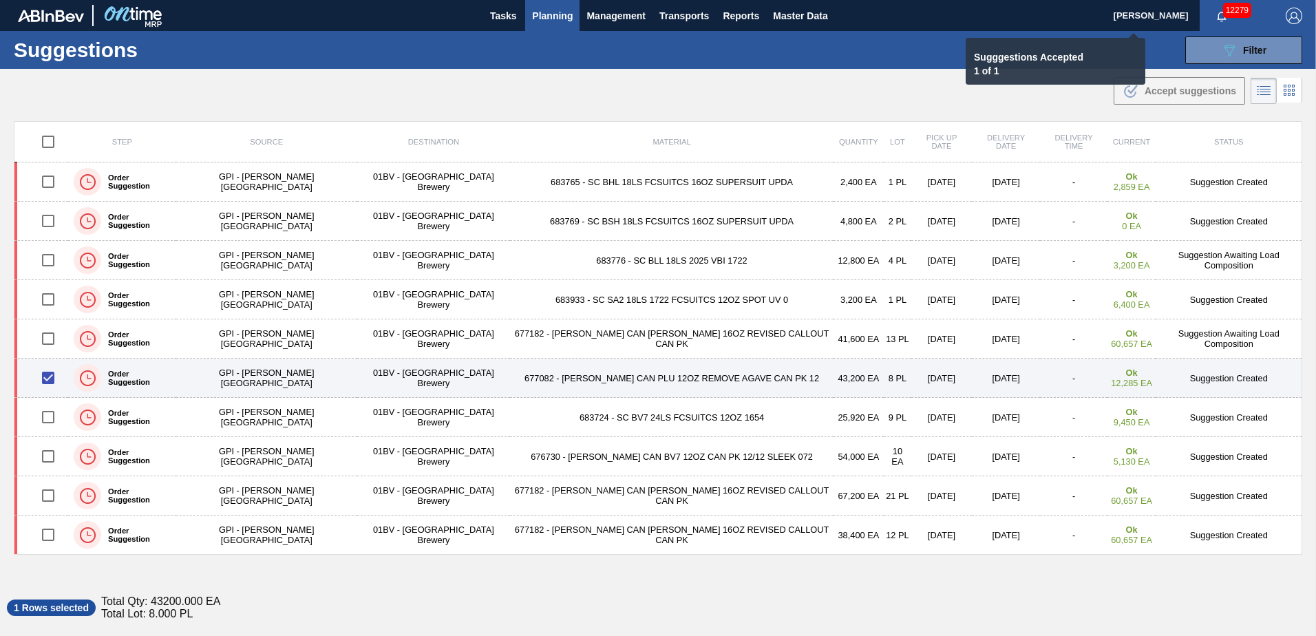
checkbox input "false"
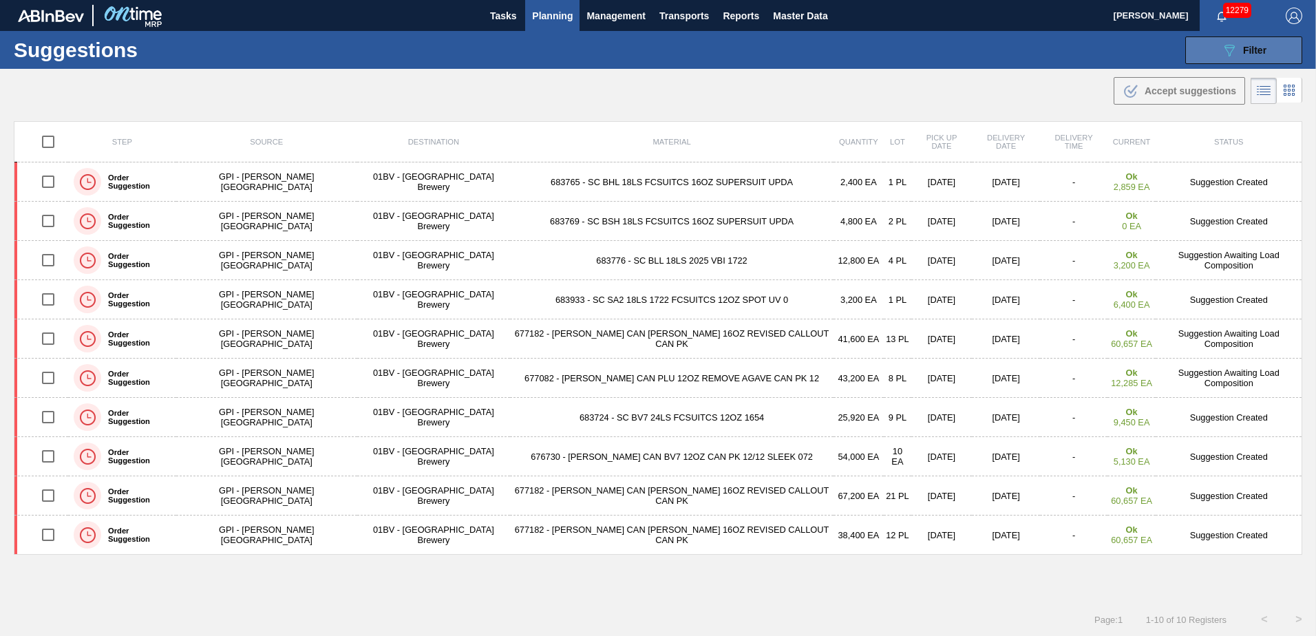
click at [1237, 50] on div "089F7B8B-B2A5-4AFE-B5C0-19BA573D28AC Filter" at bounding box center [1243, 50] width 45 height 17
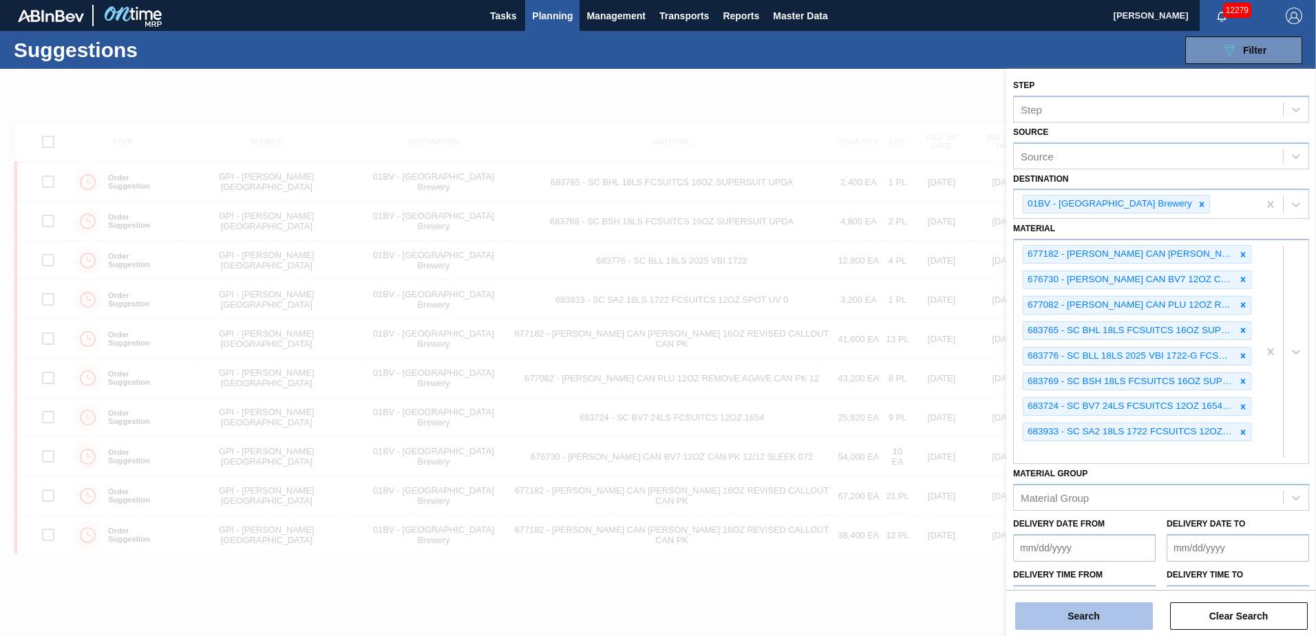
click at [1081, 617] on button "Search" at bounding box center [1085, 616] width 138 height 28
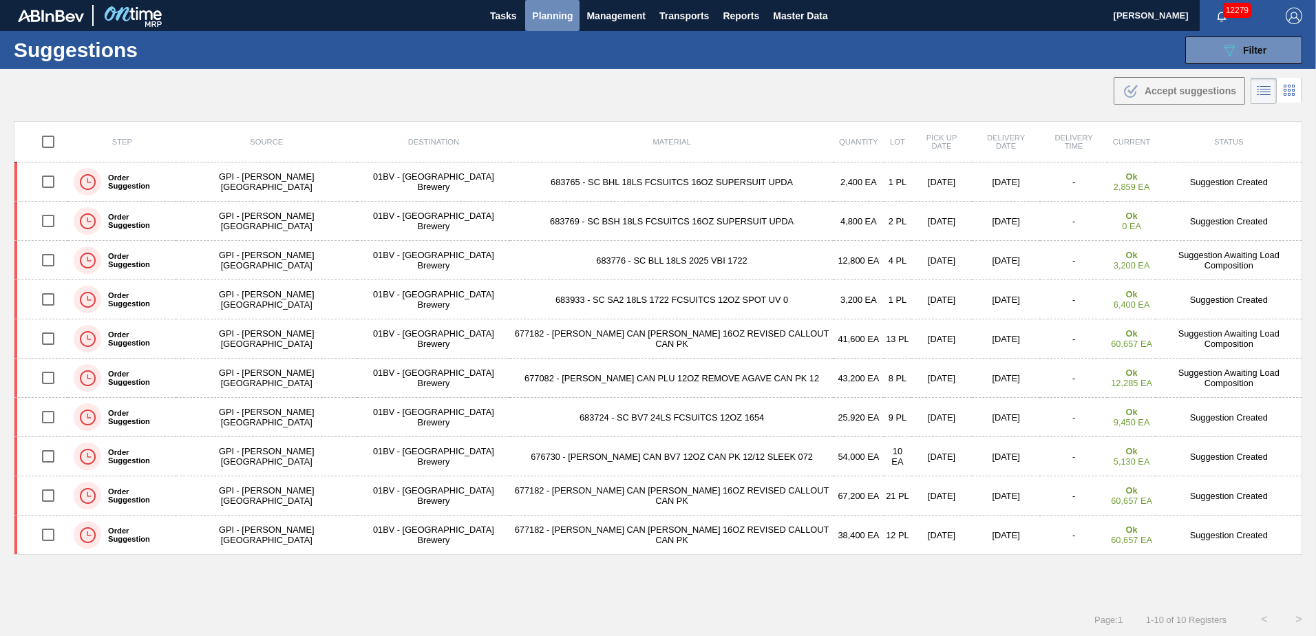
click at [565, 13] on span "Planning" at bounding box center [552, 16] width 41 height 17
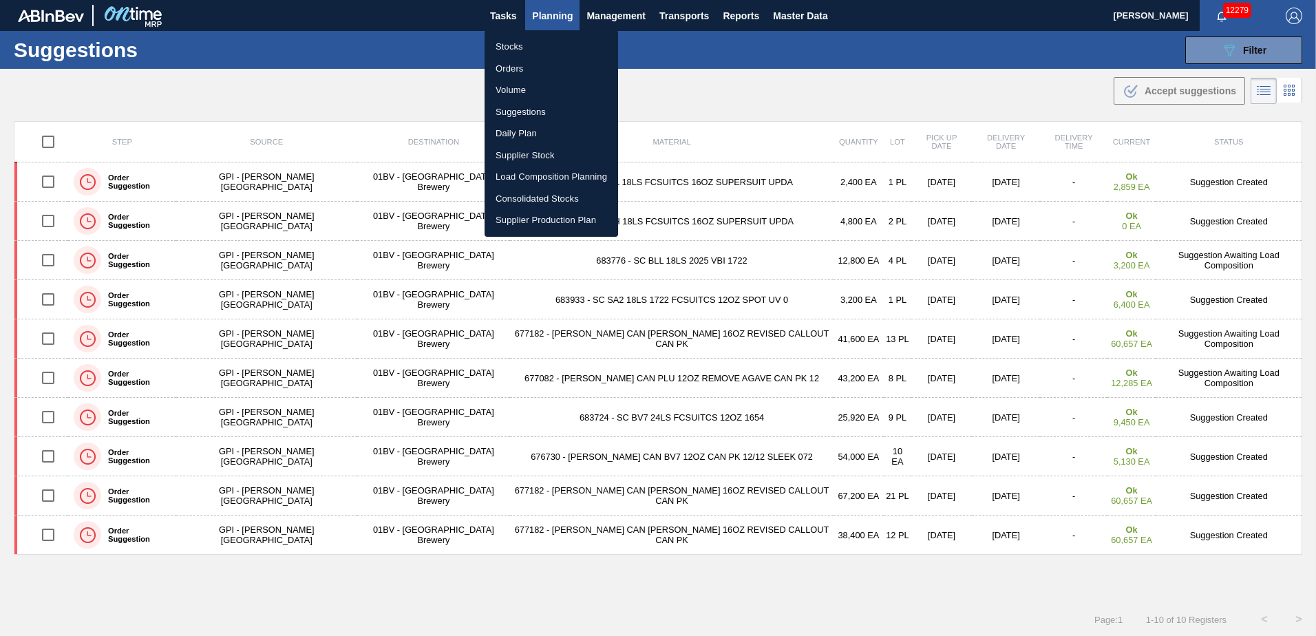
click at [541, 176] on li "Load Composition Planning" at bounding box center [552, 177] width 134 height 22
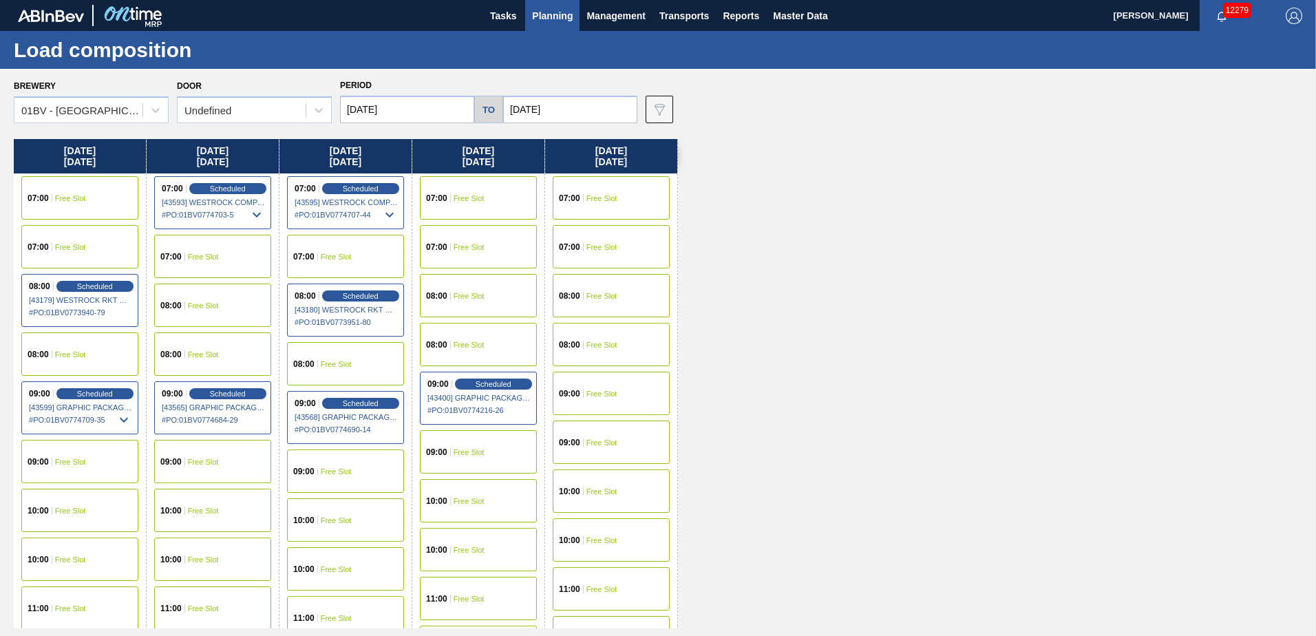
click at [72, 606] on span "Free Slot" at bounding box center [70, 608] width 31 height 8
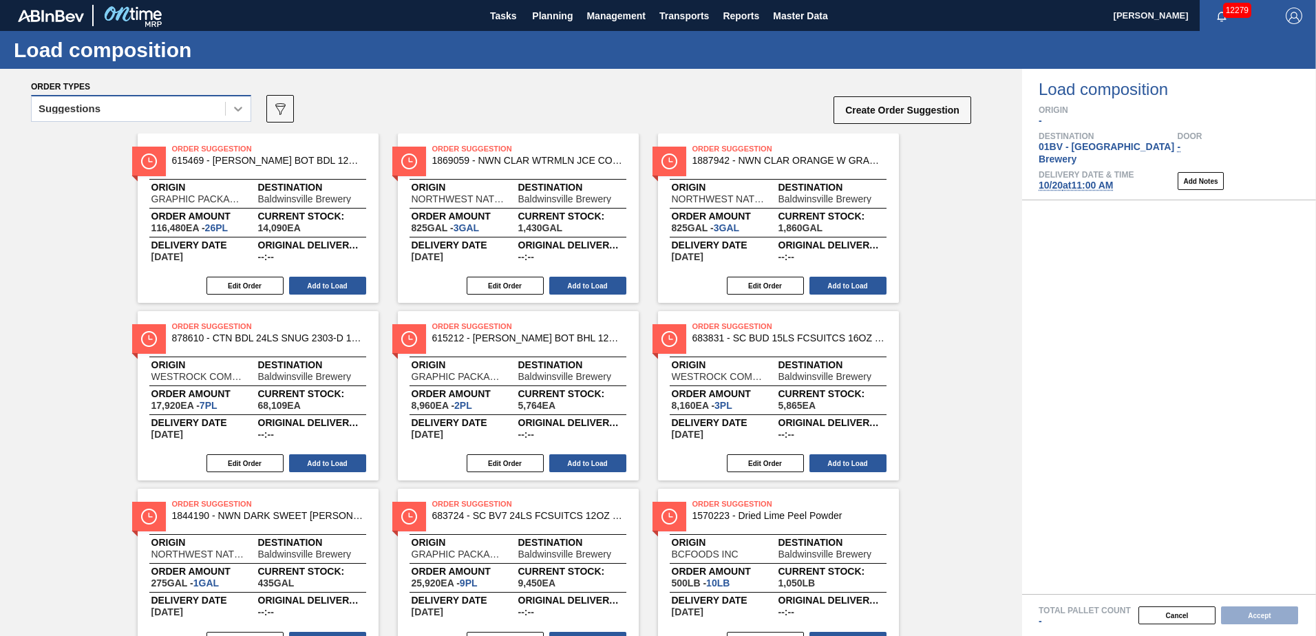
click at [242, 110] on icon at bounding box center [238, 109] width 14 height 14
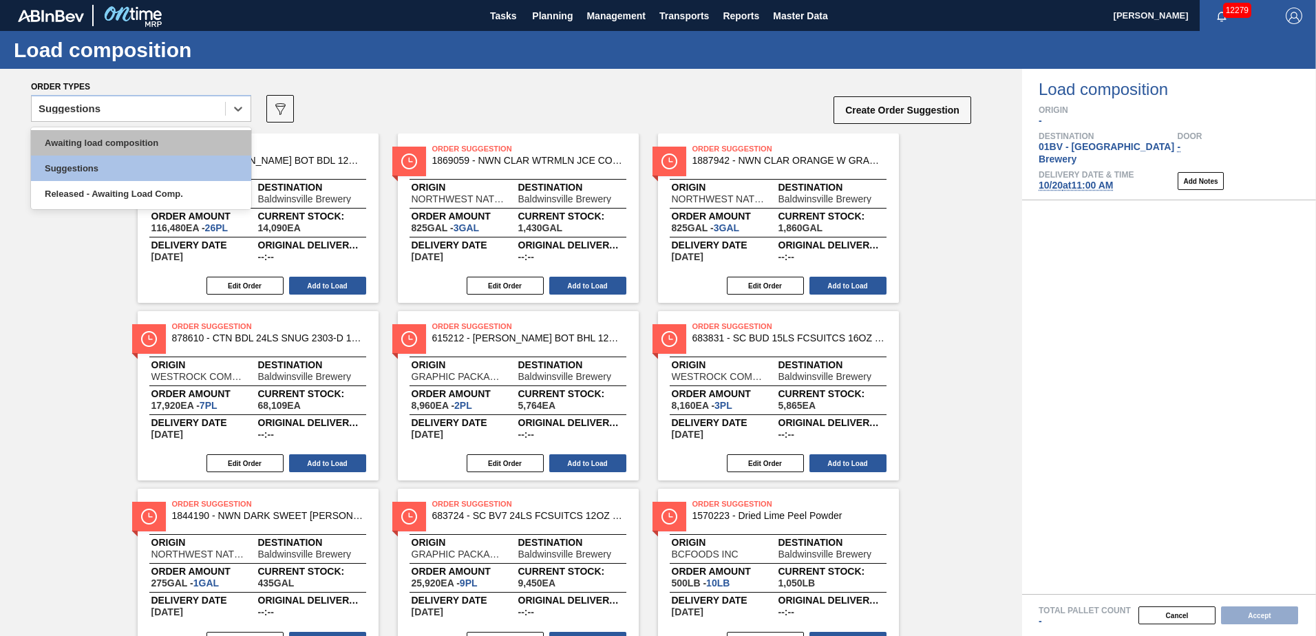
click at [186, 140] on div "Awaiting load composition" at bounding box center [141, 142] width 220 height 25
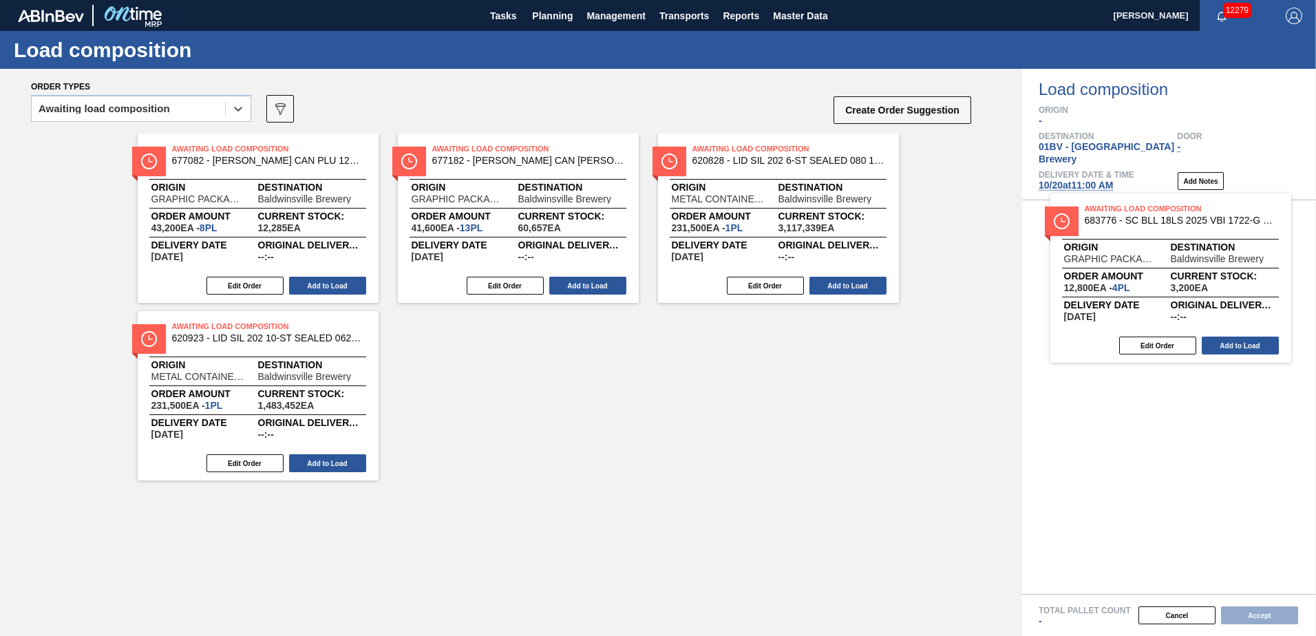
drag, startPoint x: 820, startPoint y: 169, endPoint x: 1150, endPoint y: 216, distance: 333.2
click at [1150, 216] on div "Order types option Awaiting load composition, selected. Select is focused ,type…" at bounding box center [658, 352] width 1316 height 567
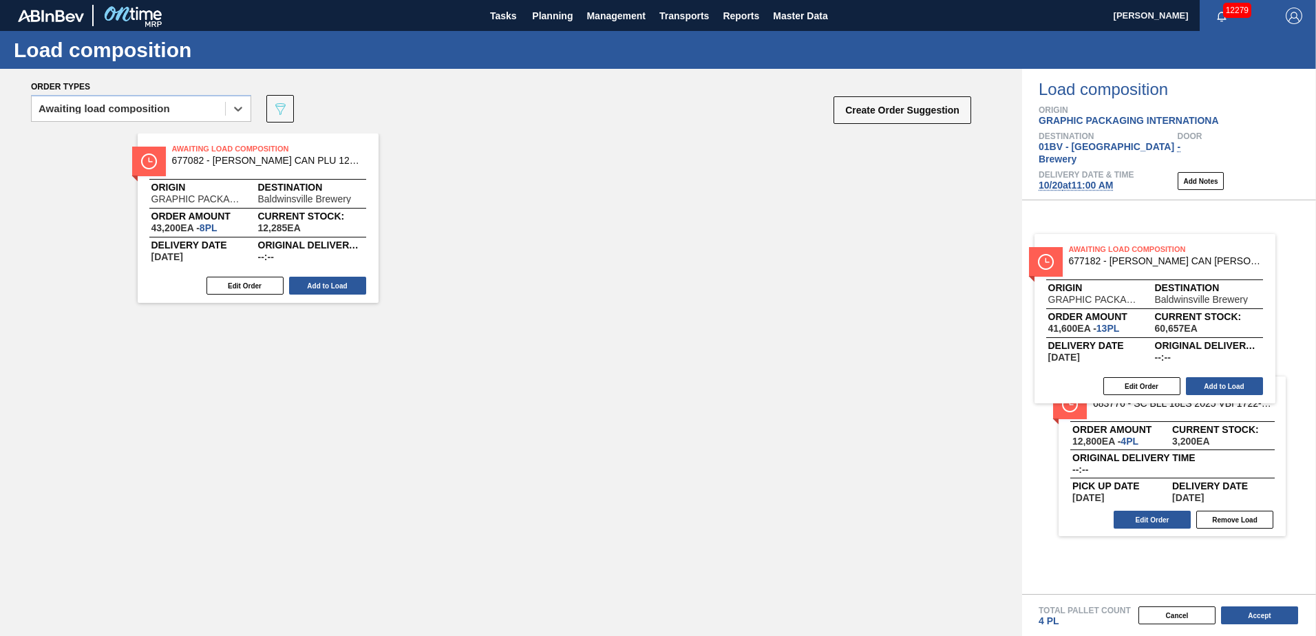
drag, startPoint x: 487, startPoint y: 162, endPoint x: 1142, endPoint y: 265, distance: 663.5
click at [1142, 265] on div "Order types option Awaiting load composition, selected. Select is focused ,type…" at bounding box center [658, 352] width 1316 height 567
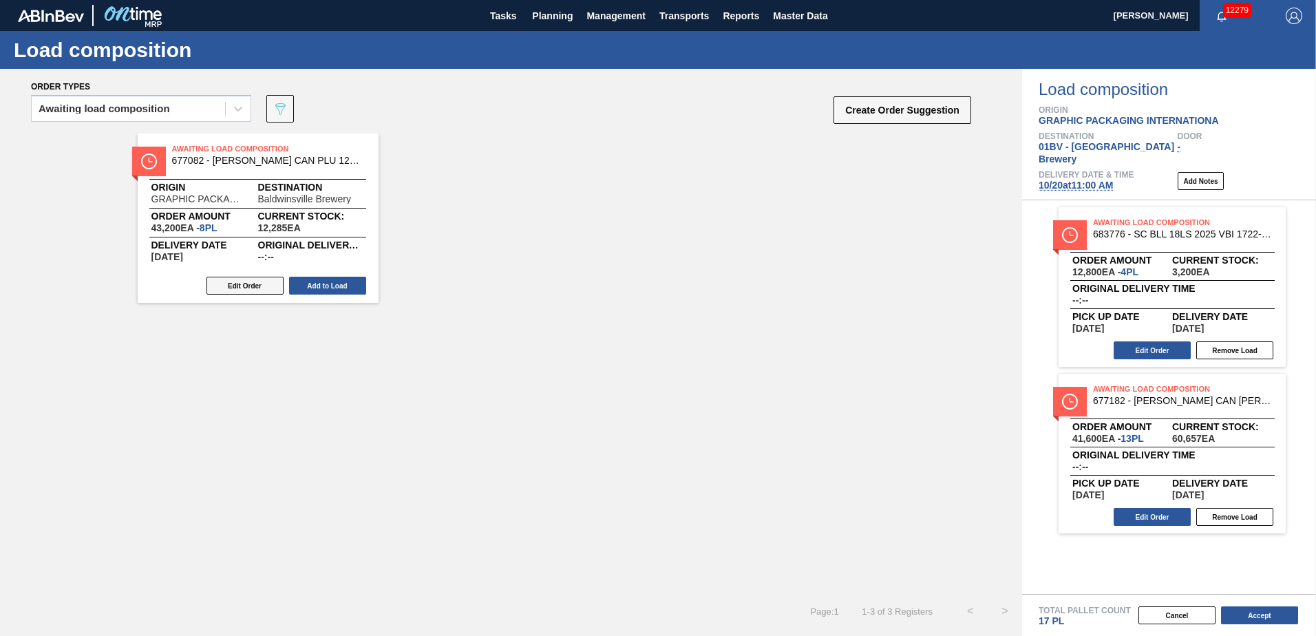
click at [243, 285] on button "Edit Order" at bounding box center [245, 286] width 77 height 18
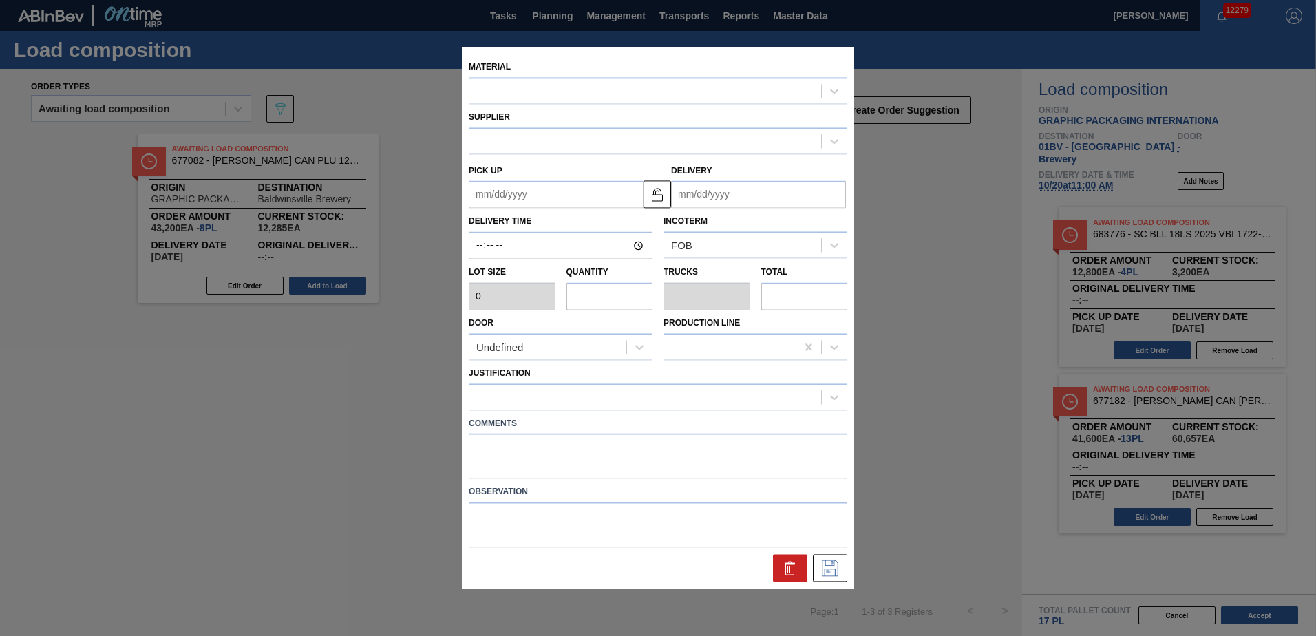
type input "5,400"
type input "8"
type input "0.4"
type input "43,200"
type up "[DATE]"
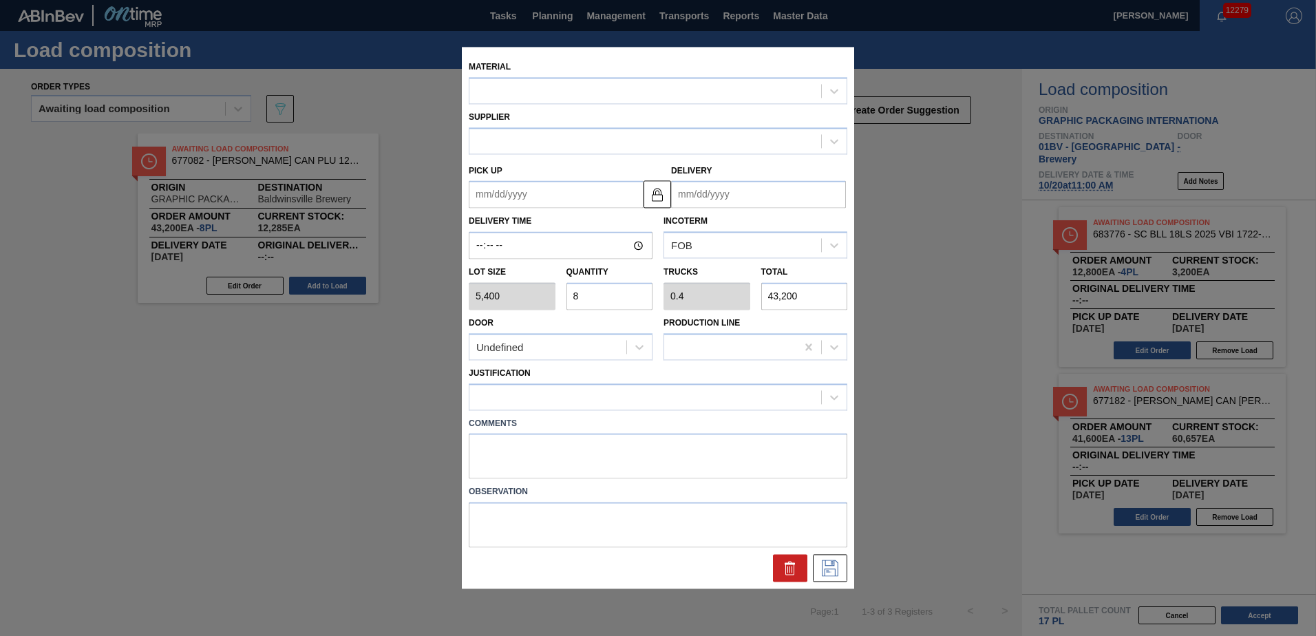
type input "[DATE]"
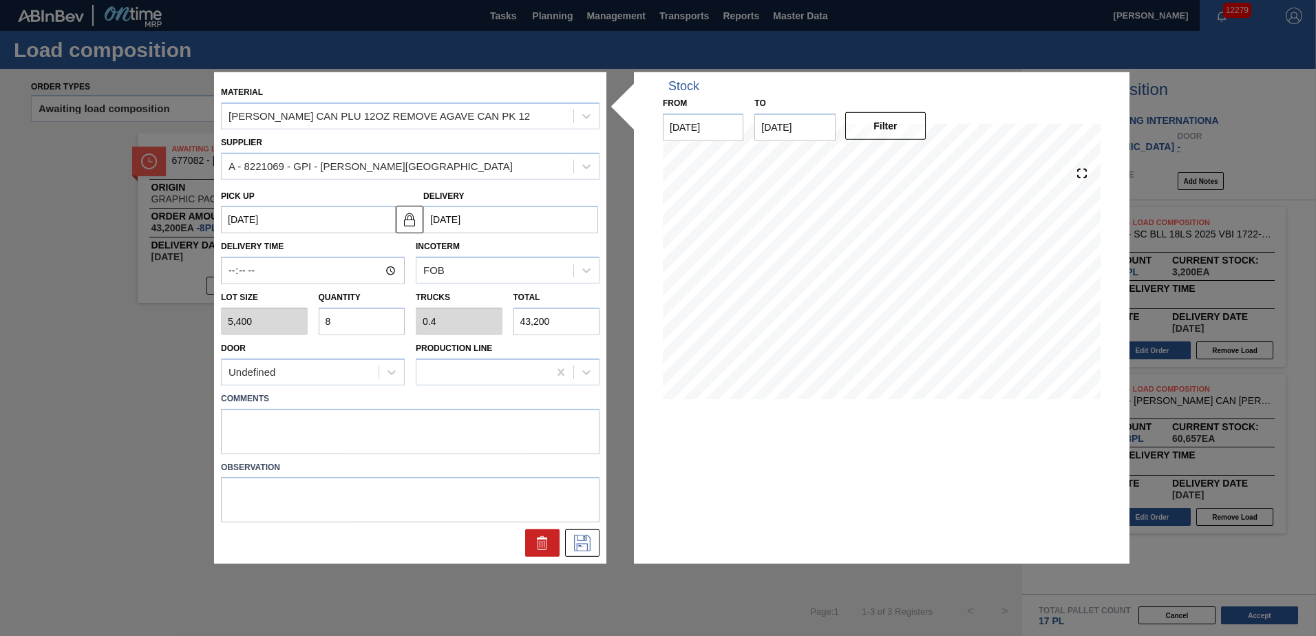
drag, startPoint x: 335, startPoint y: 320, endPoint x: 188, endPoint y: 298, distance: 148.3
click at [190, 308] on div "Material CARR CAN PLU 12OZ REMOVE AGAVE CAN PK 12 Supplier A - 8221069 - GPI - …" at bounding box center [658, 318] width 1316 height 636
type input "9"
type input "0.45"
type input "48,600"
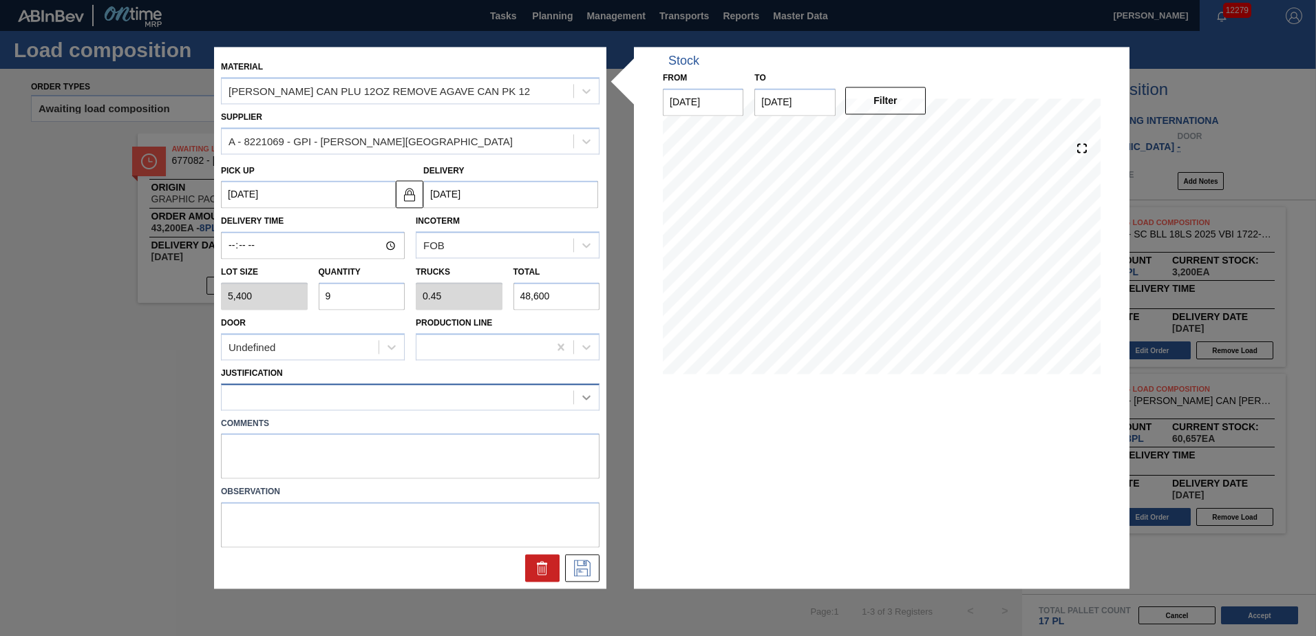
type input "9"
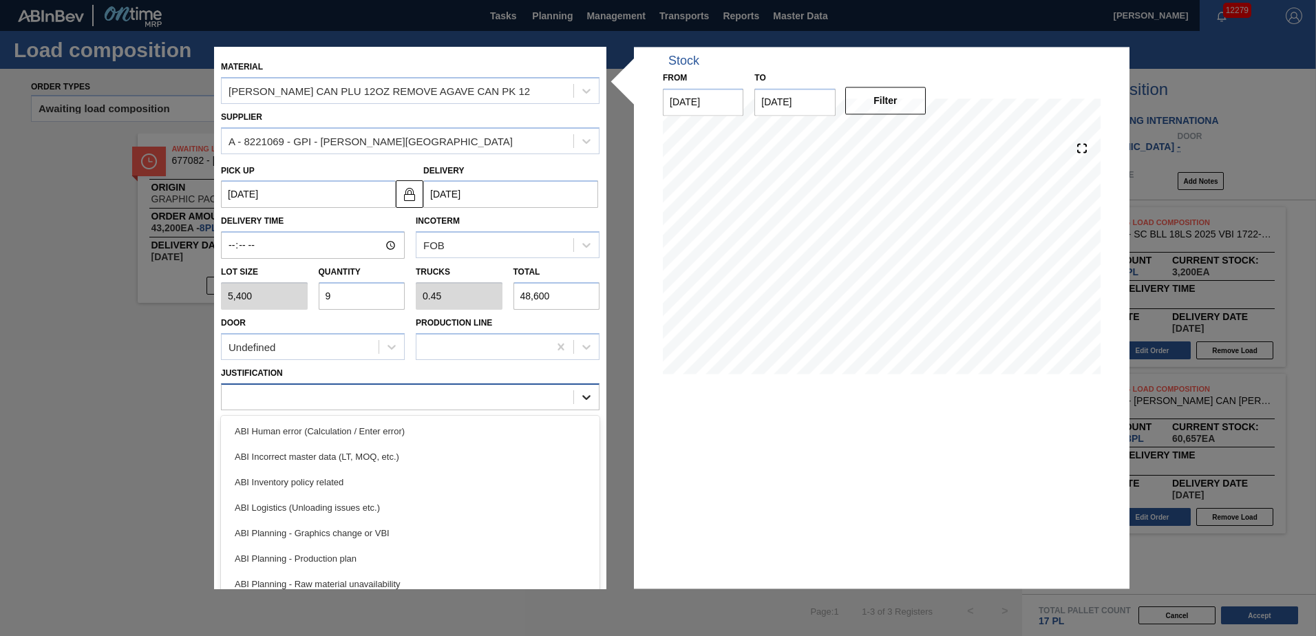
click at [590, 397] on icon at bounding box center [587, 397] width 14 height 14
drag, startPoint x: 594, startPoint y: 432, endPoint x: 597, endPoint y: 460, distance: 27.7
click at [597, 460] on div "ABI Human error (Calculation / Enter error) ABI Incorrect master data (LT, MOQ,…" at bounding box center [410, 519] width 379 height 207
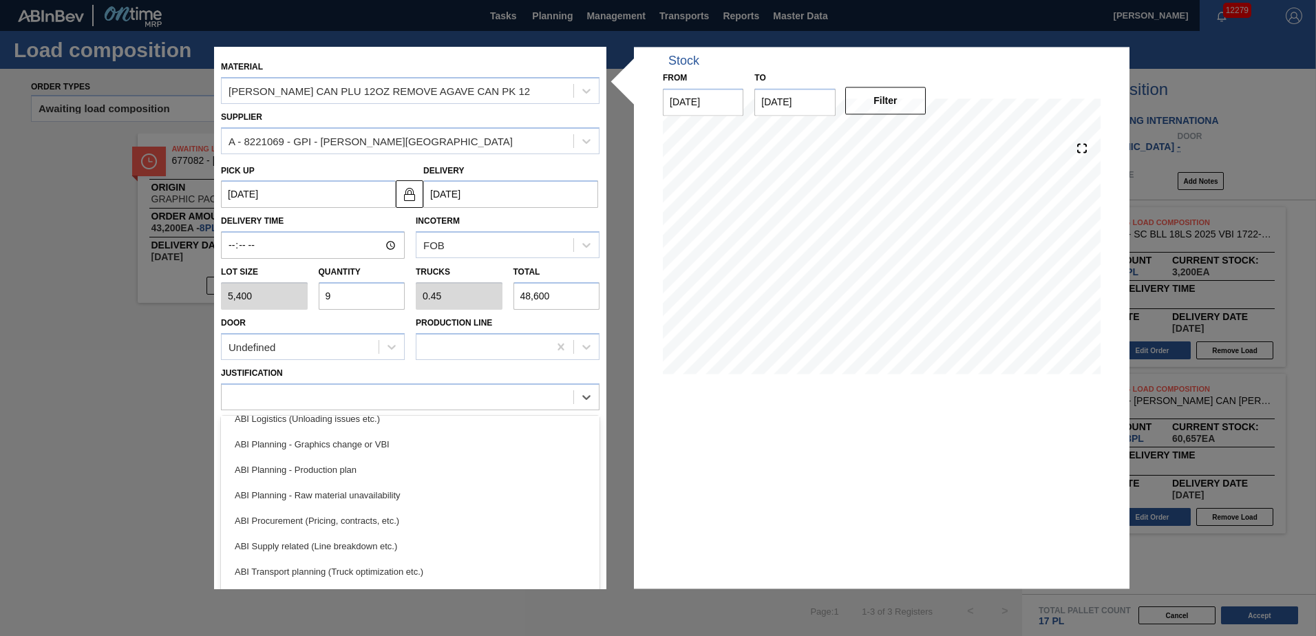
scroll to position [191, 0]
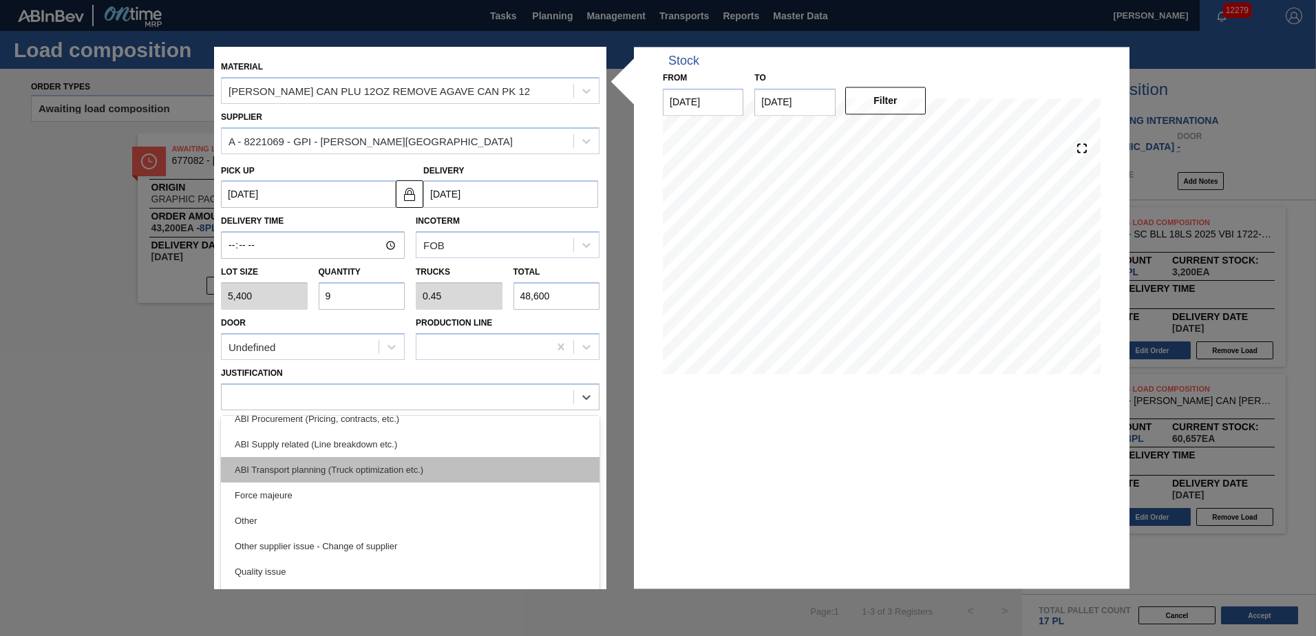
click at [304, 467] on div "ABI Transport planning (Truck optimization etc.)" at bounding box center [410, 469] width 379 height 25
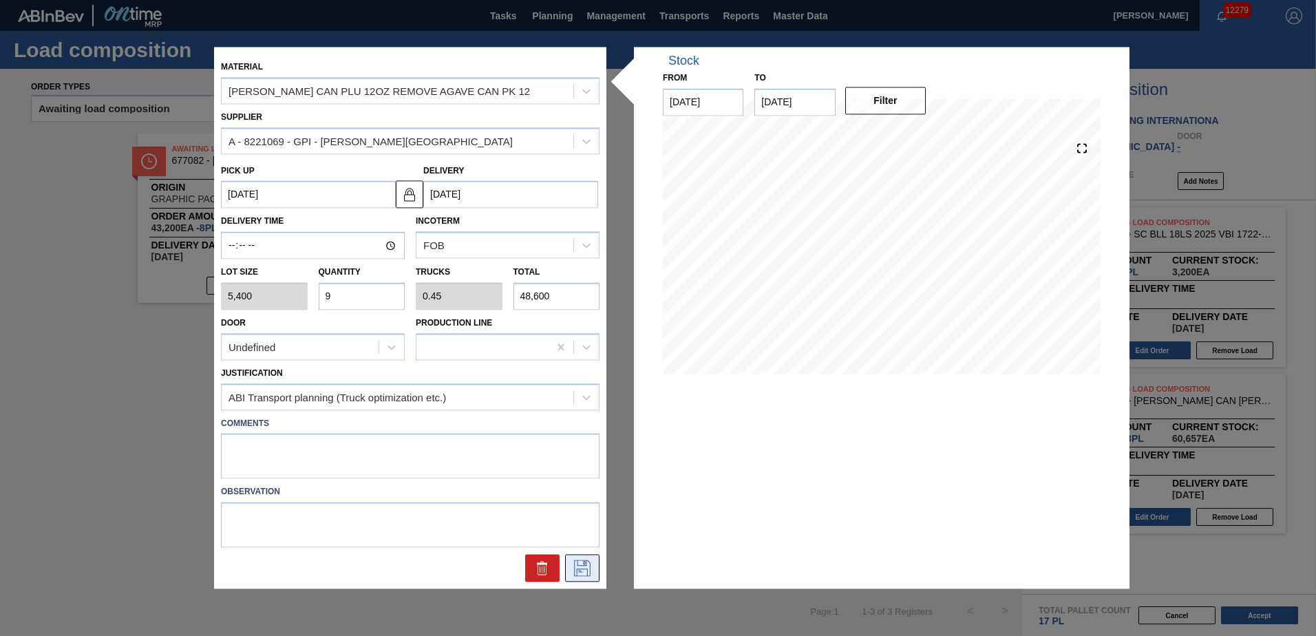
click at [586, 567] on icon at bounding box center [582, 568] width 22 height 17
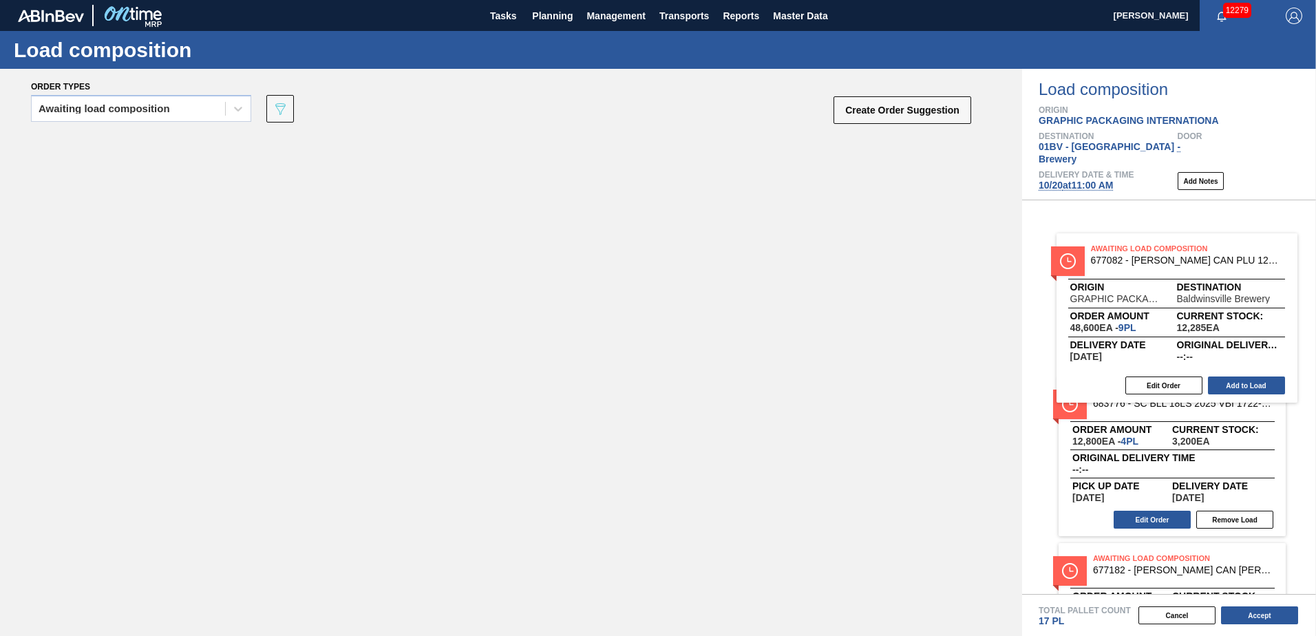
drag, startPoint x: 209, startPoint y: 165, endPoint x: 1143, endPoint y: 268, distance: 939.3
click at [1143, 268] on div "Order types Awaiting load composition 089F7B8B-B2A5-4AFE-B5C0-19BA573D28AC Crea…" at bounding box center [658, 352] width 1316 height 567
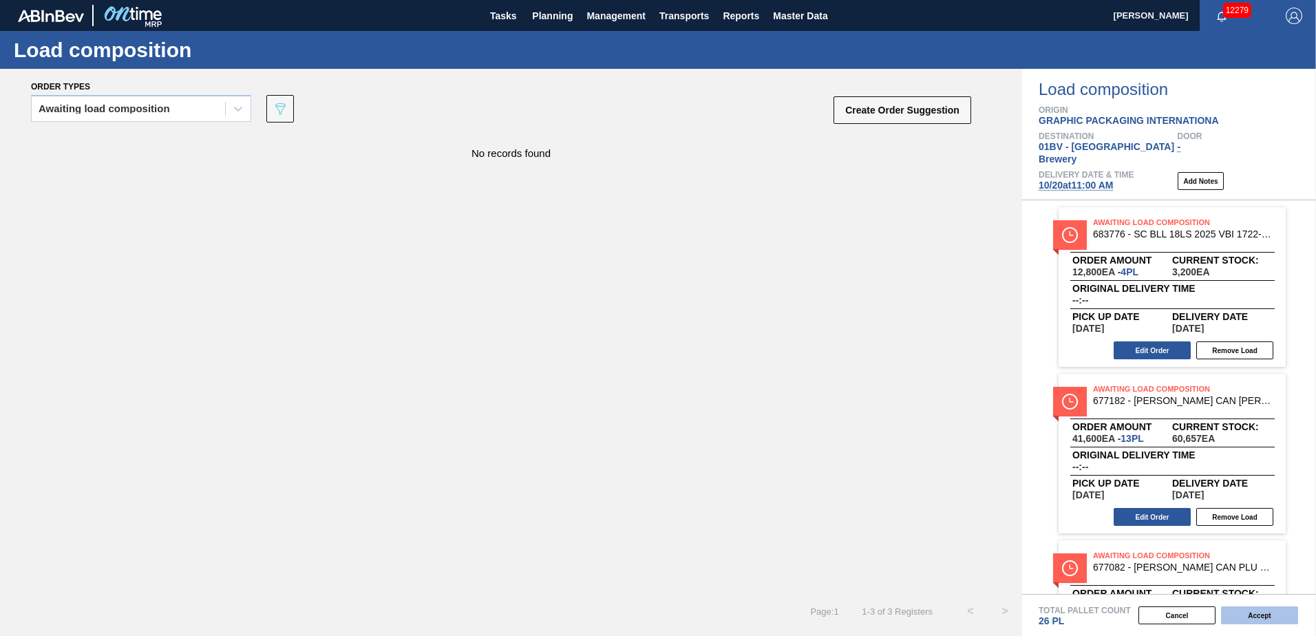
click at [1244, 613] on button "Accept" at bounding box center [1259, 616] width 77 height 18
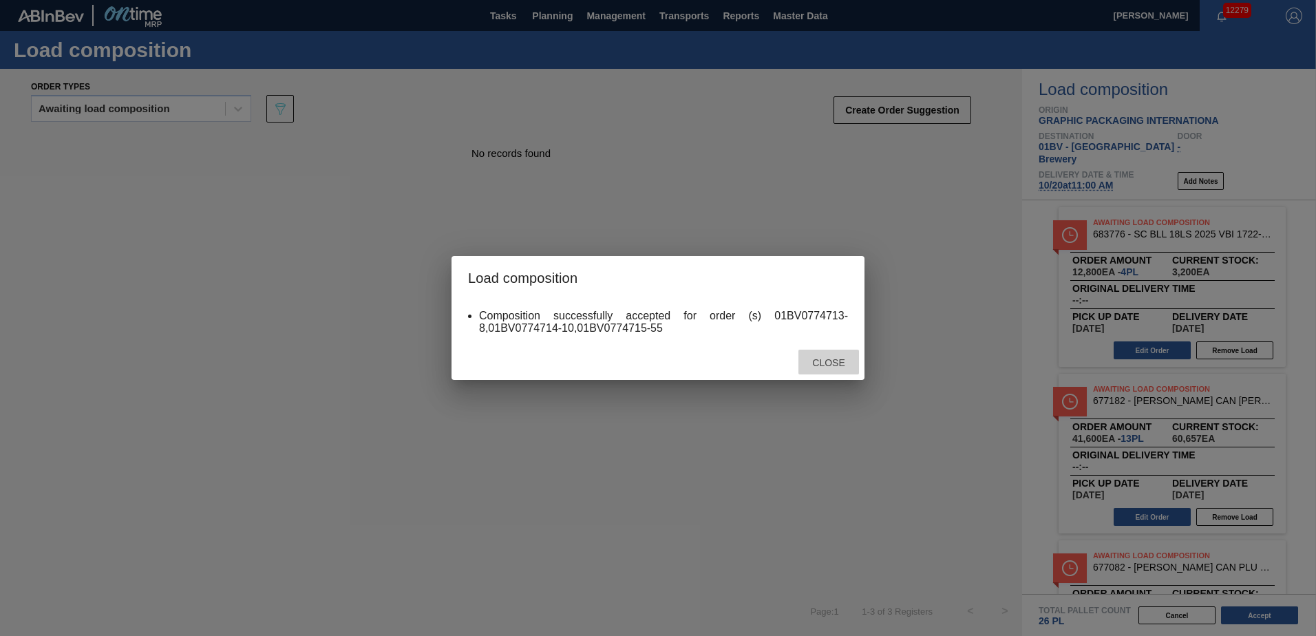
click at [828, 361] on span "Close" at bounding box center [828, 362] width 54 height 11
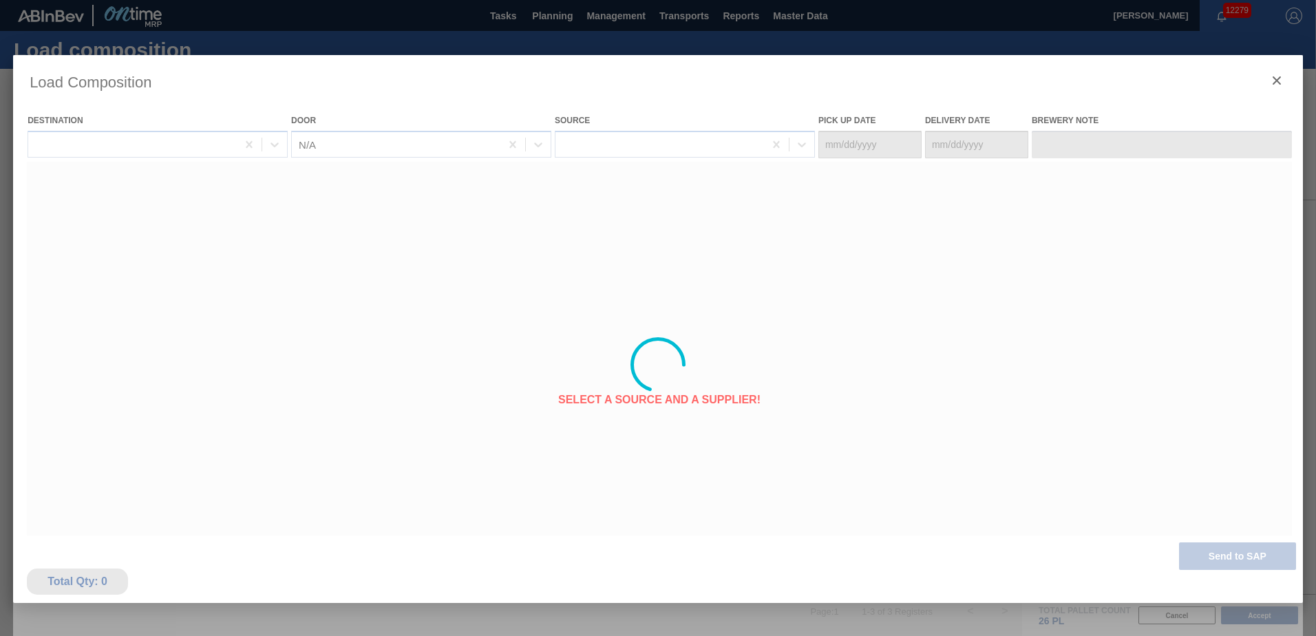
type Date "[DATE]"
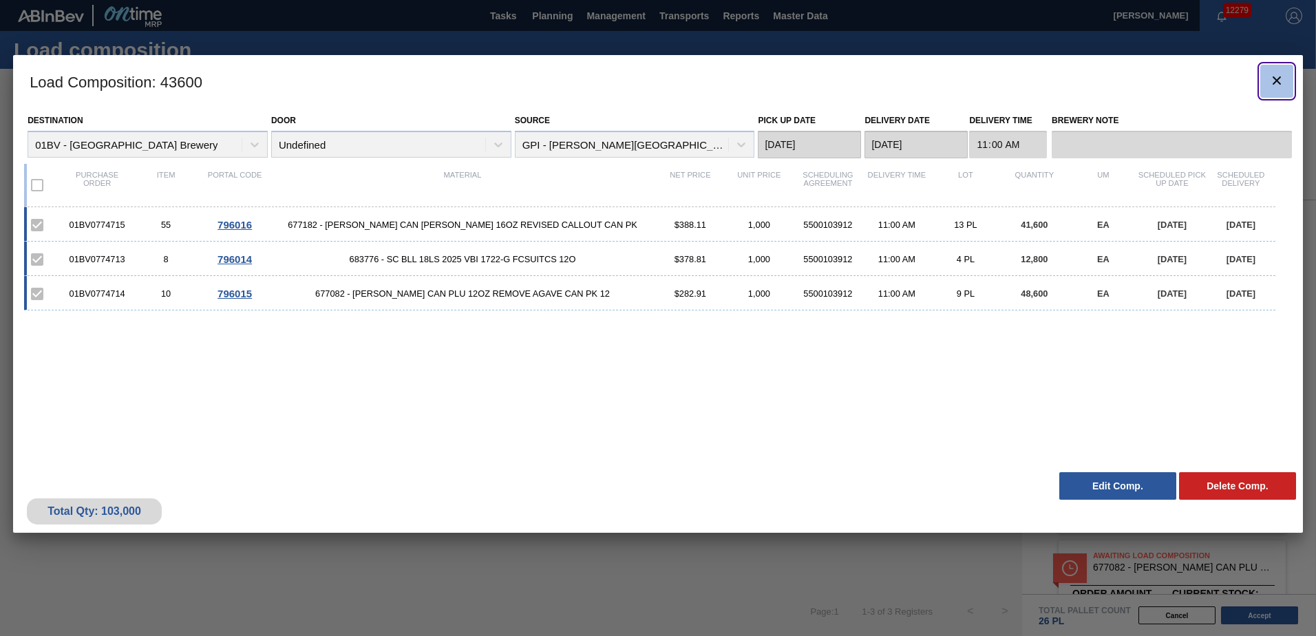
click at [1279, 77] on icon "botão de ícone" at bounding box center [1277, 80] width 17 height 17
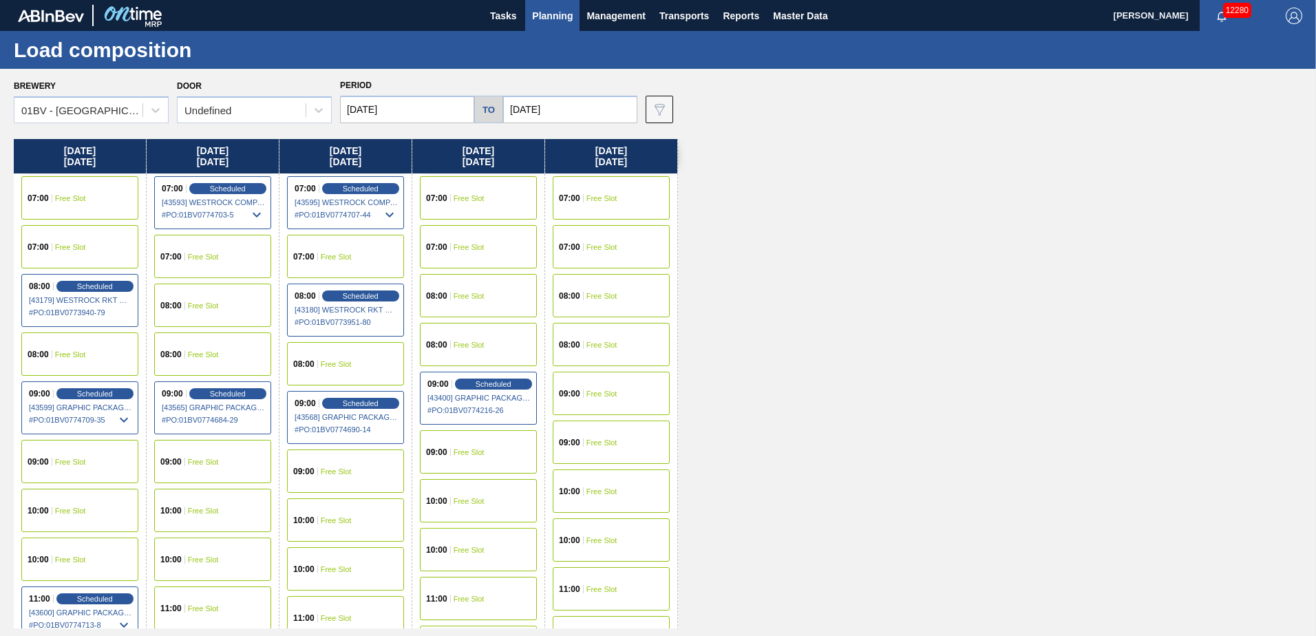
click at [555, 14] on span "Planning" at bounding box center [552, 16] width 41 height 17
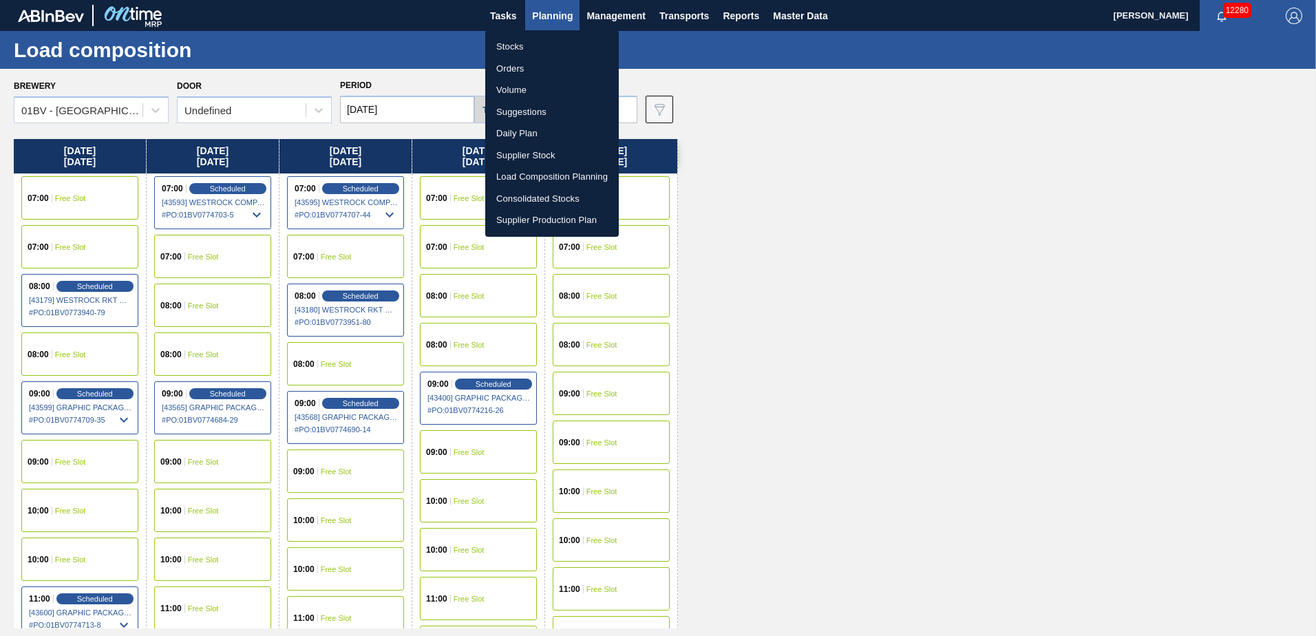
click at [512, 47] on li "Stocks" at bounding box center [552, 47] width 134 height 22
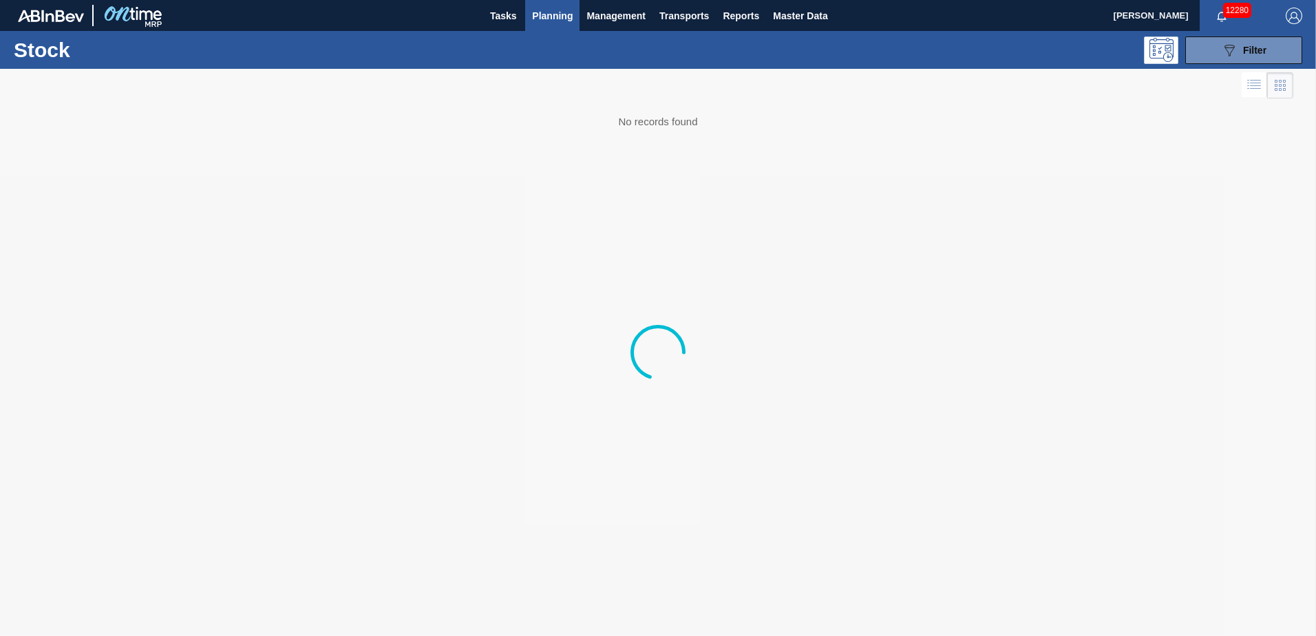
click at [1301, 14] on img "button" at bounding box center [1294, 16] width 17 height 17
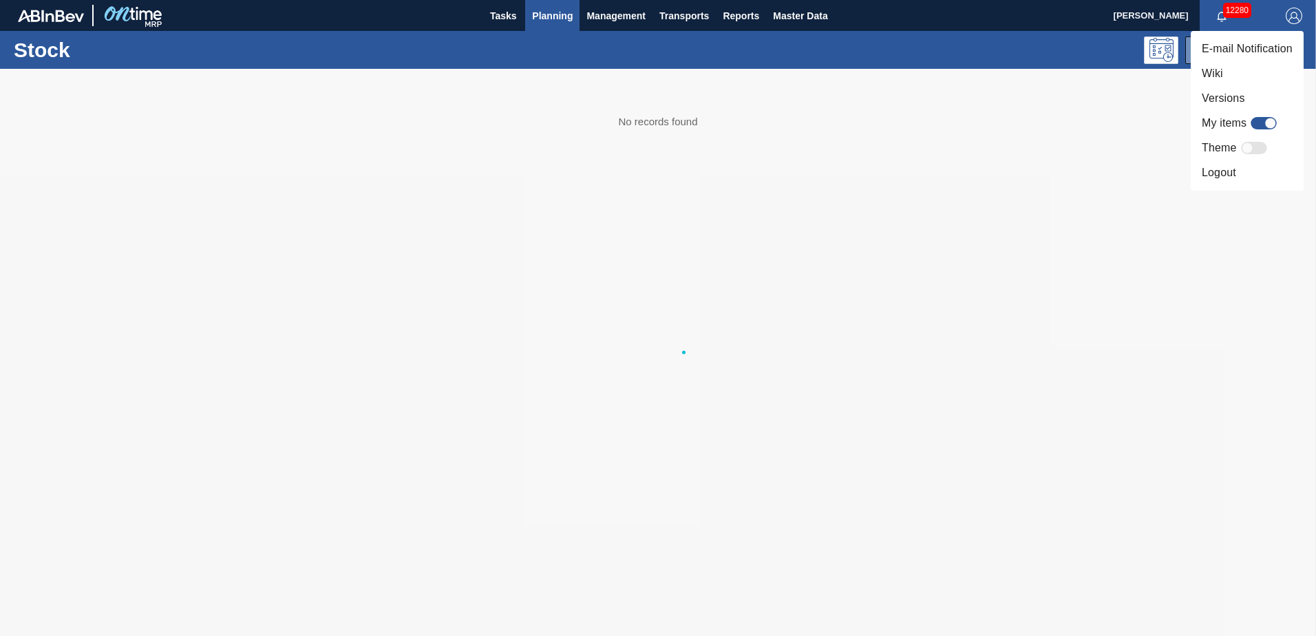
click at [1214, 172] on li "Logout" at bounding box center [1247, 172] width 113 height 25
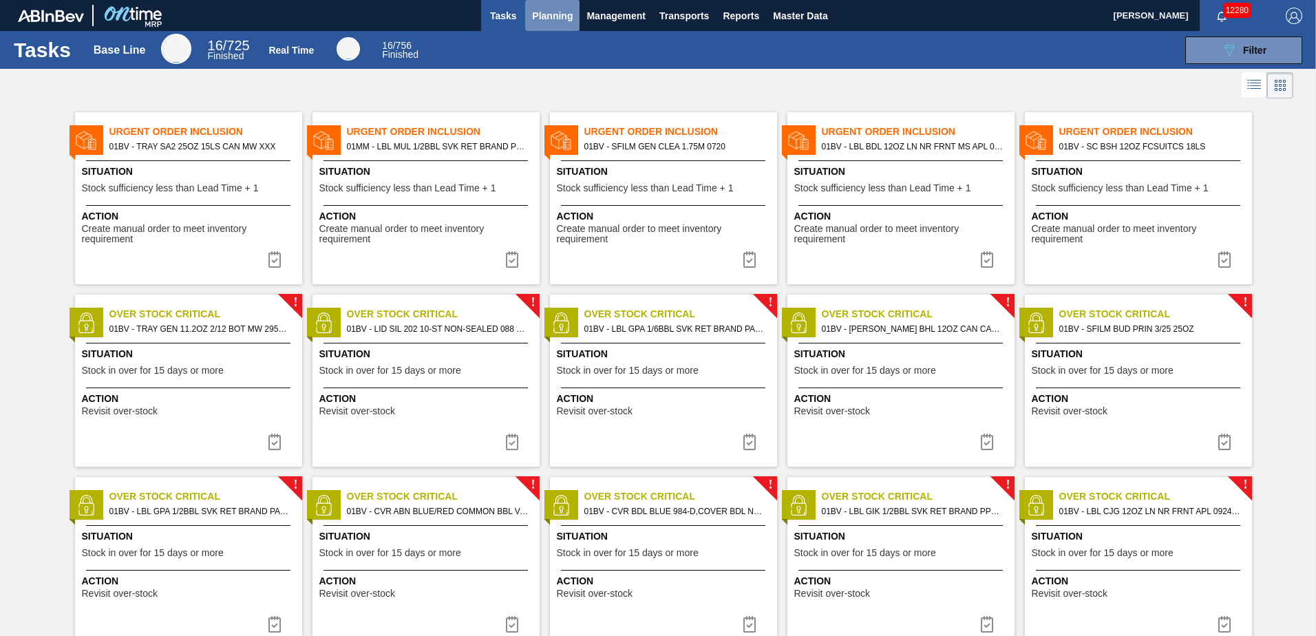
click at [552, 17] on span "Planning" at bounding box center [552, 16] width 41 height 17
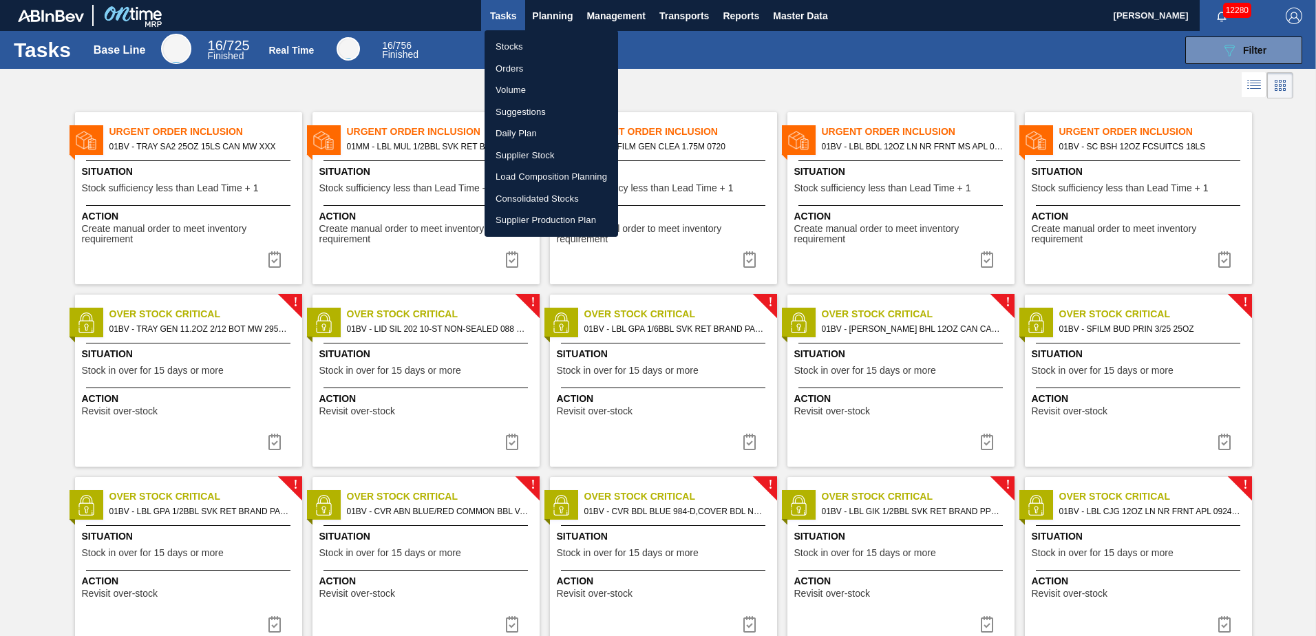
click at [511, 43] on li "Stocks" at bounding box center [552, 47] width 134 height 22
checkbox input "true"
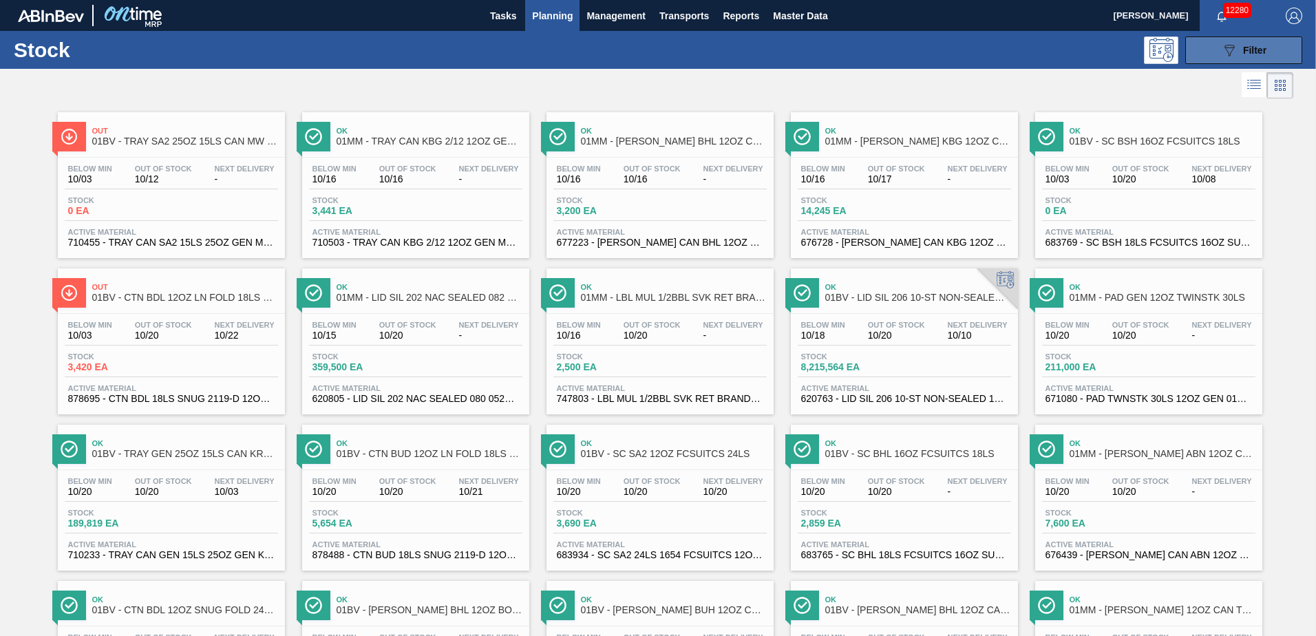
click at [1243, 45] on span "Filter" at bounding box center [1254, 50] width 23 height 11
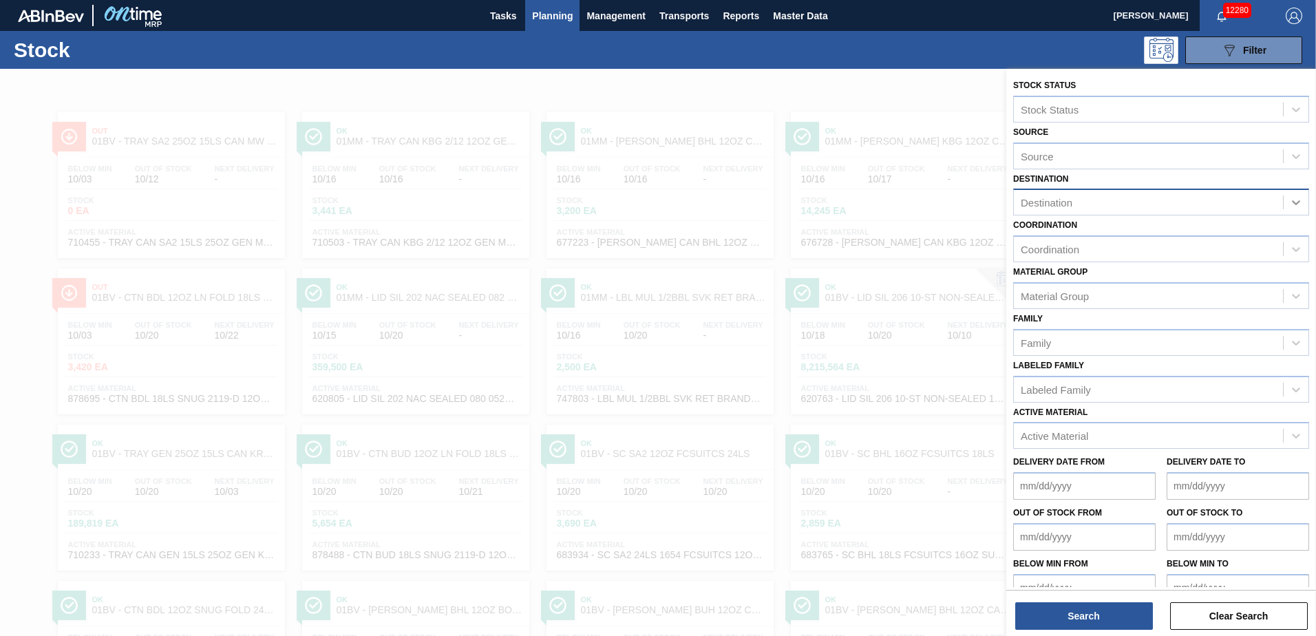
click at [1298, 203] on icon at bounding box center [1297, 203] width 14 height 14
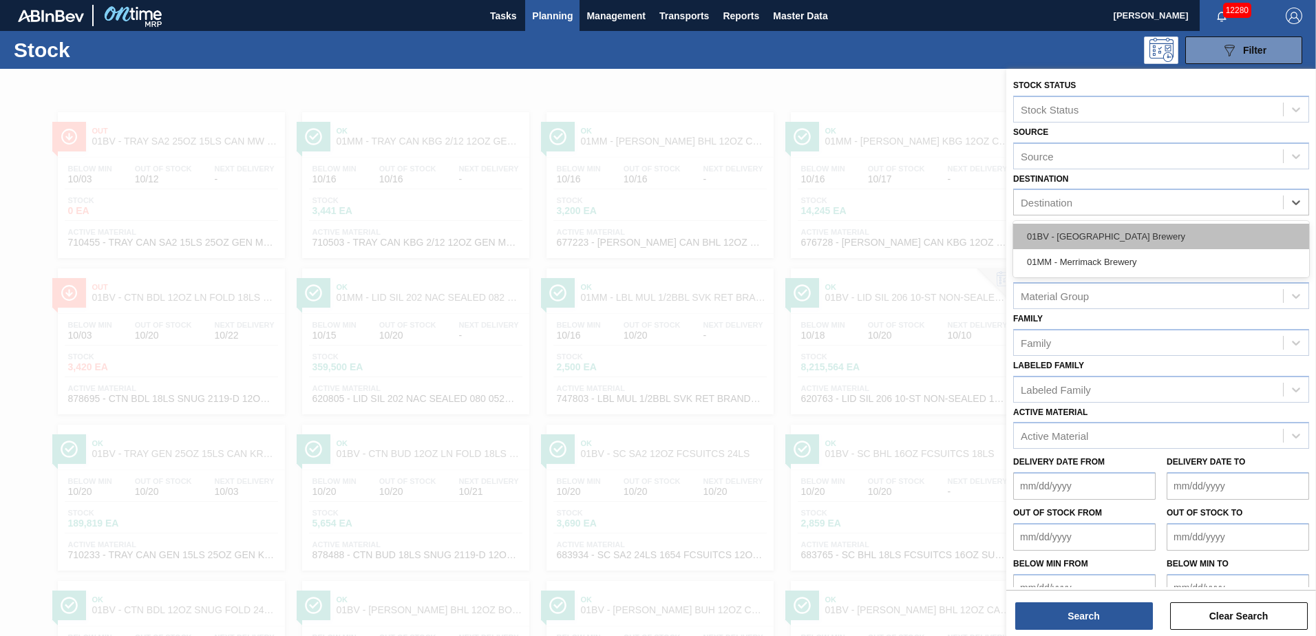
click at [1148, 231] on div "01BV - [GEOGRAPHIC_DATA] Brewery" at bounding box center [1161, 236] width 296 height 25
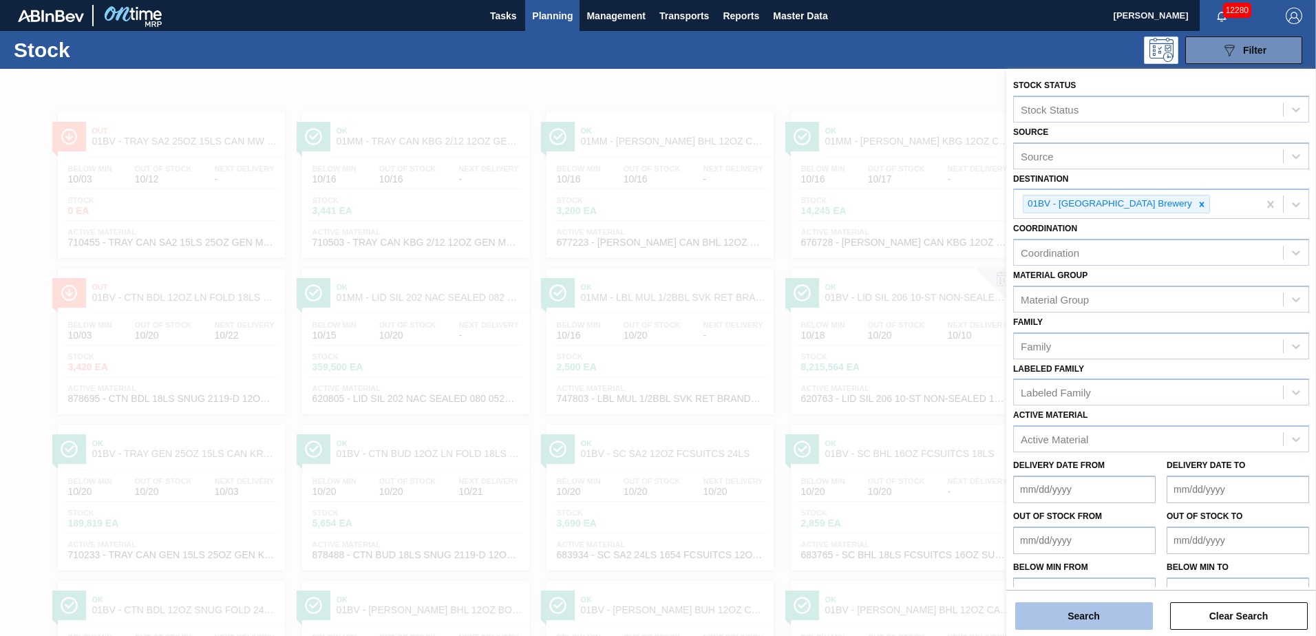
click at [1090, 618] on button "Search" at bounding box center [1085, 616] width 138 height 28
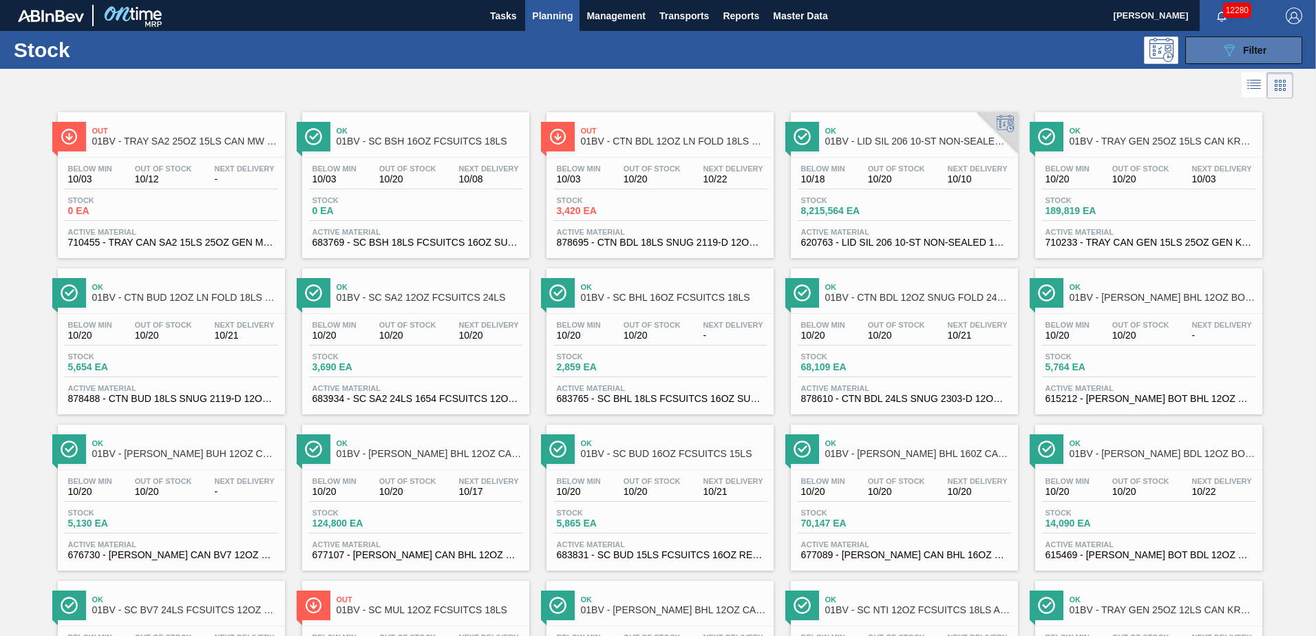
click at [1250, 45] on span "Filter" at bounding box center [1254, 50] width 23 height 11
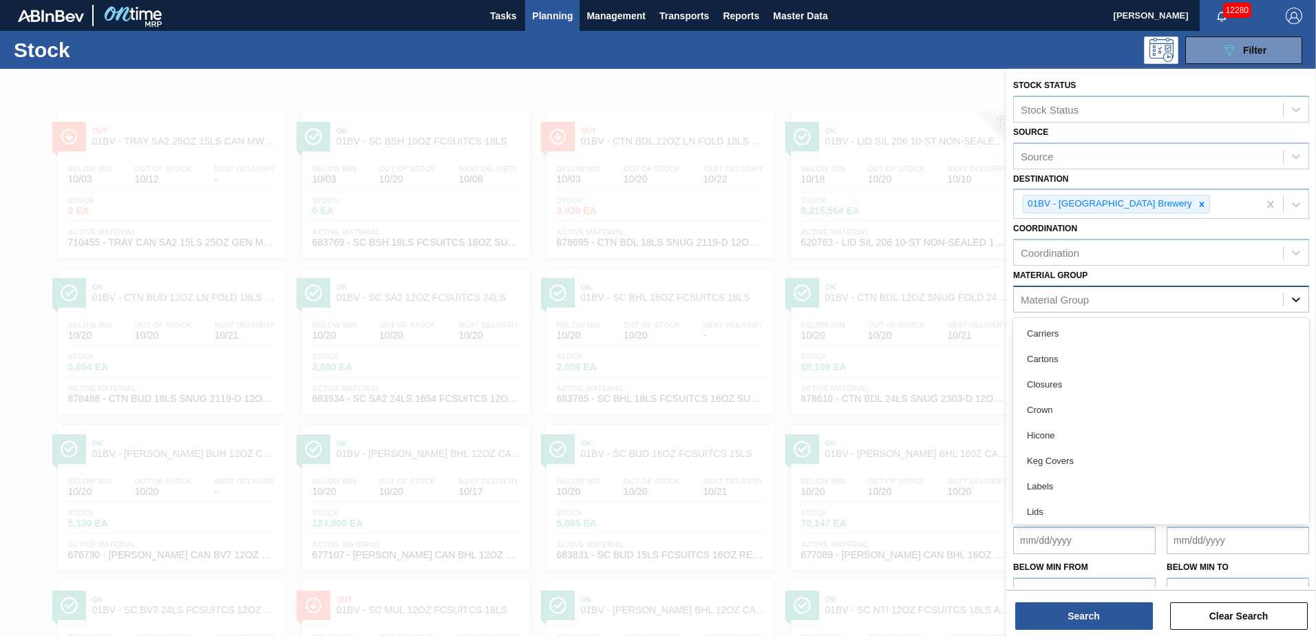
click at [1297, 298] on icon at bounding box center [1296, 299] width 8 height 5
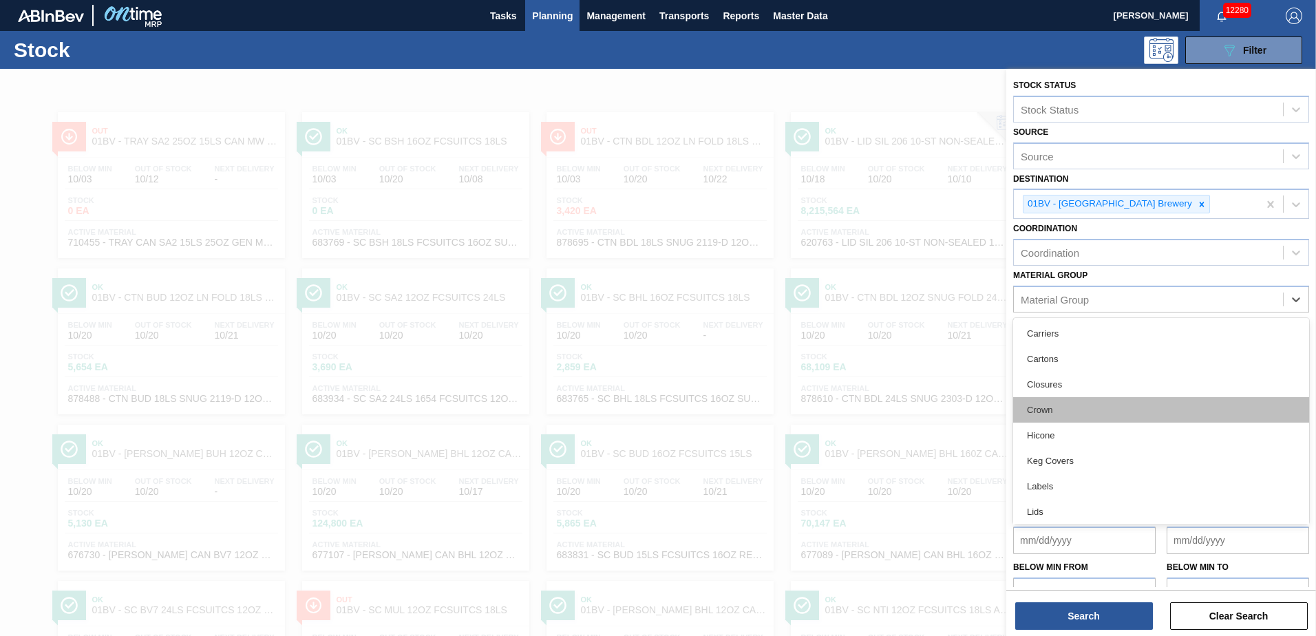
click at [1051, 403] on div "Crown" at bounding box center [1161, 409] width 296 height 25
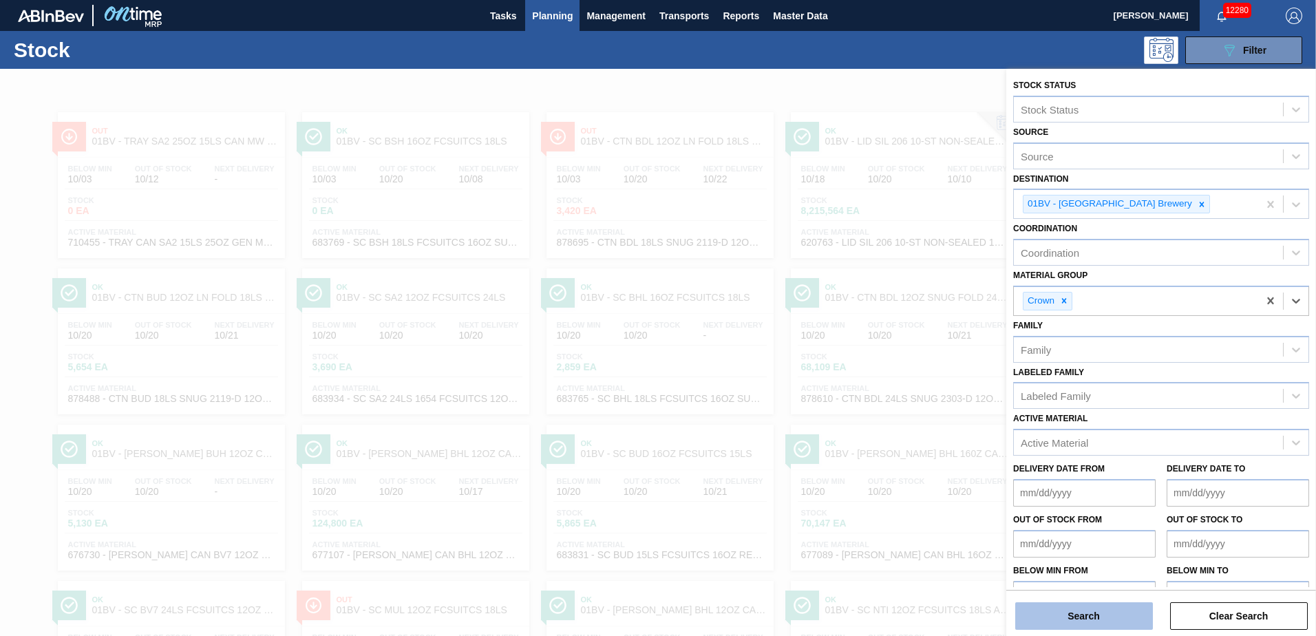
click at [1073, 620] on button "Search" at bounding box center [1085, 616] width 138 height 28
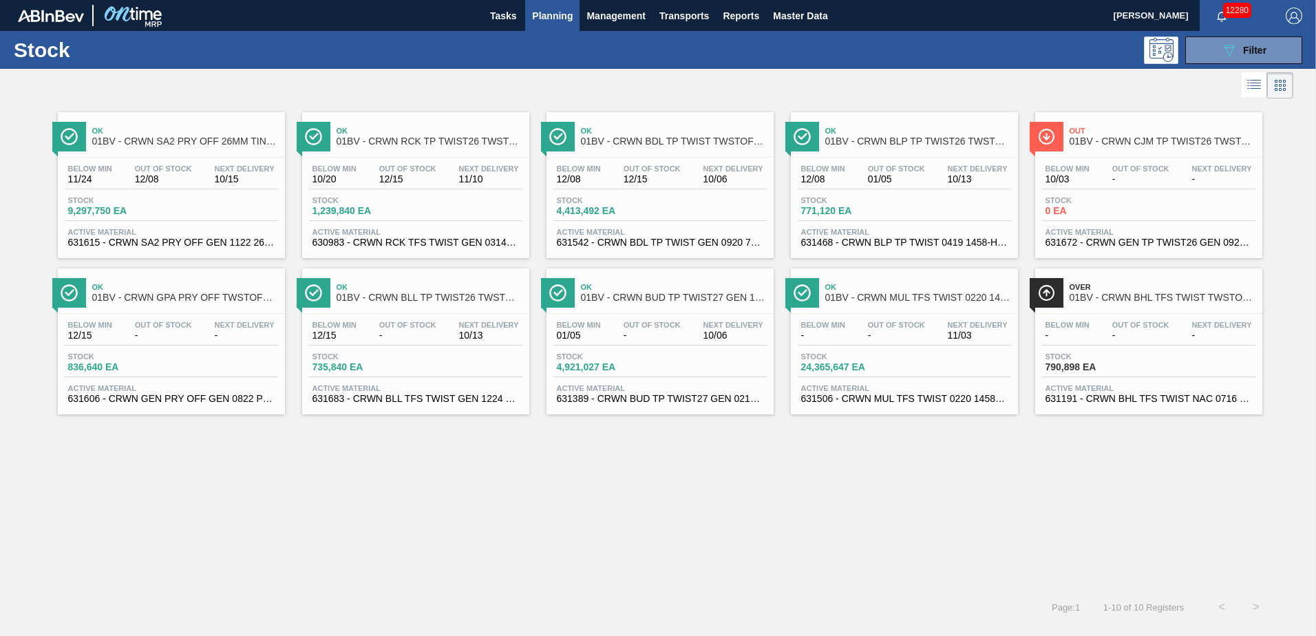
click at [370, 154] on div "Ok 01BV - CRWN RCK TP TWIST26 TWSTOFF 12 OZ 70 LB Below Min 10/20 Out Of Stock …" at bounding box center [415, 185] width 227 height 146
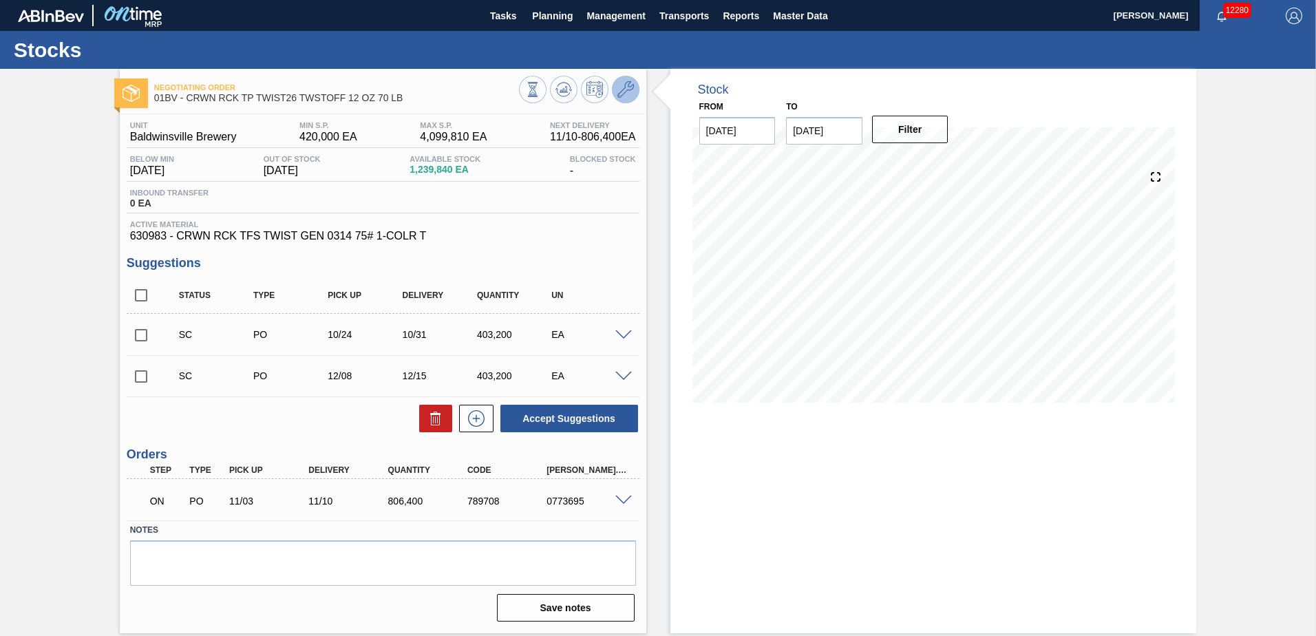
click at [622, 91] on icon at bounding box center [626, 89] width 17 height 17
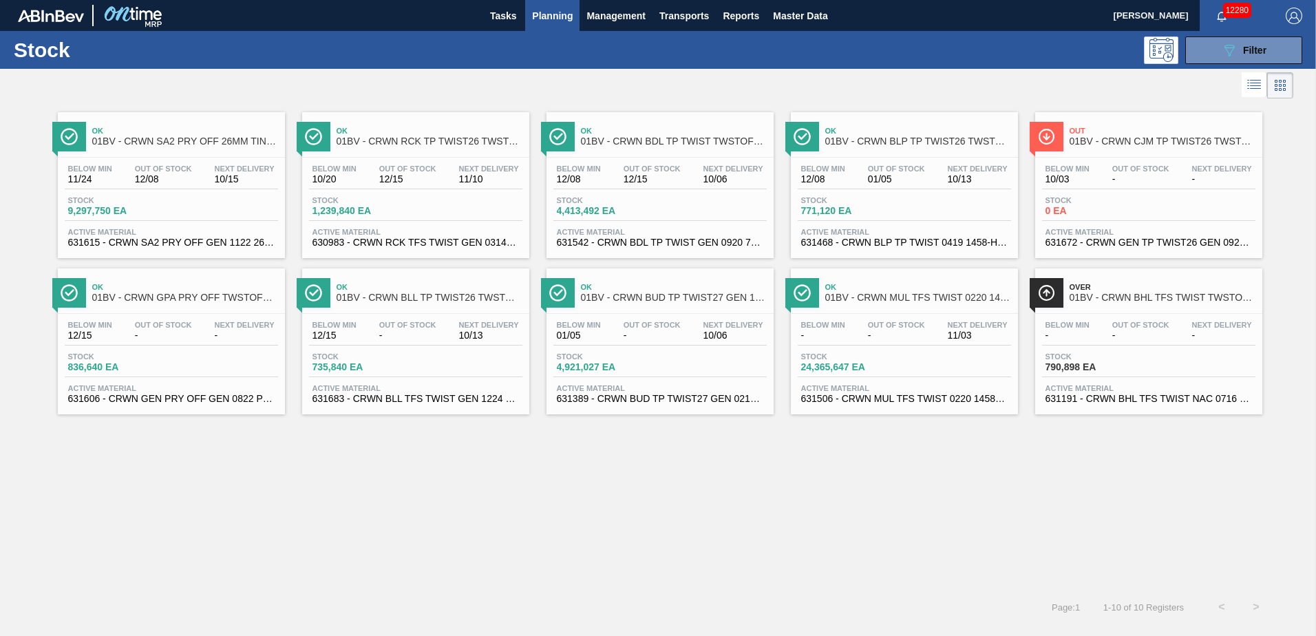
click at [369, 143] on span "01BV - CRWN RCK TP TWIST26 TWSTOFF 12 OZ 70 LB" at bounding box center [430, 141] width 186 height 10
click at [1156, 299] on span "01BV - CRWN BHL TFS TWIST TWSTOFF 70# 2-COLR 1458-H 70LB CROWN" at bounding box center [1163, 298] width 186 height 10
drag, startPoint x: 1164, startPoint y: 292, endPoint x: 1215, endPoint y: 295, distance: 51.8
click at [1164, 293] on span "01BV - CRWN BHL TFS TWIST TWSTOFF 70# 2-COLR 1458-H 70LB CROWN" at bounding box center [1163, 298] width 186 height 10
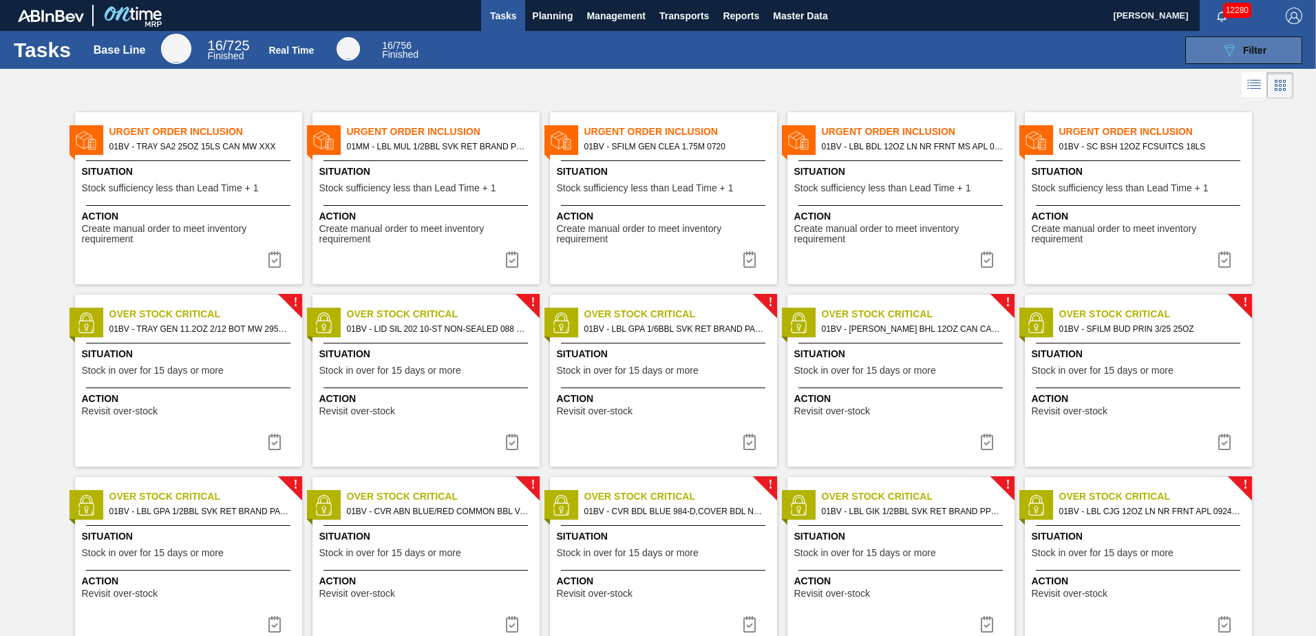
click at [1244, 48] on span "Filter" at bounding box center [1254, 50] width 23 height 11
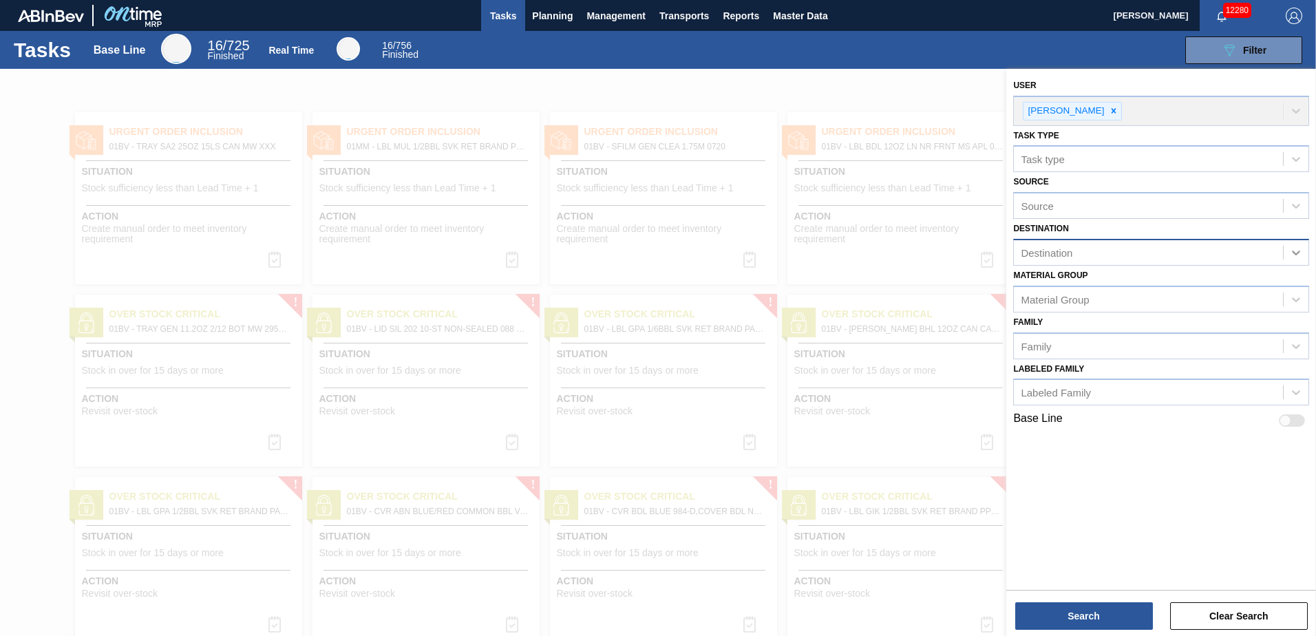
click at [1296, 252] on icon at bounding box center [1297, 253] width 14 height 14
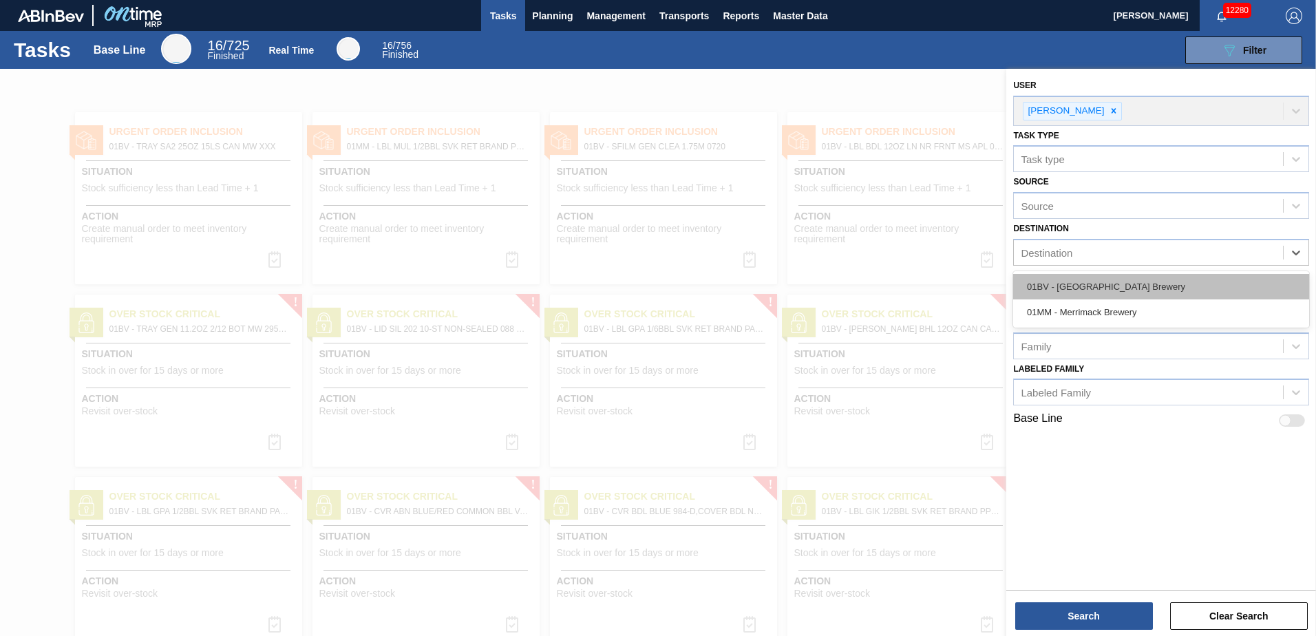
click at [1122, 287] on div "01BV - [GEOGRAPHIC_DATA] Brewery" at bounding box center [1161, 286] width 296 height 25
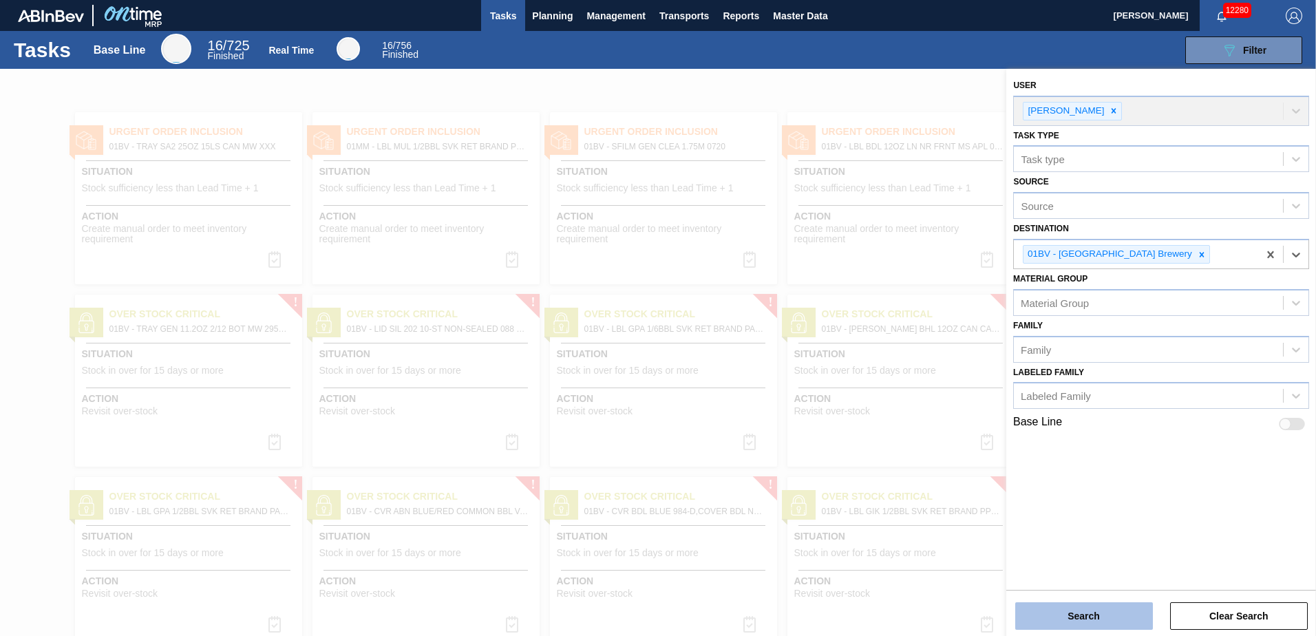
click at [1081, 616] on button "Search" at bounding box center [1085, 616] width 138 height 28
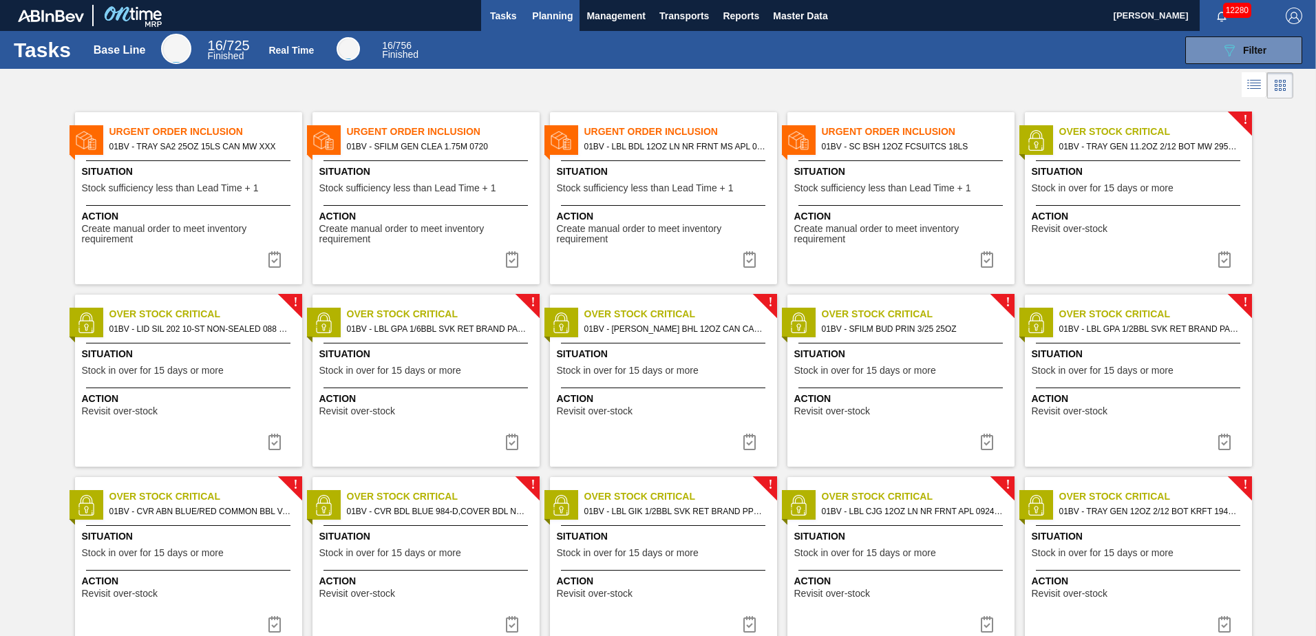
click at [550, 18] on span "Planning" at bounding box center [552, 16] width 41 height 17
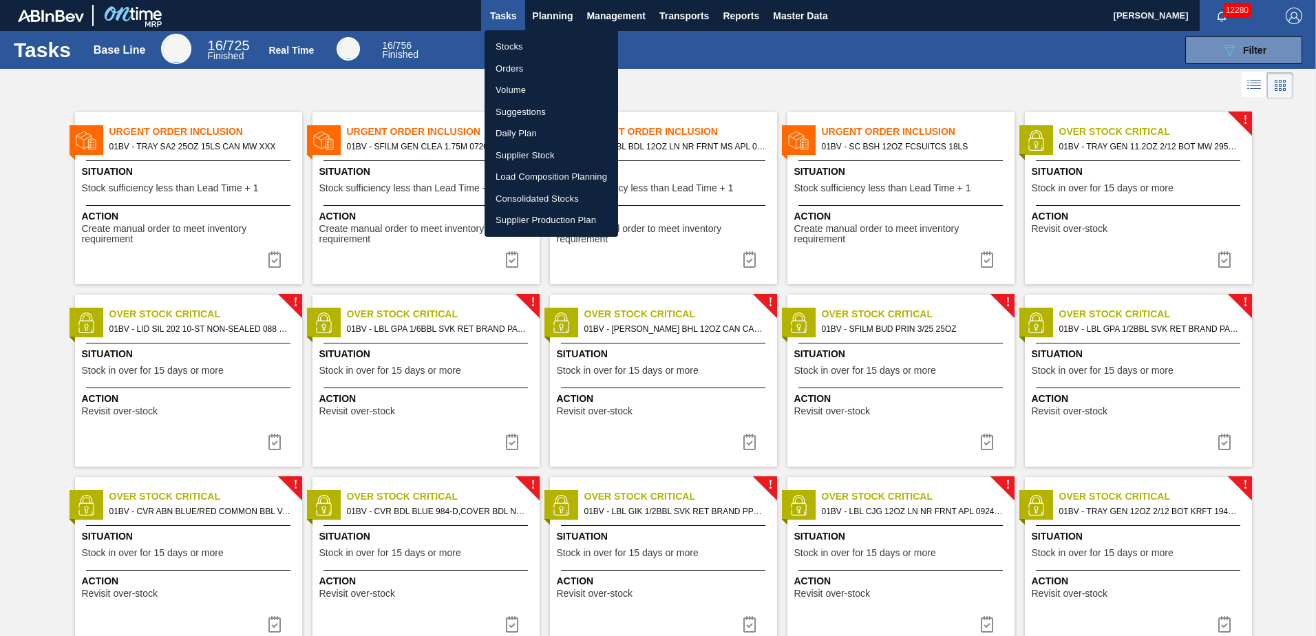
click at [514, 47] on li "Stocks" at bounding box center [552, 47] width 134 height 22
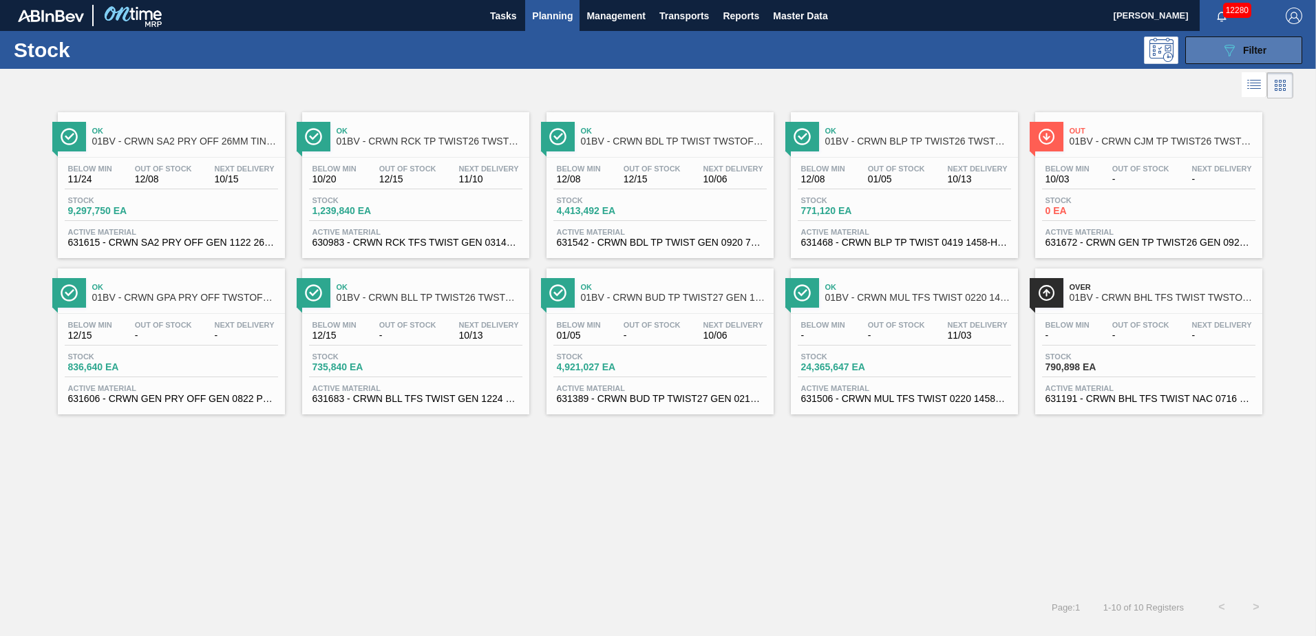
click at [1234, 50] on icon "089F7B8B-B2A5-4AFE-B5C0-19BA573D28AC" at bounding box center [1229, 50] width 17 height 17
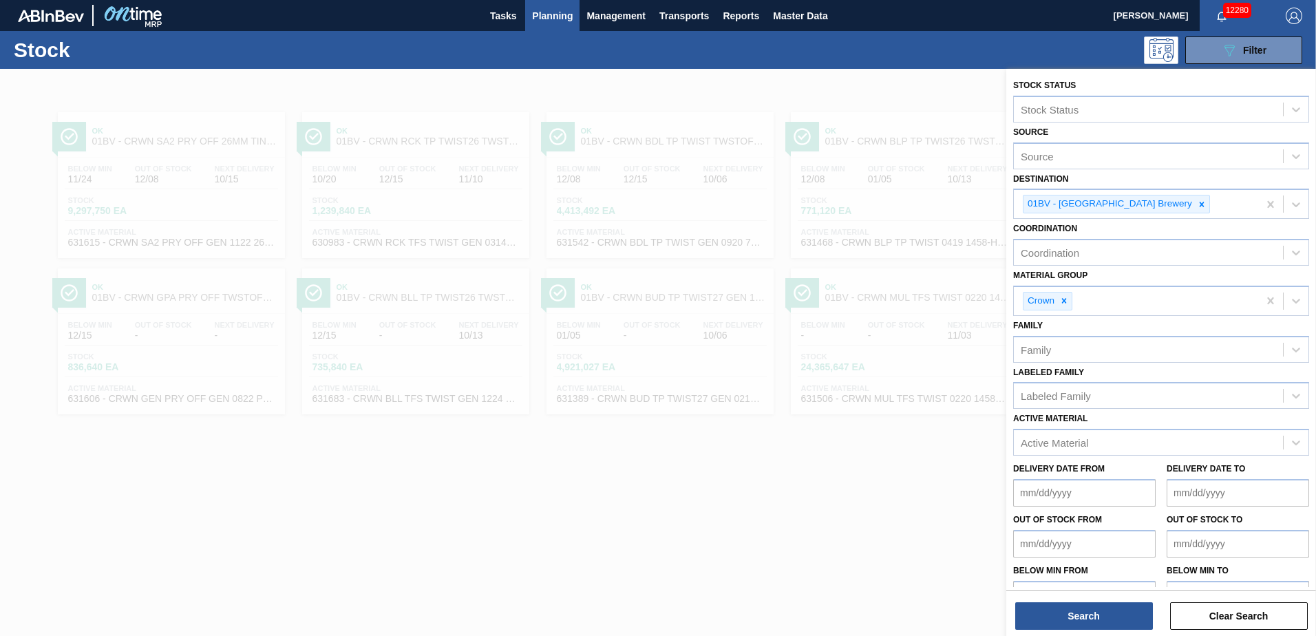
click at [932, 96] on div at bounding box center [658, 387] width 1316 height 636
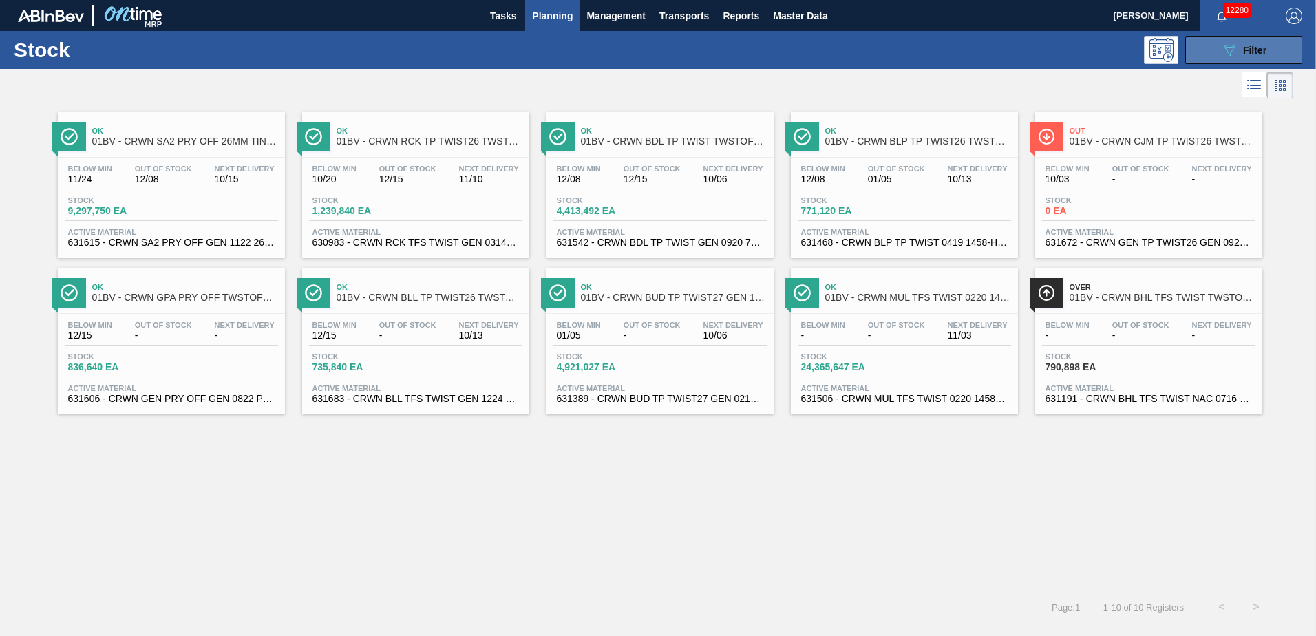
click at [1239, 38] on button "089F7B8B-B2A5-4AFE-B5C0-19BA573D28AC Filter" at bounding box center [1244, 50] width 117 height 28
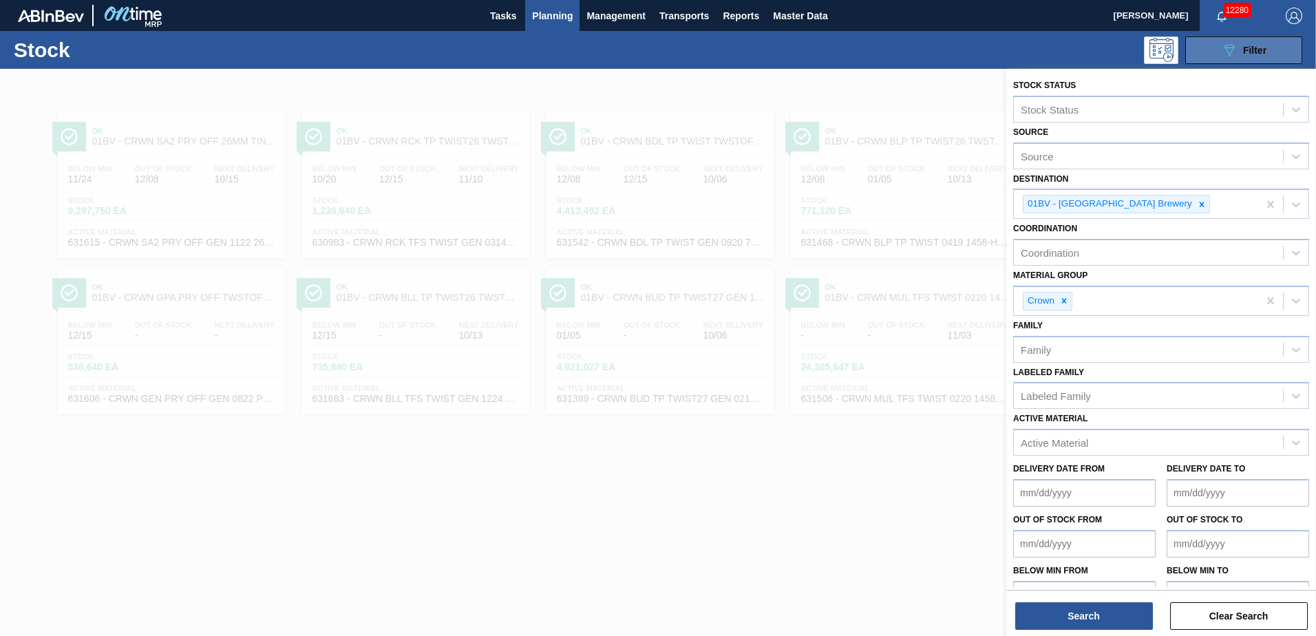
click at [1243, 47] on span "Filter" at bounding box center [1254, 50] width 23 height 11
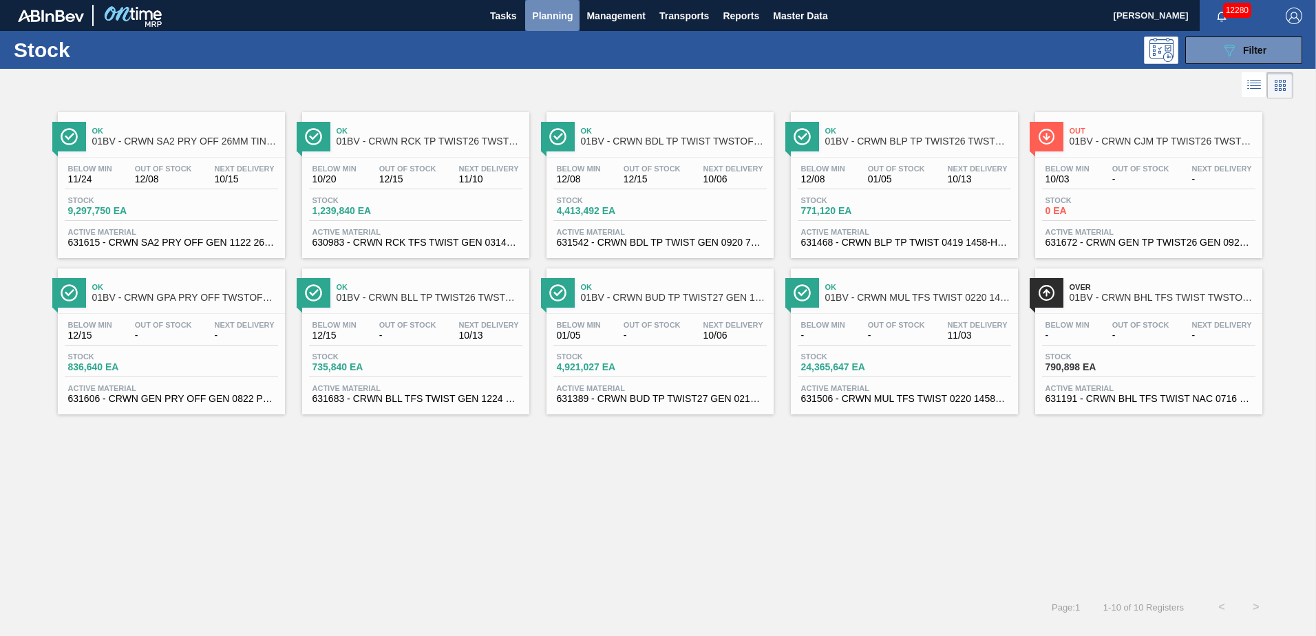
click at [559, 20] on span "Planning" at bounding box center [552, 16] width 41 height 17
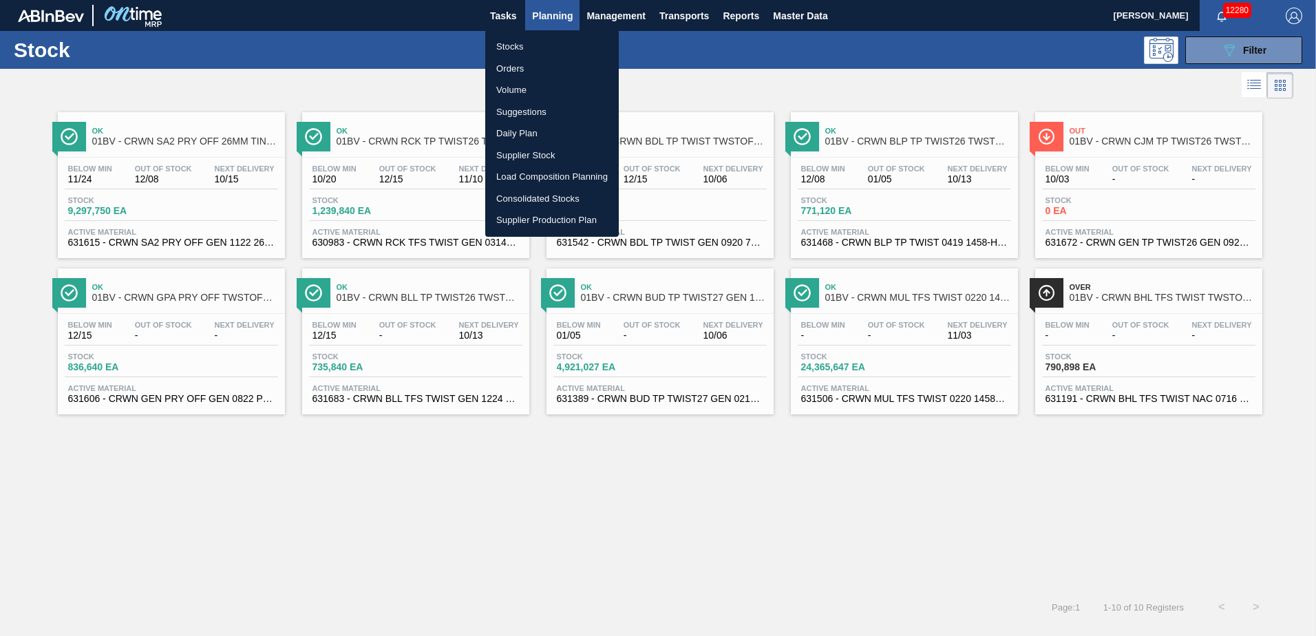
click at [527, 113] on li "Suggestions" at bounding box center [552, 112] width 134 height 22
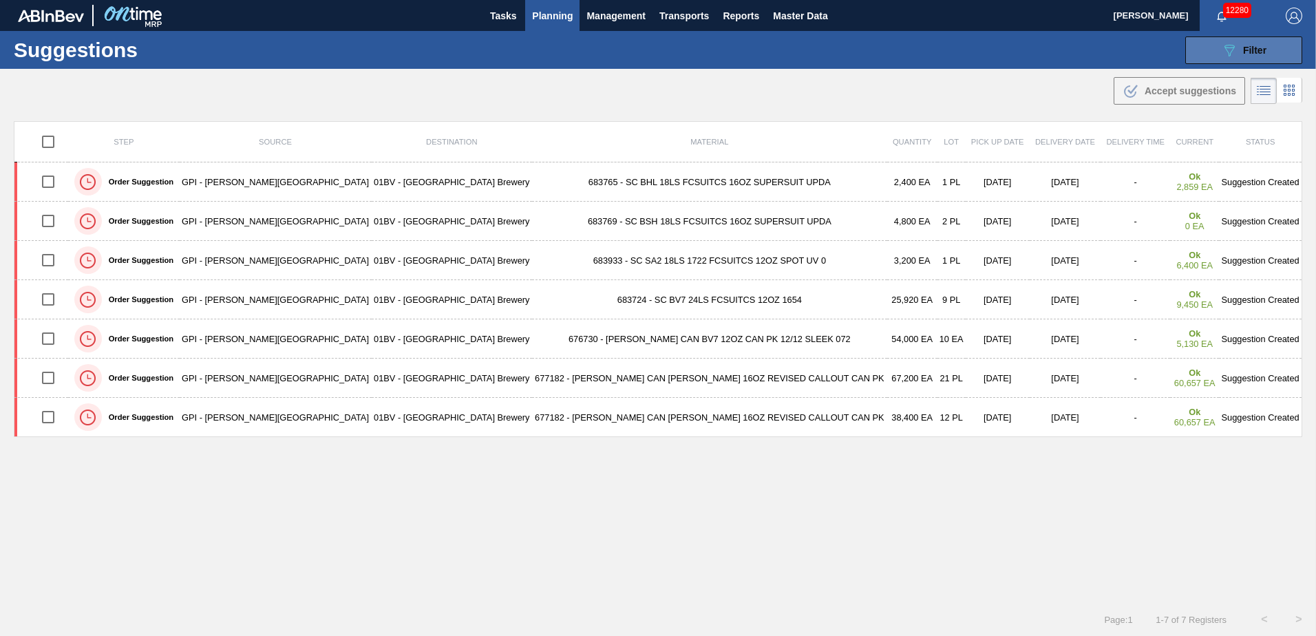
click at [1245, 54] on span "Filter" at bounding box center [1254, 50] width 23 height 11
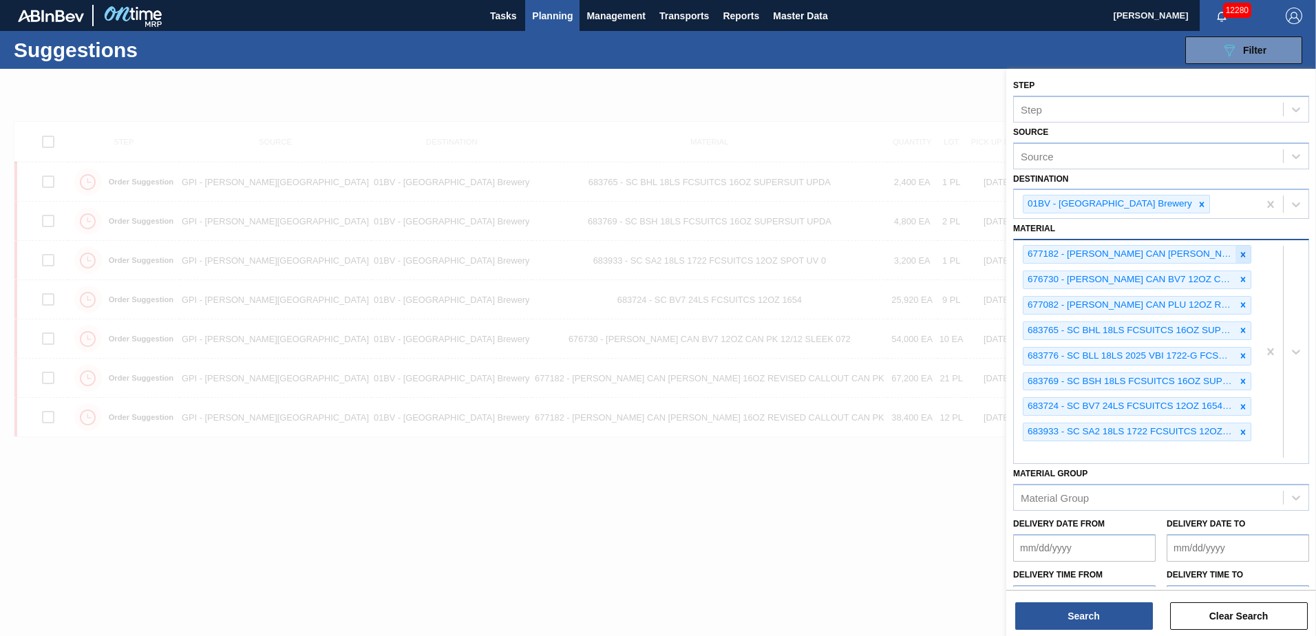
click at [1243, 250] on icon at bounding box center [1244, 255] width 10 height 10
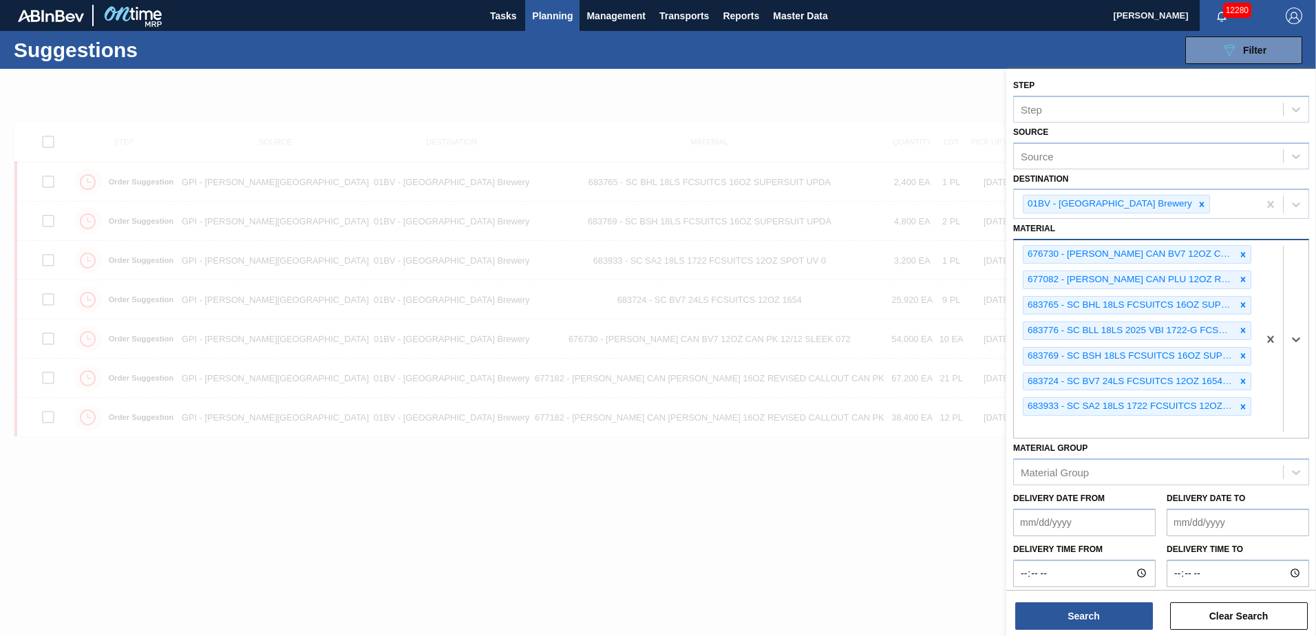
click at [1243, 250] on icon at bounding box center [1244, 255] width 10 height 10
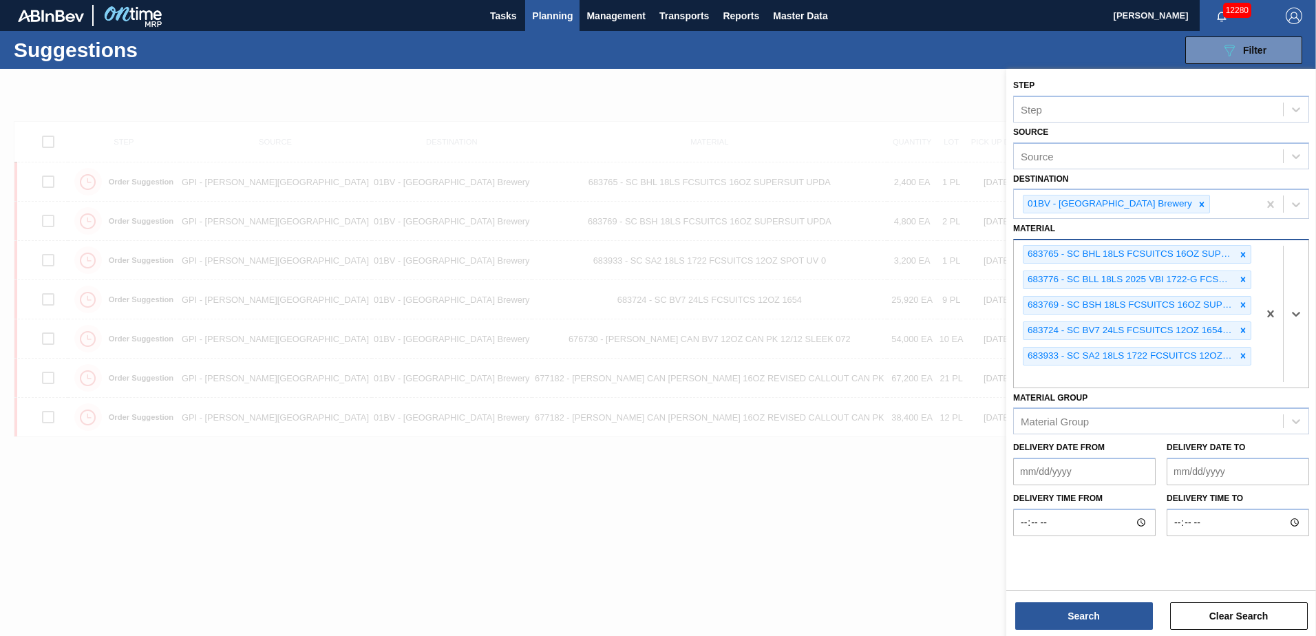
click at [1243, 250] on icon at bounding box center [1244, 255] width 10 height 10
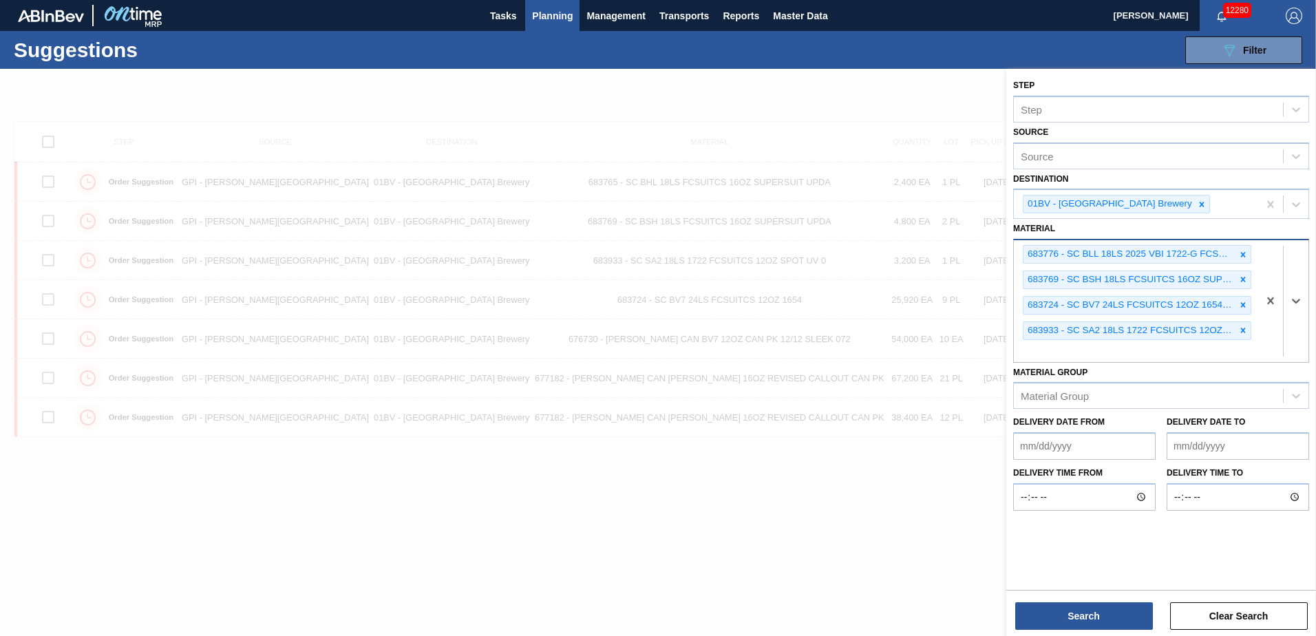
click at [1243, 250] on icon at bounding box center [1244, 255] width 10 height 10
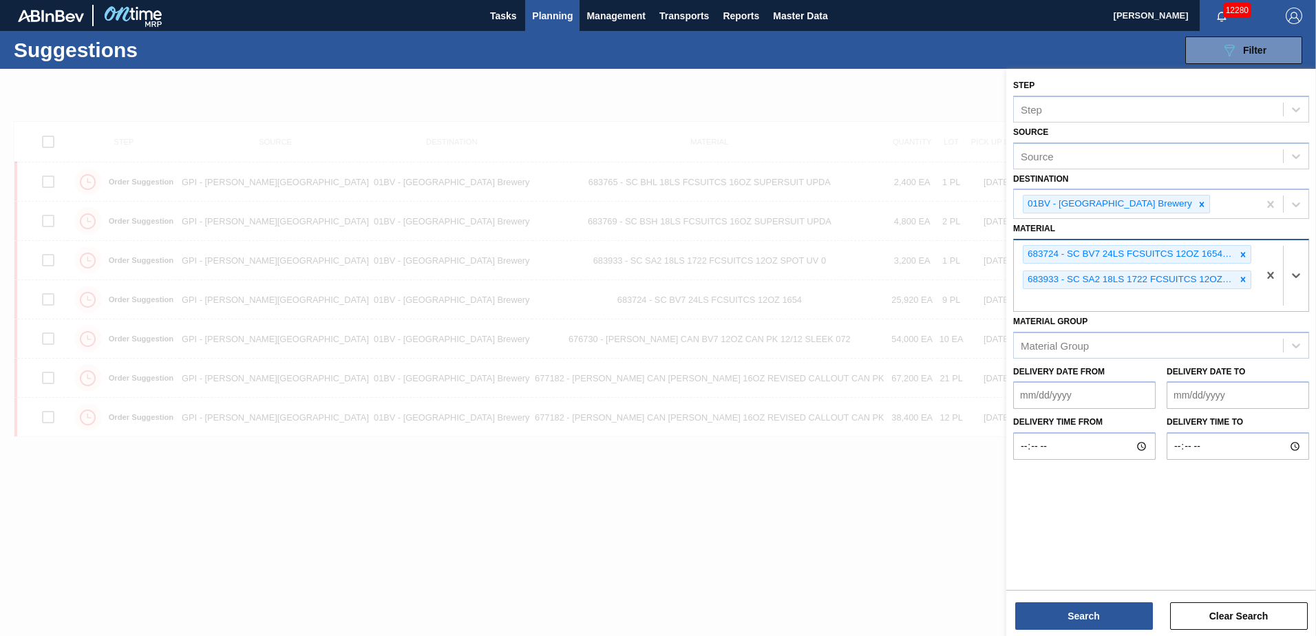
click at [1243, 250] on icon at bounding box center [1244, 255] width 10 height 10
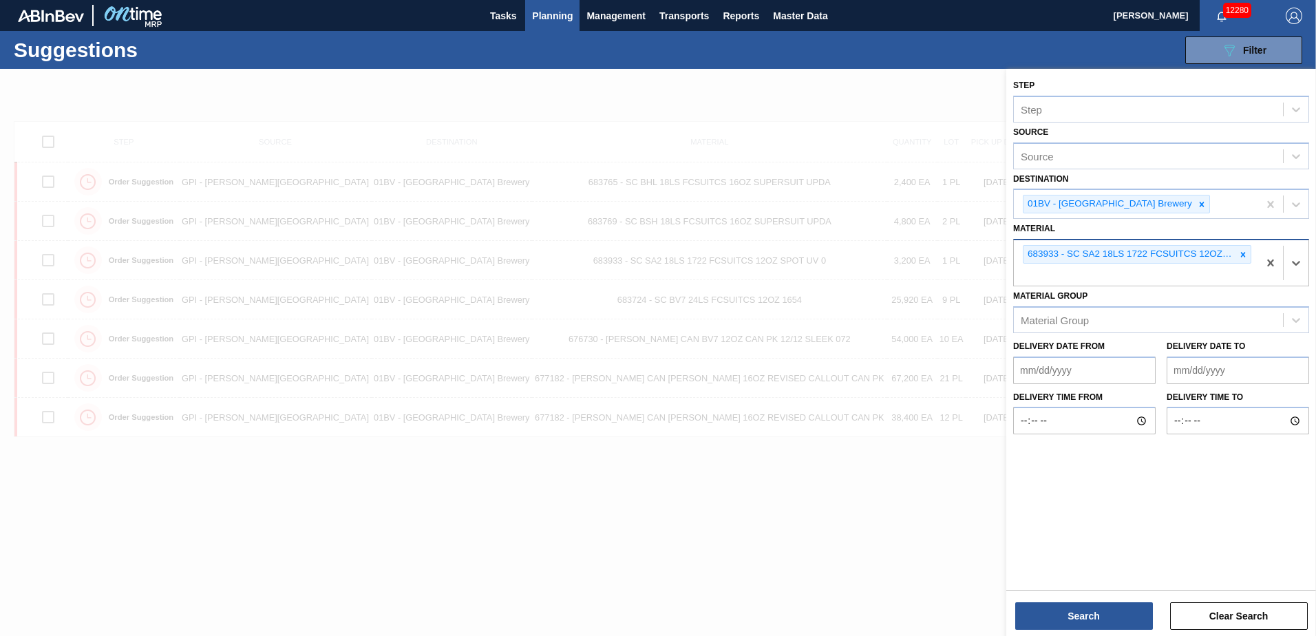
click at [1243, 250] on icon at bounding box center [1244, 255] width 10 height 10
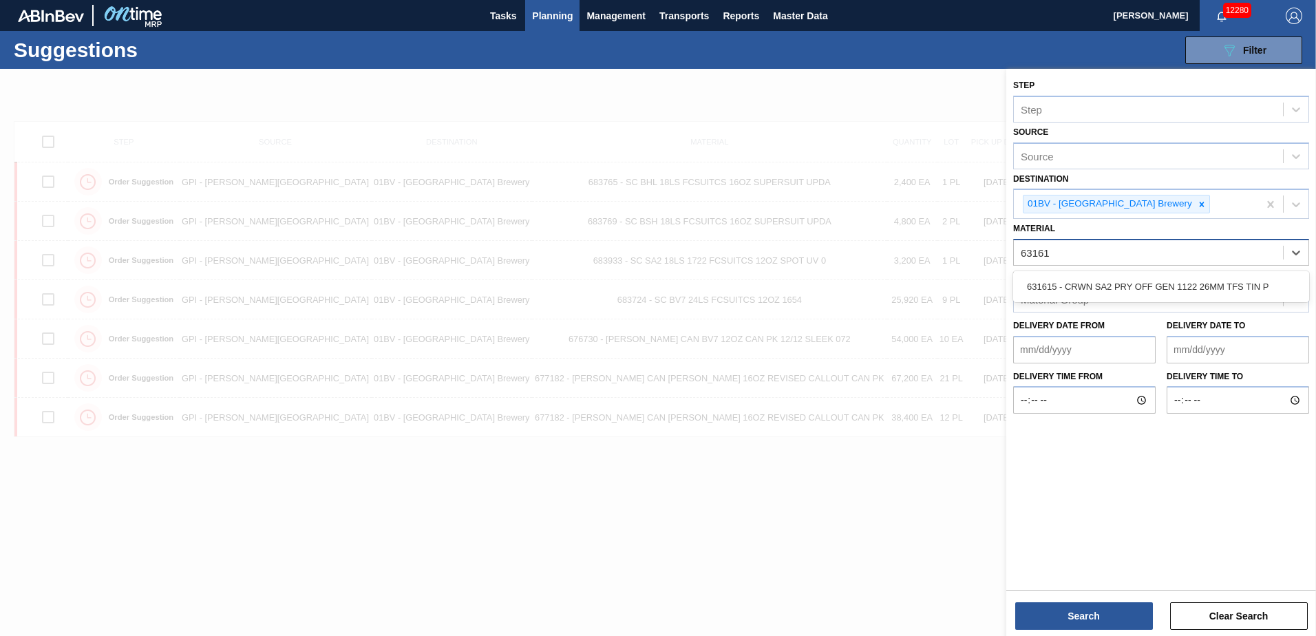
type input "631615"
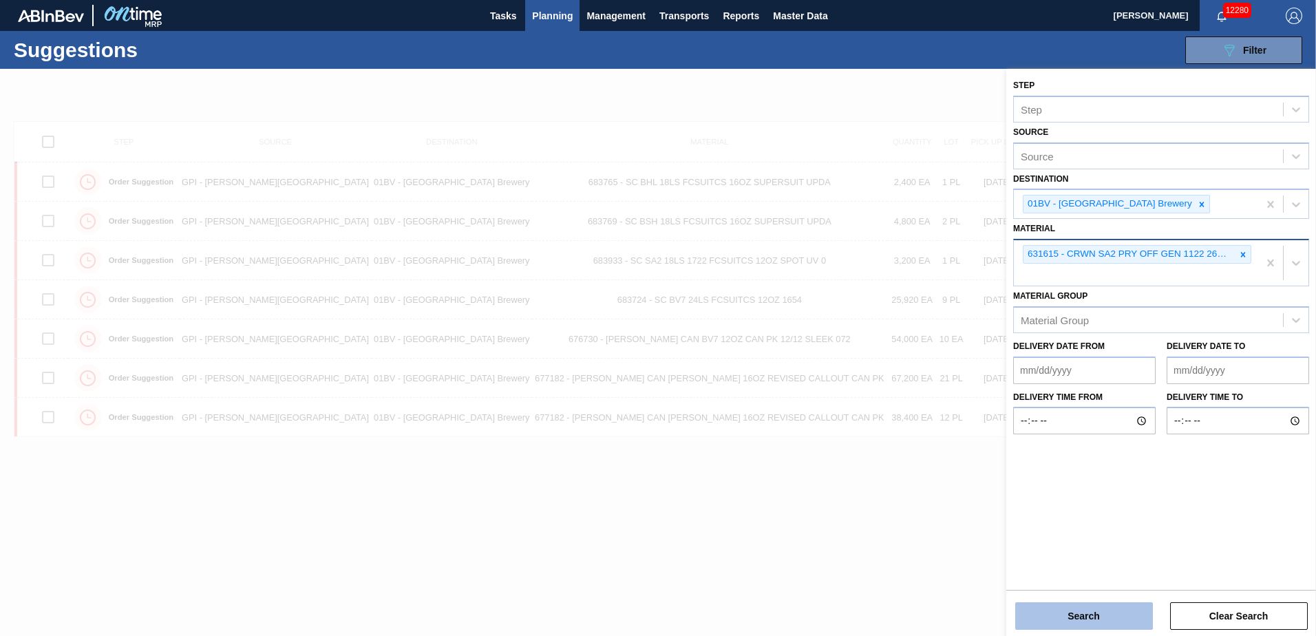
click at [1080, 615] on button "Search" at bounding box center [1085, 616] width 138 height 28
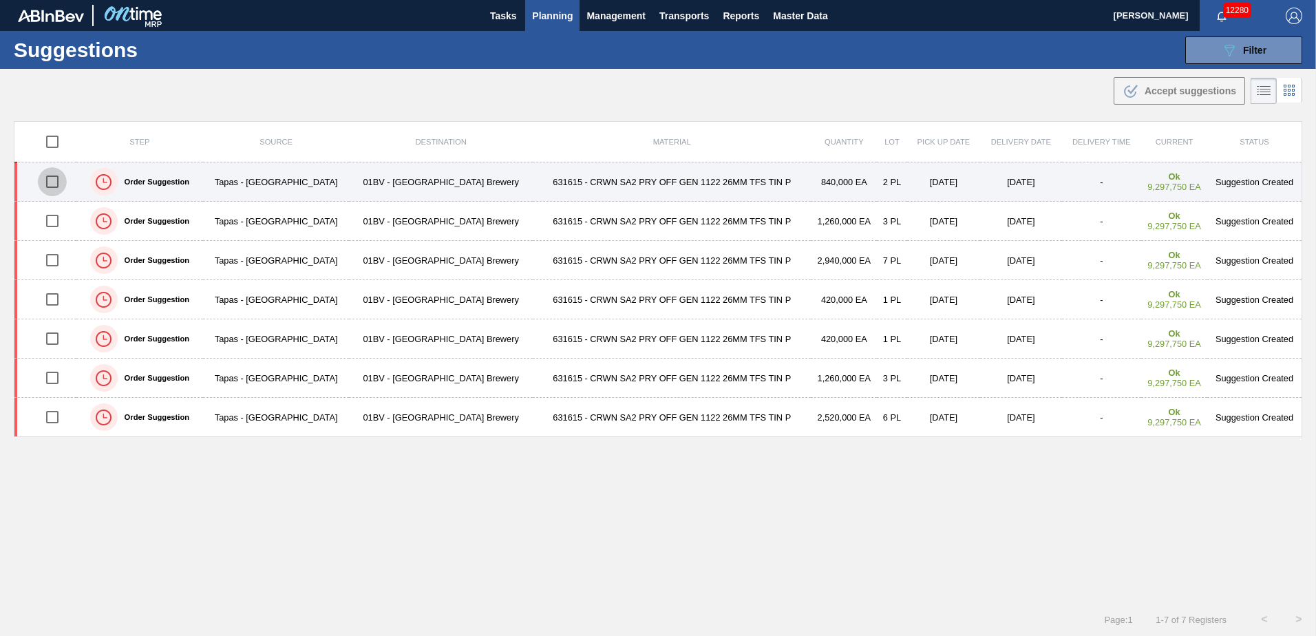
click at [56, 189] on input "checkbox" at bounding box center [52, 181] width 29 height 29
checkbox input "true"
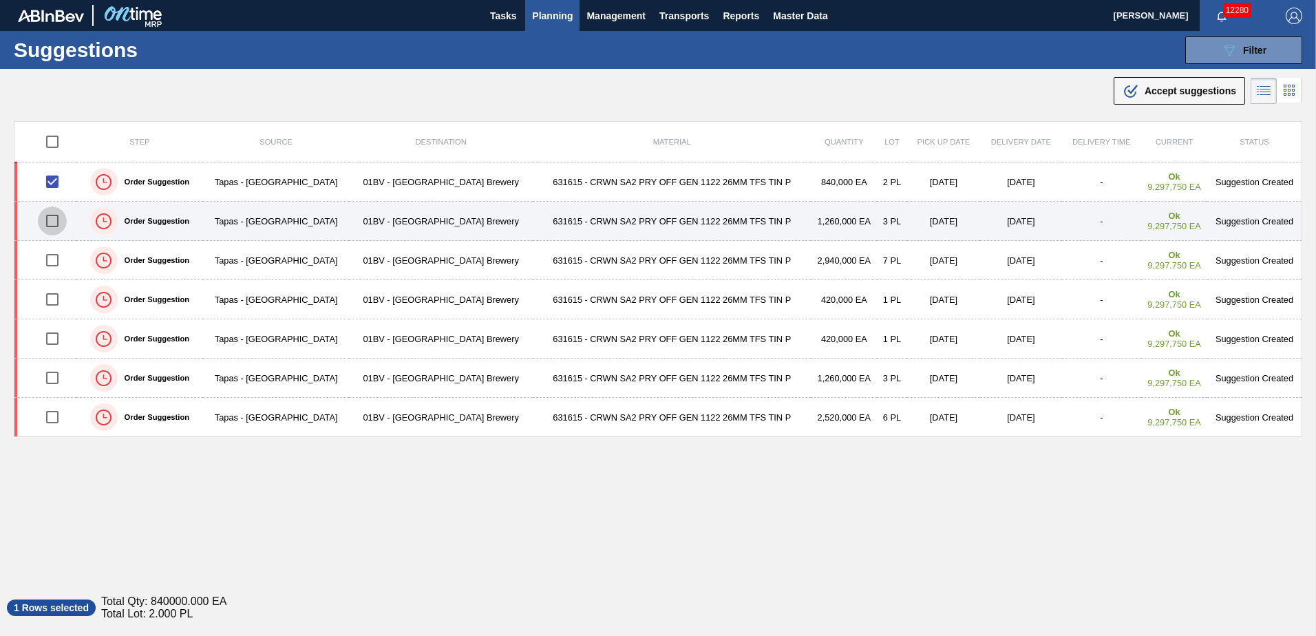
click at [50, 220] on input "checkbox" at bounding box center [52, 221] width 29 height 29
checkbox input "true"
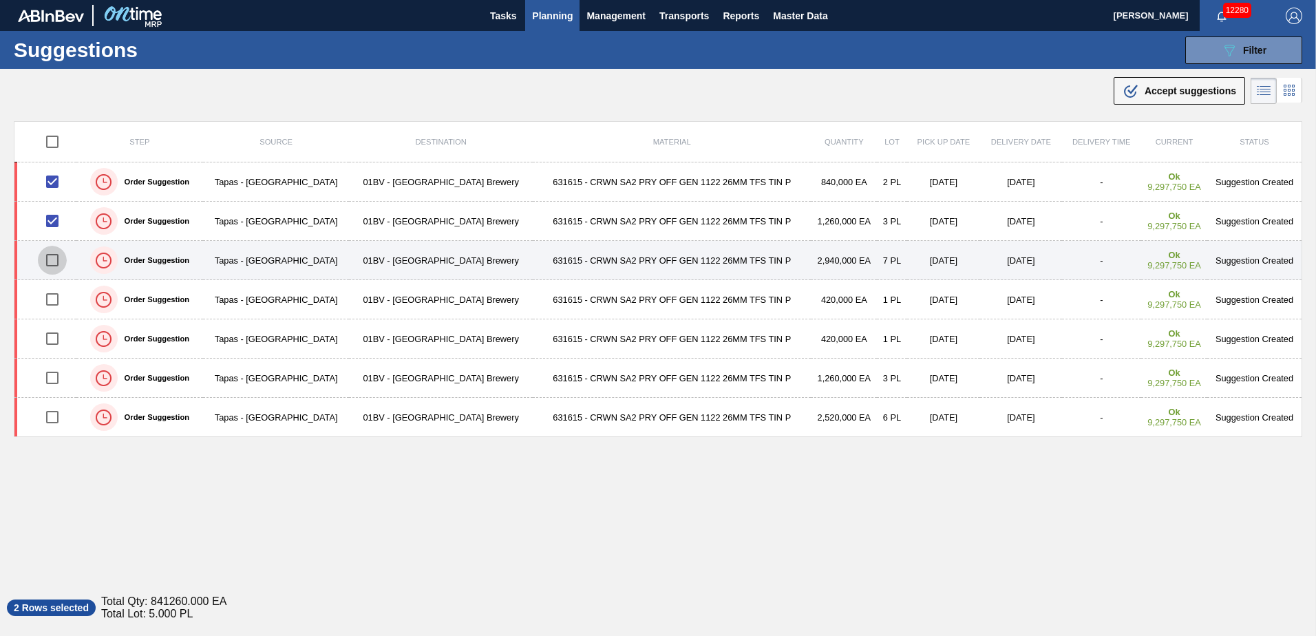
click at [52, 262] on input "checkbox" at bounding box center [52, 260] width 29 height 29
checkbox input "true"
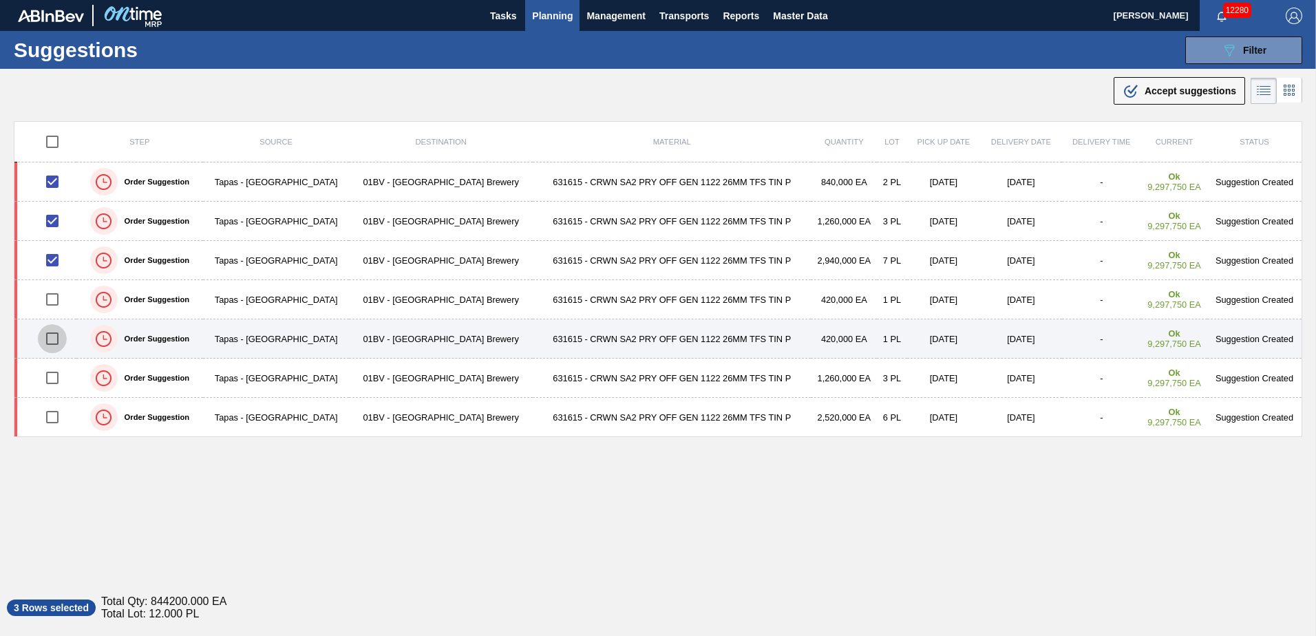
click at [53, 341] on input "checkbox" at bounding box center [52, 338] width 29 height 29
checkbox input "true"
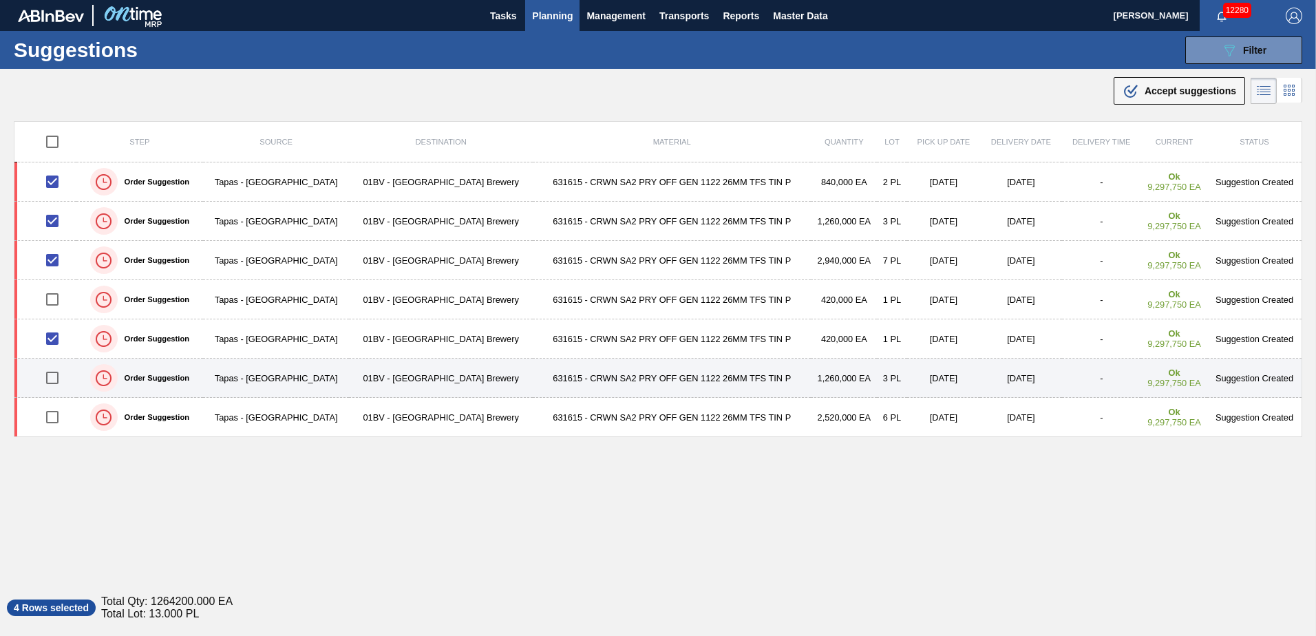
click at [56, 386] on input "checkbox" at bounding box center [52, 378] width 29 height 29
checkbox input "true"
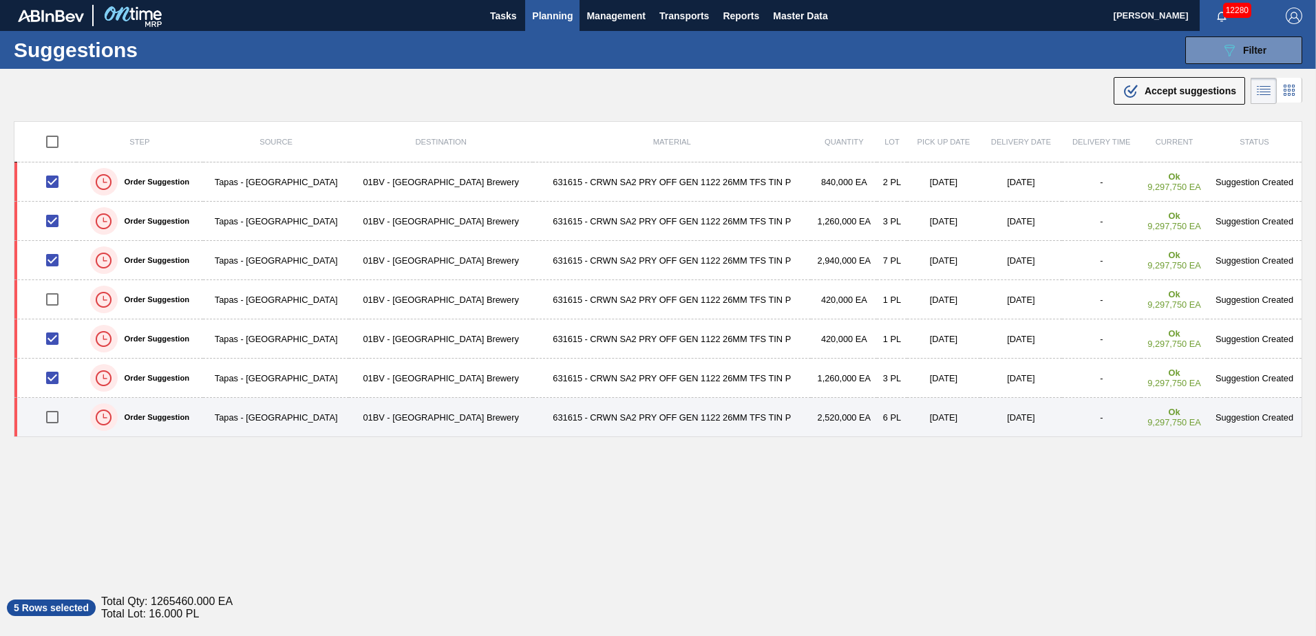
click at [51, 416] on input "checkbox" at bounding box center [52, 417] width 29 height 29
checkbox input "true"
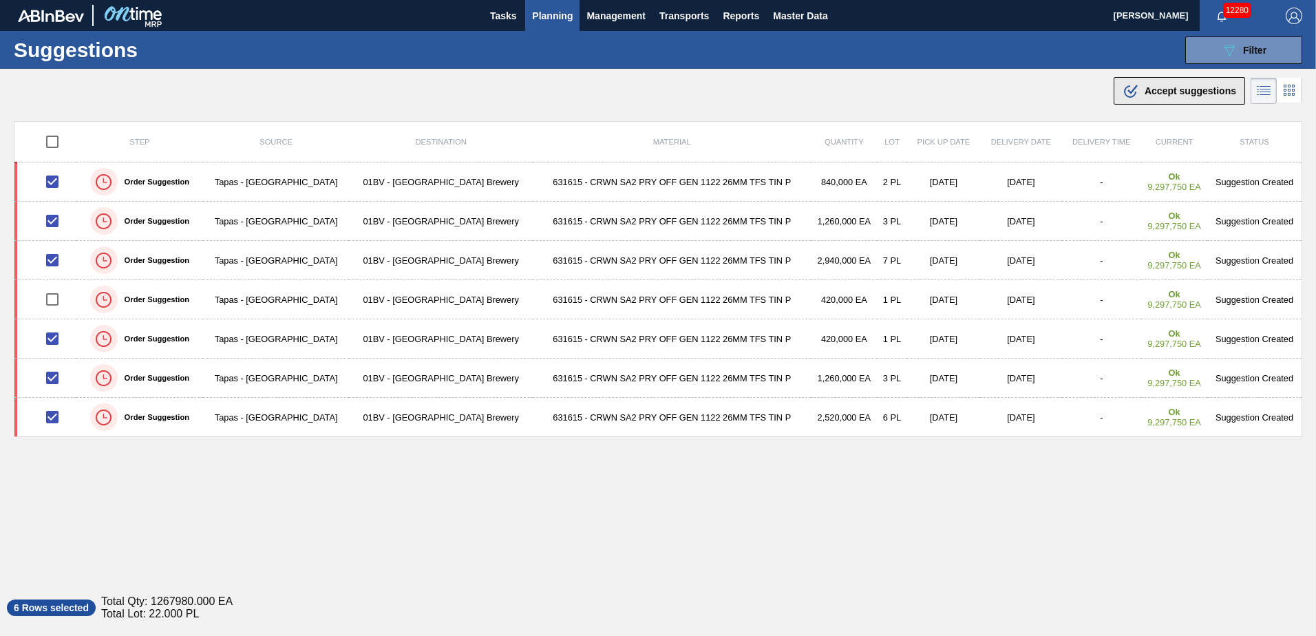
click at [1145, 90] on span "Accept suggestions" at bounding box center [1191, 90] width 92 height 11
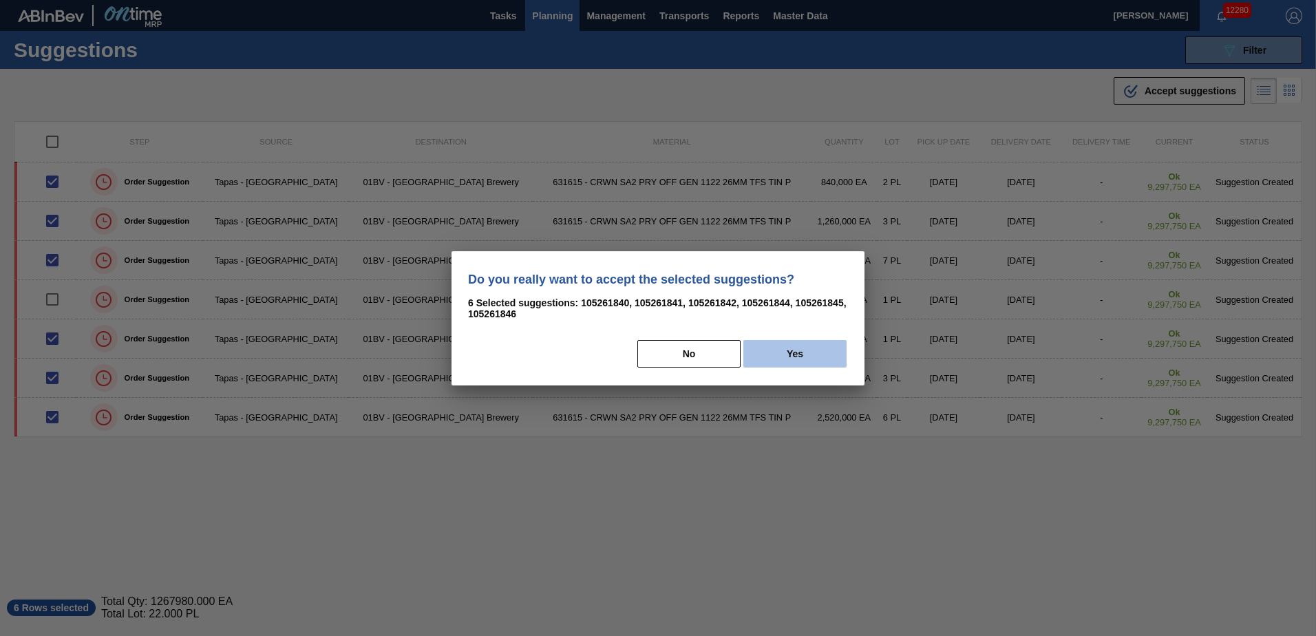
click at [803, 358] on button "Yes" at bounding box center [795, 354] width 103 height 28
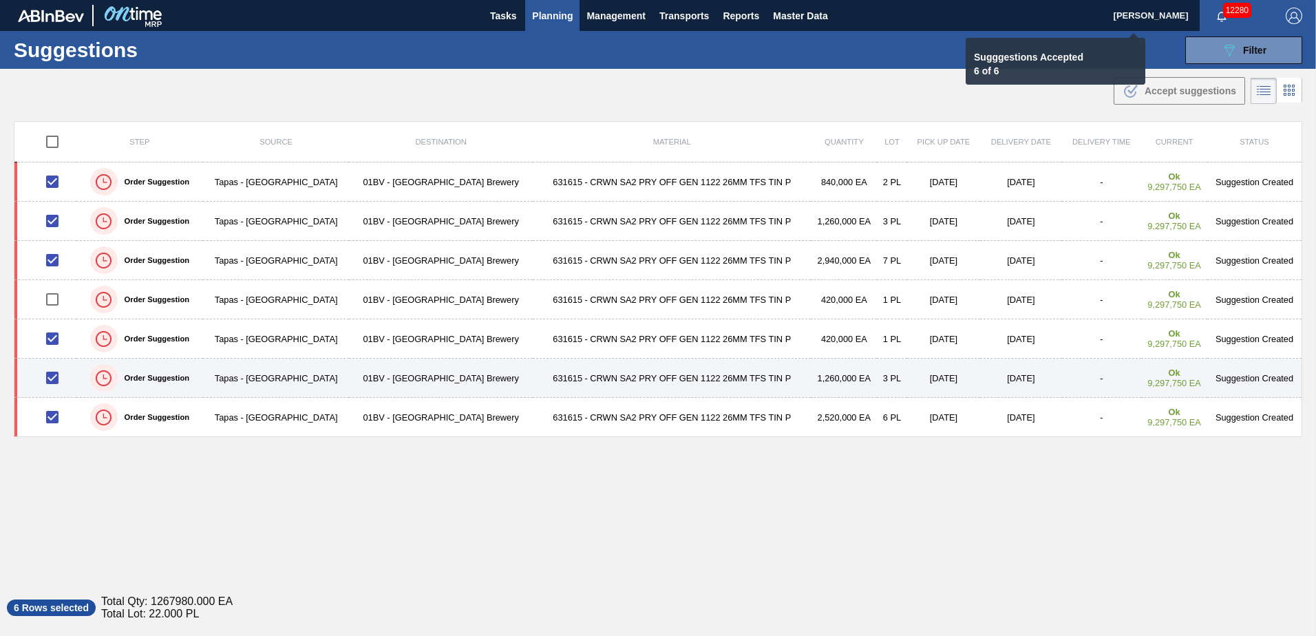
checkbox input "false"
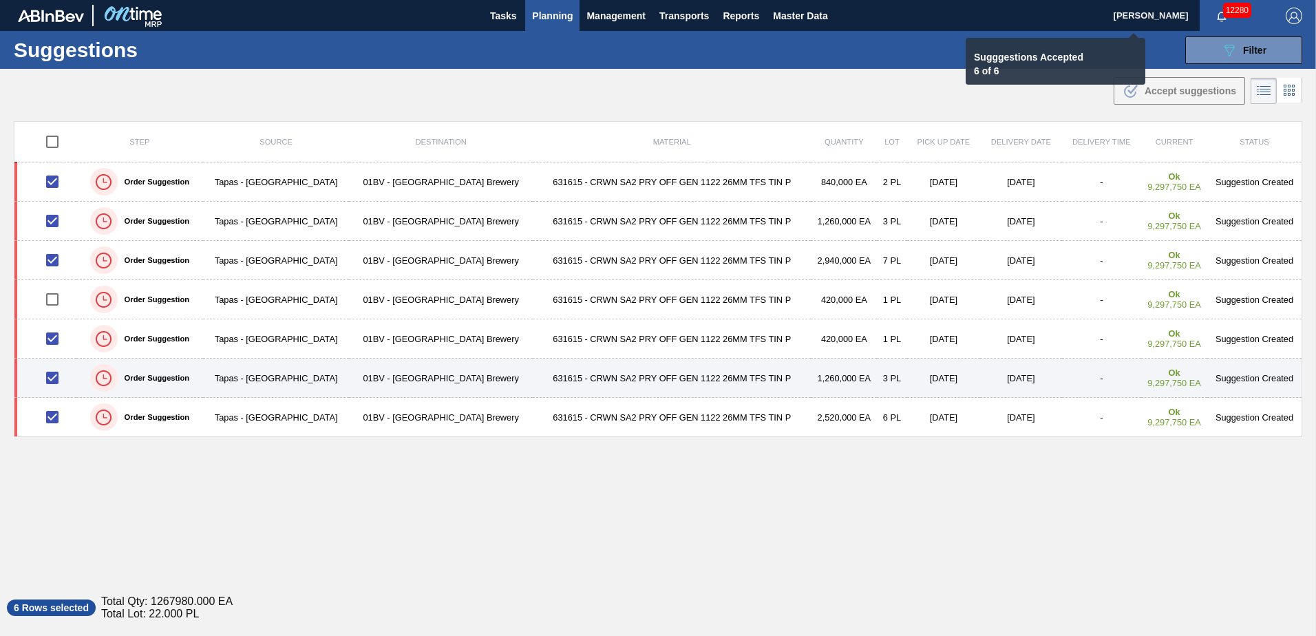
checkbox input "false"
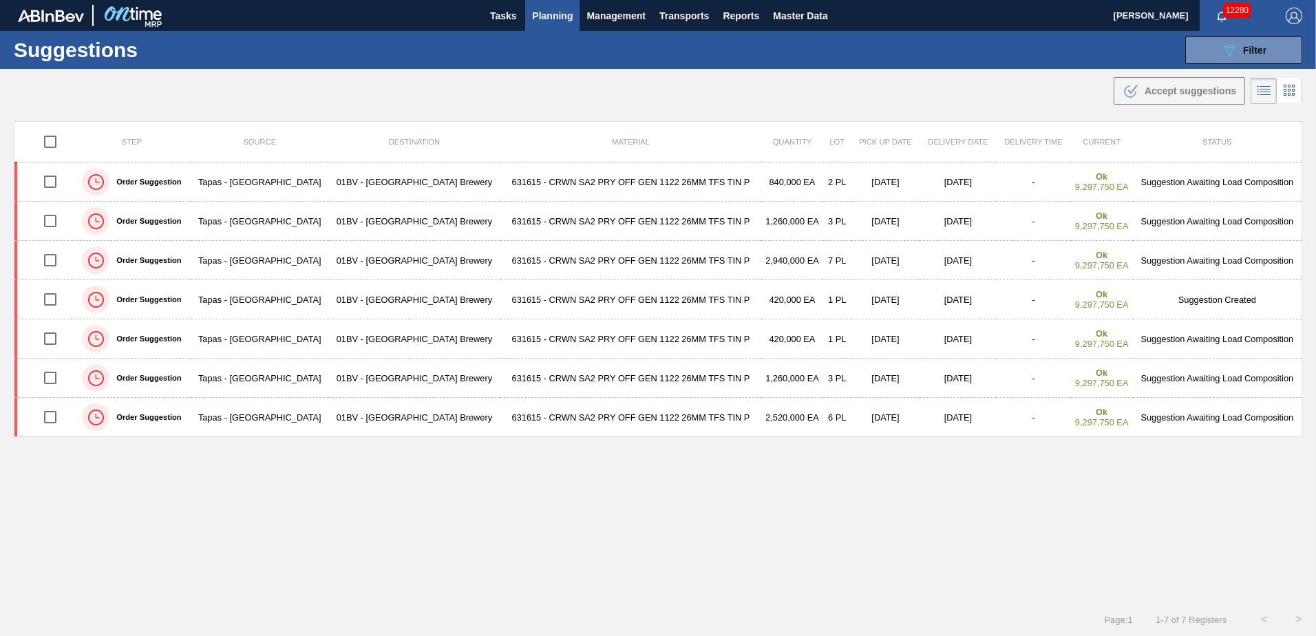
click at [549, 14] on span "Planning" at bounding box center [552, 16] width 41 height 17
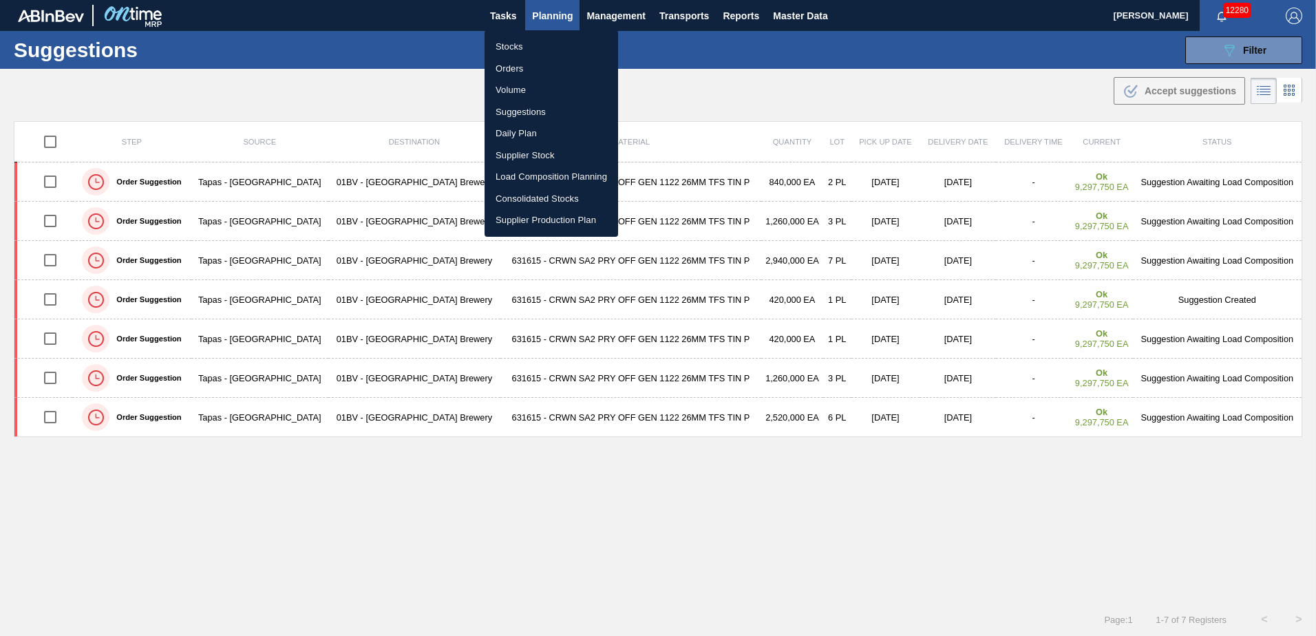
click at [534, 178] on li "Load Composition Planning" at bounding box center [552, 177] width 134 height 22
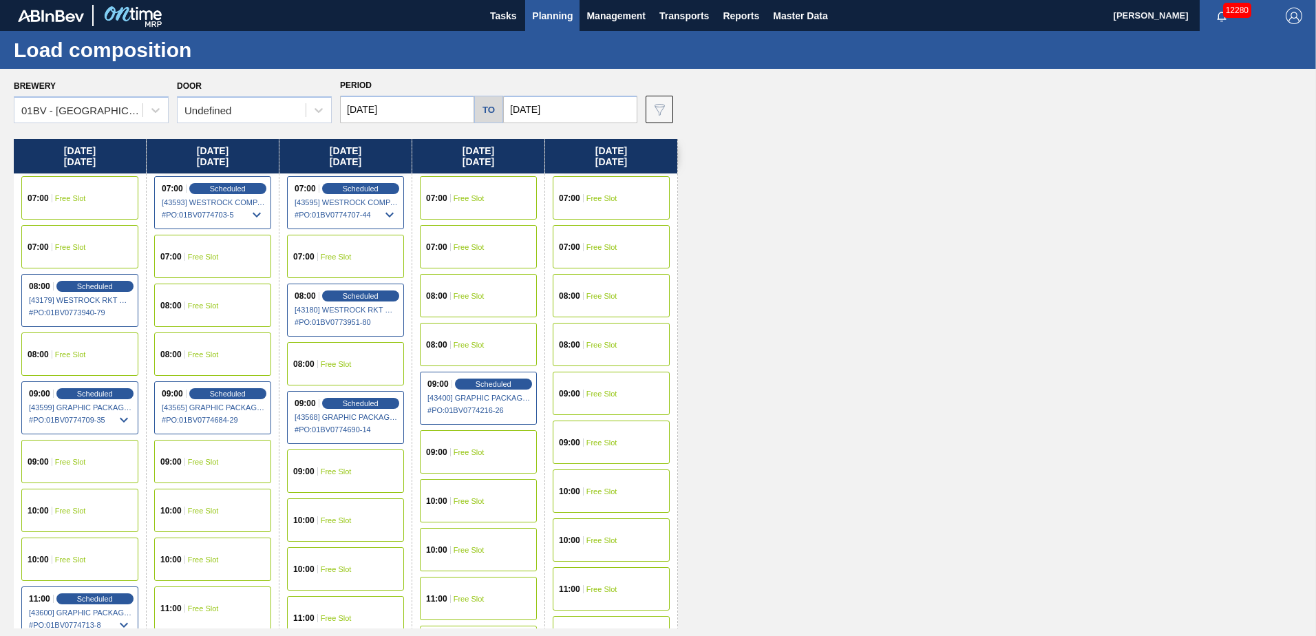
click at [558, 112] on input "[DATE]" at bounding box center [570, 110] width 134 height 28
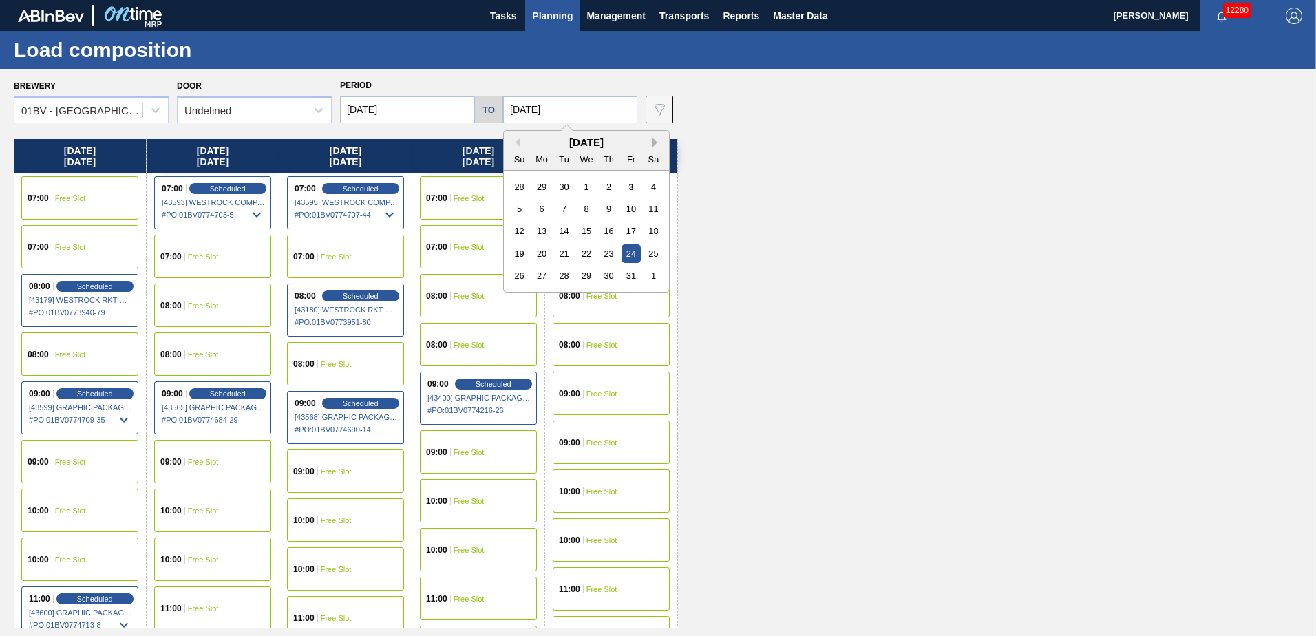
click at [653, 141] on button "Next Month" at bounding box center [658, 143] width 10 height 10
click at [607, 229] on div "13" at bounding box center [609, 231] width 19 height 19
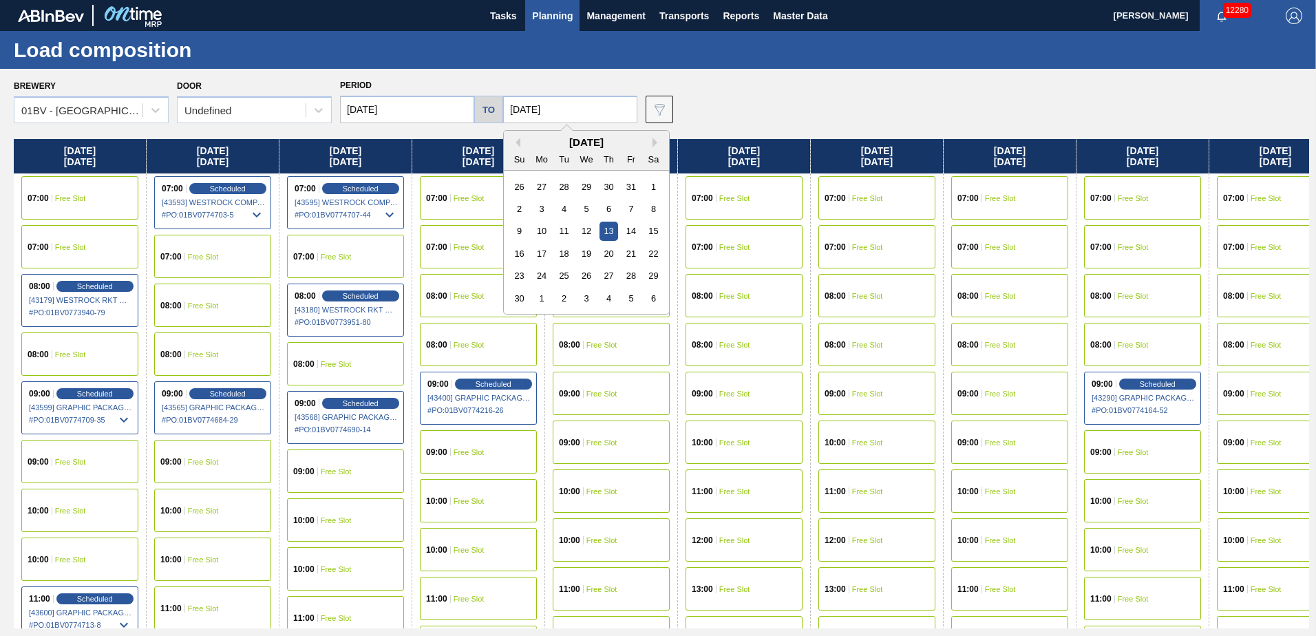
click at [582, 103] on input "11/13/2025" at bounding box center [570, 110] width 134 height 28
click at [628, 230] on div "14" at bounding box center [631, 231] width 19 height 19
type input "[DATE]"
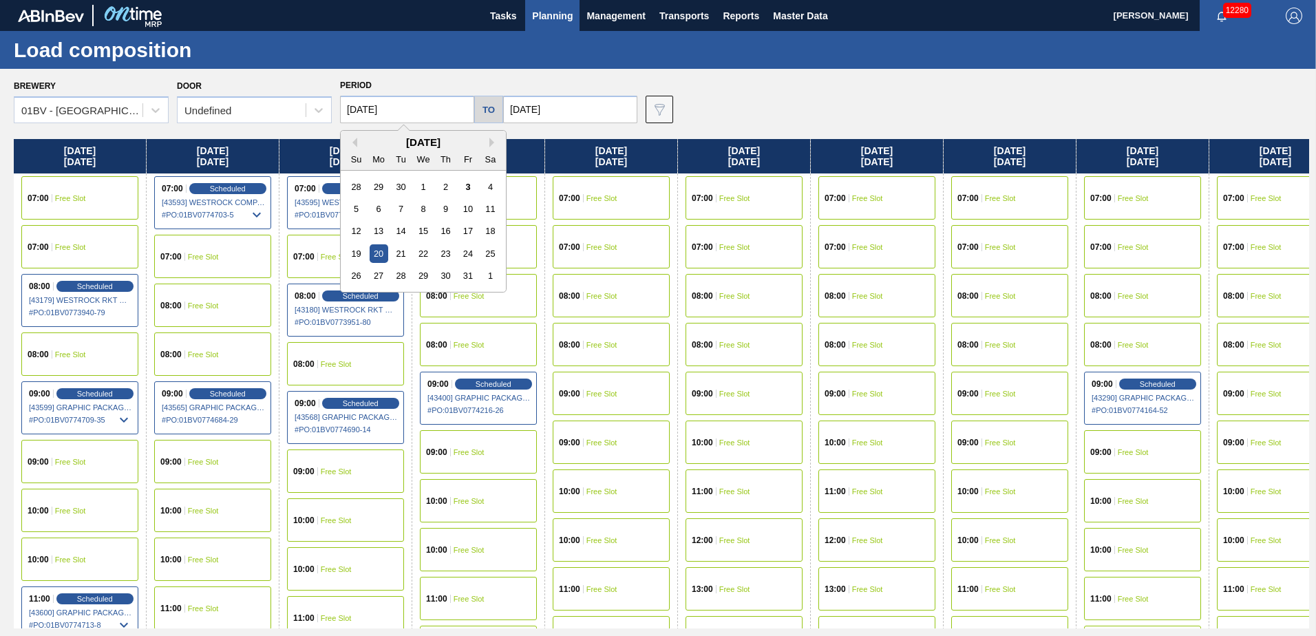
click at [394, 111] on input "[DATE]" at bounding box center [407, 110] width 134 height 28
click at [491, 140] on button "Next Month" at bounding box center [495, 143] width 10 height 10
click at [380, 231] on div "10" at bounding box center [379, 231] width 19 height 19
type input "[DATE]"
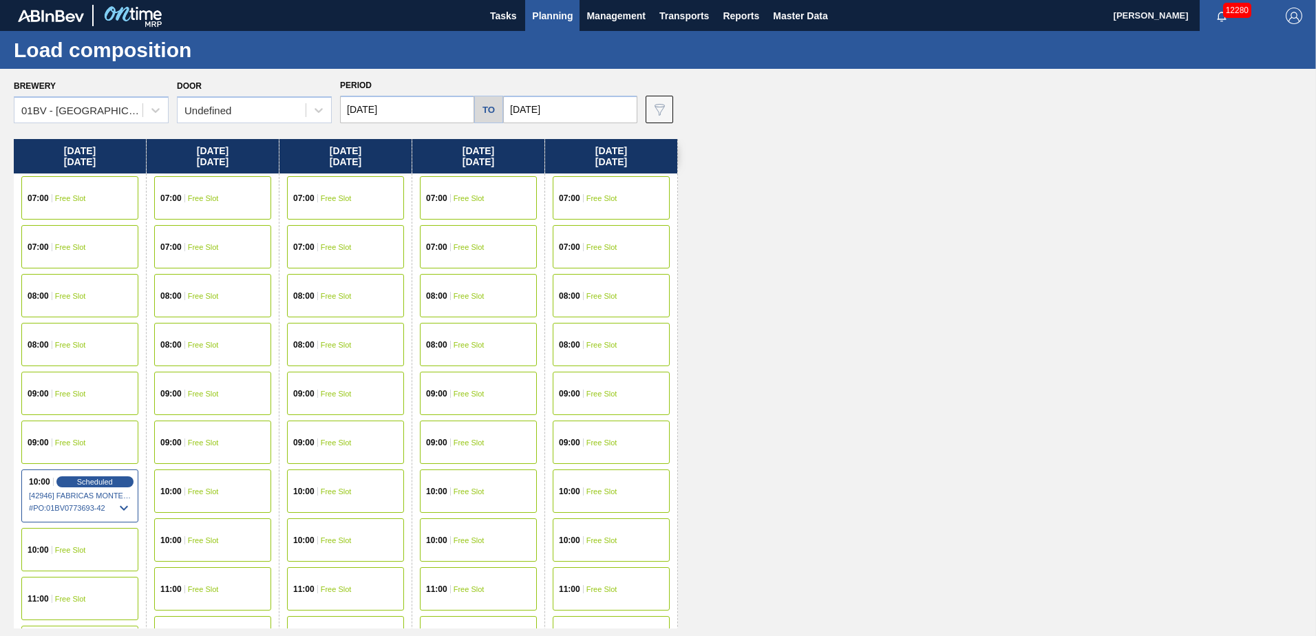
click at [482, 487] on span "Free Slot" at bounding box center [469, 491] width 31 height 8
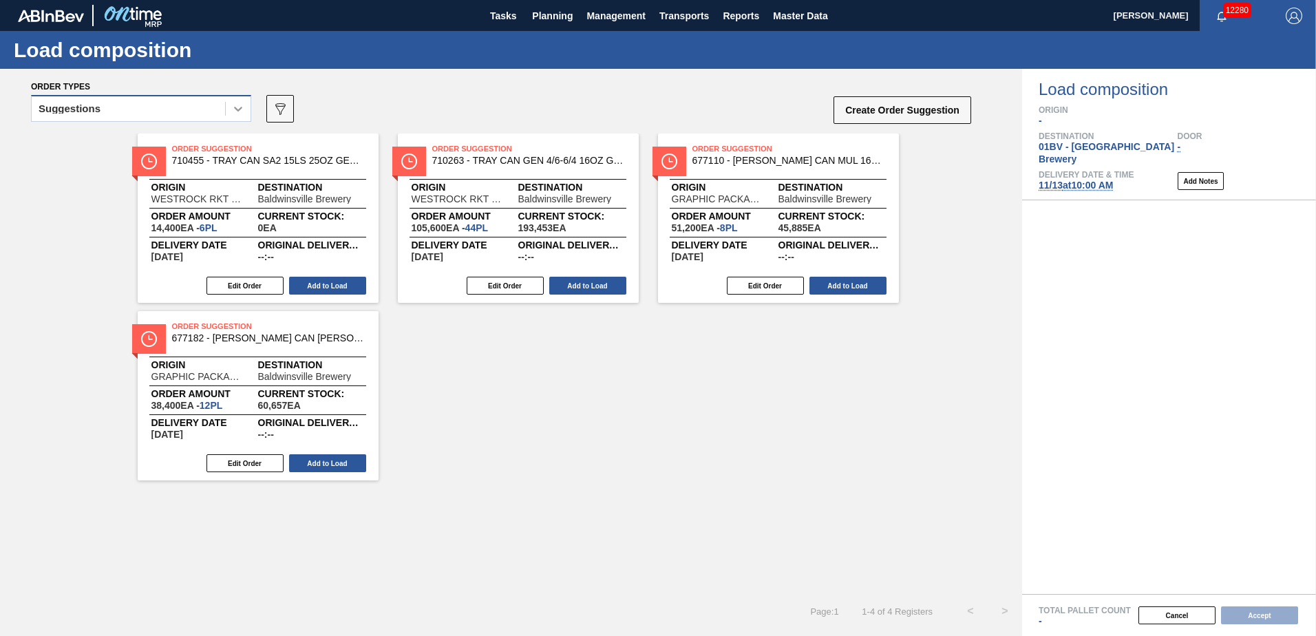
click at [237, 109] on icon at bounding box center [238, 109] width 8 height 5
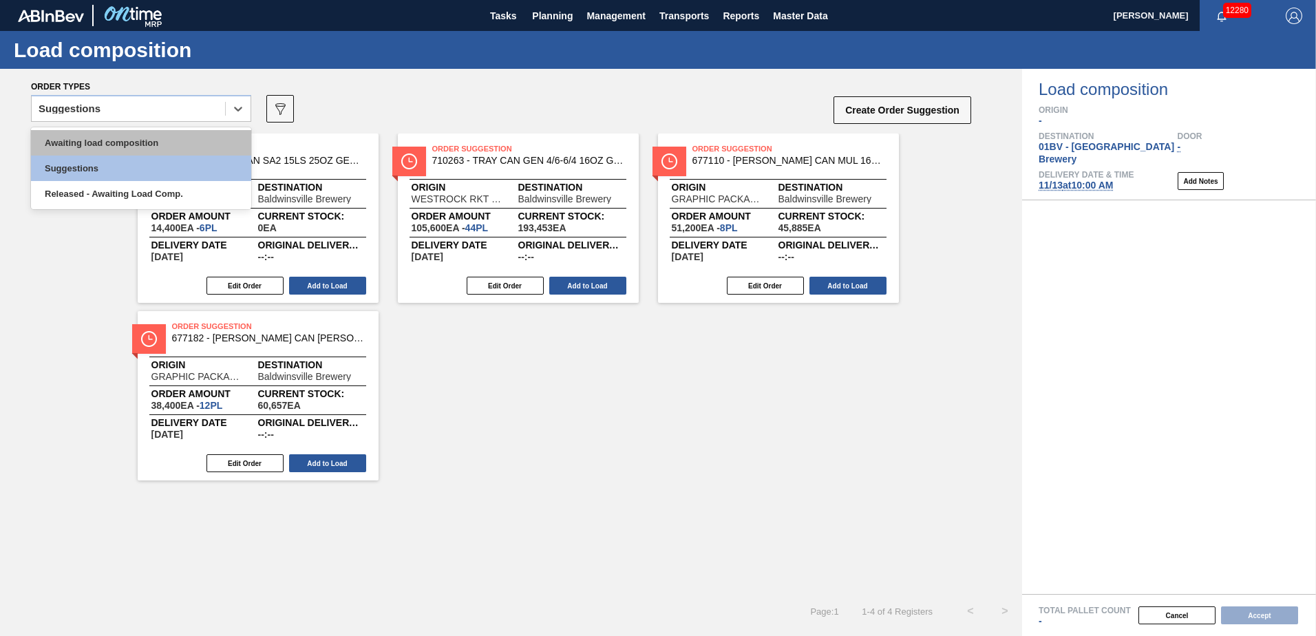
click at [165, 141] on div "Awaiting load composition" at bounding box center [141, 142] width 220 height 25
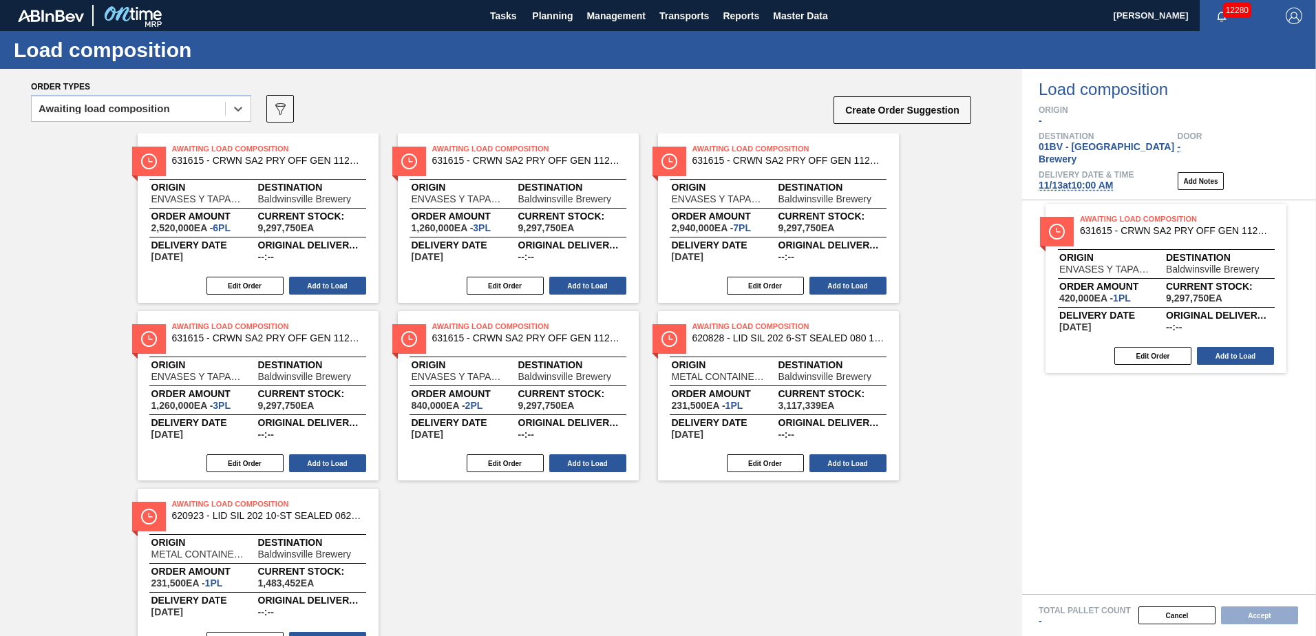
drag, startPoint x: 711, startPoint y: 180, endPoint x: 1106, endPoint y: 250, distance: 400.6
click at [1106, 250] on div "Order types option Awaiting load composition, selected. Select is focused ,type…" at bounding box center [658, 352] width 1316 height 567
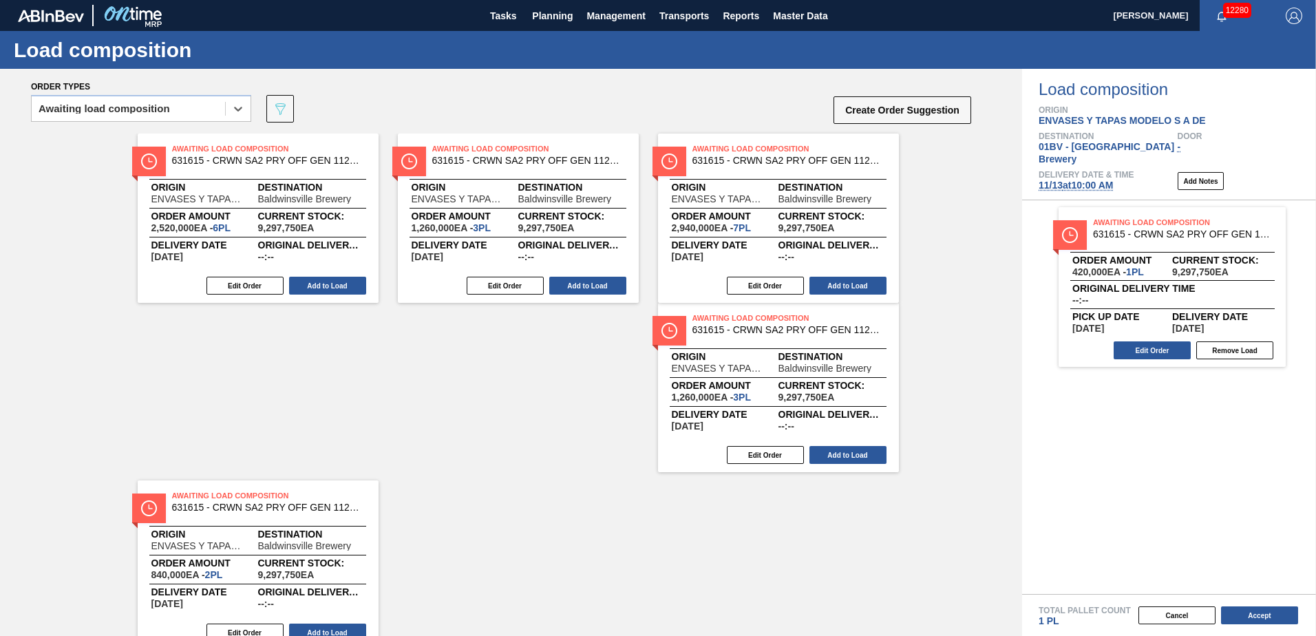
drag, startPoint x: 719, startPoint y: 171, endPoint x: 1228, endPoint y: 231, distance: 512.9
click at [1228, 231] on div "Order types option Awaiting load composition, selected. Select is focused ,type…" at bounding box center [658, 352] width 1316 height 567
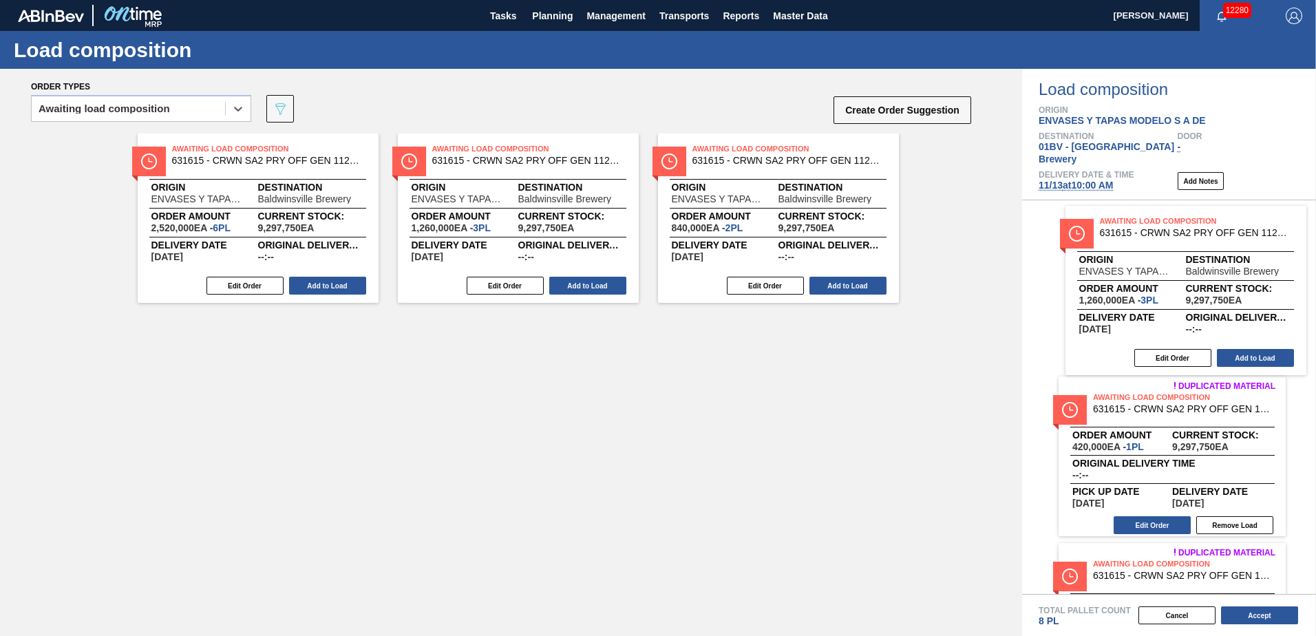
drag, startPoint x: 742, startPoint y: 160, endPoint x: 1198, endPoint y: 244, distance: 463.6
click at [1198, 244] on div "Order types option Awaiting load composition, selected. Select is focused ,type…" at bounding box center [658, 352] width 1316 height 567
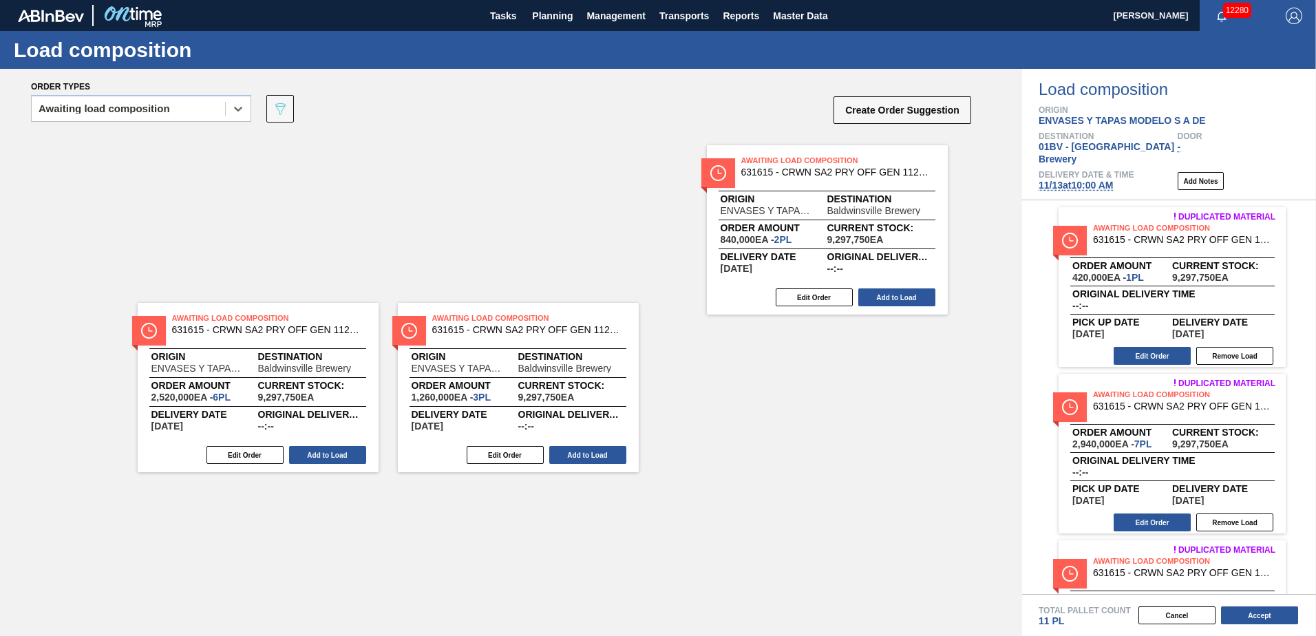
drag, startPoint x: 750, startPoint y: 176, endPoint x: 1178, endPoint y: 246, distance: 434.1
click at [1178, 246] on div "Order types option Awaiting load composition, selected. Select is focused ,type…" at bounding box center [658, 352] width 1316 height 567
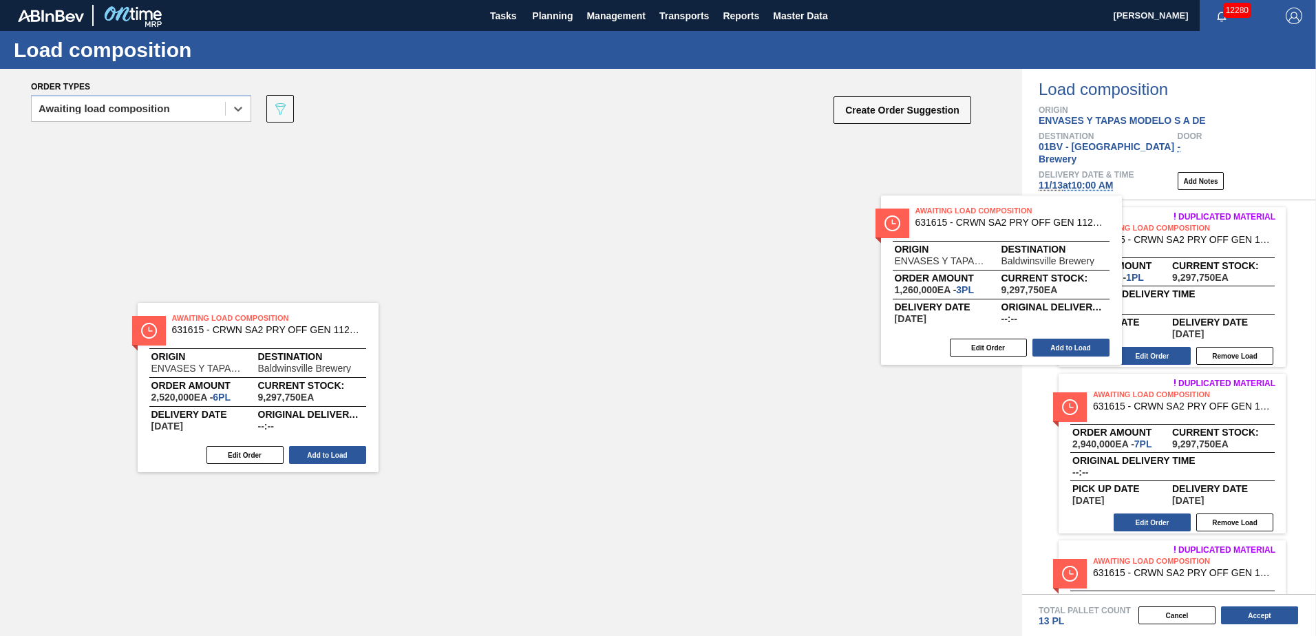
drag, startPoint x: 503, startPoint y: 184, endPoint x: 1153, endPoint y: 253, distance: 654.2
click at [1153, 253] on div "Order types option Awaiting load composition, selected. Select is focused ,type…" at bounding box center [658, 352] width 1316 height 567
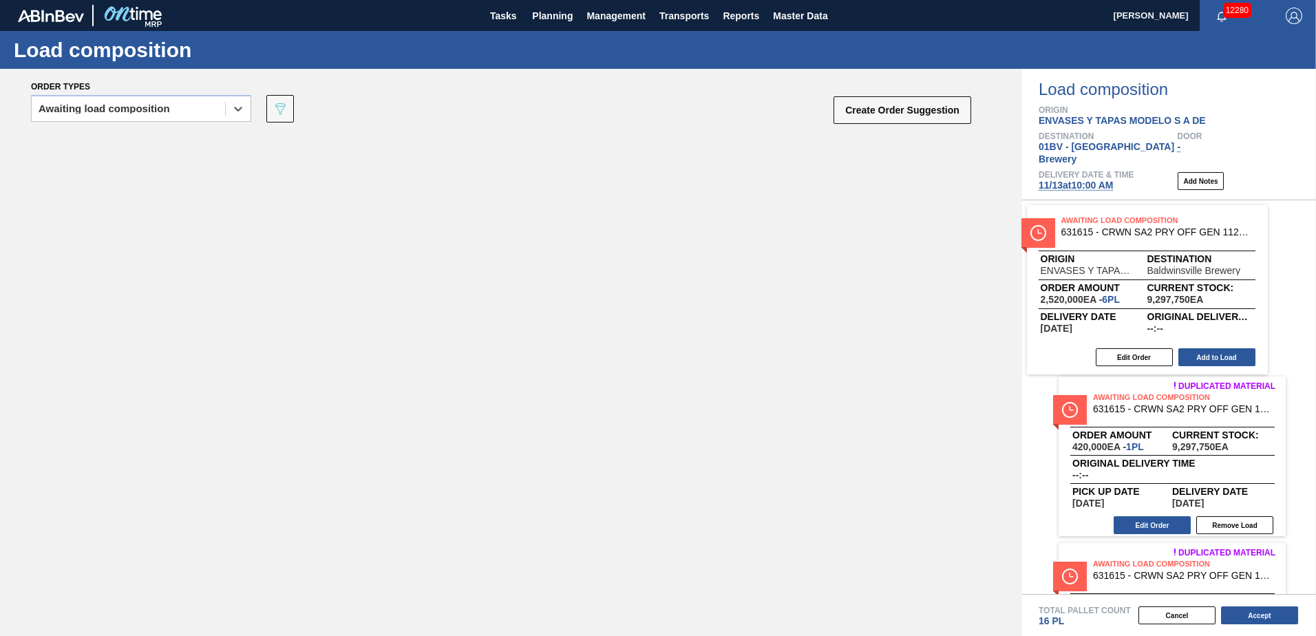
drag, startPoint x: 224, startPoint y: 178, endPoint x: 1126, endPoint y: 253, distance: 905.0
click at [1126, 253] on div "Order types option Awaiting load composition, selected. Select is focused ,type…" at bounding box center [658, 352] width 1316 height 567
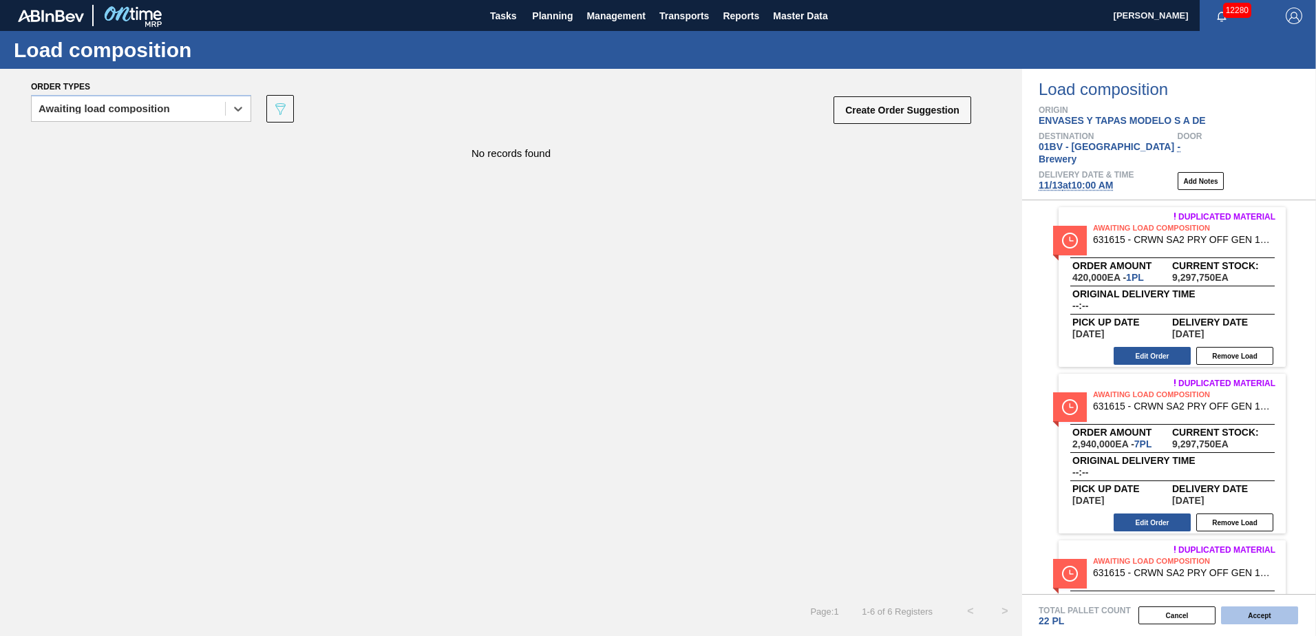
click at [1255, 614] on button "Accept" at bounding box center [1259, 616] width 77 height 18
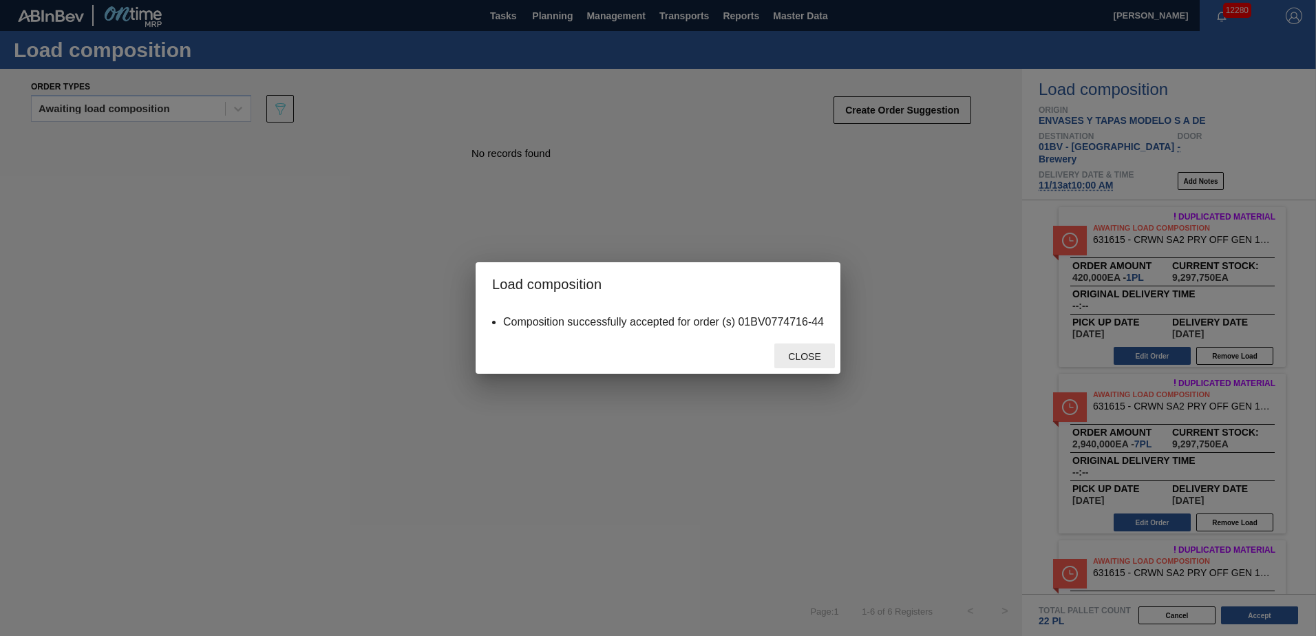
click at [792, 355] on span "Close" at bounding box center [804, 356] width 54 height 11
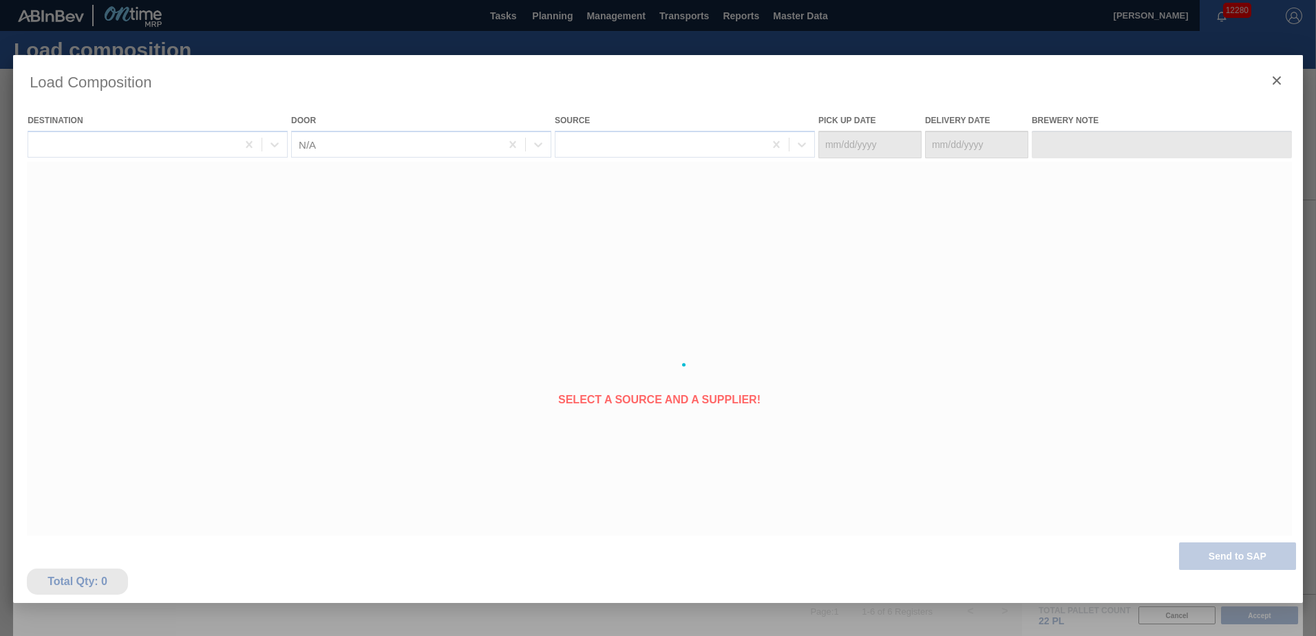
type Date "11/06/2025"
type Date "11/13/2025"
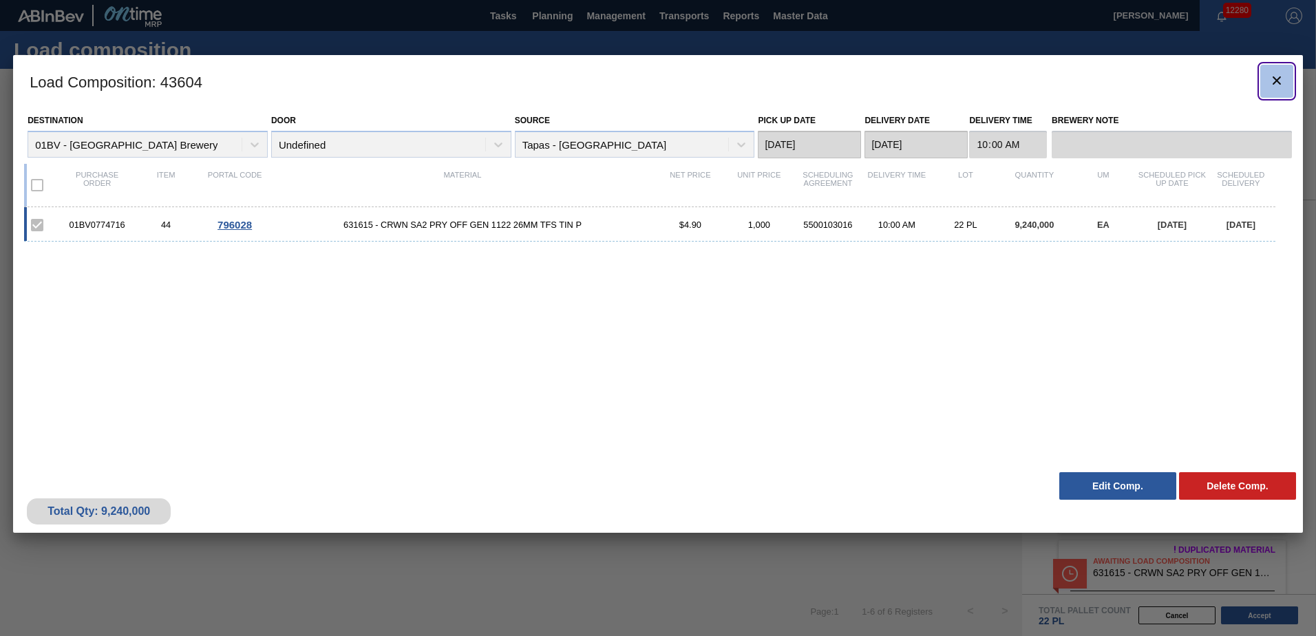
click at [1272, 76] on icon "botão de ícone" at bounding box center [1277, 80] width 17 height 17
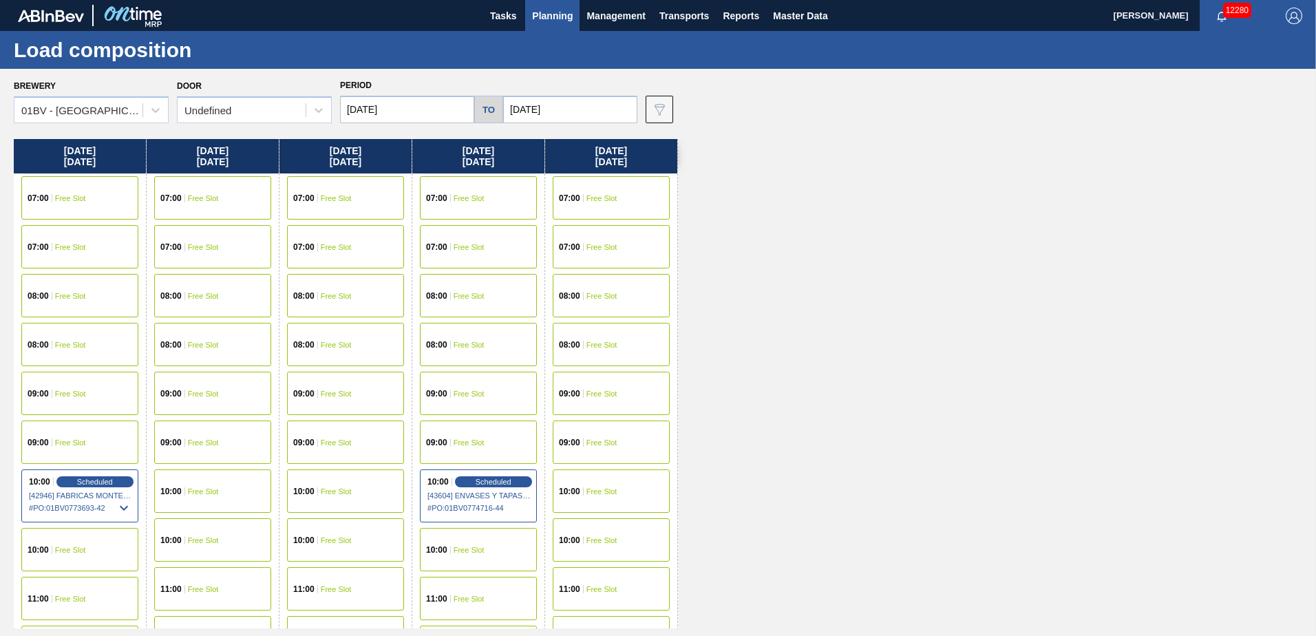
click at [421, 114] on input "[DATE]" at bounding box center [407, 110] width 134 height 28
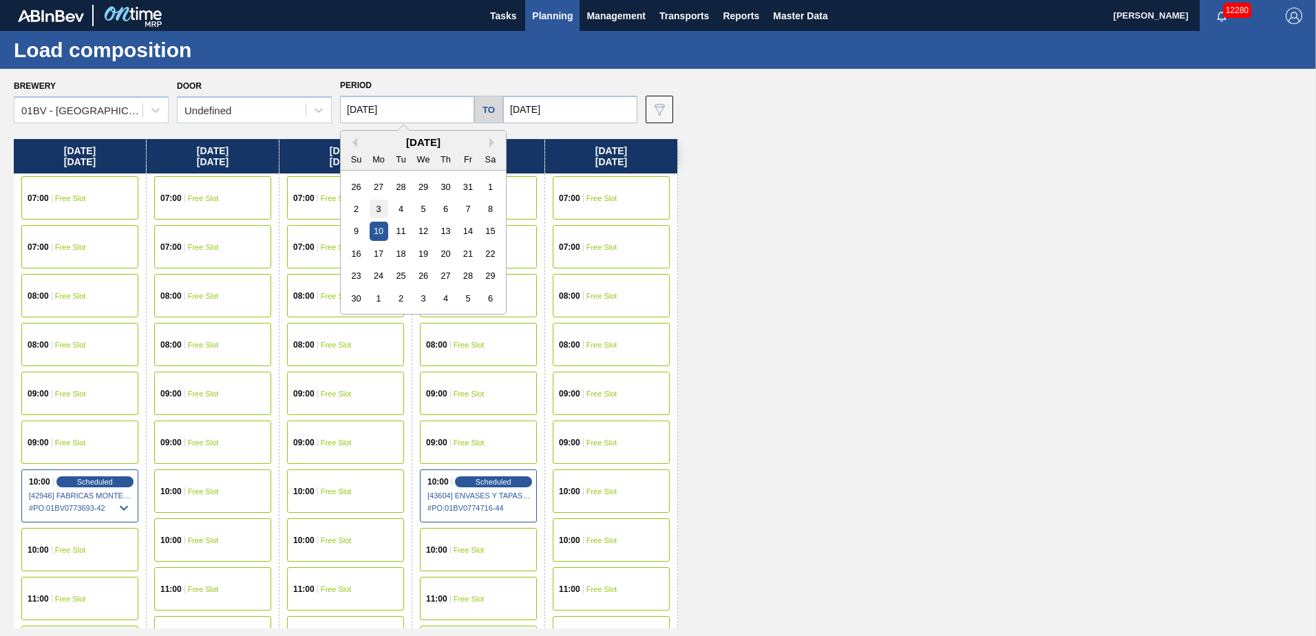
click at [385, 204] on div "3" at bounding box center [379, 209] width 19 height 19
type input "[DATE]"
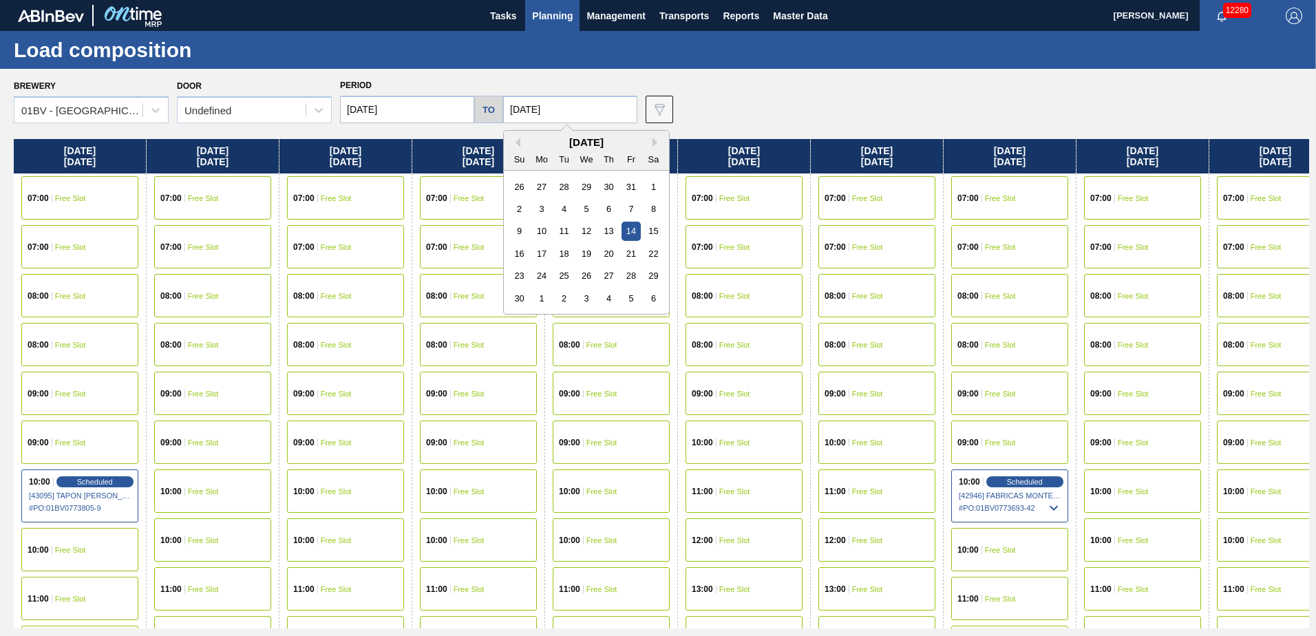
click at [565, 109] on input "[DATE]" at bounding box center [570, 110] width 134 height 28
click at [629, 200] on div "7" at bounding box center [631, 209] width 19 height 19
type input "[DATE]"
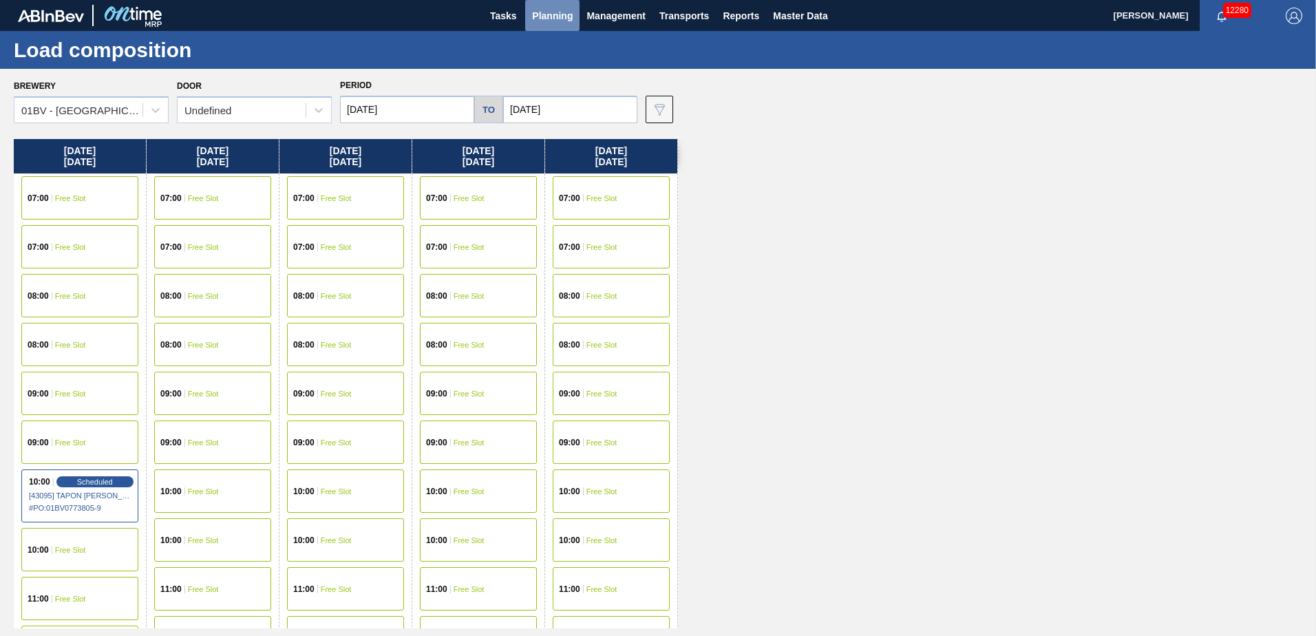
click at [547, 12] on span "Planning" at bounding box center [552, 16] width 41 height 17
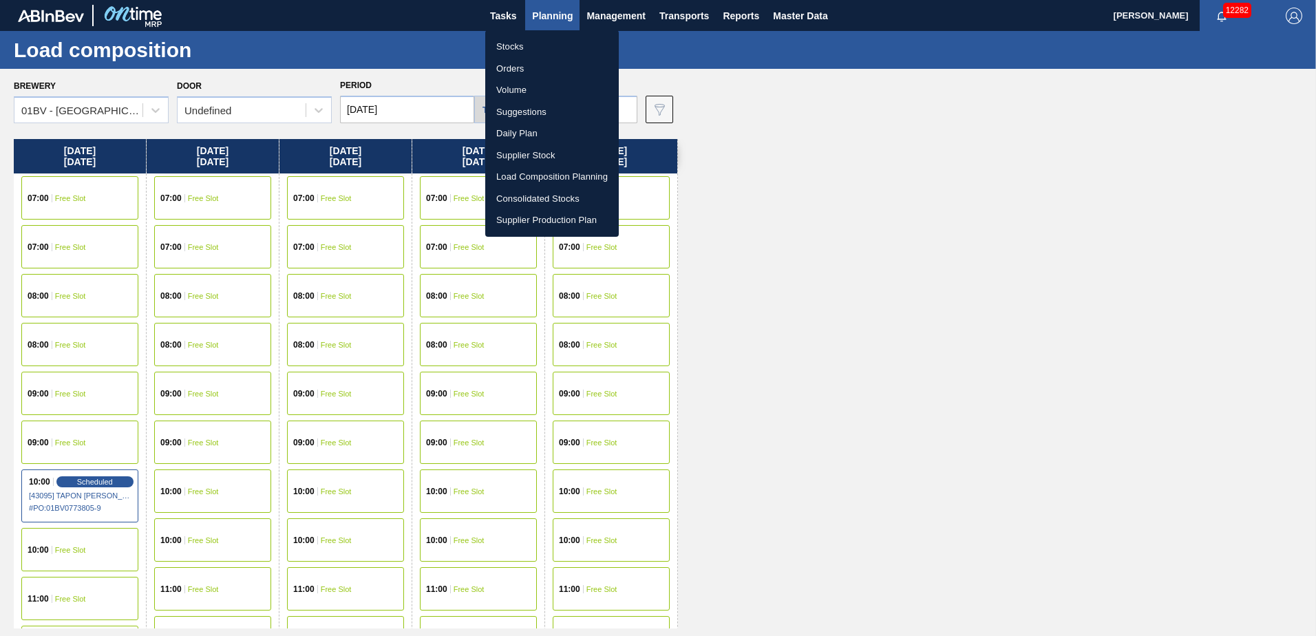
click at [529, 110] on li "Suggestions" at bounding box center [552, 112] width 134 height 22
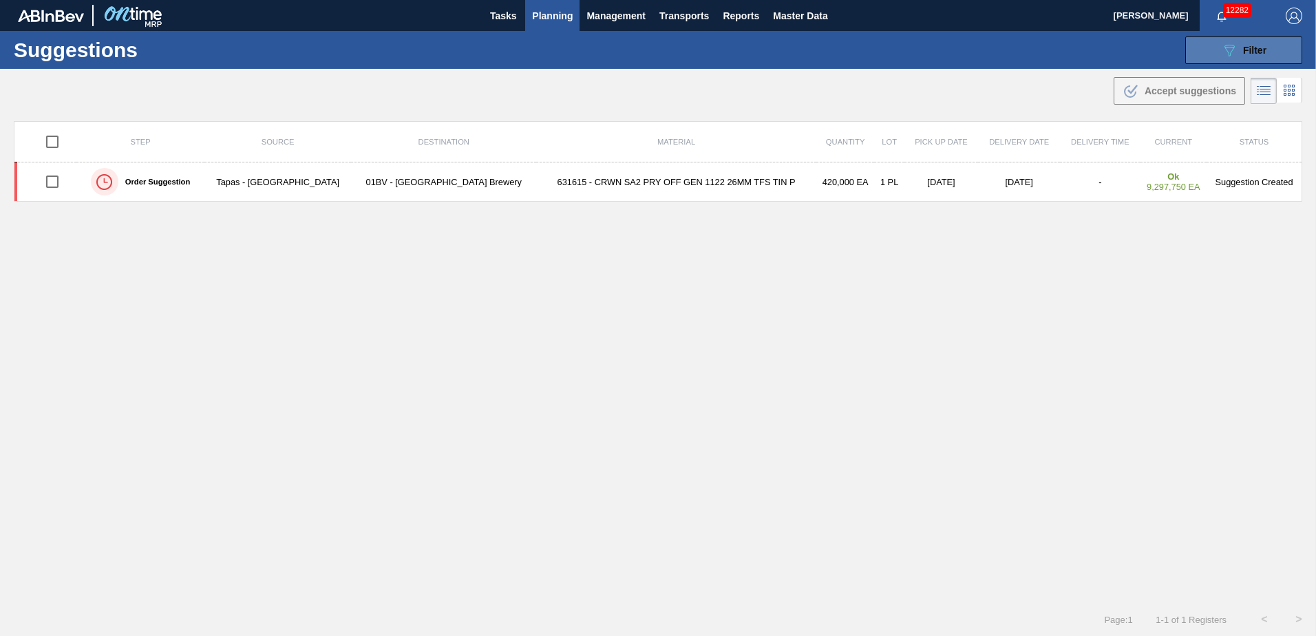
click at [1246, 48] on span "Filter" at bounding box center [1254, 50] width 23 height 11
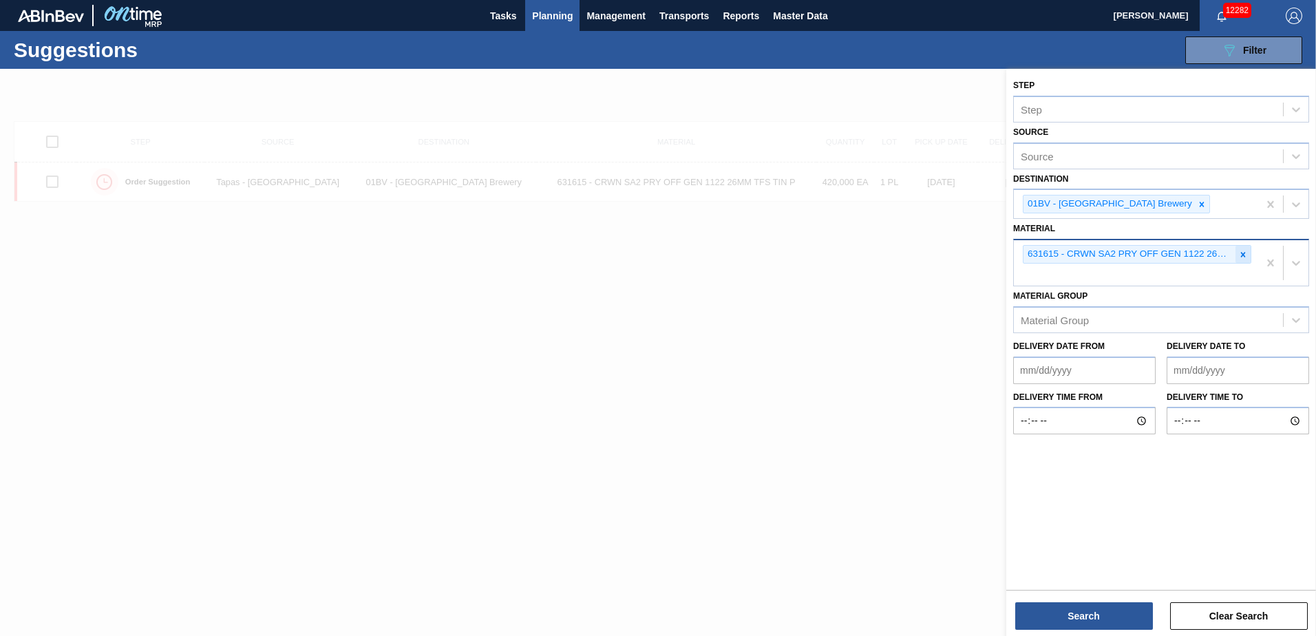
click at [1242, 249] on div at bounding box center [1243, 254] width 15 height 17
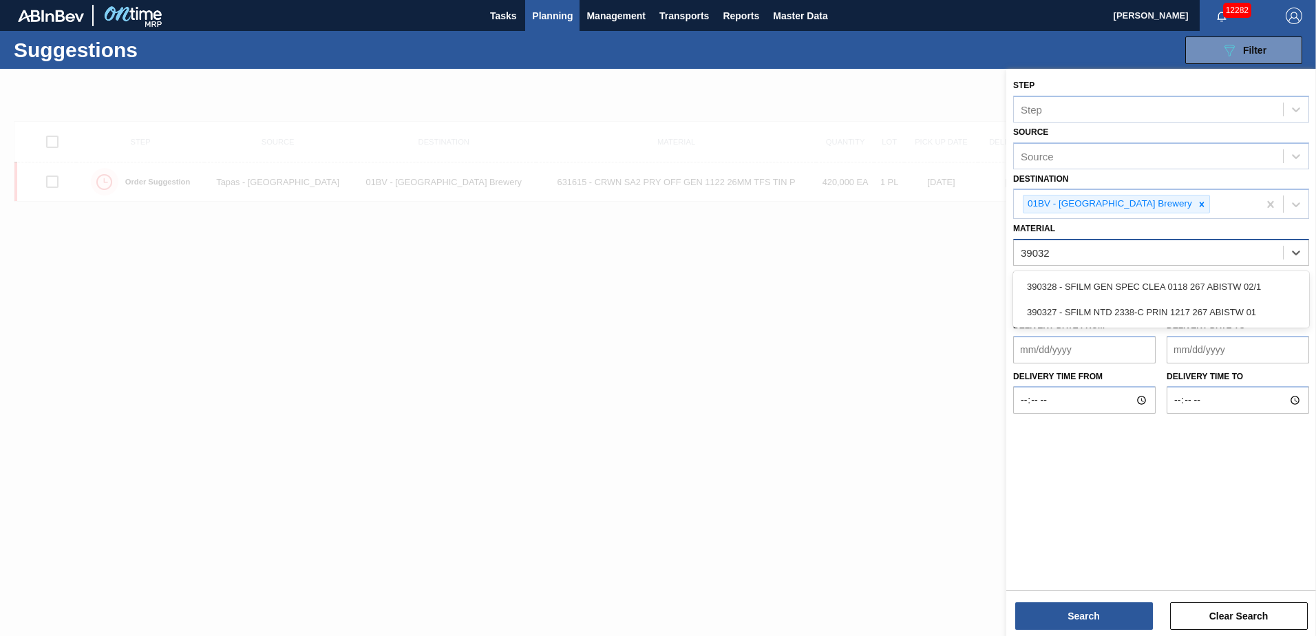
type input "390327"
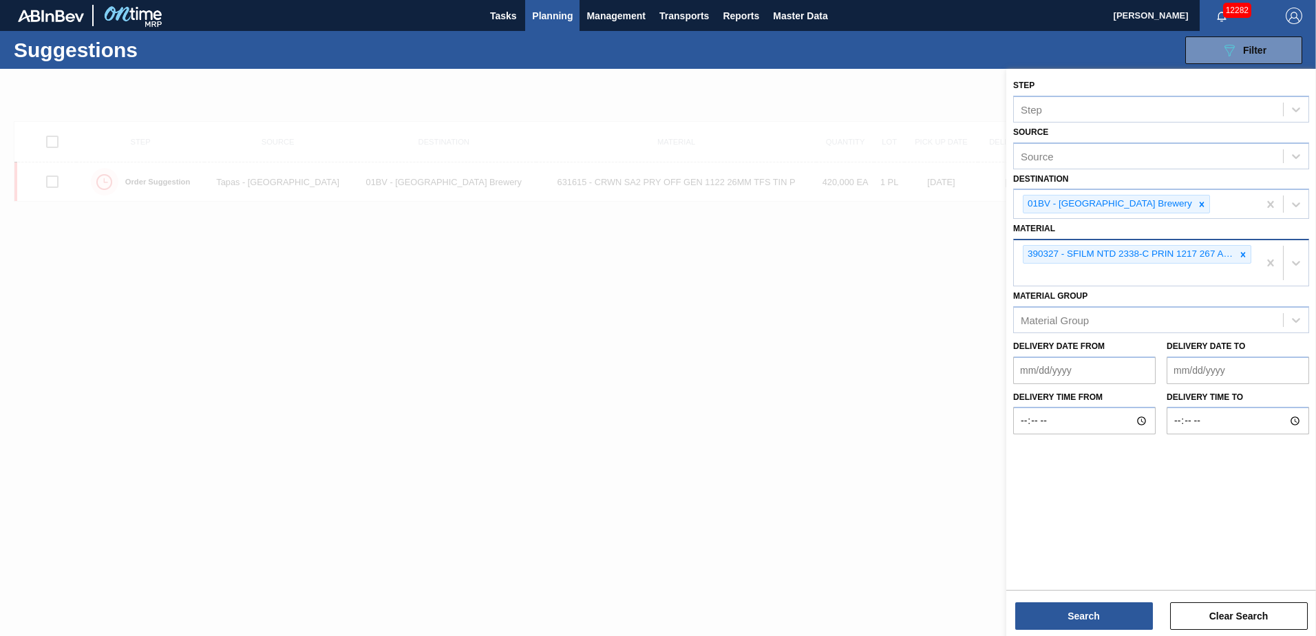
click at [1037, 269] on div "390327 - SFILM NTD 2338-C PRIN 1217 267 ABISTW 01" at bounding box center [1136, 262] width 244 height 45
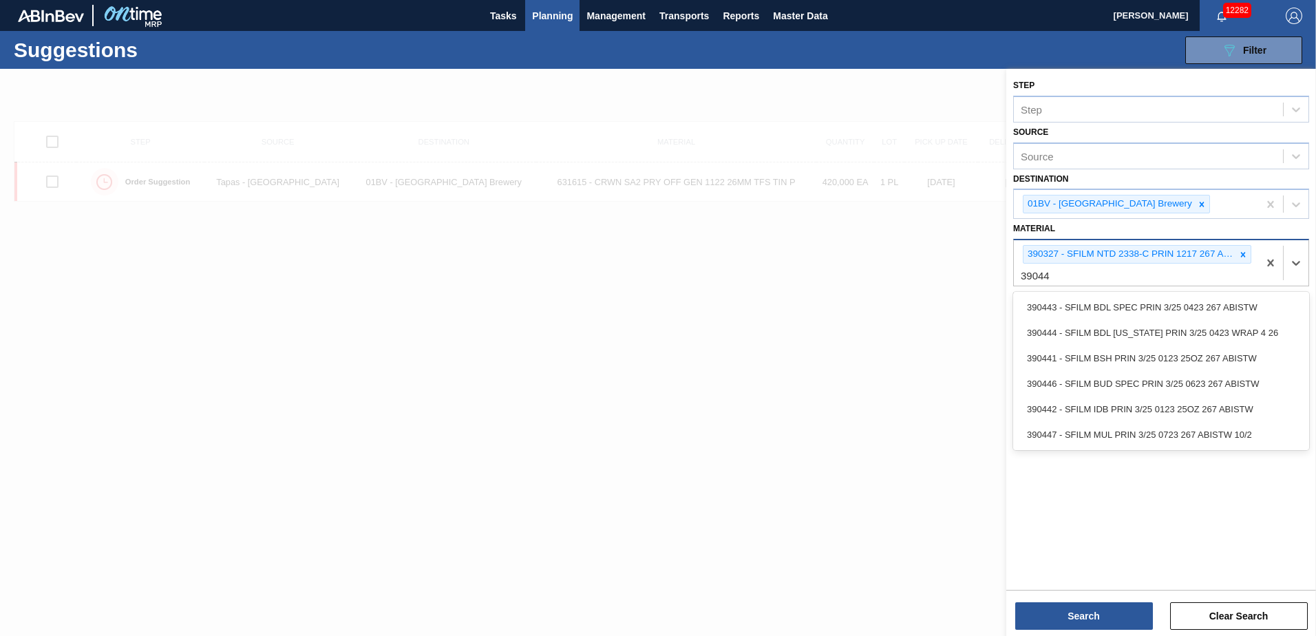
type input "390442"
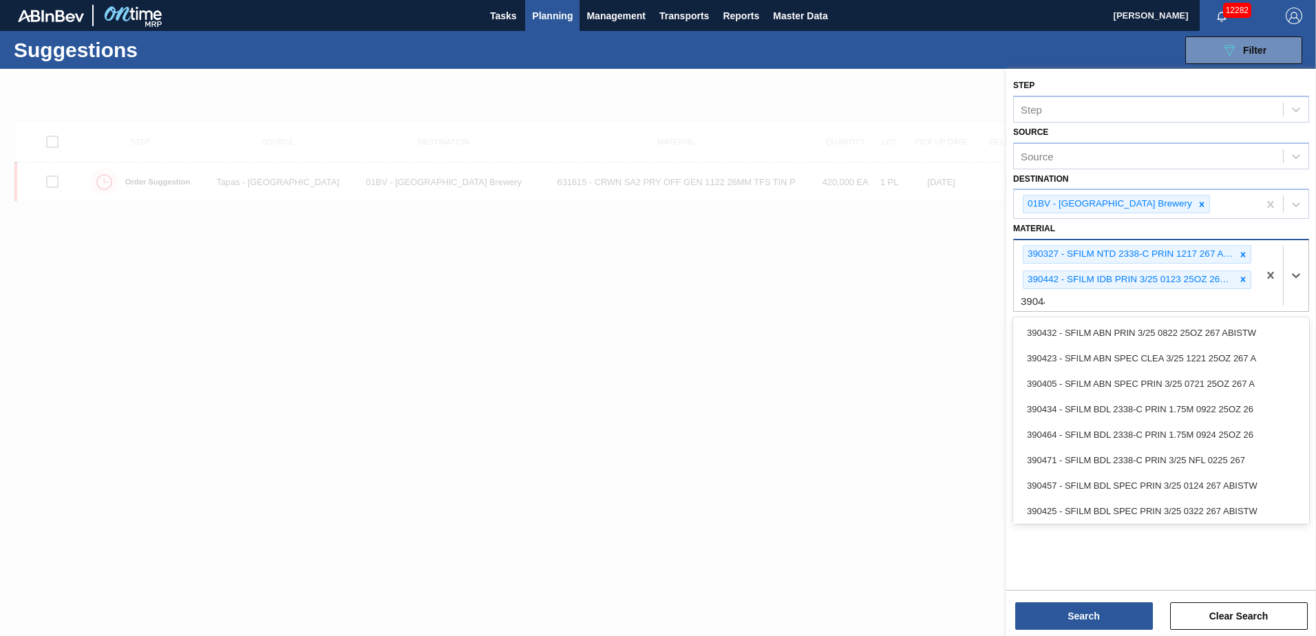
type input "390447"
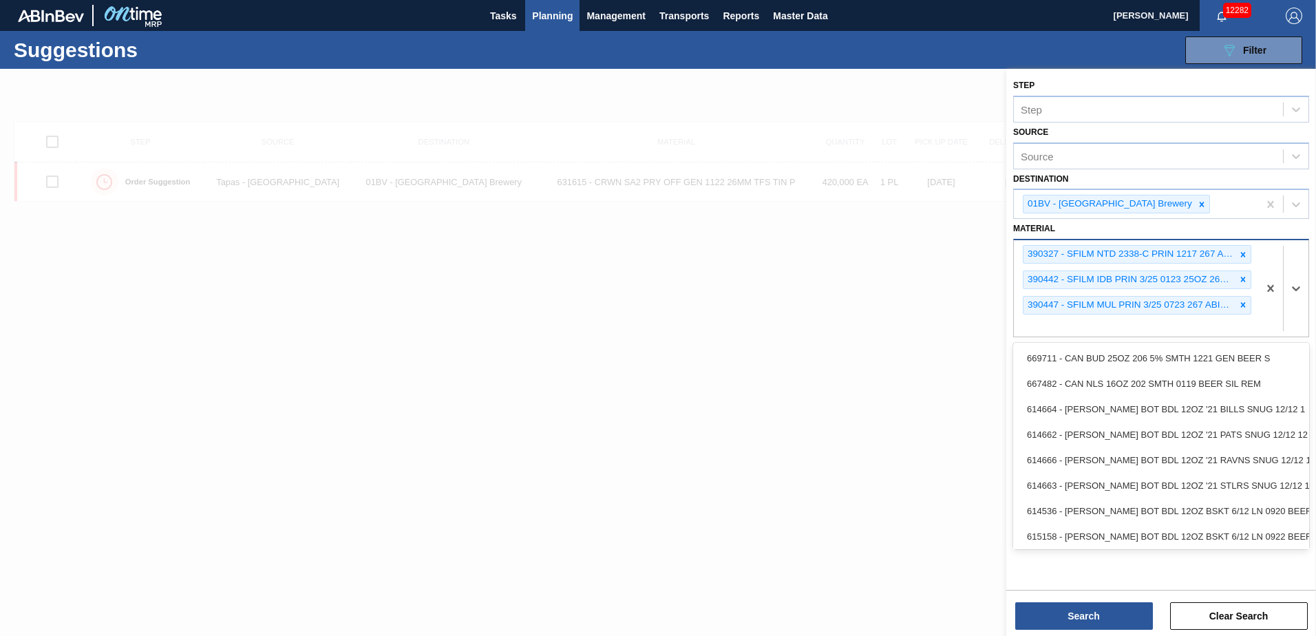
click at [1061, 330] on div "390327 - SFILM NTD 2338-C PRIN 1217 267 ABISTW 01 390442 - SFILM IDB PRIN 3/25 …" at bounding box center [1136, 288] width 244 height 96
type input "390464"
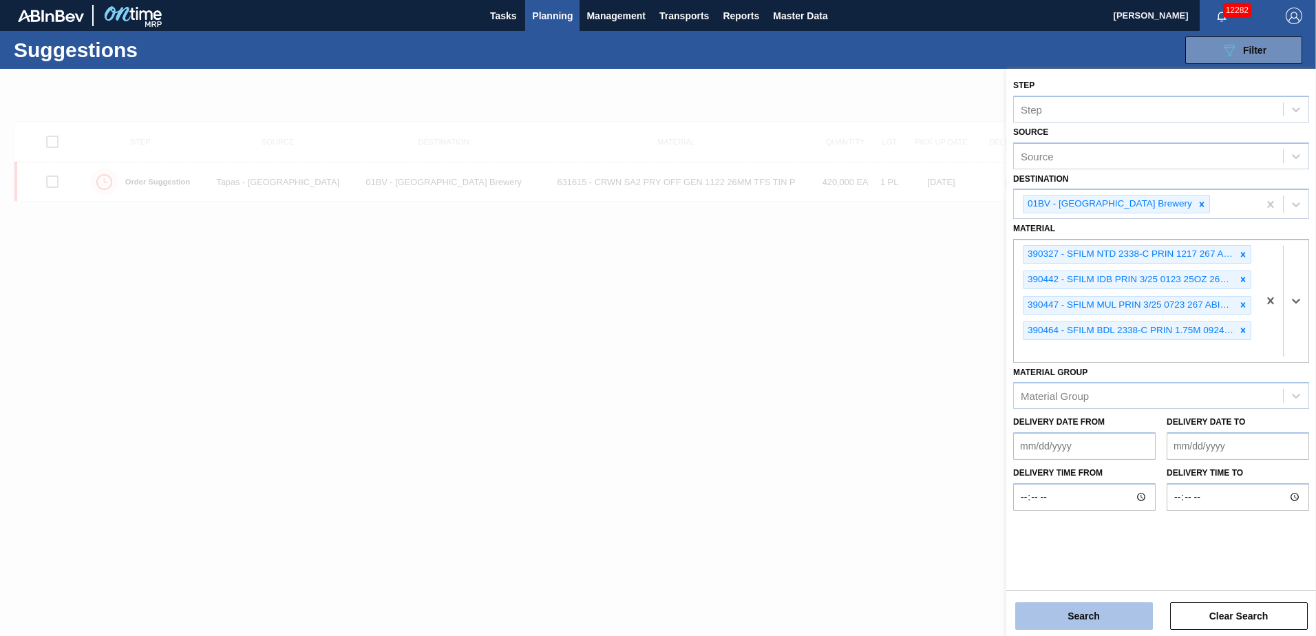
click at [1077, 618] on button "Search" at bounding box center [1085, 616] width 138 height 28
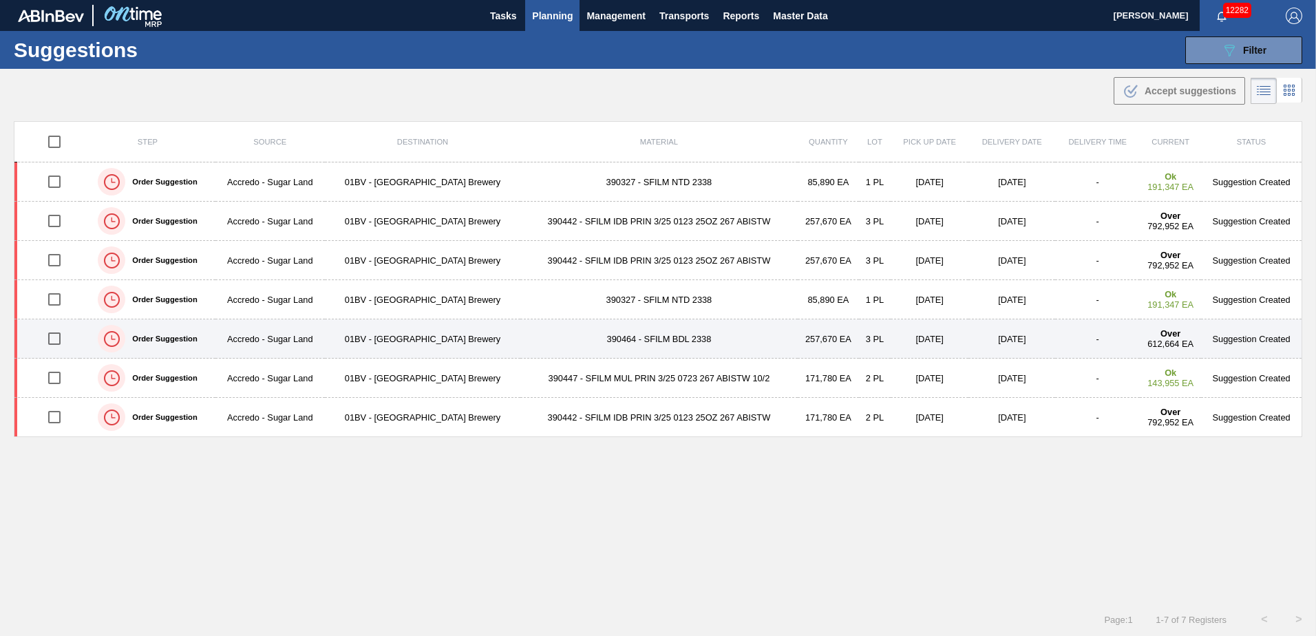
click at [623, 342] on td "390464 - SFILM BDL 2338" at bounding box center [658, 338] width 277 height 39
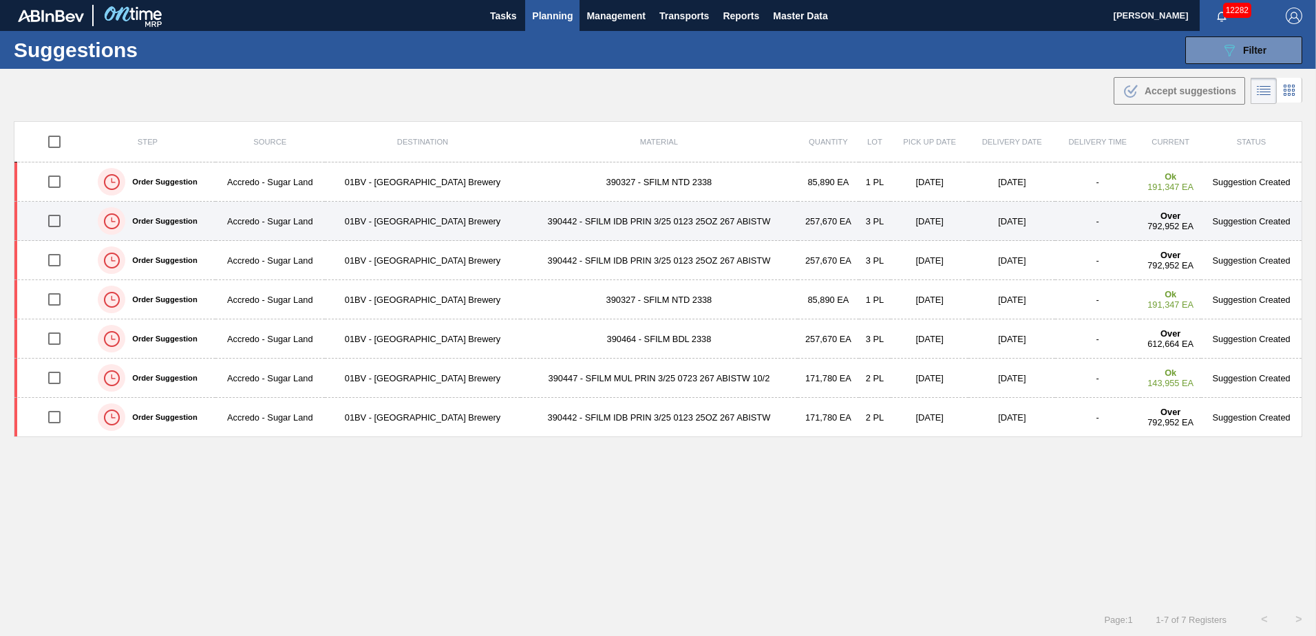
click at [616, 228] on td "390442 - SFILM IDB PRIN 3/25 0123 25OZ 267 ABISTW" at bounding box center [658, 221] width 277 height 39
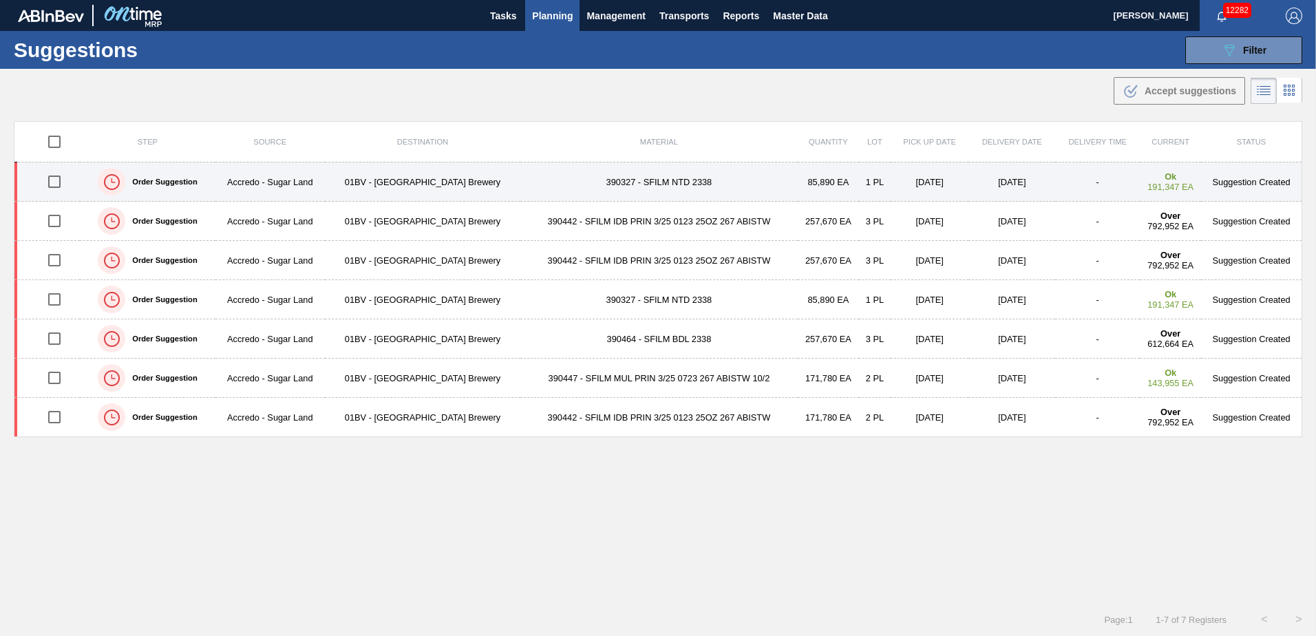
drag, startPoint x: 59, startPoint y: 179, endPoint x: 63, endPoint y: 190, distance: 11.8
click at [59, 179] on input "checkbox" at bounding box center [54, 181] width 29 height 29
checkbox input "true"
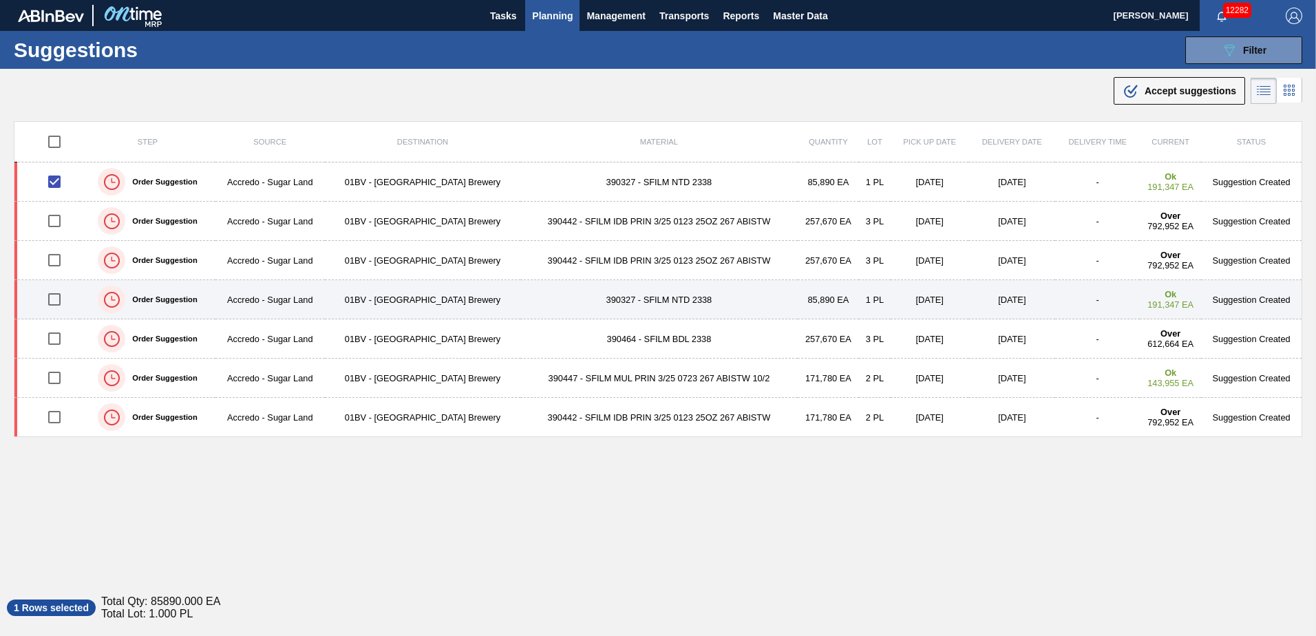
click at [53, 299] on input "checkbox" at bounding box center [54, 299] width 29 height 29
checkbox input "true"
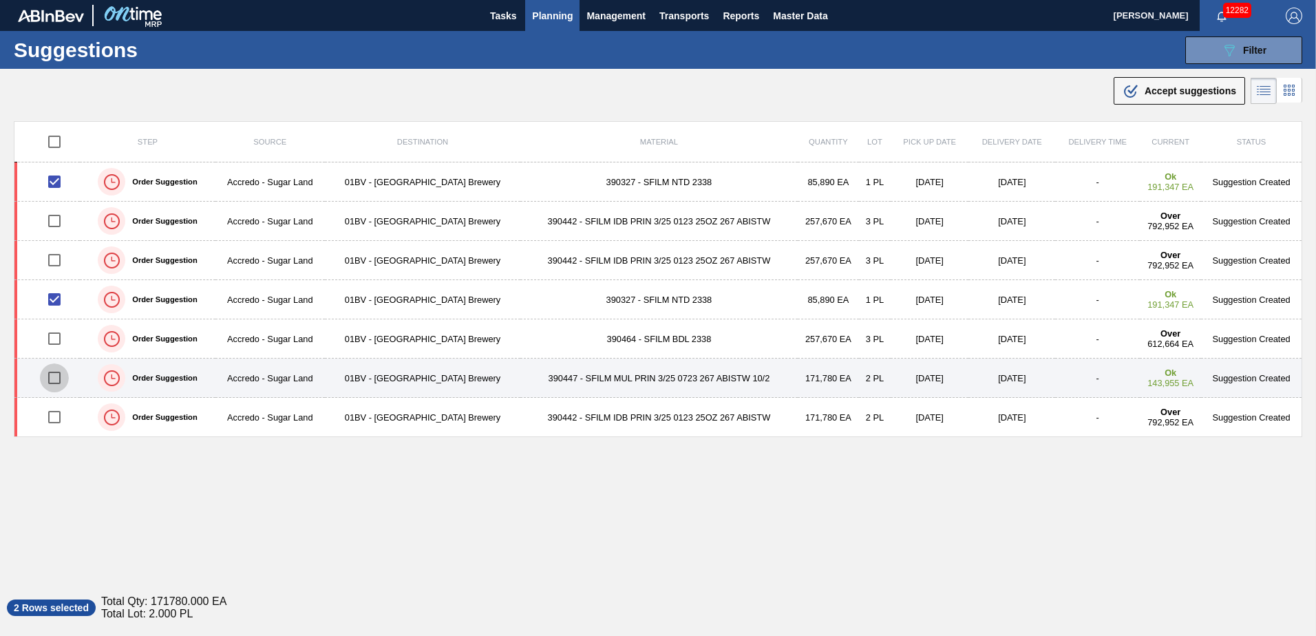
click at [53, 375] on input "checkbox" at bounding box center [54, 378] width 29 height 29
checkbox input "true"
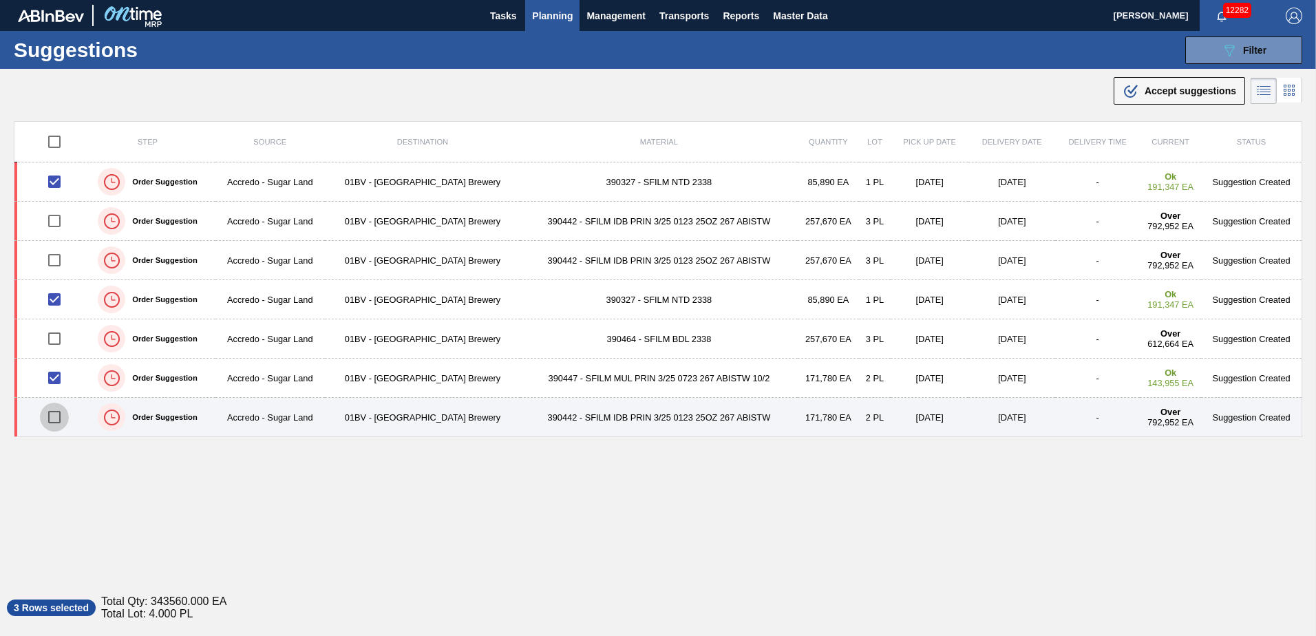
click at [54, 416] on input "checkbox" at bounding box center [54, 417] width 29 height 29
click at [54, 417] on input "checkbox" at bounding box center [54, 417] width 29 height 29
checkbox input "false"
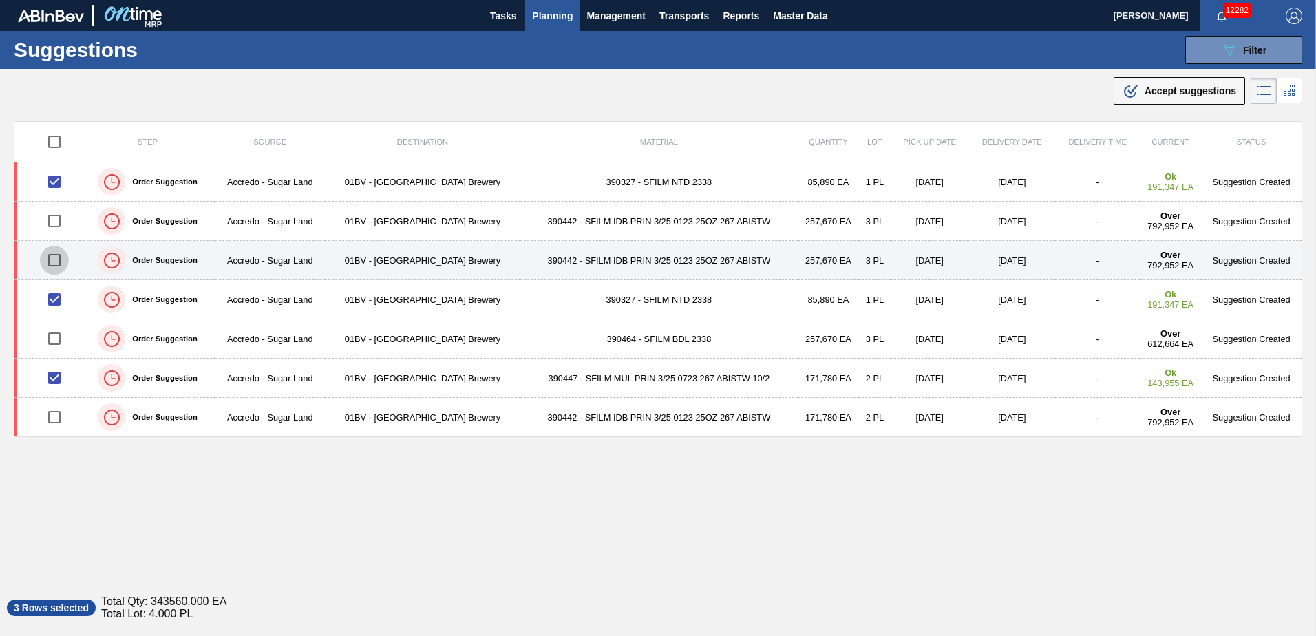
click at [58, 257] on input "checkbox" at bounding box center [54, 260] width 29 height 29
checkbox input "true"
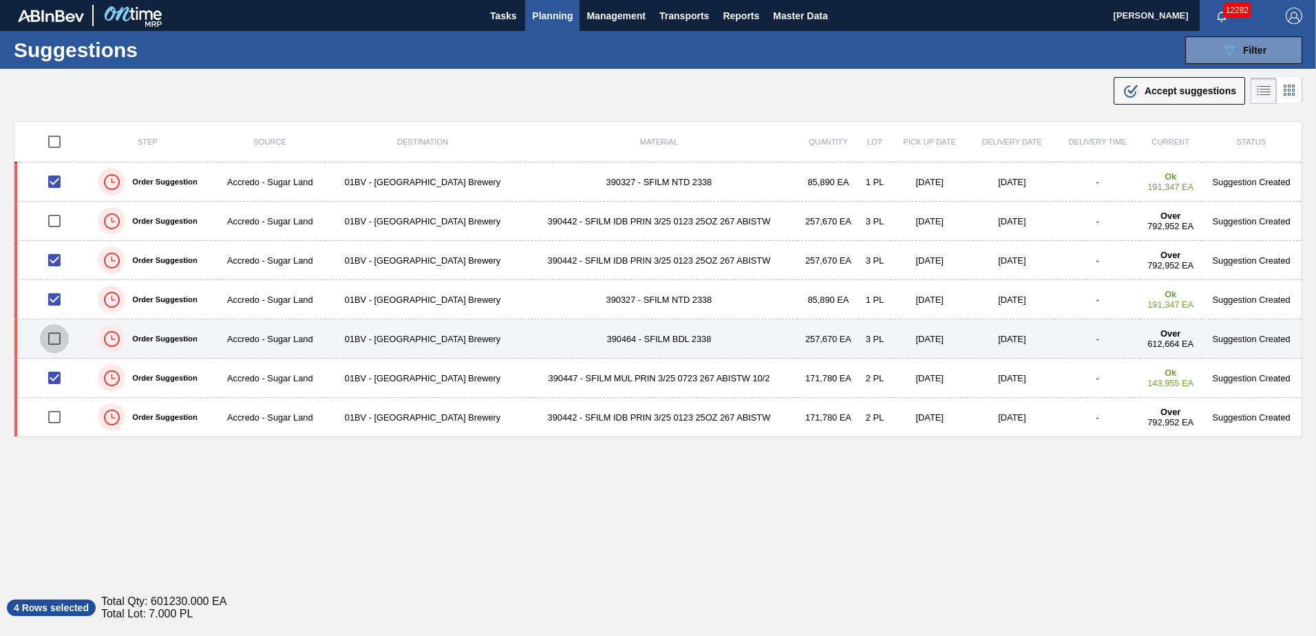
click at [55, 339] on input "checkbox" at bounding box center [54, 338] width 29 height 29
checkbox input "true"
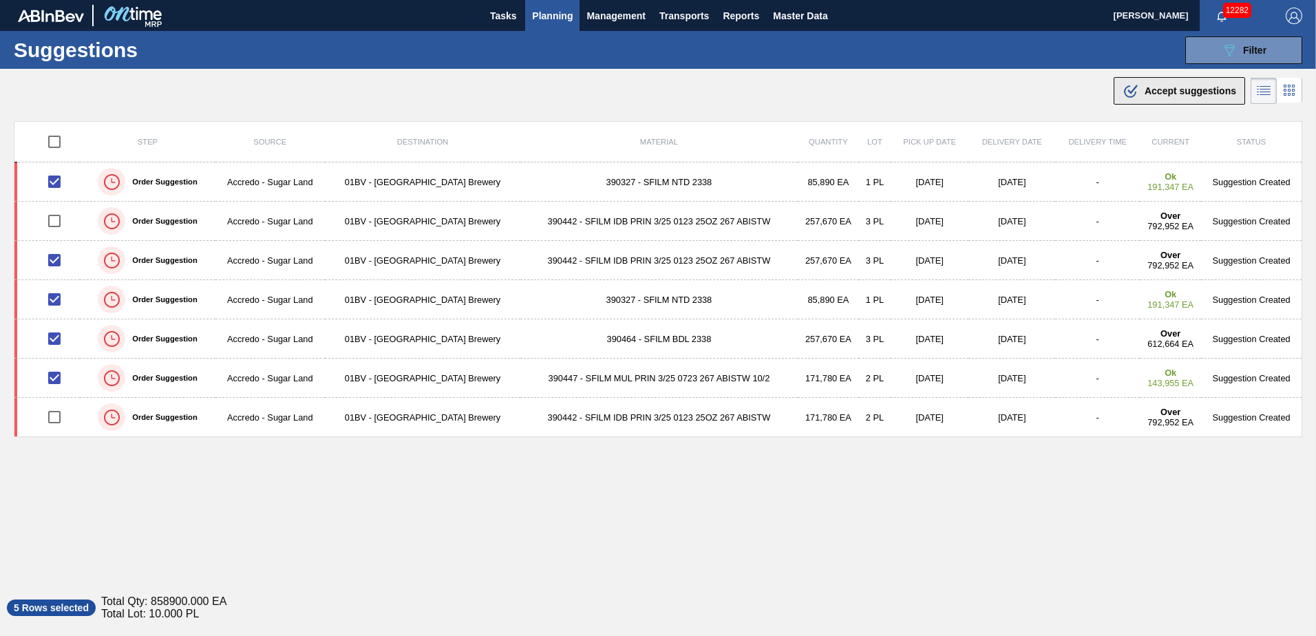
click at [1156, 91] on span "Accept suggestions" at bounding box center [1191, 90] width 92 height 11
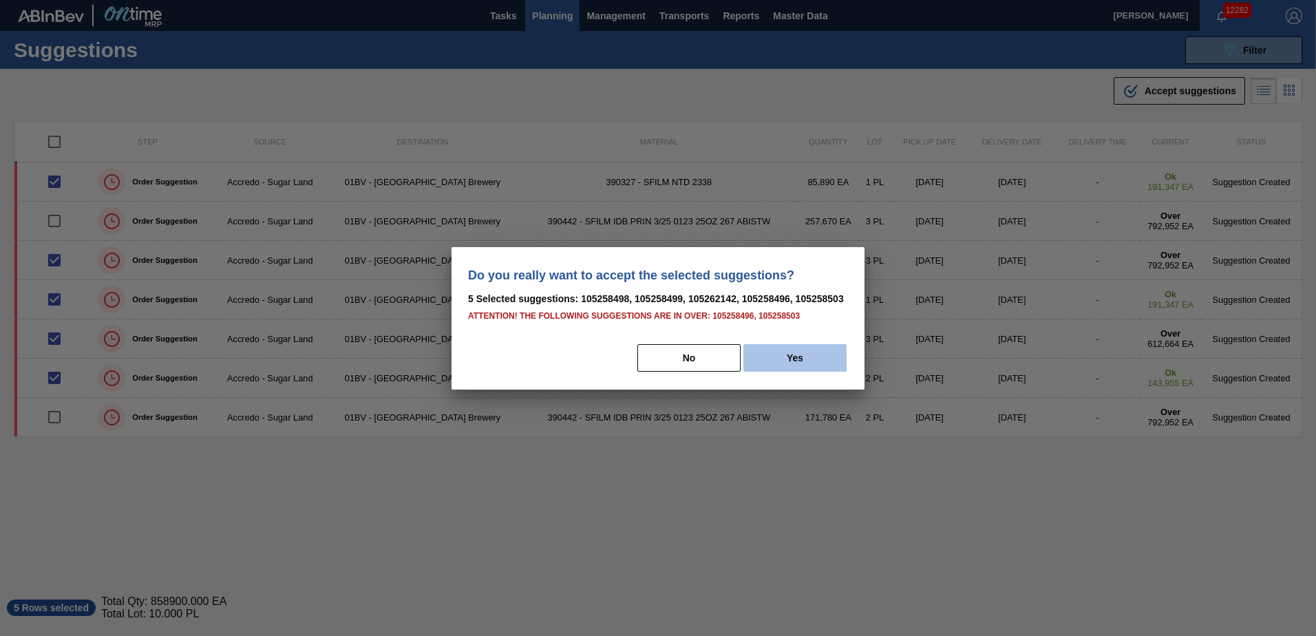
click at [803, 363] on button "Yes" at bounding box center [795, 358] width 103 height 28
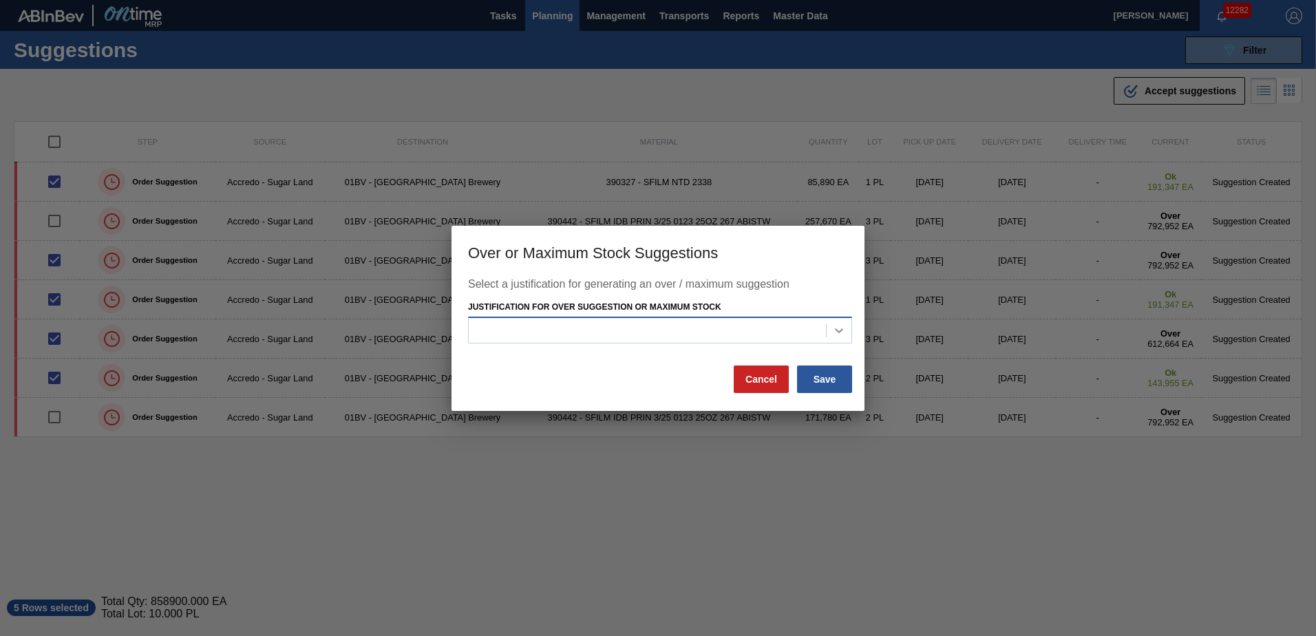
click at [839, 326] on icon at bounding box center [839, 331] width 14 height 14
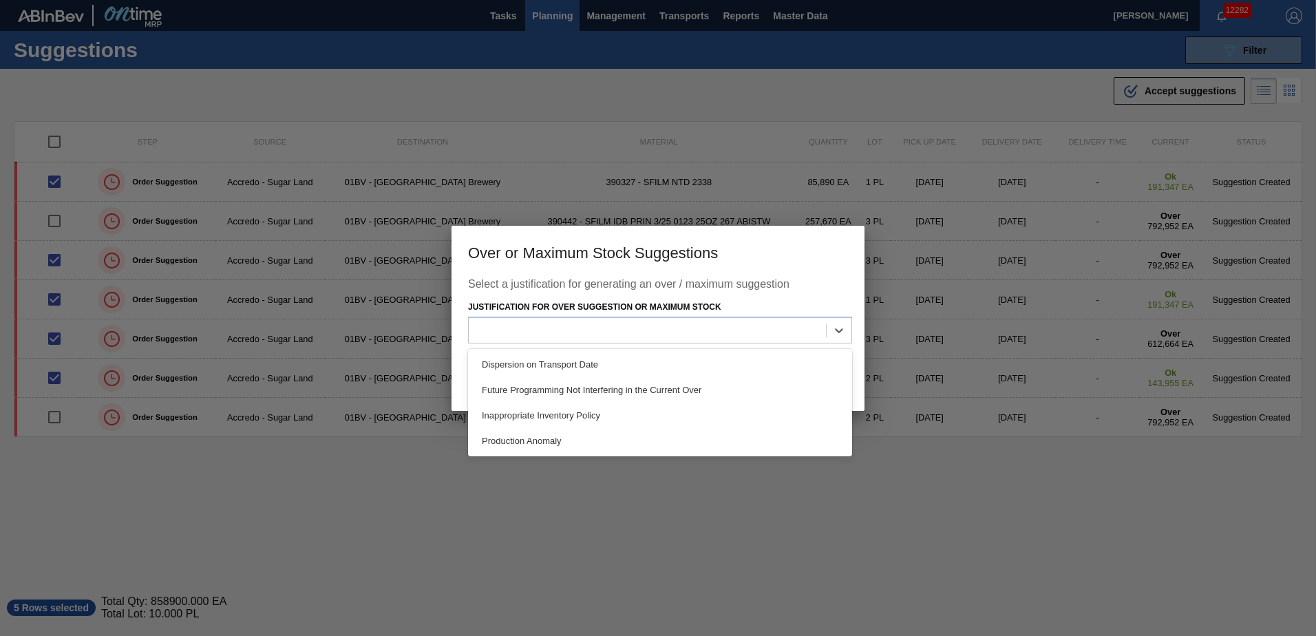
click at [550, 435] on div "Production Anomaly" at bounding box center [660, 440] width 384 height 25
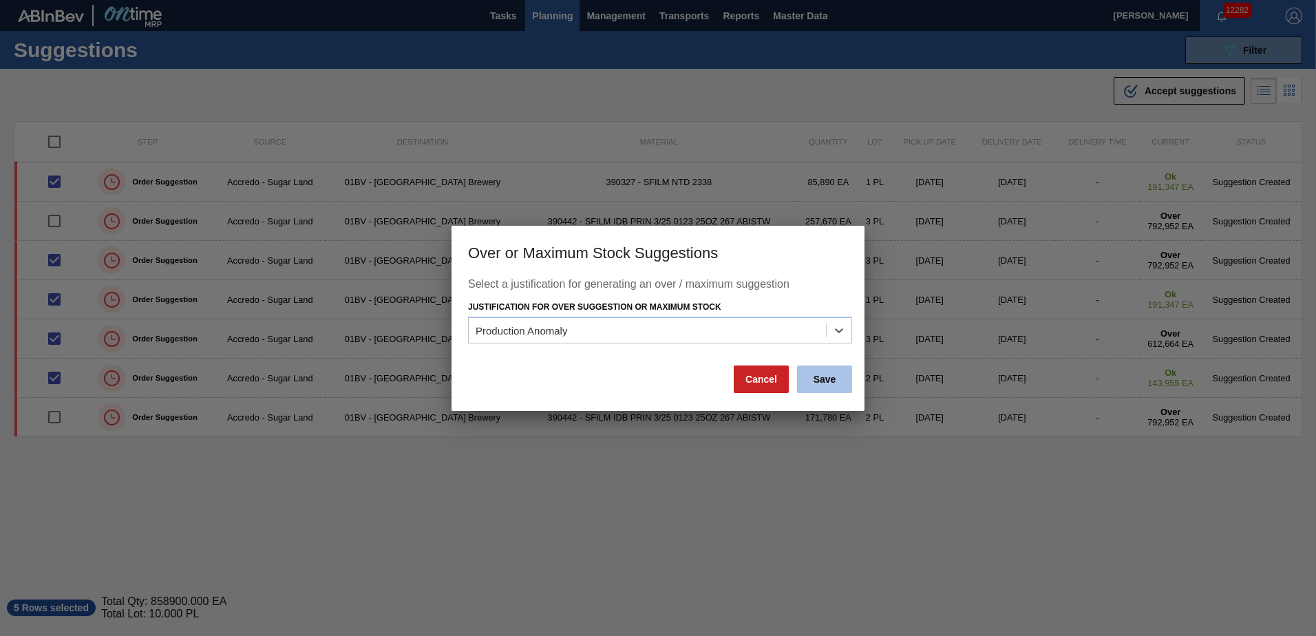
click at [823, 379] on button "Save" at bounding box center [824, 380] width 55 height 28
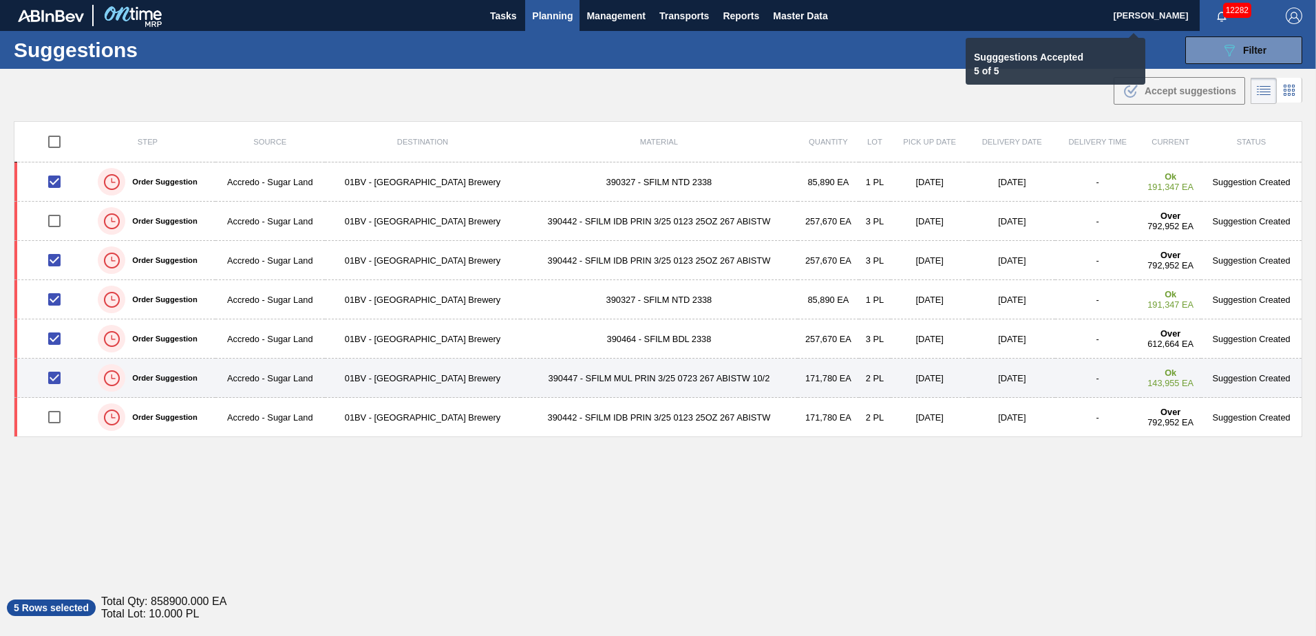
checkbox input "false"
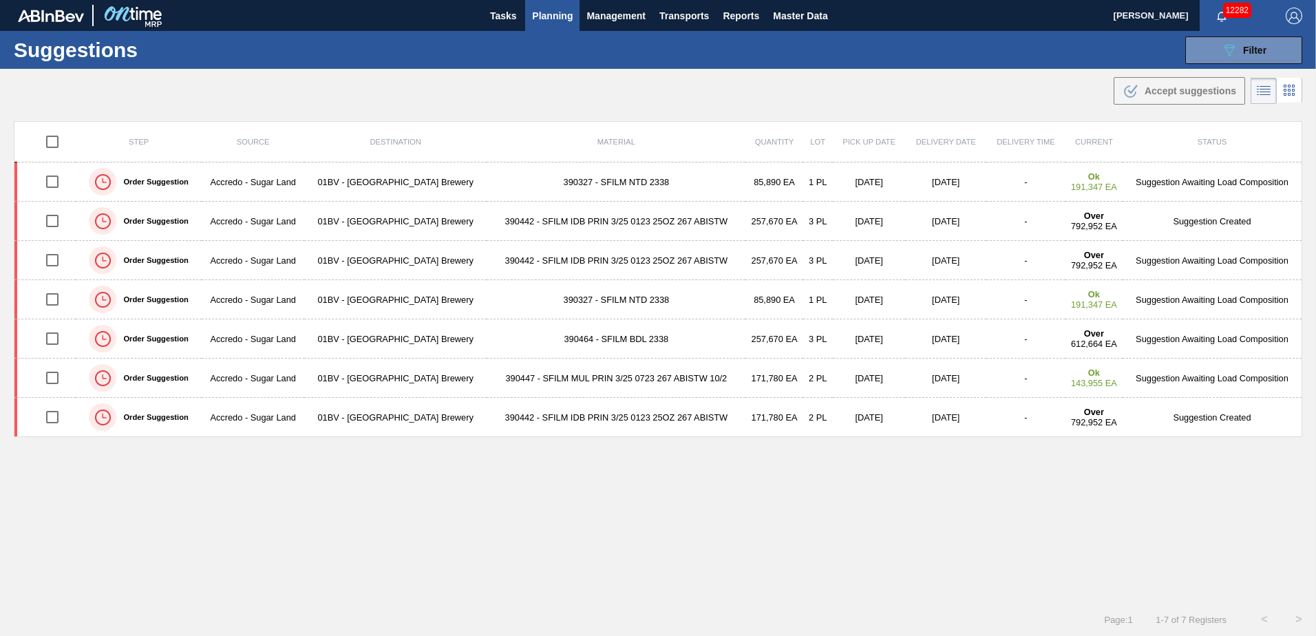
click at [551, 16] on span "Planning" at bounding box center [552, 16] width 41 height 17
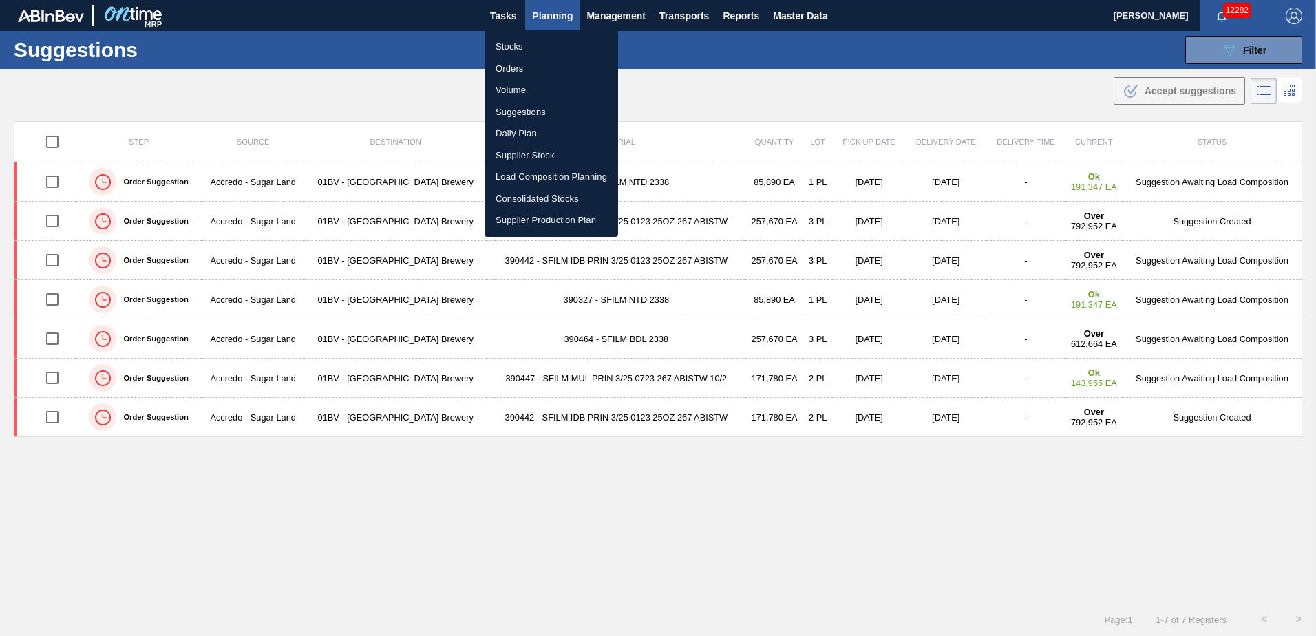
click at [528, 174] on li "Load Composition Planning" at bounding box center [552, 177] width 134 height 22
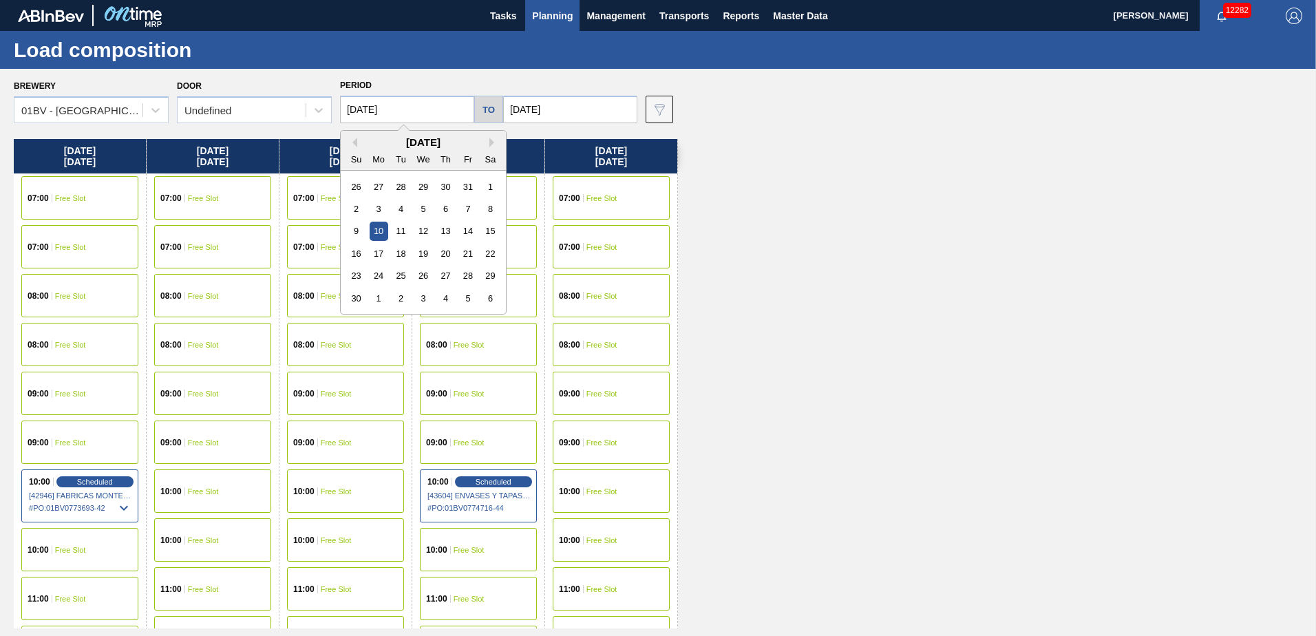
click at [414, 109] on input "[DATE]" at bounding box center [407, 110] width 134 height 28
click at [377, 210] on div "3" at bounding box center [379, 209] width 19 height 19
type input "[DATE]"
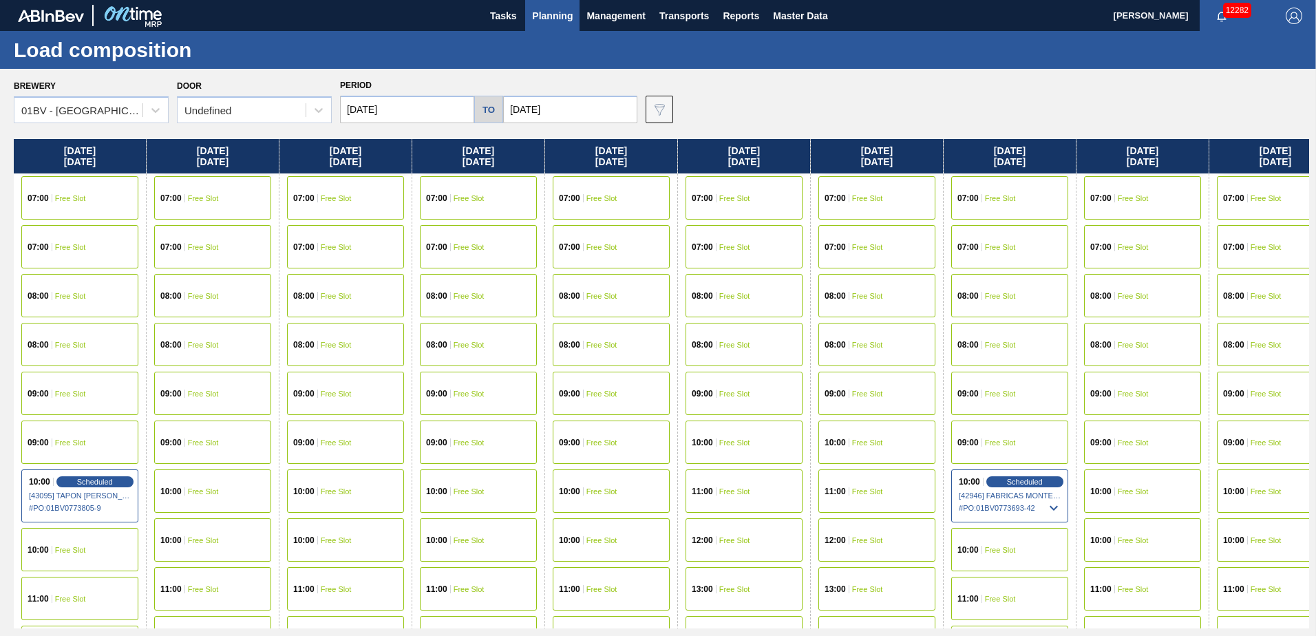
click at [577, 112] on input "[DATE]" at bounding box center [570, 110] width 134 height 28
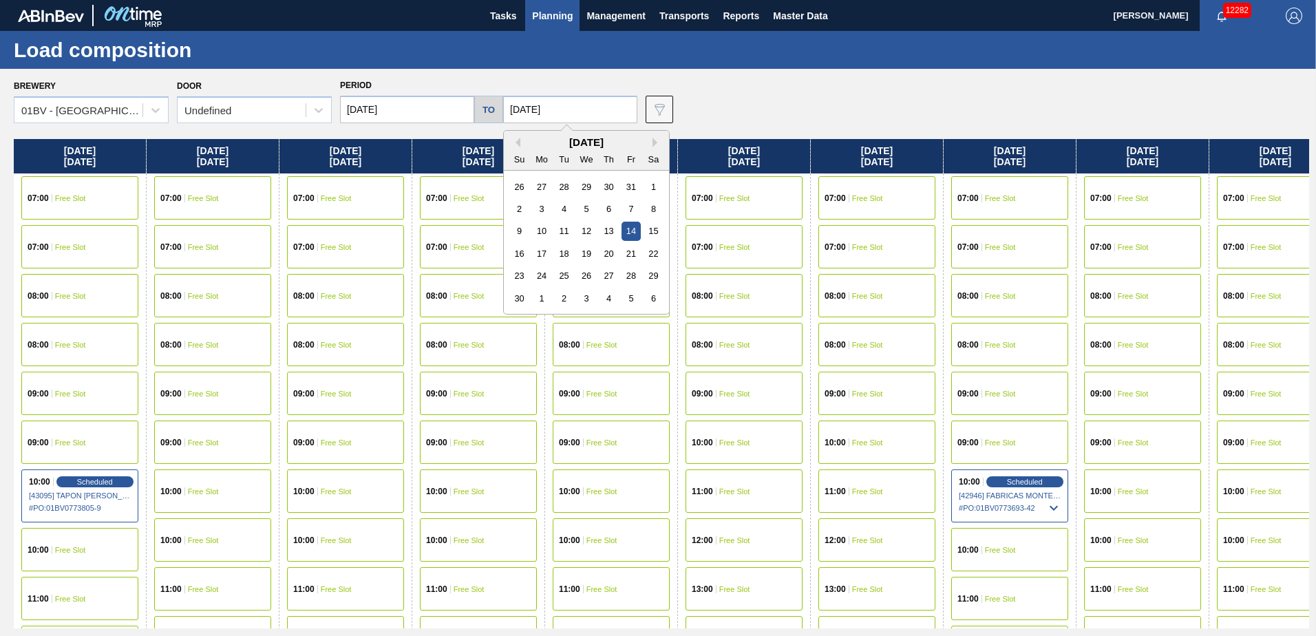
click at [622, 205] on div "7" at bounding box center [631, 209] width 19 height 19
type input "[DATE]"
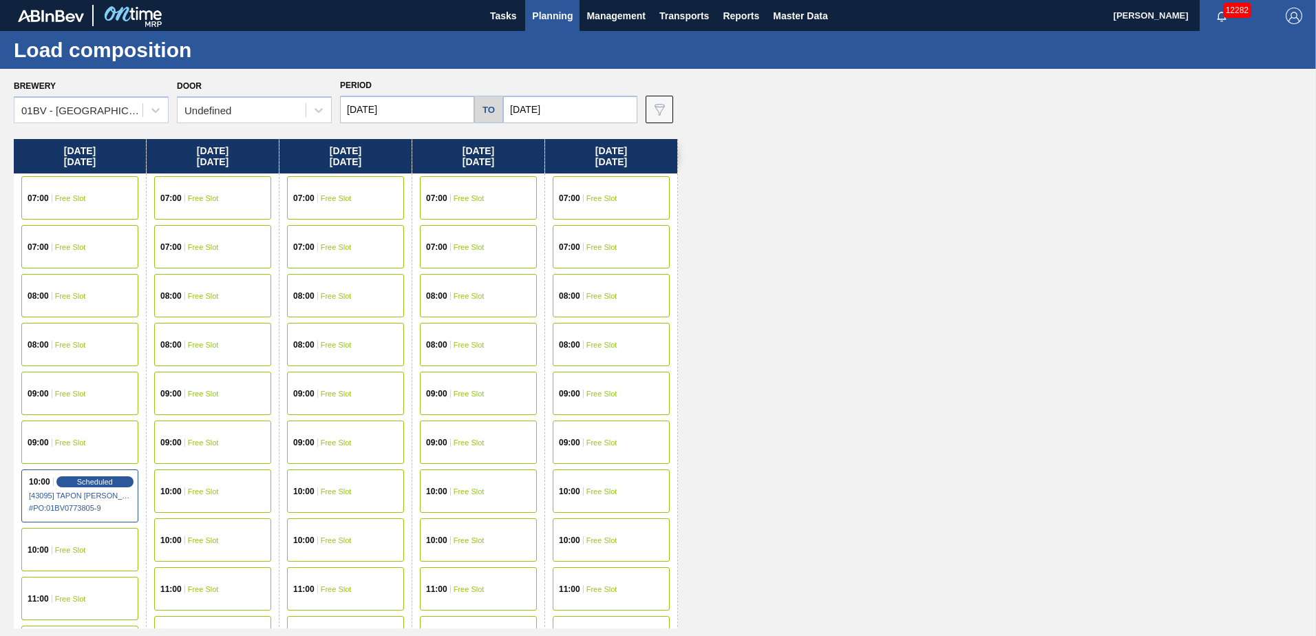
click at [468, 199] on span "Free Slot" at bounding box center [469, 198] width 31 height 8
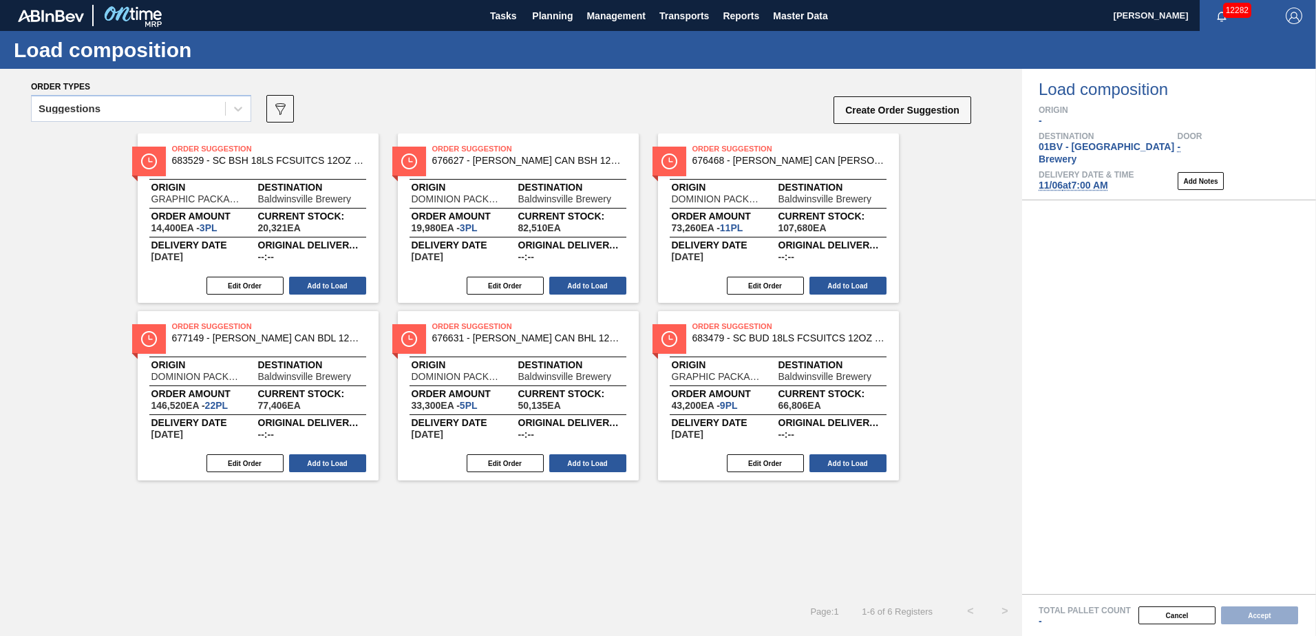
click at [238, 108] on icon at bounding box center [238, 109] width 14 height 14
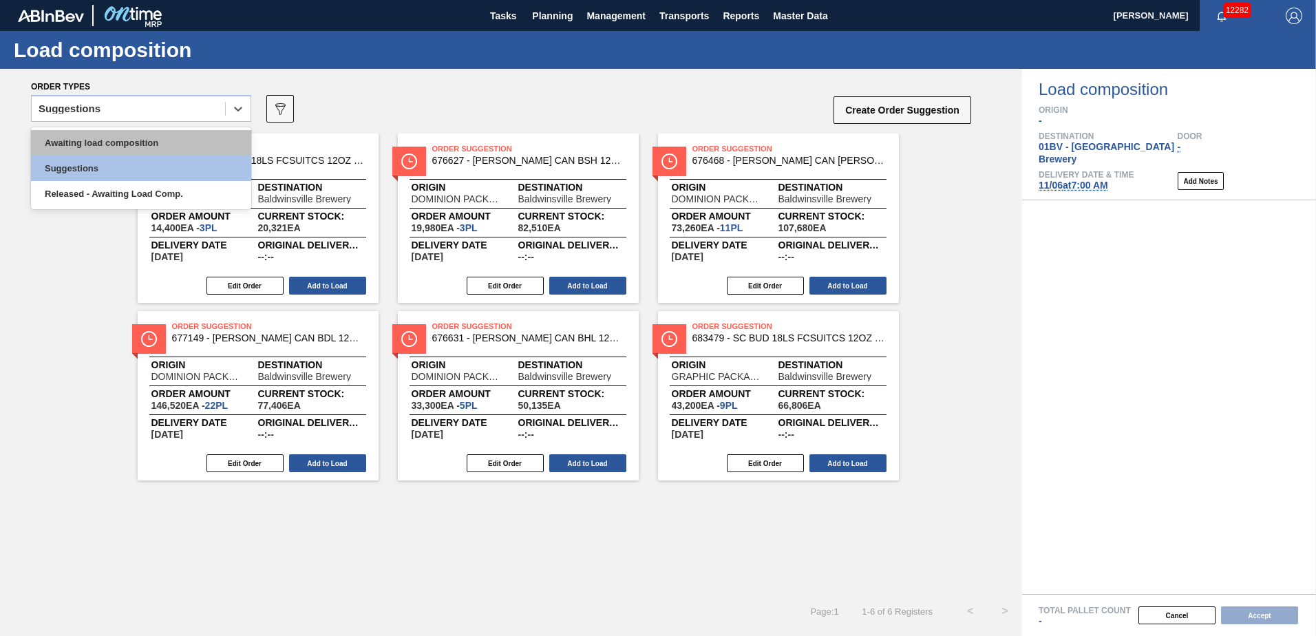
click at [152, 144] on div "Awaiting load composition" at bounding box center [141, 142] width 220 height 25
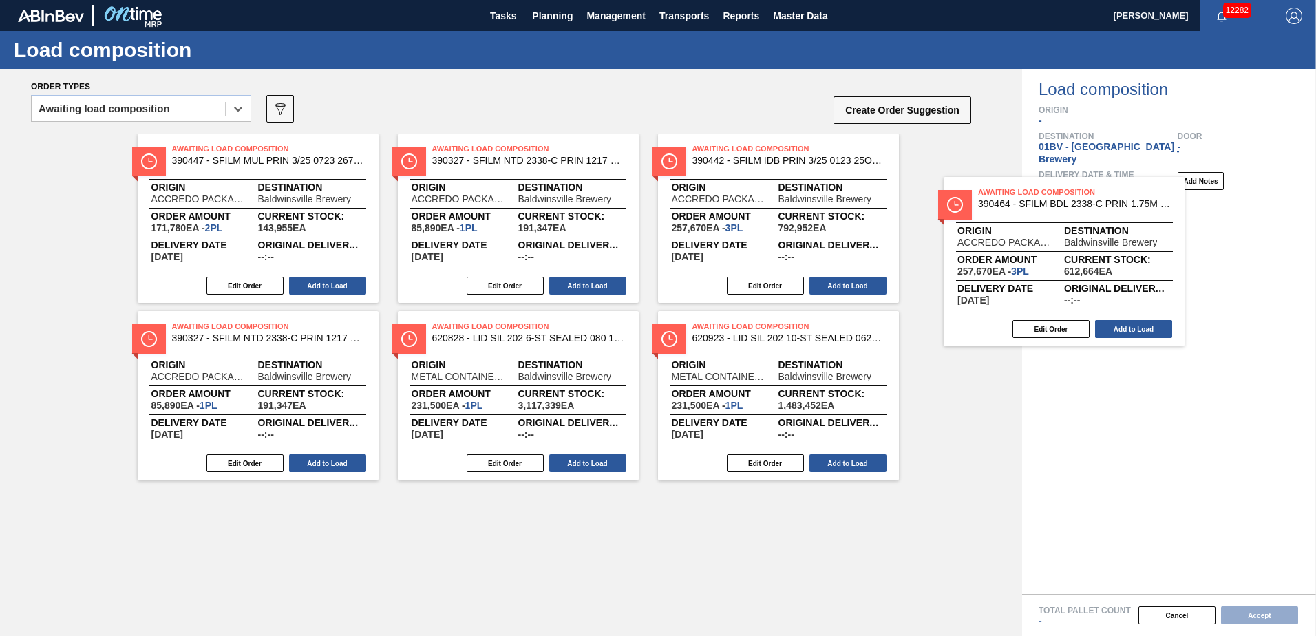
drag, startPoint x: 717, startPoint y: 171, endPoint x: 1048, endPoint y: 220, distance: 334.6
click at [1048, 220] on div "Order types option Awaiting load composition, selected. Select is focused ,type…" at bounding box center [658, 352] width 1316 height 567
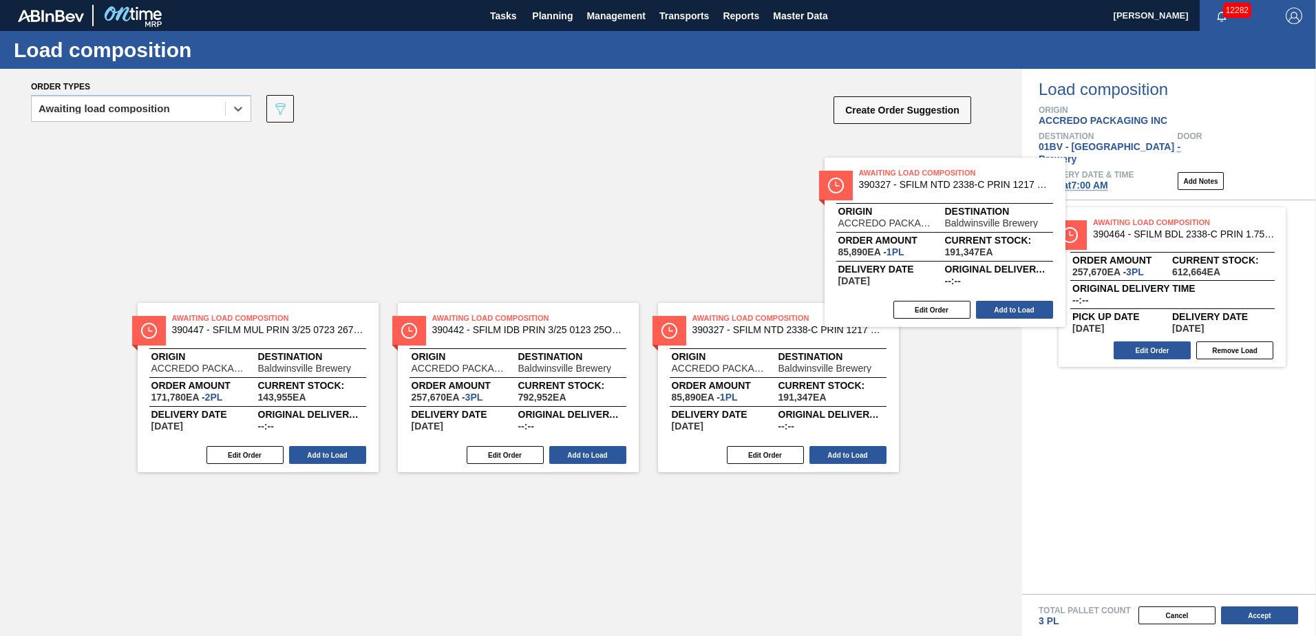
drag, startPoint x: 722, startPoint y: 167, endPoint x: 1116, endPoint y: 222, distance: 398.3
click at [1116, 222] on div "Order types option Awaiting load composition, selected. Select is focused ,type…" at bounding box center [658, 352] width 1316 height 567
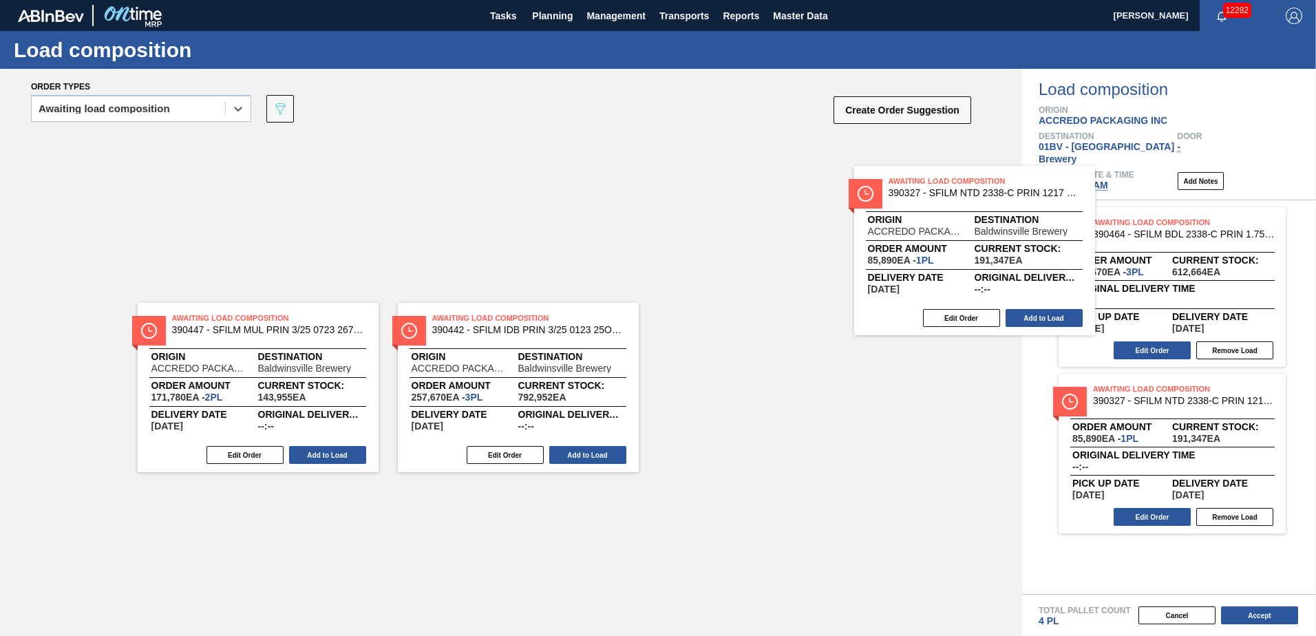
drag, startPoint x: 712, startPoint y: 167, endPoint x: 1135, endPoint y: 236, distance: 429.1
click at [1135, 236] on div "Order types option Awaiting load composition, selected. Select is focused ,type…" at bounding box center [658, 352] width 1316 height 567
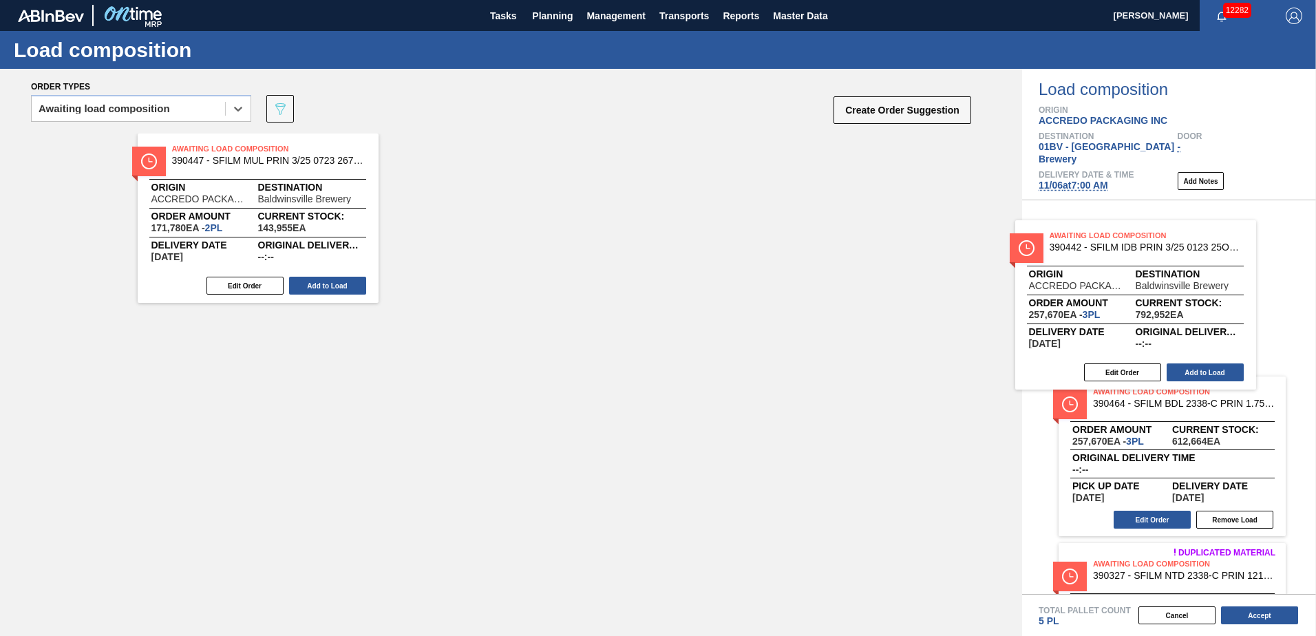
drag, startPoint x: 585, startPoint y: 173, endPoint x: 1245, endPoint y: 262, distance: 666.3
click at [1225, 259] on div "Order types option Awaiting load composition, selected. Select is focused ,type…" at bounding box center [658, 352] width 1316 height 567
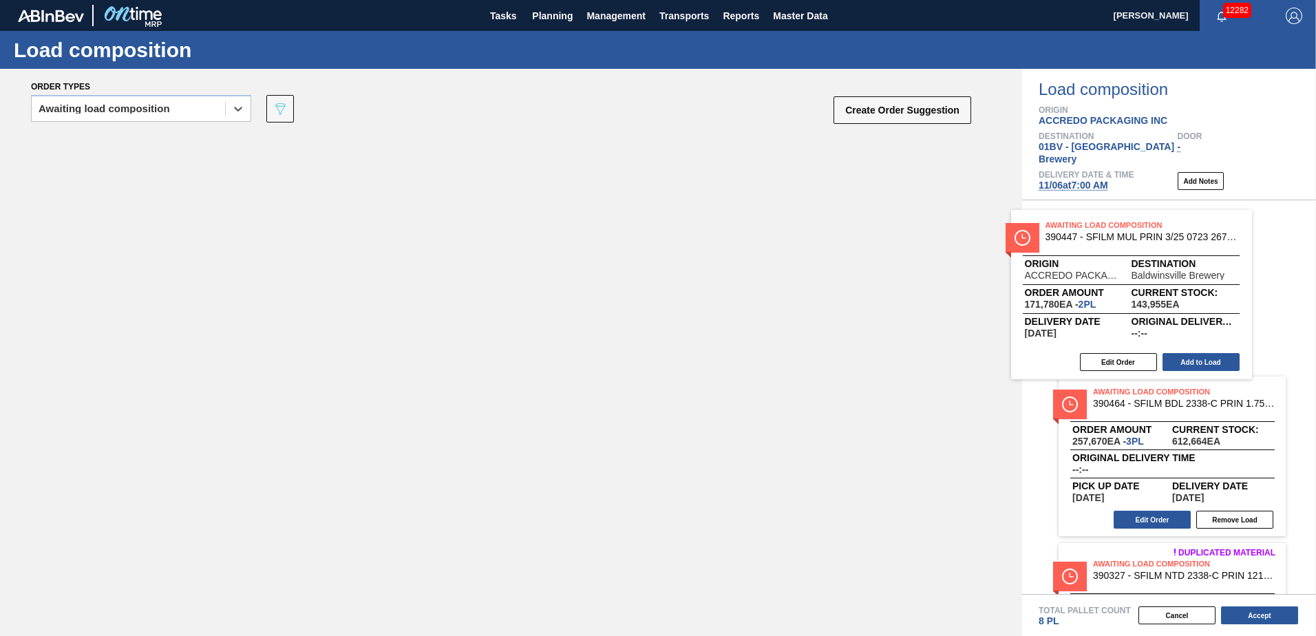
drag, startPoint x: 375, startPoint y: 192, endPoint x: 1160, endPoint y: 257, distance: 787.6
click at [1160, 256] on div "Order types option Awaiting load composition, selected. Select is focused ,type…" at bounding box center [658, 352] width 1316 height 567
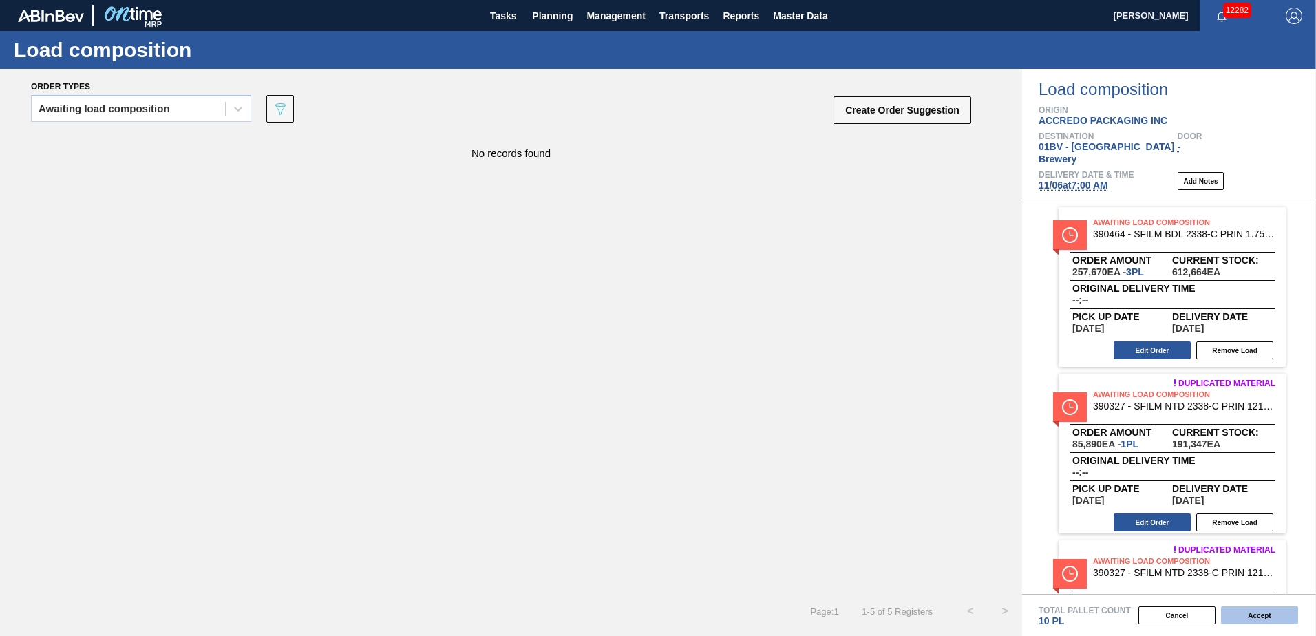
click at [1258, 612] on button "Accept" at bounding box center [1259, 616] width 77 height 18
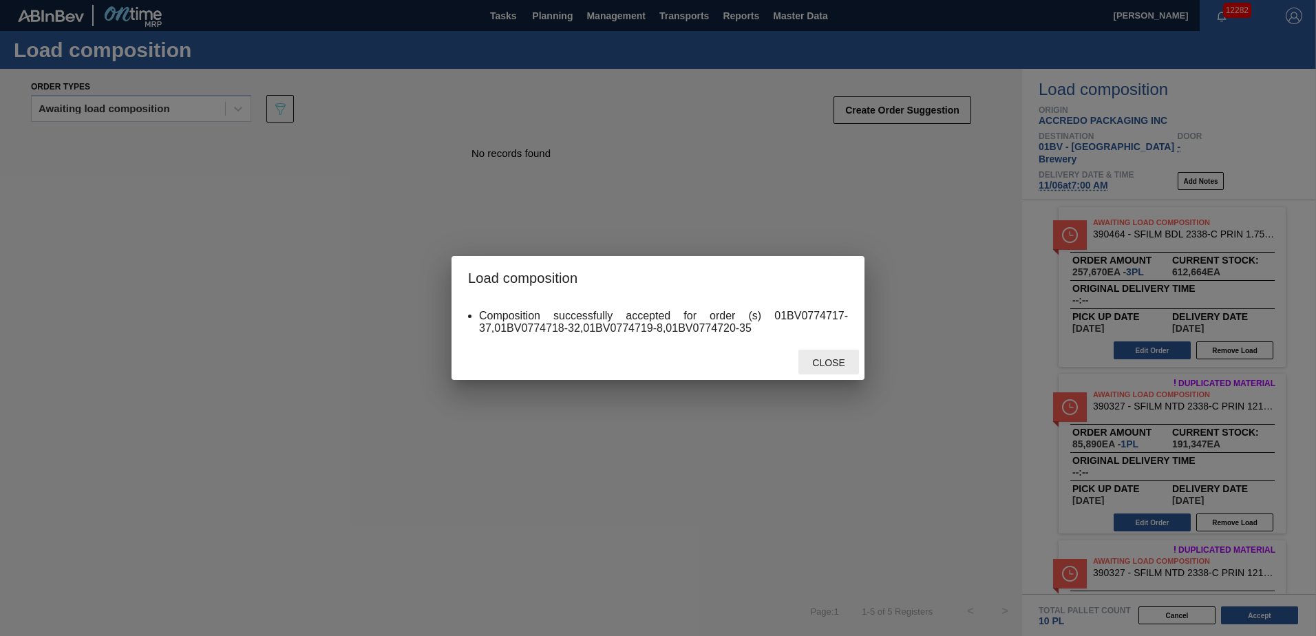
click at [832, 361] on span "Close" at bounding box center [828, 362] width 54 height 11
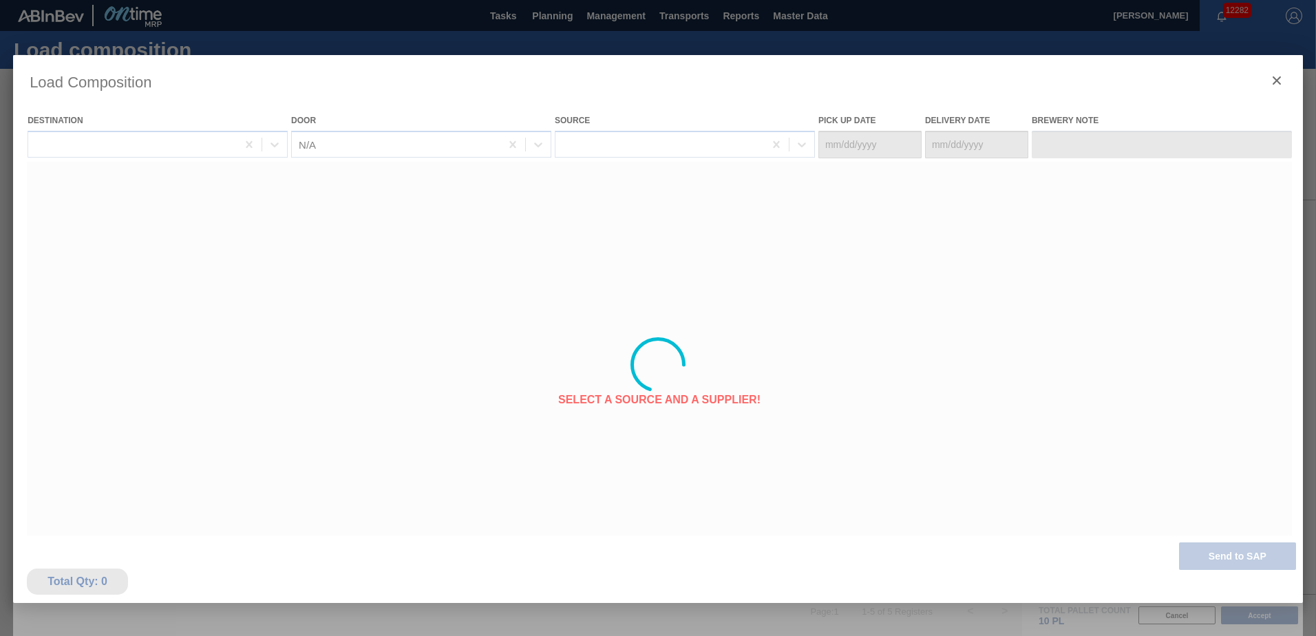
type Date "[DATE]"
type Date "11/06/2025"
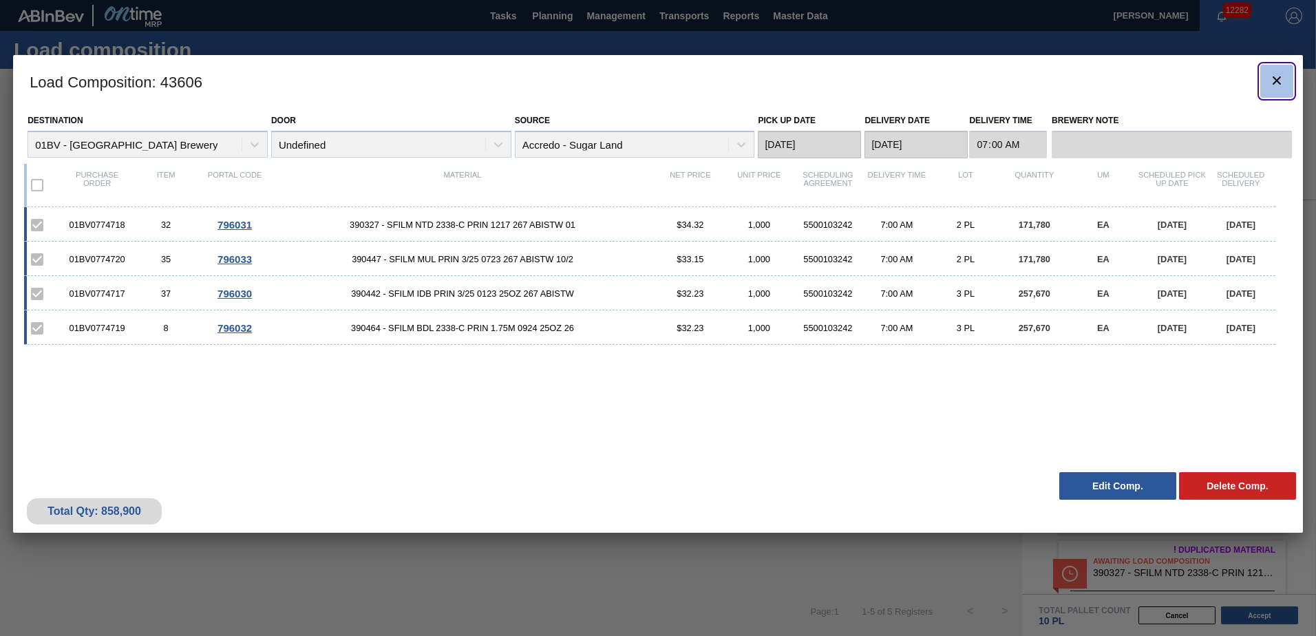
click at [1277, 78] on icon "botão de ícone" at bounding box center [1277, 80] width 17 height 17
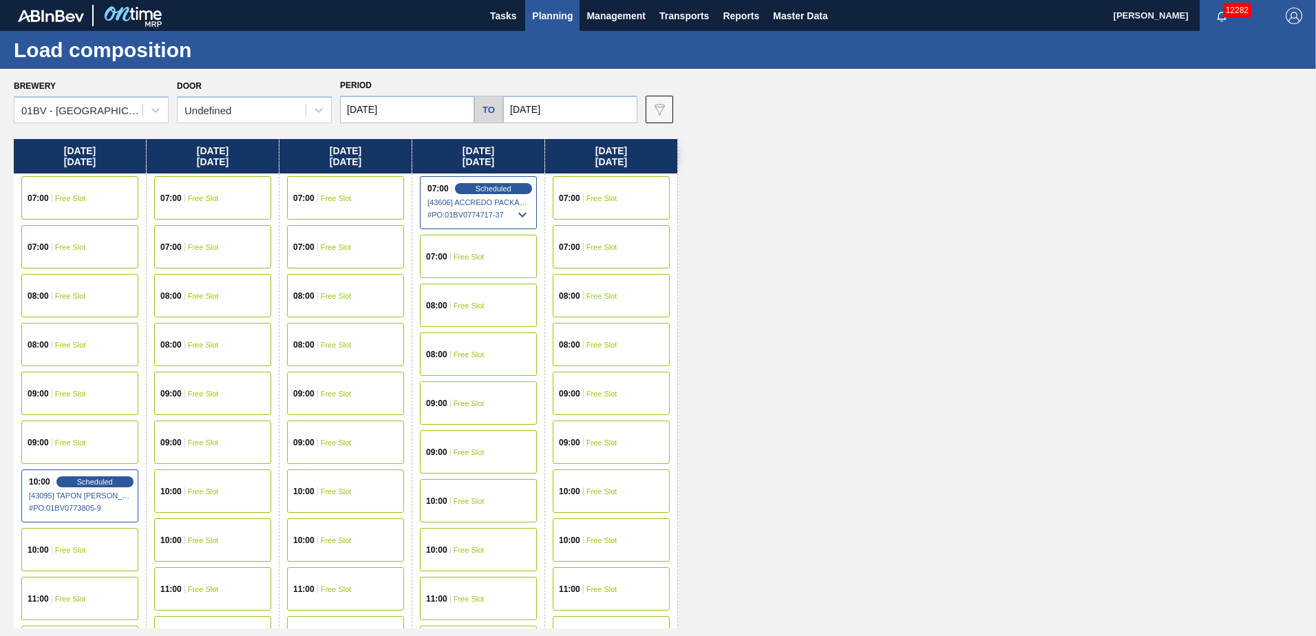
click at [549, 16] on span "Planning" at bounding box center [552, 16] width 41 height 17
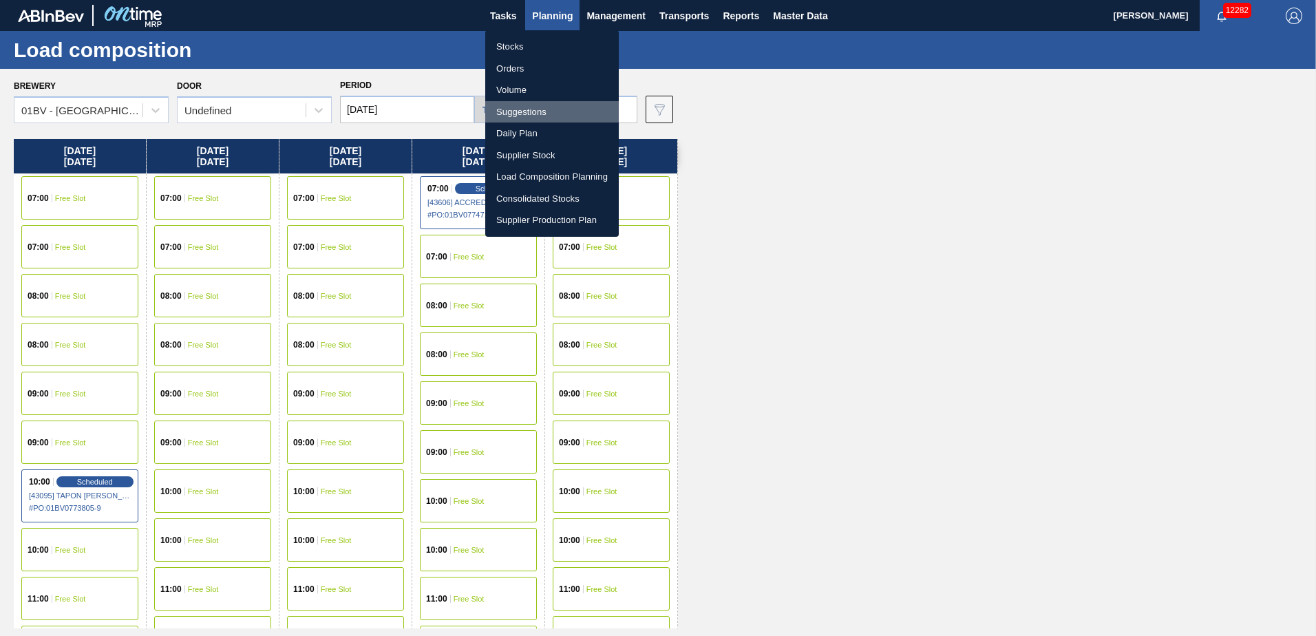
click at [513, 112] on li "Suggestions" at bounding box center [552, 112] width 134 height 22
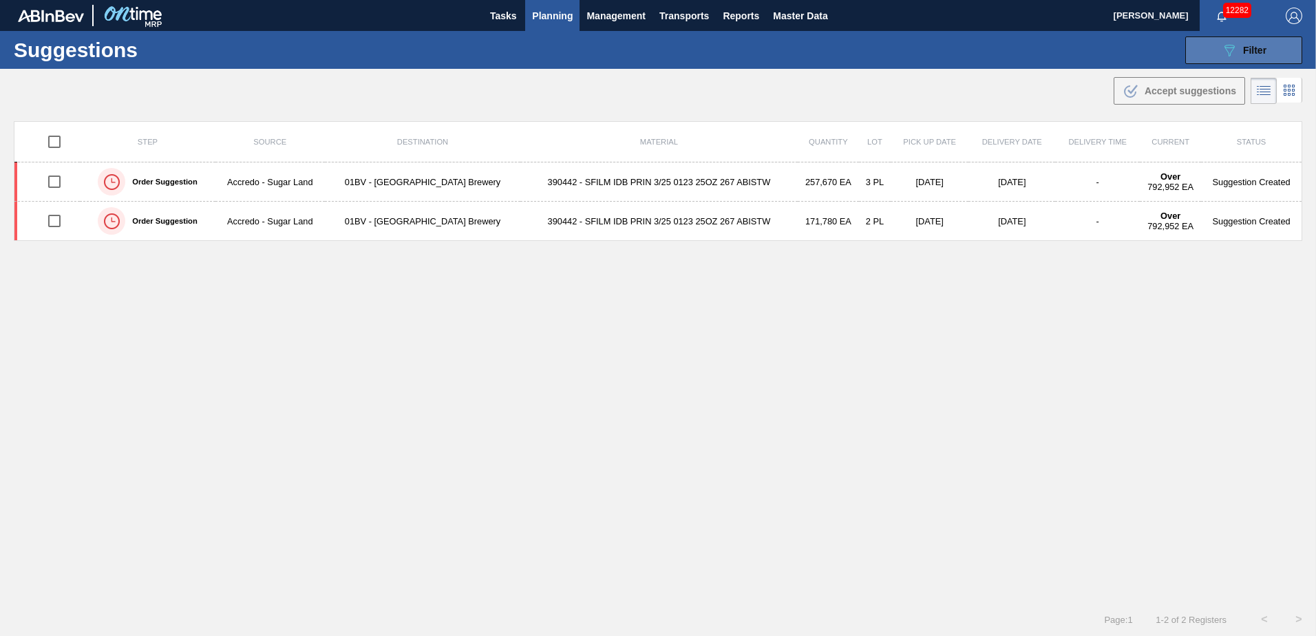
click at [1231, 53] on icon "089F7B8B-B2A5-4AFE-B5C0-19BA573D28AC" at bounding box center [1229, 50] width 17 height 17
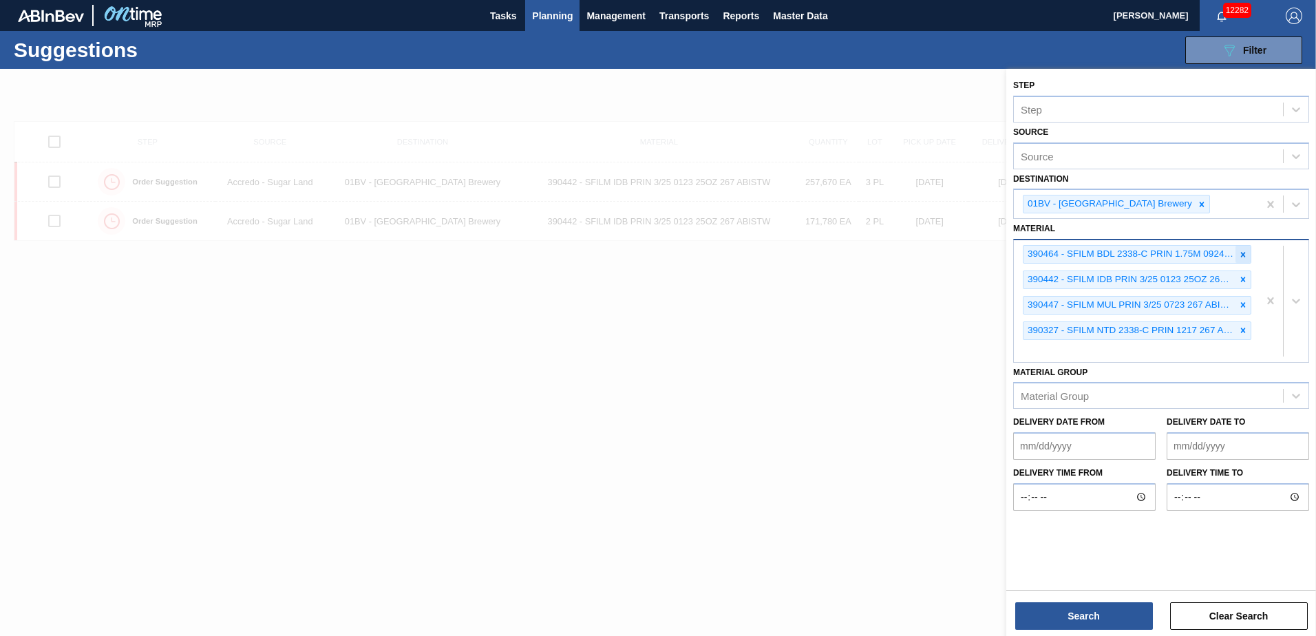
click at [1241, 253] on icon at bounding box center [1244, 255] width 10 height 10
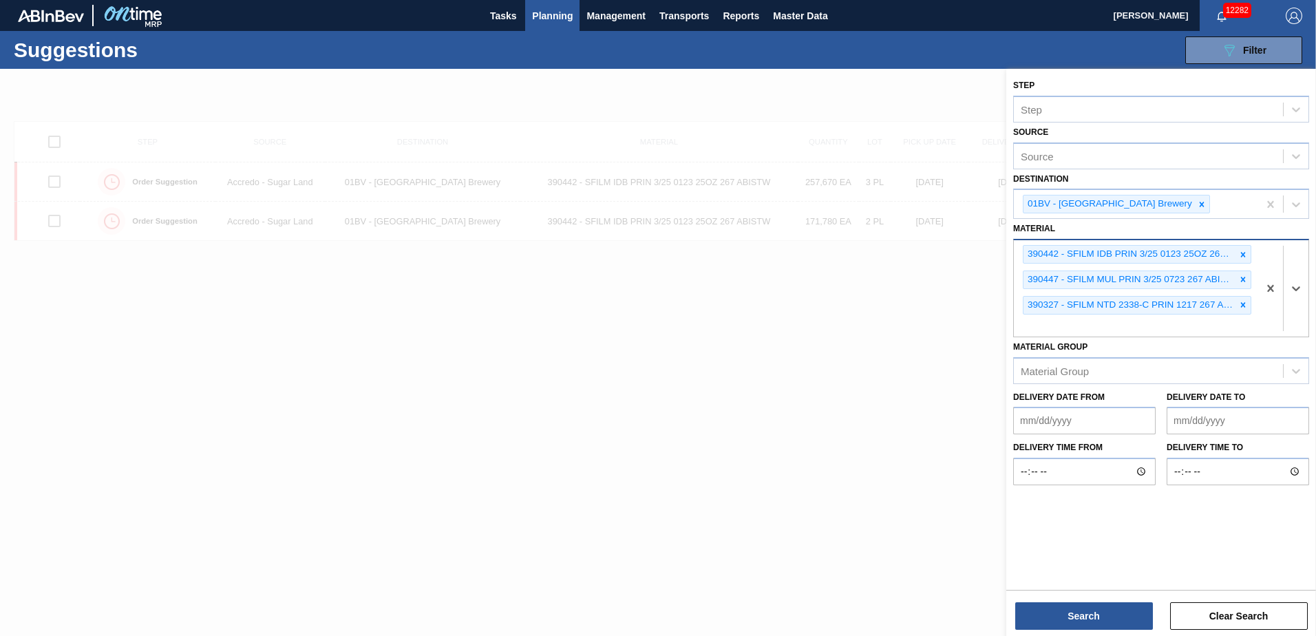
click at [1241, 253] on icon at bounding box center [1244, 255] width 10 height 10
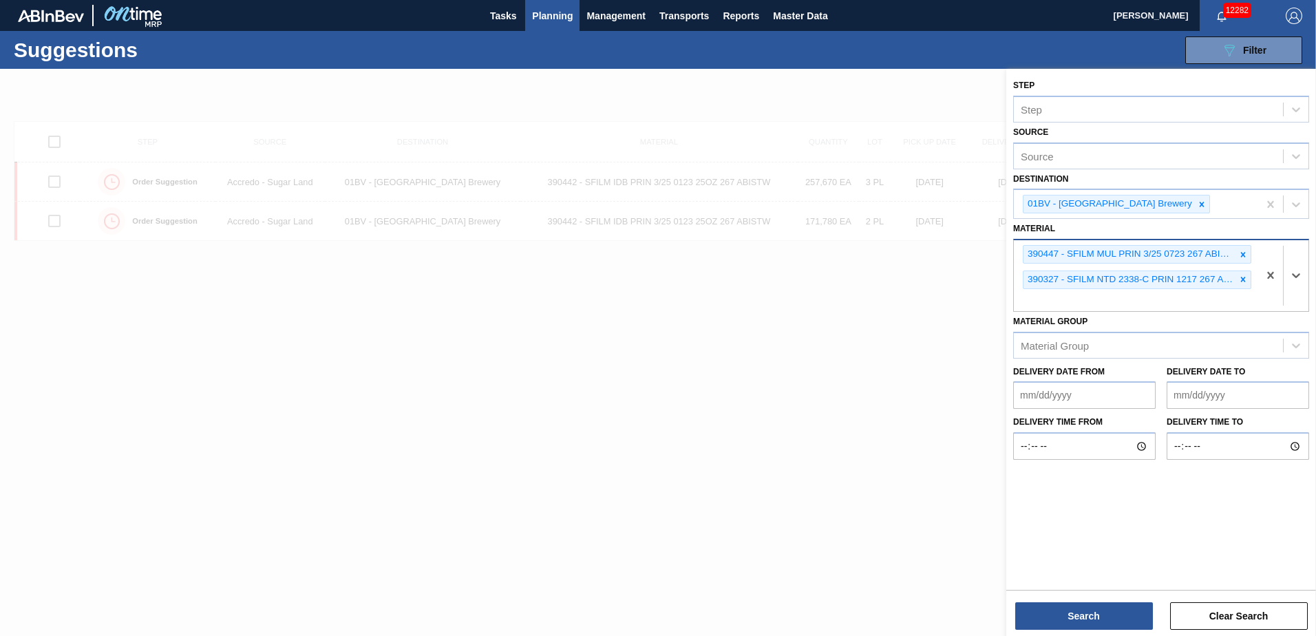
click at [1241, 253] on icon at bounding box center [1244, 255] width 10 height 10
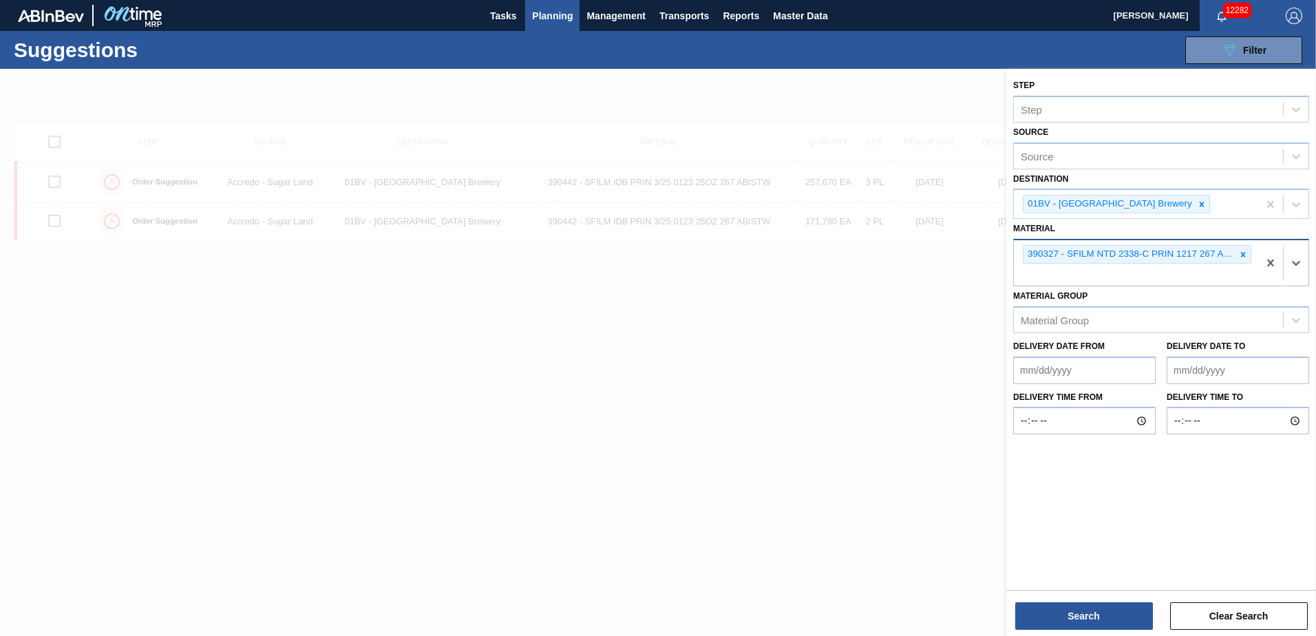
click at [1241, 253] on icon at bounding box center [1244, 255] width 10 height 10
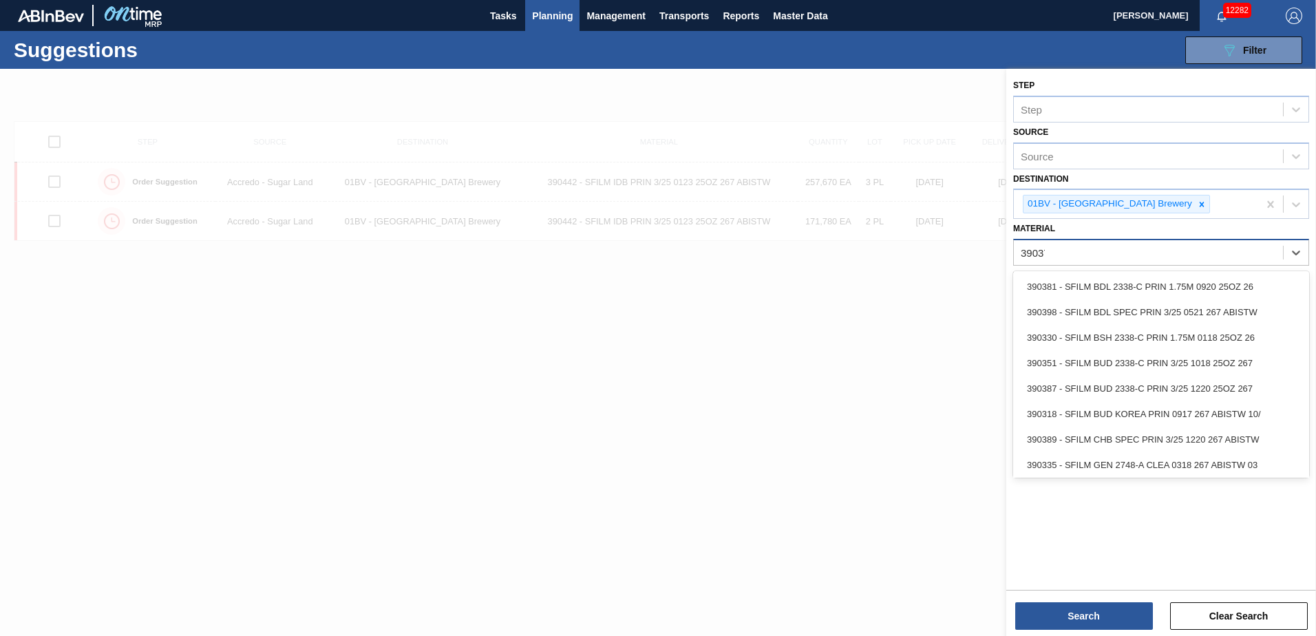
type input "390373"
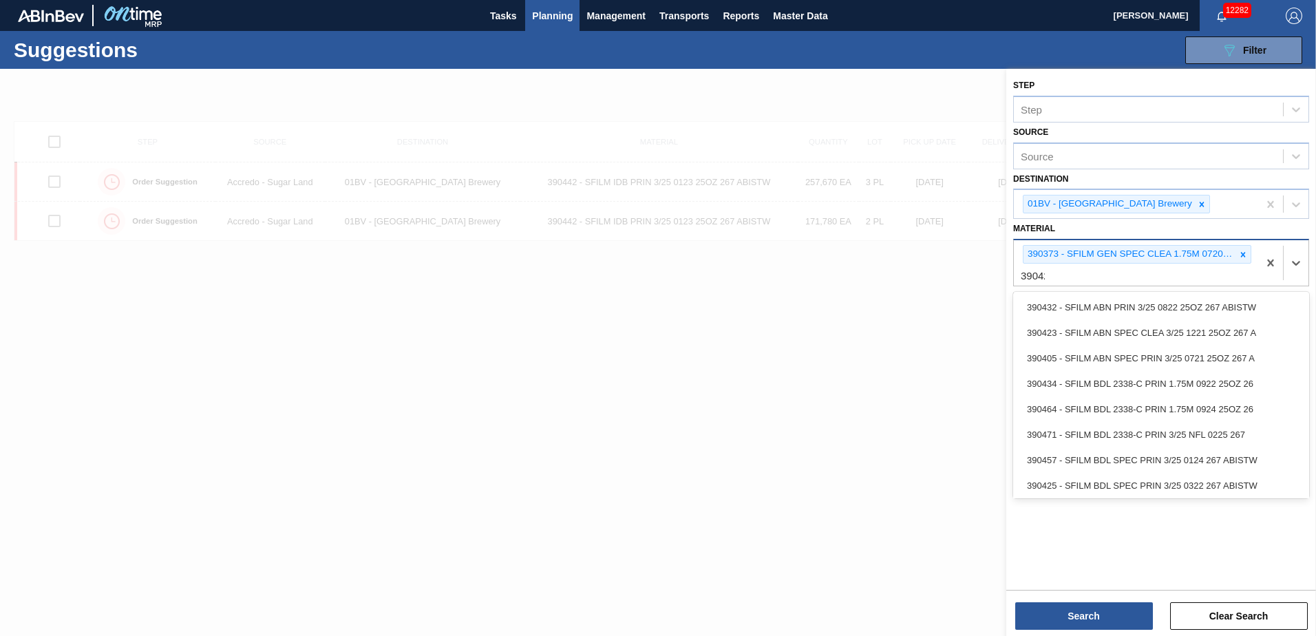
type input "390422"
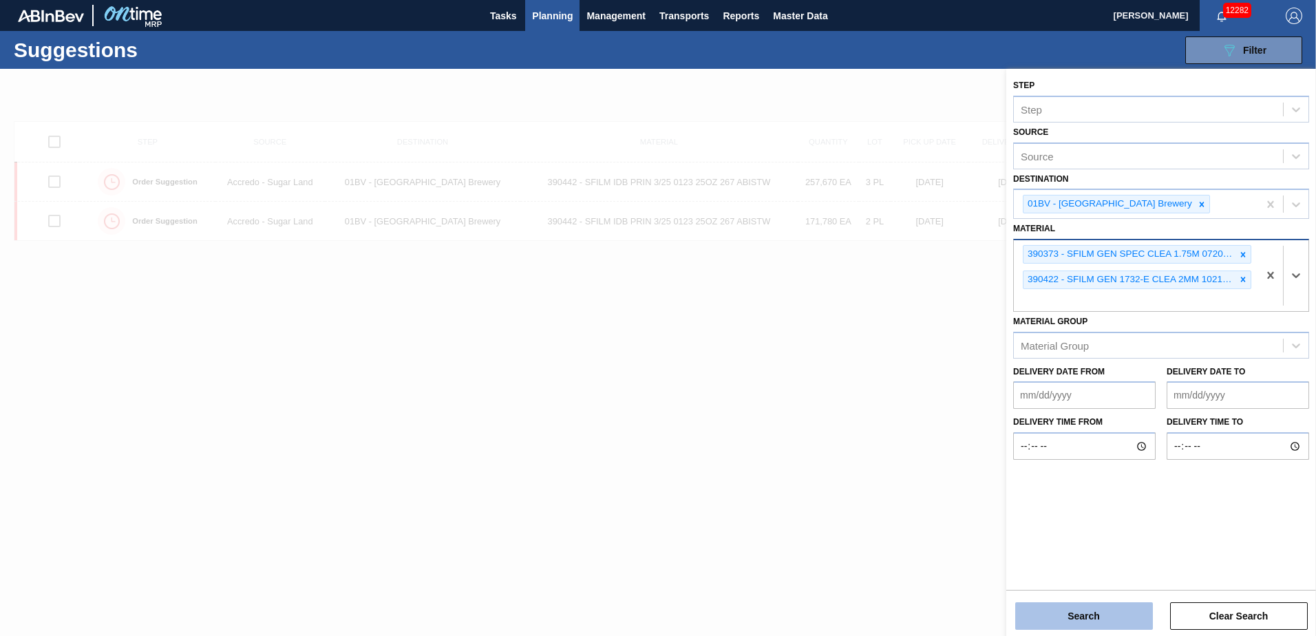
click at [1091, 616] on button "Search" at bounding box center [1085, 616] width 138 height 28
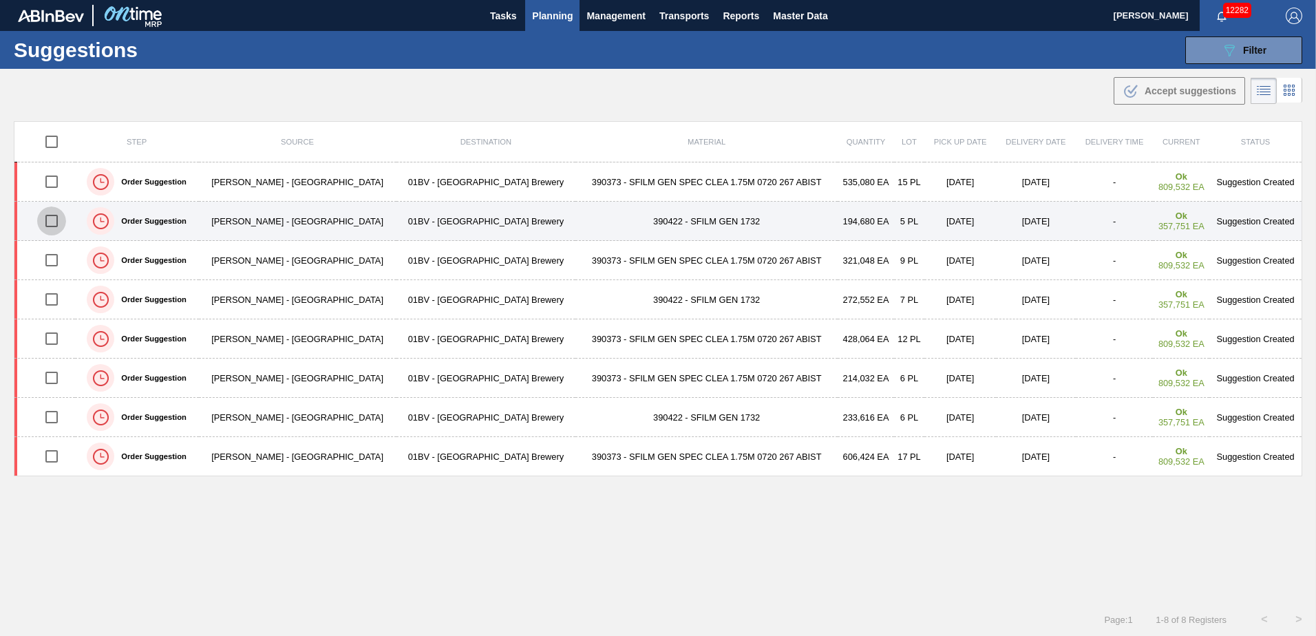
click at [52, 222] on input "checkbox" at bounding box center [51, 221] width 29 height 29
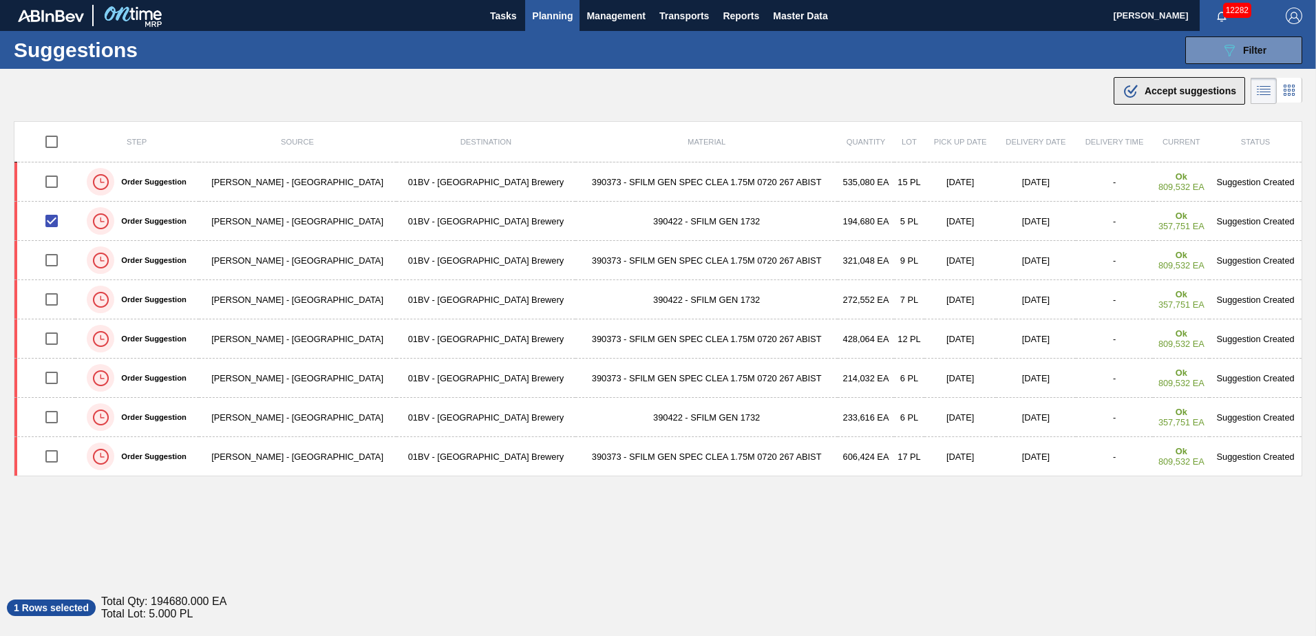
click at [1146, 91] on span "Accept suggestions" at bounding box center [1191, 90] width 92 height 11
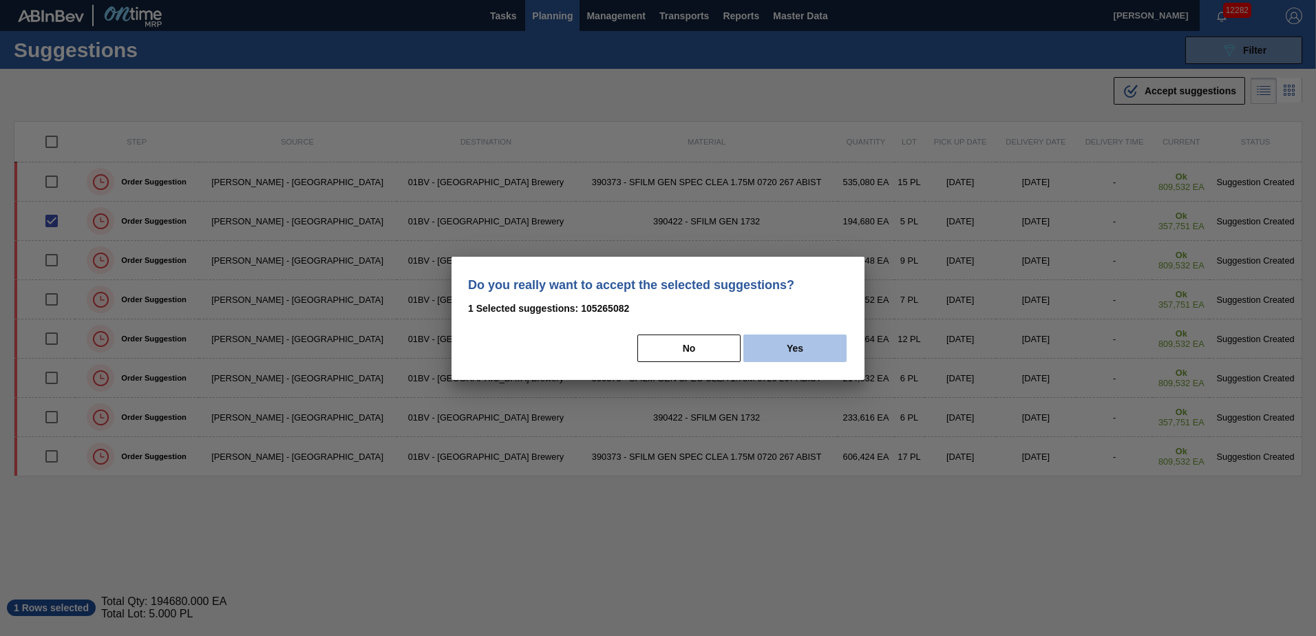
click at [792, 346] on button "Yes" at bounding box center [795, 349] width 103 height 28
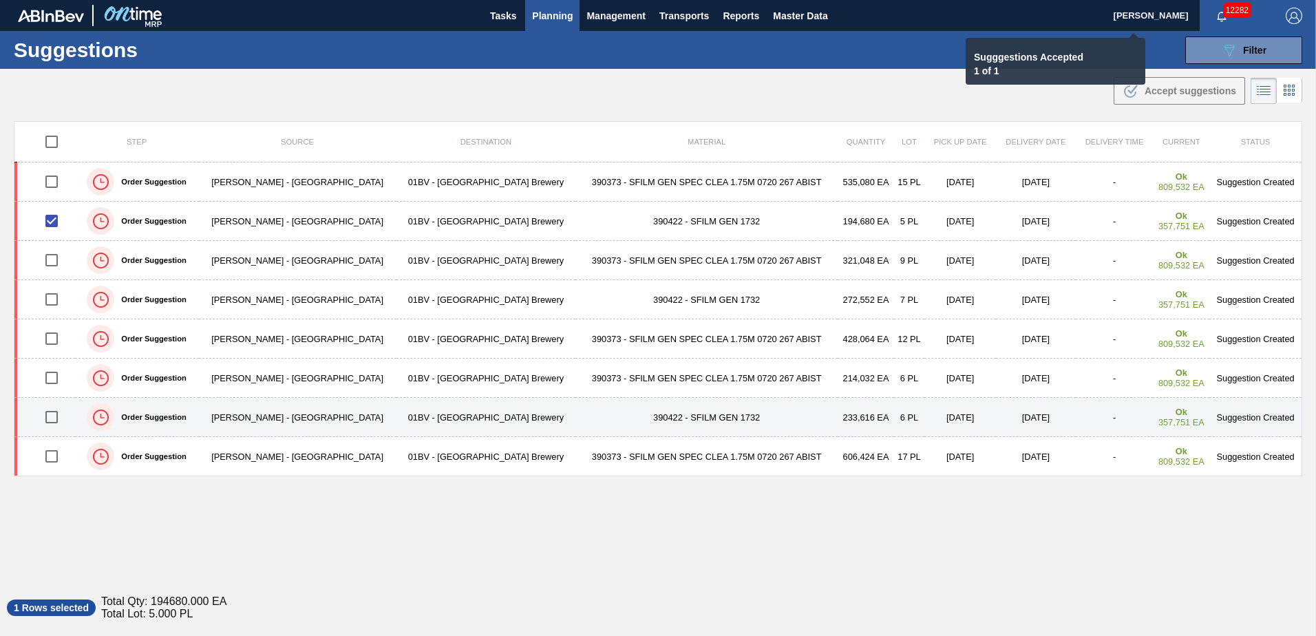
checkbox input "false"
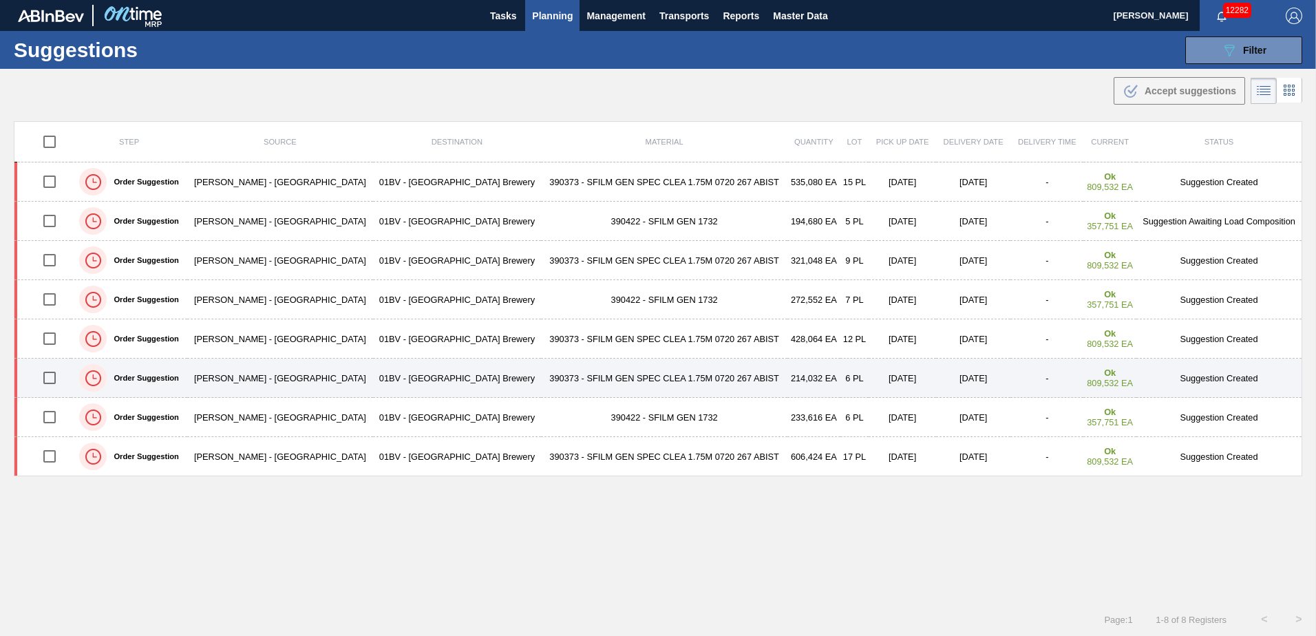
click at [51, 379] on input "checkbox" at bounding box center [49, 378] width 29 height 29
checkbox input "true"
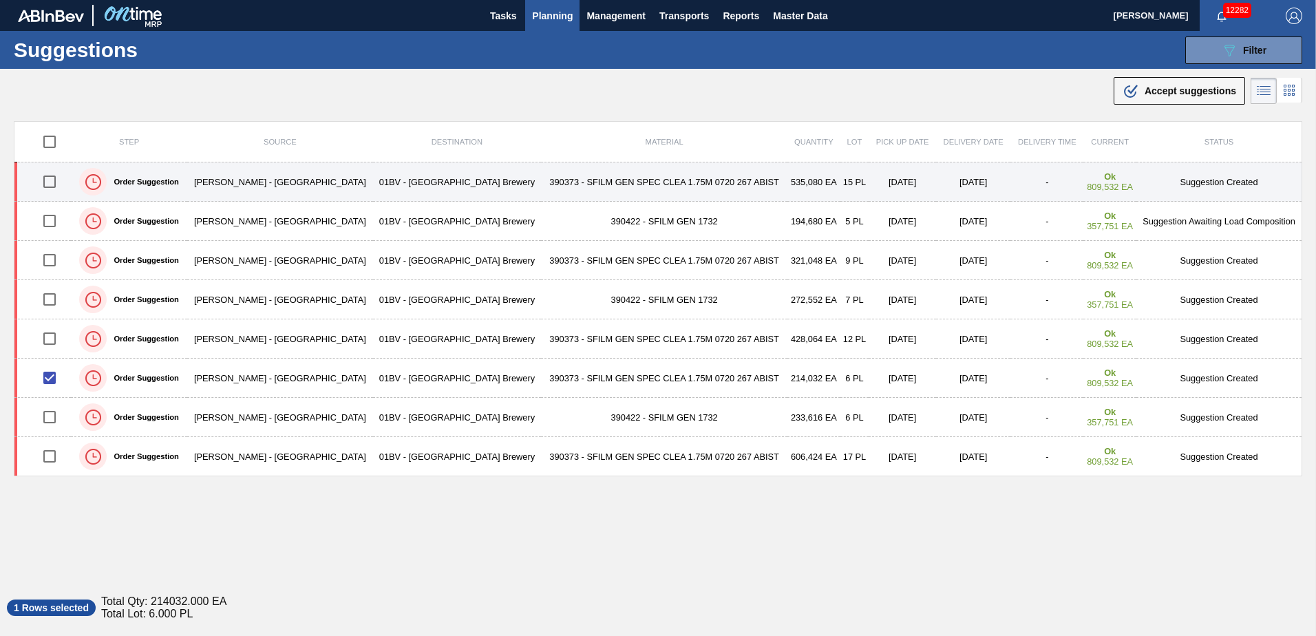
click at [51, 184] on input "checkbox" at bounding box center [49, 181] width 29 height 29
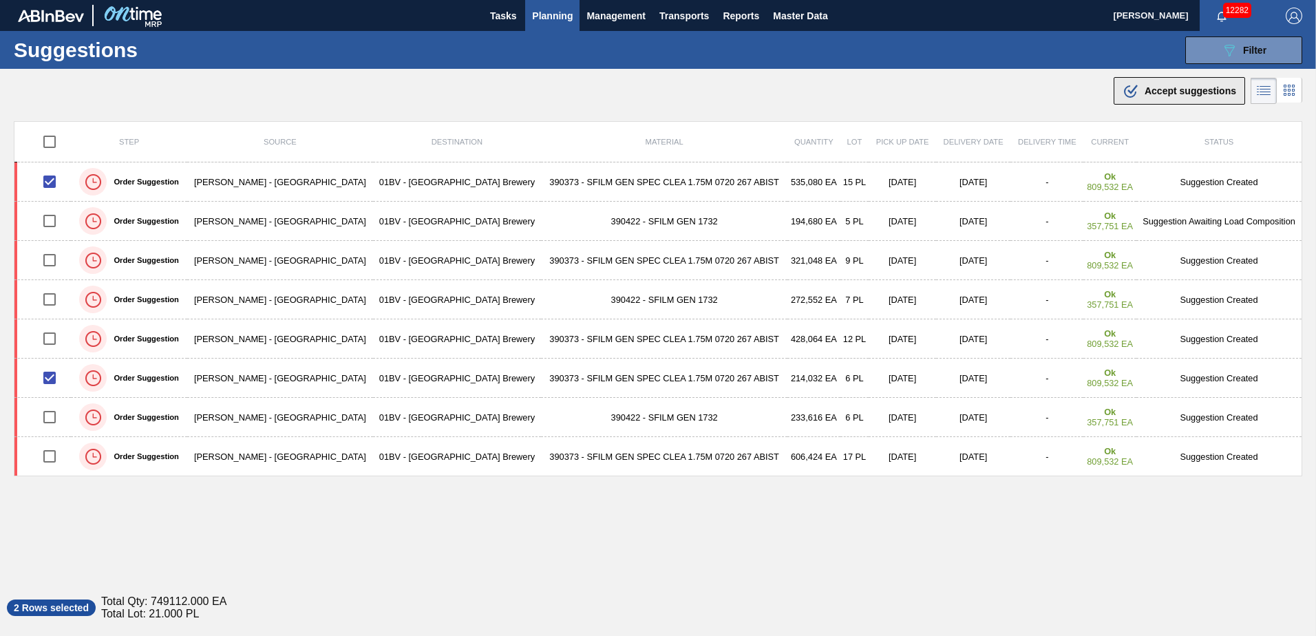
click at [1171, 94] on span "Accept suggestions" at bounding box center [1191, 90] width 92 height 11
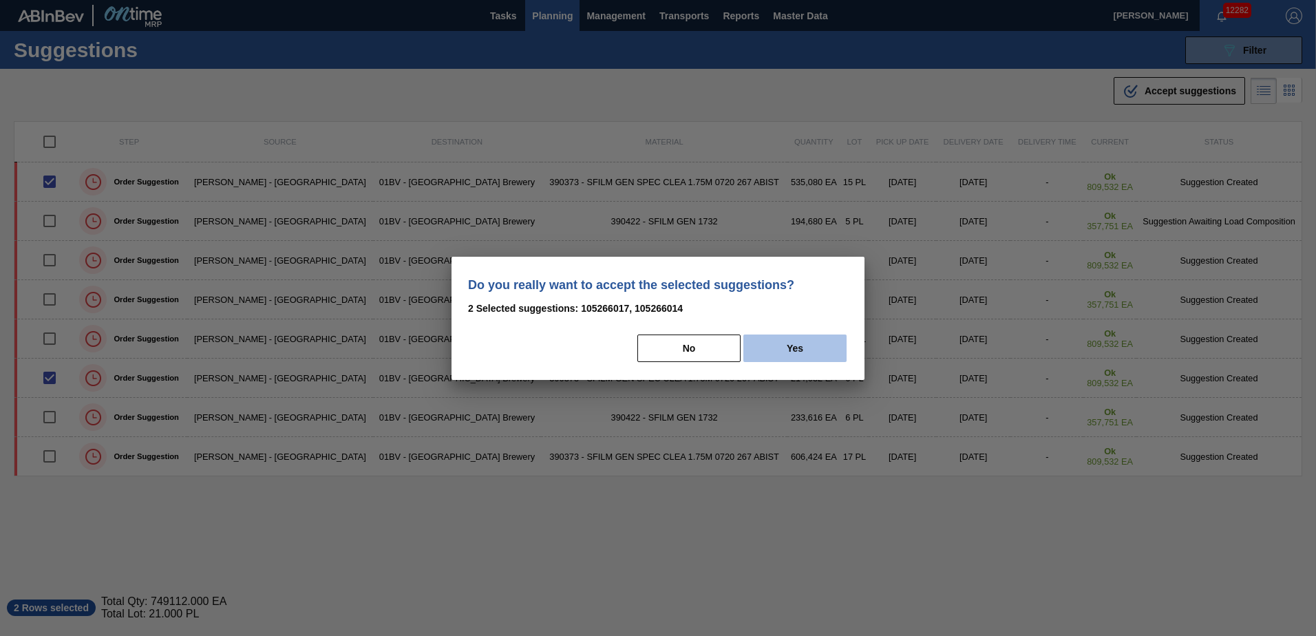
click at [808, 350] on button "Yes" at bounding box center [795, 349] width 103 height 28
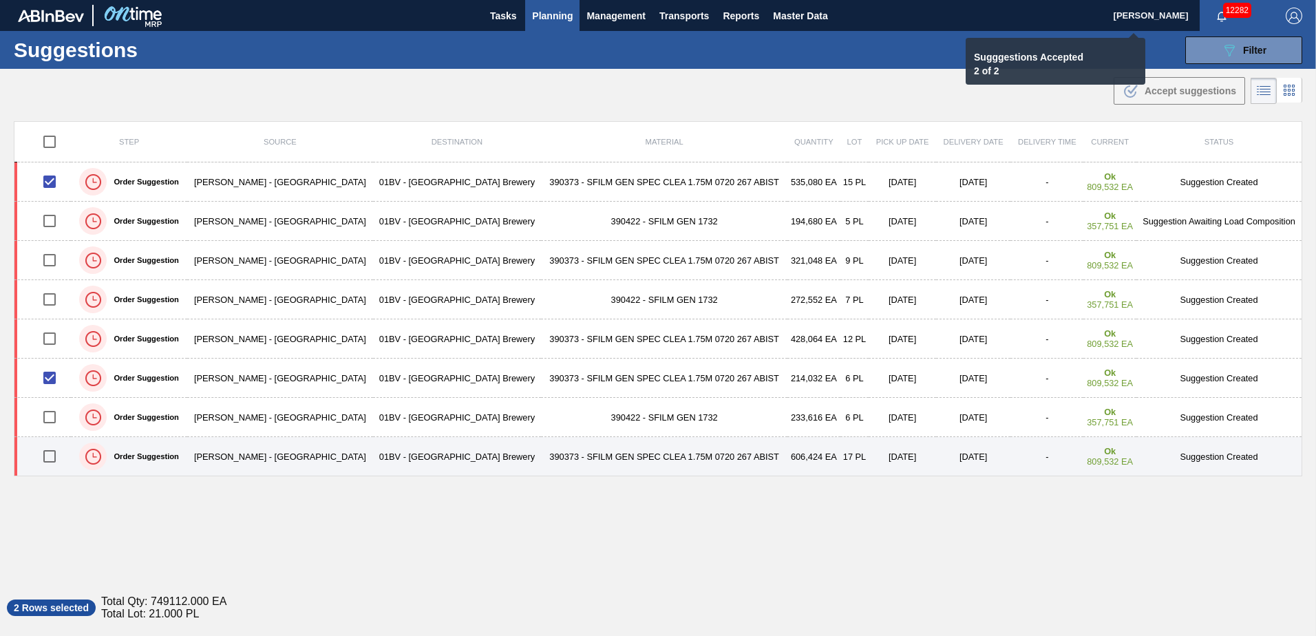
checkbox input "false"
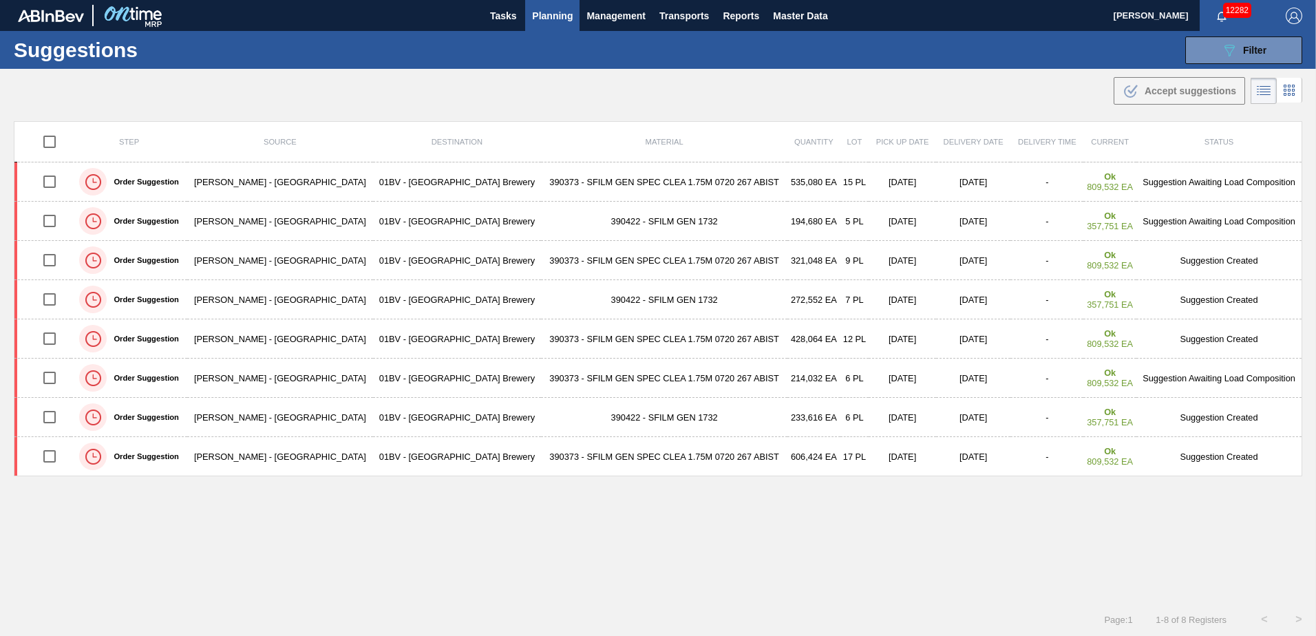
click at [551, 14] on span "Planning" at bounding box center [552, 16] width 41 height 17
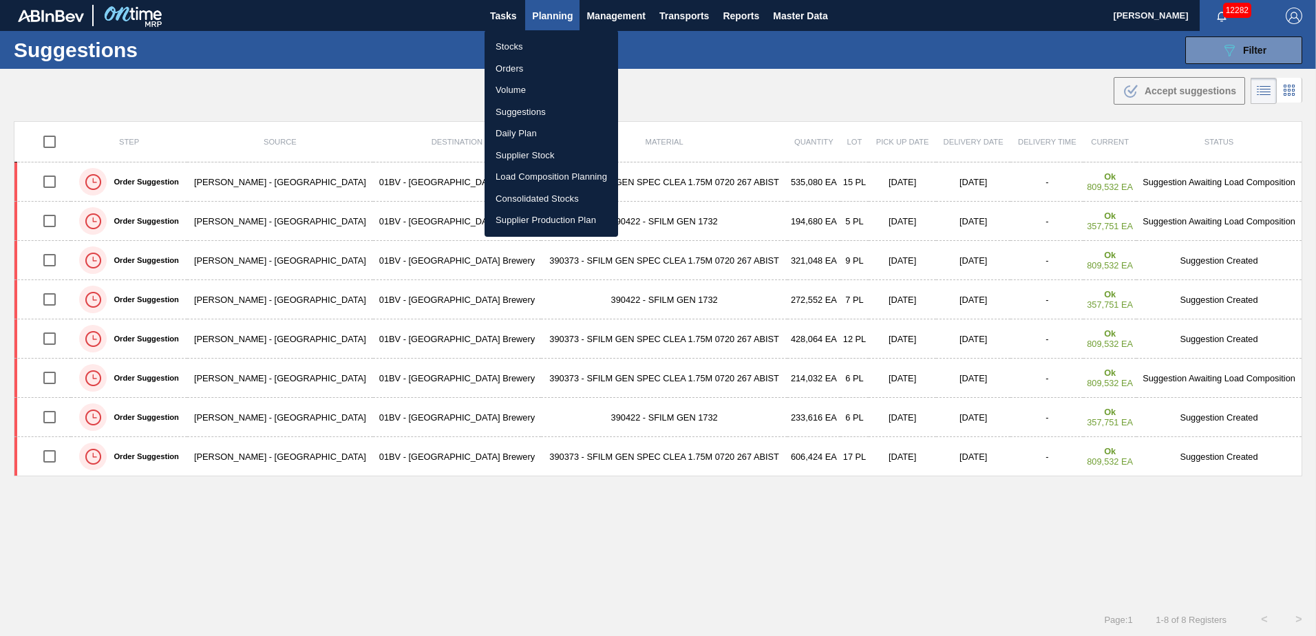
click at [528, 173] on li "Load Composition Planning" at bounding box center [552, 177] width 134 height 22
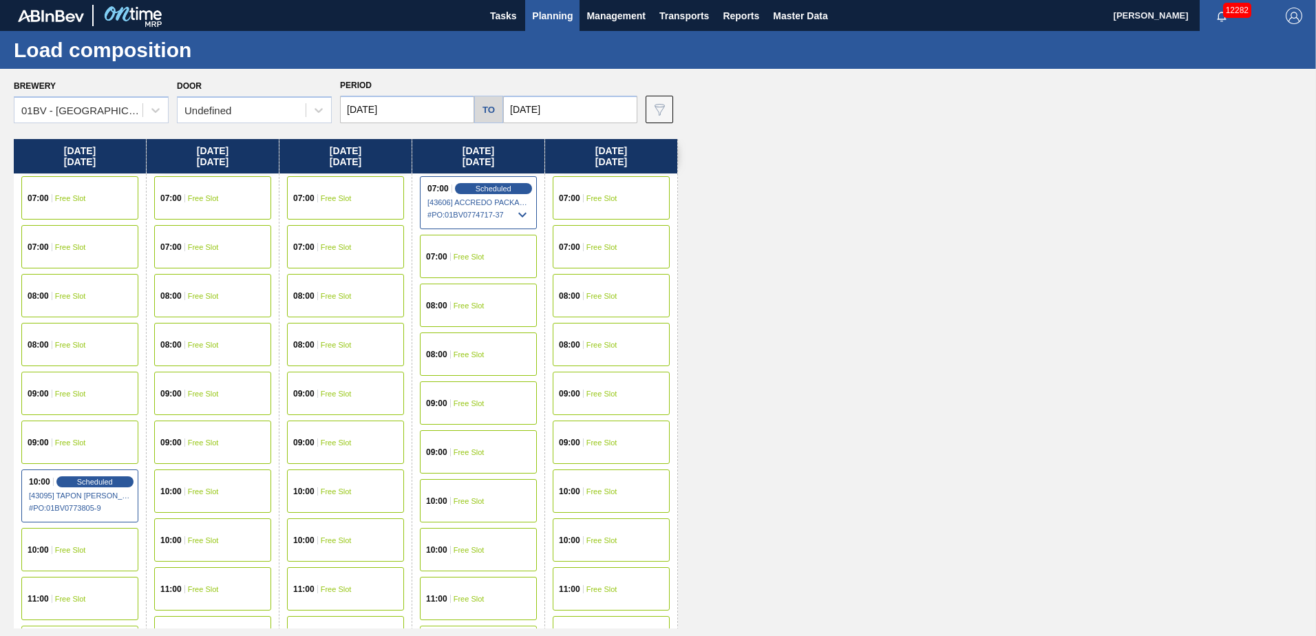
click at [213, 196] on span "Free Slot" at bounding box center [203, 198] width 31 height 8
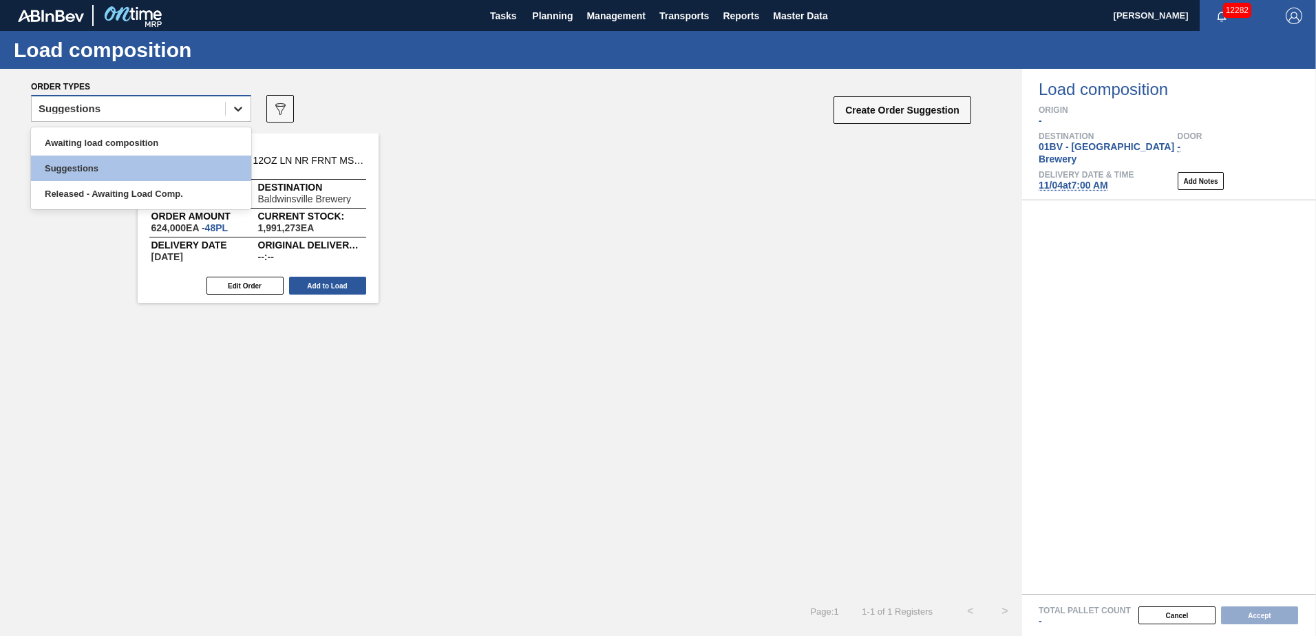
click at [238, 107] on icon at bounding box center [238, 109] width 14 height 14
click at [167, 139] on div "Awaiting load composition" at bounding box center [141, 142] width 220 height 25
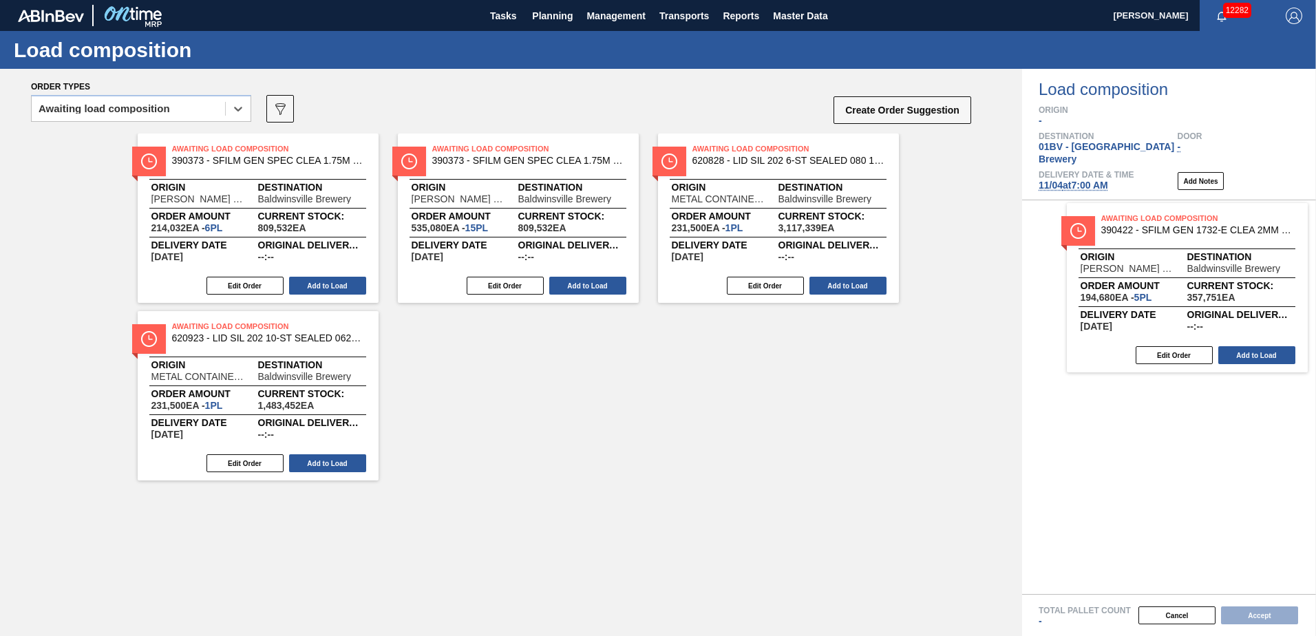
drag, startPoint x: 507, startPoint y: 160, endPoint x: 1179, endPoint y: 231, distance: 676.4
click at [1179, 231] on div "Order types option Awaiting load composition, selected. Select is focused ,type…" at bounding box center [658, 352] width 1316 height 567
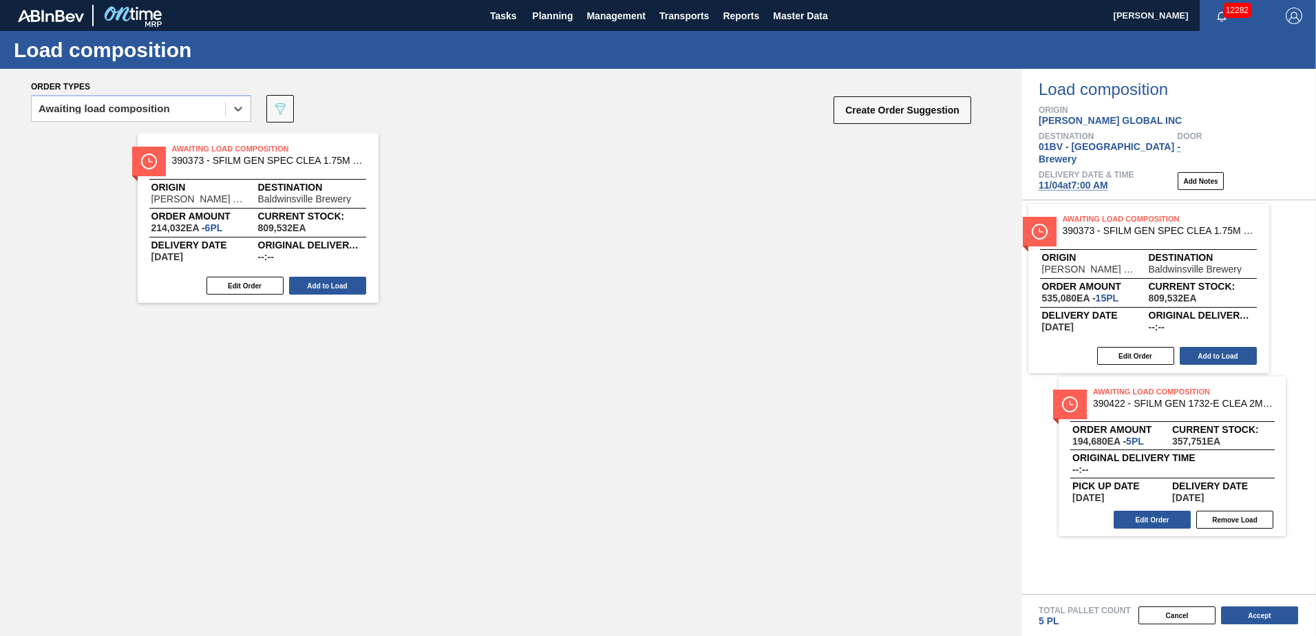
drag, startPoint x: 501, startPoint y: 154, endPoint x: 1159, endPoint y: 227, distance: 662.3
click at [1159, 227] on div "Order types option Awaiting load composition, selected. Select is focused ,type…" at bounding box center [658, 352] width 1316 height 567
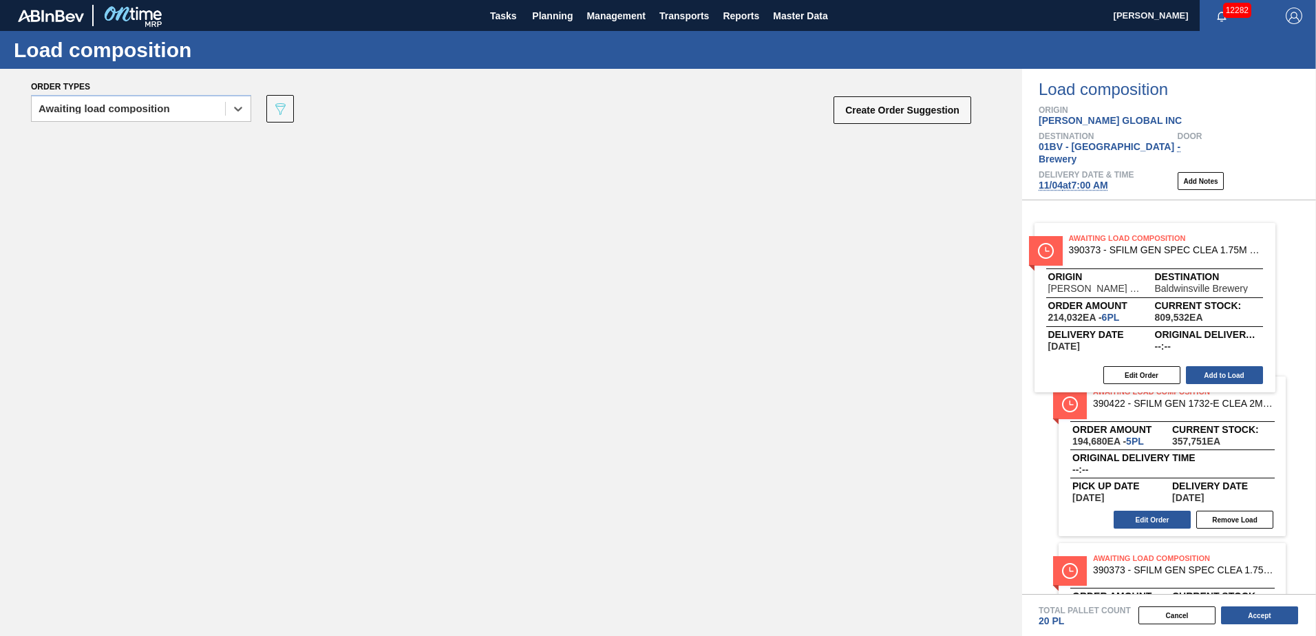
drag, startPoint x: 215, startPoint y: 151, endPoint x: 1123, endPoint y: 241, distance: 911.9
click at [1123, 241] on div "Order types option Awaiting load composition, selected. Select is focused ,type…" at bounding box center [658, 352] width 1316 height 567
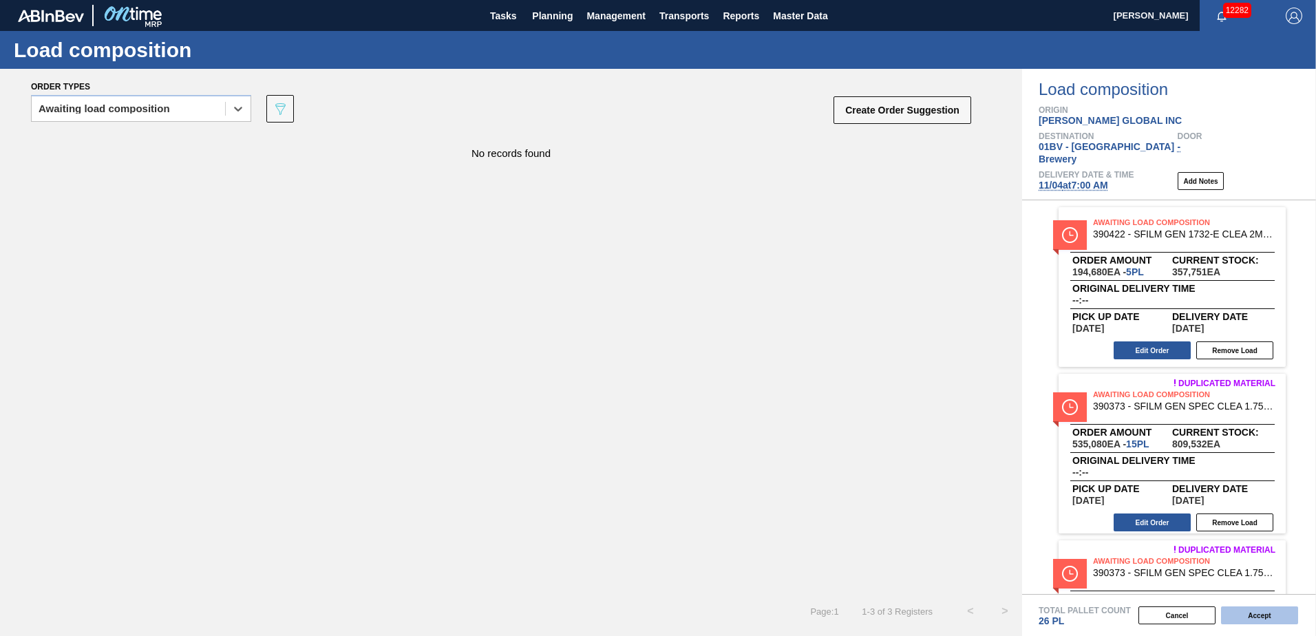
click at [1263, 620] on button "Accept" at bounding box center [1259, 616] width 77 height 18
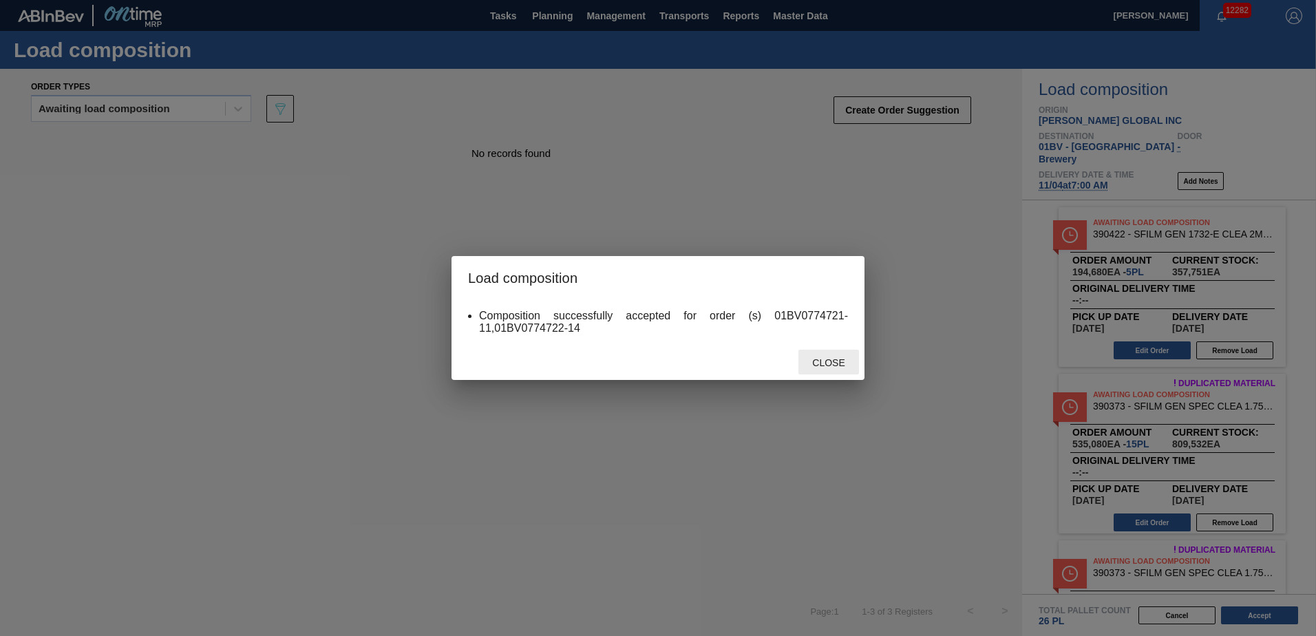
click at [836, 357] on div "Close" at bounding box center [829, 362] width 61 height 25
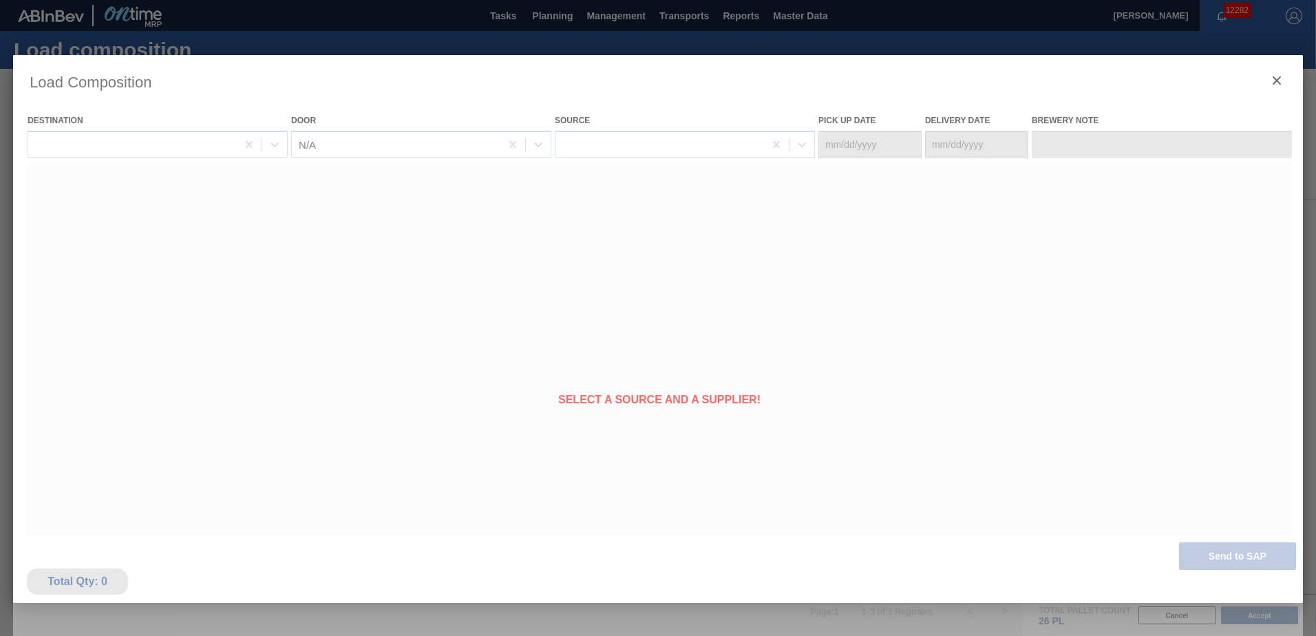
type Date "11/02/2025"
type Date "11/04/2025"
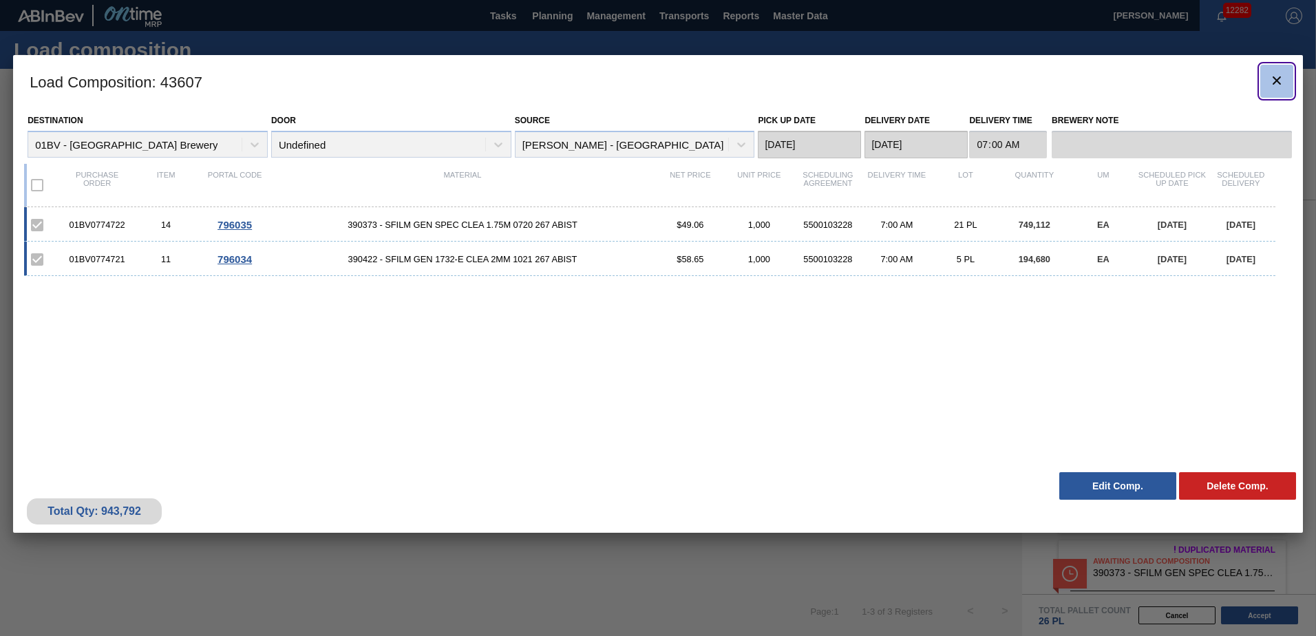
click at [1281, 80] on icon "botão de ícone" at bounding box center [1277, 80] width 17 height 17
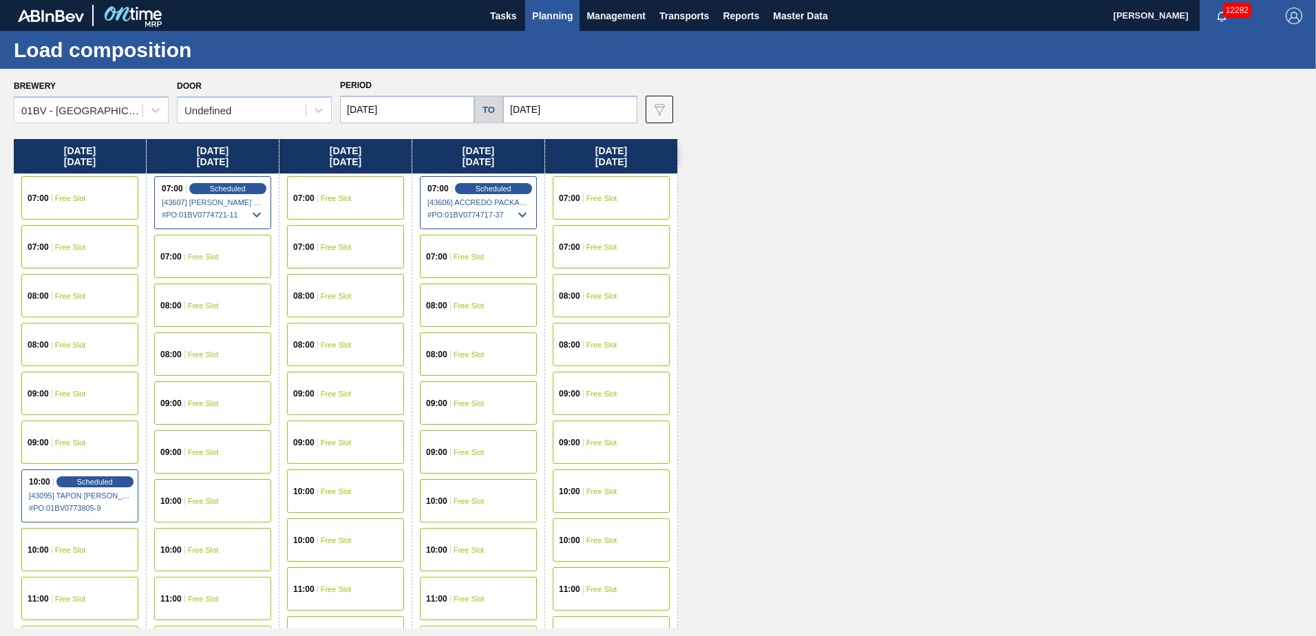
click at [549, 17] on span "Planning" at bounding box center [552, 16] width 41 height 17
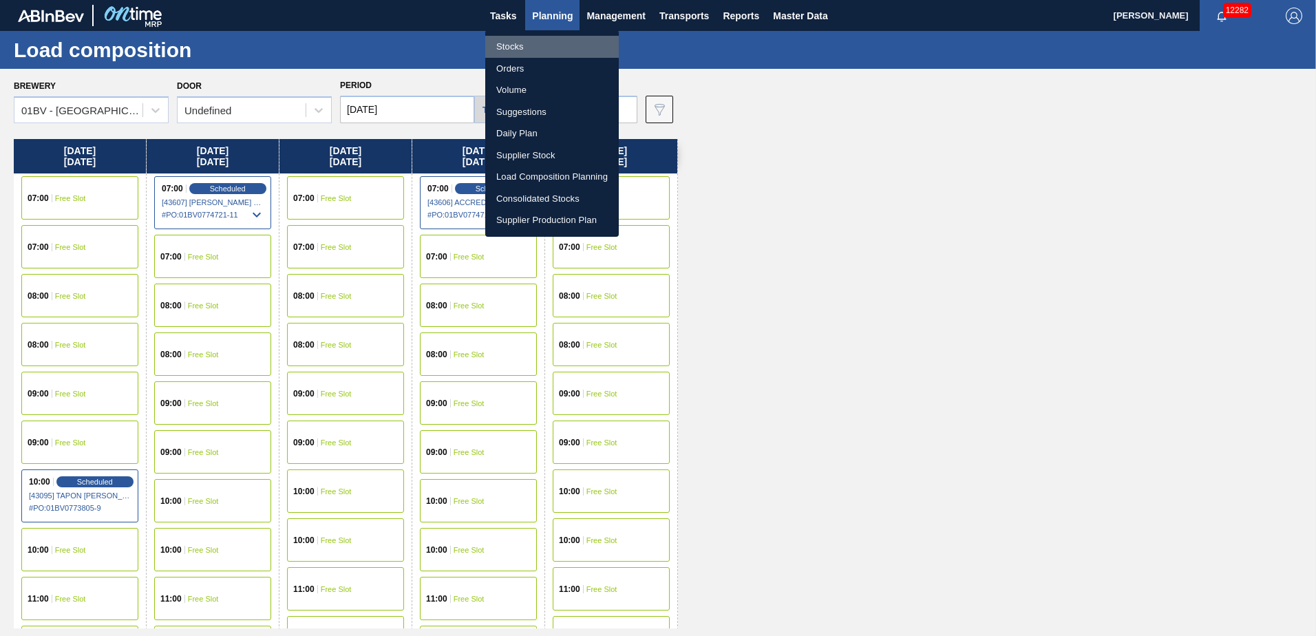
click at [507, 45] on li "Stocks" at bounding box center [552, 47] width 134 height 22
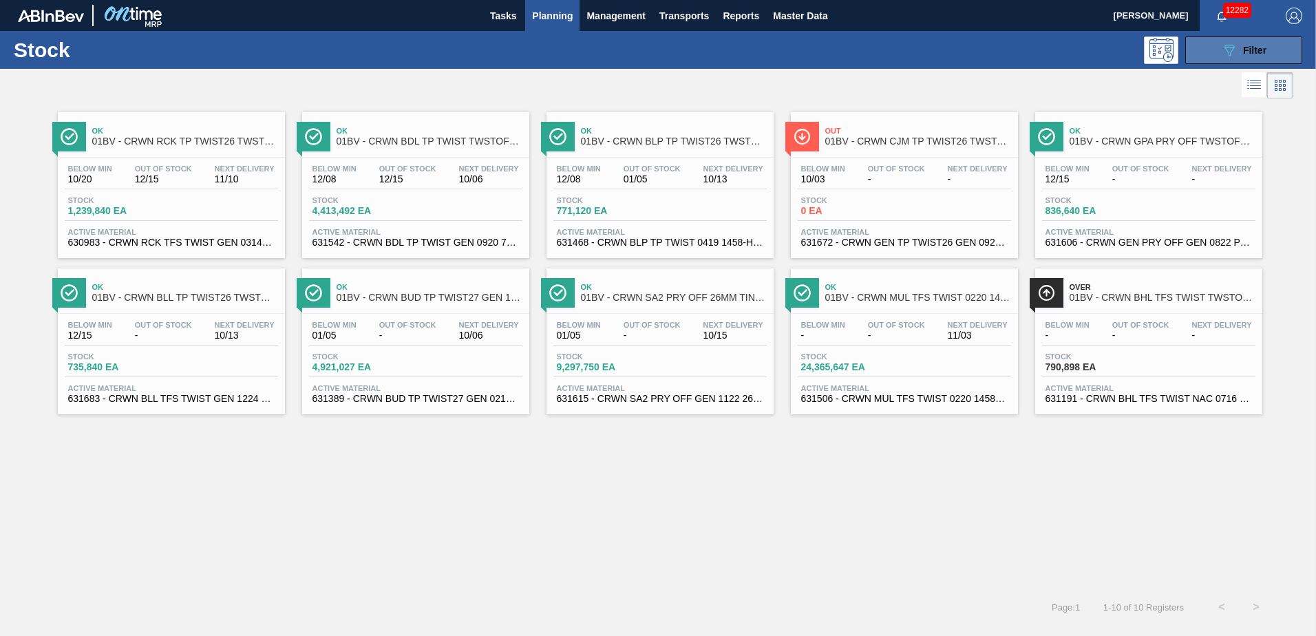
click at [1225, 54] on icon "089F7B8B-B2A5-4AFE-B5C0-19BA573D28AC" at bounding box center [1229, 50] width 17 height 17
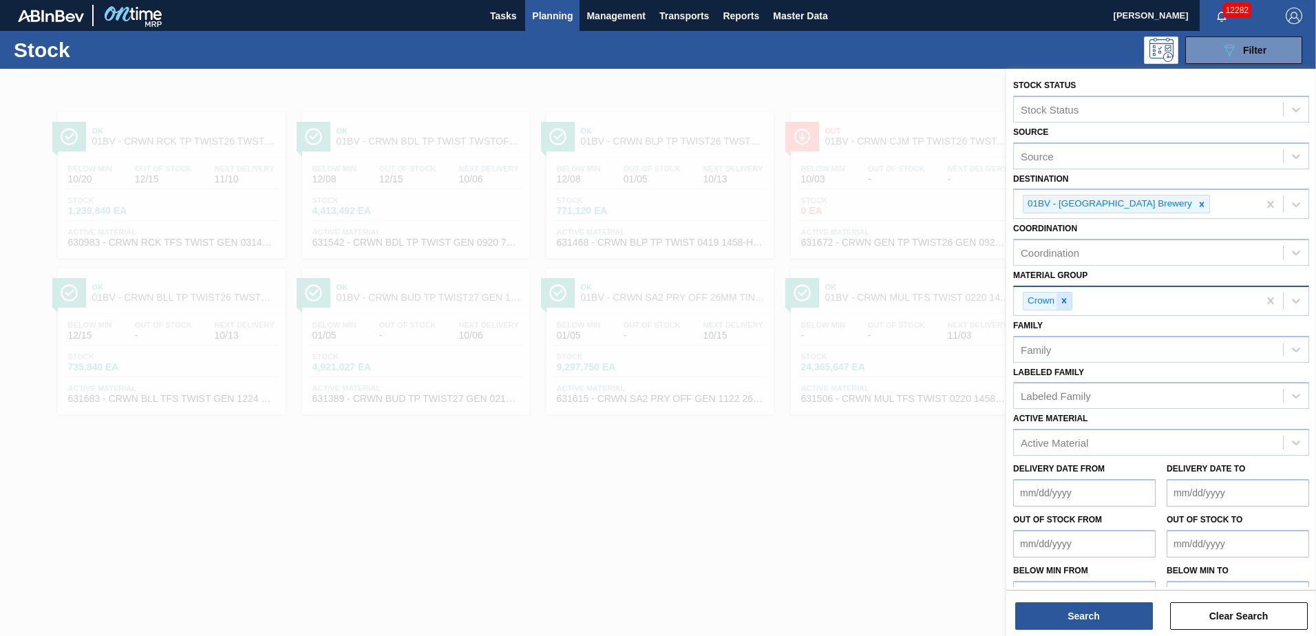
click at [1064, 299] on icon at bounding box center [1065, 301] width 10 height 10
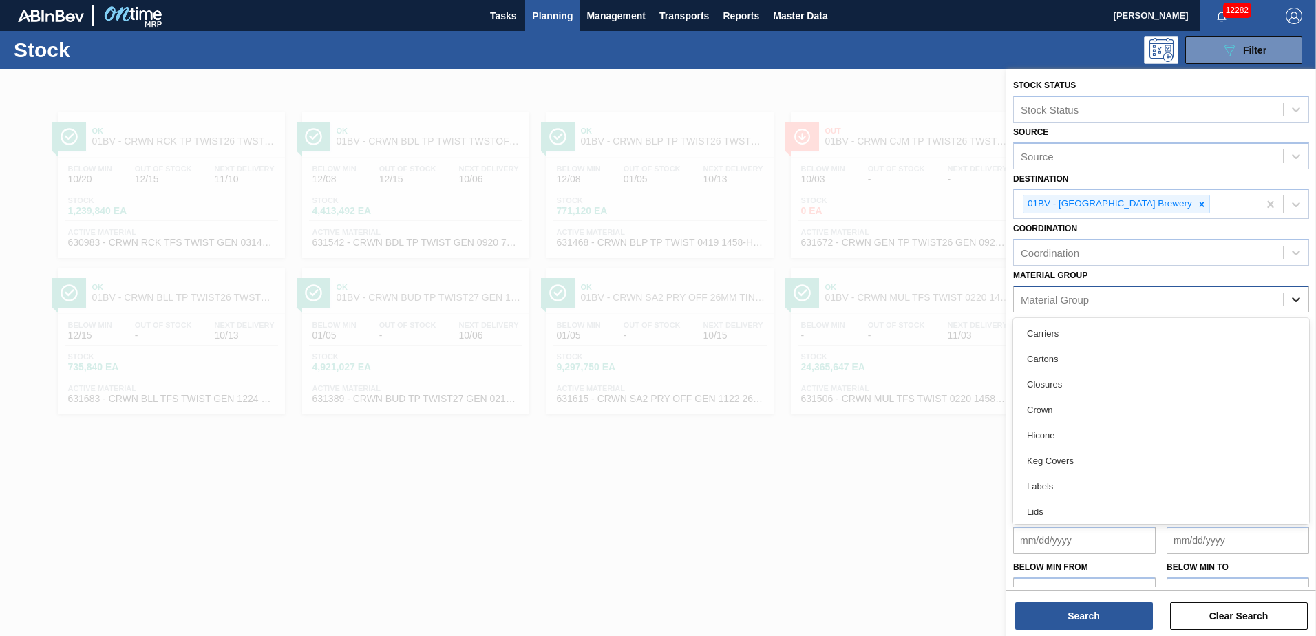
click at [1298, 297] on icon at bounding box center [1297, 300] width 14 height 14
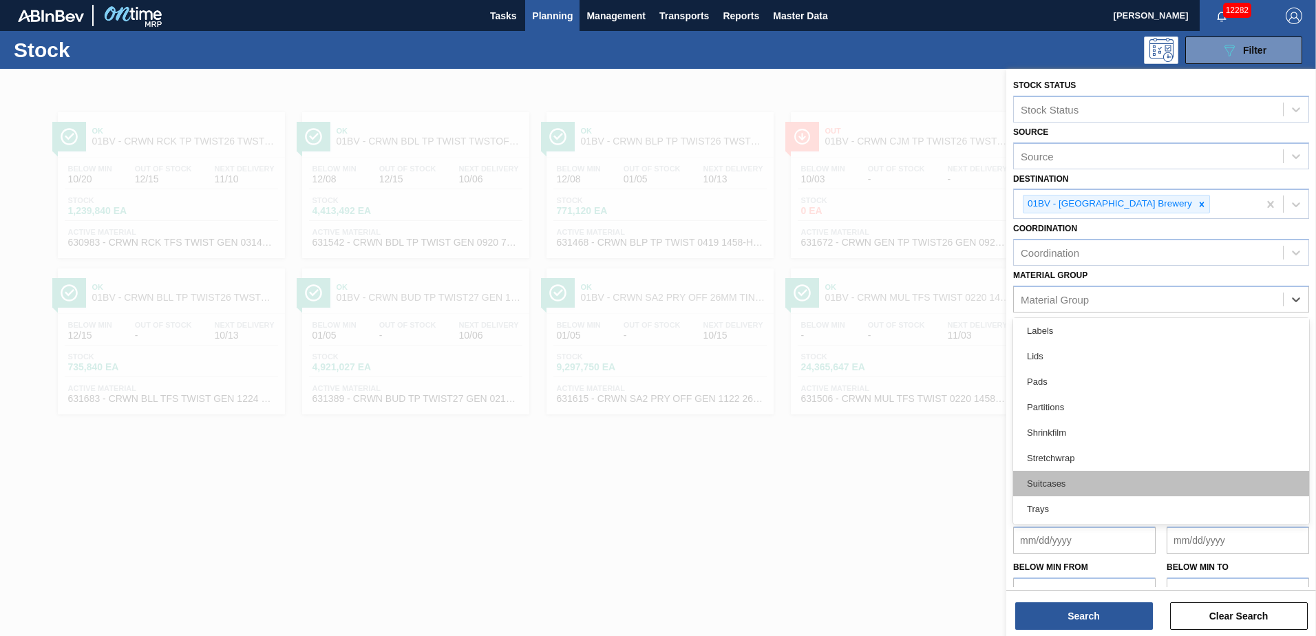
click at [1053, 482] on div "Suitcases" at bounding box center [1161, 483] width 296 height 25
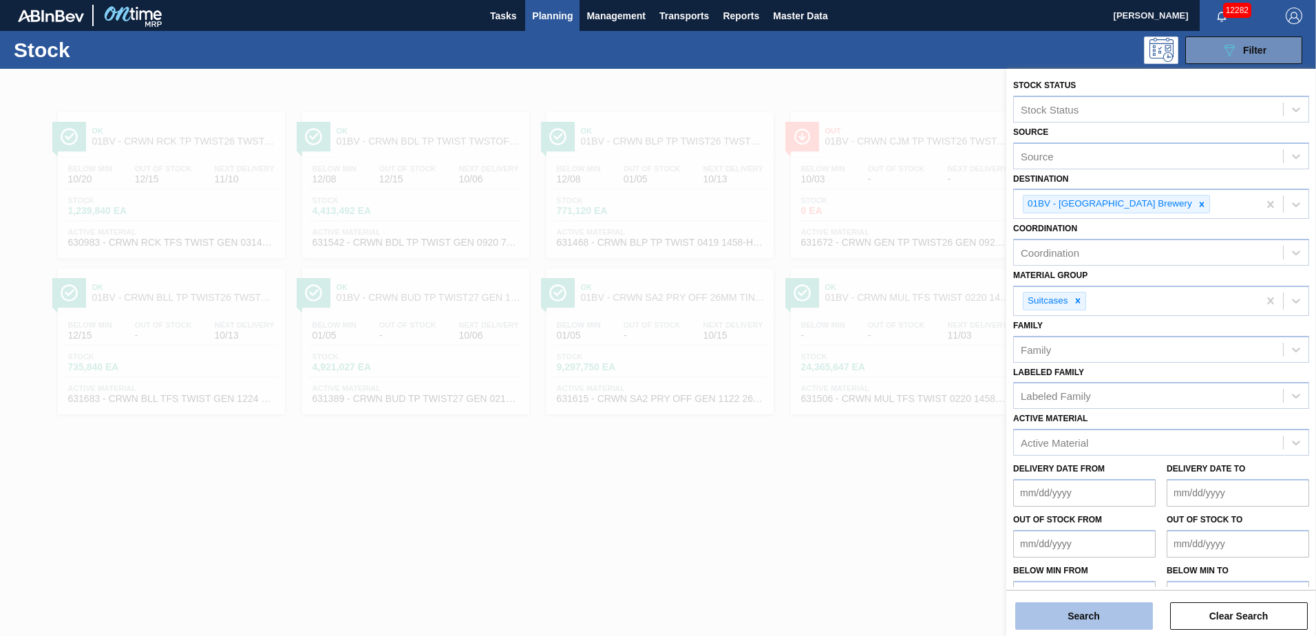
click at [1066, 624] on button "Search" at bounding box center [1085, 616] width 138 height 28
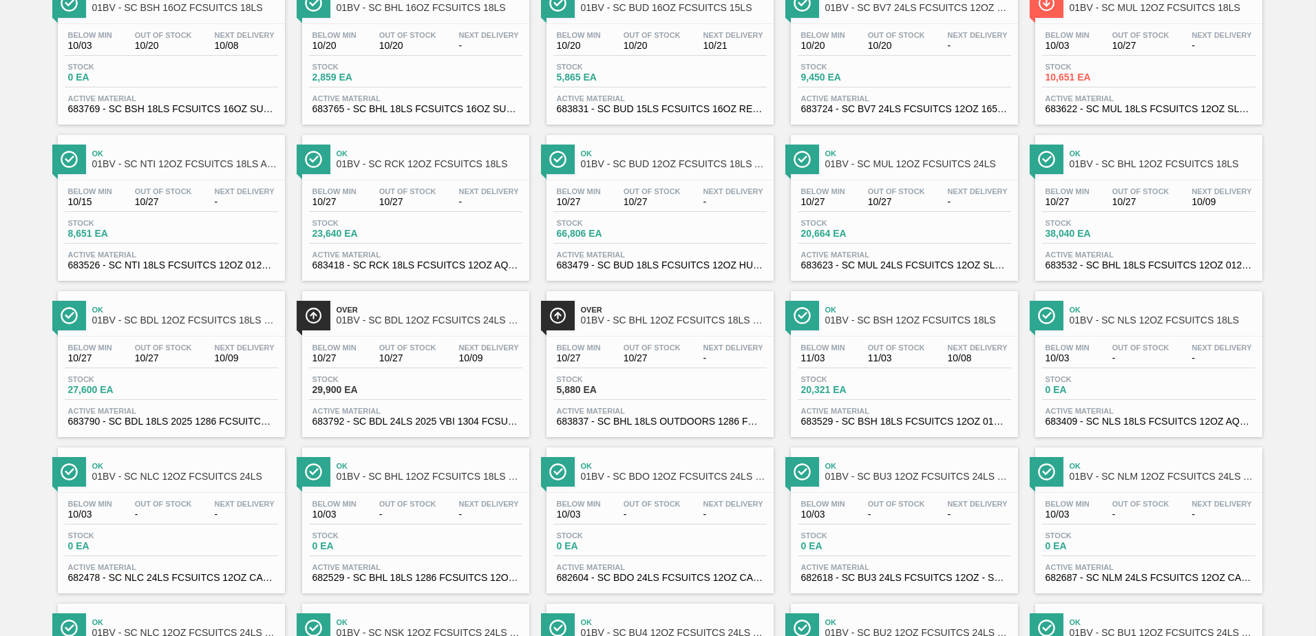
scroll to position [138, 0]
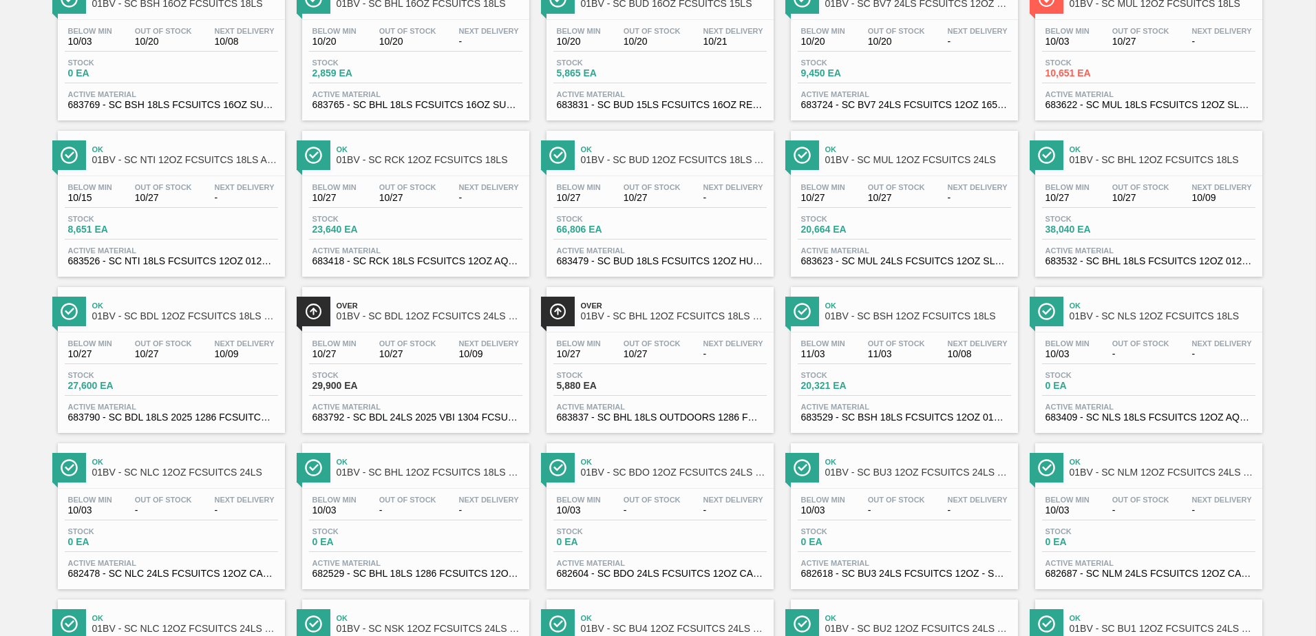
click at [394, 313] on span "01BV - SC BDL 12OZ FCSUITCS 24LS HULK HANDLE-Aqueous" at bounding box center [430, 316] width 186 height 10
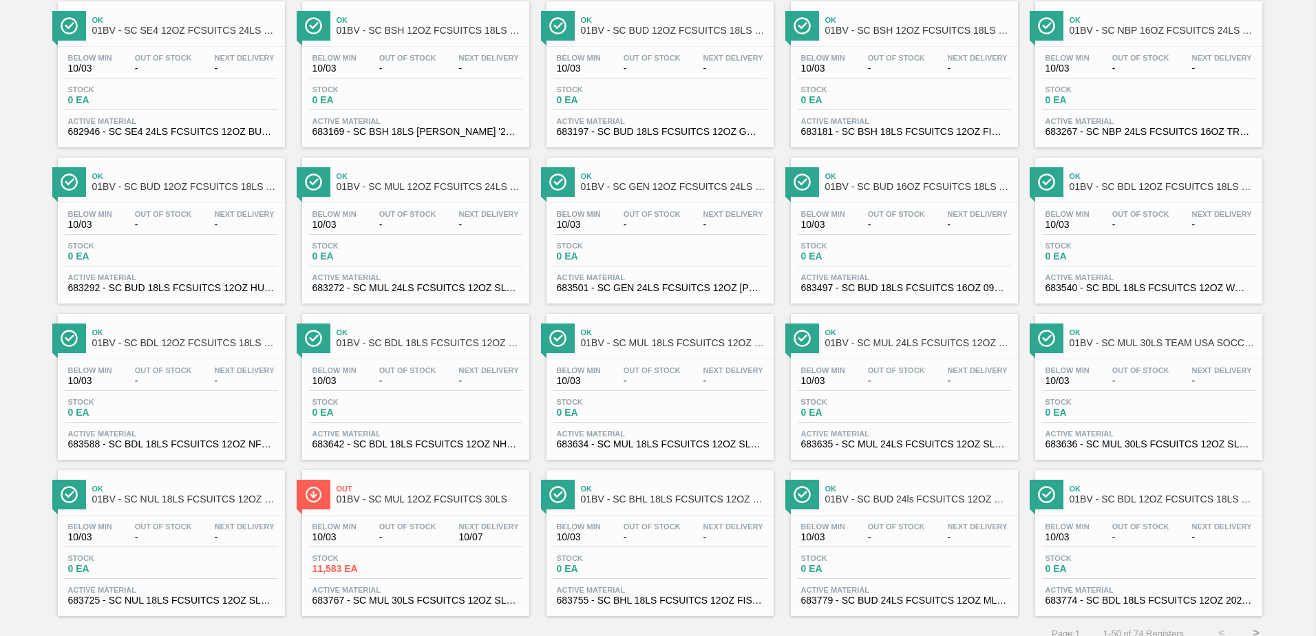
scroll to position [1055, 0]
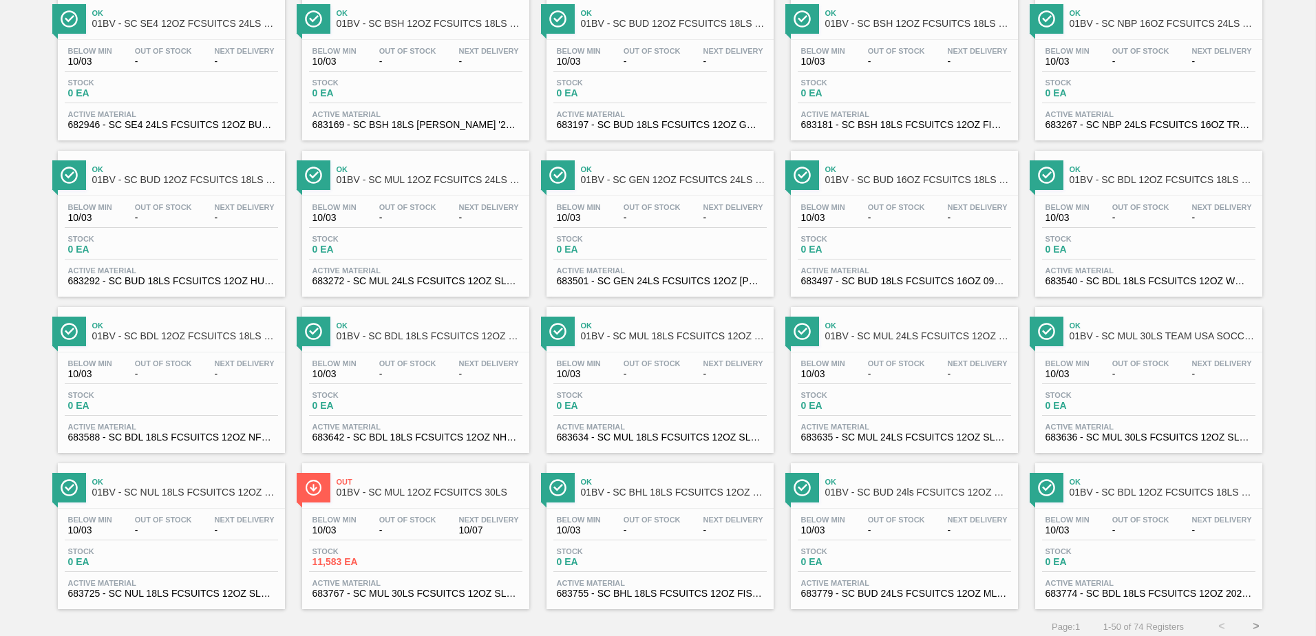
click at [1254, 624] on button ">" at bounding box center [1256, 626] width 34 height 34
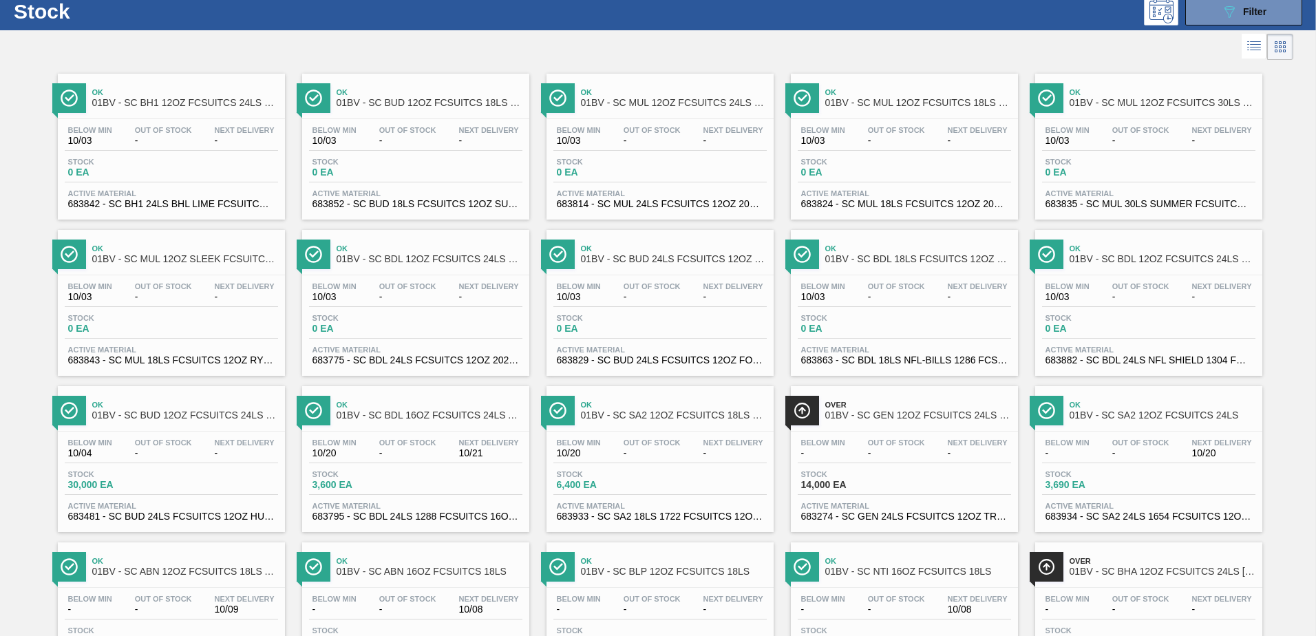
scroll to position [0, 0]
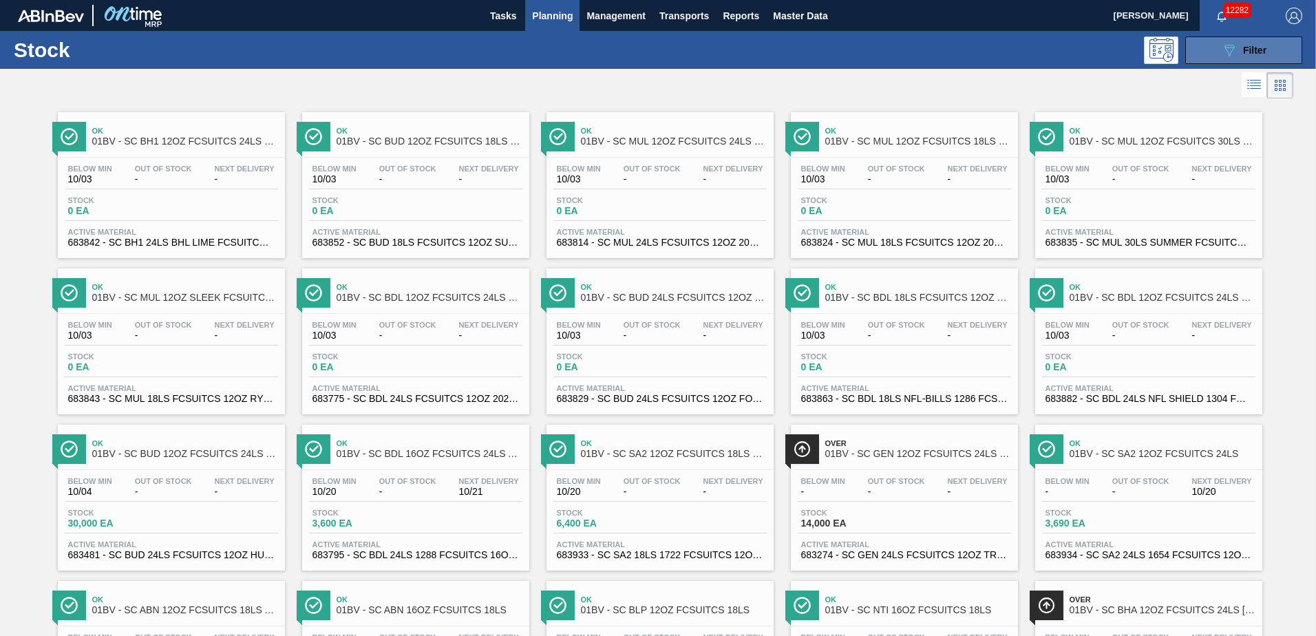
click at [1243, 50] on span "Filter" at bounding box center [1254, 50] width 23 height 11
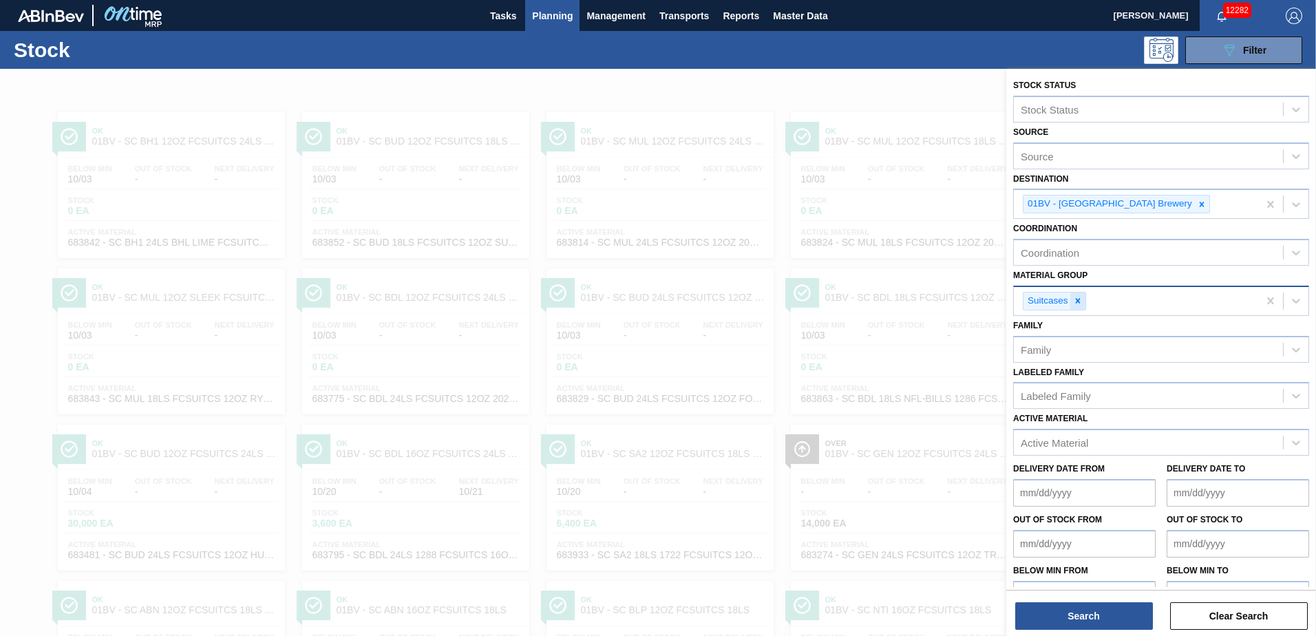
click at [1080, 302] on icon at bounding box center [1078, 301] width 10 height 10
click at [1297, 298] on icon at bounding box center [1296, 299] width 8 height 5
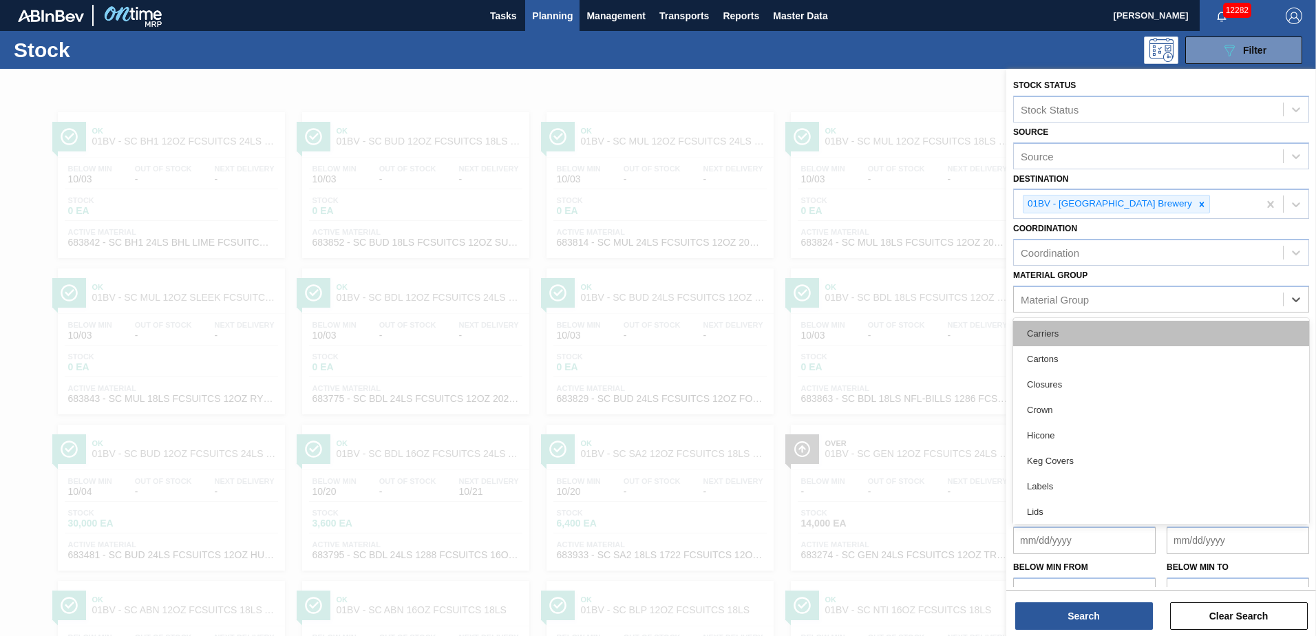
click at [1084, 333] on div "Carriers" at bounding box center [1161, 333] width 296 height 25
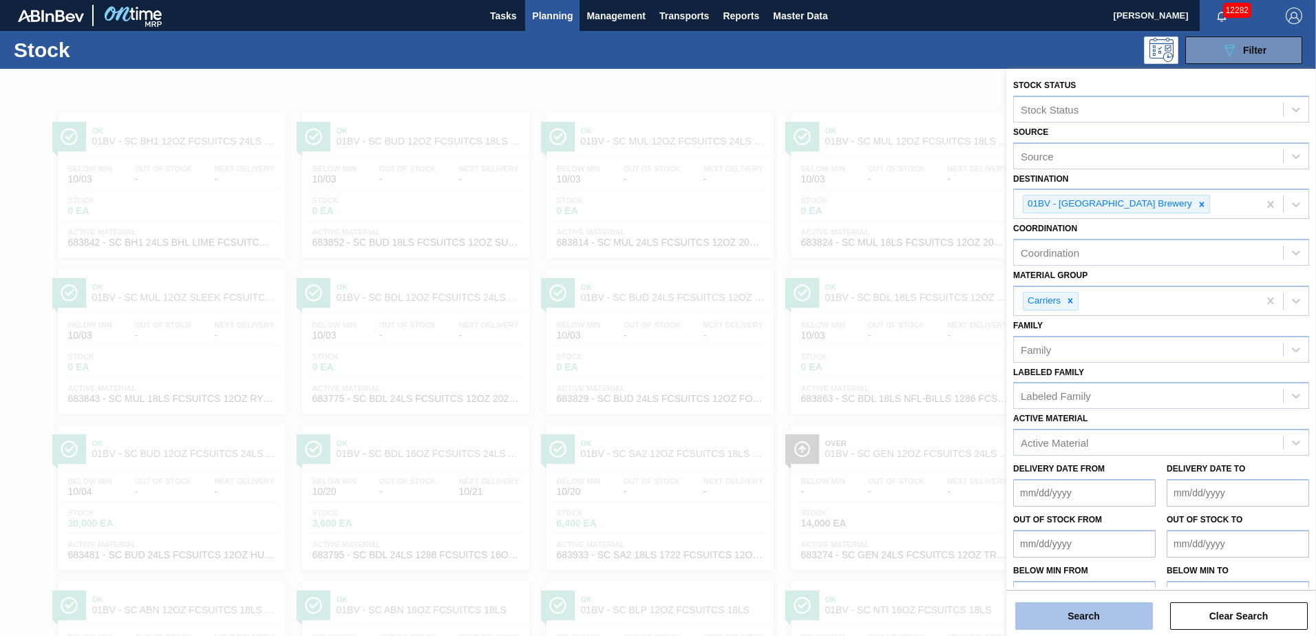
click at [1055, 619] on button "Search" at bounding box center [1085, 616] width 138 height 28
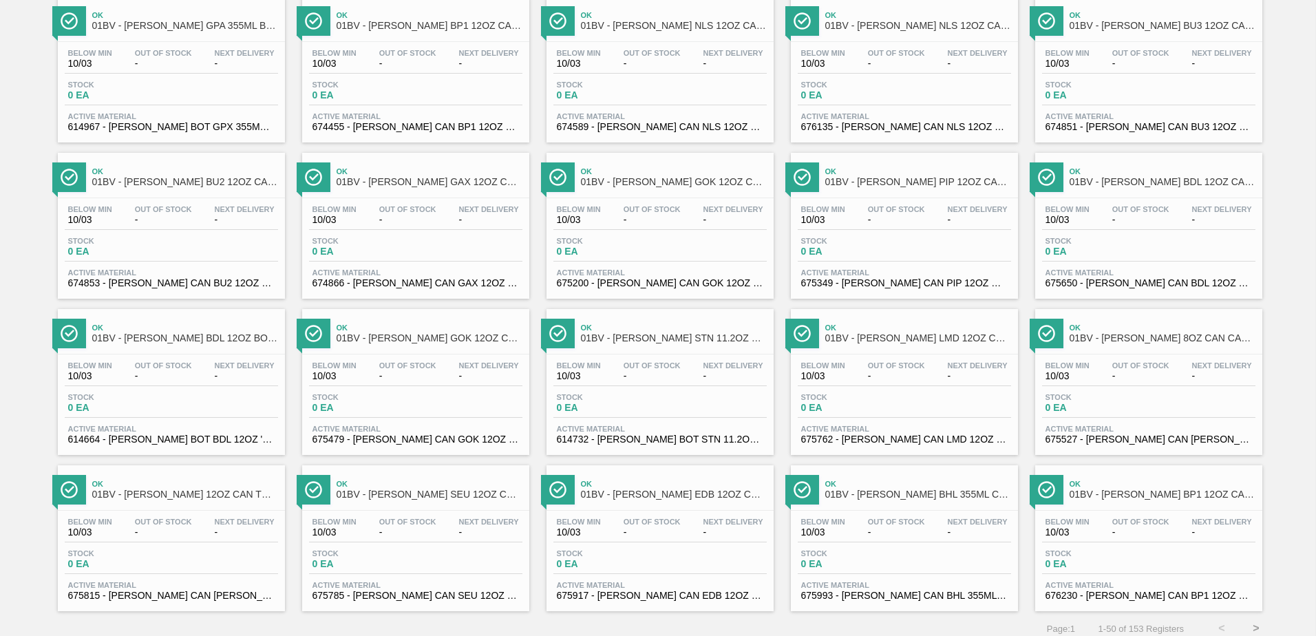
scroll to position [1062, 0]
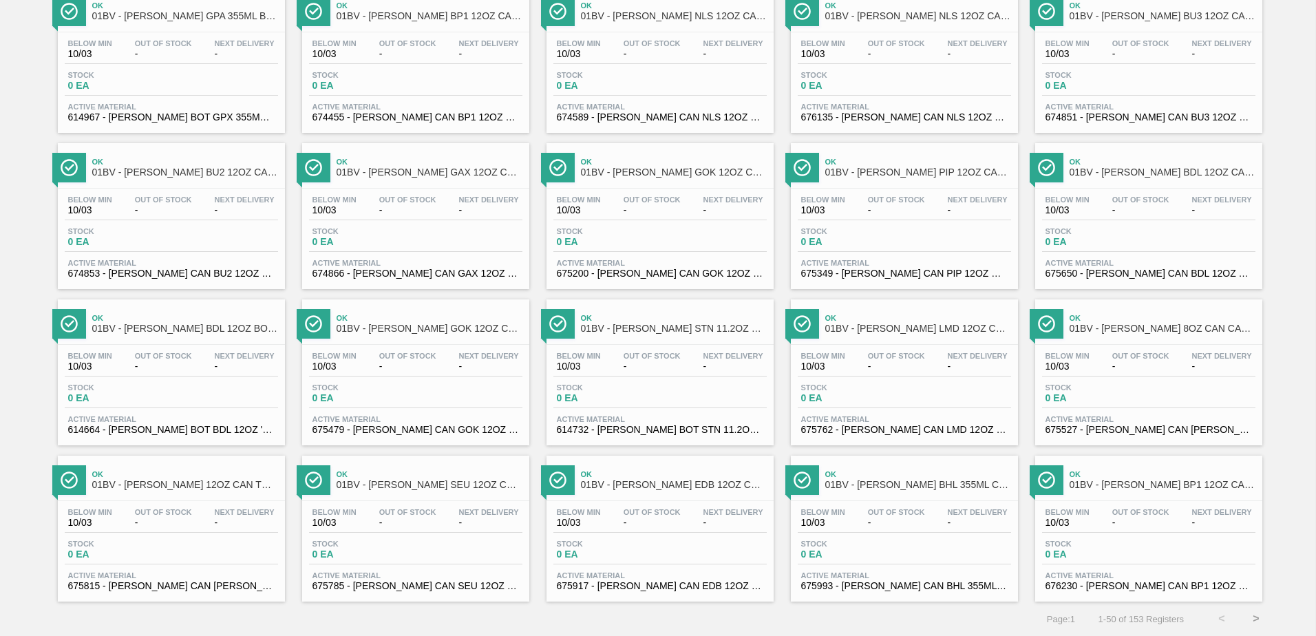
click at [911, 326] on span "01BV - CARR LMD 12OZ CAN CAN PK 6/16 CAN" at bounding box center [918, 329] width 186 height 10
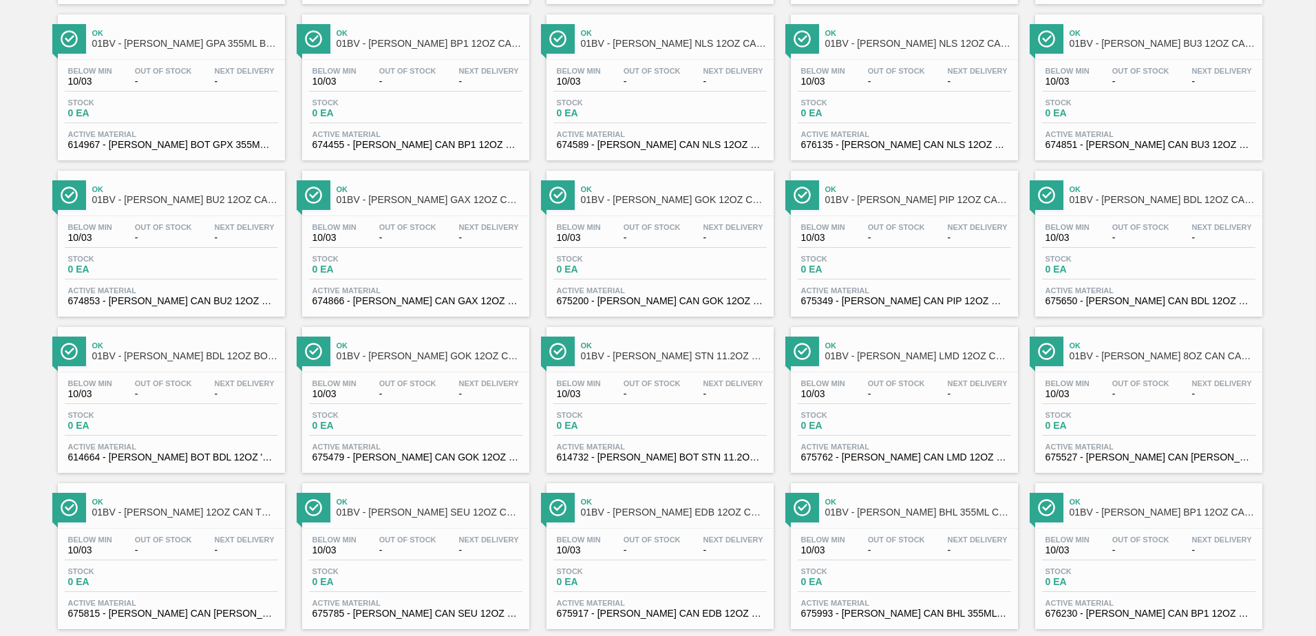
scroll to position [1062, 0]
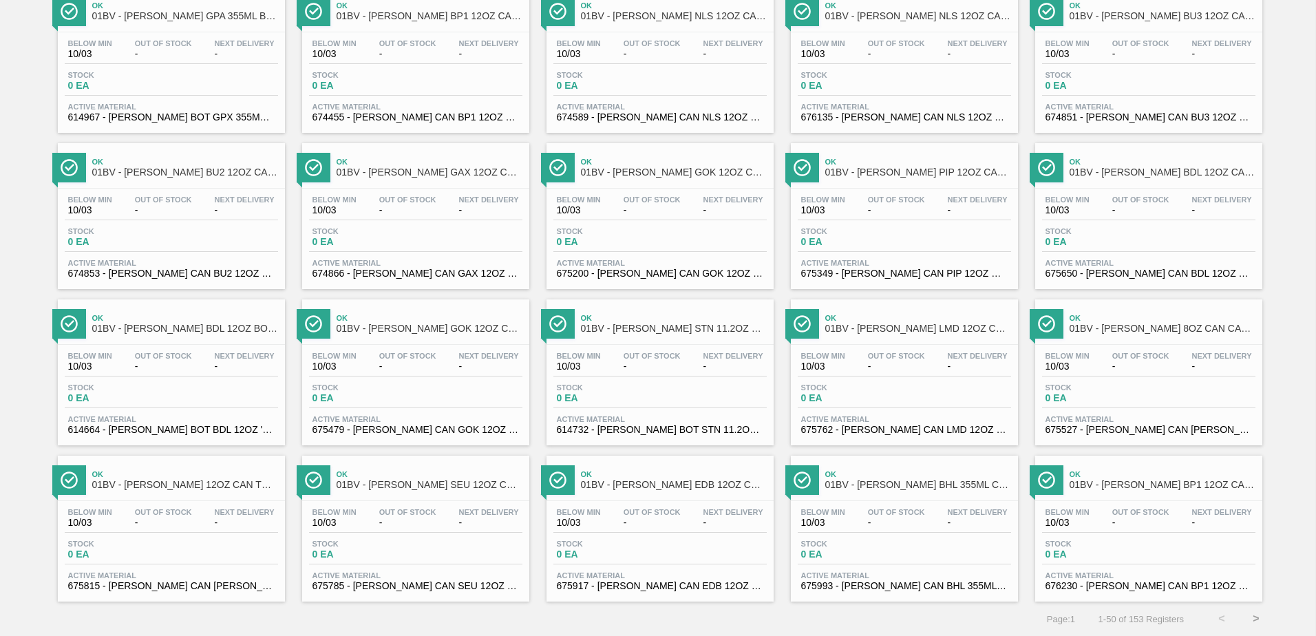
click at [1256, 618] on button ">" at bounding box center [1256, 619] width 34 height 34
click at [1255, 617] on button ">" at bounding box center [1256, 619] width 34 height 34
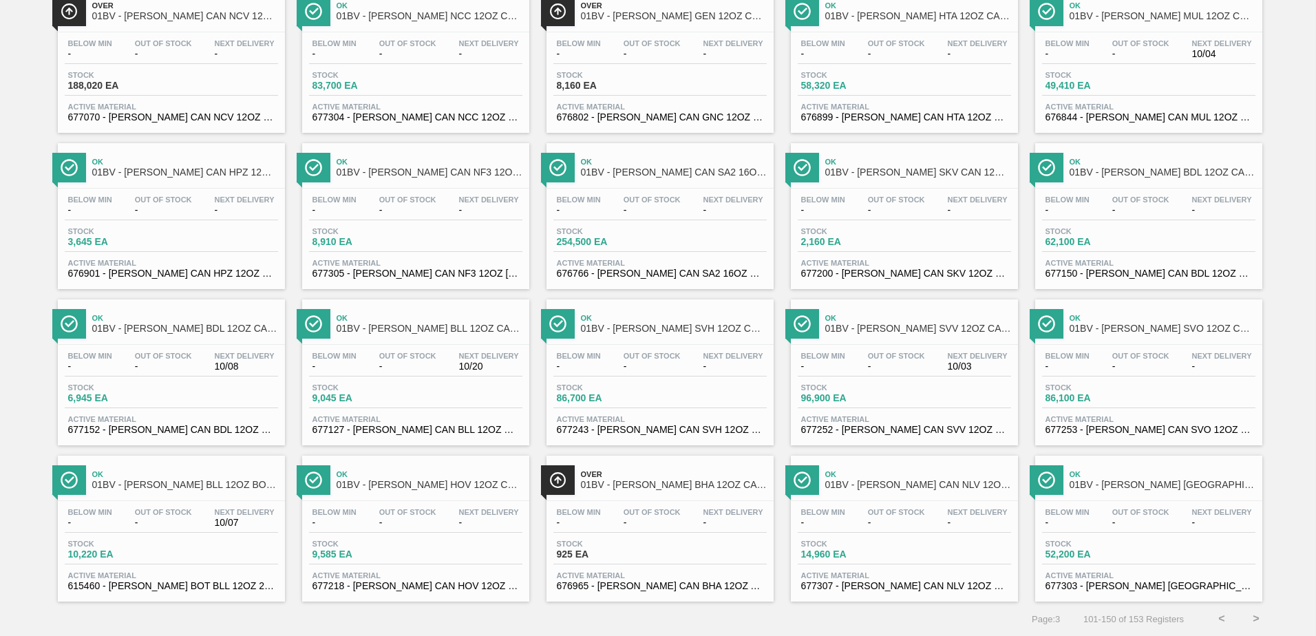
click at [1257, 617] on button ">" at bounding box center [1256, 619] width 34 height 34
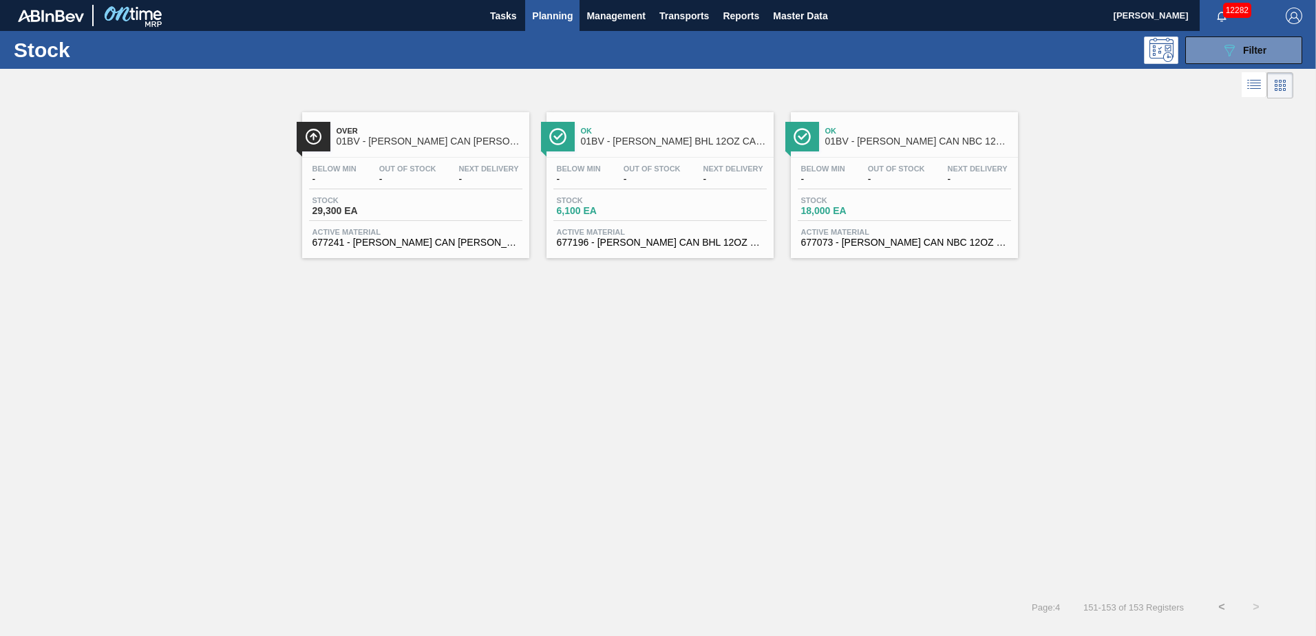
scroll to position [0, 0]
click at [1248, 47] on span "Filter" at bounding box center [1254, 50] width 23 height 11
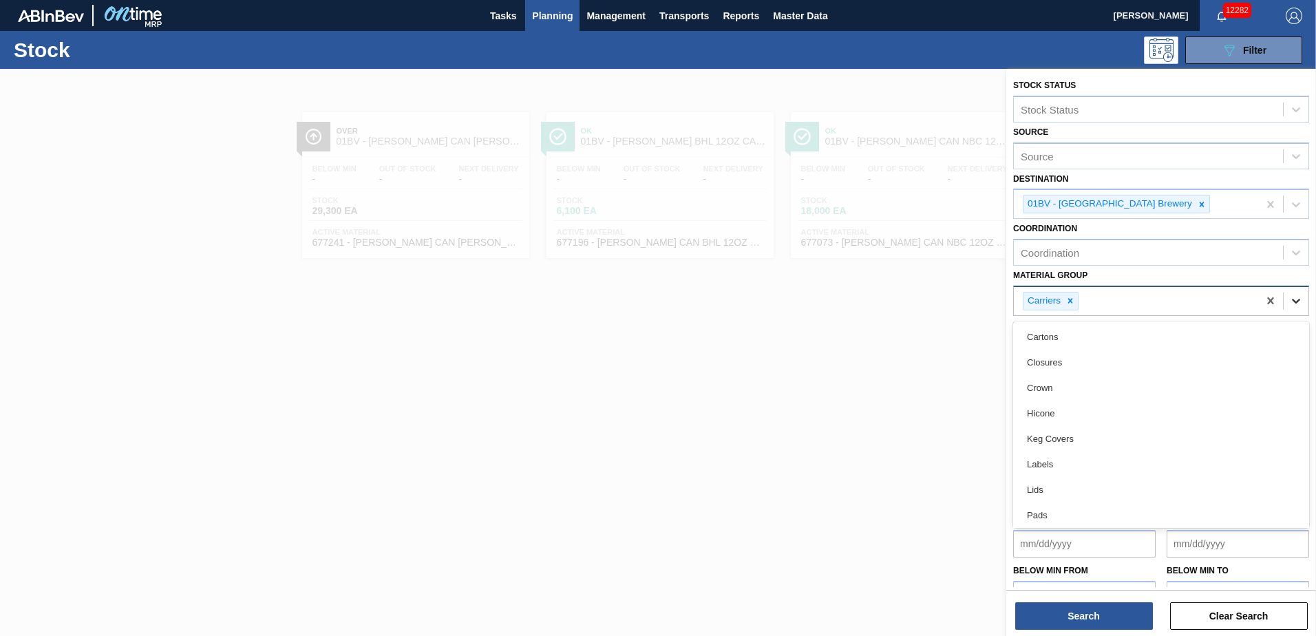
click at [1295, 300] on icon at bounding box center [1297, 301] width 14 height 14
click at [1070, 302] on icon at bounding box center [1071, 301] width 5 height 5
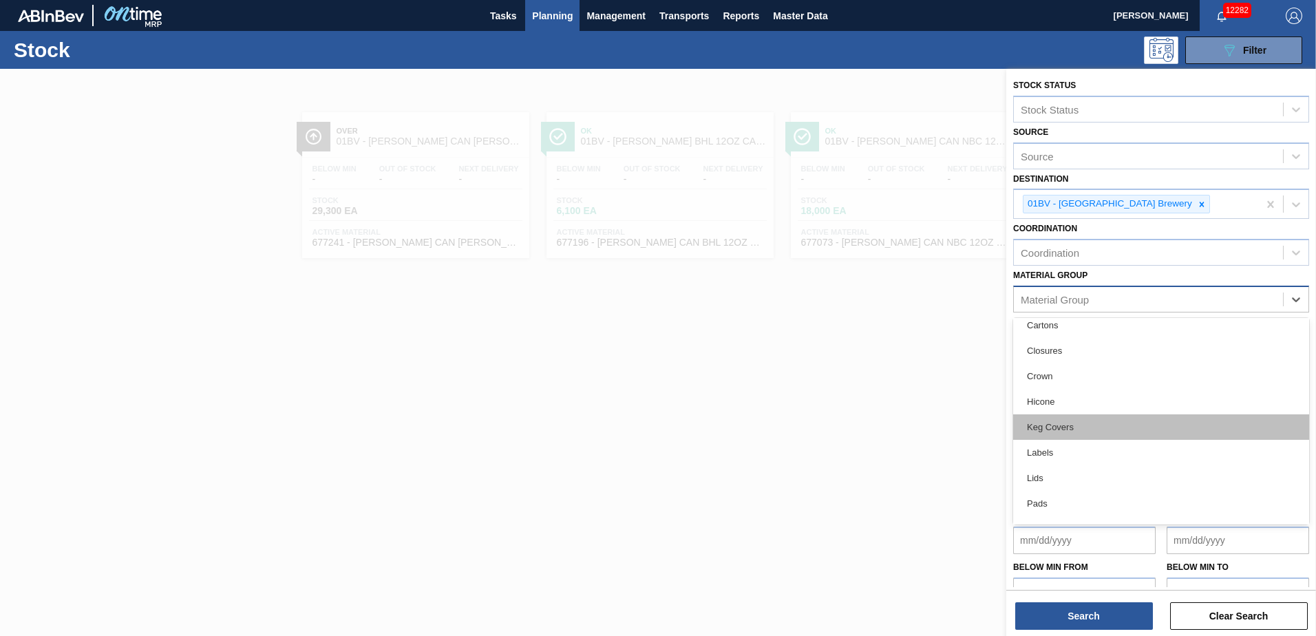
click at [1042, 429] on div "Keg Covers" at bounding box center [1161, 426] width 296 height 25
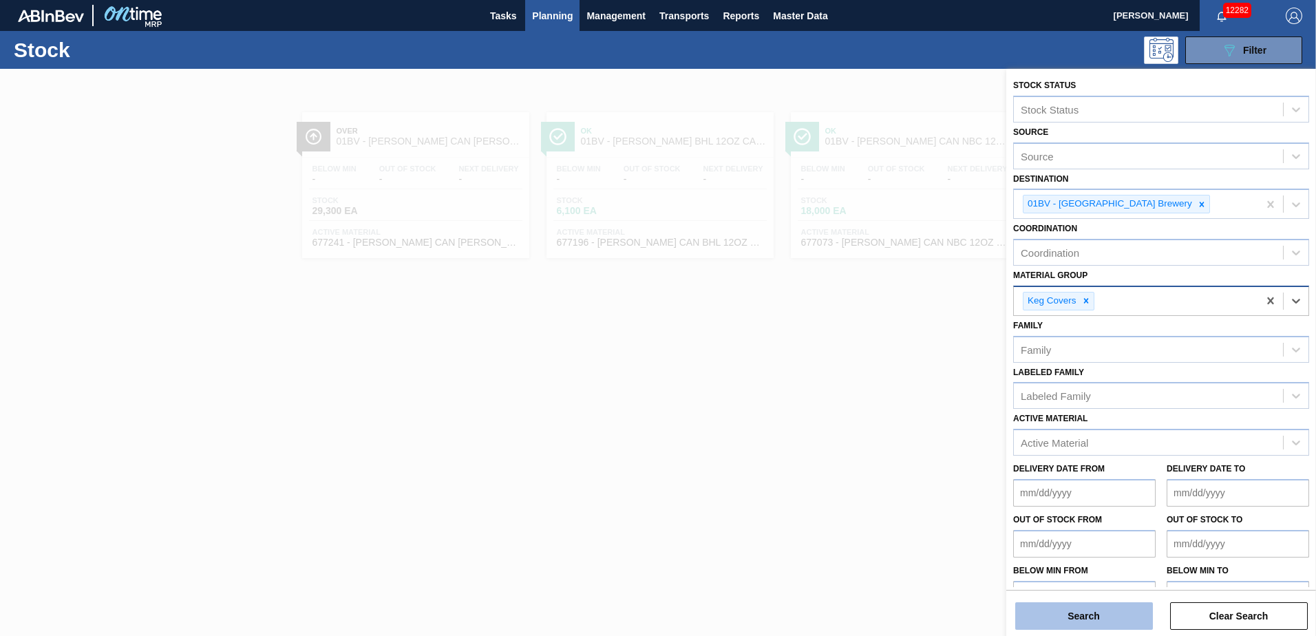
click at [1074, 618] on button "Search" at bounding box center [1085, 616] width 138 height 28
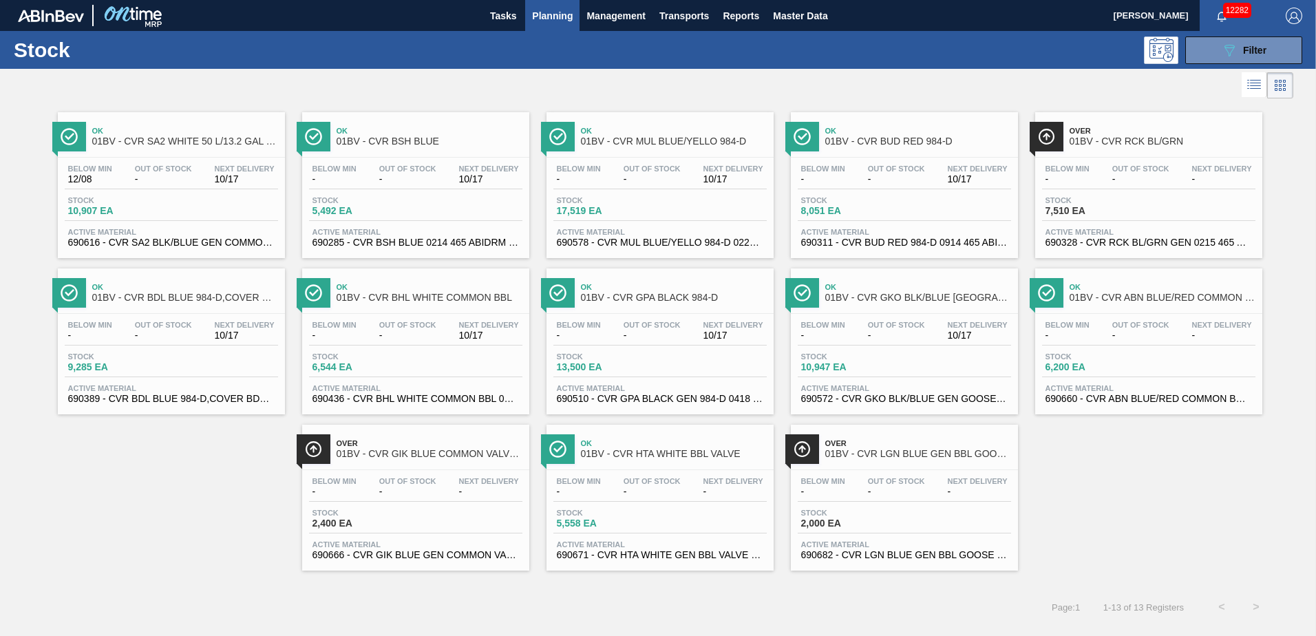
click at [543, 14] on span "Planning" at bounding box center [552, 16] width 41 height 17
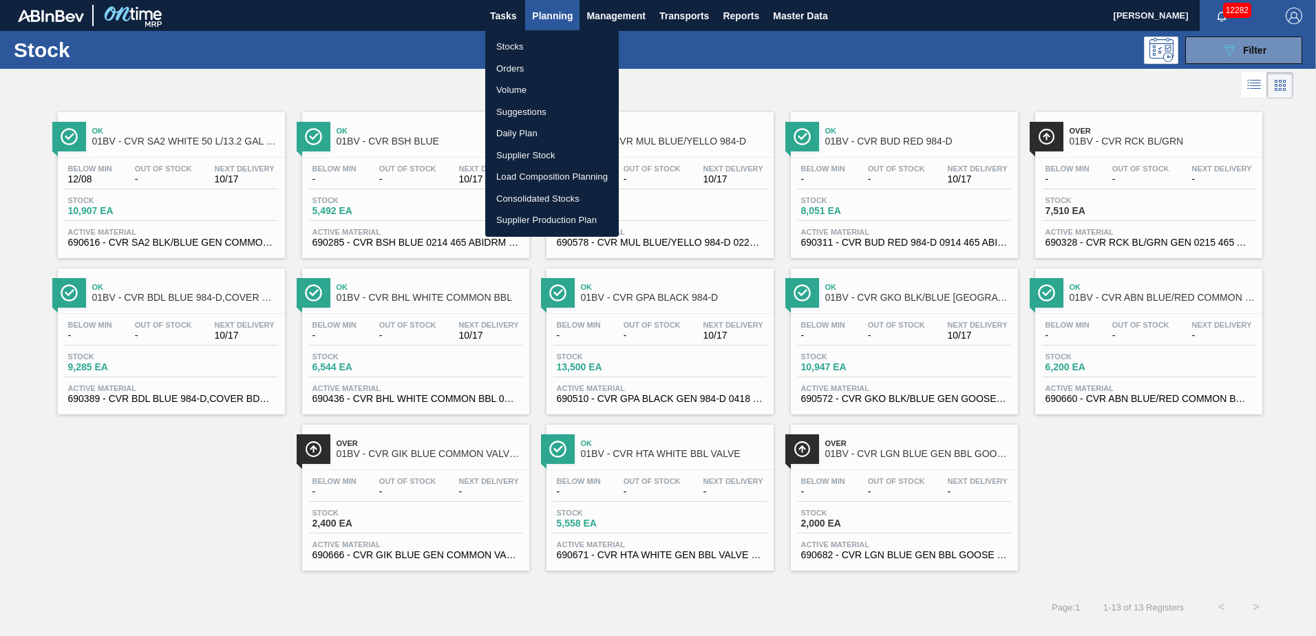
click at [410, 93] on div at bounding box center [658, 318] width 1316 height 636
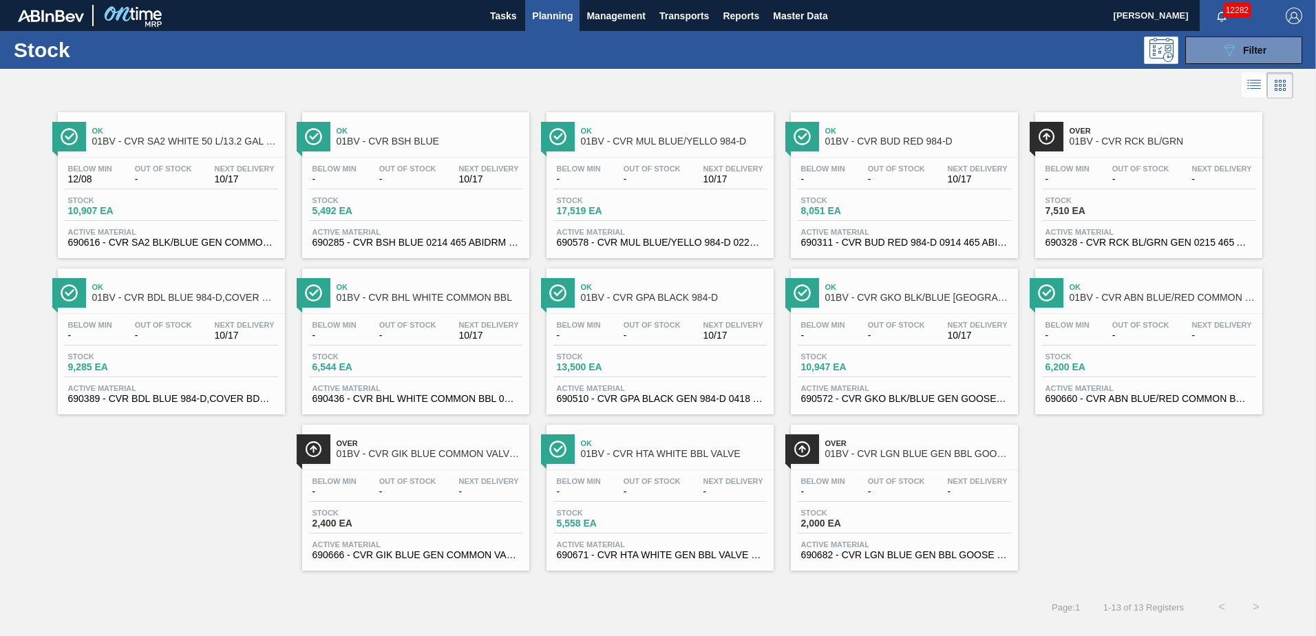
click at [1292, 14] on img "button" at bounding box center [1294, 16] width 17 height 17
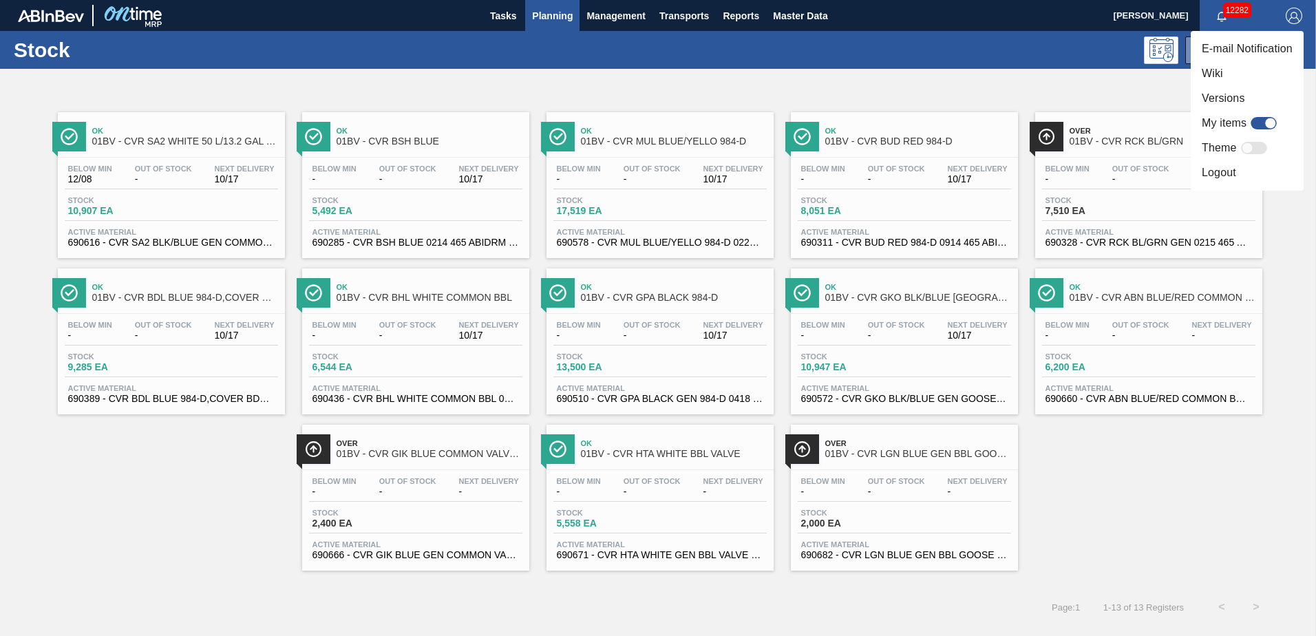
click at [1214, 169] on li "Logout" at bounding box center [1247, 172] width 113 height 25
